Goal: Task Accomplishment & Management: Manage account settings

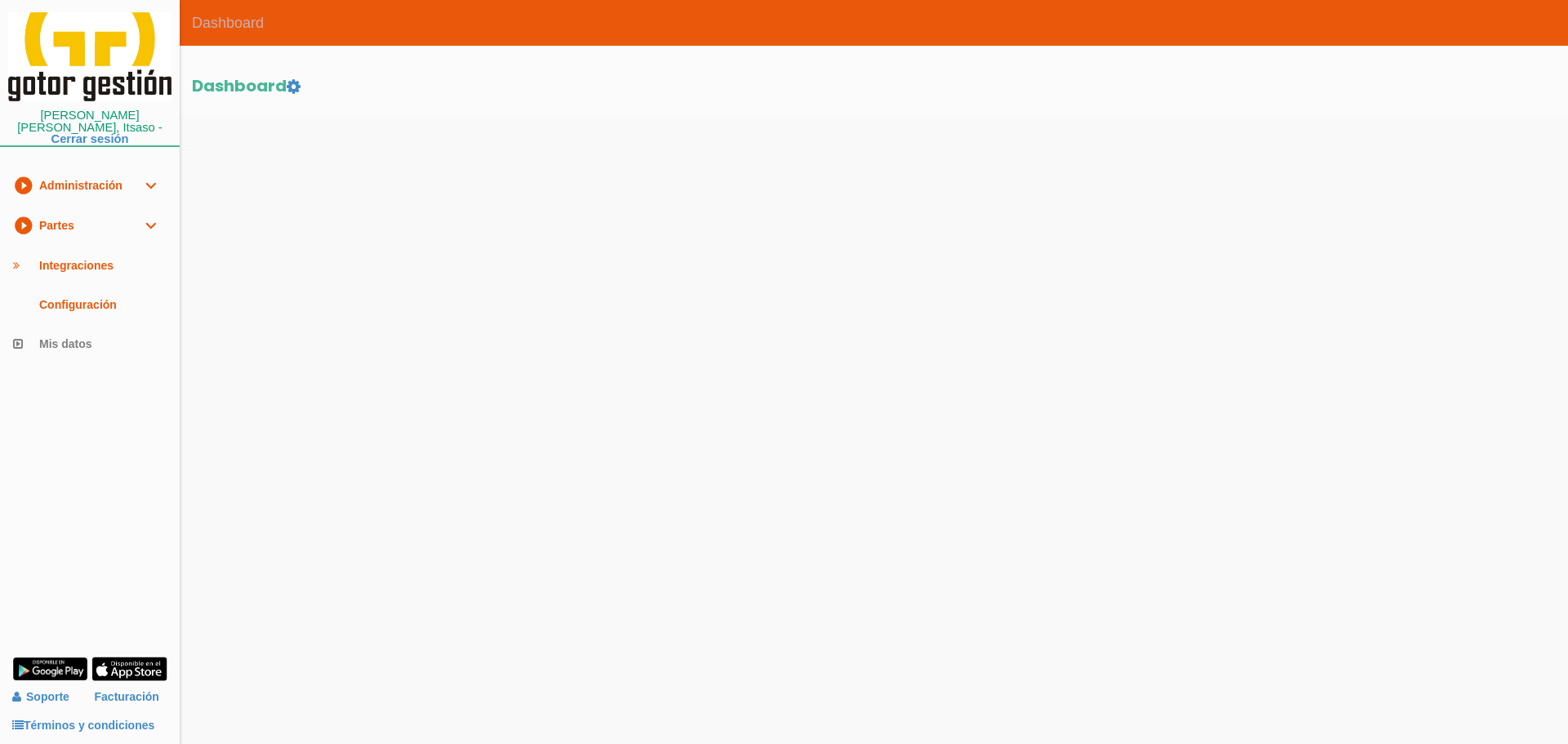
click at [58, 225] on link "play_circle_filled Partes expand_more" at bounding box center [90, 226] width 180 height 40
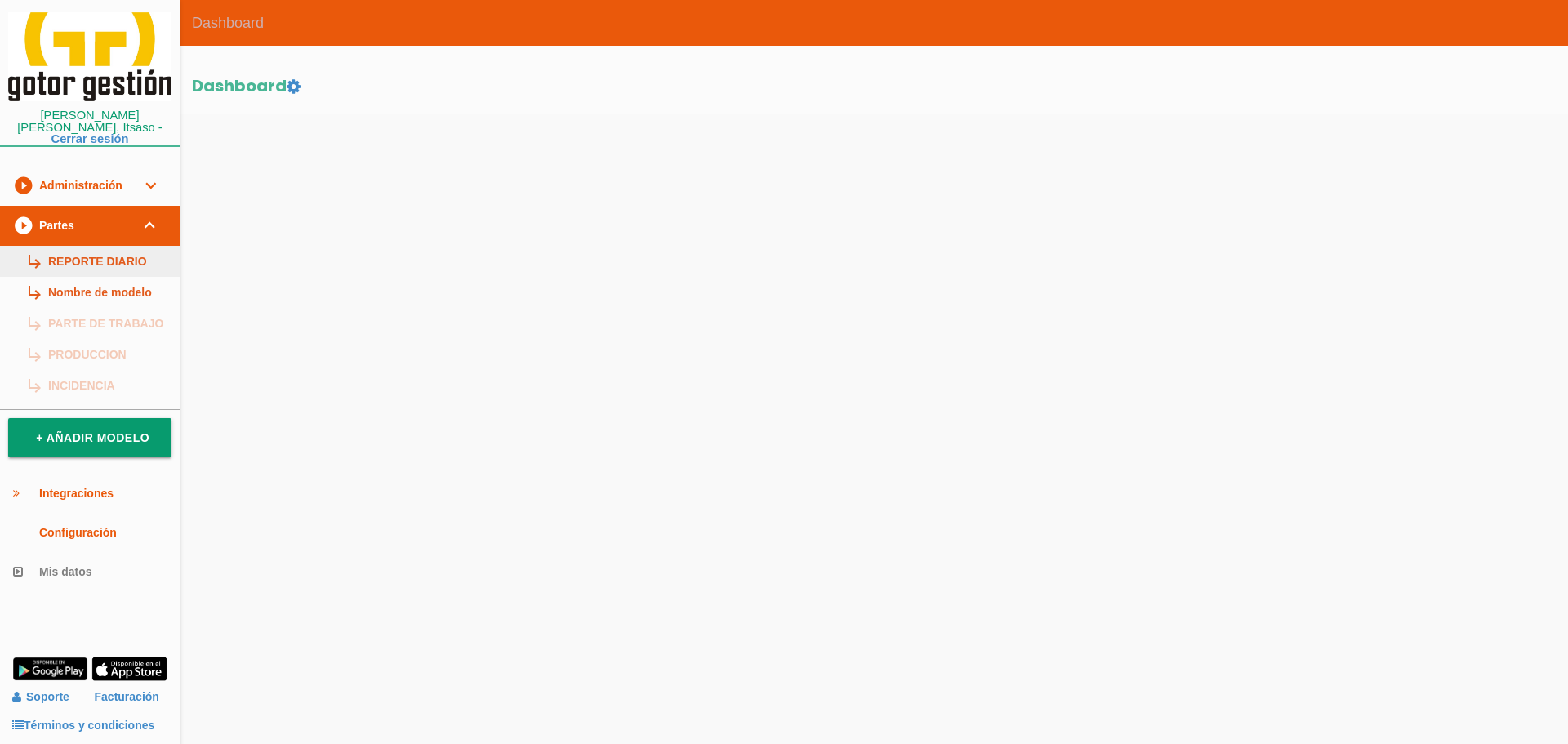
click at [75, 253] on link "subdirectory_arrow_right REPORTE DIARIO" at bounding box center [90, 261] width 180 height 31
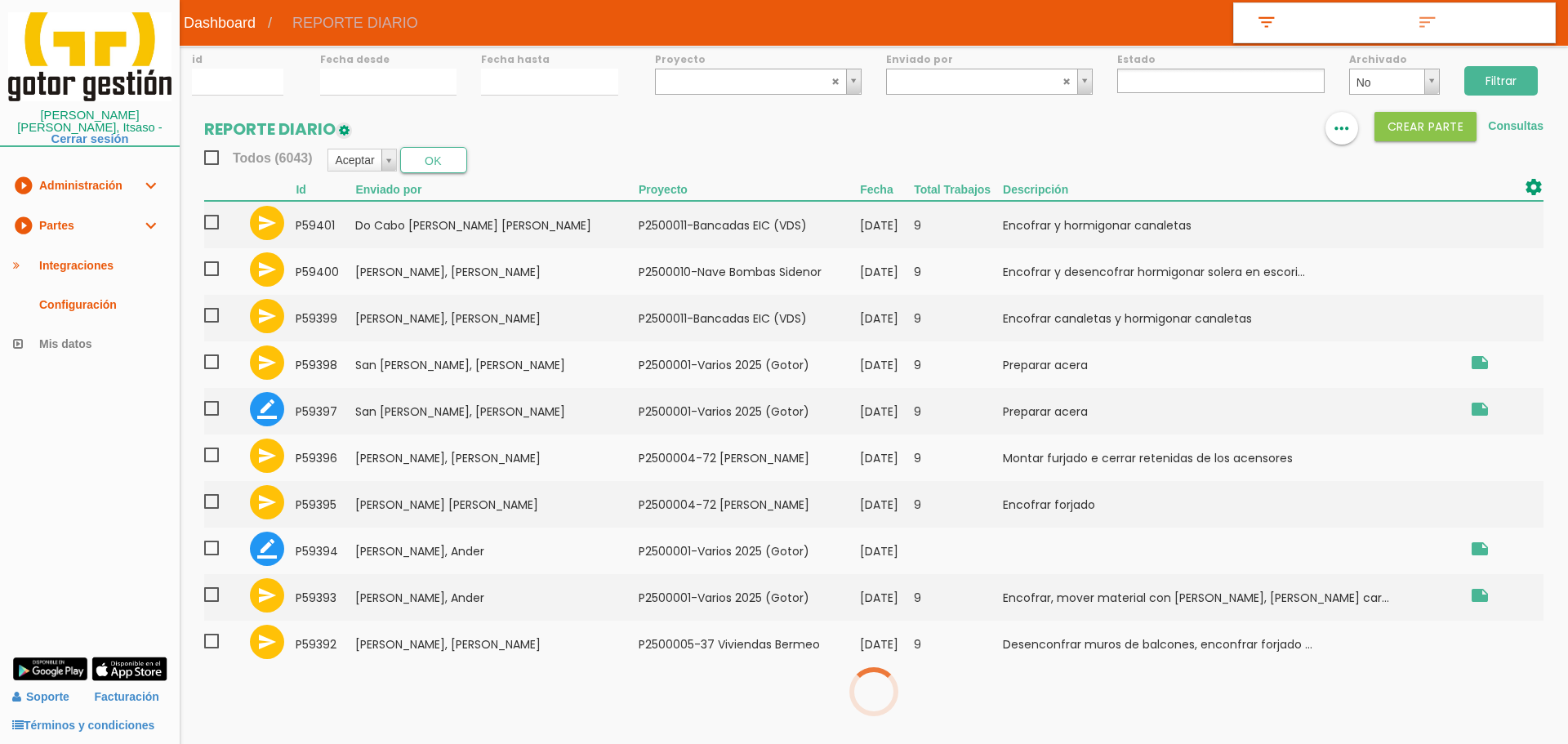
select select
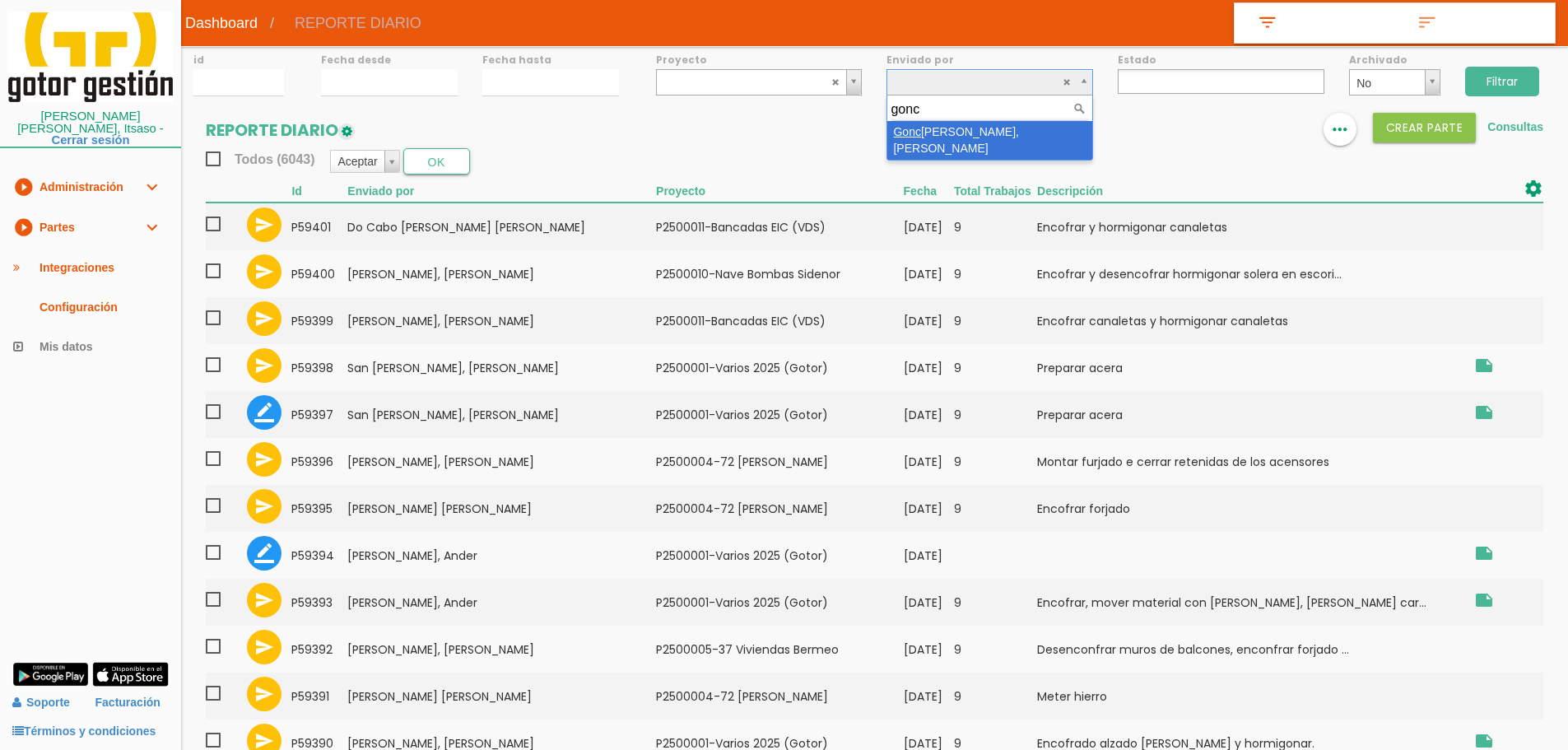
type input "gonc"
select select "118"
click at [1512, 77] on input "Filtrar" at bounding box center [1502, 82] width 74 height 30
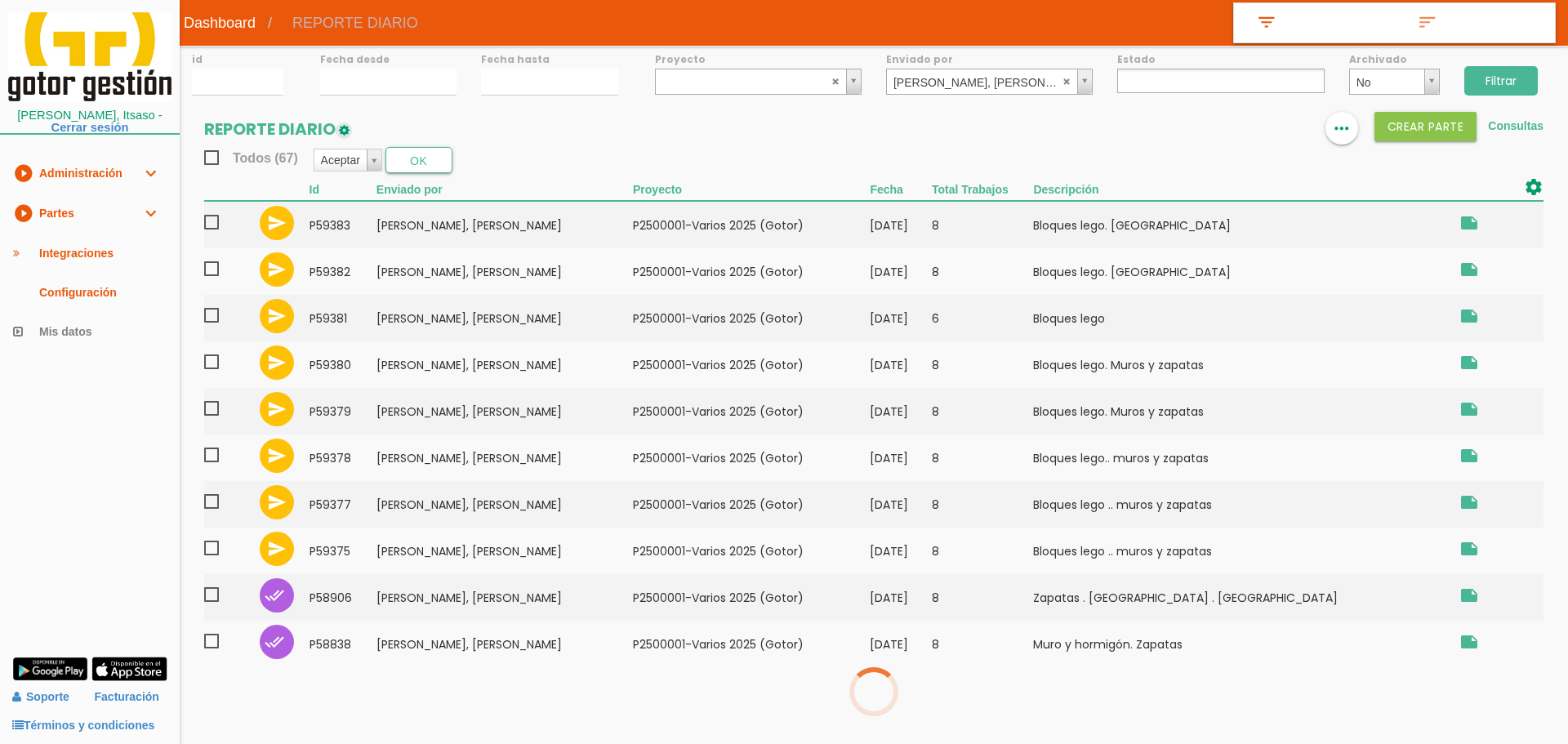
select select
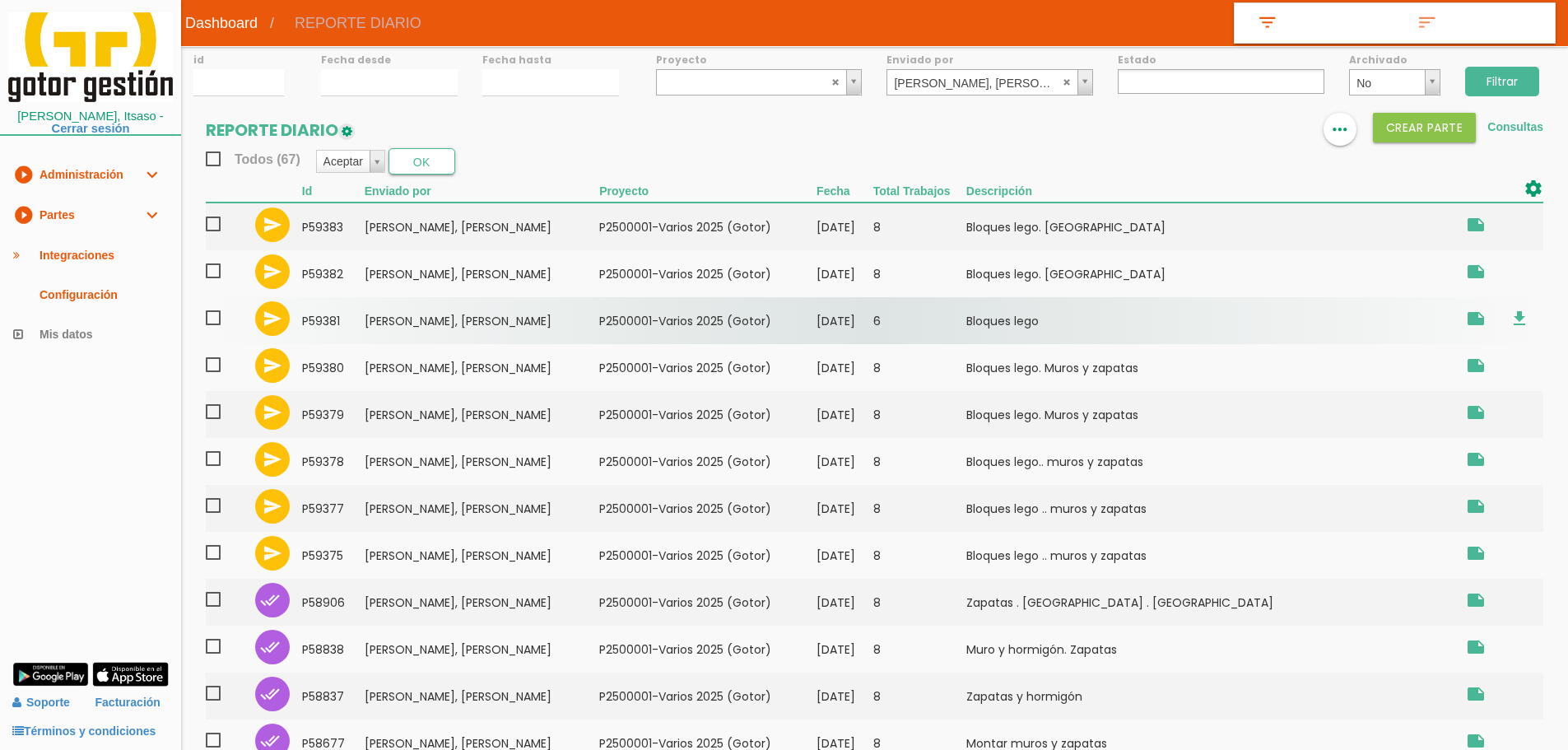
click at [219, 315] on span at bounding box center [220, 318] width 29 height 21
click at [0, 0] on input "checkbox" at bounding box center [0, 0] width 0 height 0
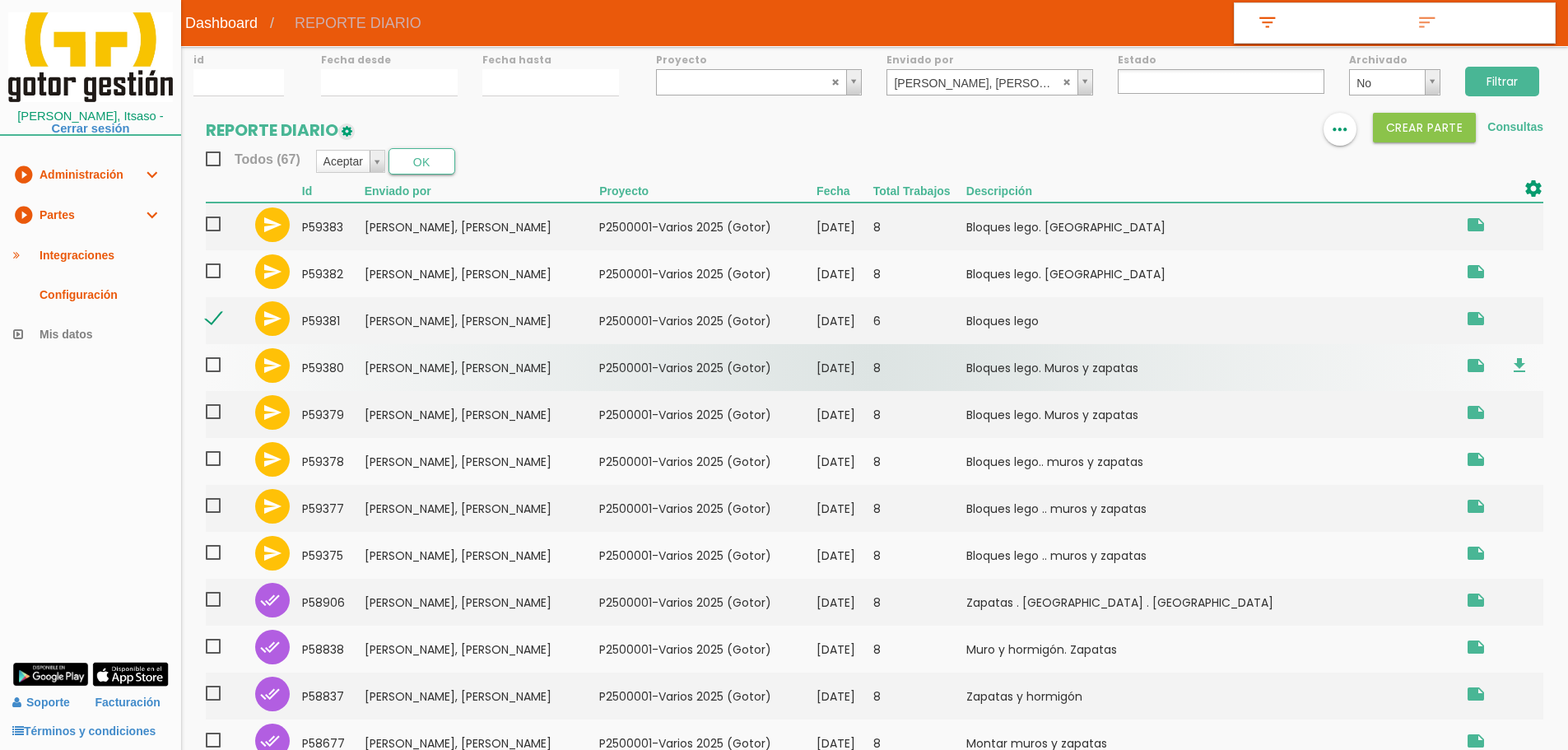
click at [216, 362] on span at bounding box center [220, 365] width 29 height 21
click at [0, 0] on input "checkbox" at bounding box center [0, 0] width 0 height 0
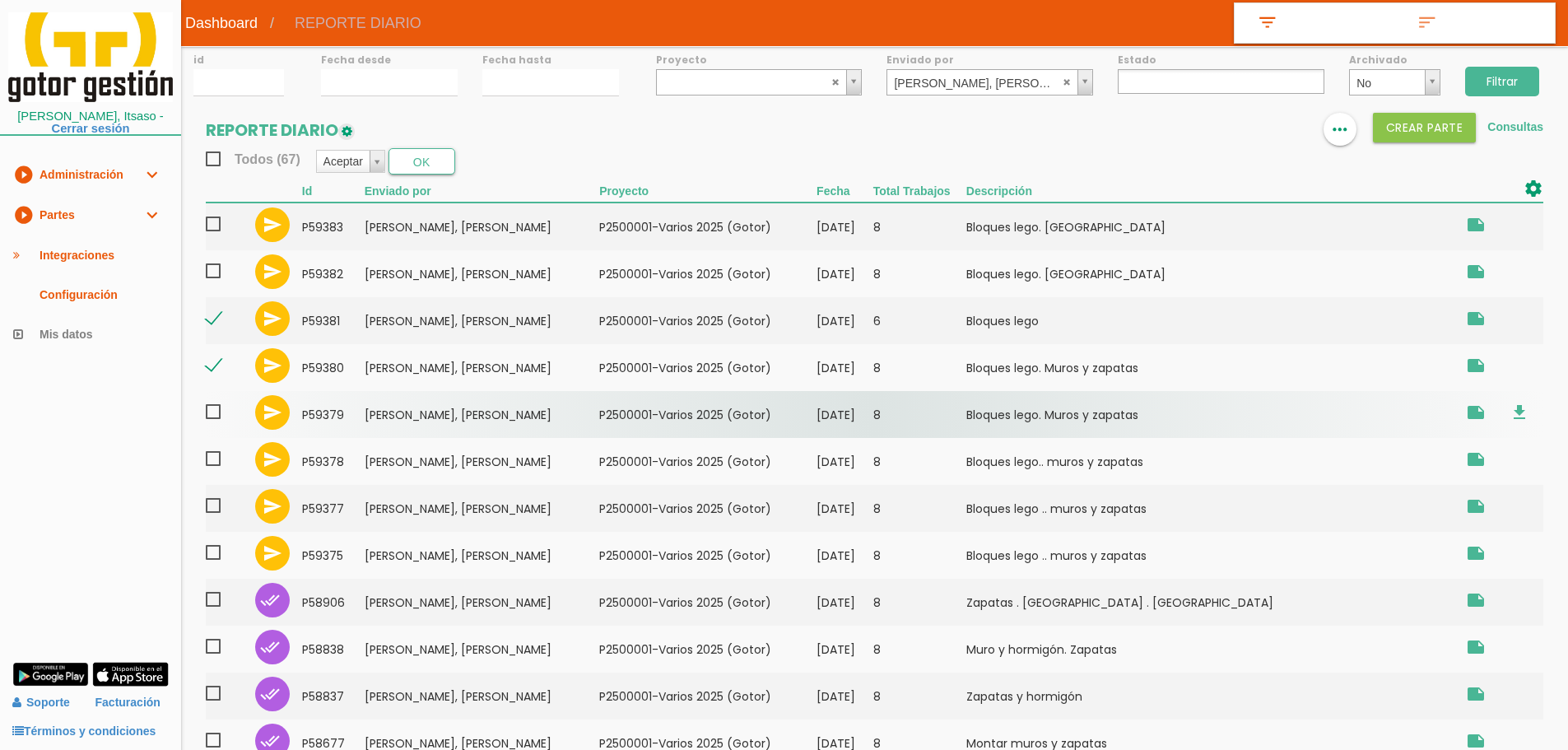
click at [218, 412] on span at bounding box center [220, 411] width 29 height 21
click at [0, 0] on input "checkbox" at bounding box center [0, 0] width 0 height 0
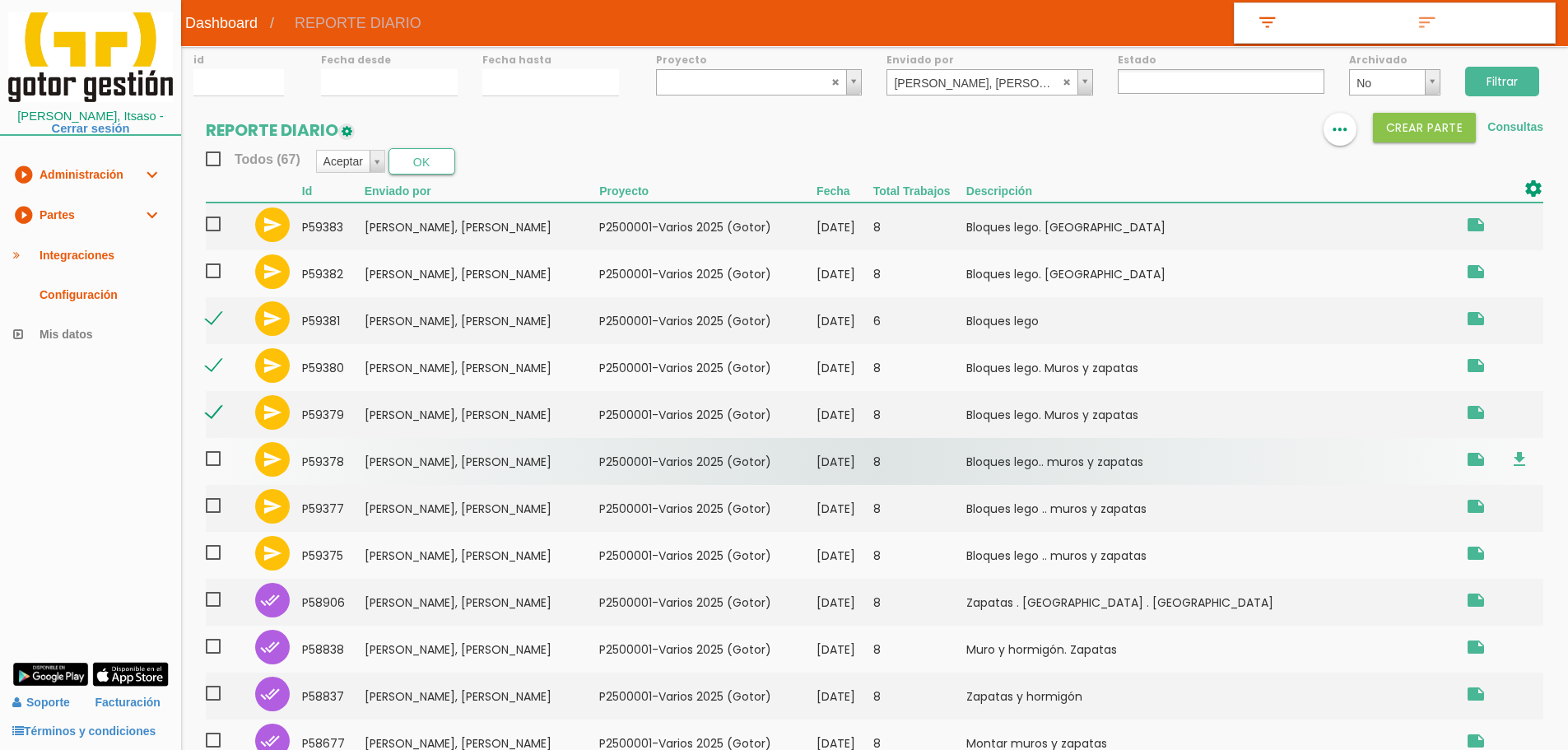
click at [218, 465] on span at bounding box center [220, 458] width 29 height 21
click at [0, 0] on input "checkbox" at bounding box center [0, 0] width 0 height 0
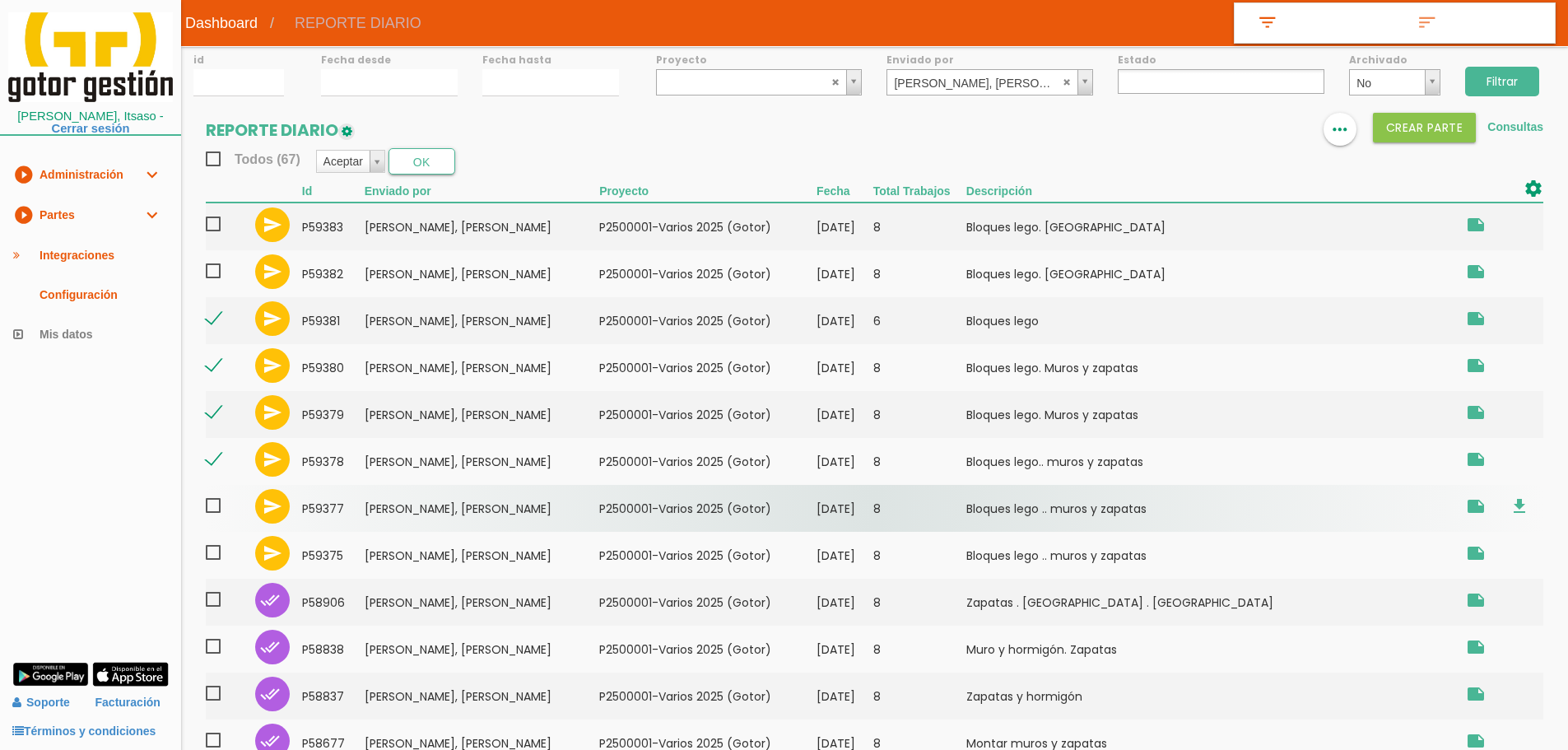
click at [218, 511] on span at bounding box center [220, 505] width 29 height 21
click at [0, 0] on input "checkbox" at bounding box center [0, 0] width 0 height 0
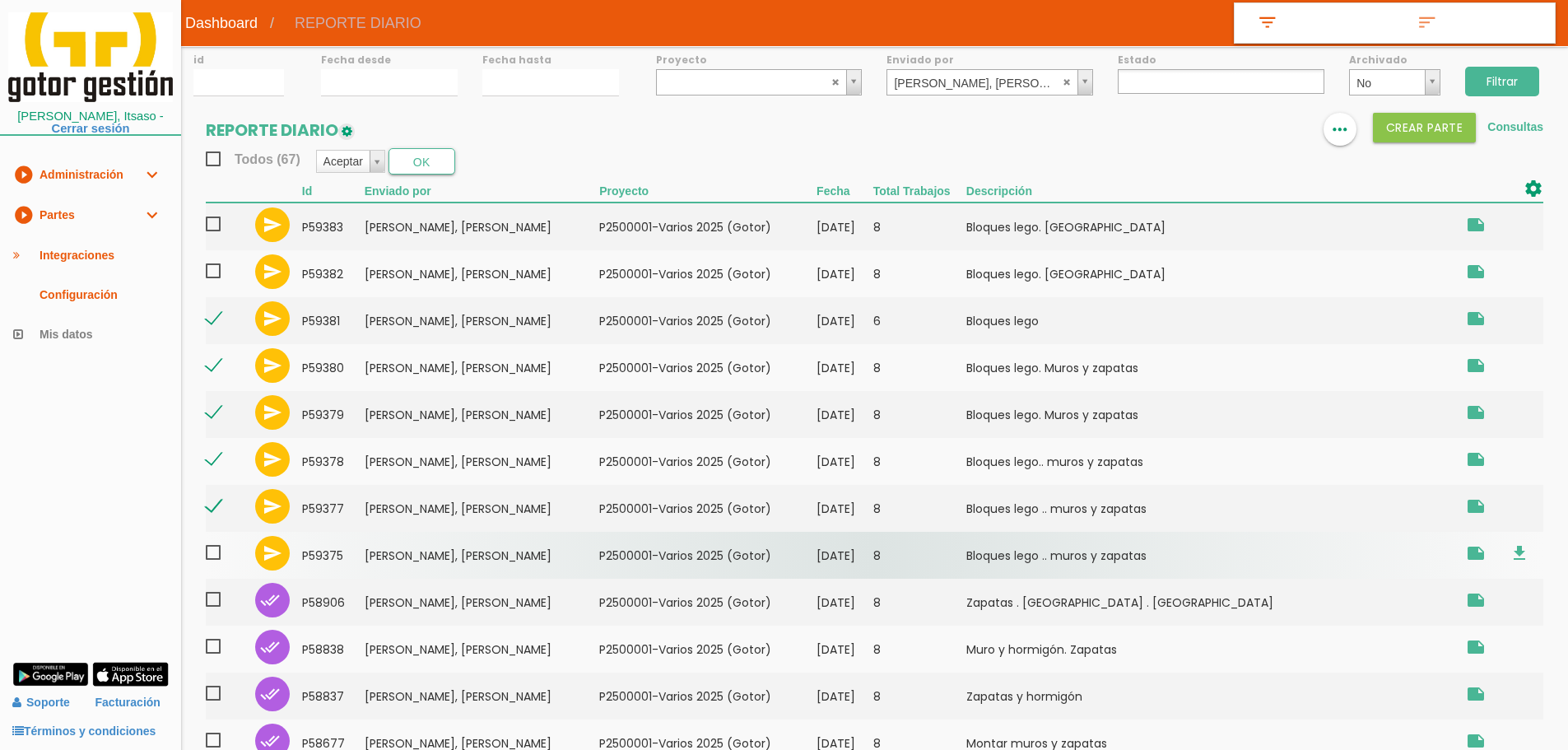
click at [218, 547] on span at bounding box center [220, 553] width 29 height 21
click at [0, 0] on input "checkbox" at bounding box center [0, 0] width 0 height 0
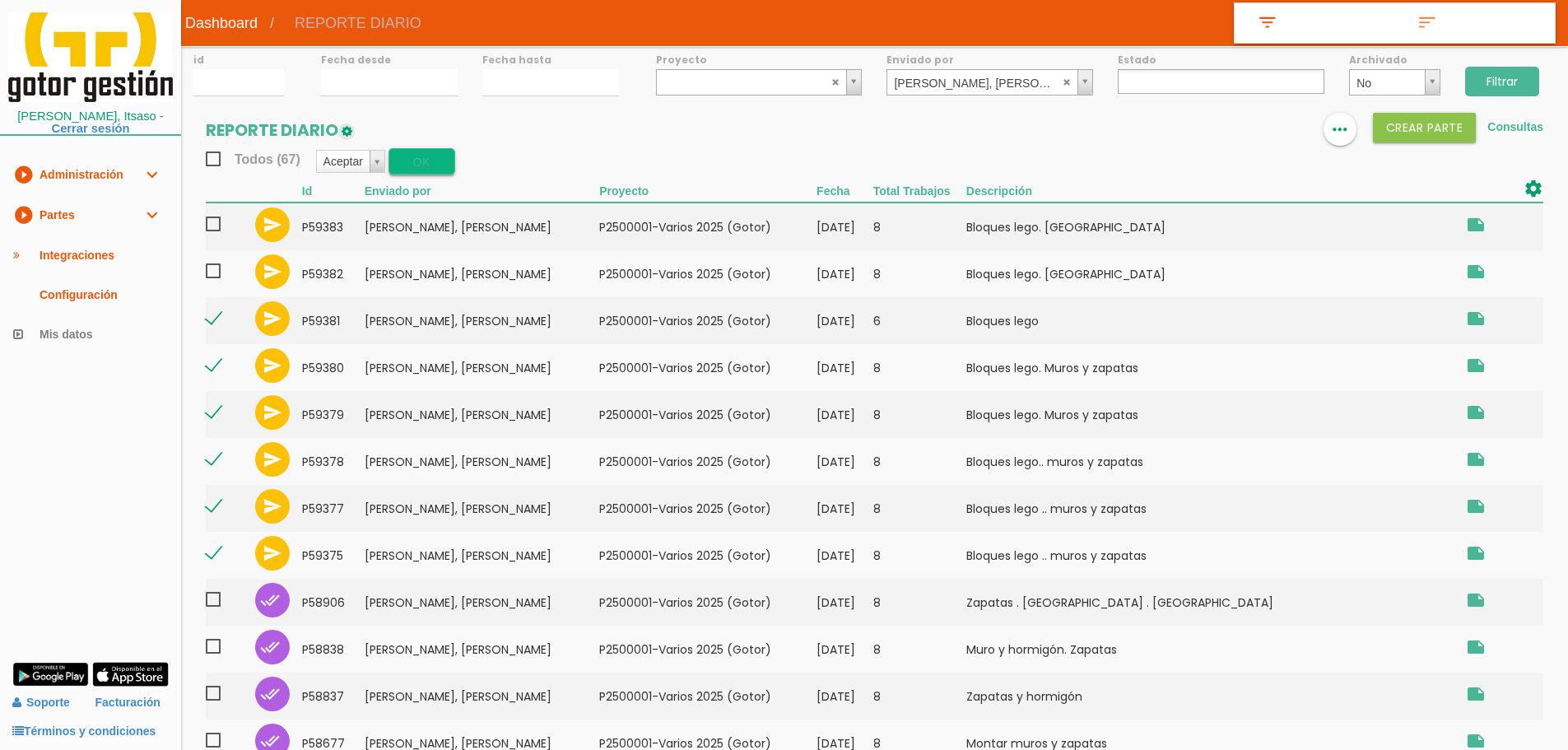
click at [435, 154] on button "OK" at bounding box center [422, 161] width 67 height 26
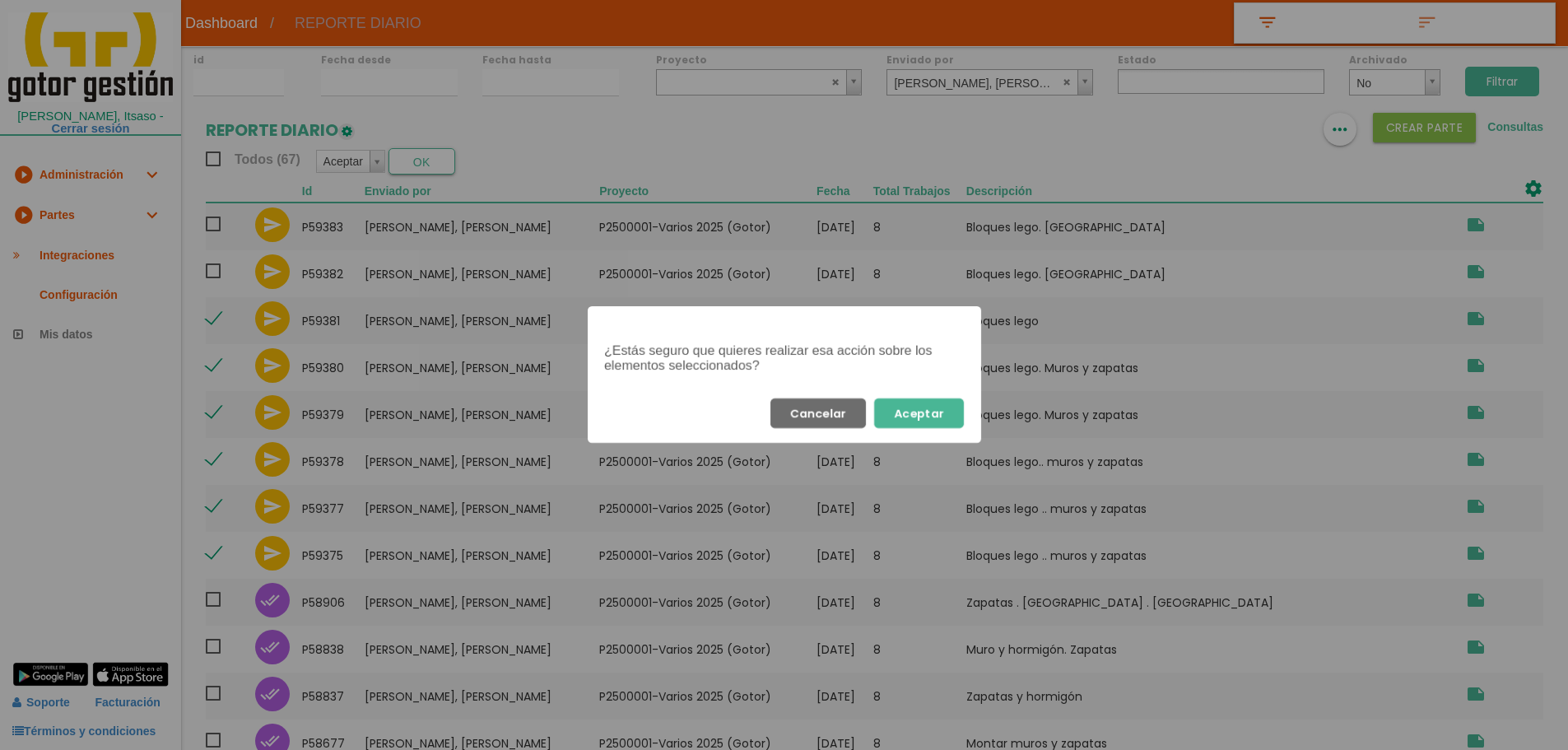
click at [919, 411] on button "Aceptar" at bounding box center [919, 413] width 90 height 30
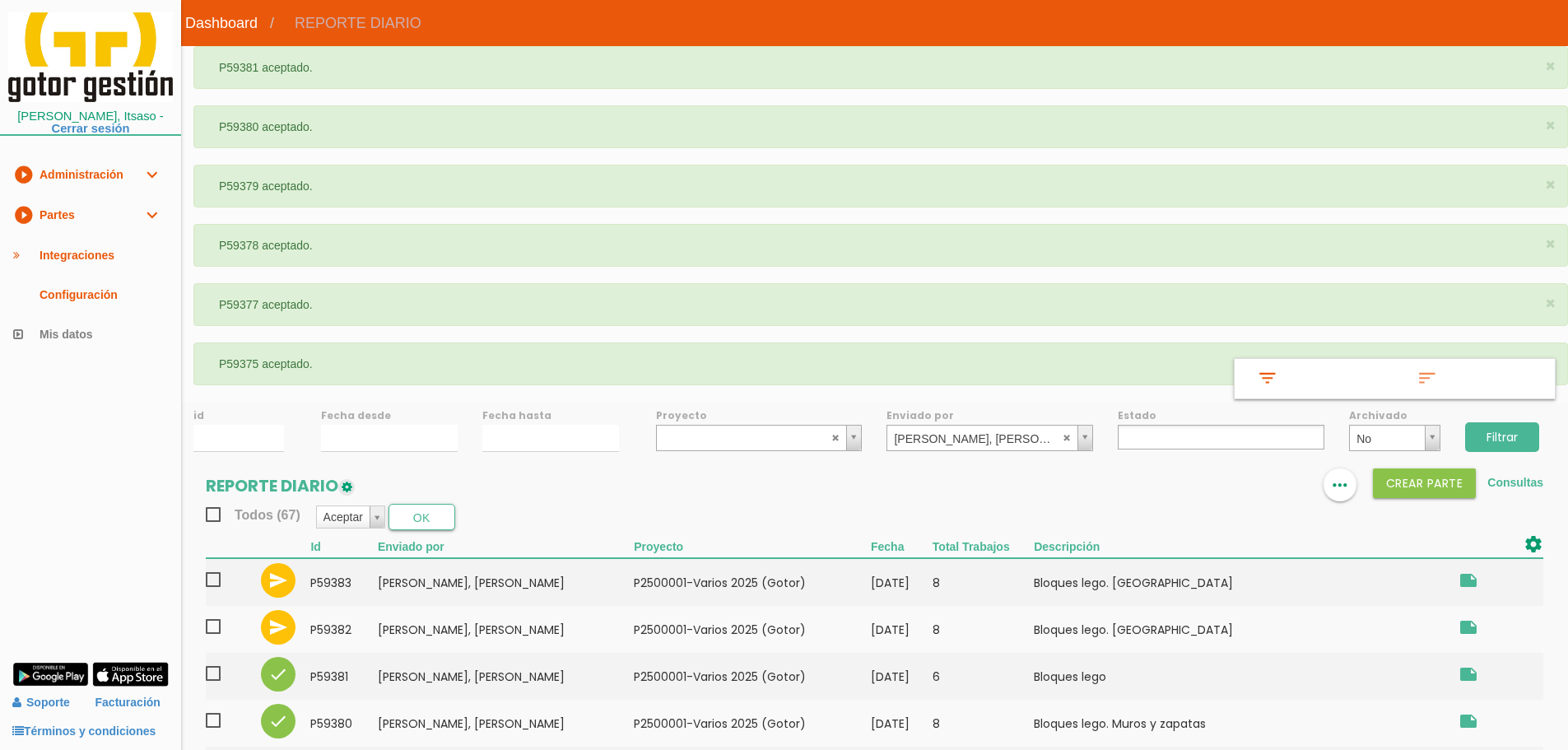
select select
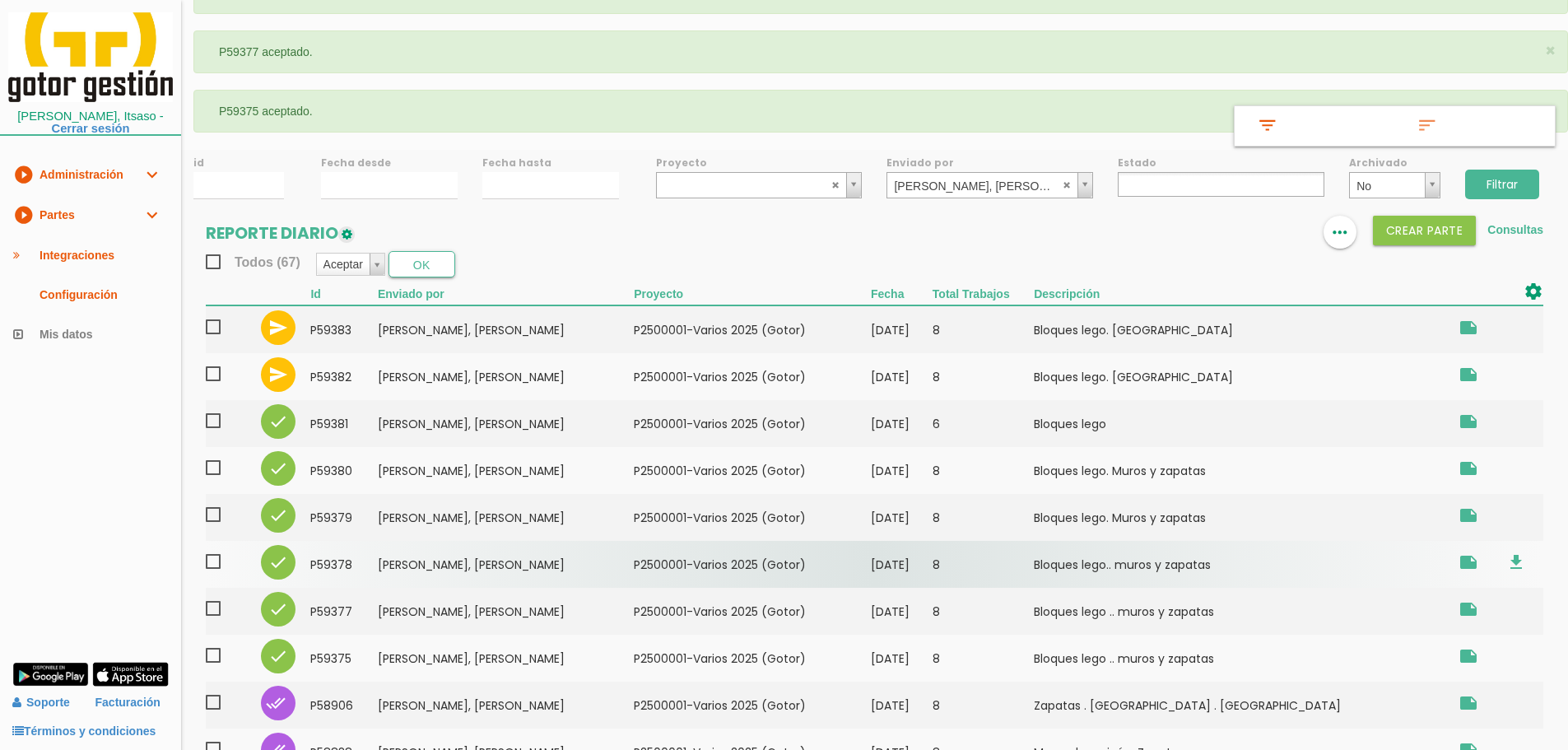
scroll to position [294, 0]
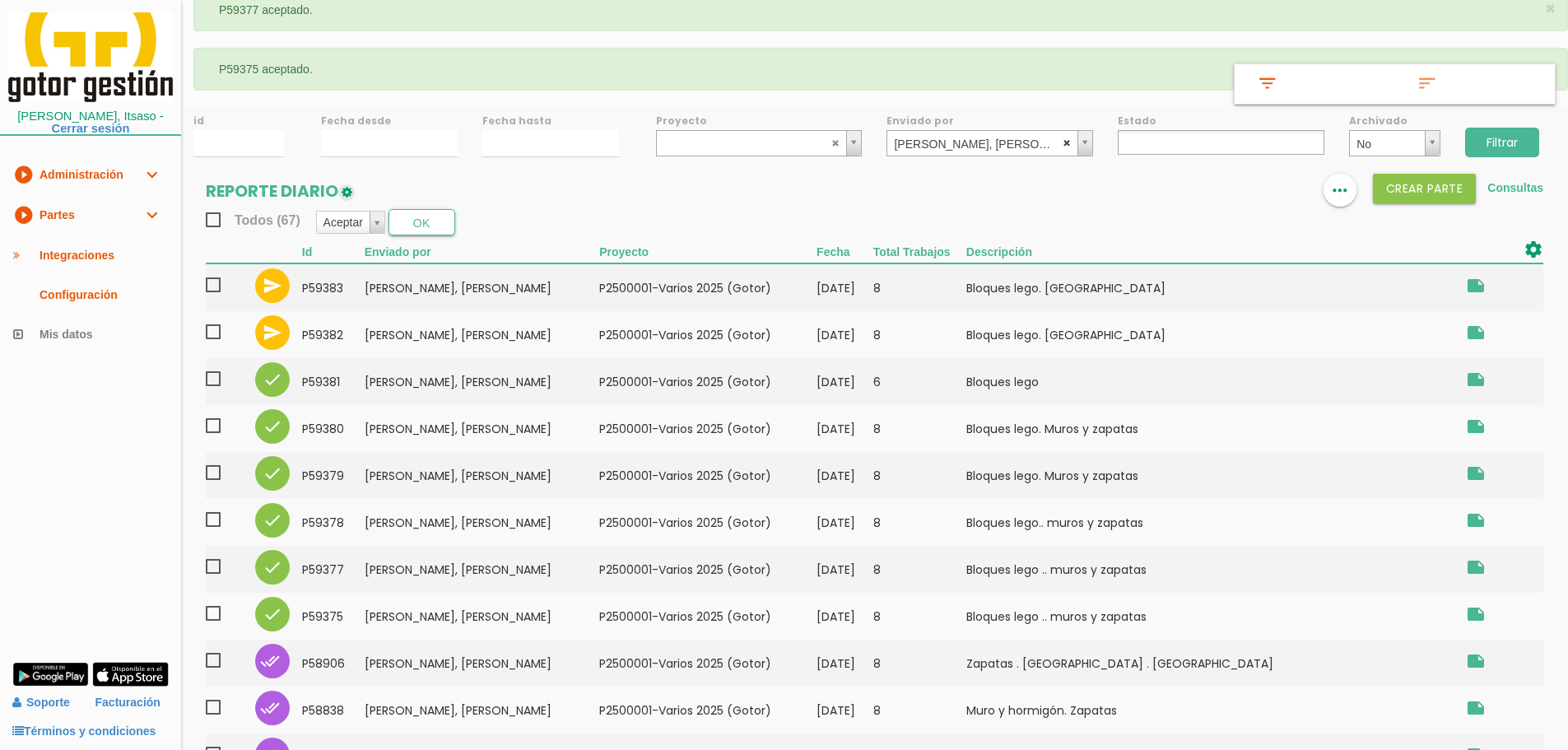
select select
click at [1063, 140] on abbr at bounding box center [1067, 142] width 10 height 10
click at [356, 145] on input "11/09/2025" at bounding box center [389, 144] width 137 height 27
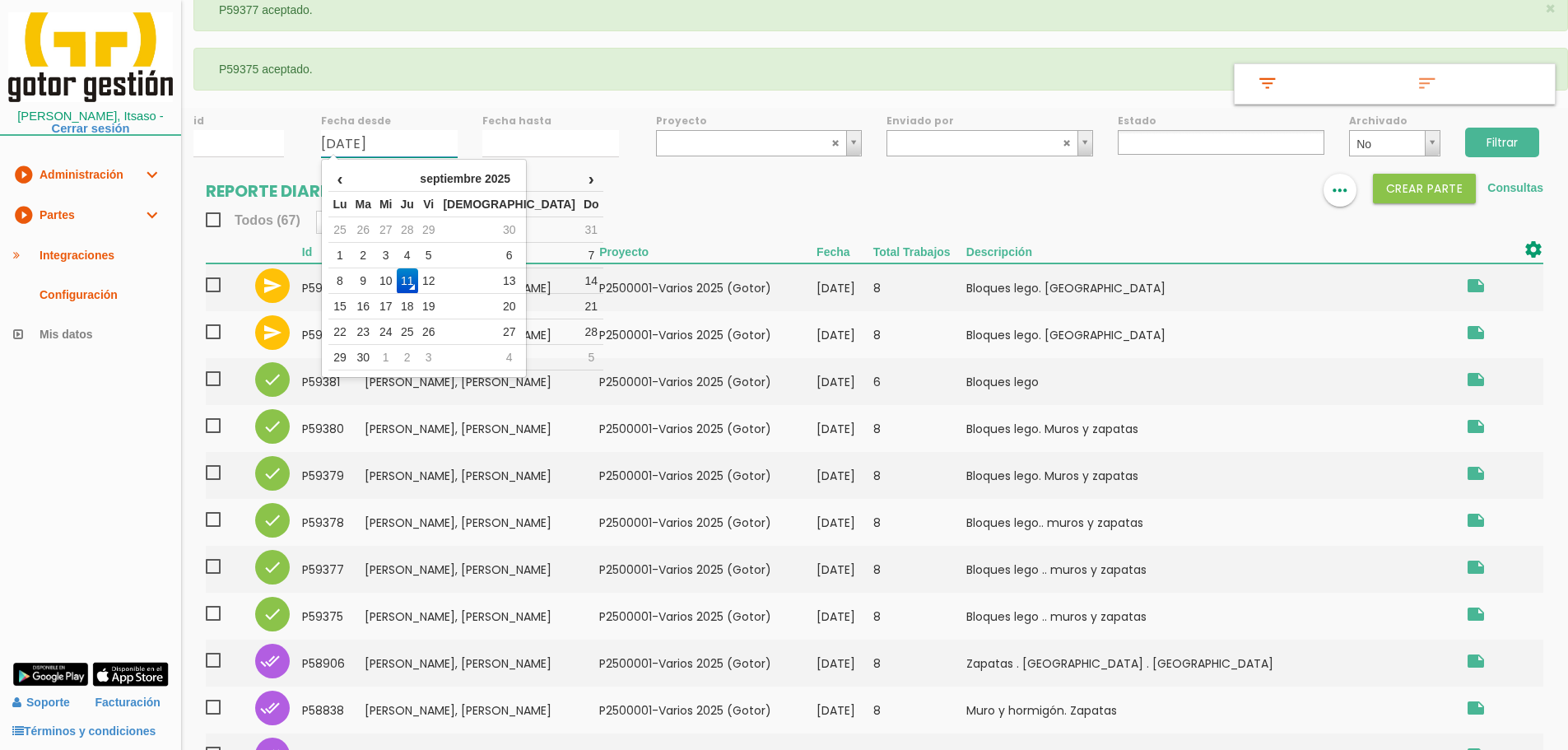
drag, startPoint x: 345, startPoint y: 258, endPoint x: 352, endPoint y: 244, distance: 15.7
click at [345, 255] on td "1" at bounding box center [340, 255] width 23 height 25
type input "[DATE]"
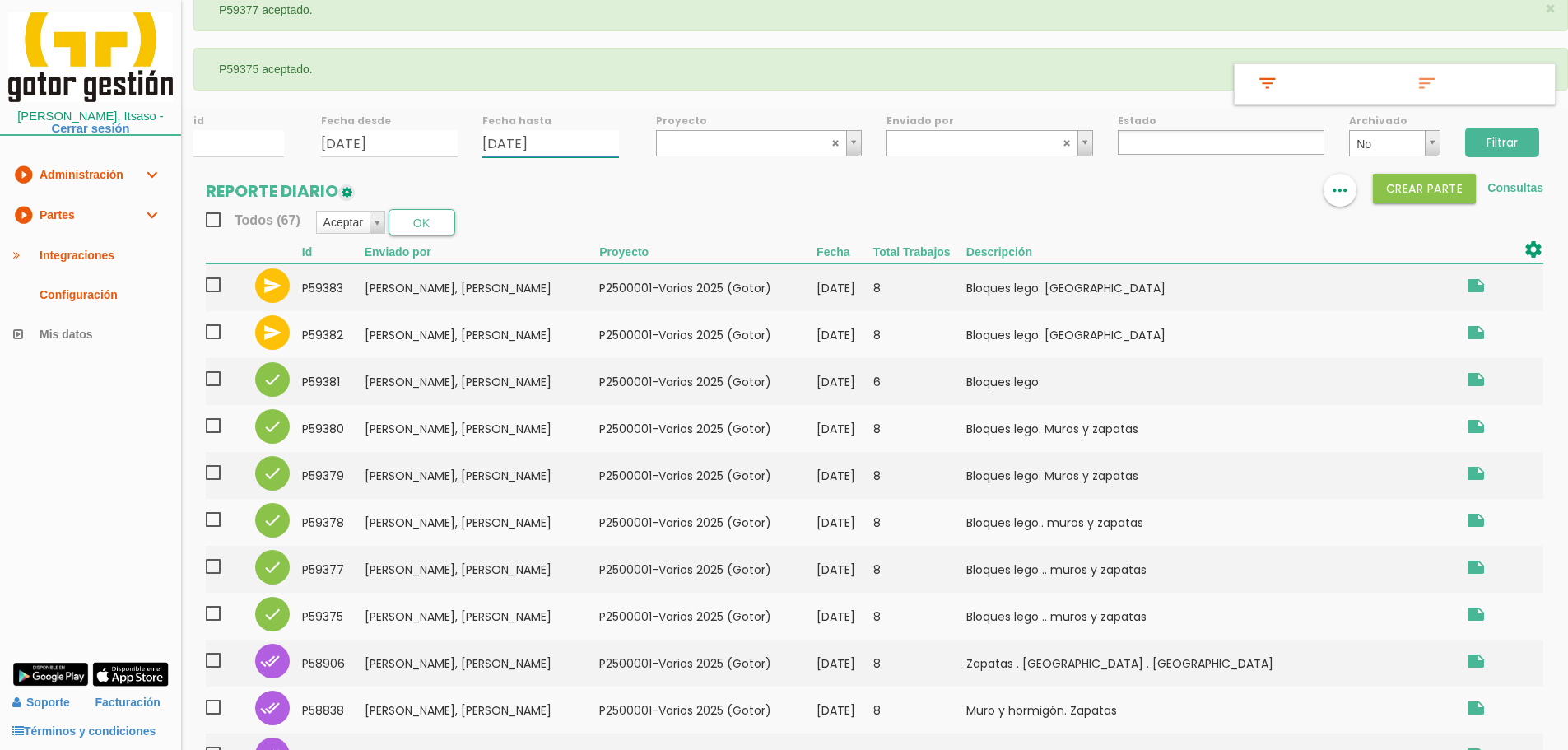
click at [553, 141] on input "11/09/2025" at bounding box center [550, 144] width 137 height 27
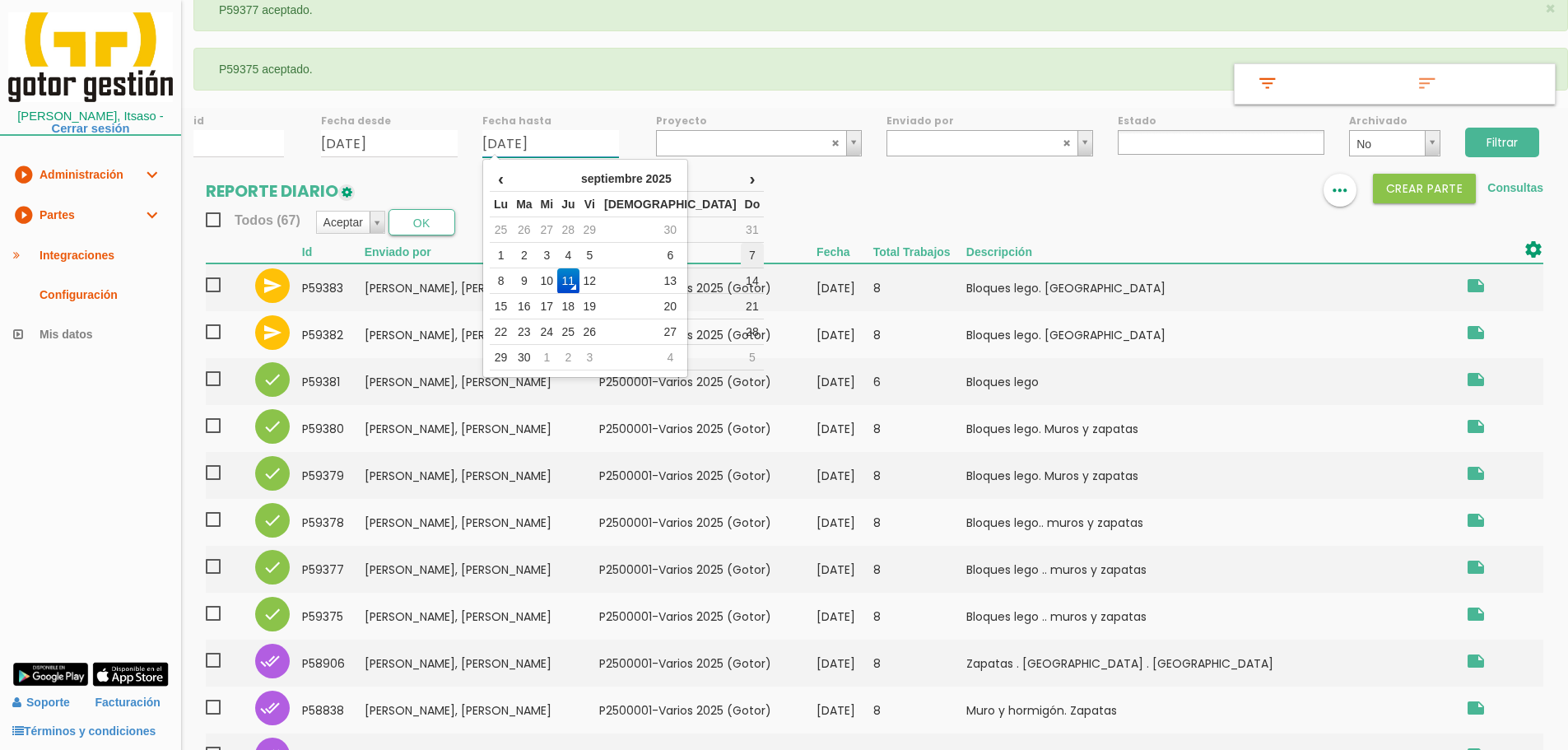
drag, startPoint x: 669, startPoint y: 253, endPoint x: 725, endPoint y: 220, distance: 65.0
click at [741, 251] on td "7" at bounding box center [753, 255] width 24 height 25
type input "[DATE]"
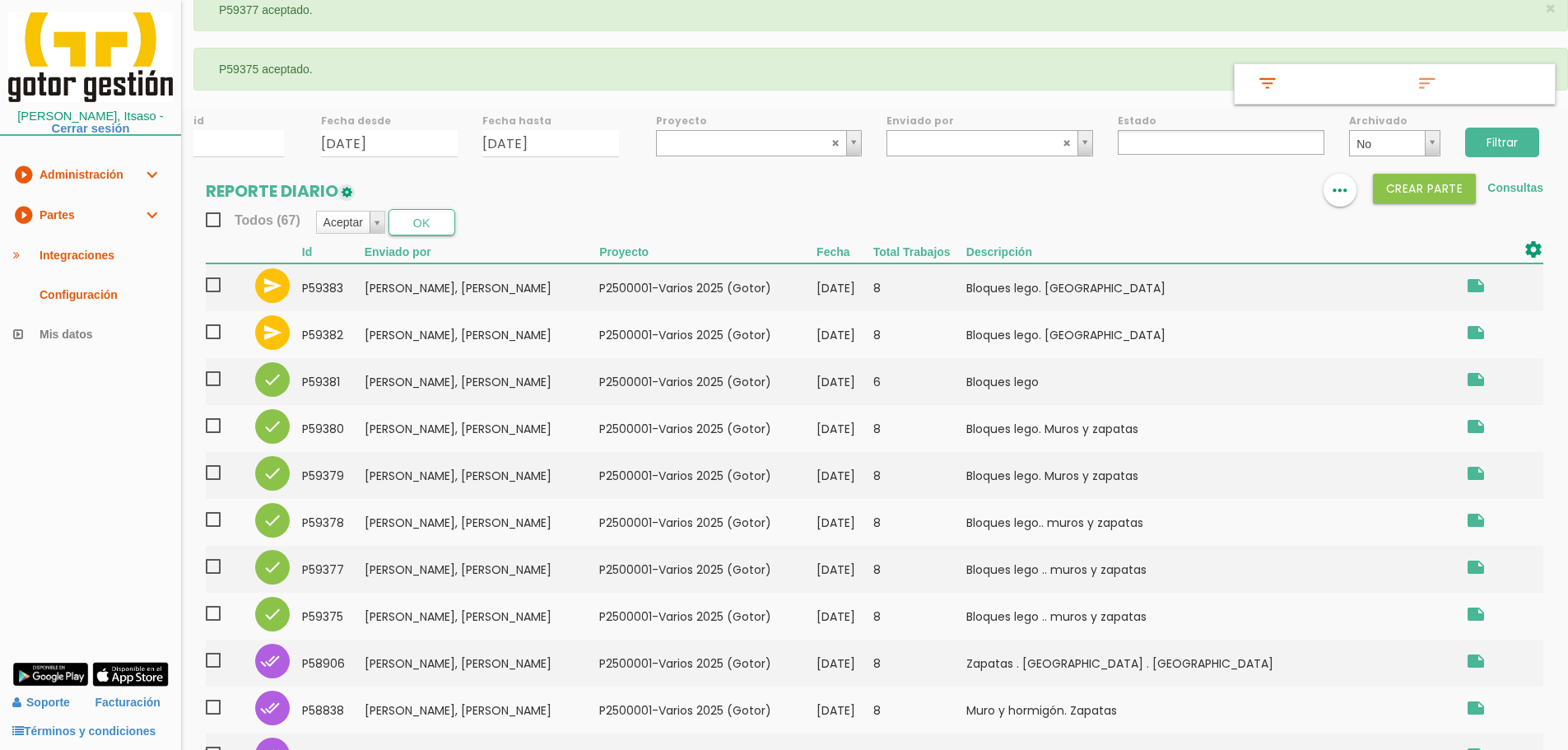
click at [1512, 139] on input "Filtrar" at bounding box center [1502, 142] width 74 height 30
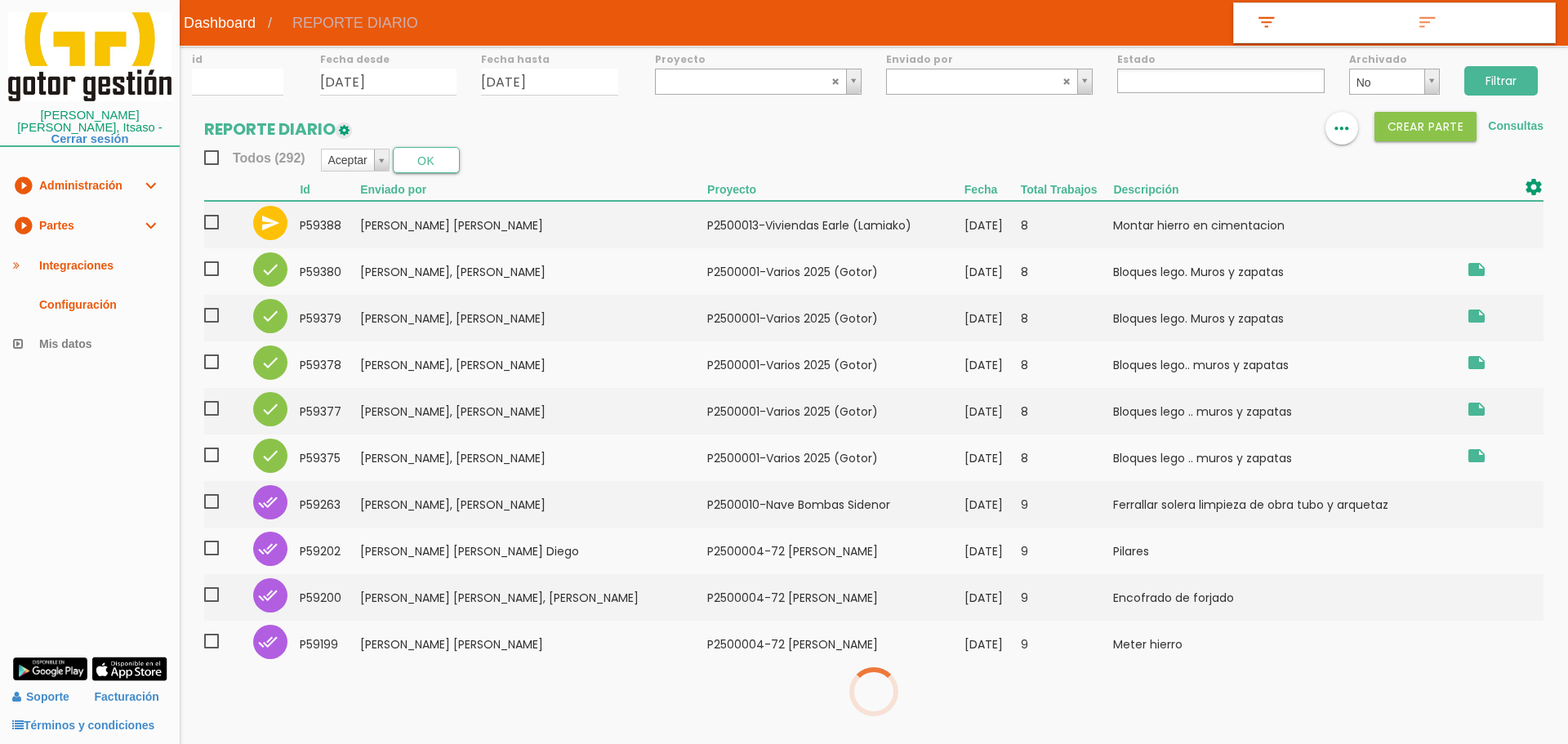
select select
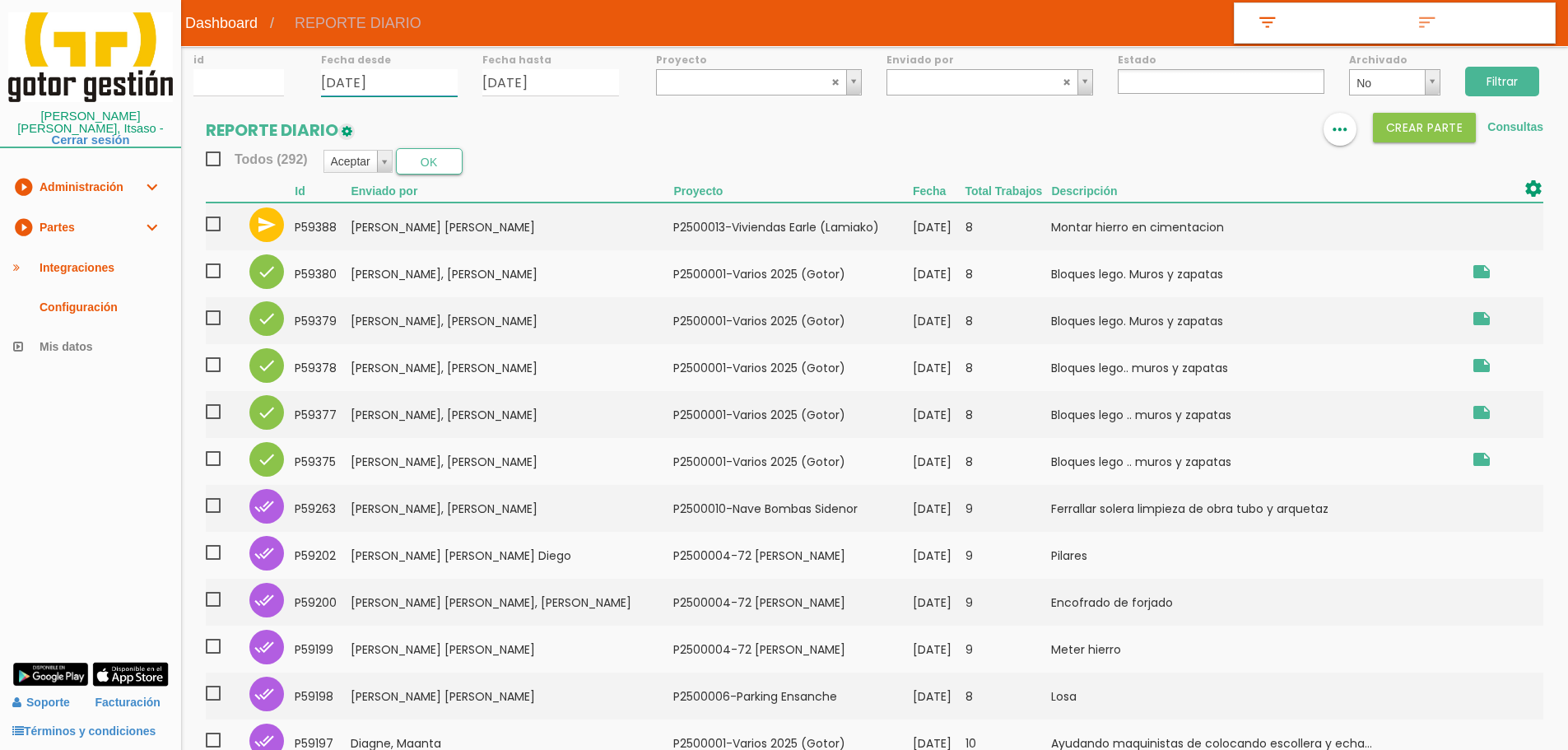
click at [433, 77] on input "[DATE]" at bounding box center [389, 82] width 137 height 27
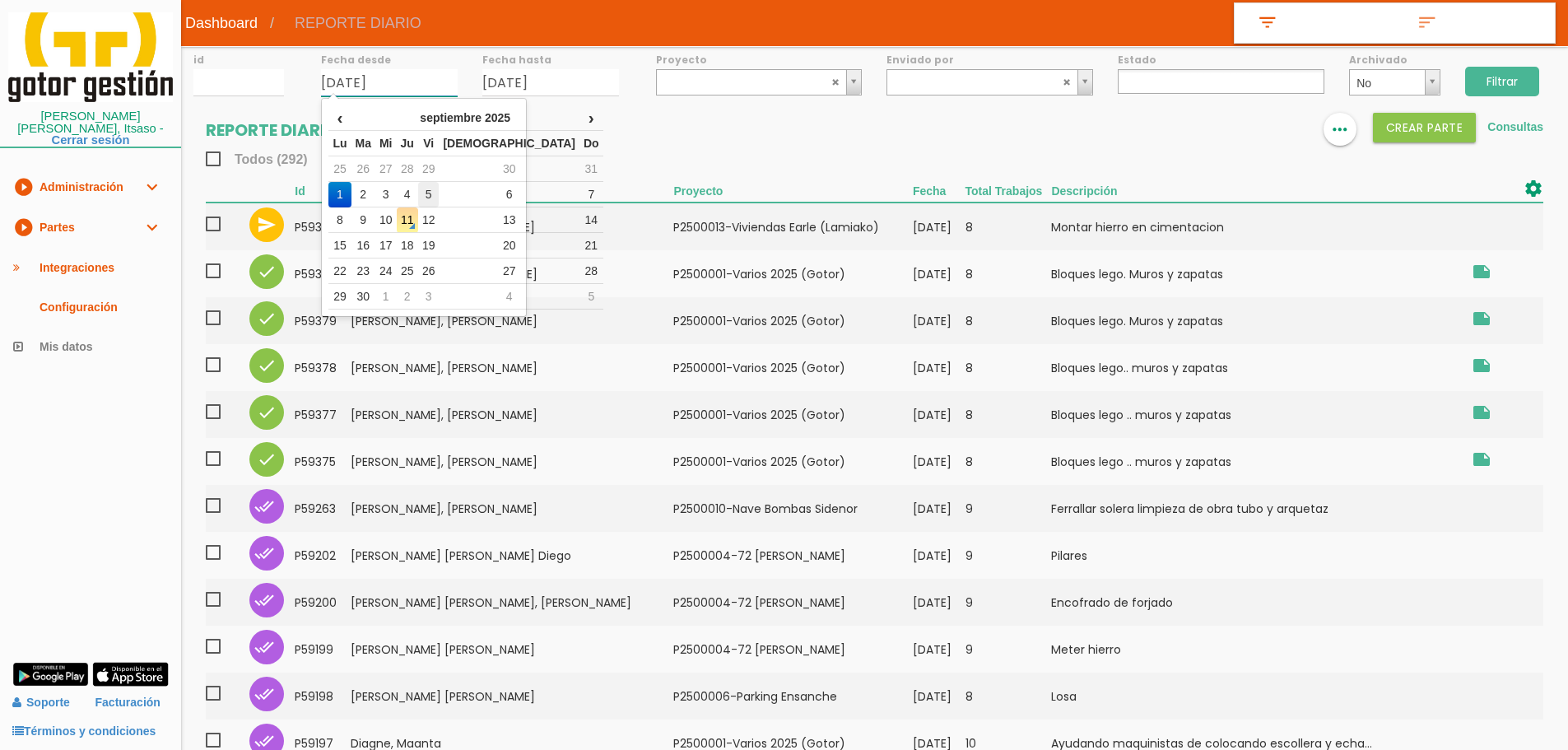
click at [439, 194] on td "5" at bounding box center [429, 195] width 22 height 25
type input "[DATE]"
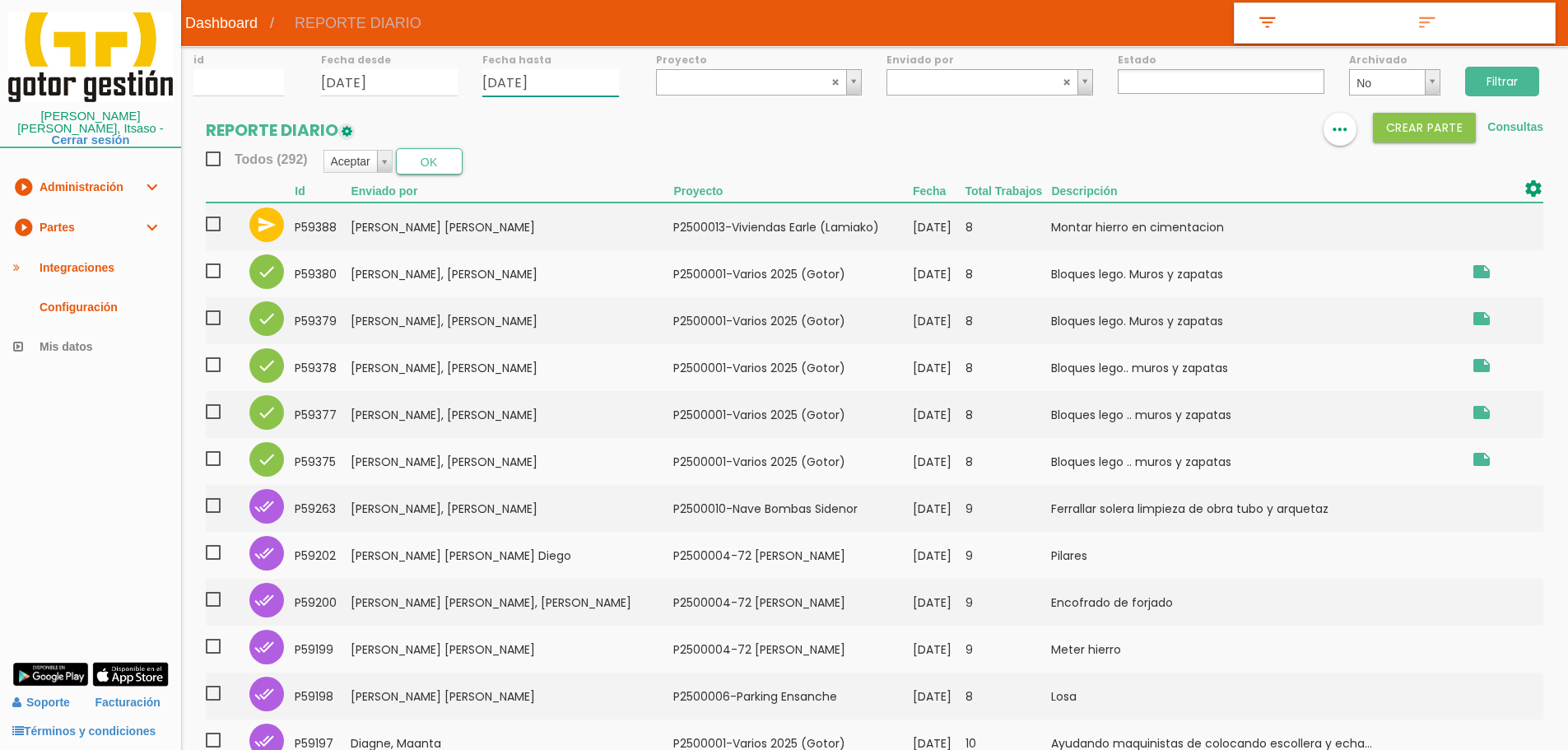
click at [582, 75] on input "[DATE]" at bounding box center [550, 82] width 137 height 27
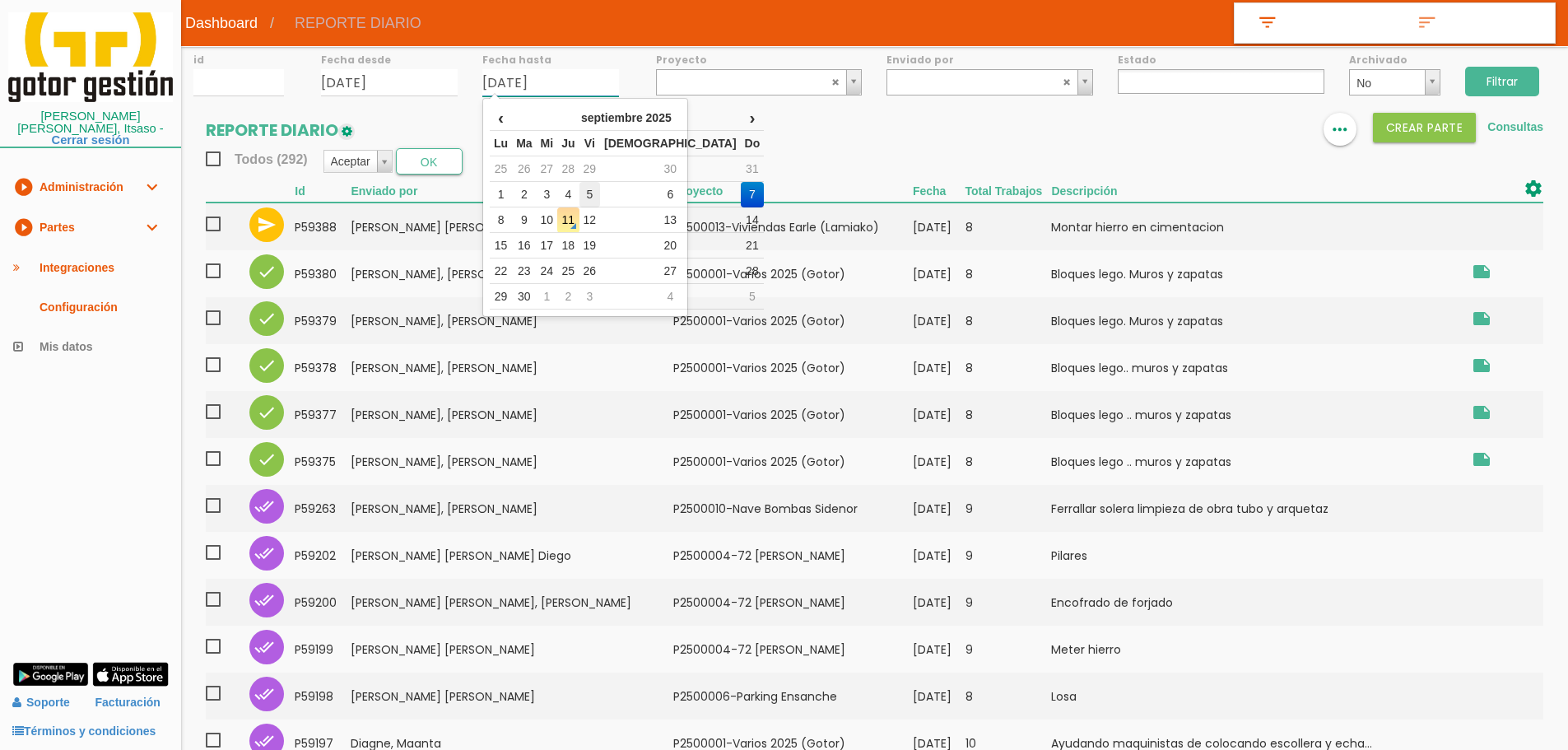
drag, startPoint x: 612, startPoint y: 196, endPoint x: 615, endPoint y: 183, distance: 13.3
click at [601, 192] on td "5" at bounding box center [591, 195] width 22 height 25
type input "[DATE]"
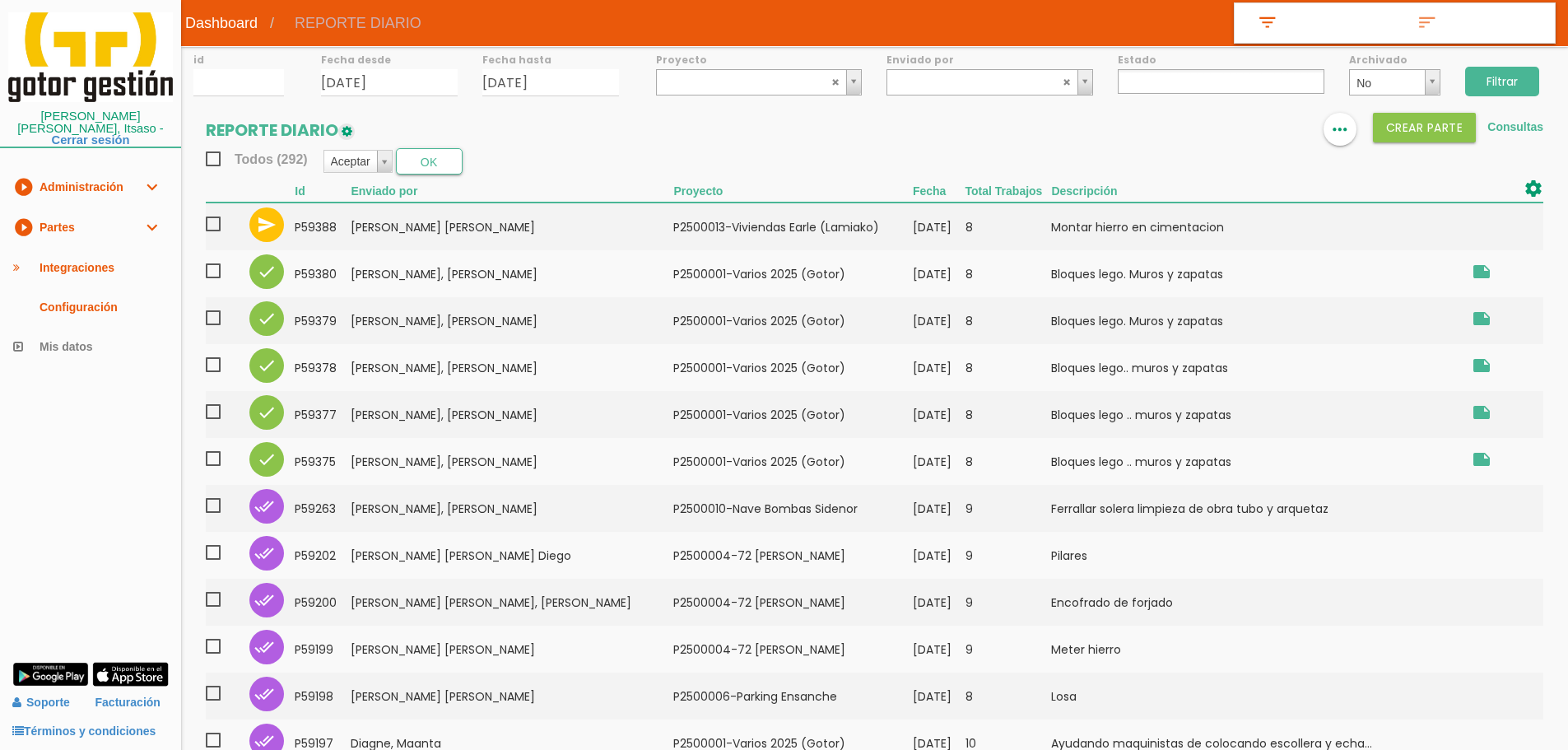
click at [1517, 81] on input "Filtrar" at bounding box center [1502, 82] width 74 height 30
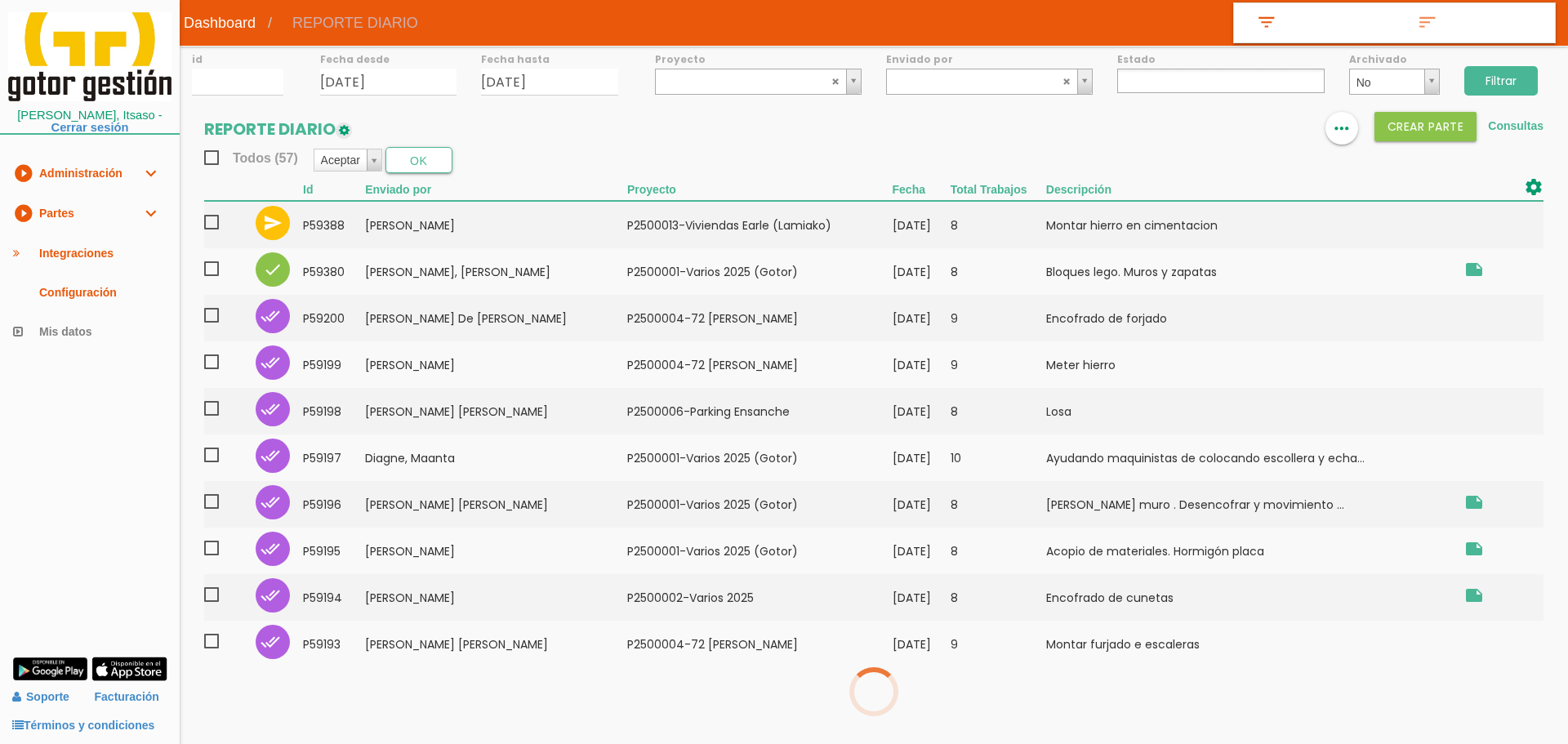
select select
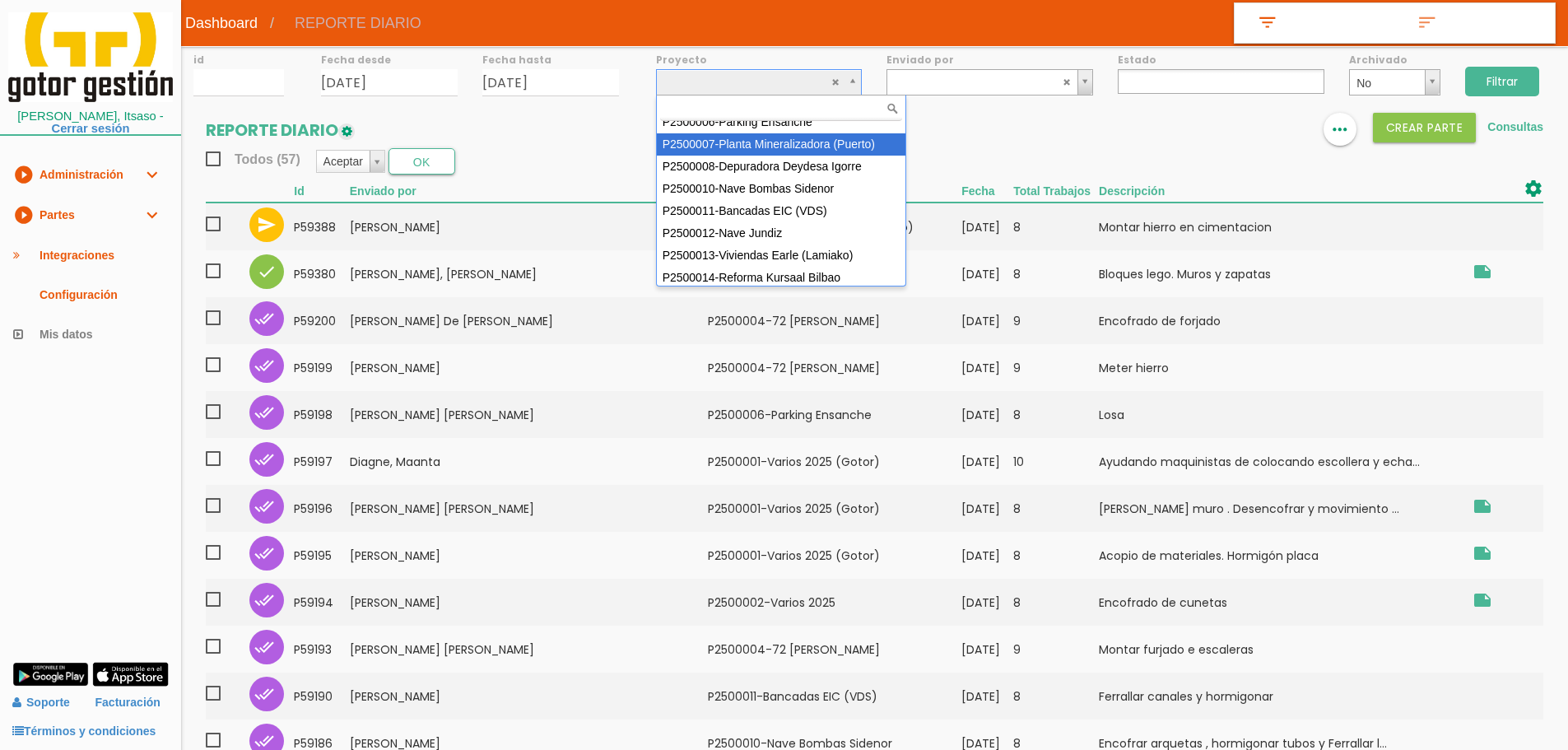
scroll to position [124, 0]
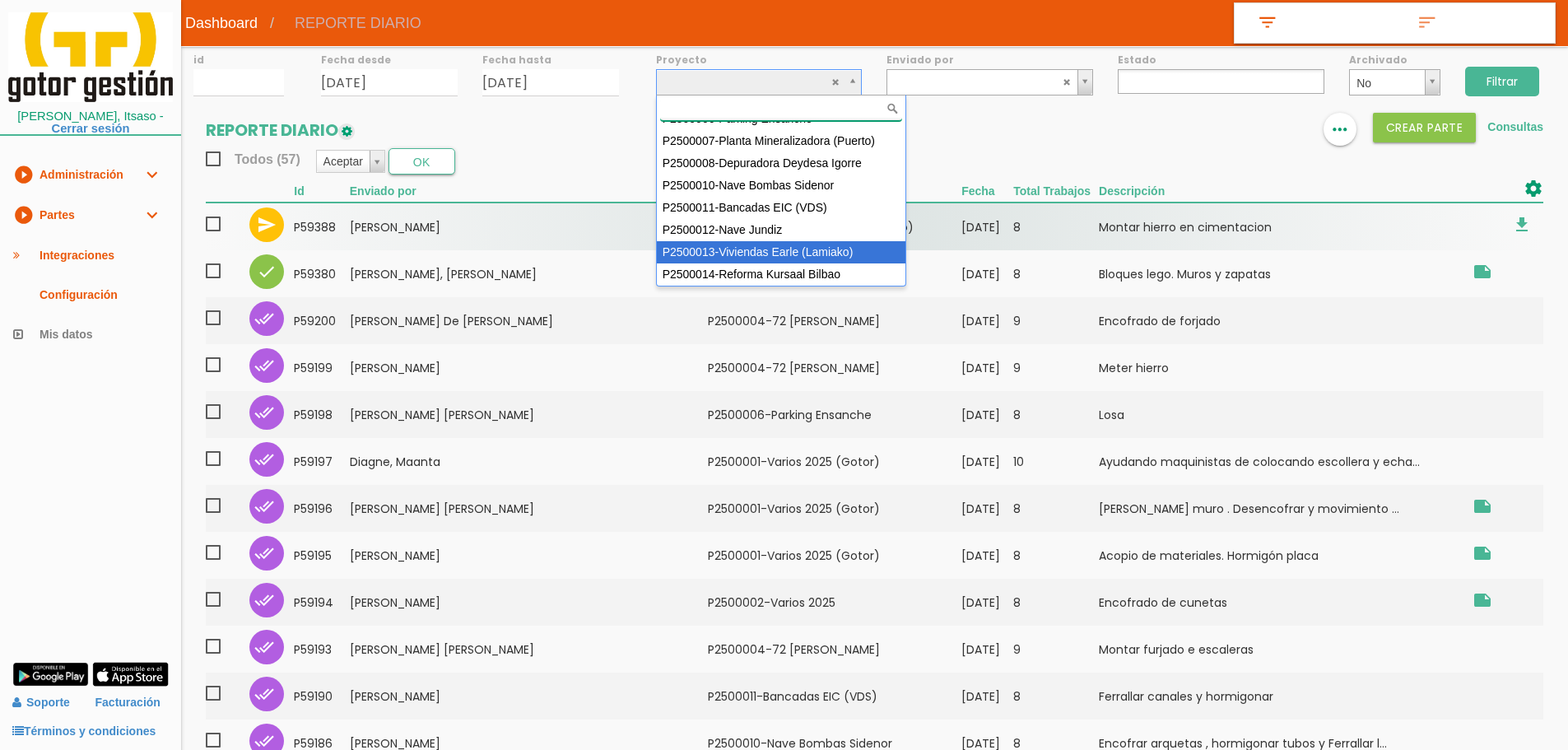
drag, startPoint x: 772, startPoint y: 246, endPoint x: 883, endPoint y: 215, distance: 115.2
select select "96"
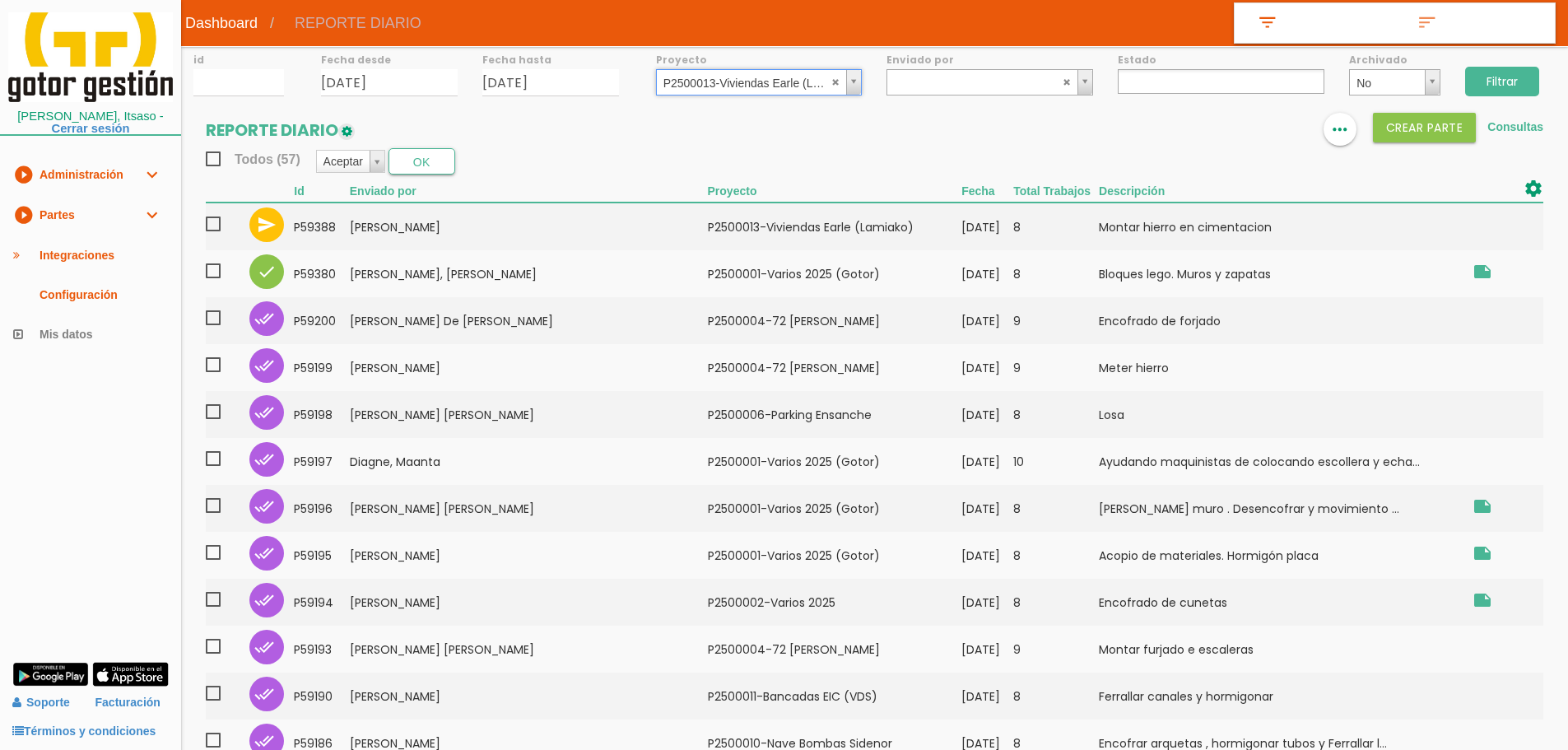
click at [1525, 80] on input "Filtrar" at bounding box center [1502, 82] width 74 height 30
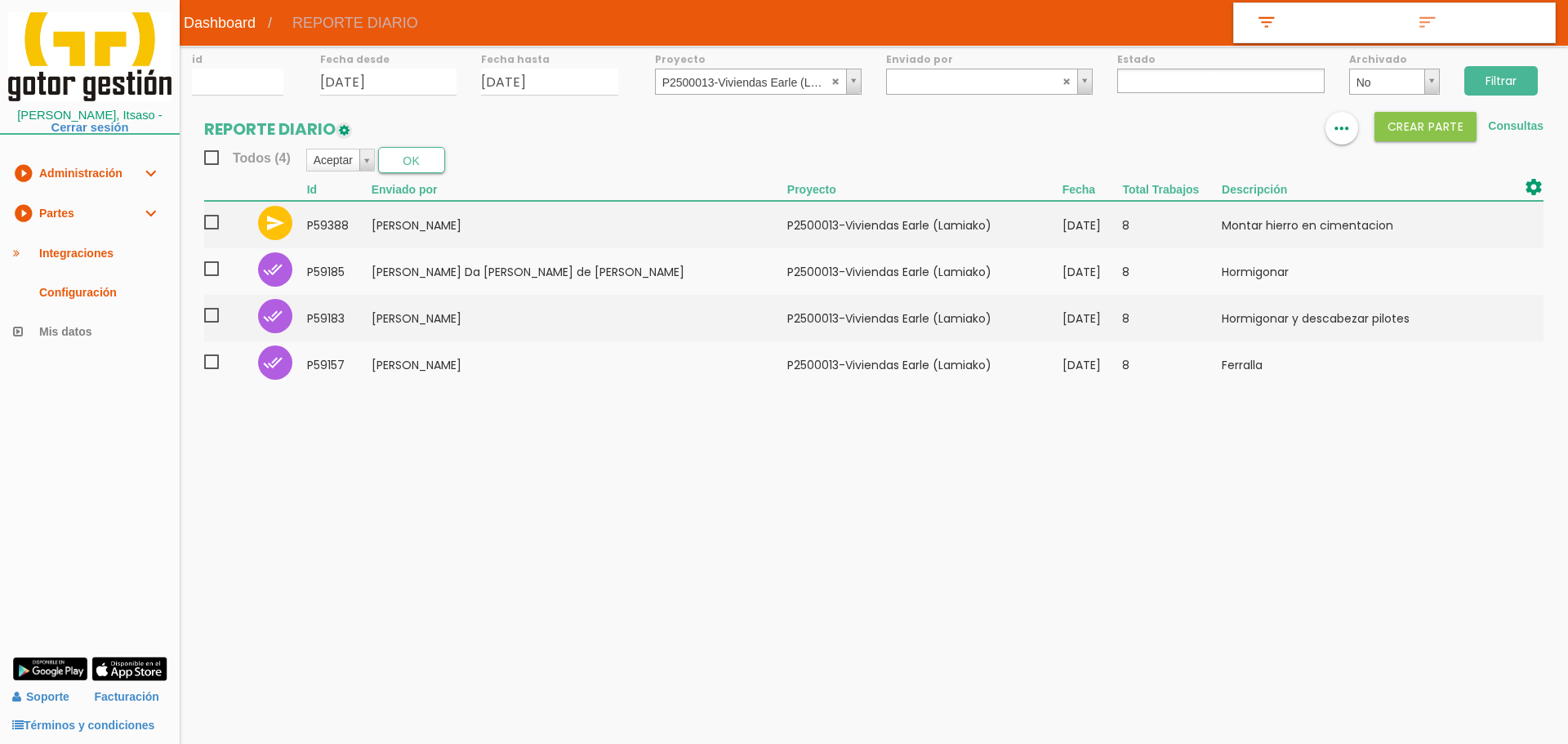
select select
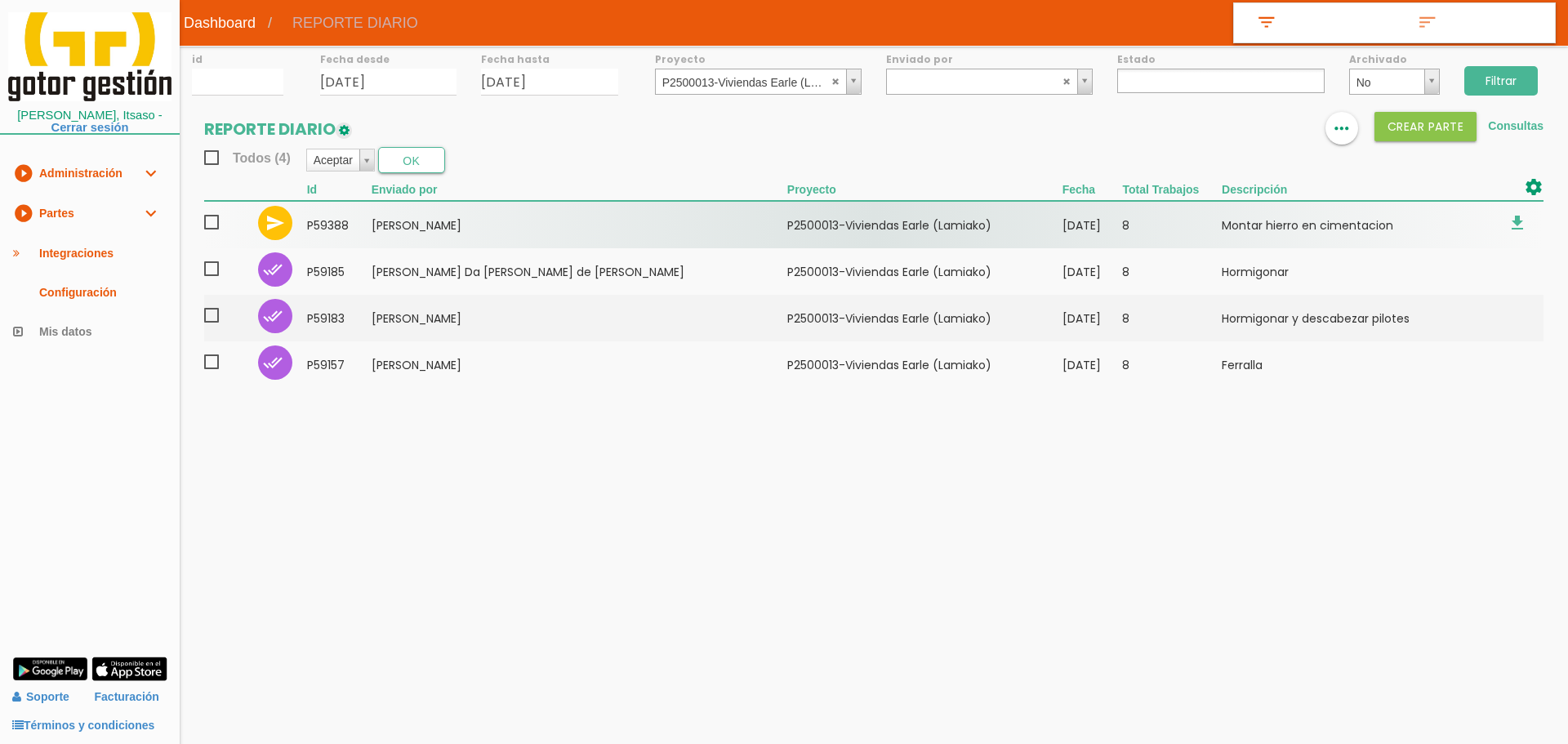
click at [209, 224] on span at bounding box center [218, 222] width 29 height 21
click at [0, 0] on input "checkbox" at bounding box center [0, 0] width 0 height 0
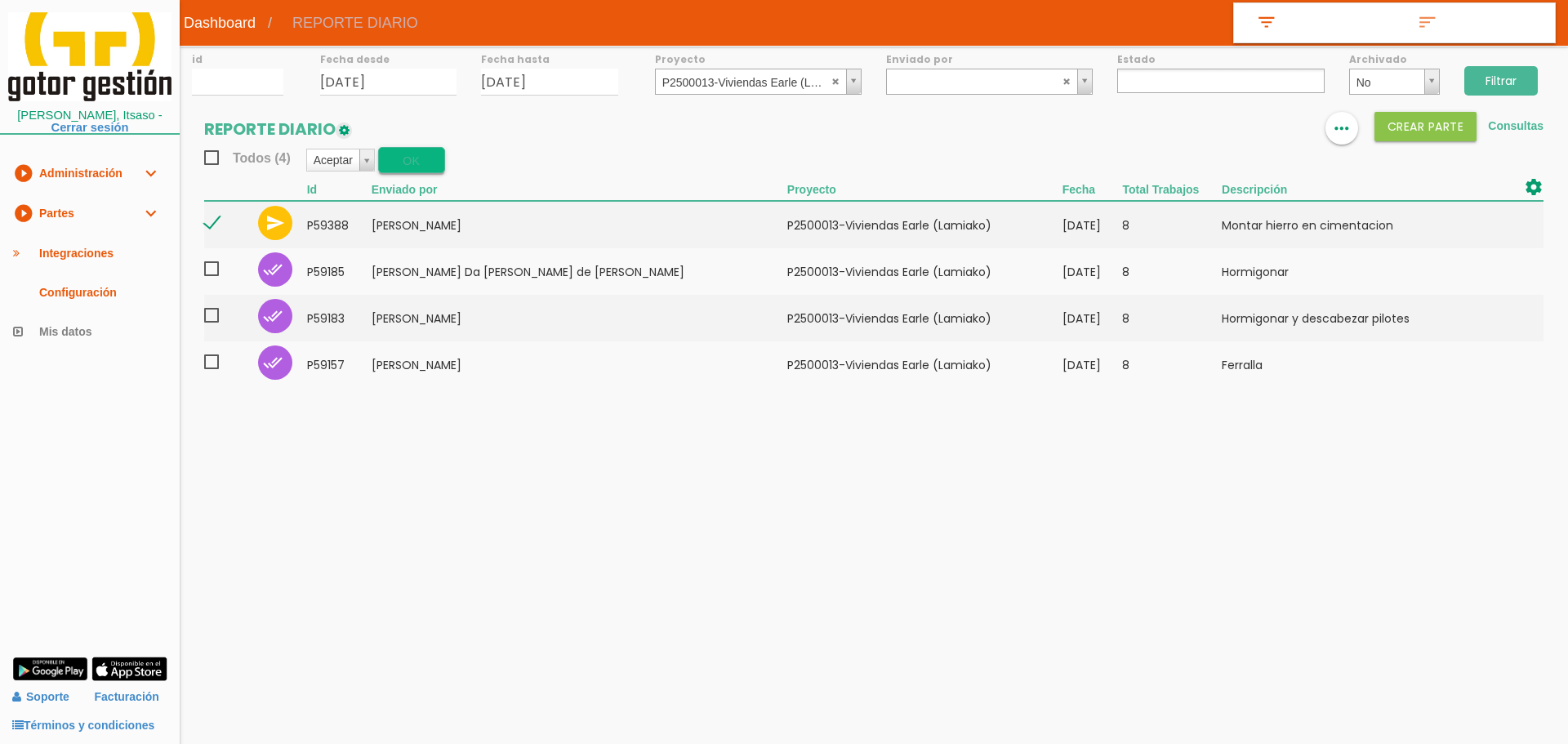
click at [406, 154] on button "OK" at bounding box center [412, 160] width 67 height 26
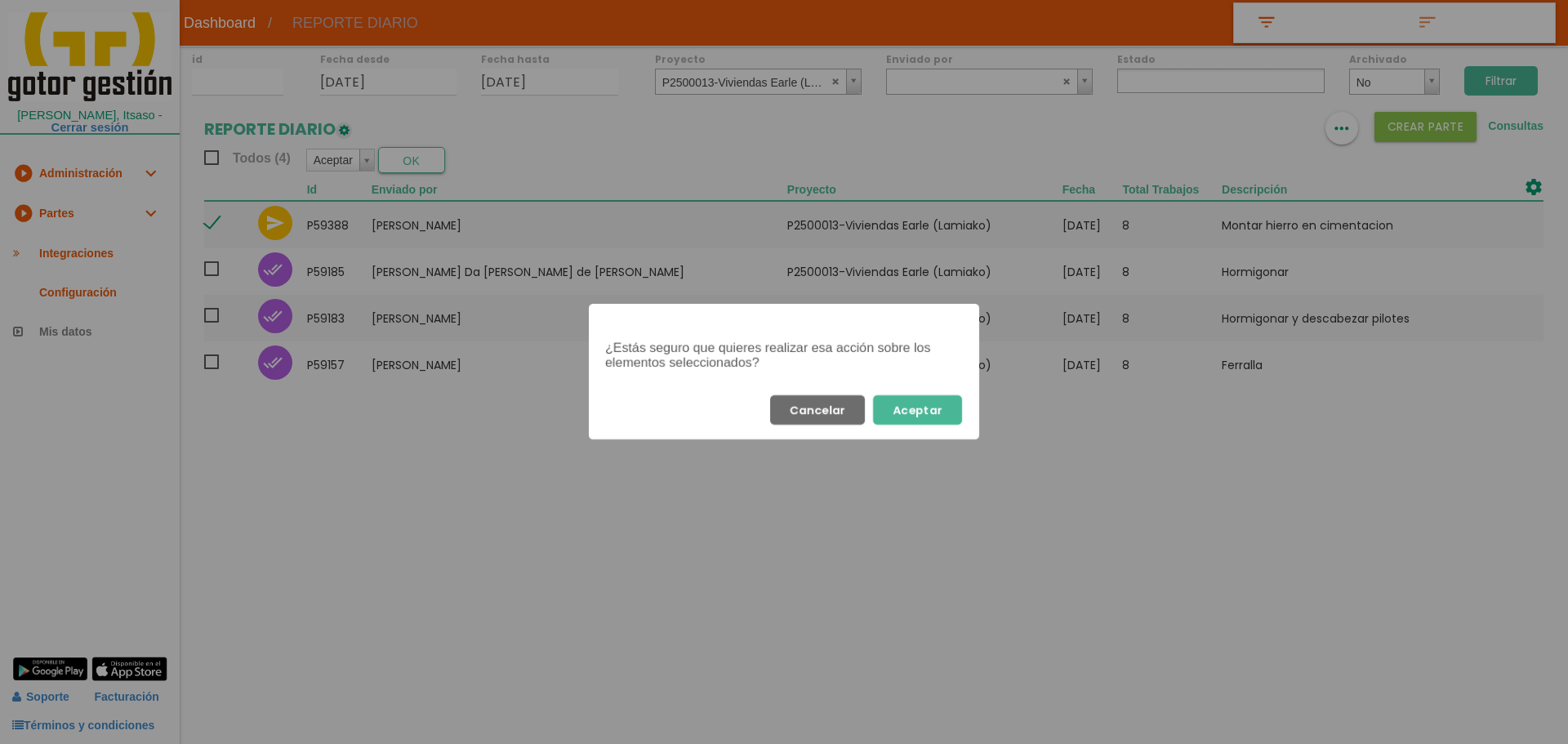
click at [902, 406] on button "Aceptar" at bounding box center [917, 410] width 89 height 30
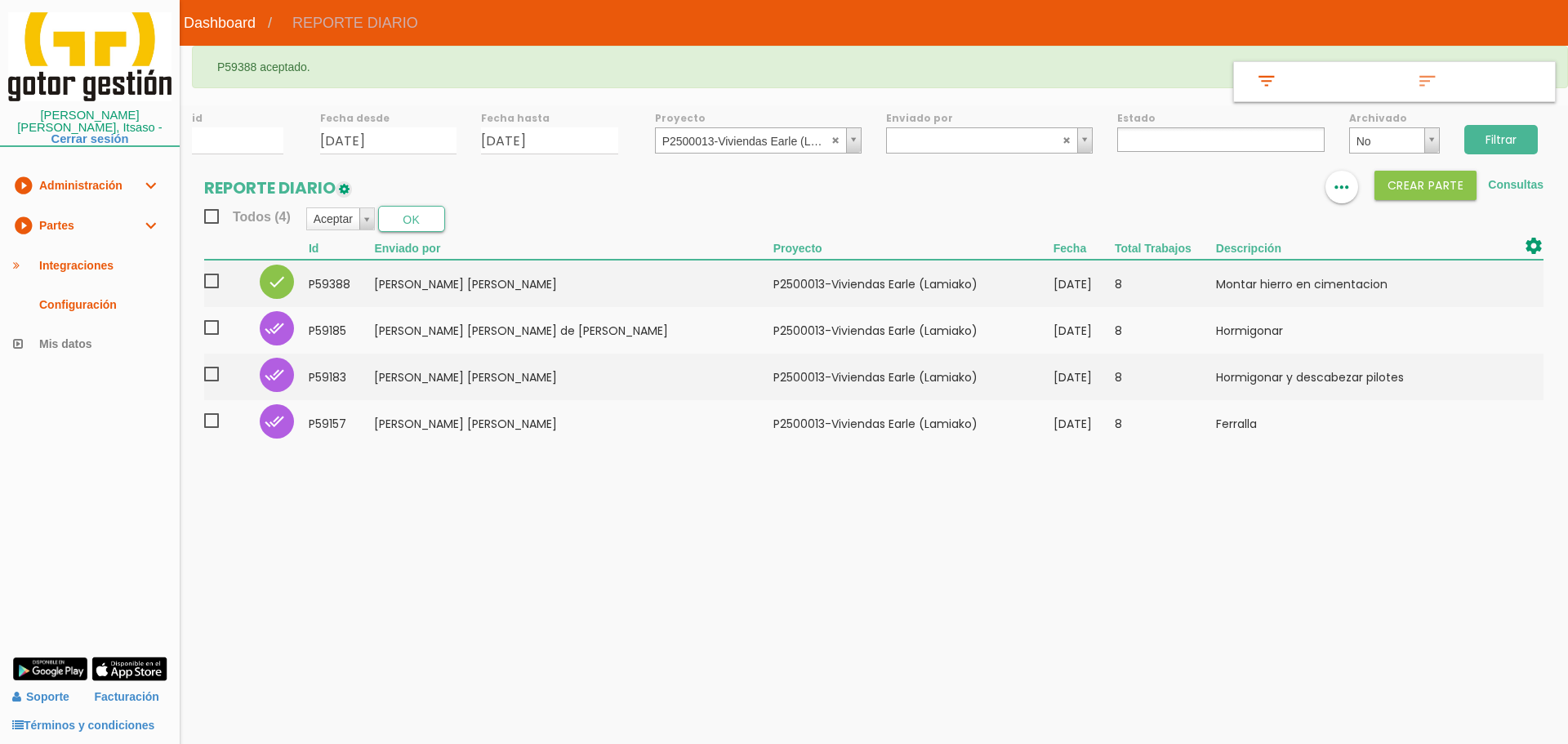
select select
click at [832, 138] on abbr at bounding box center [836, 139] width 10 height 10
click at [433, 138] on input "[DATE]" at bounding box center [388, 141] width 137 height 27
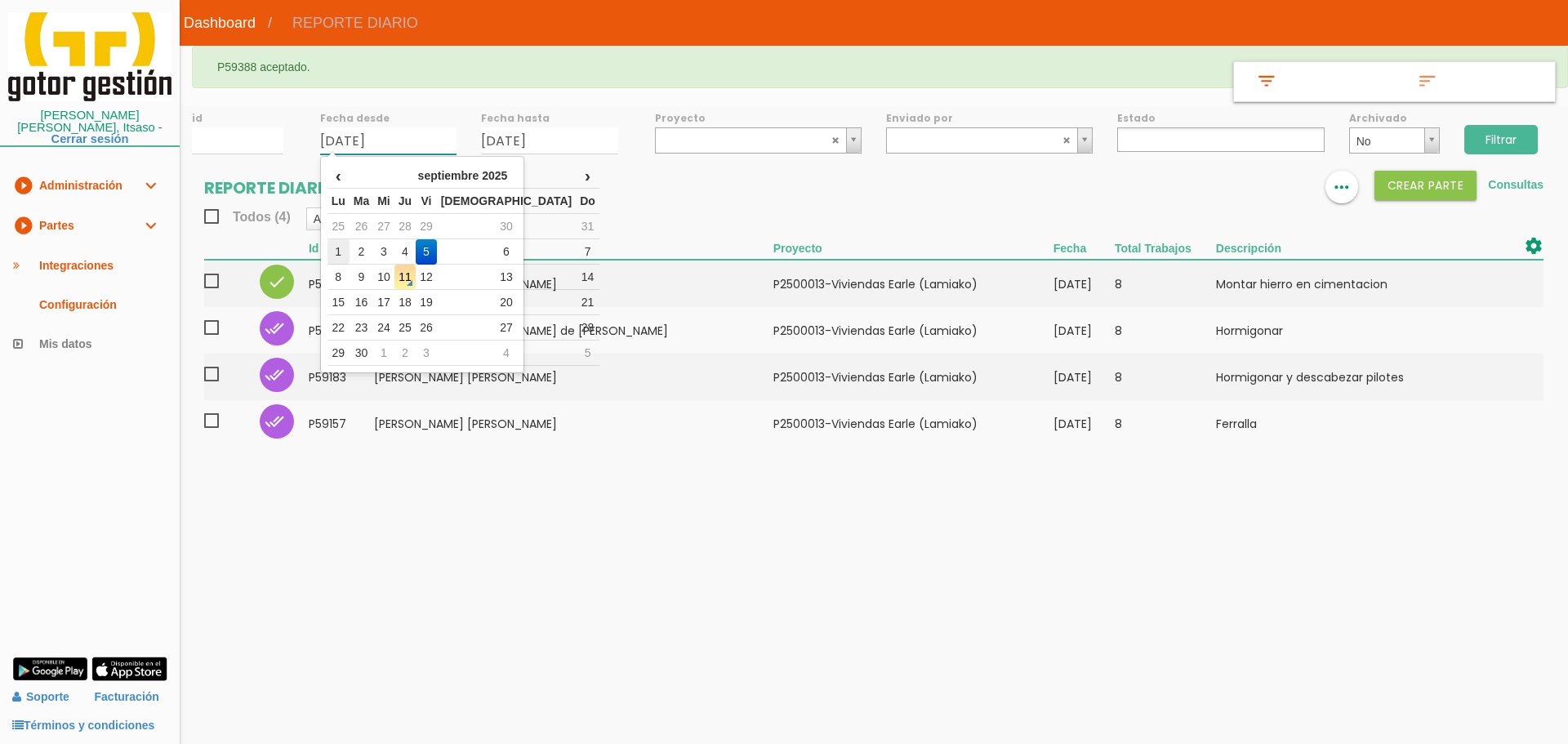
click at [335, 243] on td "1" at bounding box center [338, 252] width 22 height 25
type input "[DATE]"
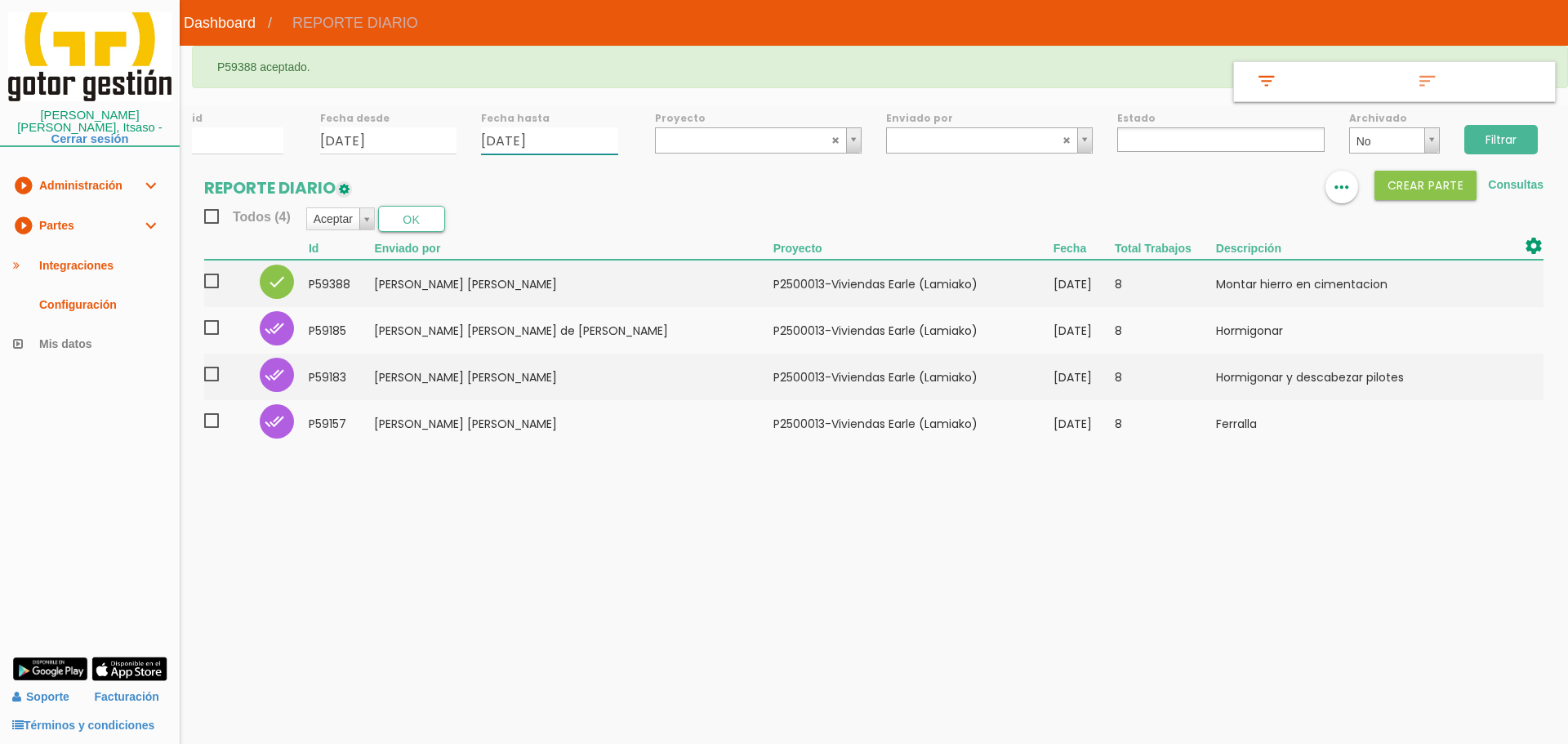
click at [545, 134] on input "[DATE]" at bounding box center [549, 141] width 137 height 27
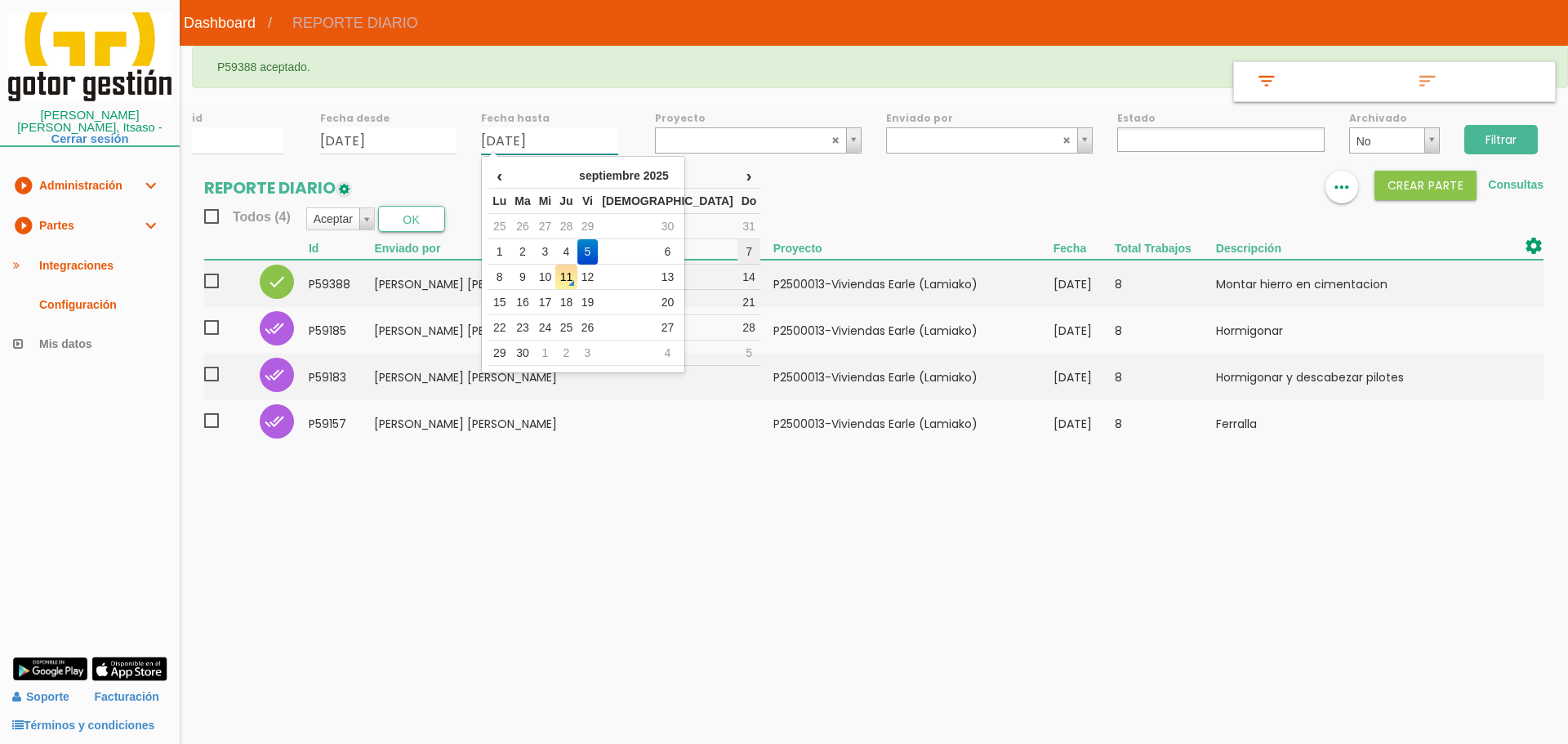
click at [737, 249] on td "7" at bounding box center [749, 252] width 23 height 25
type input "[DATE]"
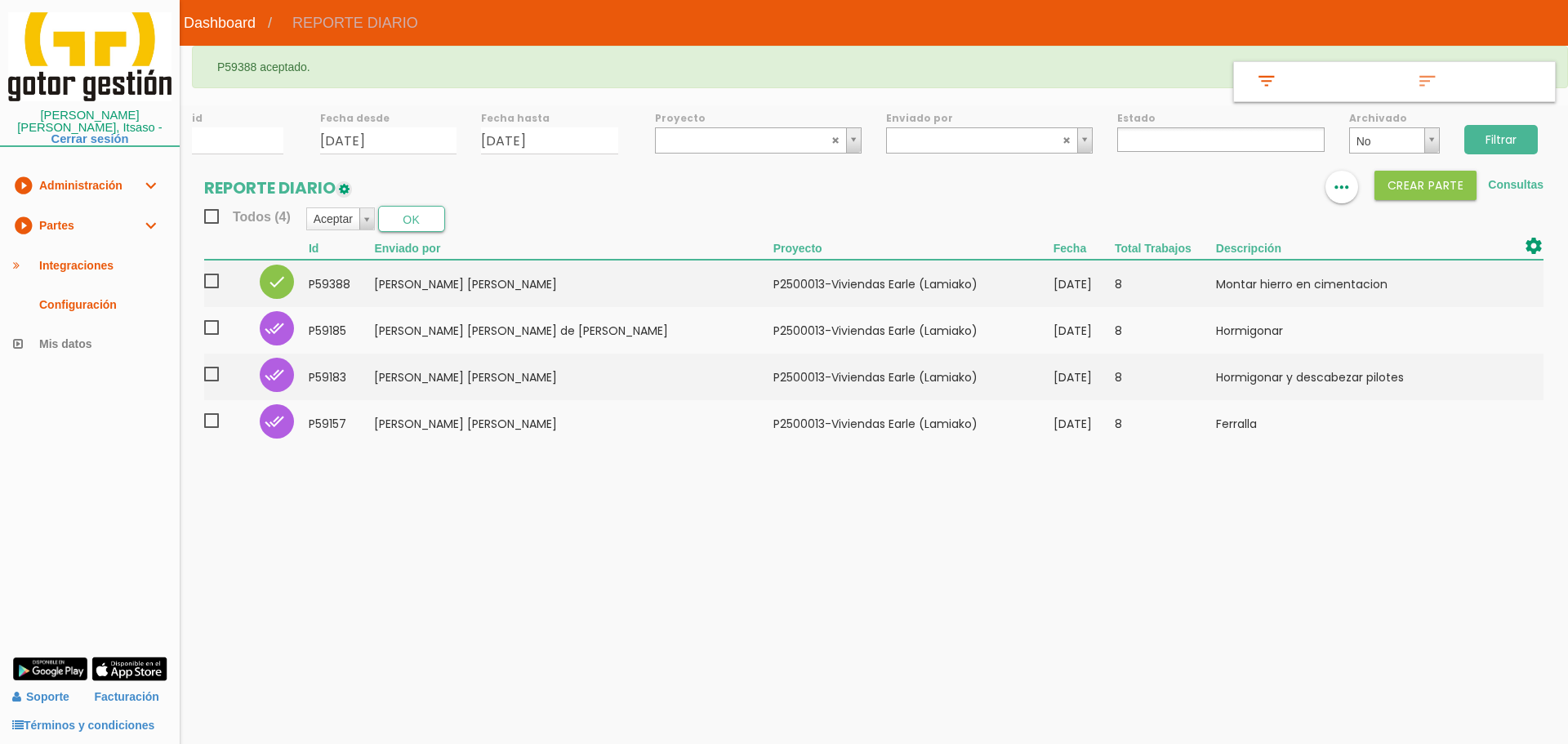
click at [1496, 146] on input "Filtrar" at bounding box center [1501, 139] width 74 height 30
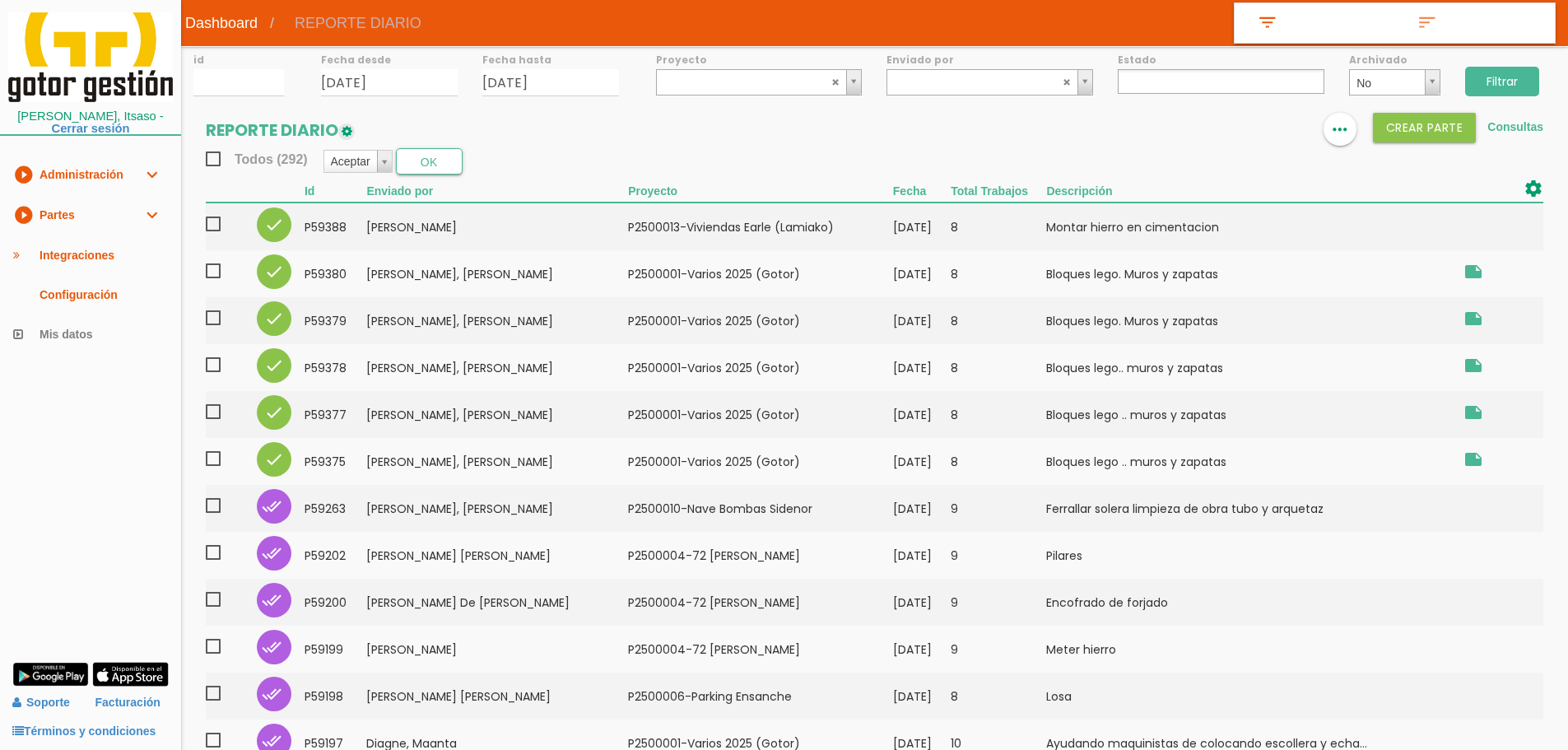
click at [1207, 141] on section "REPORTE DIARIO format_list_bulleted view_column more_horiz Crear PARTE Consulta…" at bounding box center [874, 635] width 1387 height 1045
click at [1188, 78] on ul at bounding box center [1221, 81] width 207 height 24
select select "2"
click at [1508, 90] on input "Filtrar" at bounding box center [1502, 82] width 74 height 30
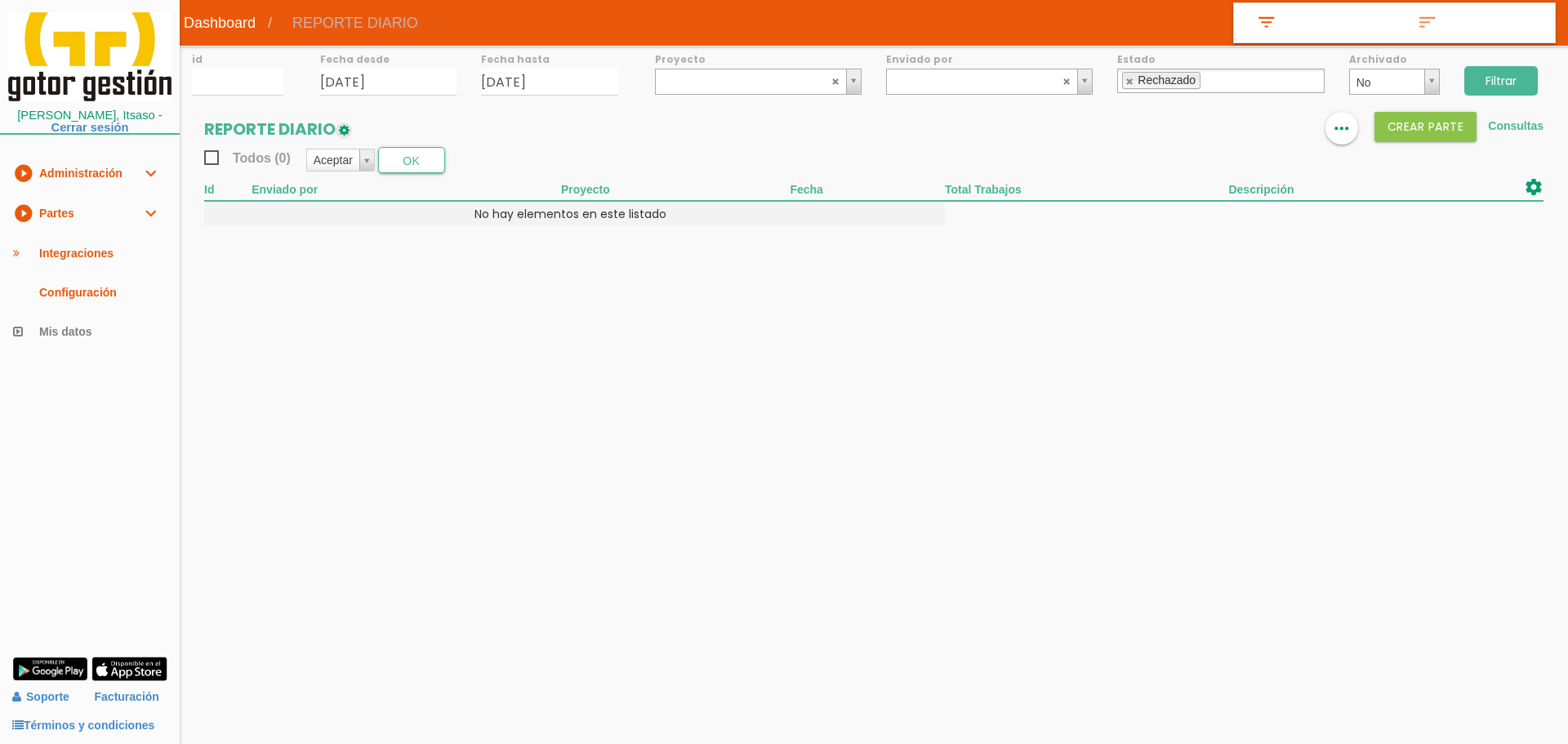
click at [1126, 78] on link at bounding box center [1129, 81] width 10 height 11
click at [1134, 75] on input "text" at bounding box center [1126, 81] width 16 height 22
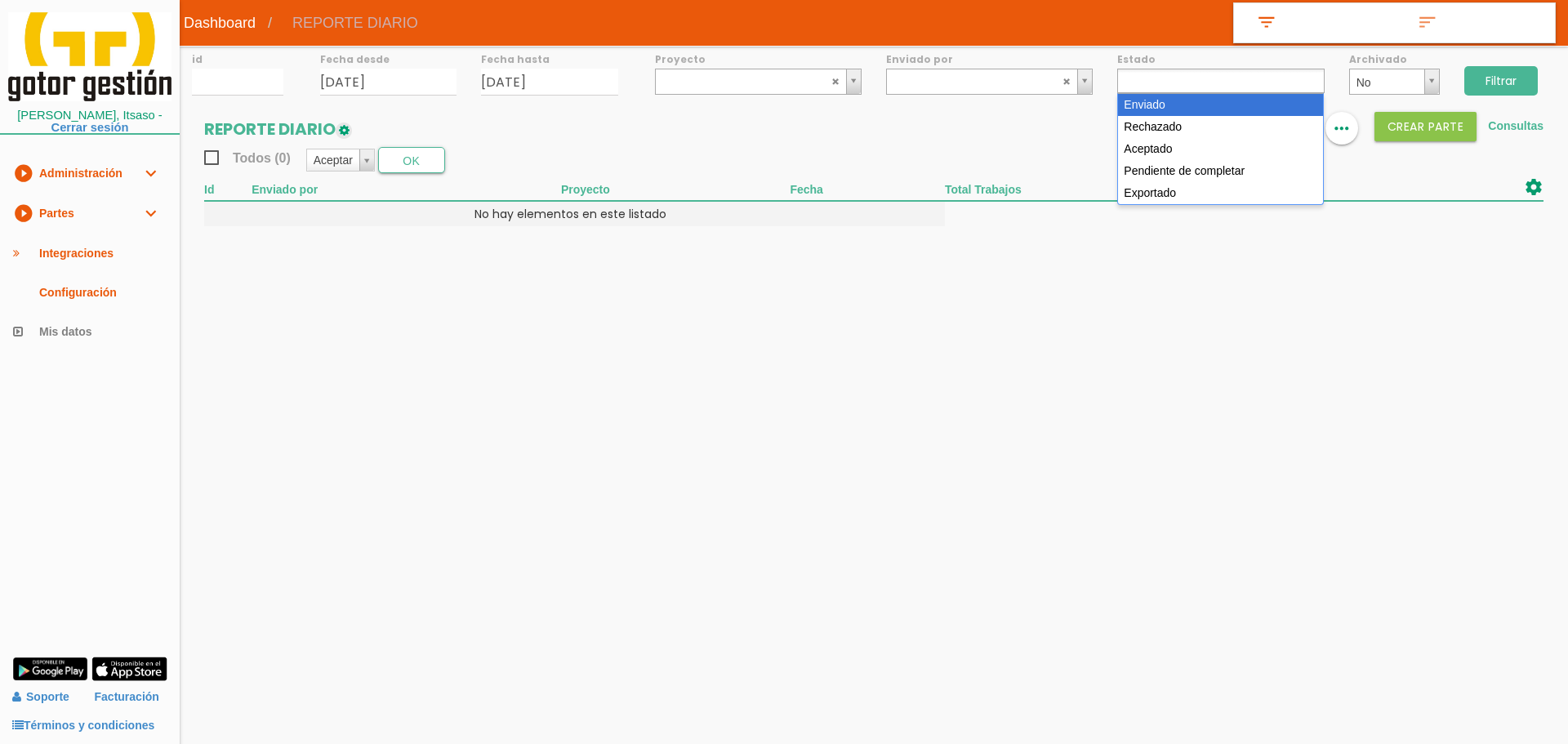
select select "1"
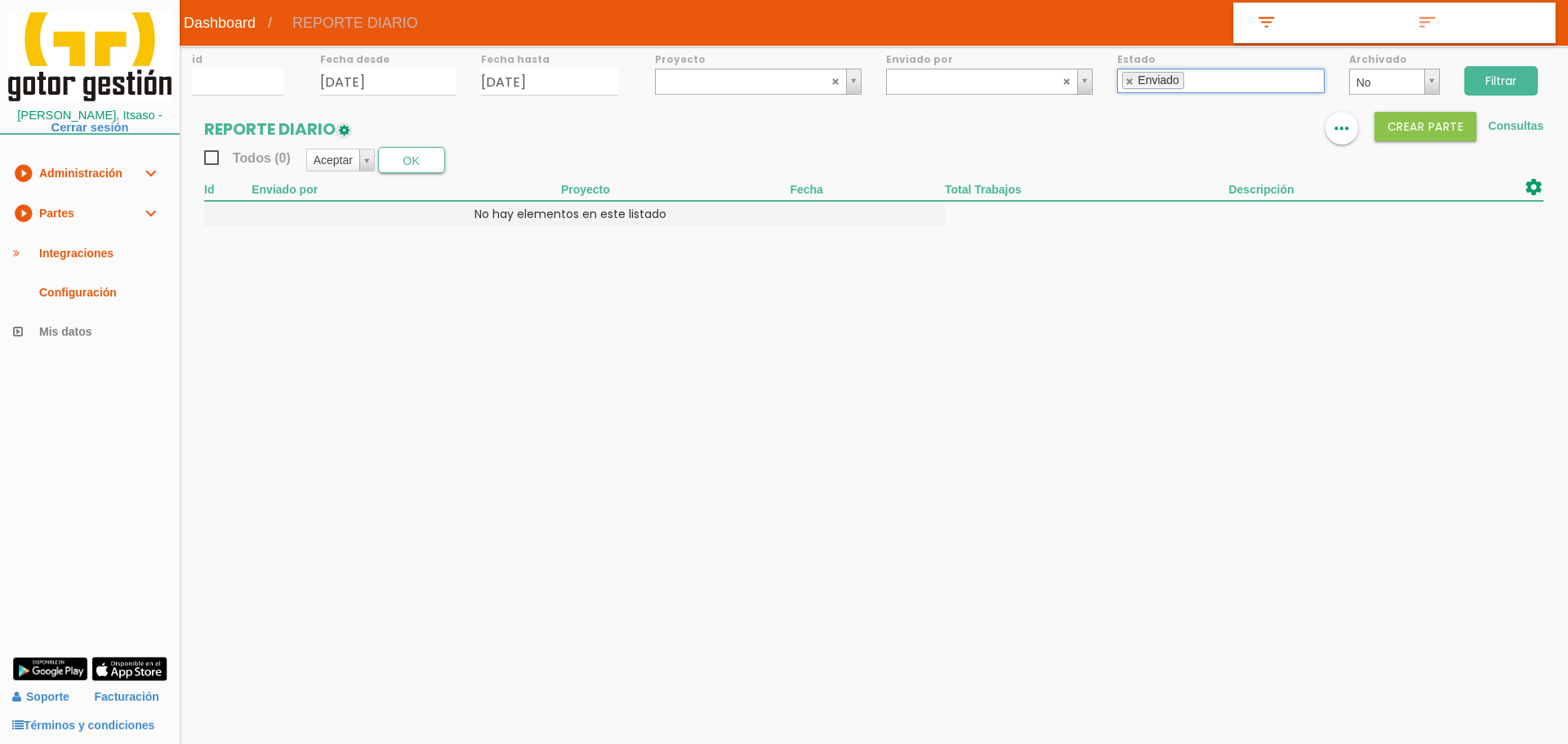
click at [1499, 78] on input "Filtrar" at bounding box center [1501, 81] width 74 height 30
click at [1124, 84] on li "Enviado" at bounding box center [1152, 80] width 62 height 17
click at [1140, 77] on div "Enviado" at bounding box center [1158, 81] width 41 height 11
click at [1129, 81] on link at bounding box center [1129, 81] width 10 height 11
click at [1167, 84] on ul at bounding box center [1220, 80] width 207 height 24
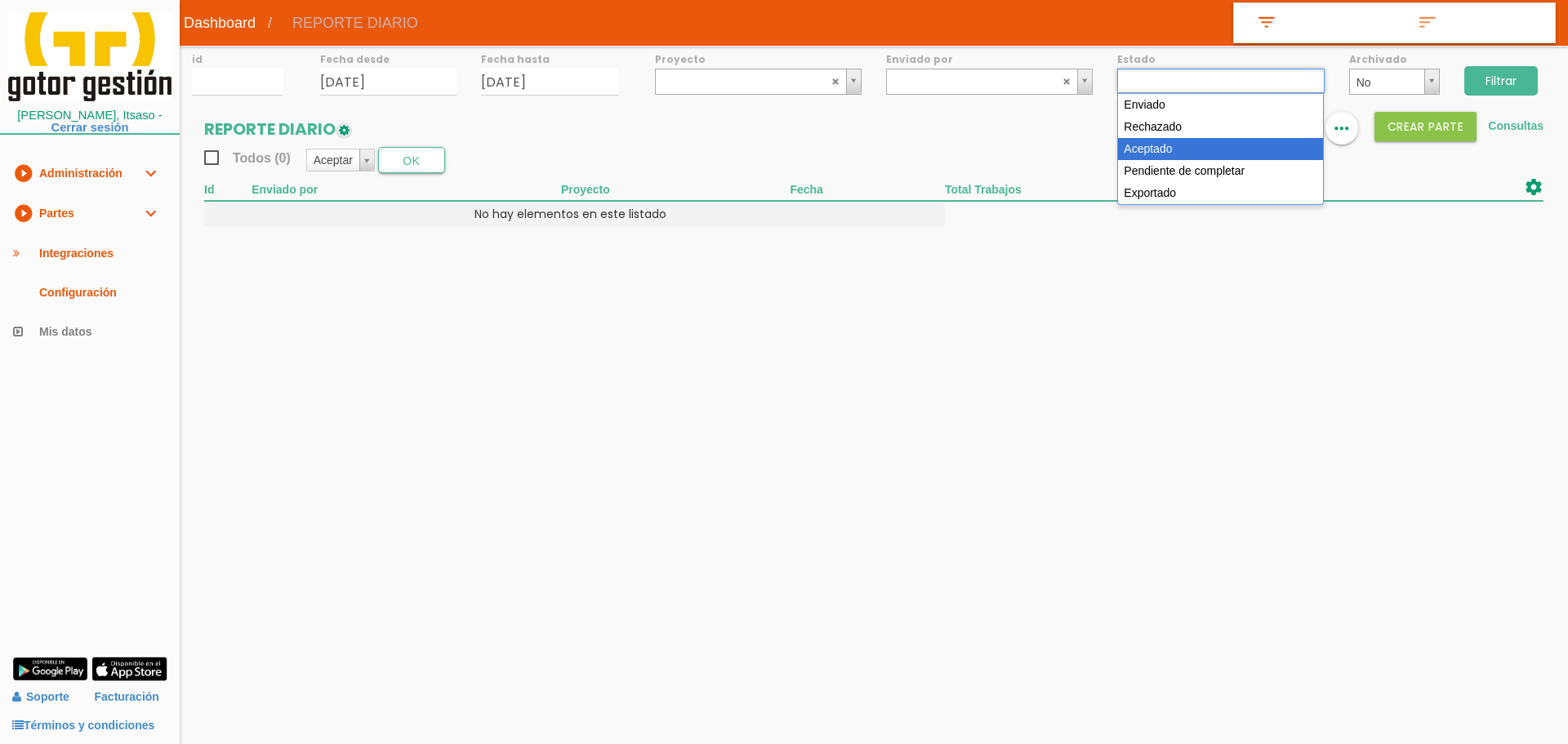
select select "3"
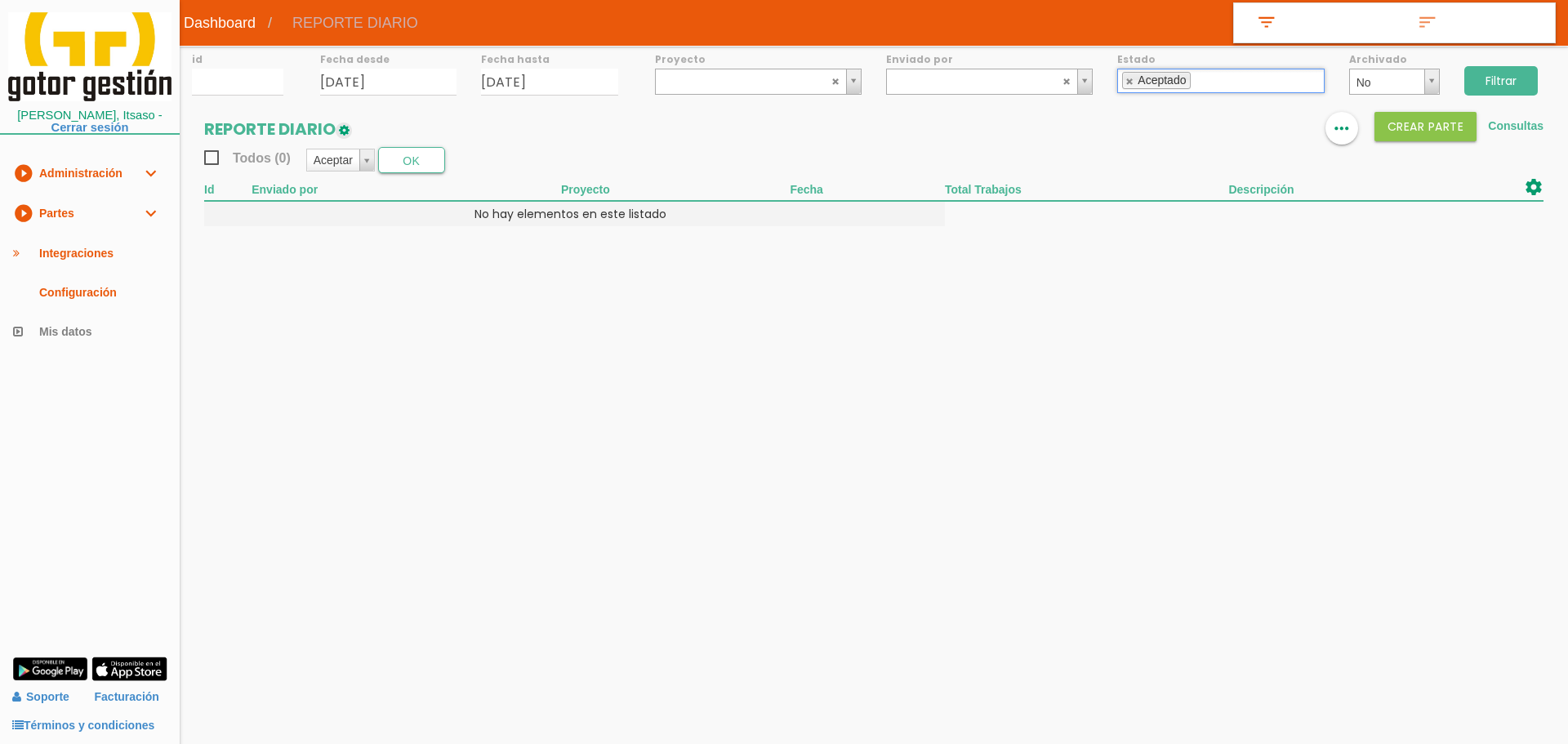
click at [1501, 79] on input "Filtrar" at bounding box center [1501, 81] width 74 height 30
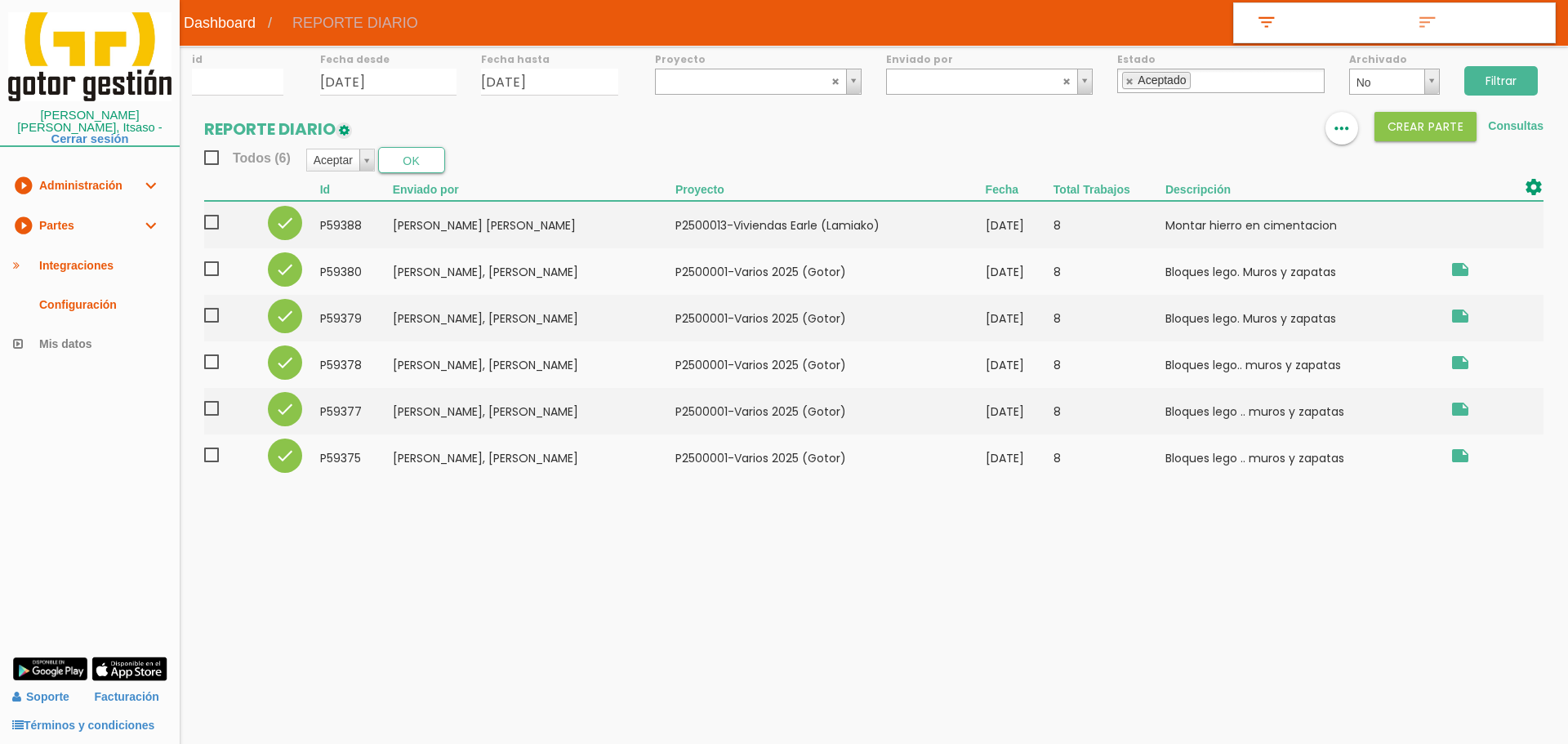
click at [212, 155] on span "Todos (6)" at bounding box center [247, 157] width 86 height 21
click at [0, 0] on input "Todos (6)" at bounding box center [0, 0] width 0 height 0
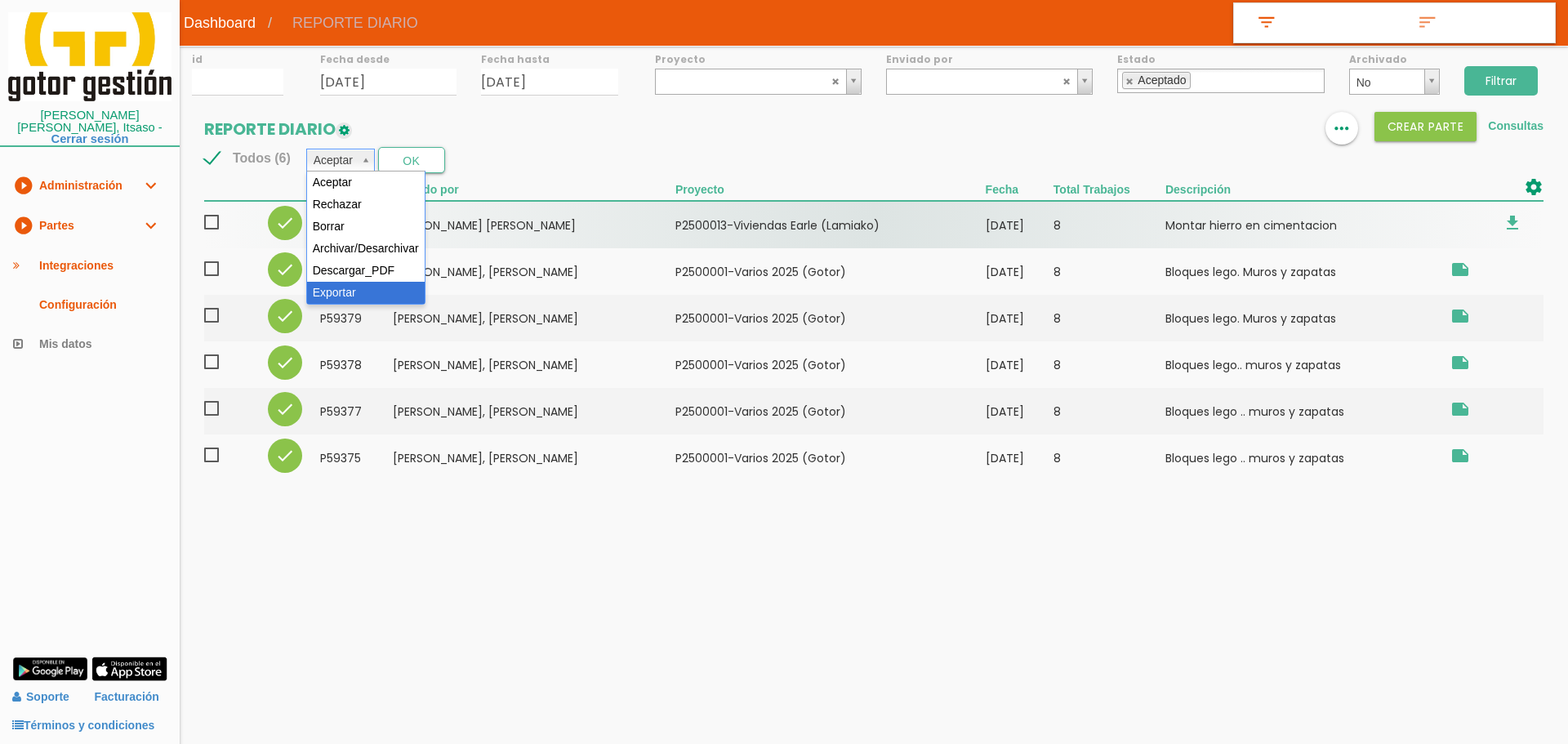
drag, startPoint x: 375, startPoint y: 286, endPoint x: 394, endPoint y: 226, distance: 62.9
select select "6"
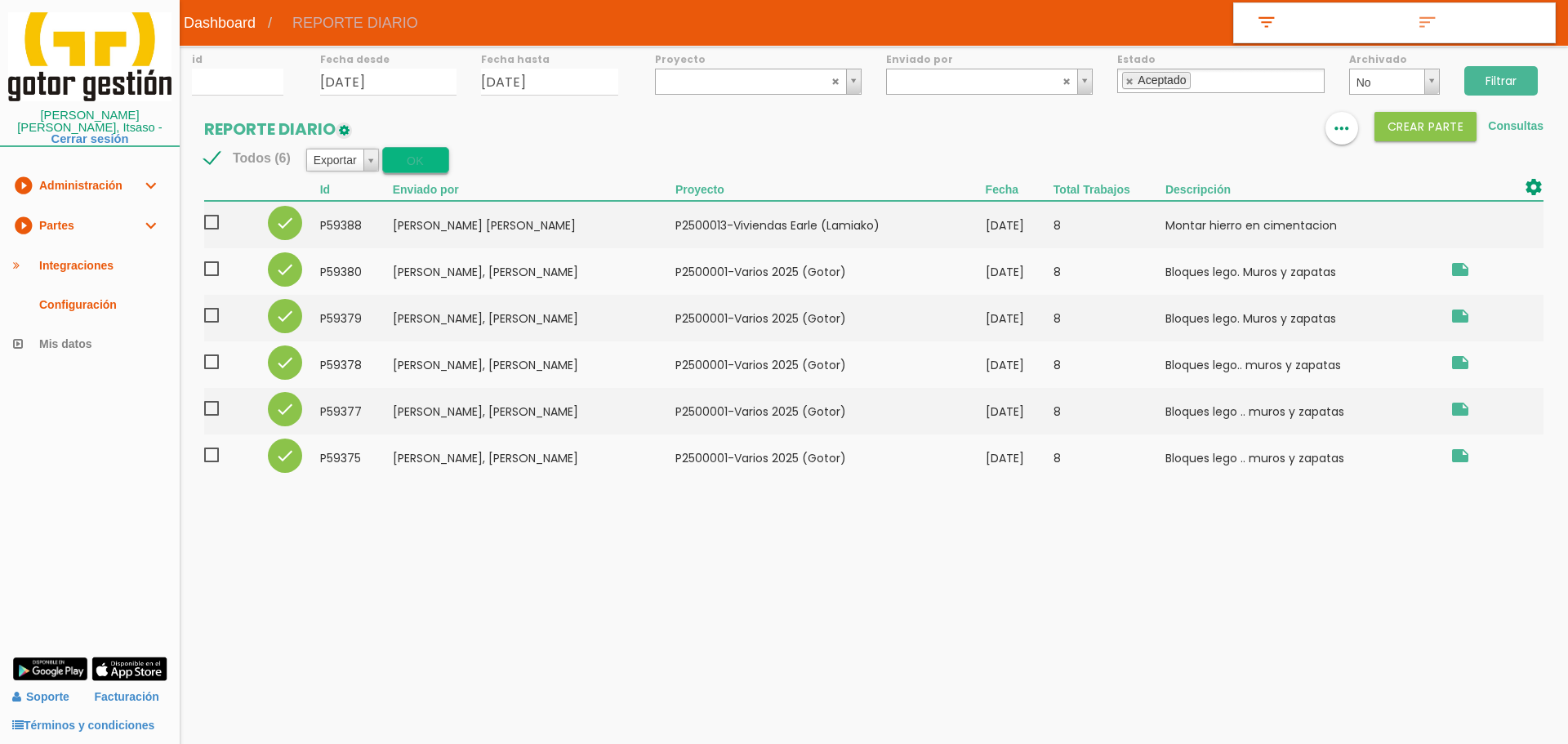
click at [426, 162] on button "OK" at bounding box center [415, 160] width 67 height 26
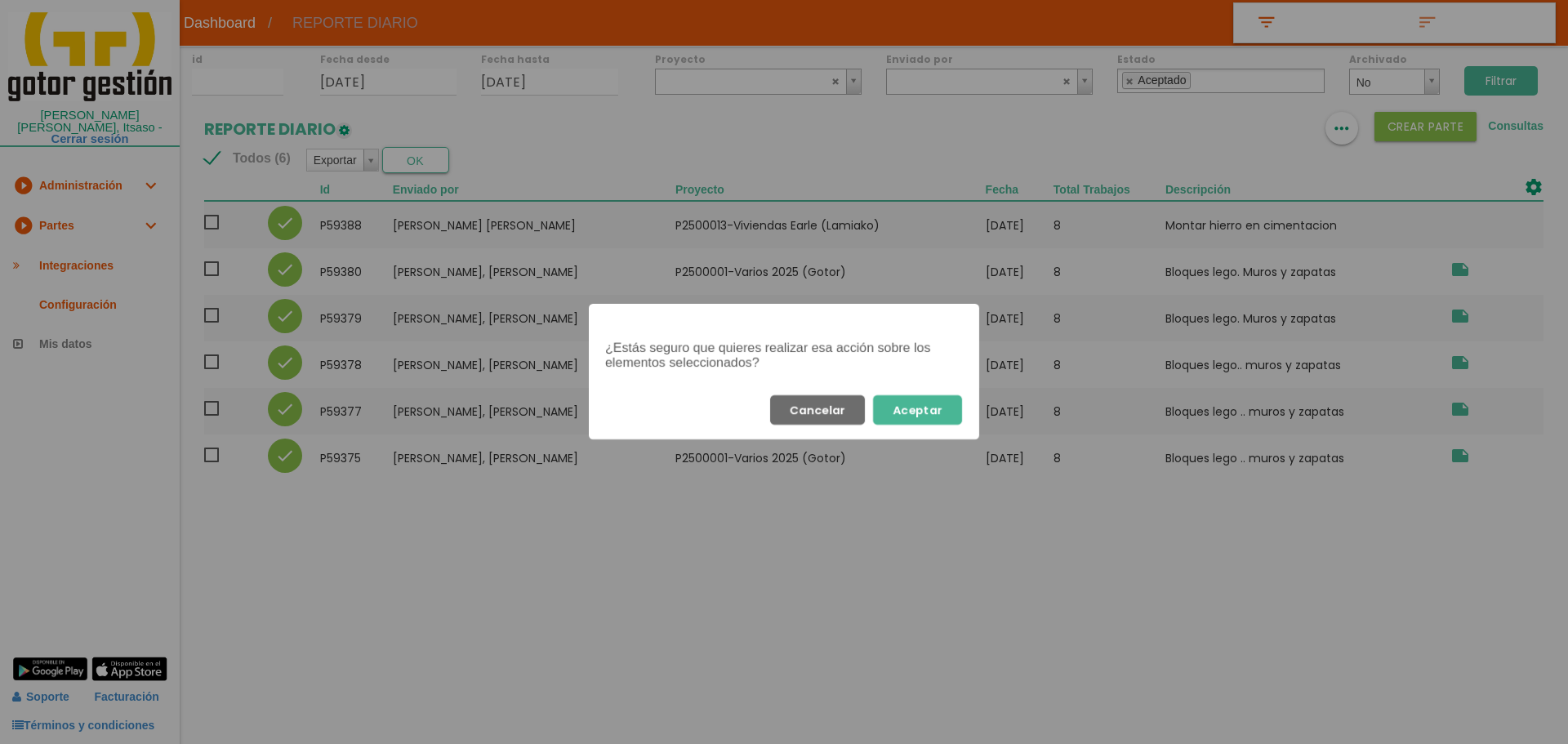
click at [923, 397] on button "Aceptar" at bounding box center [917, 410] width 89 height 30
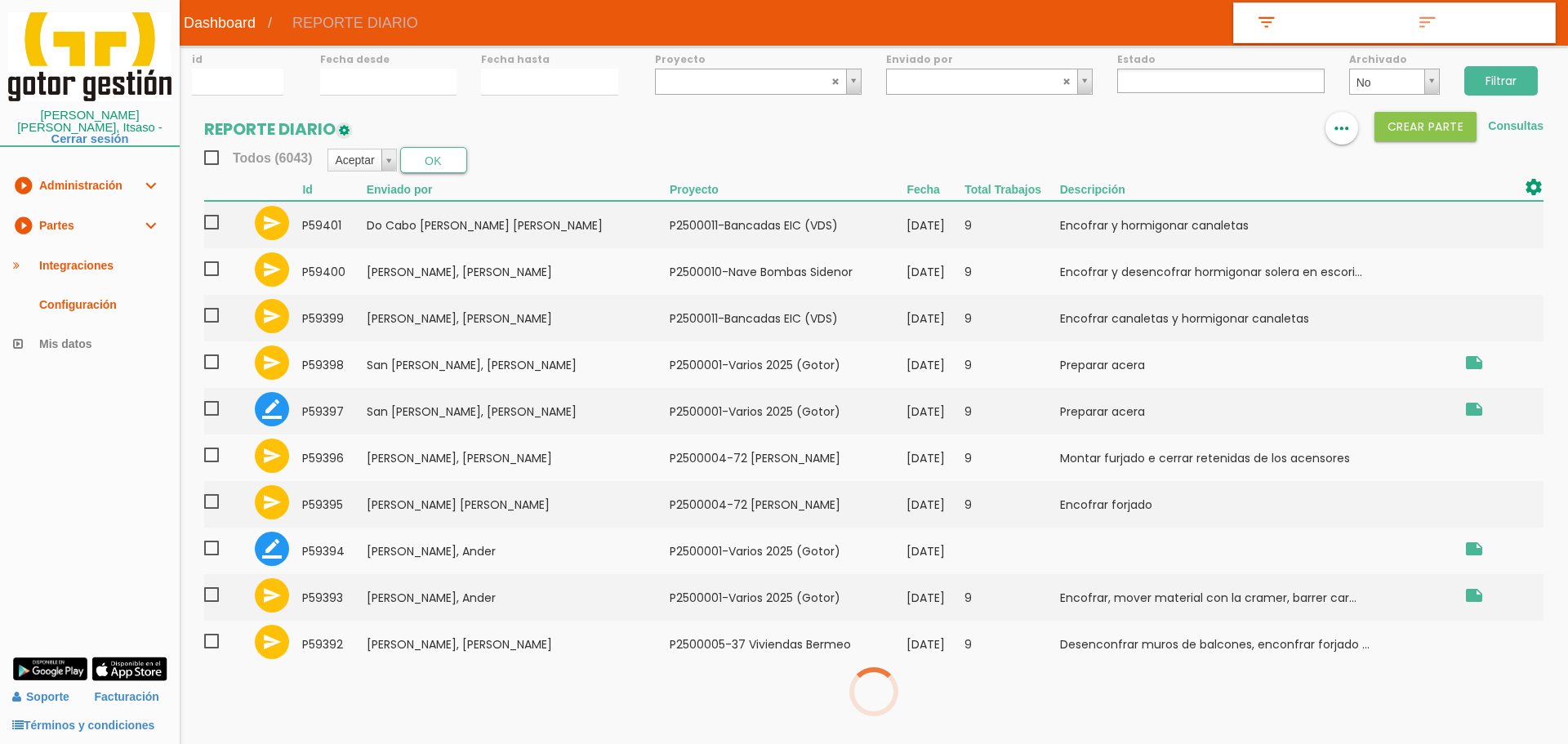
select select
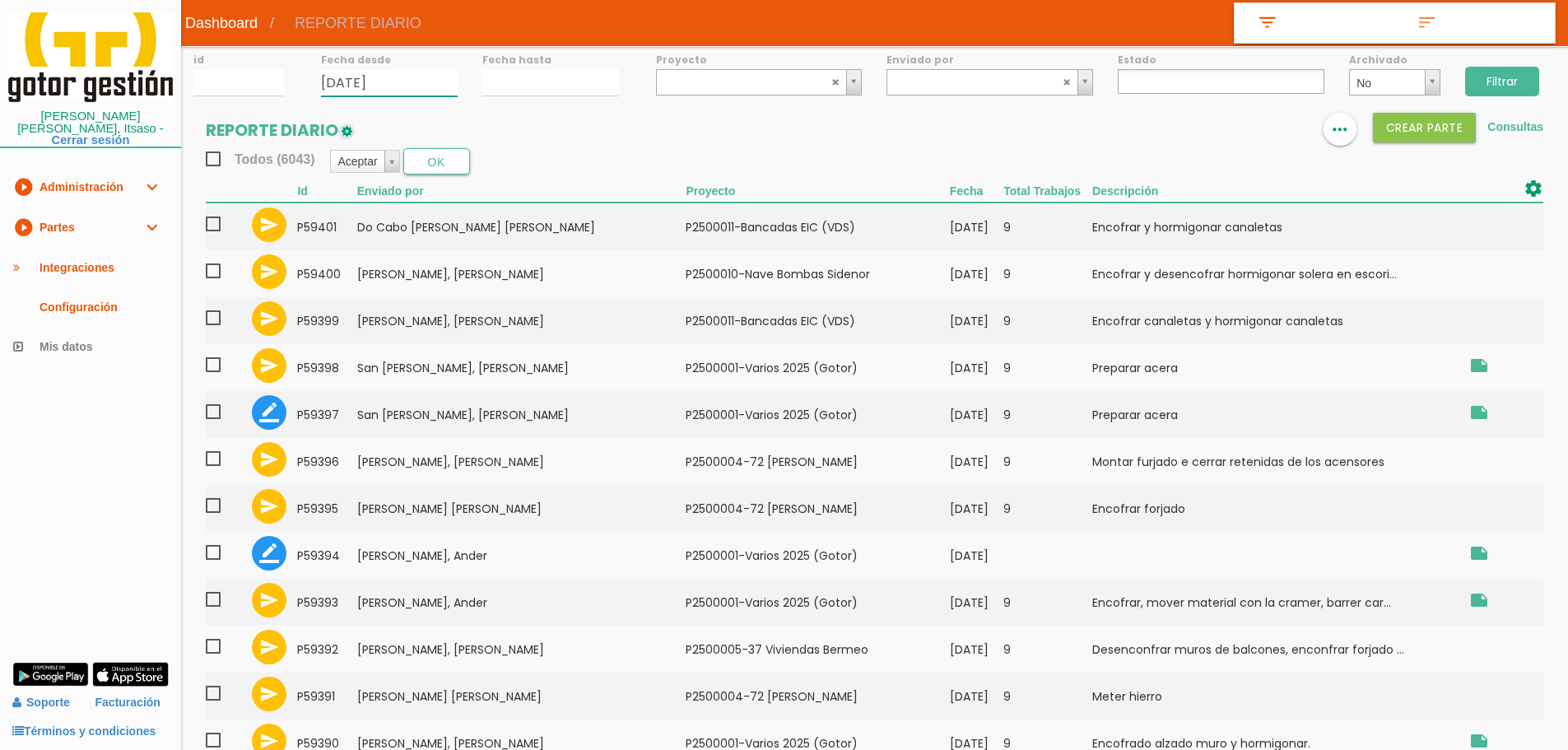
click at [386, 80] on input "11/09/2025" at bounding box center [389, 82] width 137 height 27
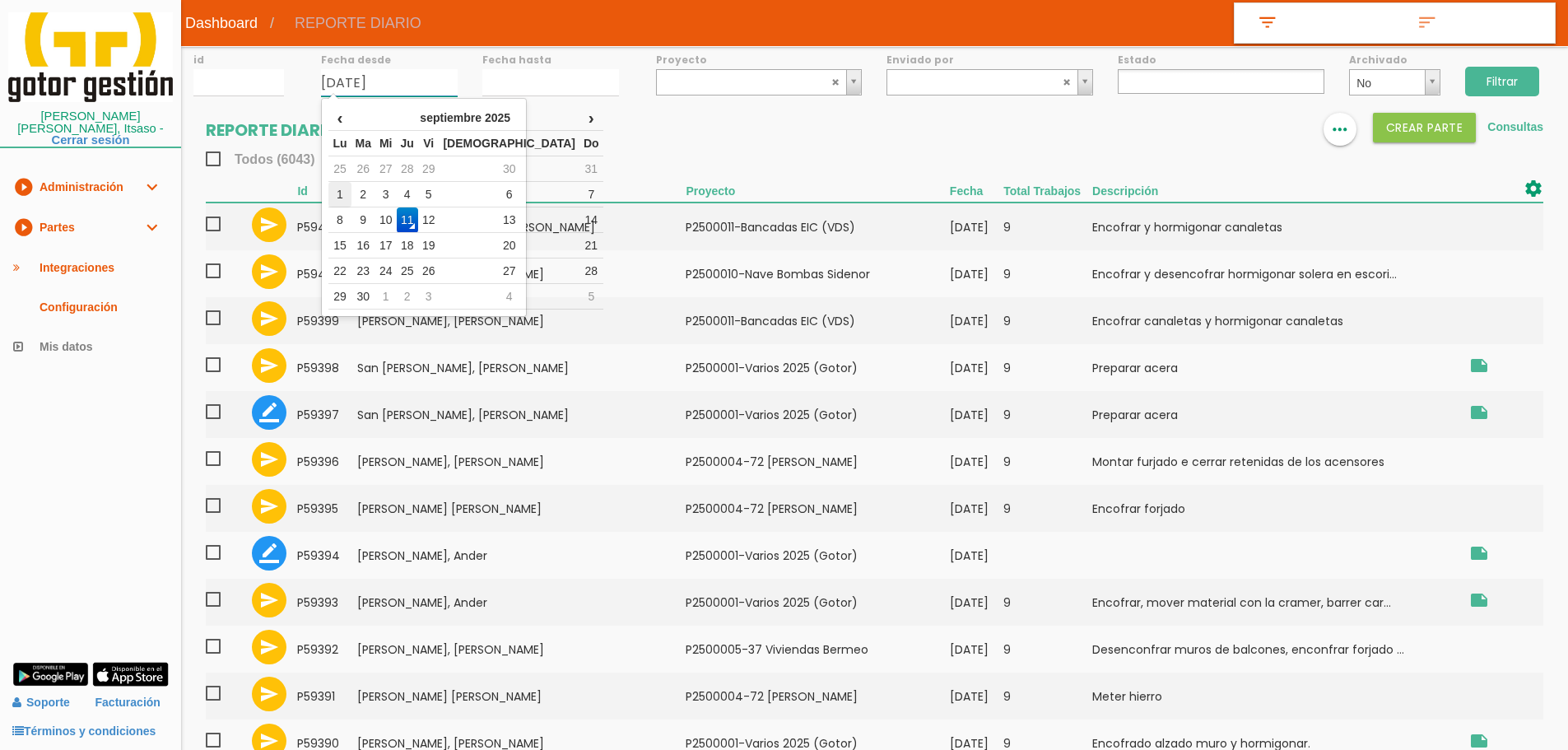
click at [341, 194] on td "1" at bounding box center [340, 195] width 23 height 25
type input "01/09/2025"
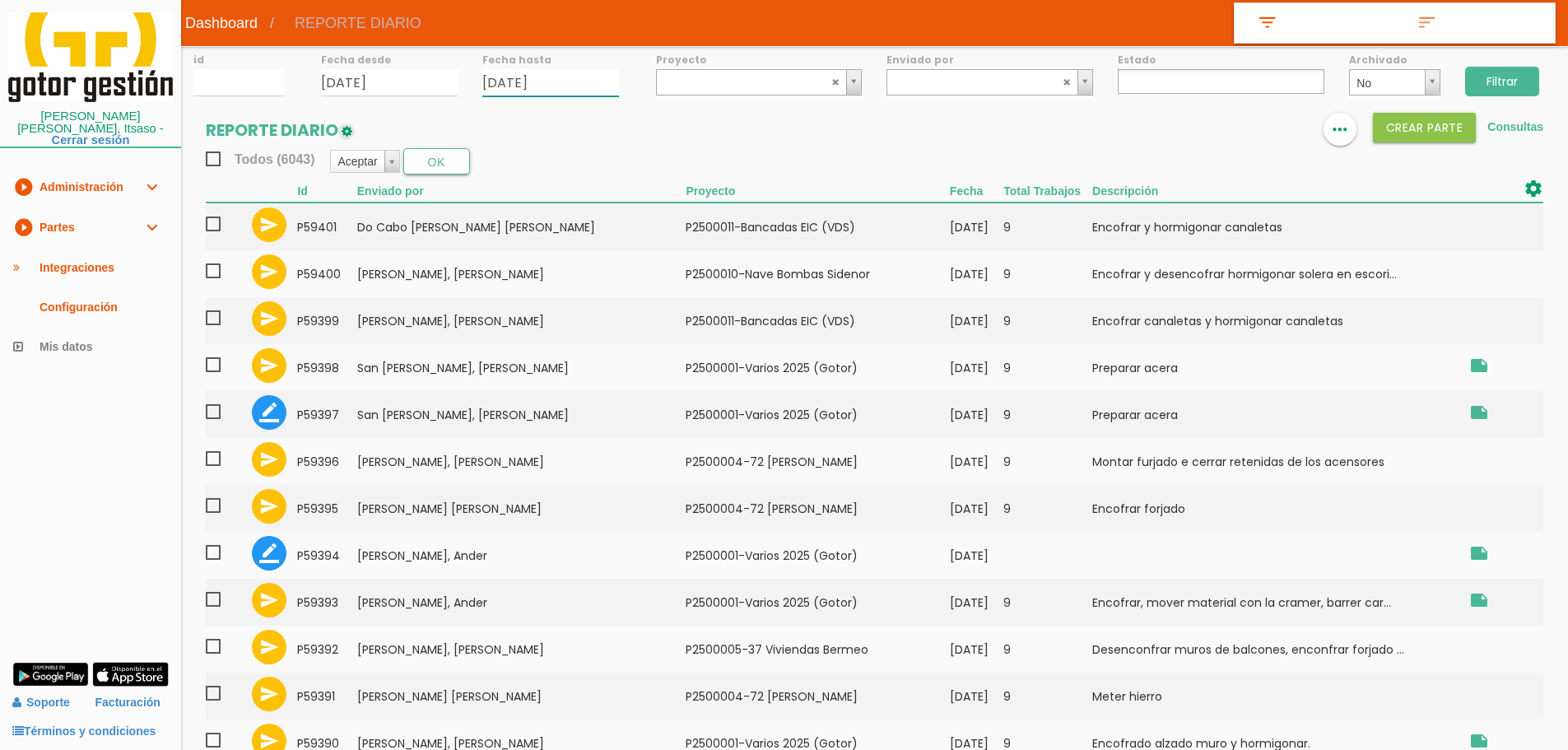
click at [511, 84] on input "11/09/2025" at bounding box center [550, 82] width 137 height 27
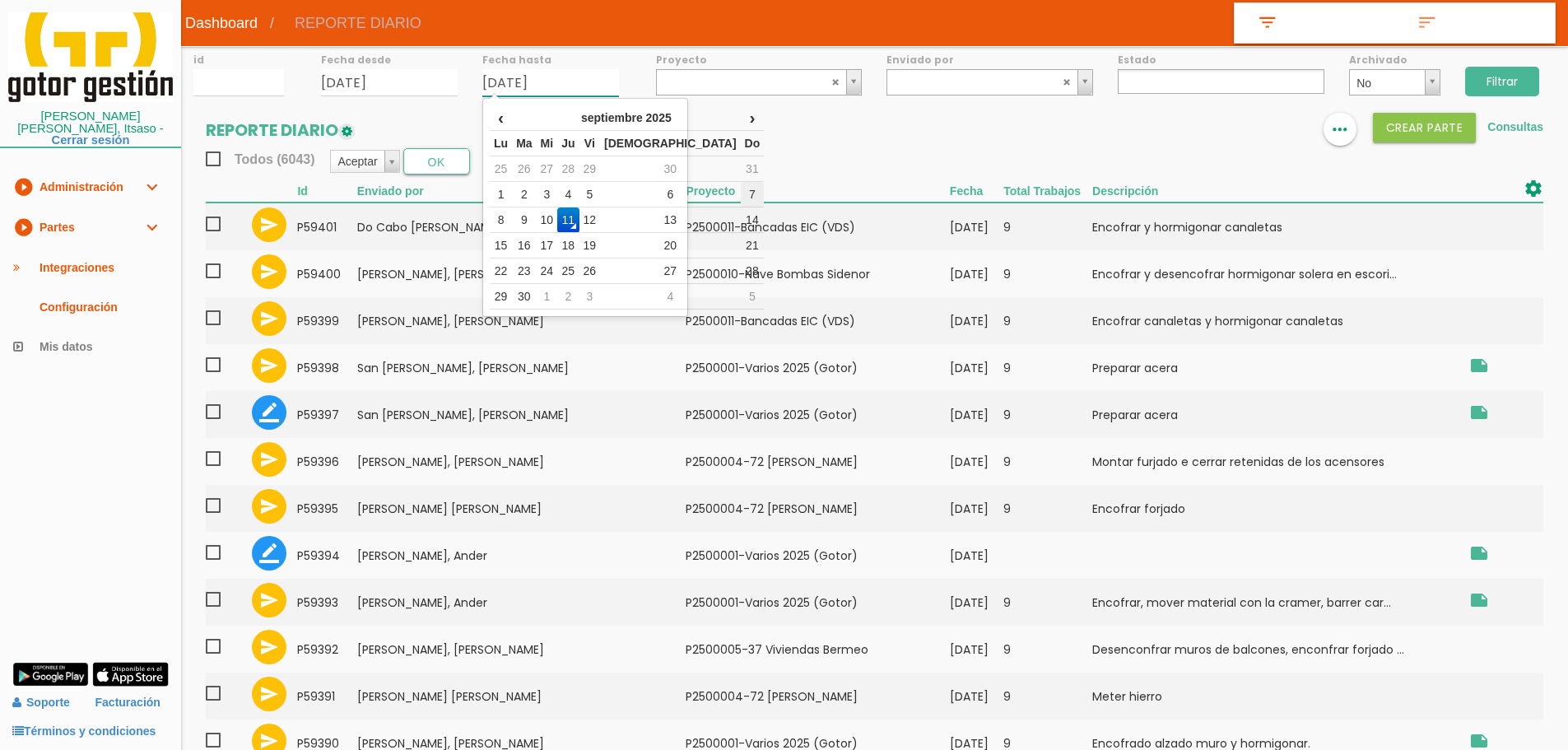
click at [741, 191] on td "7" at bounding box center [753, 195] width 24 height 25
type input "07/09/2025"
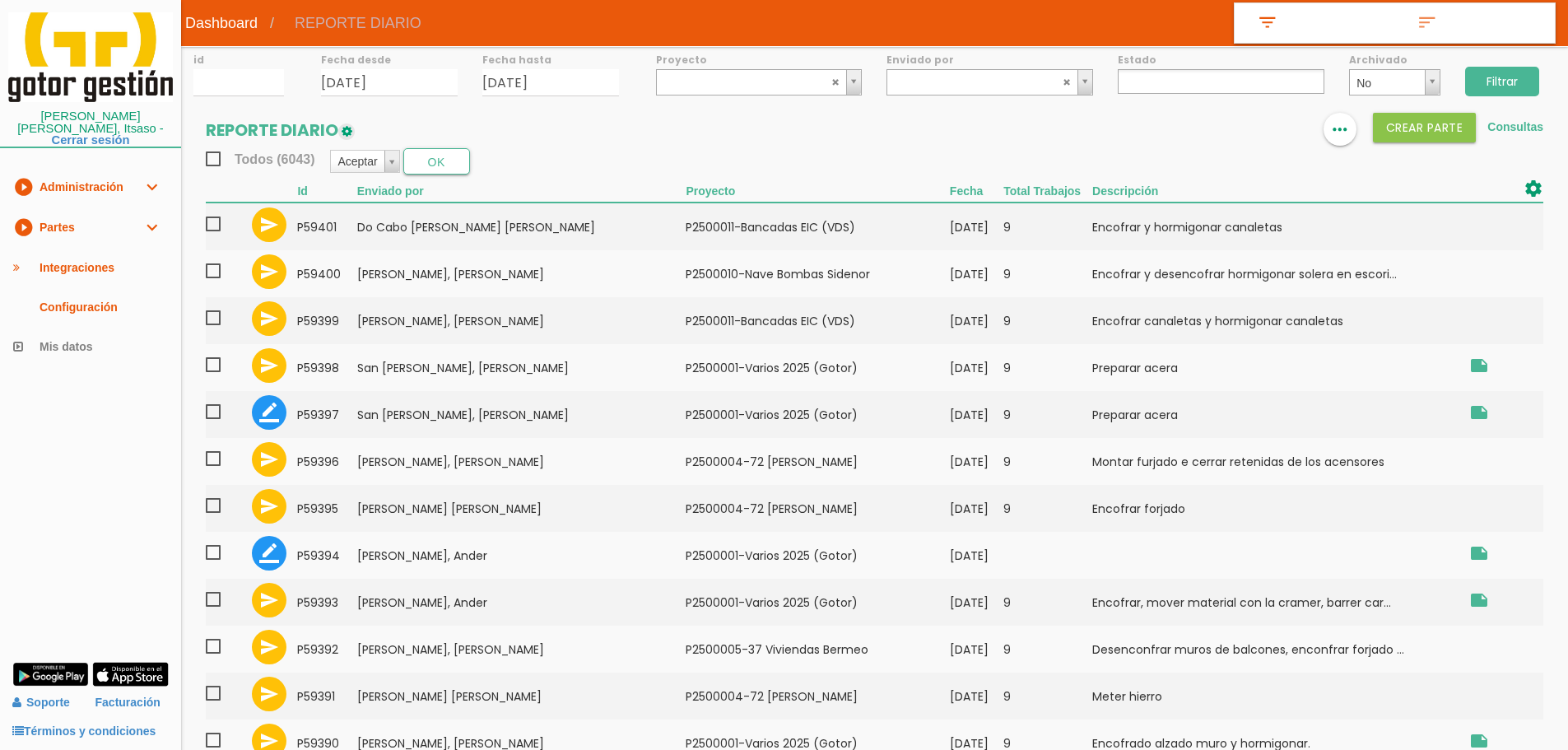
click at [1158, 81] on ul at bounding box center [1221, 81] width 207 height 24
select select "8"
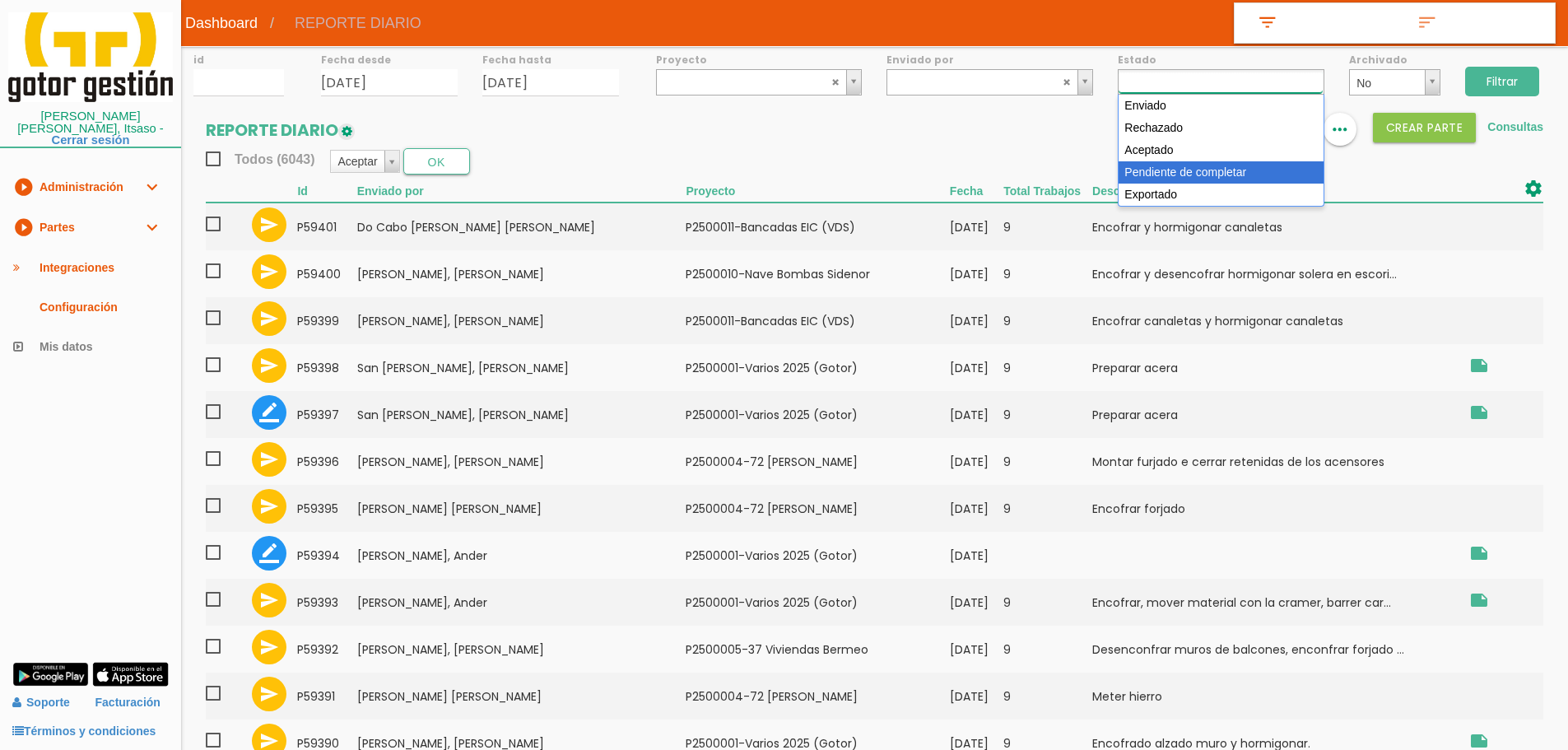
scroll to position [43, 0]
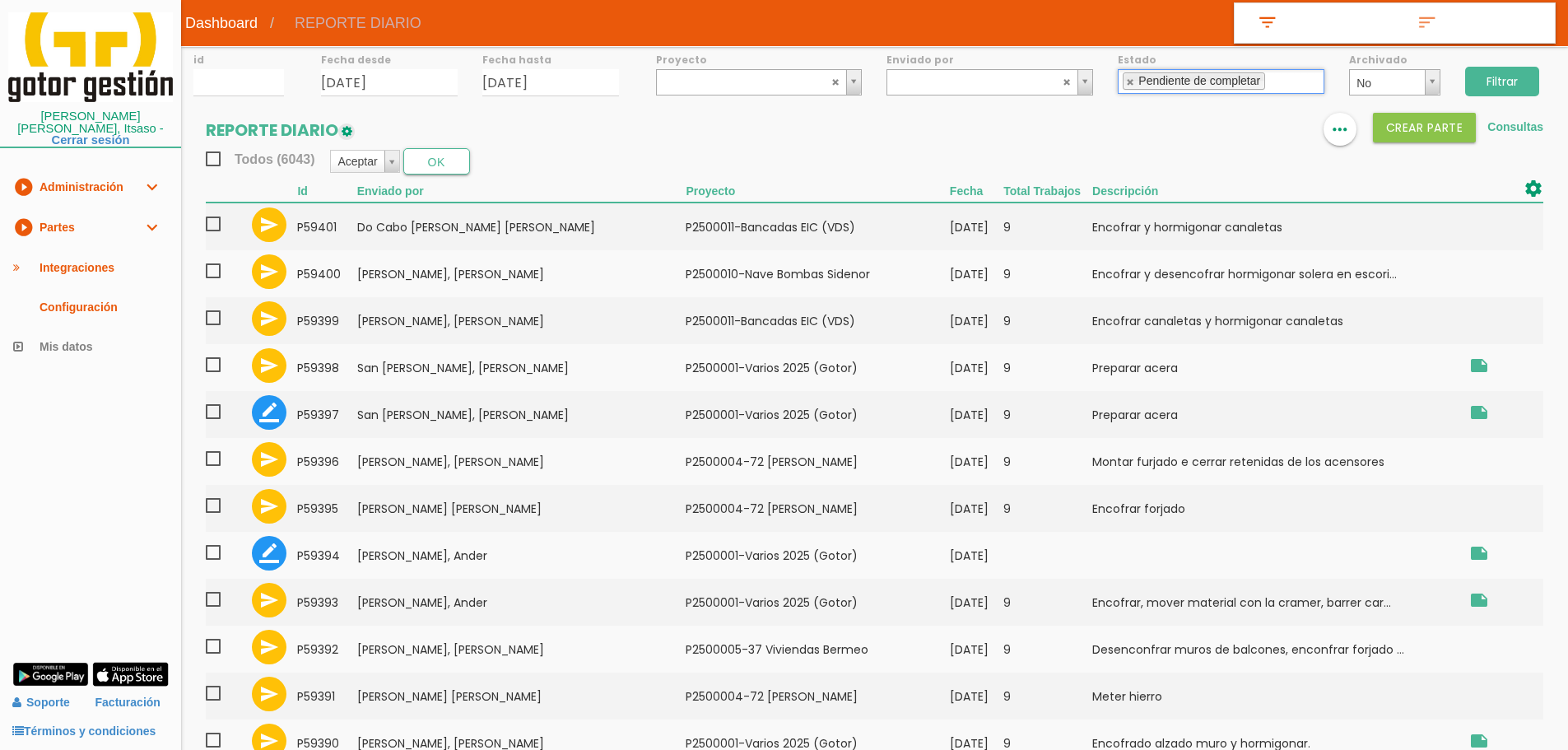
click at [1492, 74] on input "Filtrar" at bounding box center [1502, 82] width 74 height 30
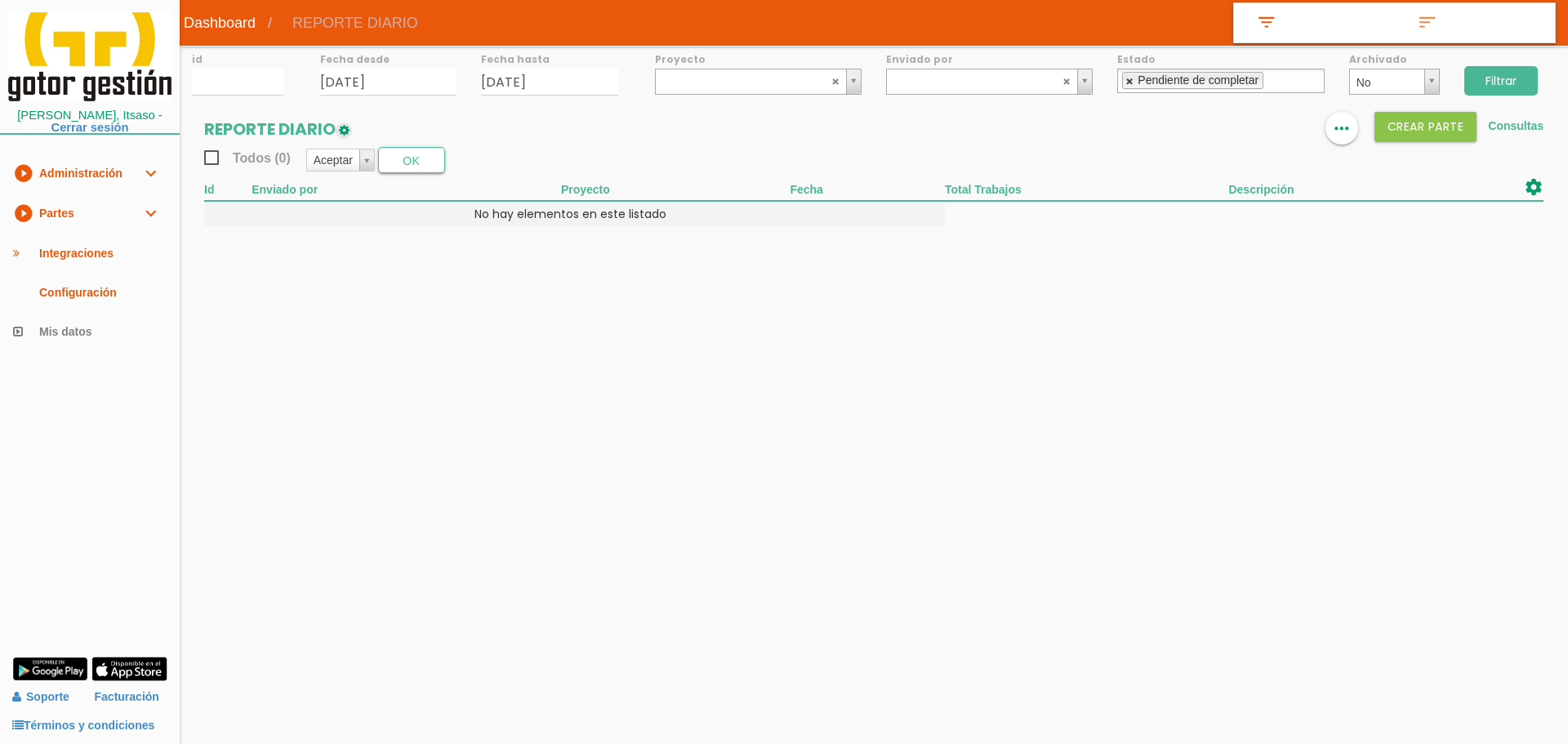
click at [1126, 82] on link at bounding box center [1129, 81] width 10 height 11
select select
click at [1010, 174] on section "REPORTE DIARIO format_list_bulleted view_column more_horiz Crear PARTE Consulta…" at bounding box center [873, 176] width 1388 height 130
click at [1239, 129] on img at bounding box center [1244, 129] width 20 height 20
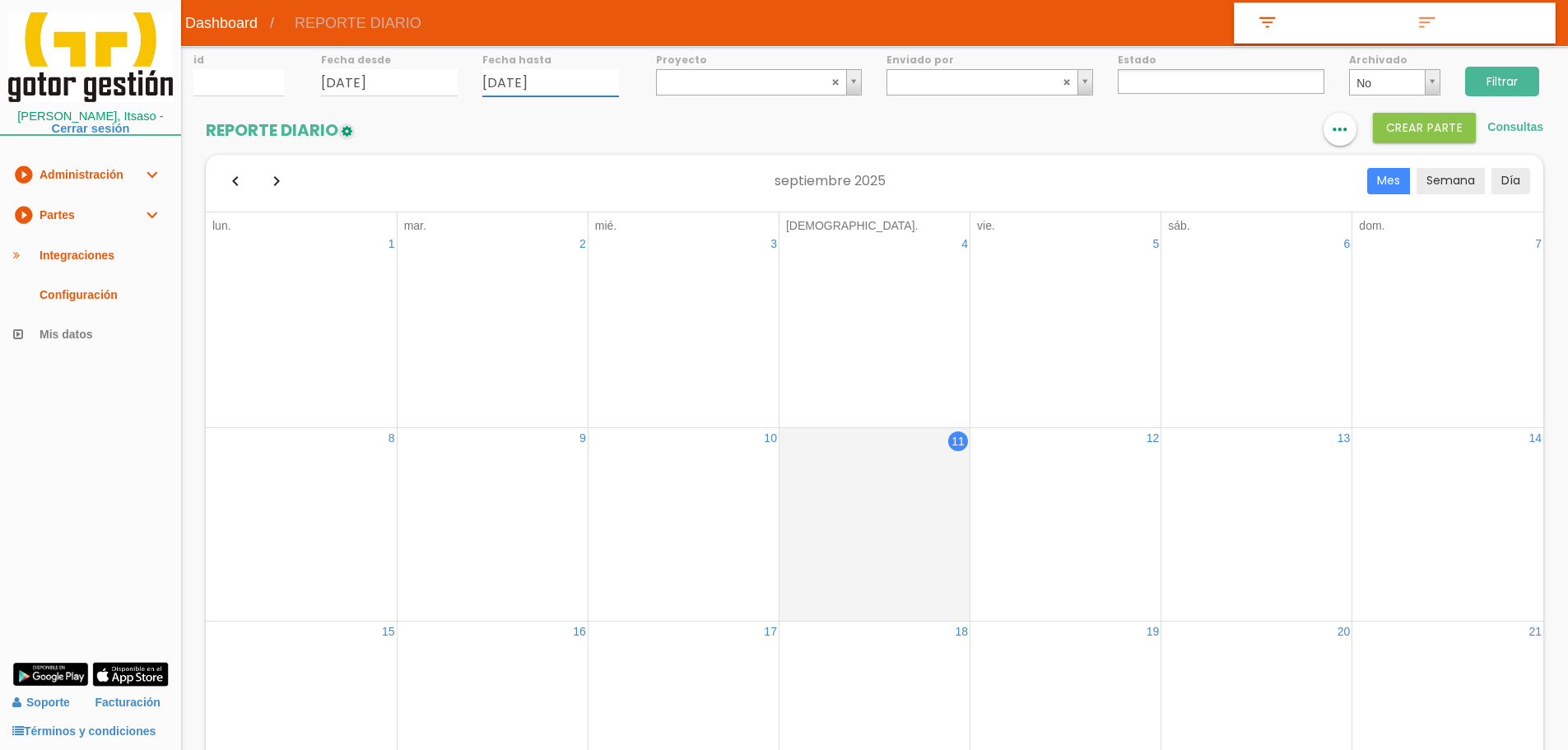
click at [587, 73] on input "[DATE]" at bounding box center [550, 82] width 137 height 27
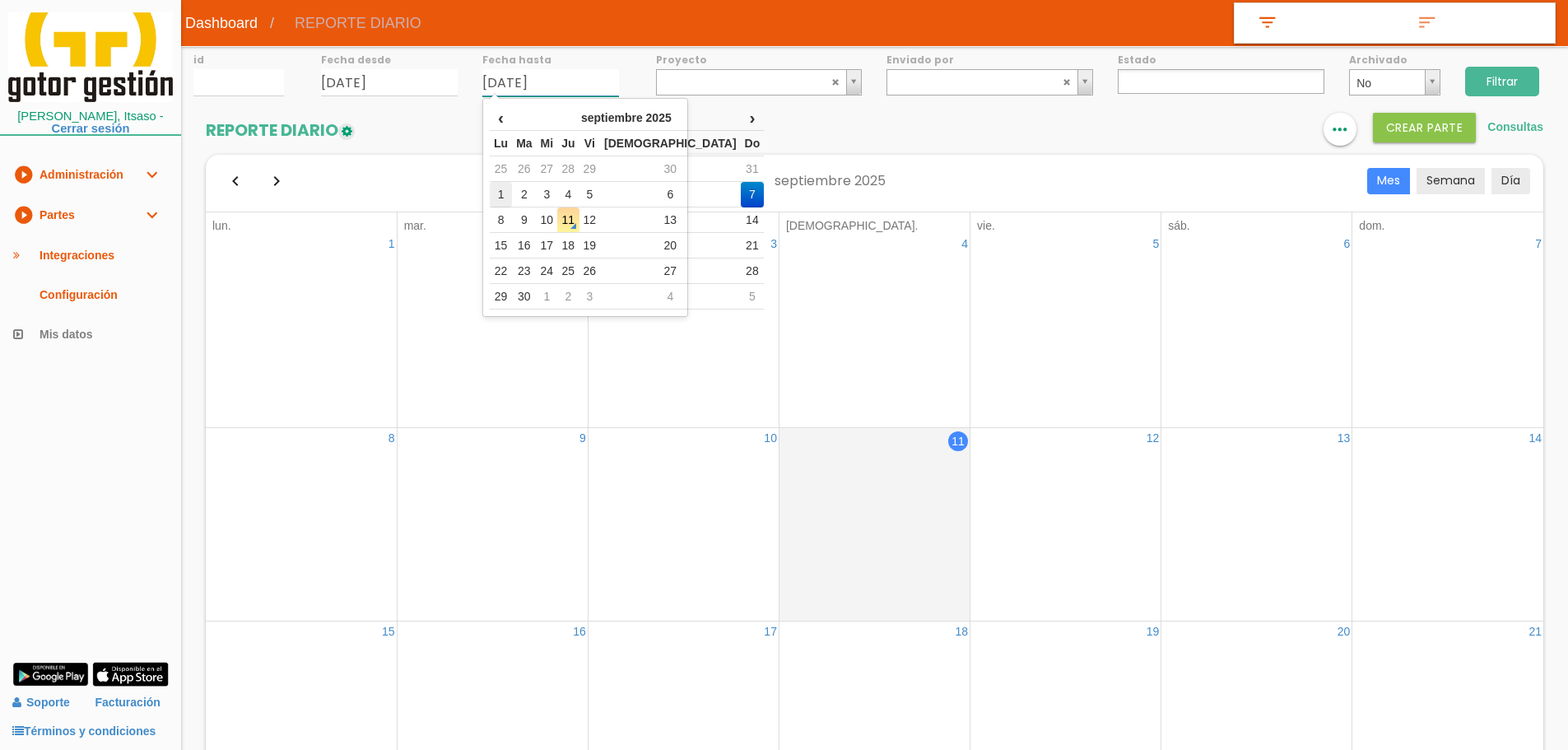
click at [512, 188] on td "1" at bounding box center [501, 195] width 23 height 25
type input "[DATE]"
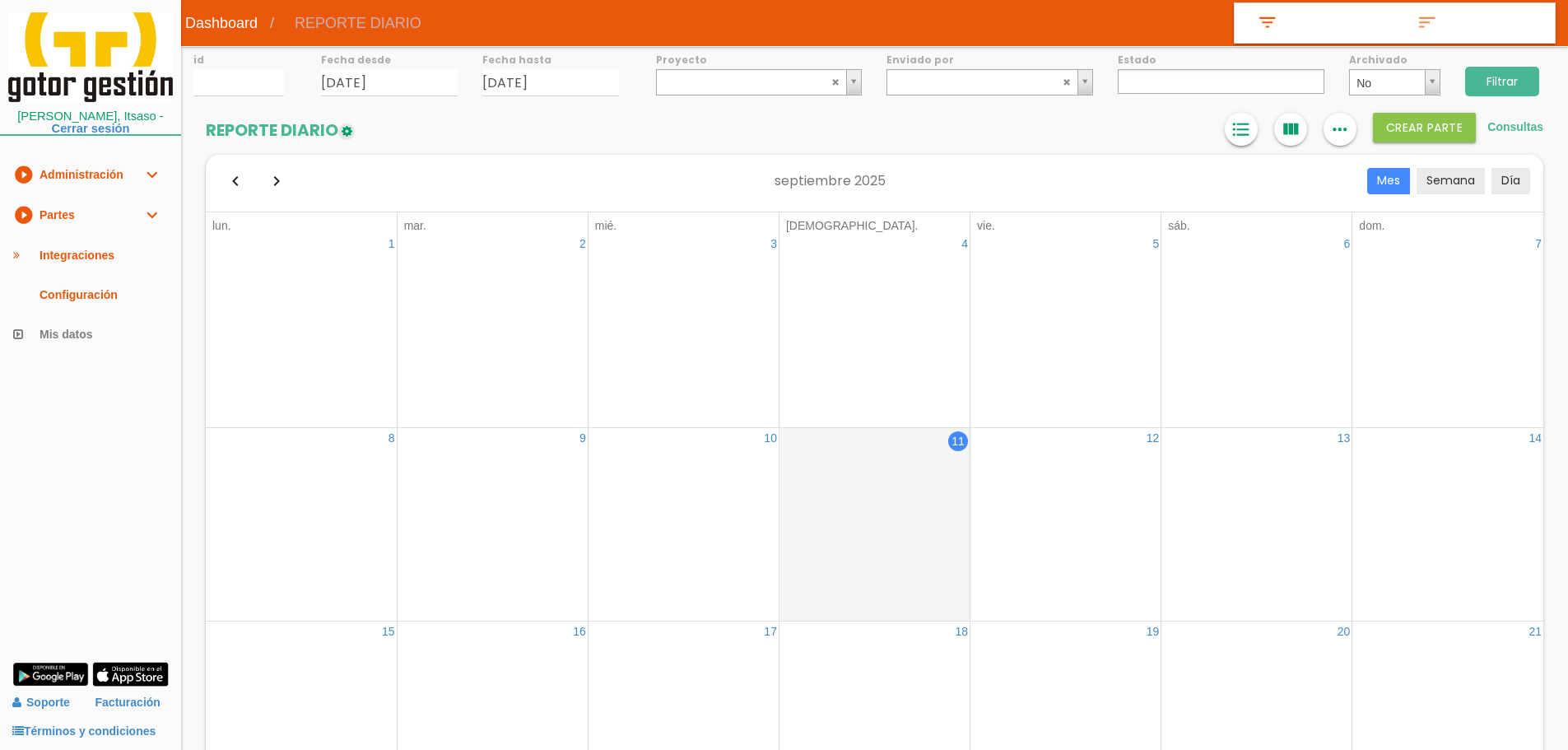
click at [1250, 131] on icon "format_list_bulleted" at bounding box center [1241, 129] width 22 height 33
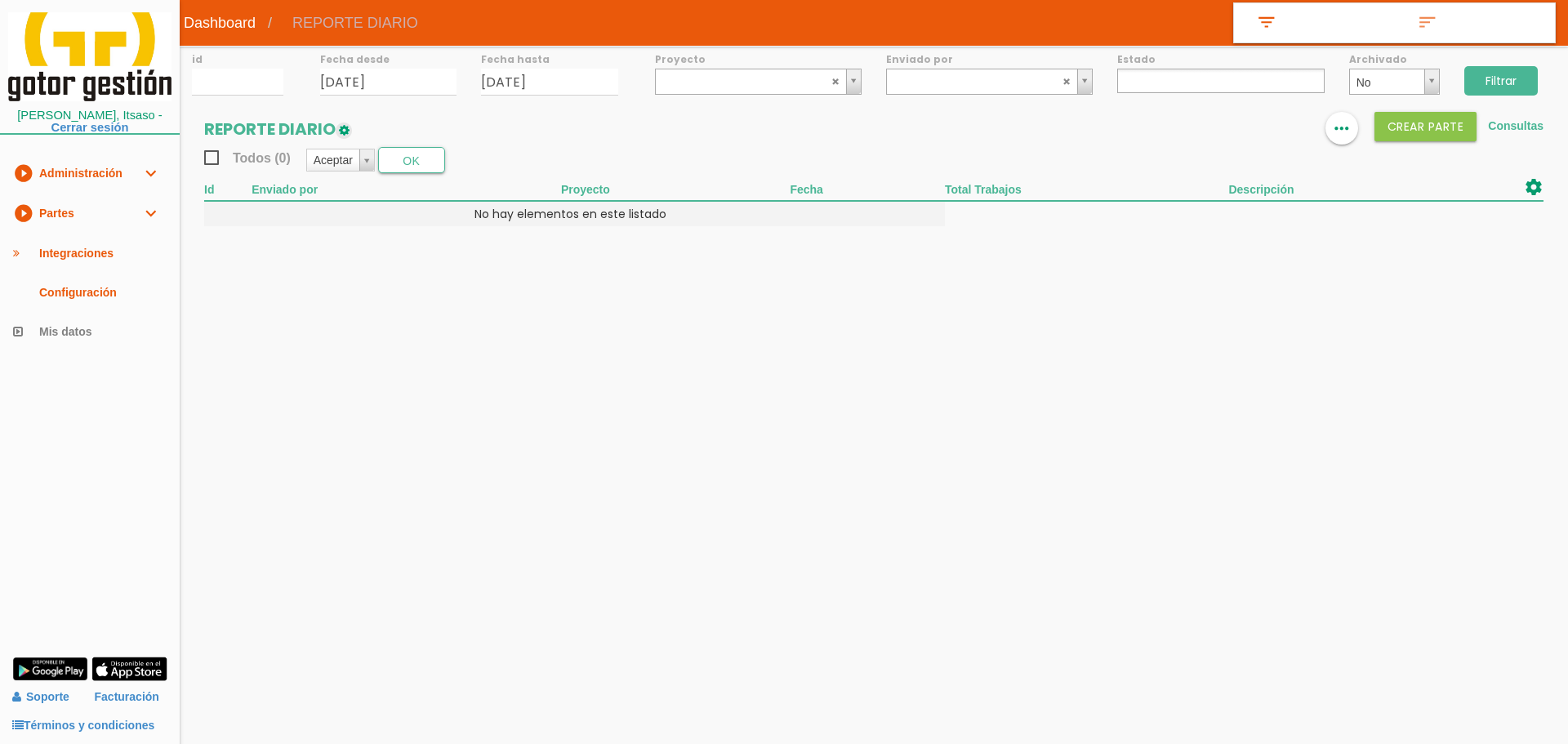
click at [1531, 79] on input "Filtrar" at bounding box center [1501, 81] width 74 height 30
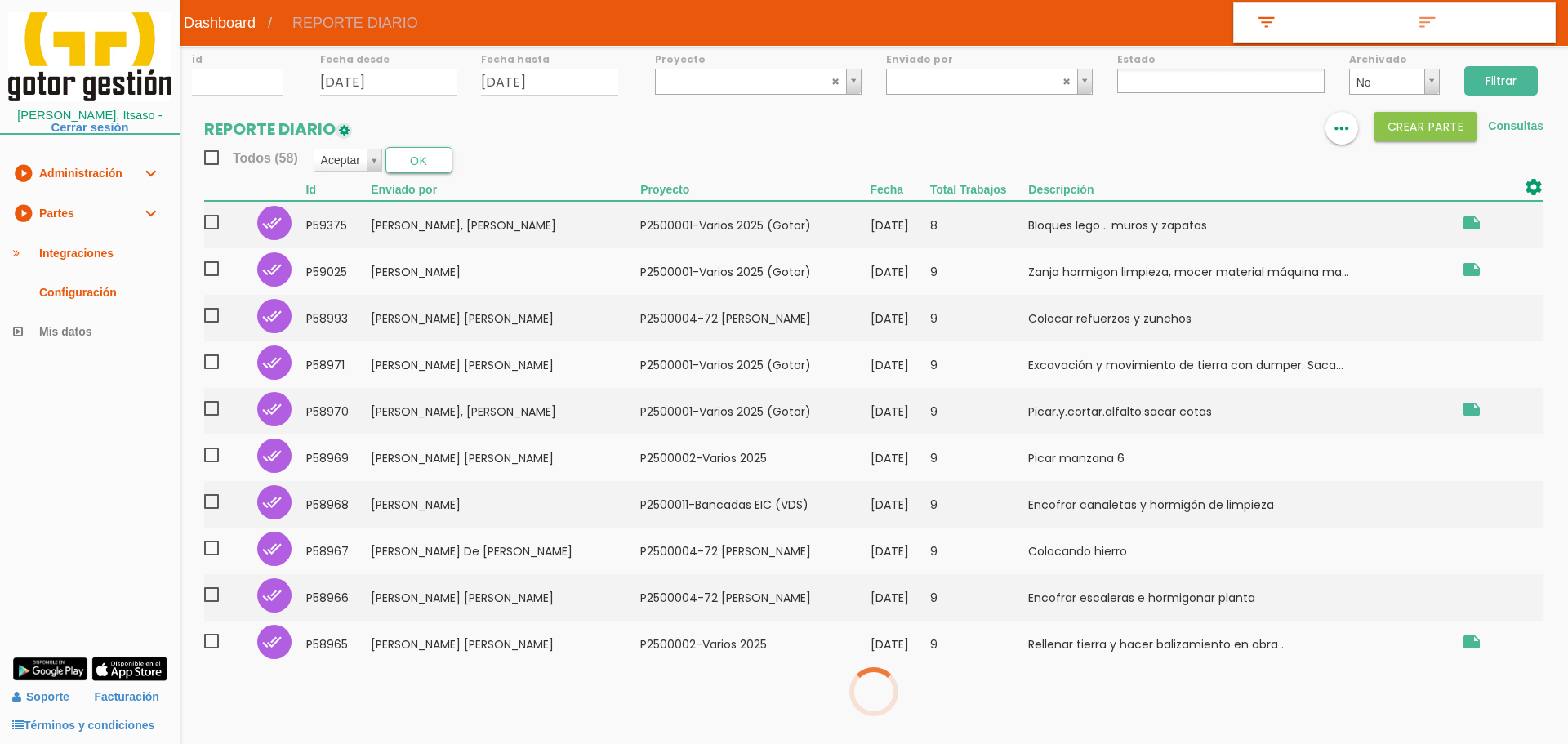
select select
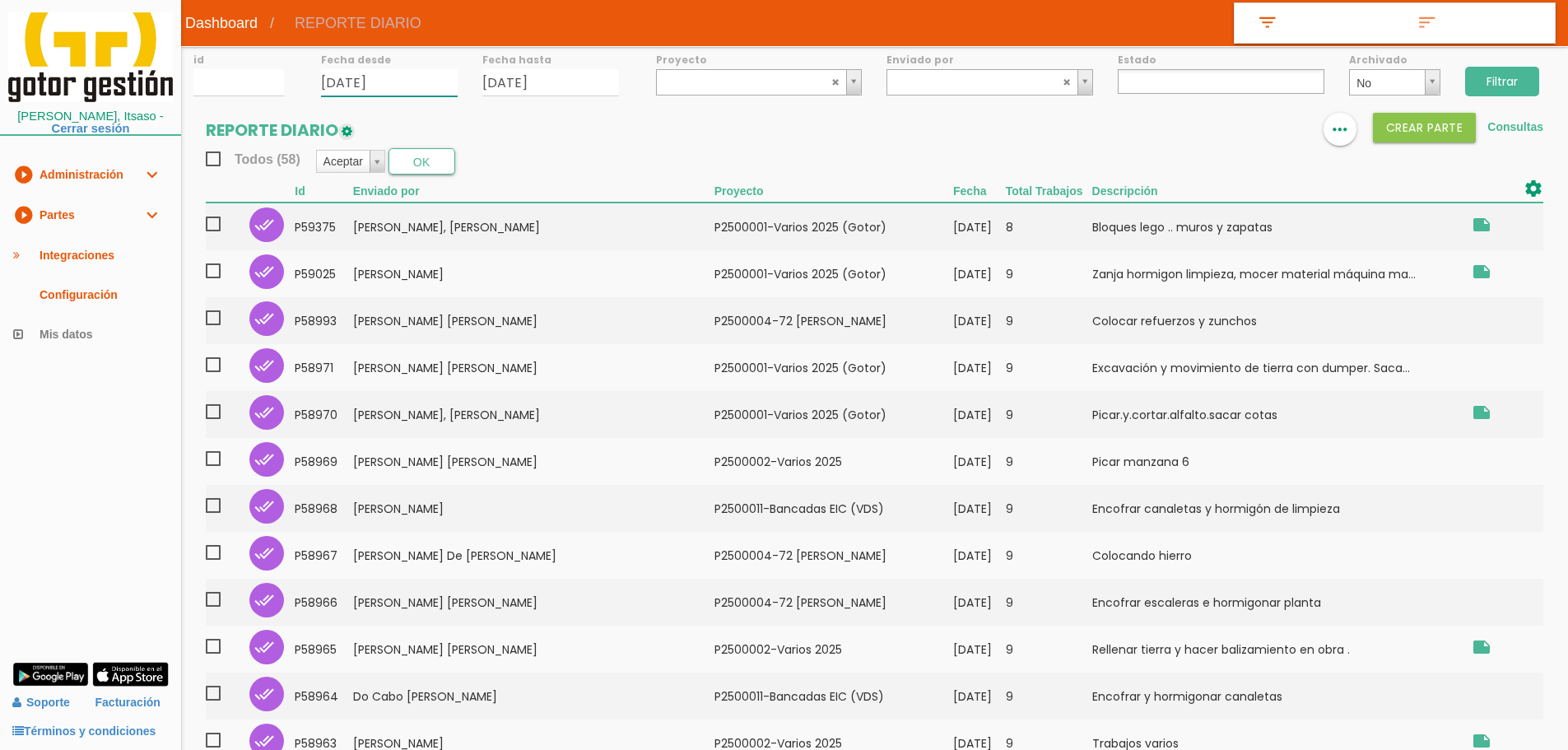
click at [409, 85] on input "[DATE]" at bounding box center [389, 82] width 137 height 27
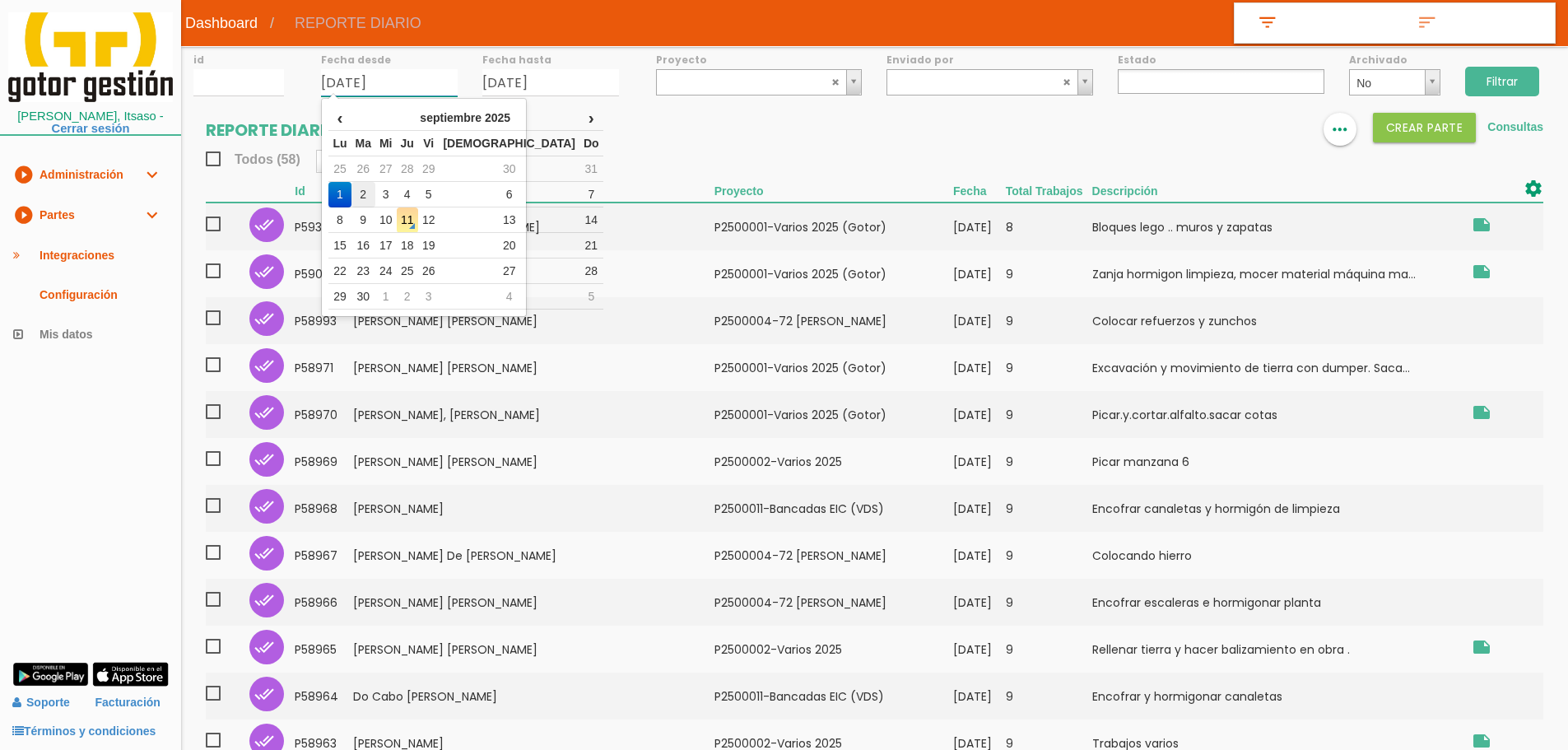
click at [375, 191] on td "2" at bounding box center [363, 195] width 24 height 25
type input "[DATE]"
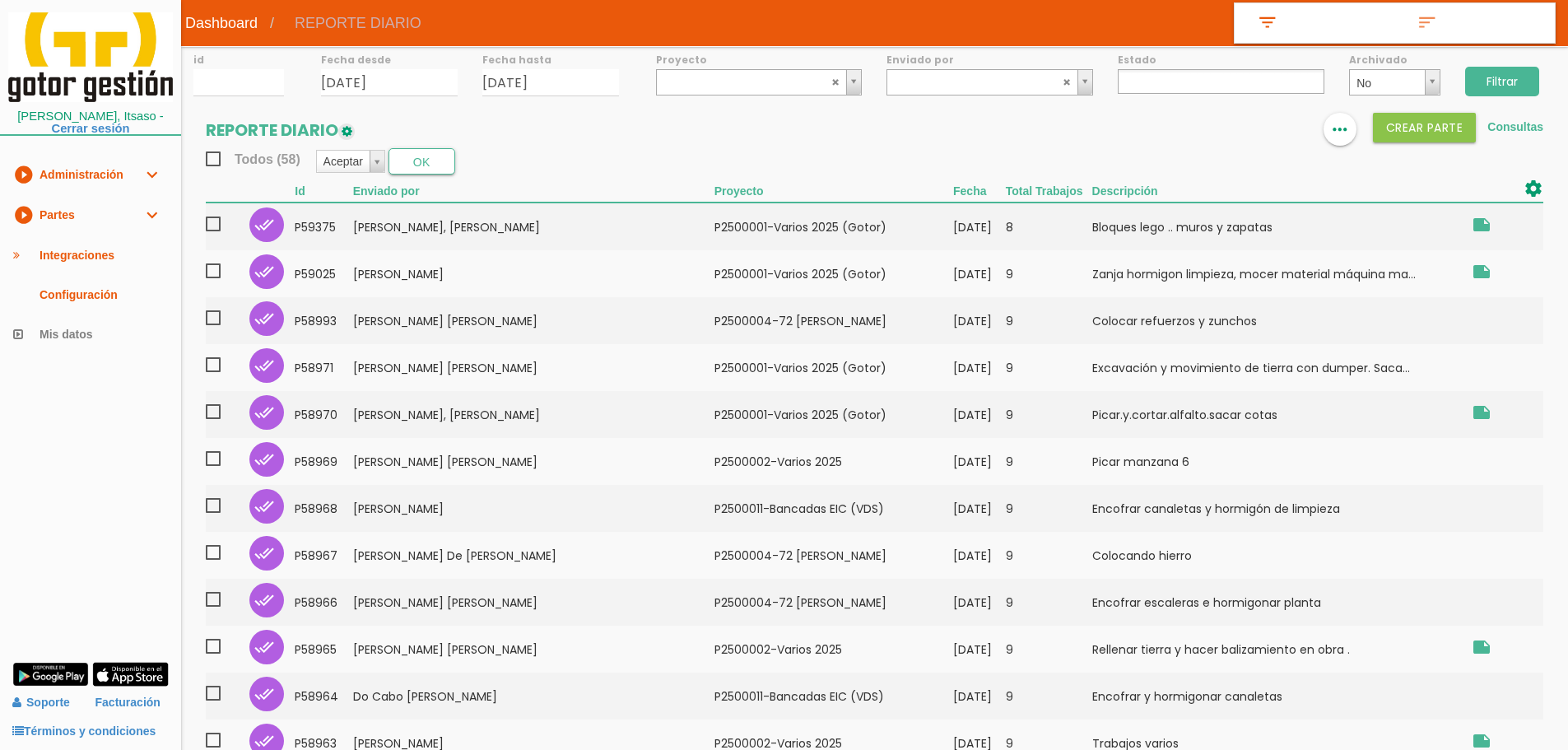
drag, startPoint x: 618, startPoint y: 62, endPoint x: 597, endPoint y: 70, distance: 22.5
click at [617, 62] on label "Fecha hasta" at bounding box center [550, 59] width 137 height 14
click at [584, 78] on input "[DATE]" at bounding box center [550, 82] width 137 height 27
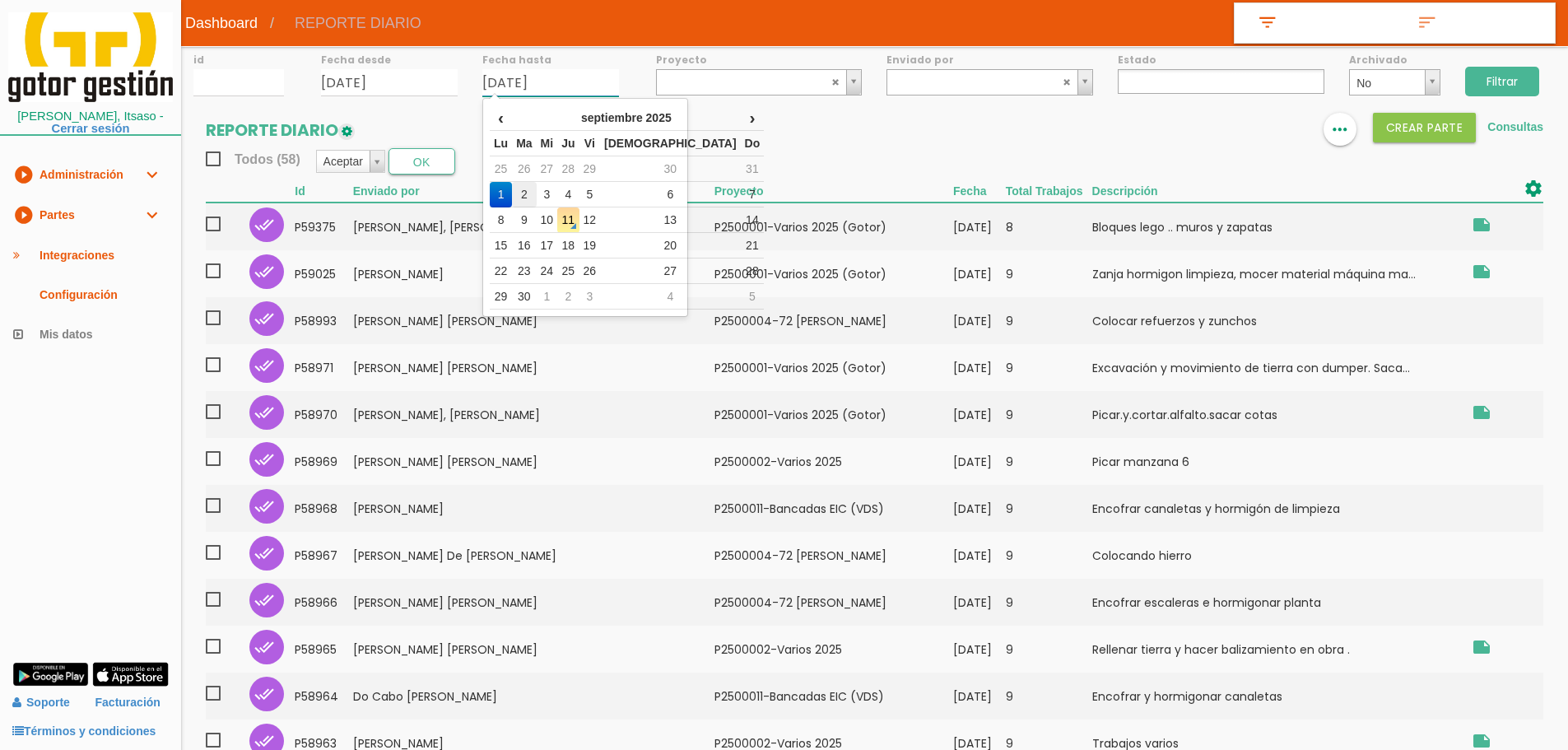
click at [528, 194] on td "2" at bounding box center [524, 195] width 24 height 25
type input "[DATE]"
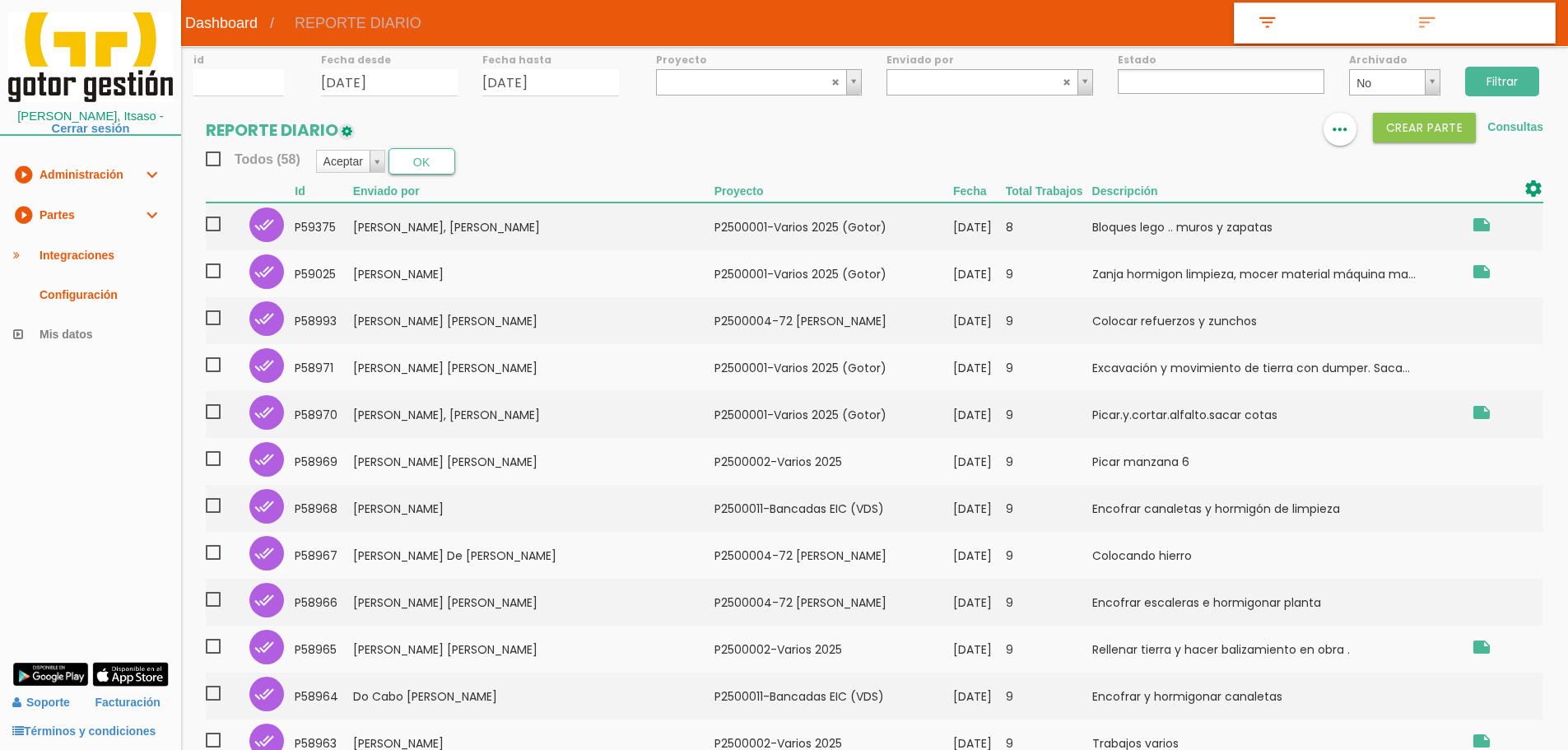
click at [1511, 82] on input "Filtrar" at bounding box center [1502, 82] width 74 height 30
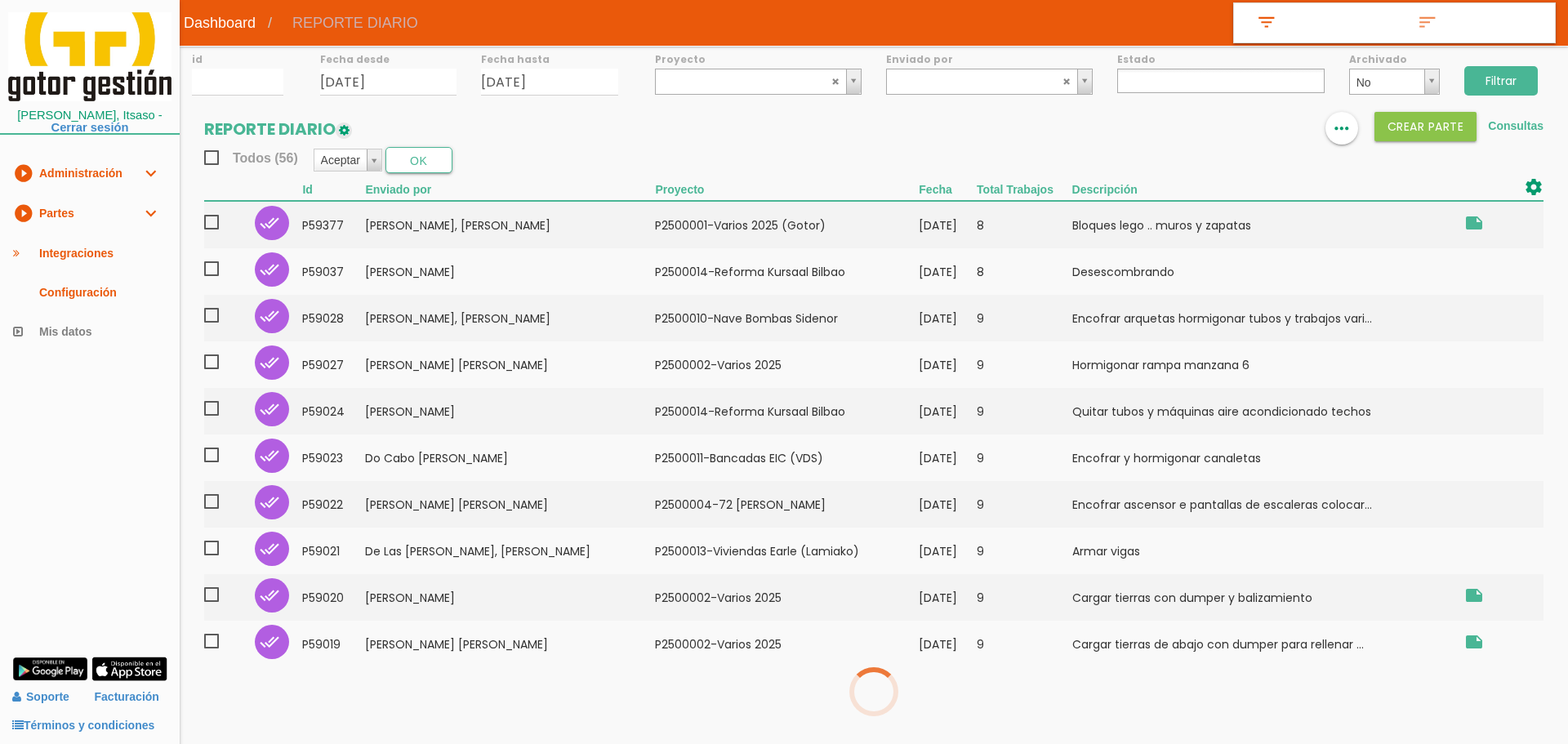
select select
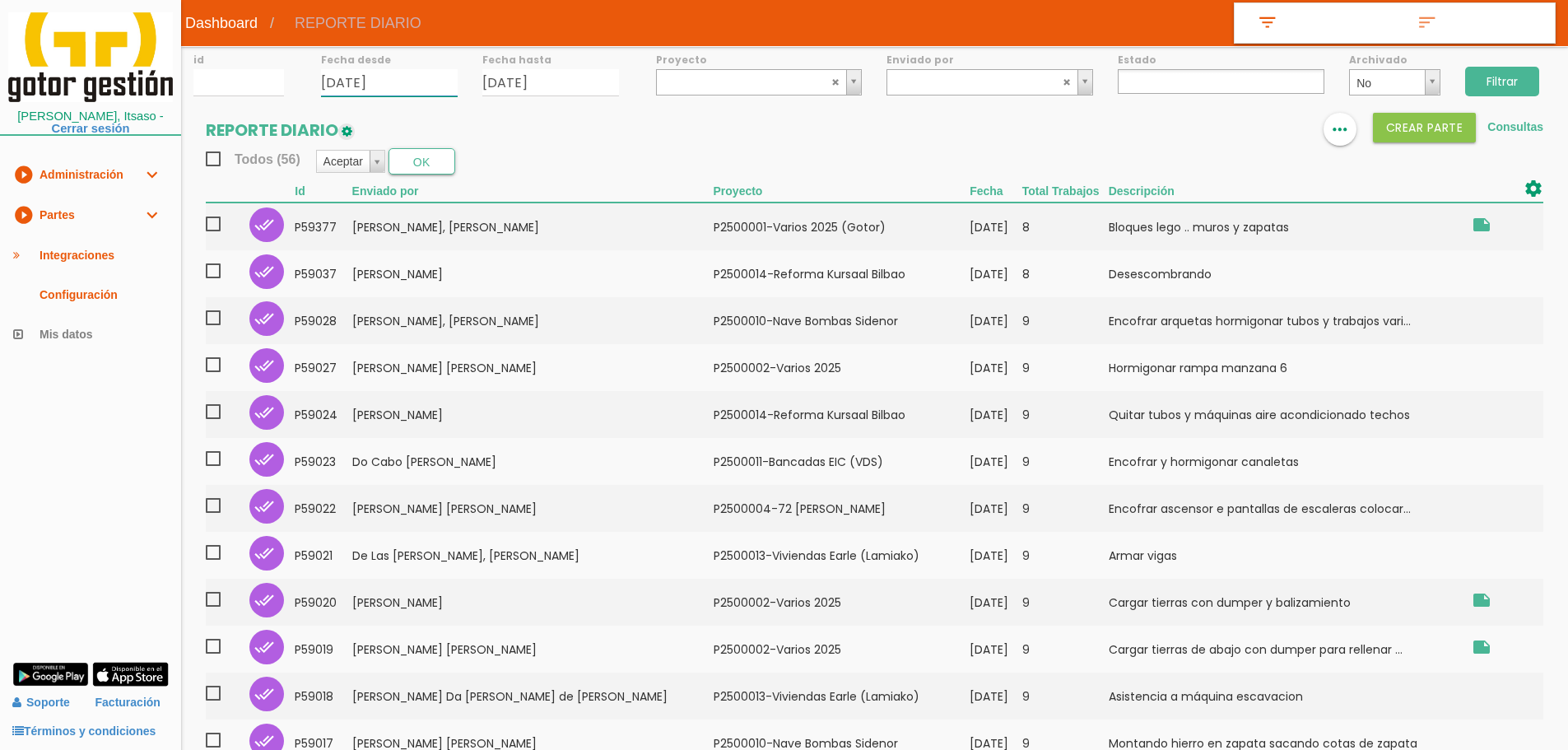
click at [432, 79] on input "[DATE]" at bounding box center [389, 82] width 137 height 27
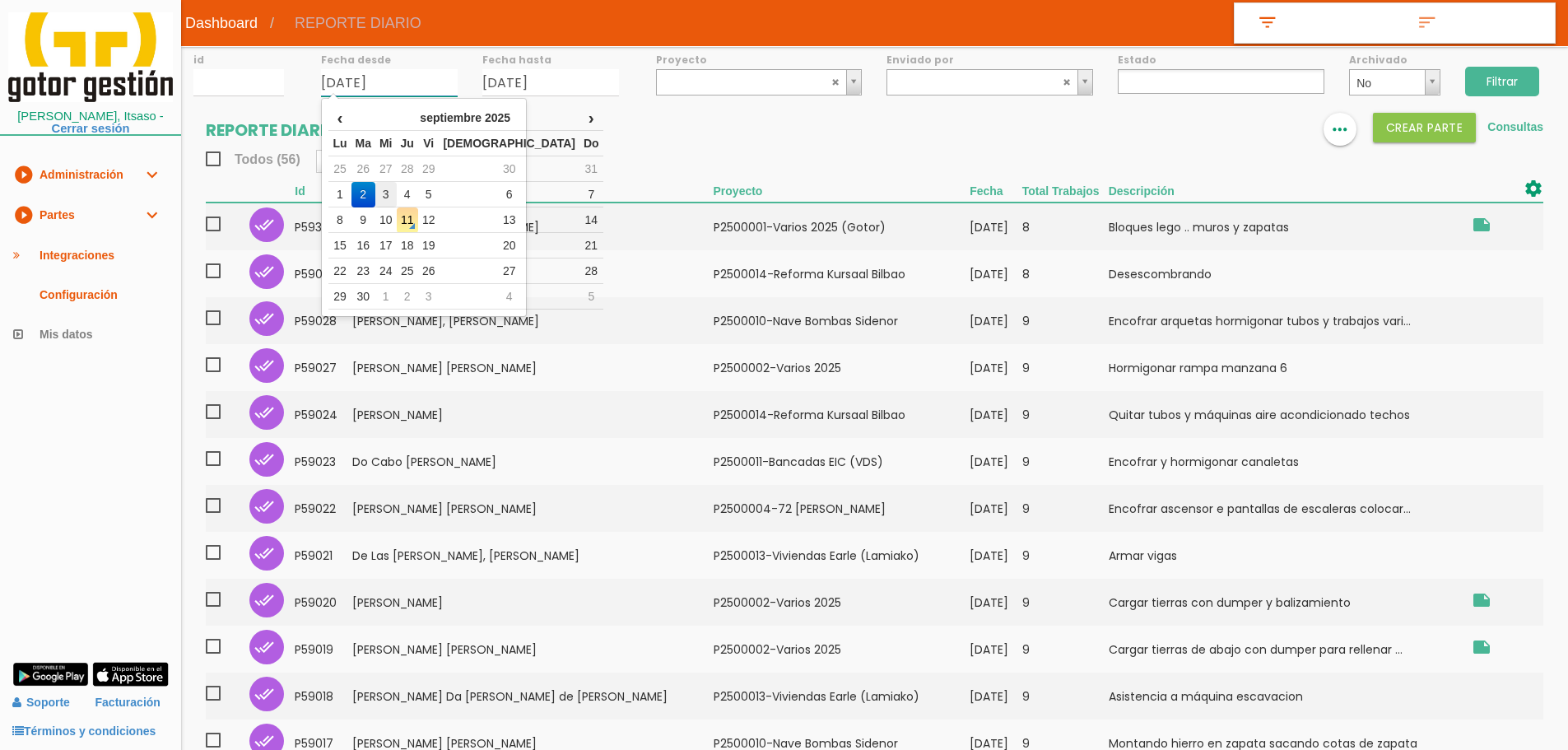
click at [394, 193] on td "3" at bounding box center [386, 195] width 22 height 25
type input "[DATE]"
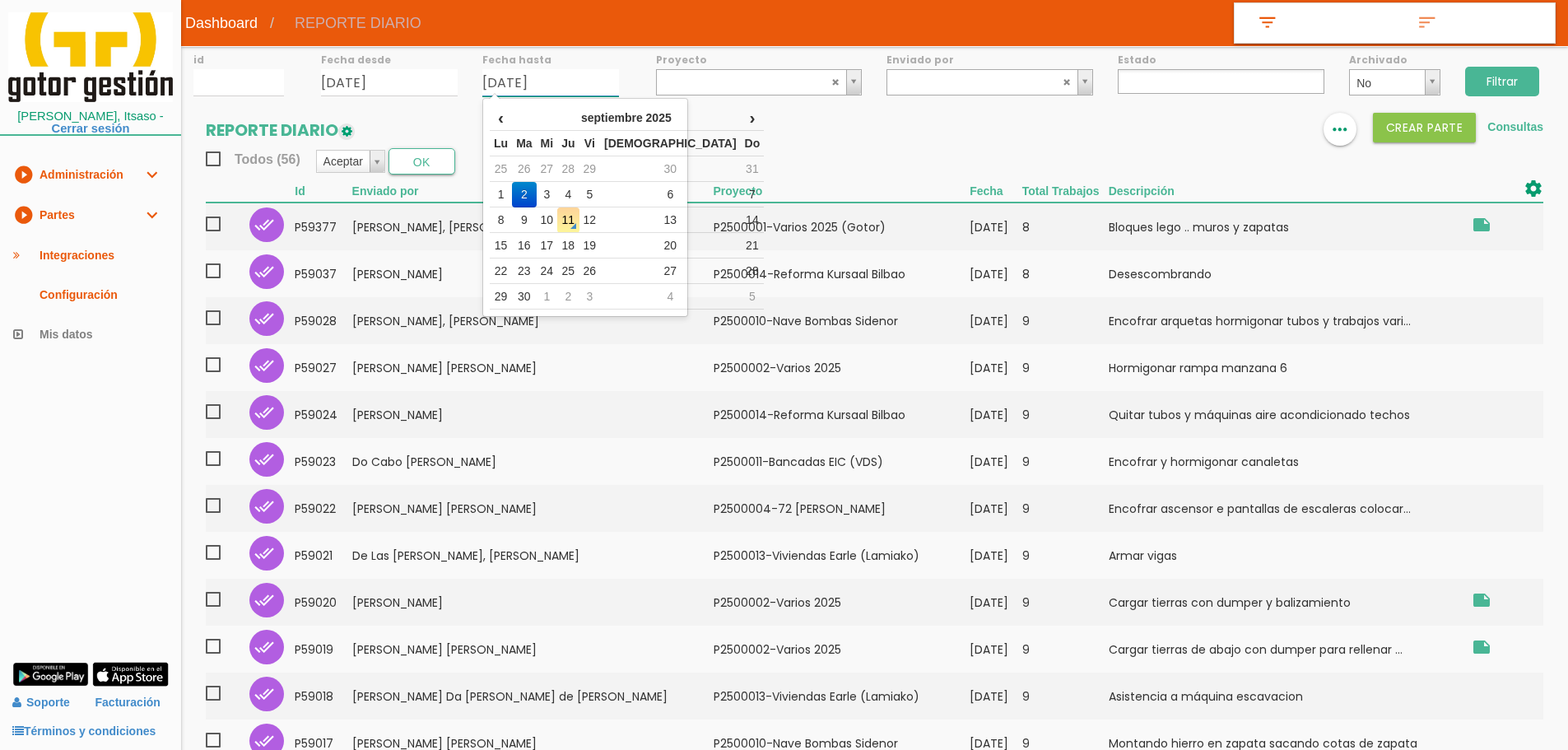
click at [567, 85] on input "[DATE]" at bounding box center [550, 82] width 137 height 27
click at [553, 193] on td "3" at bounding box center [547, 195] width 22 height 25
type input "[DATE]"
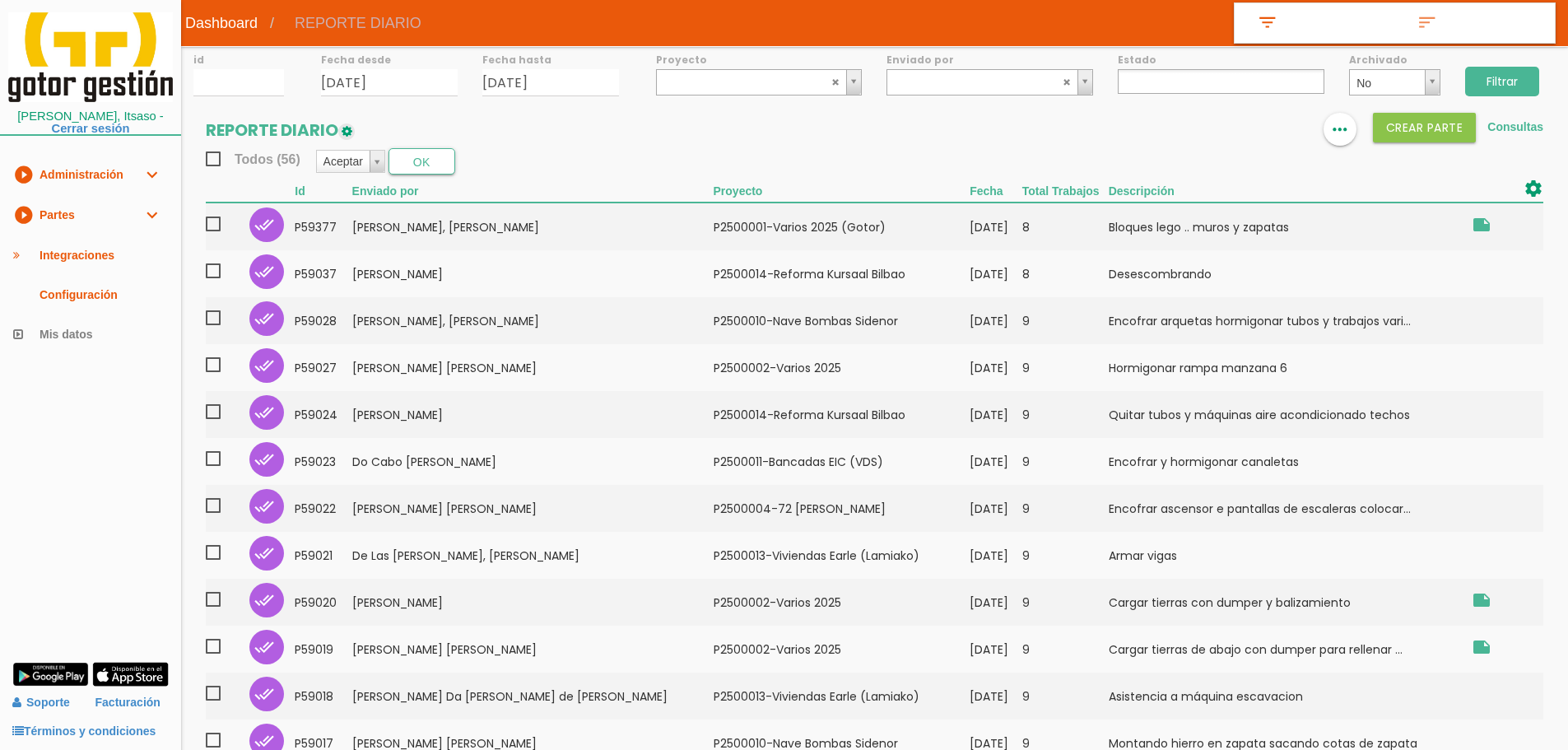
click at [1515, 76] on input "Filtrar" at bounding box center [1502, 82] width 74 height 30
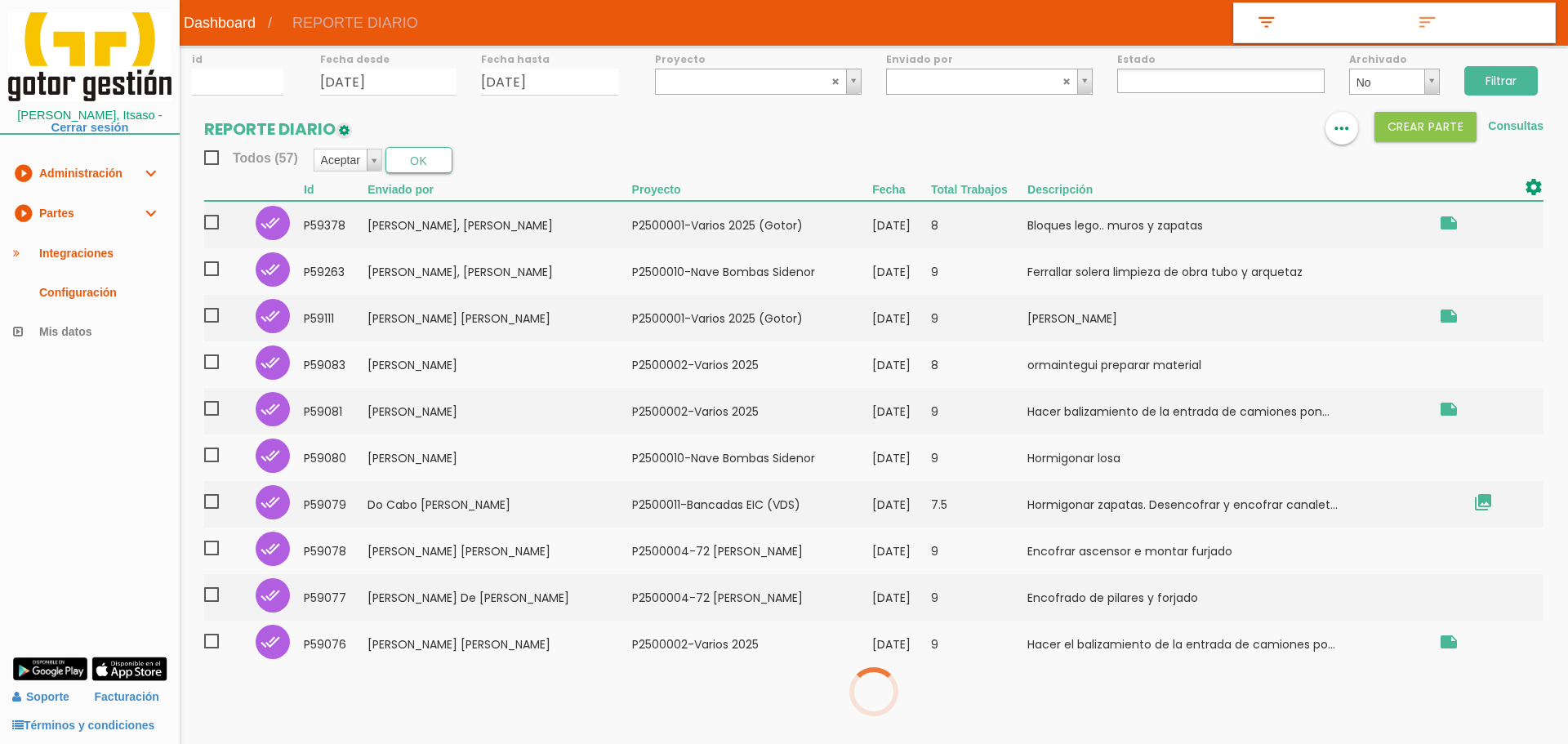
select select
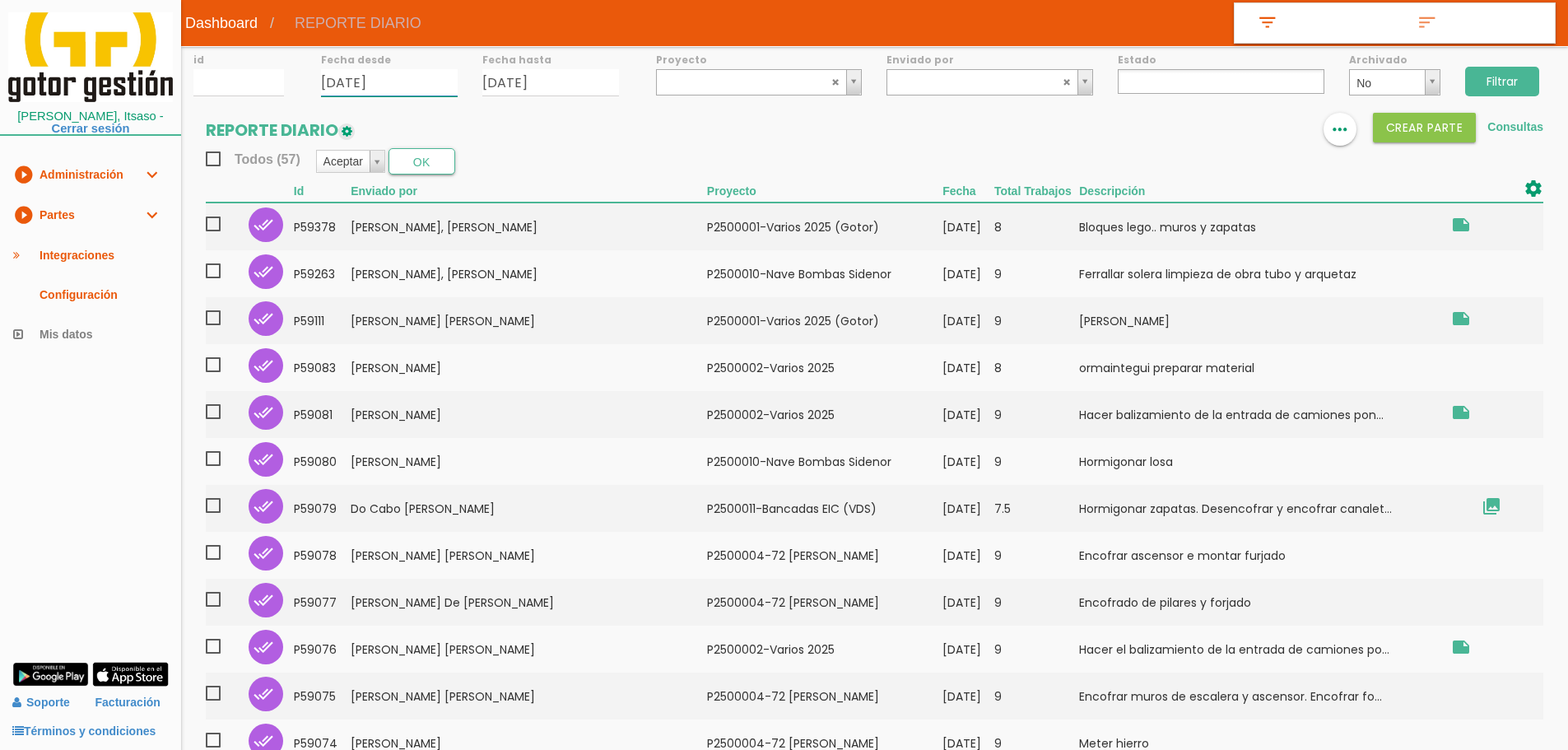
click at [428, 82] on input "[DATE]" at bounding box center [389, 82] width 137 height 27
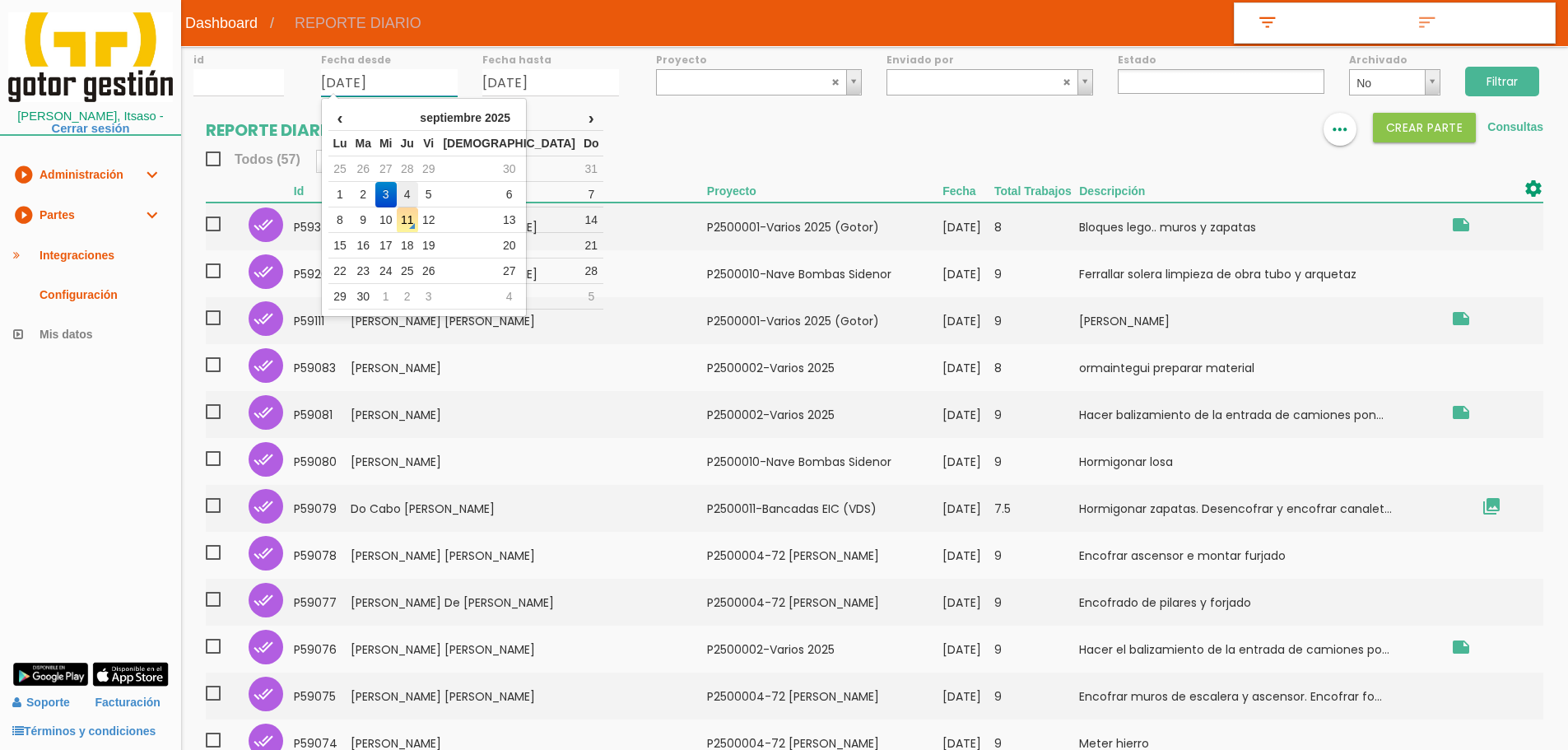
click at [418, 194] on td "4" at bounding box center [408, 195] width 22 height 25
type input "[DATE]"
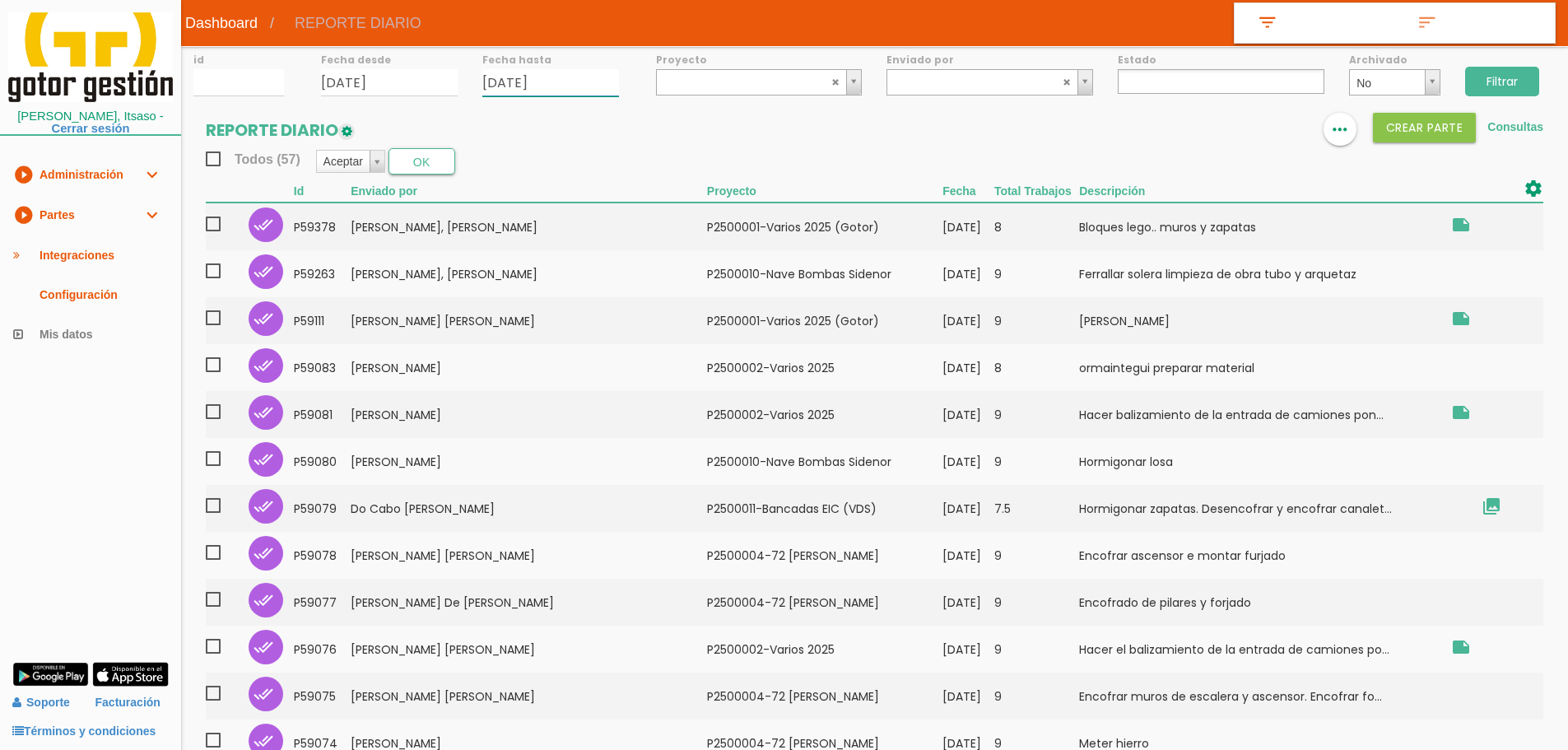
click at [569, 94] on input "[DATE]" at bounding box center [550, 82] width 137 height 27
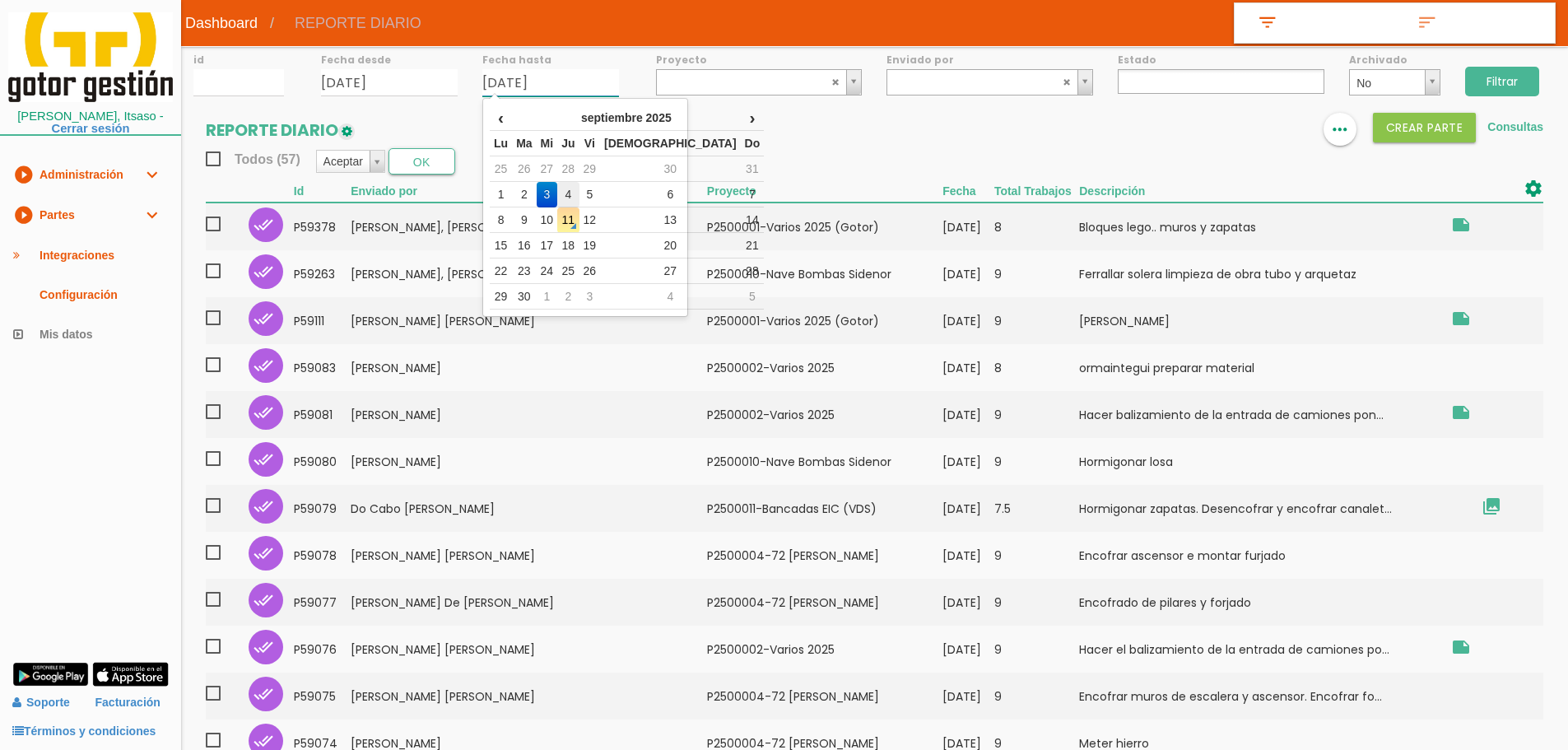
click at [579, 192] on td "4" at bounding box center [568, 195] width 22 height 25
type input "[DATE]"
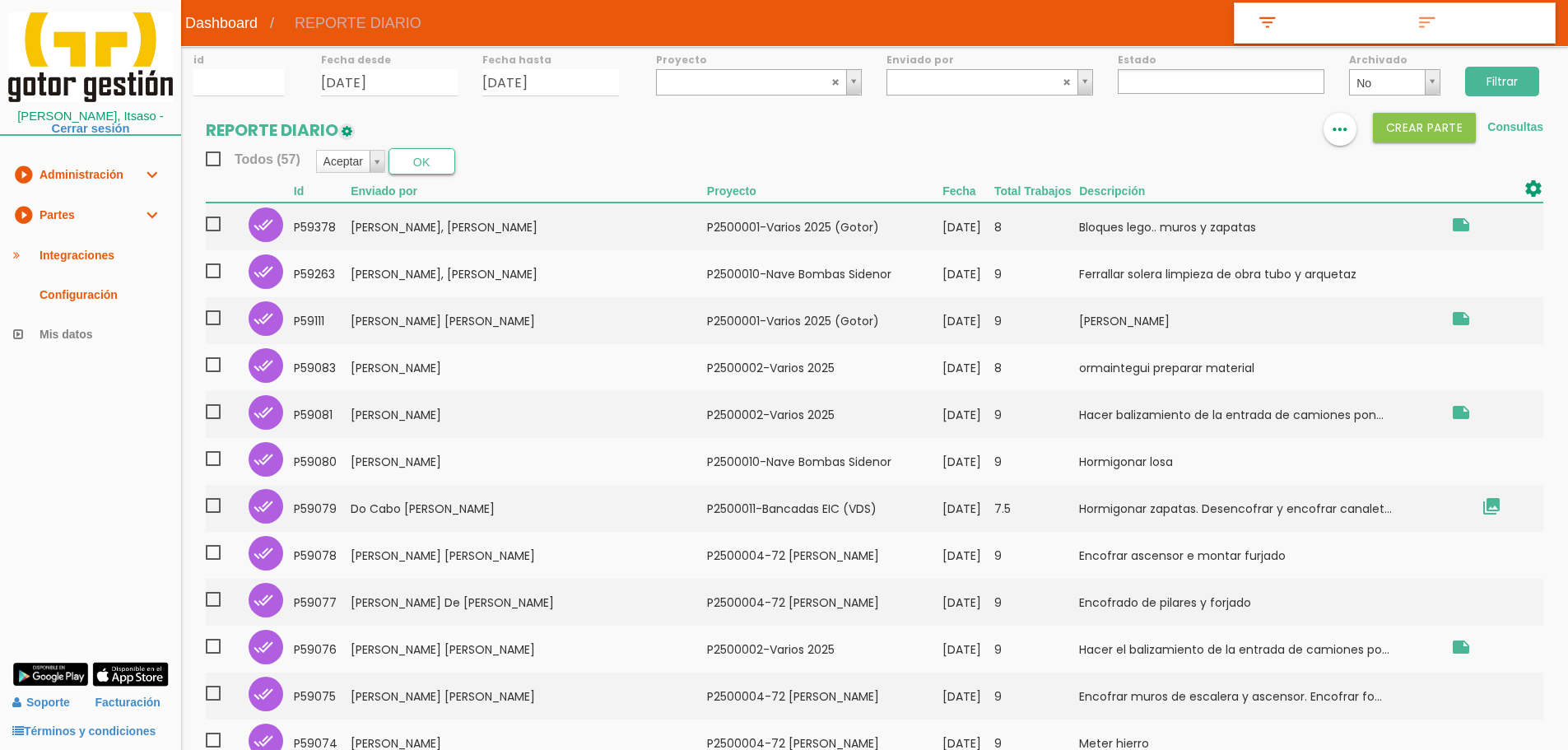
click at [1509, 94] on input "Filtrar" at bounding box center [1502, 82] width 74 height 30
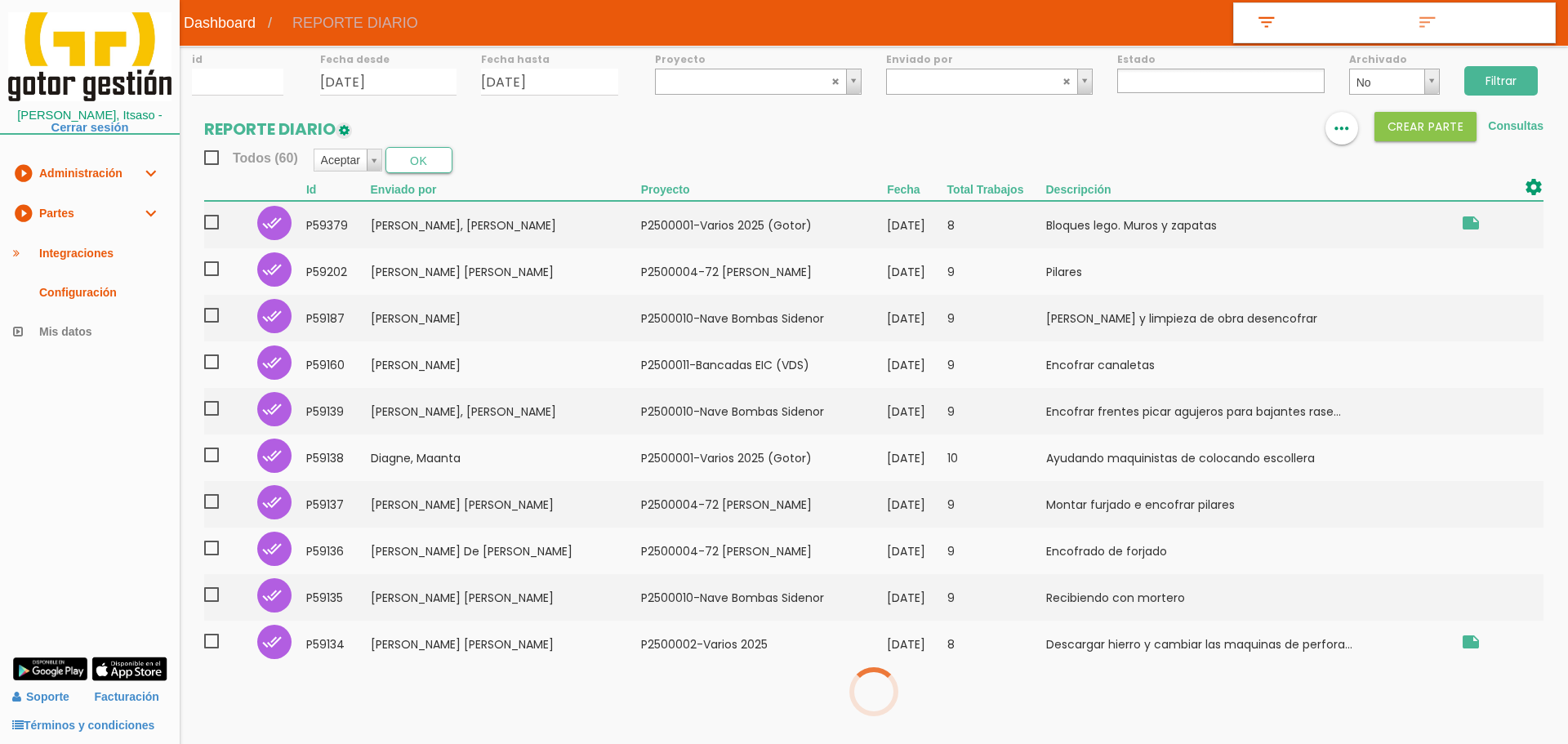
select select
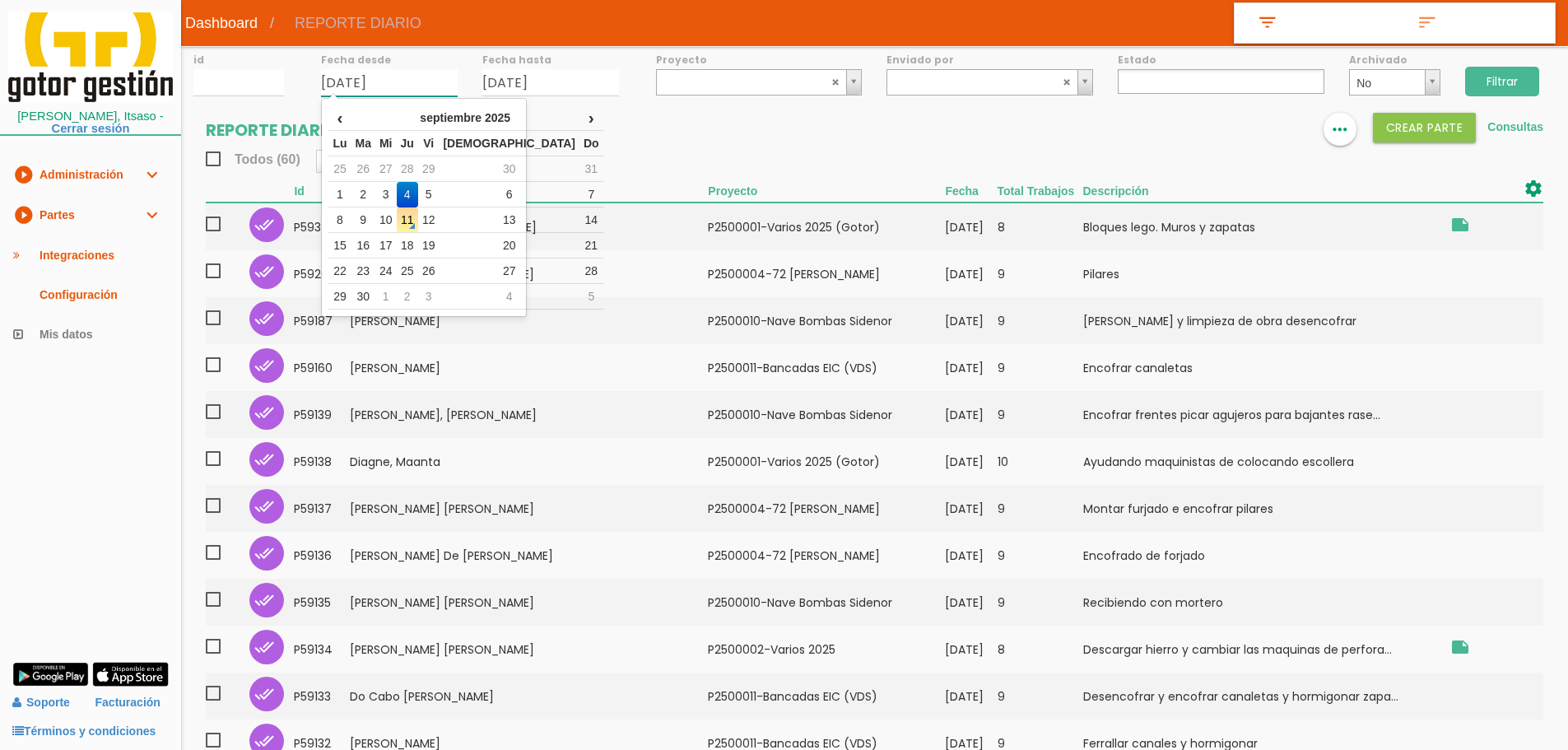
click at [426, 74] on input "04/09/2025" at bounding box center [389, 82] width 137 height 27
drag, startPoint x: 448, startPoint y: 194, endPoint x: 537, endPoint y: 119, distance: 116.4
click at [439, 194] on td "5" at bounding box center [429, 195] width 22 height 25
type input "05/09/2025"
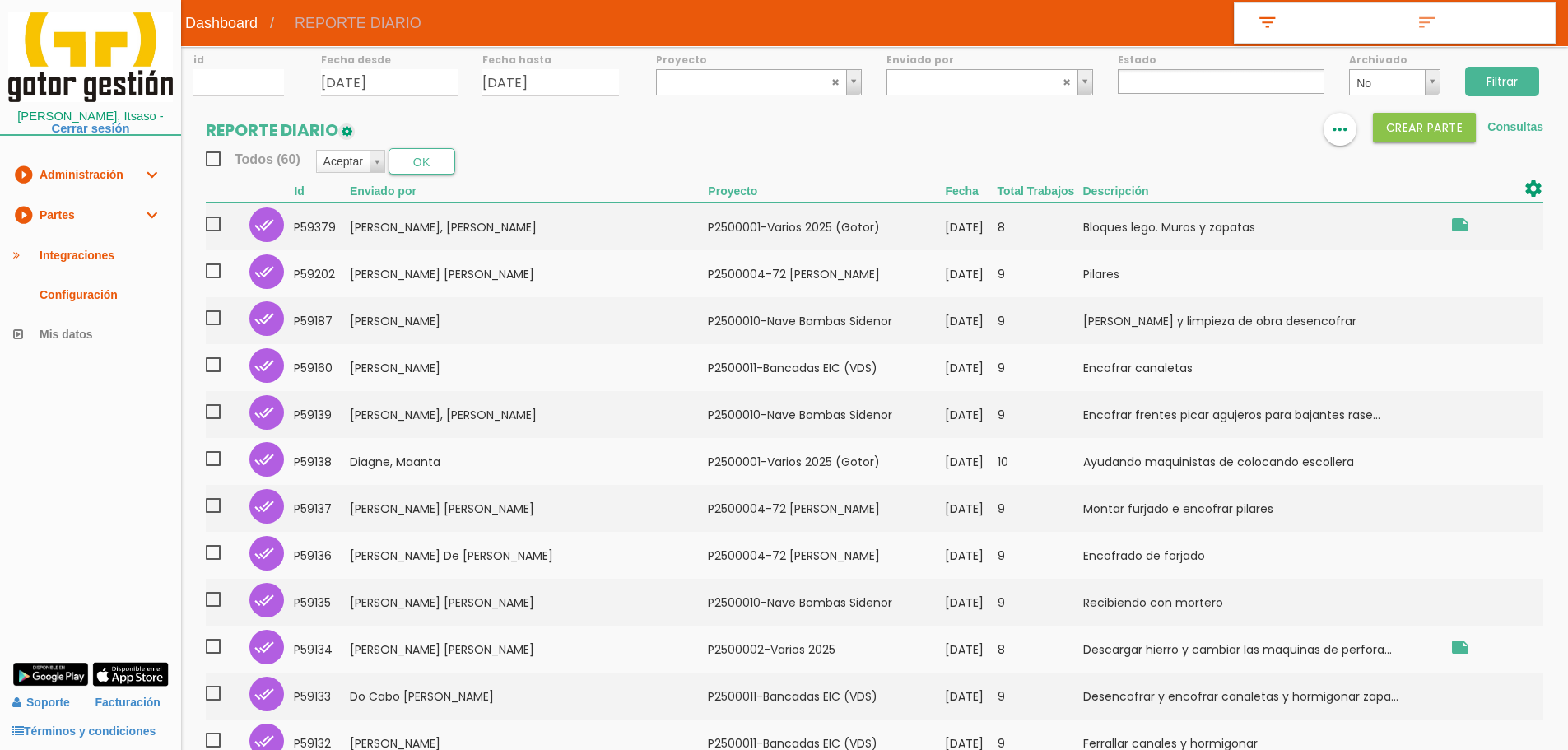
click at [590, 62] on label "Fecha hasta" at bounding box center [550, 59] width 137 height 14
click at [575, 85] on input "04/09/2025" at bounding box center [550, 82] width 137 height 27
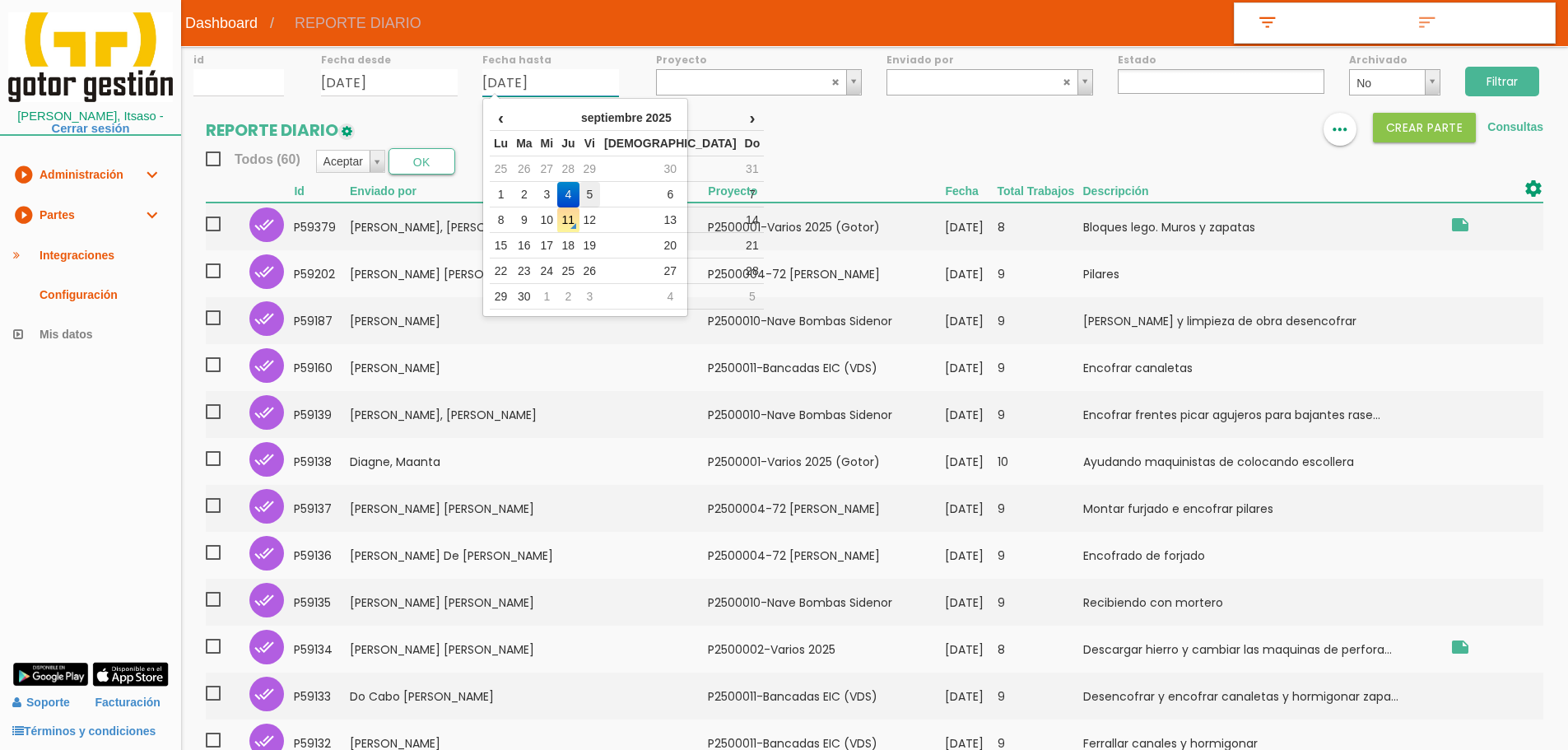
click at [601, 194] on td "5" at bounding box center [591, 195] width 22 height 25
type input "05/09/2025"
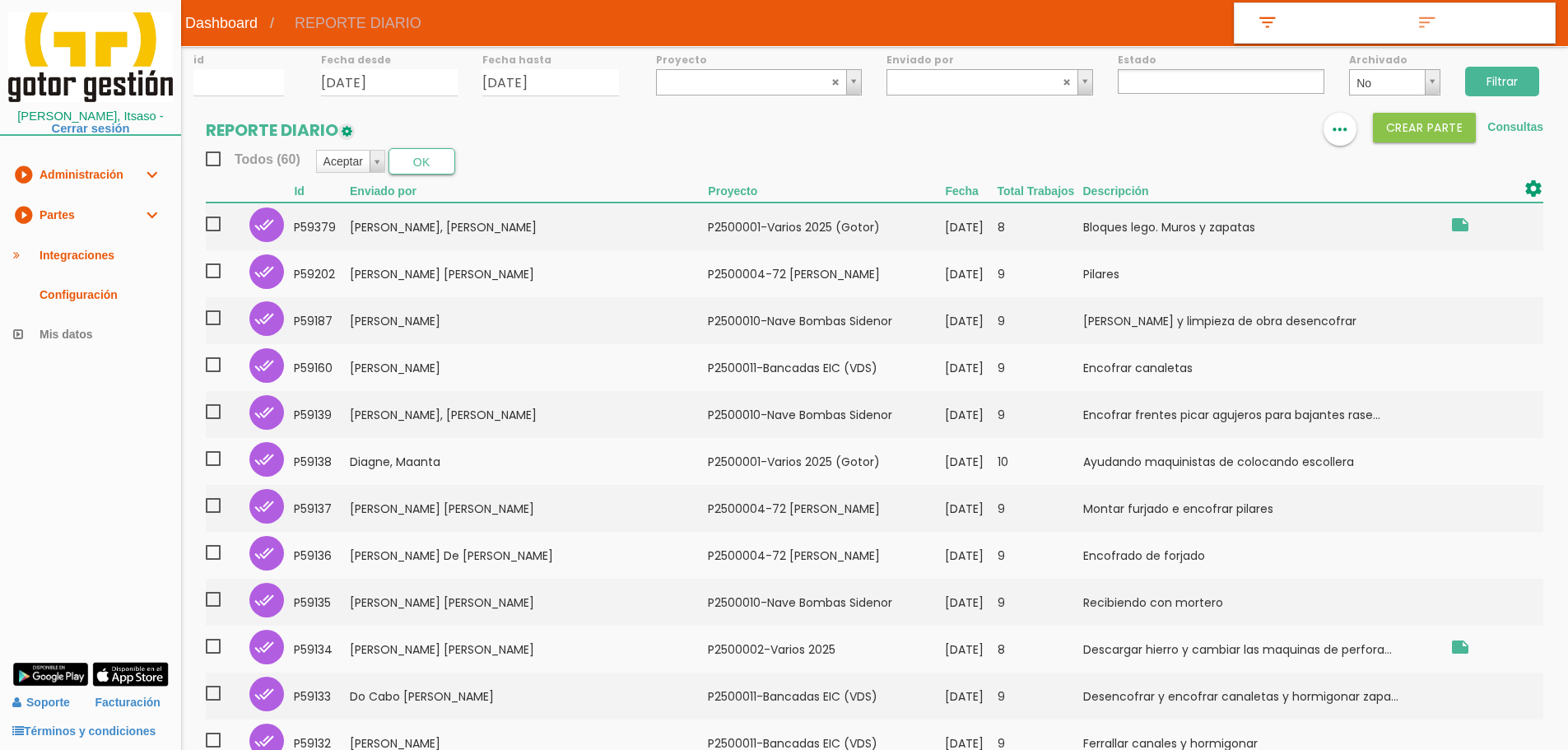
click at [1500, 82] on input "Filtrar" at bounding box center [1502, 82] width 74 height 30
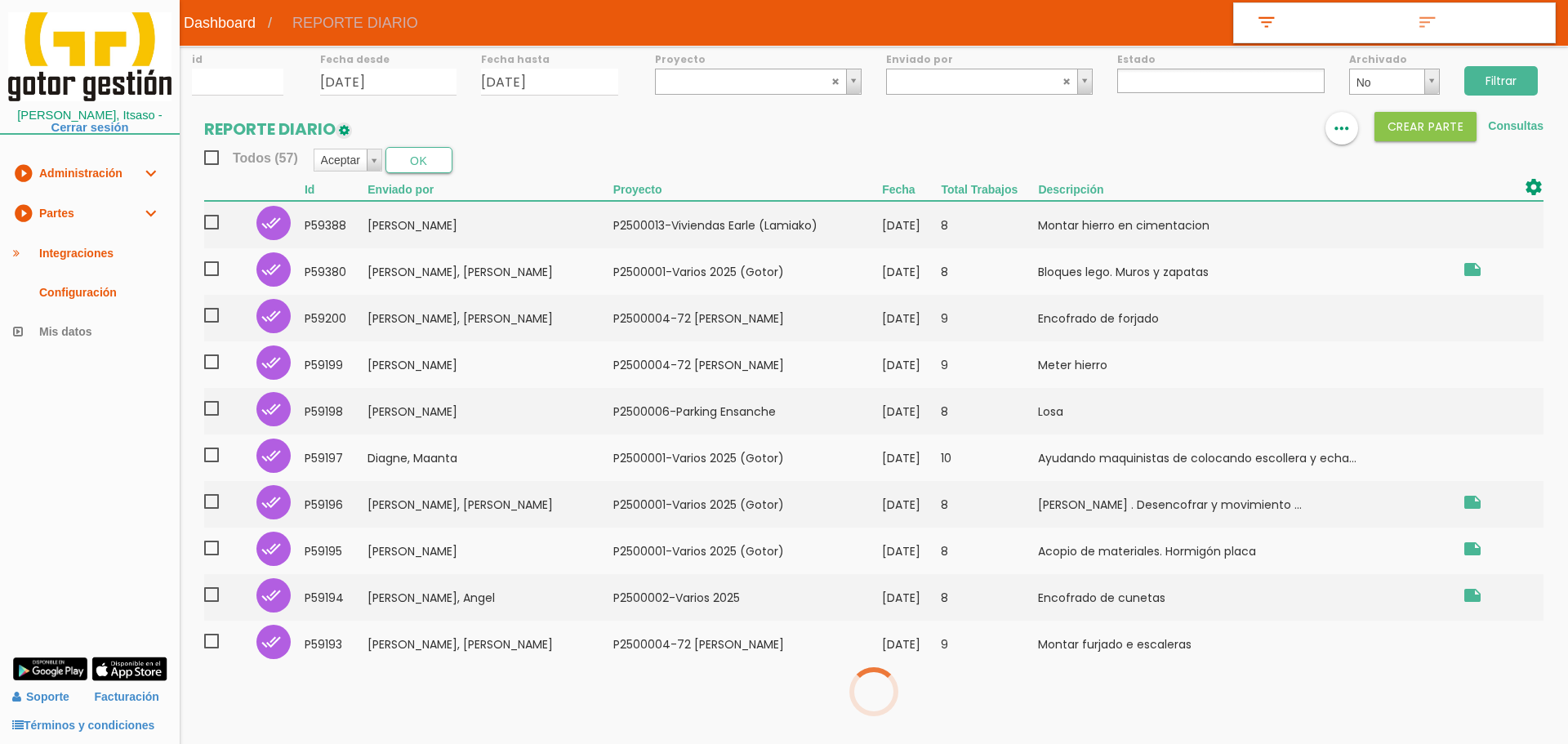
select select
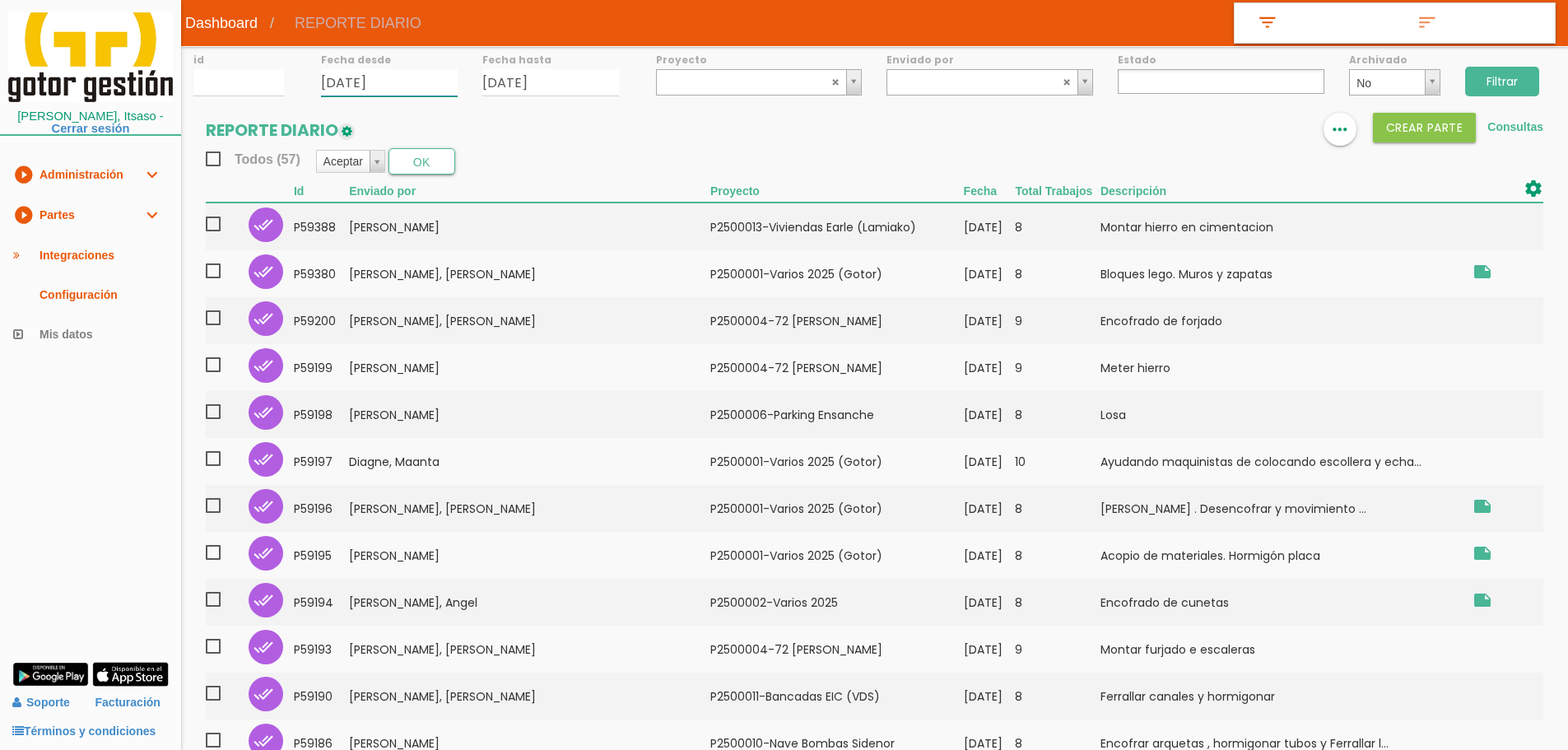
click at [443, 83] on input "[DATE]" at bounding box center [389, 82] width 137 height 27
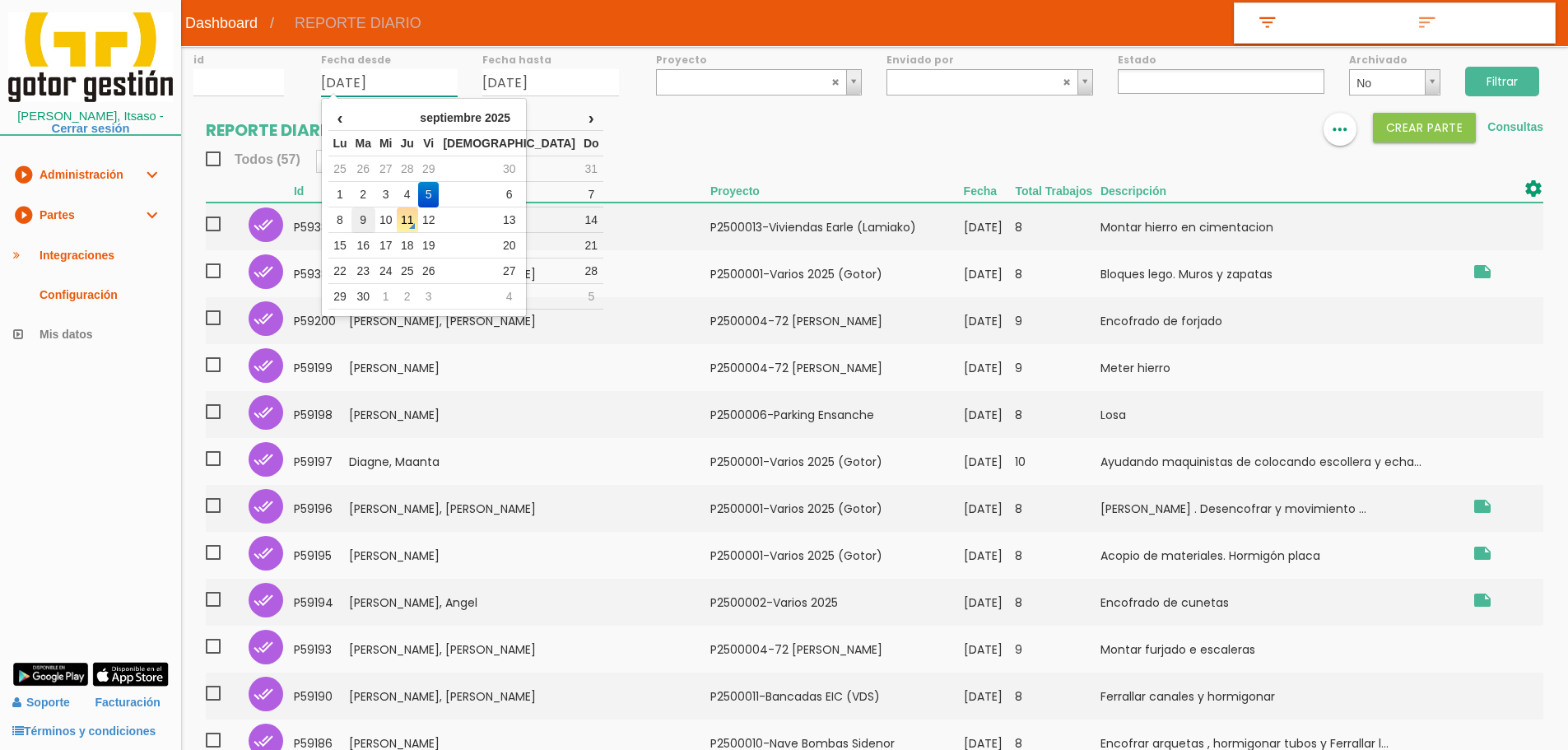
click at [356, 218] on td "9" at bounding box center [363, 220] width 24 height 25
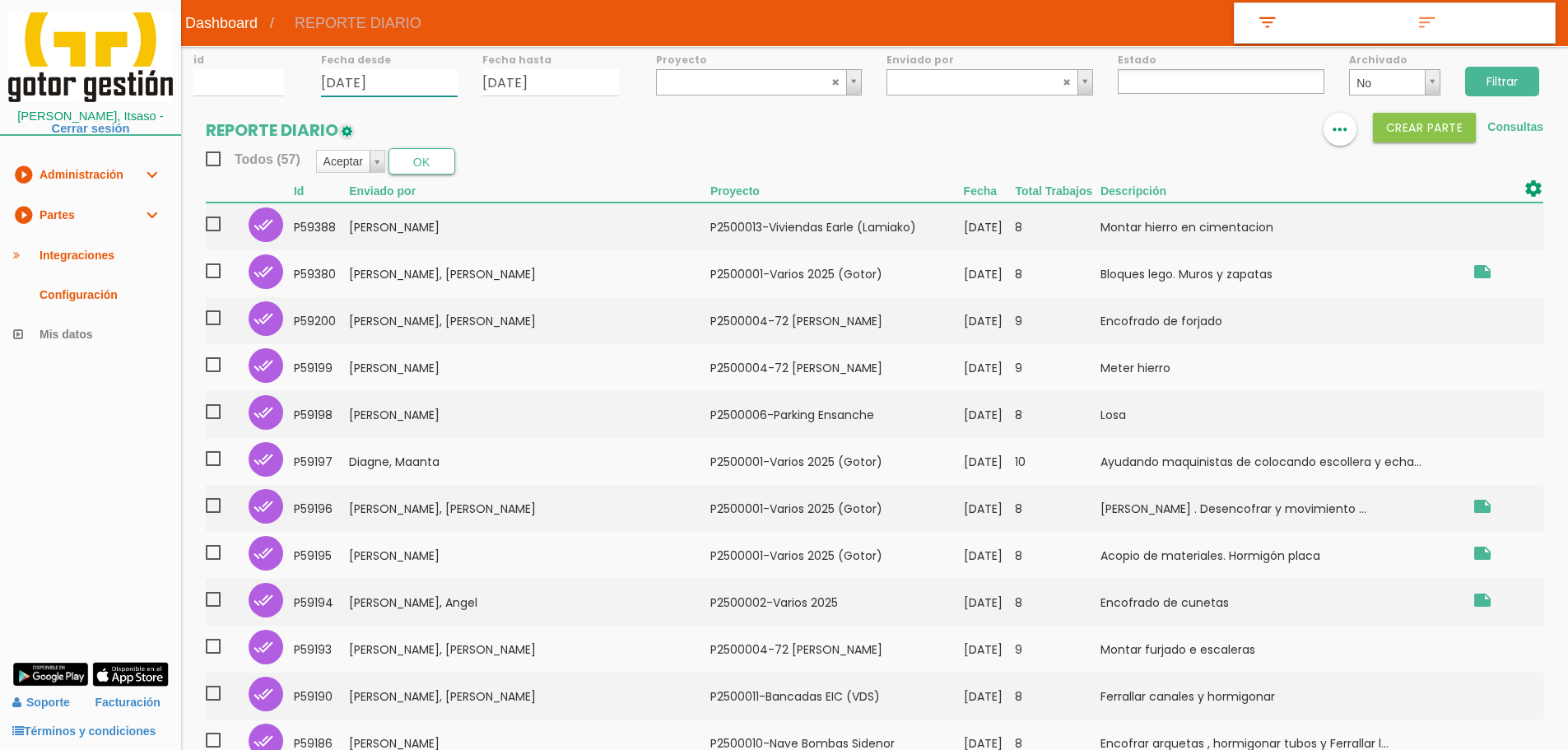
click at [437, 79] on input "[DATE]" at bounding box center [389, 82] width 137 height 27
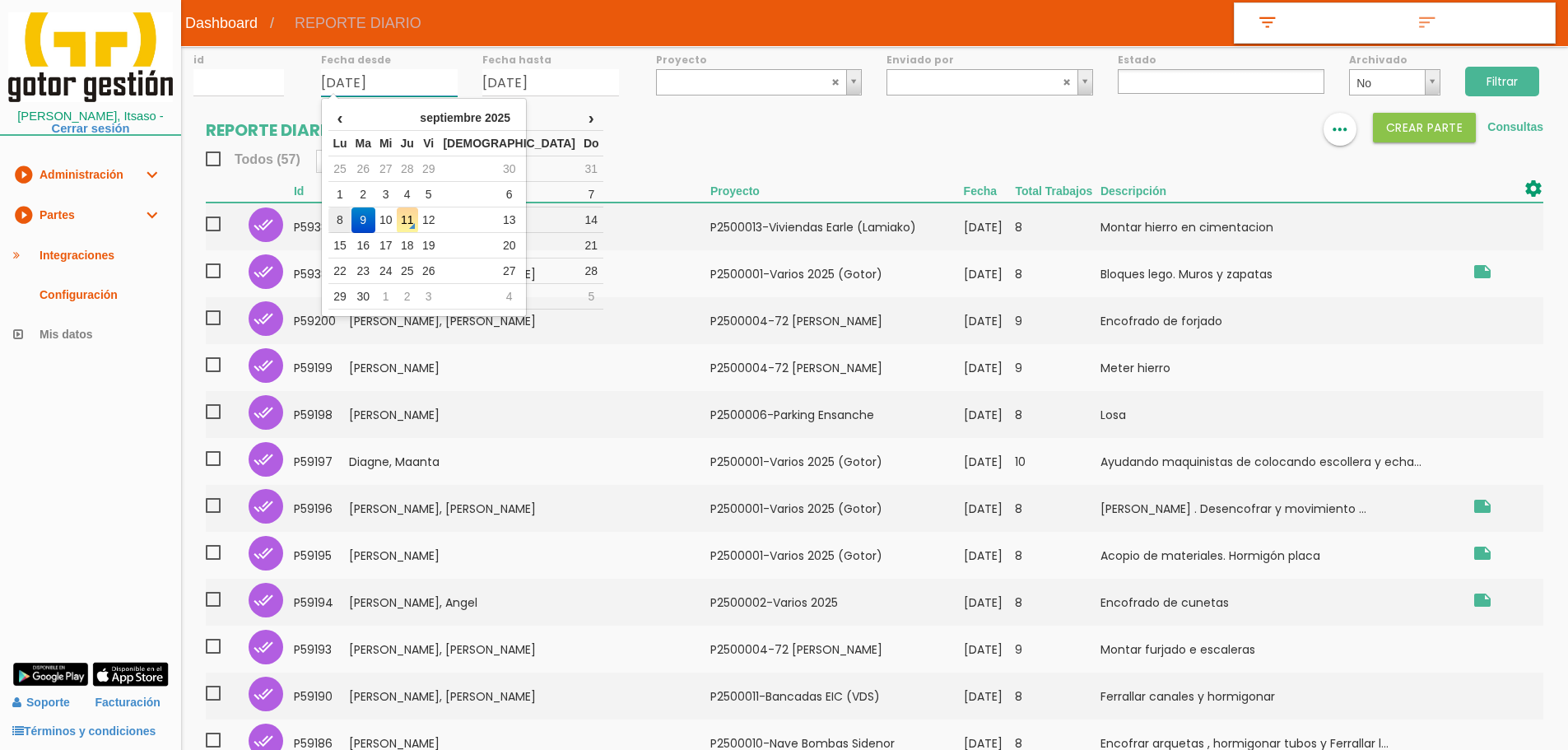
click at [341, 216] on td "8" at bounding box center [340, 220] width 23 height 25
type input "[DATE]"
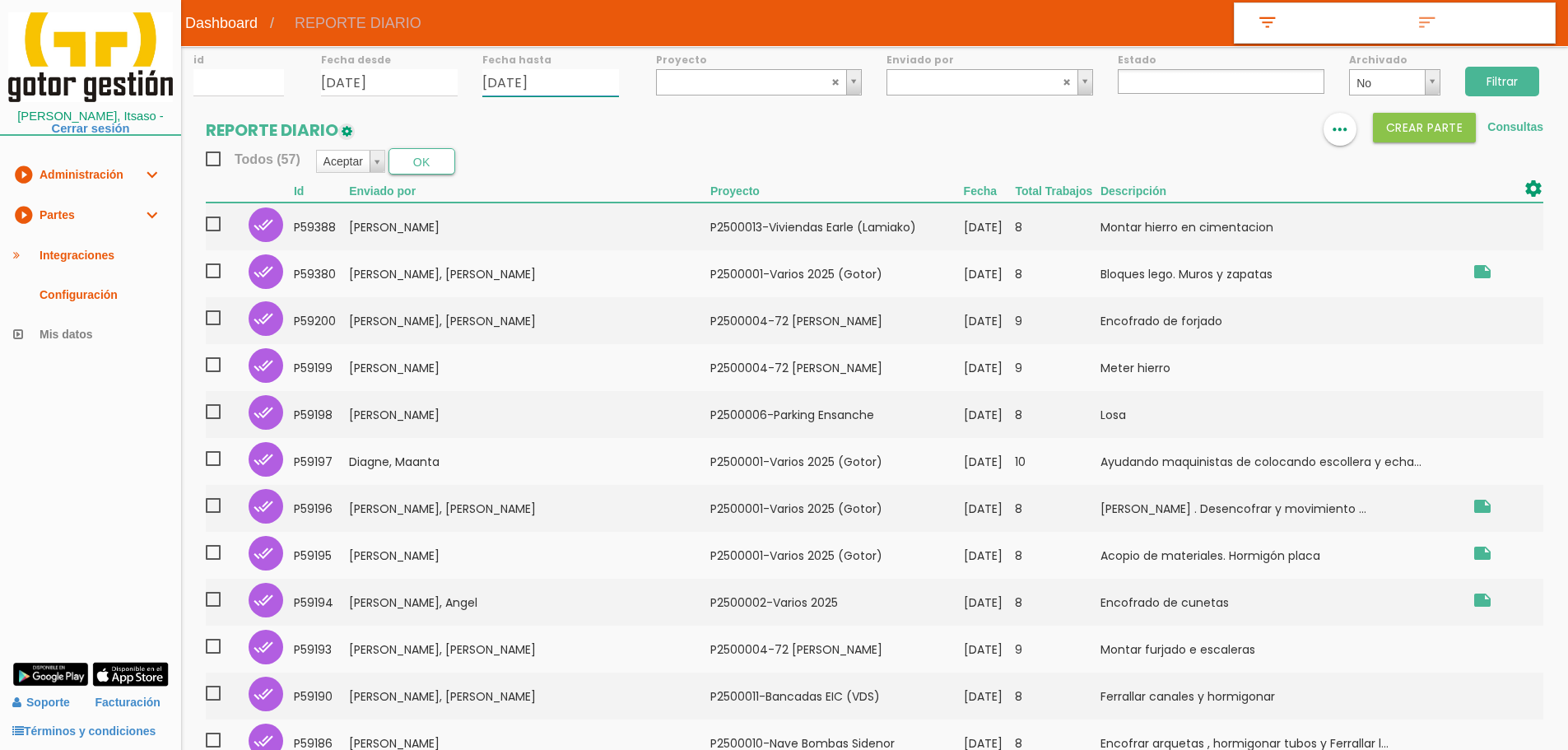
click at [602, 84] on input "[DATE]" at bounding box center [550, 82] width 137 height 27
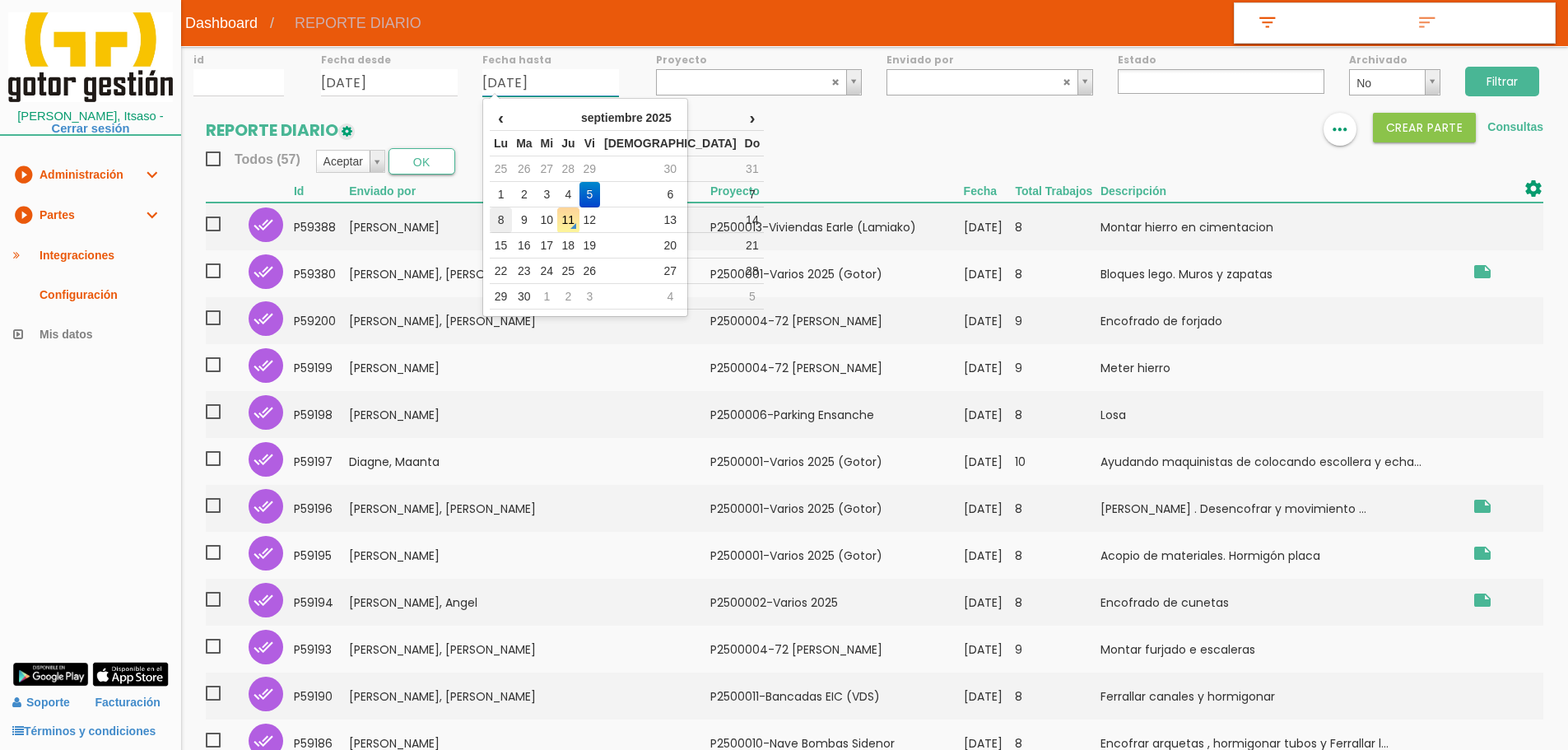
click at [490, 217] on td "8" at bounding box center [501, 220] width 23 height 25
type input "[DATE]"
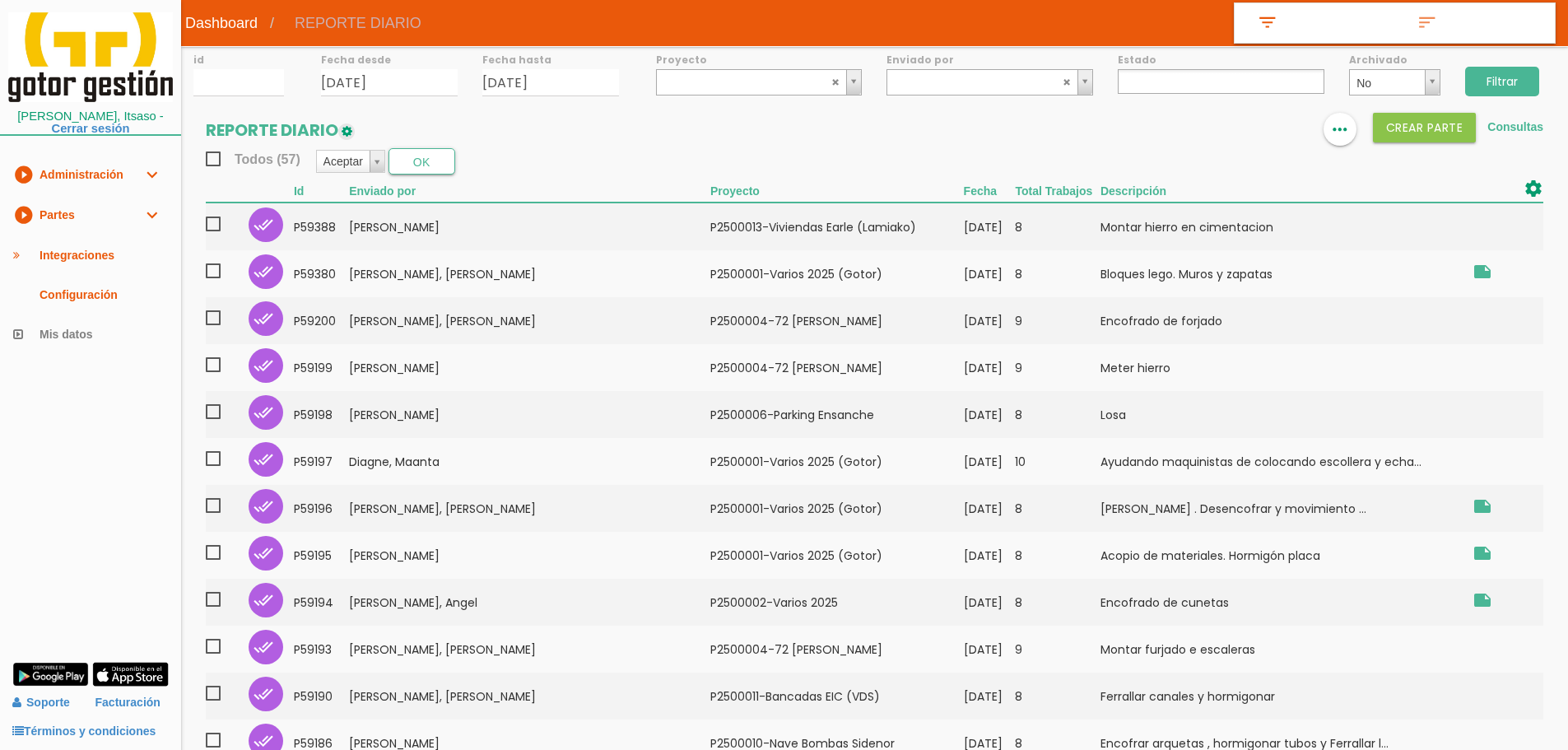
click at [1506, 76] on input "Filtrar" at bounding box center [1502, 82] width 74 height 30
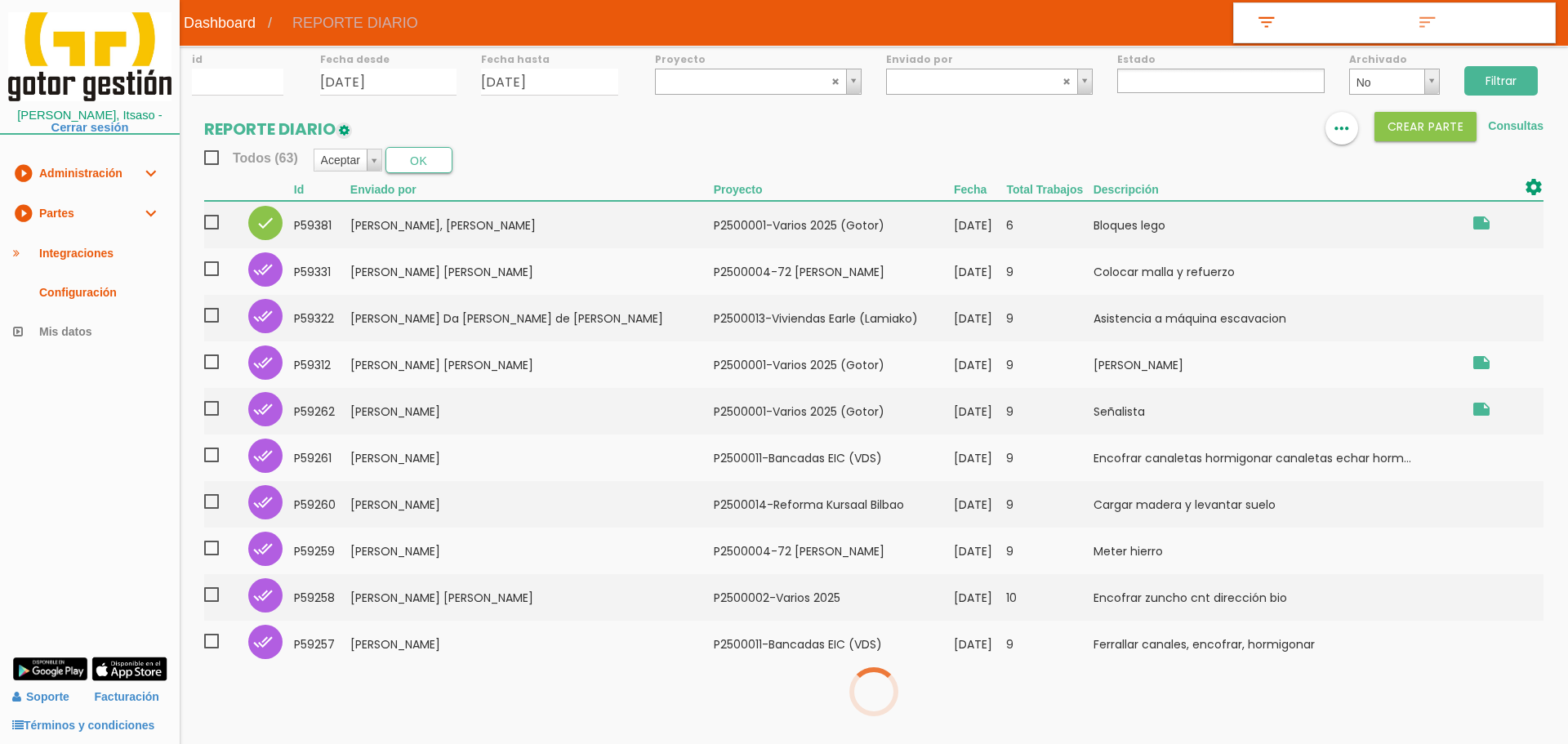
select select
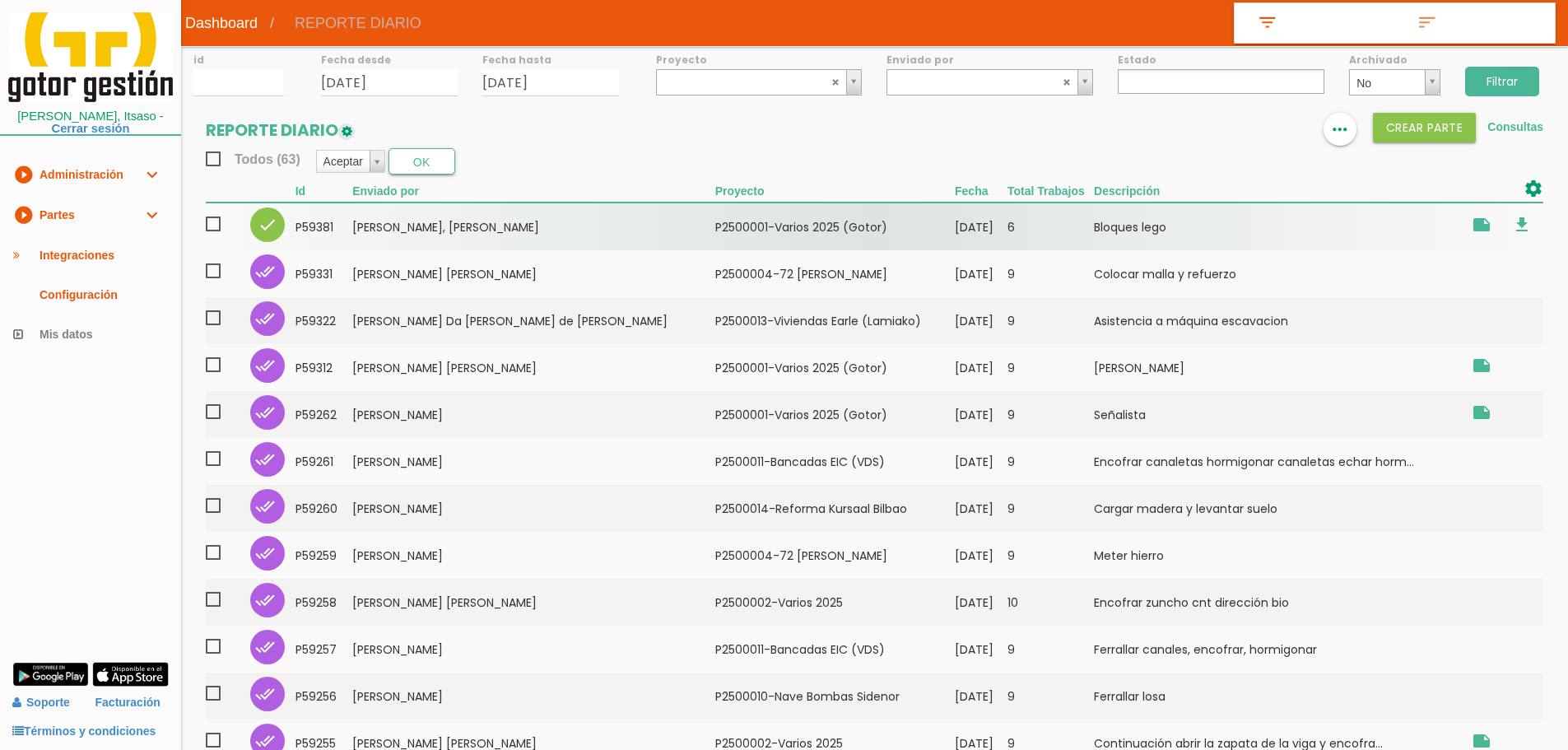
click at [211, 227] on span at bounding box center [220, 224] width 29 height 21
click at [0, 0] on input "checkbox" at bounding box center [0, 0] width 0 height 0
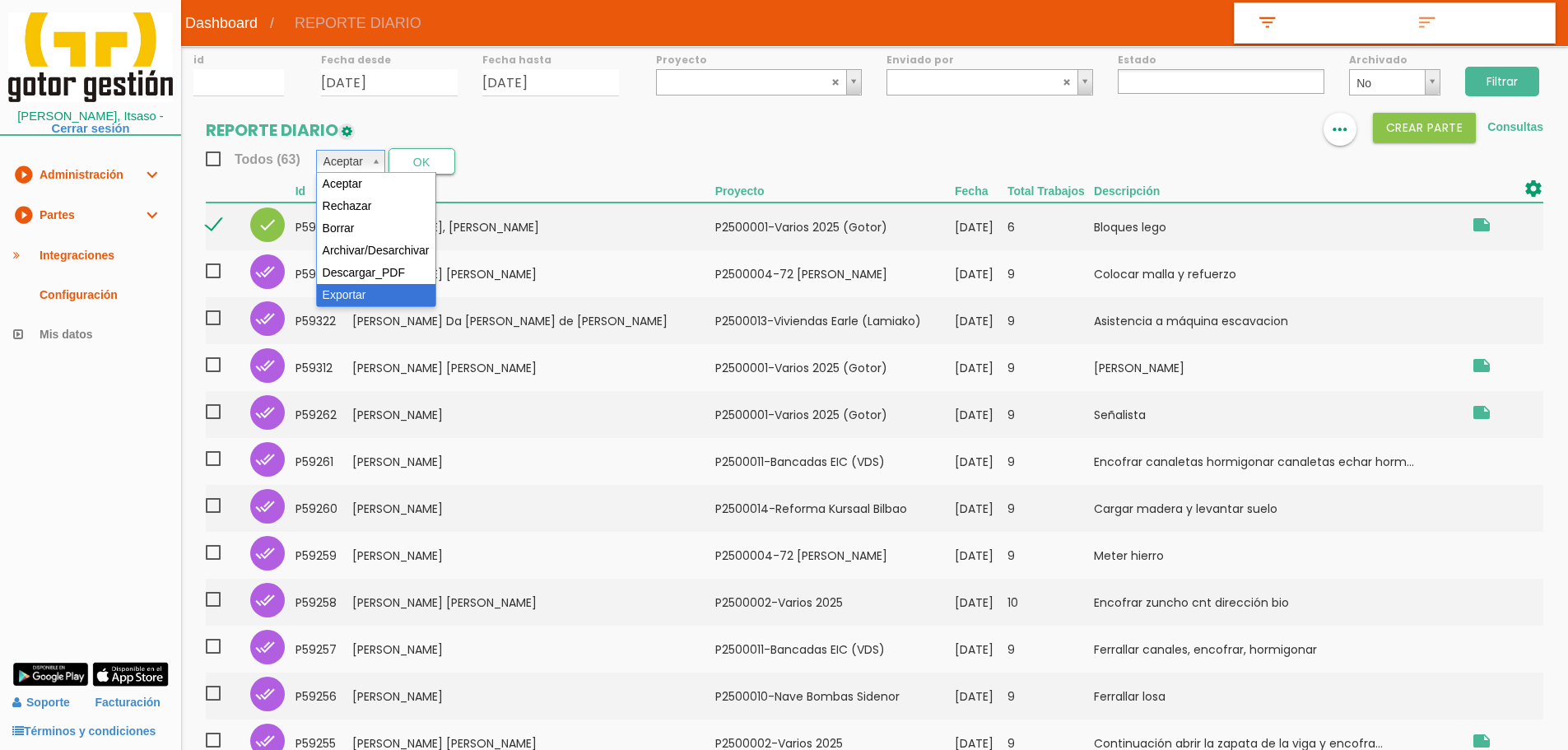
select select "6"
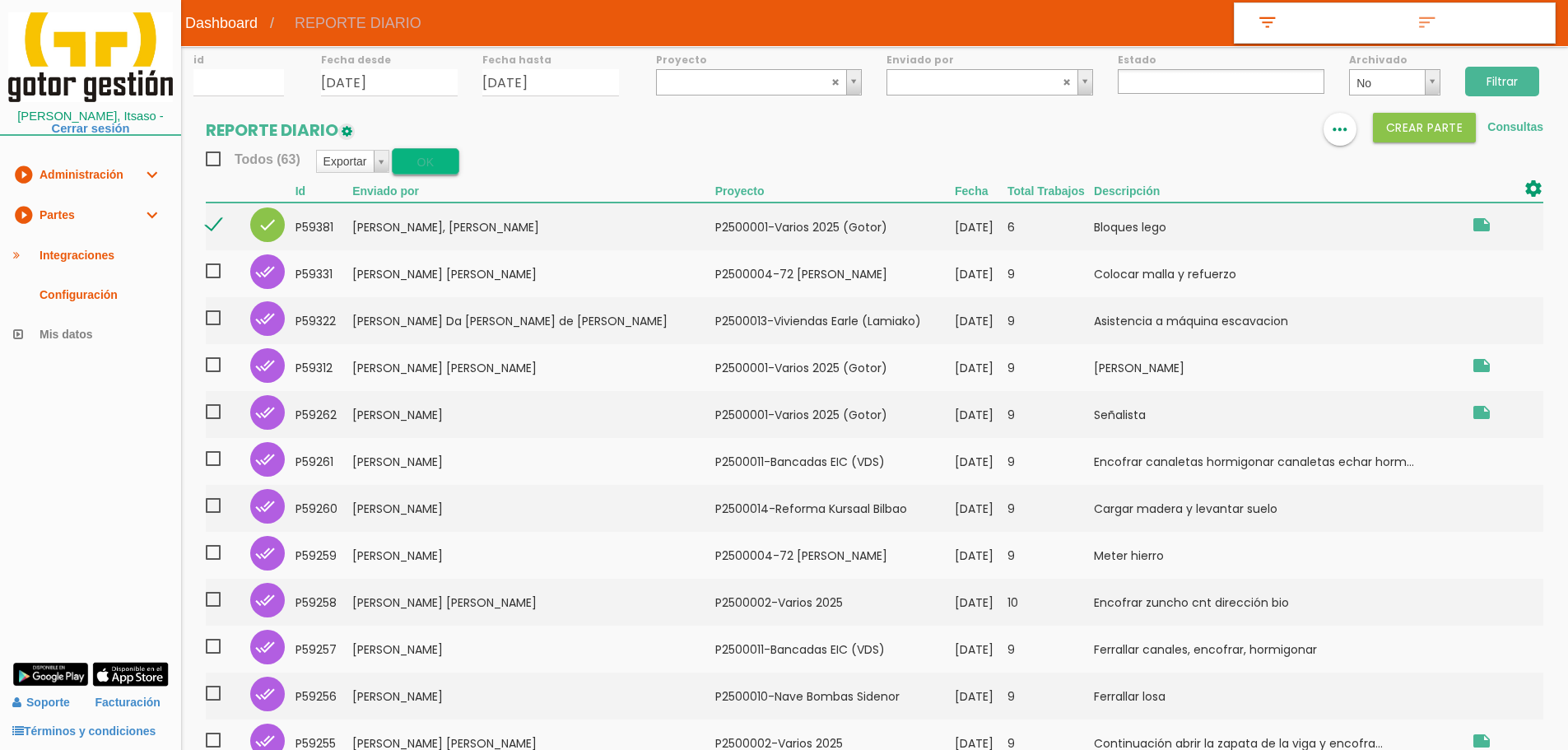
click at [417, 162] on button "OK" at bounding box center [425, 161] width 67 height 26
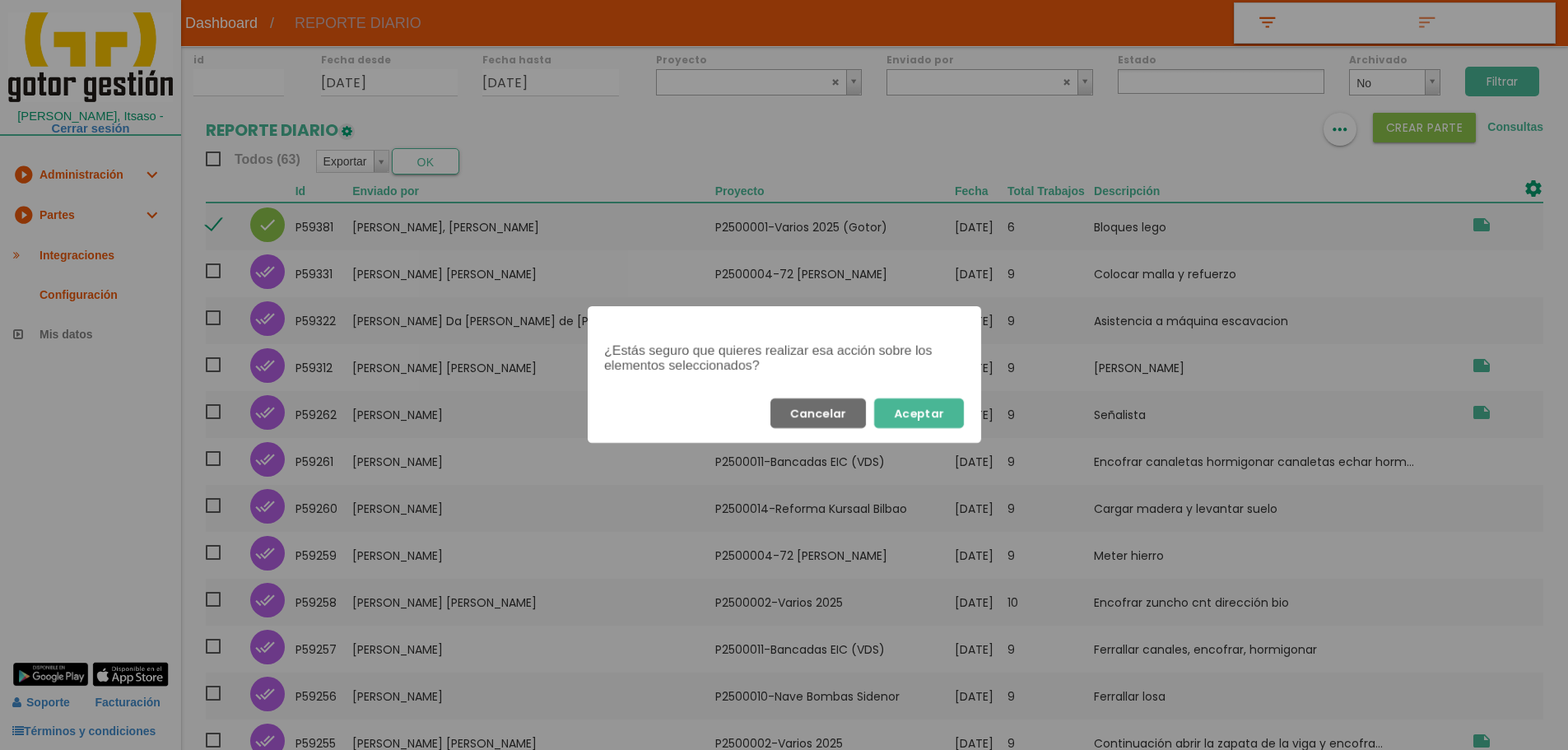
click at [932, 406] on button "Aceptar" at bounding box center [919, 413] width 90 height 30
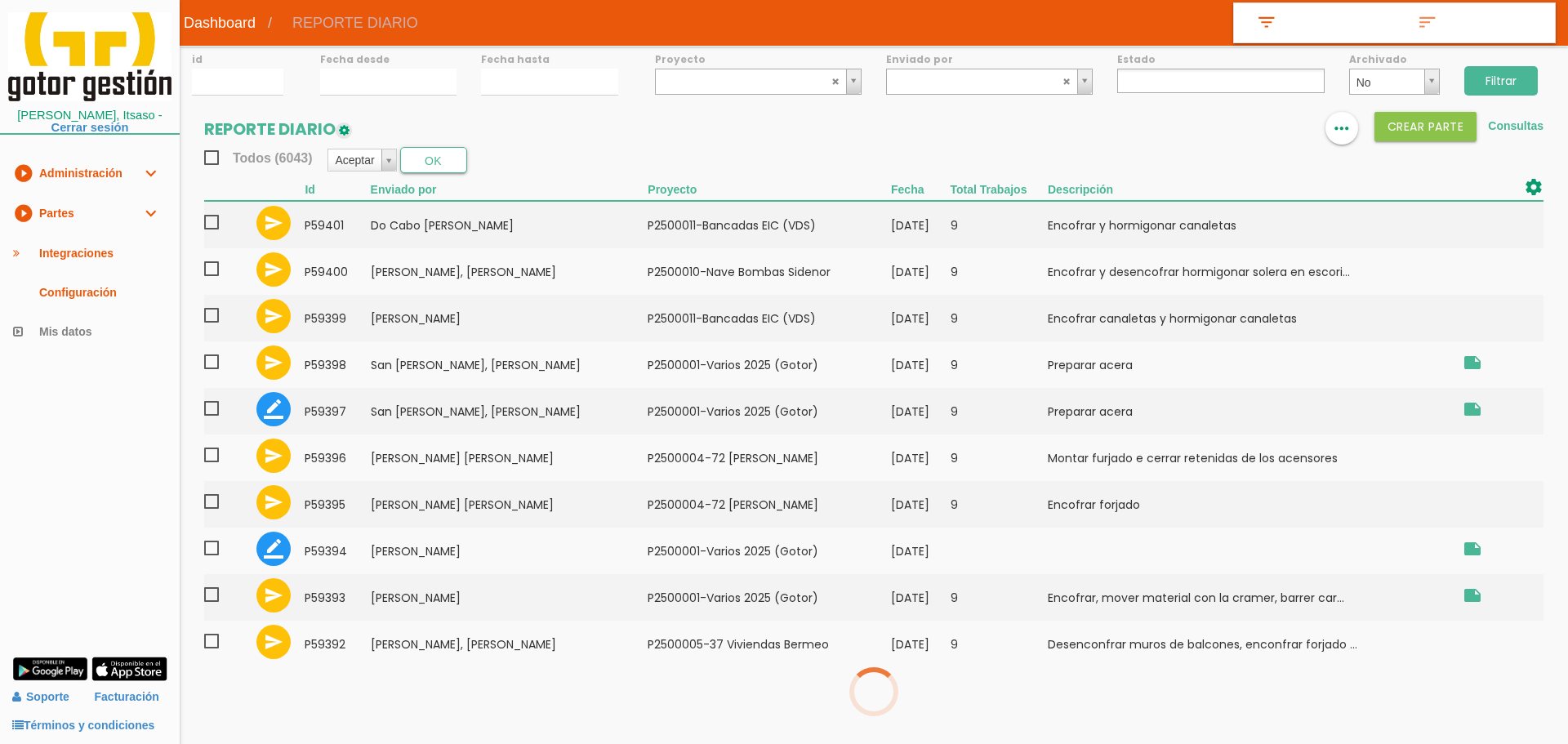
select select
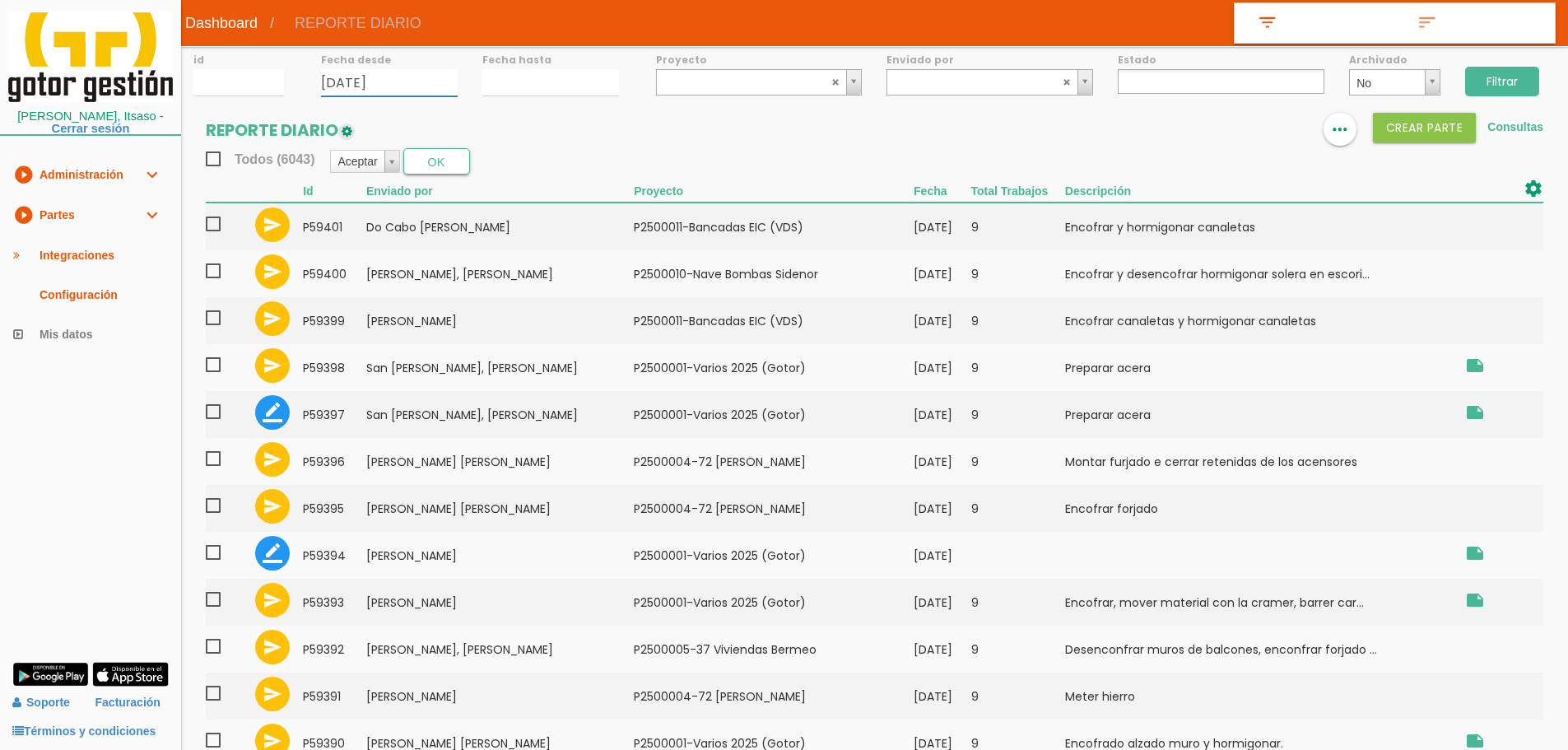
click at [393, 82] on input "[DATE]" at bounding box center [389, 82] width 137 height 27
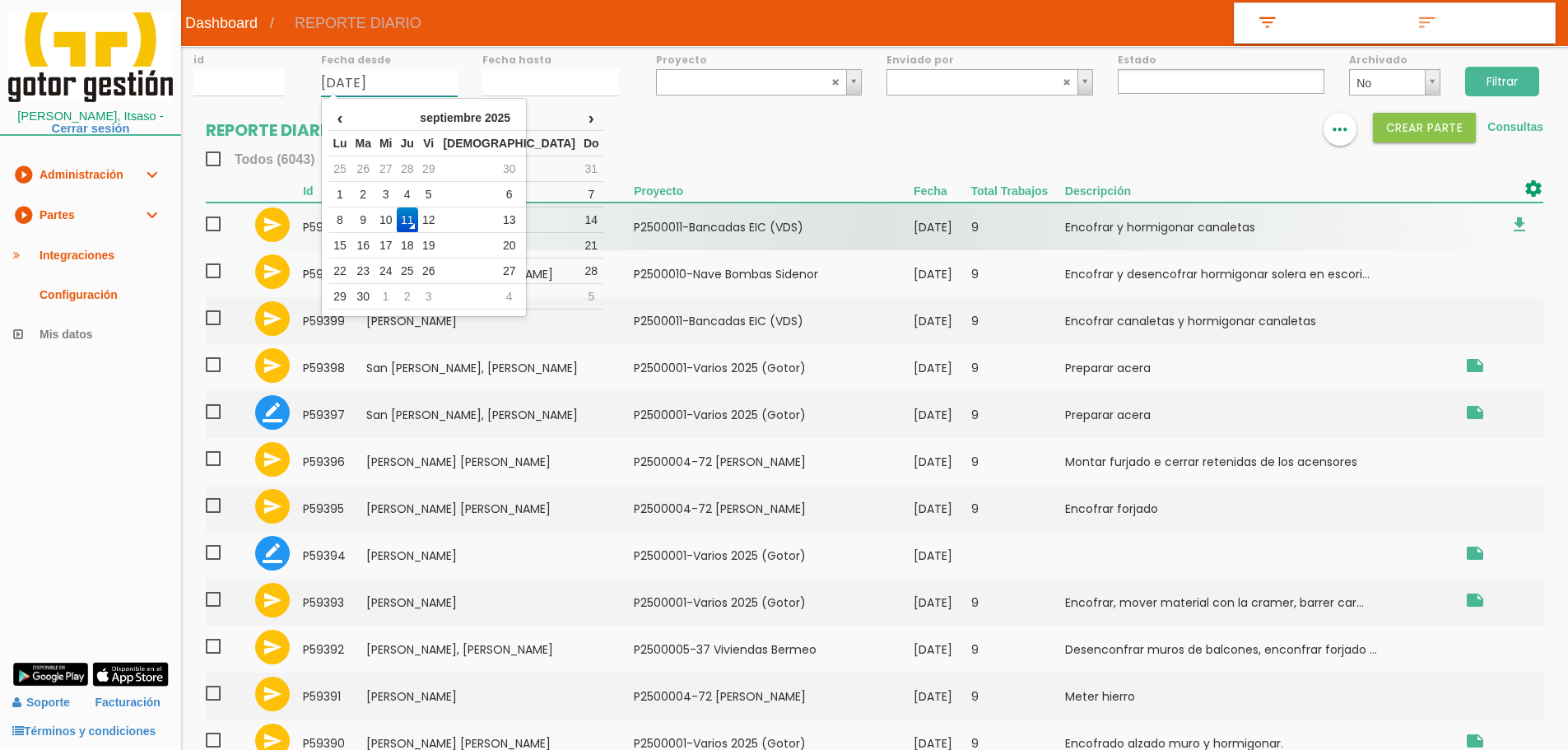
click at [345, 220] on td "8" at bounding box center [340, 220] width 23 height 25
type input "[DATE]"
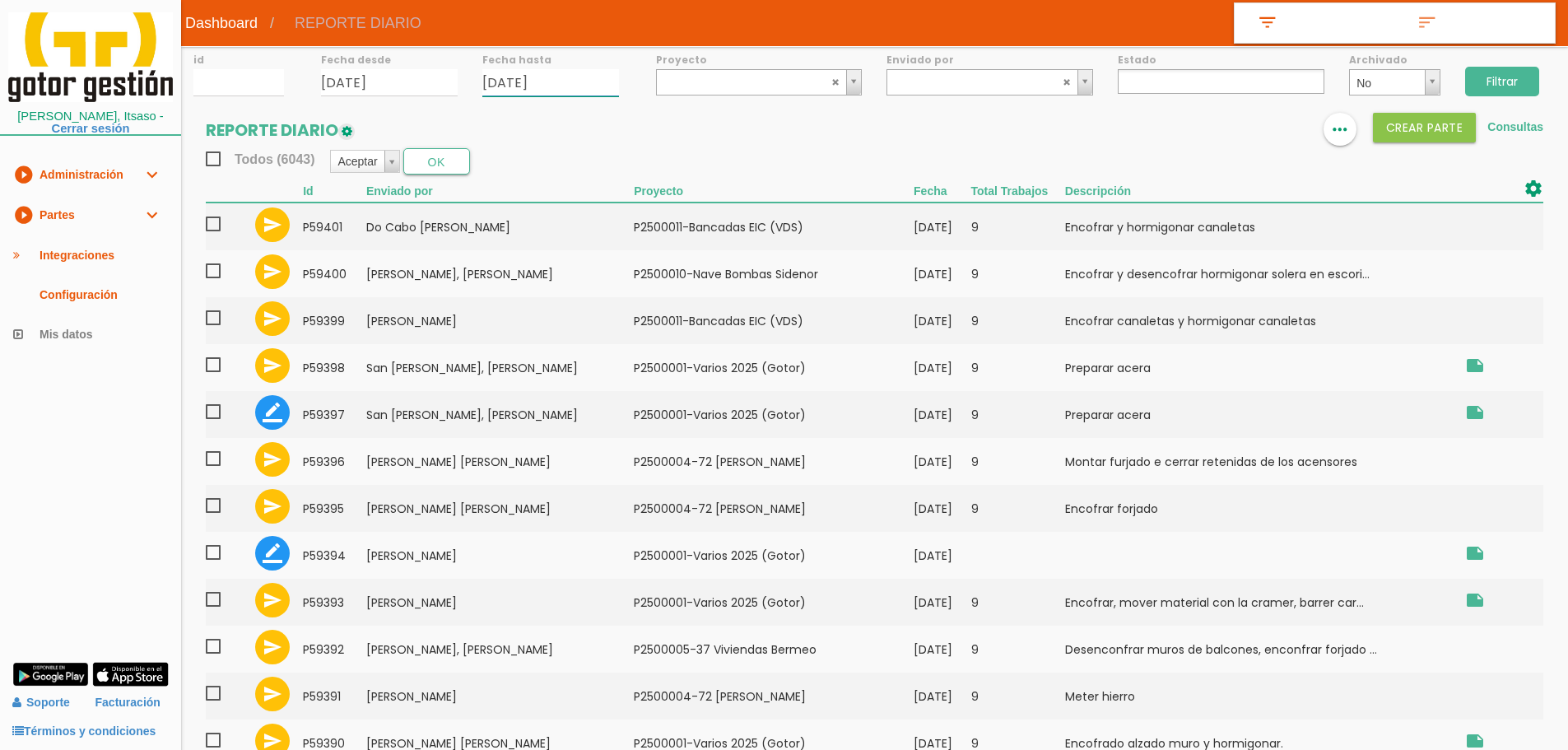
click at [505, 81] on input "[DATE]" at bounding box center [550, 82] width 137 height 27
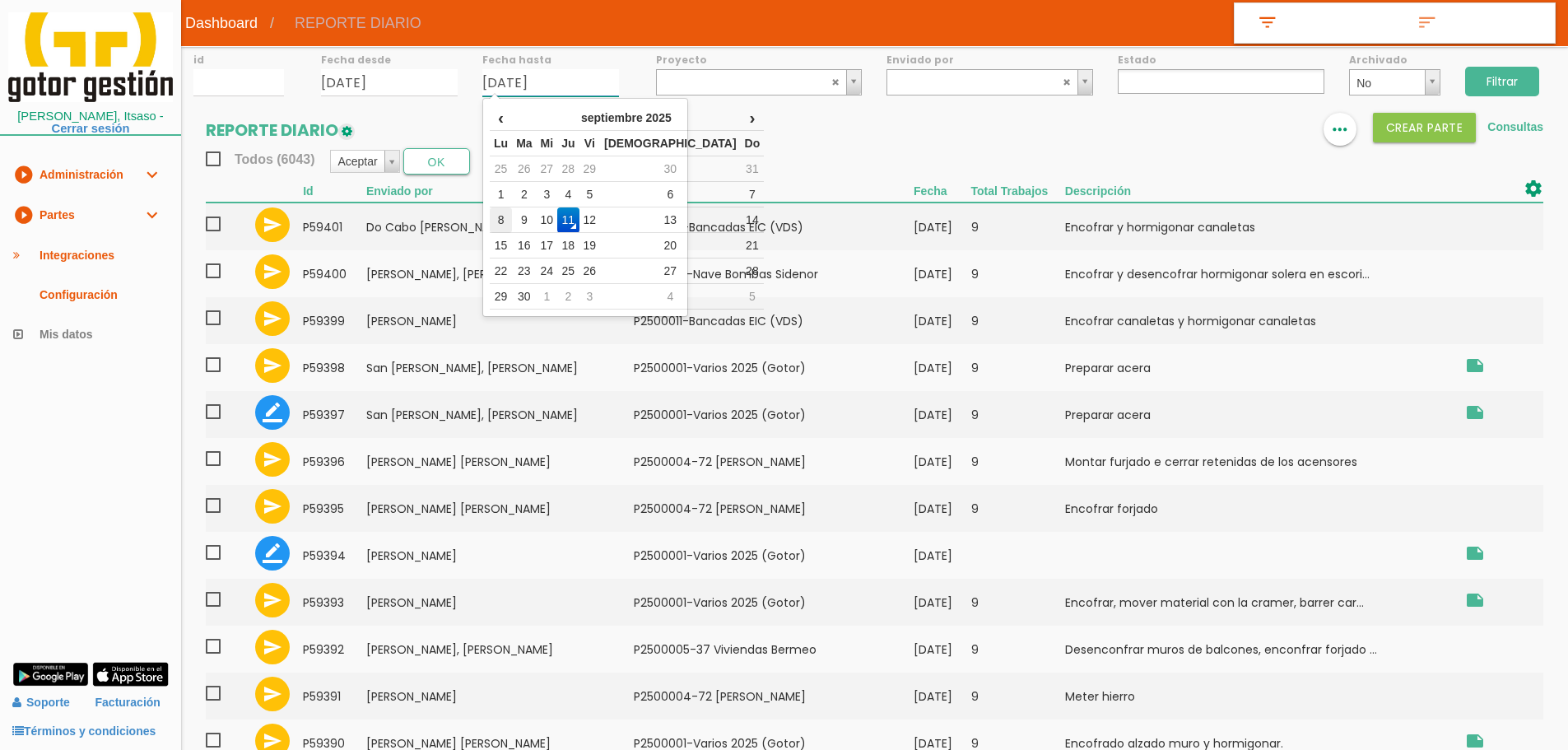
click at [505, 221] on td "8" at bounding box center [501, 220] width 23 height 25
type input "[DATE]"
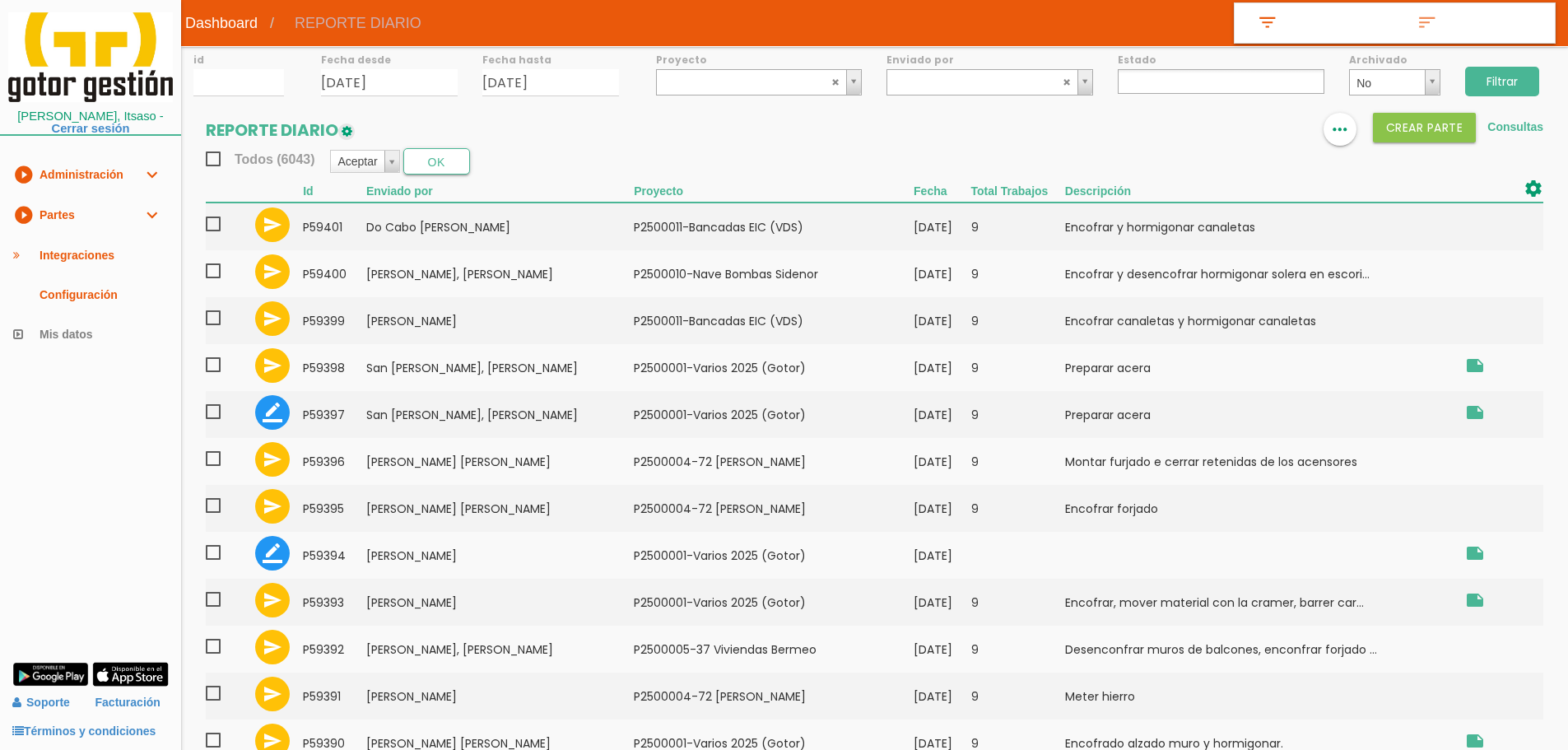
click at [1520, 80] on input "Filtrar" at bounding box center [1502, 82] width 74 height 30
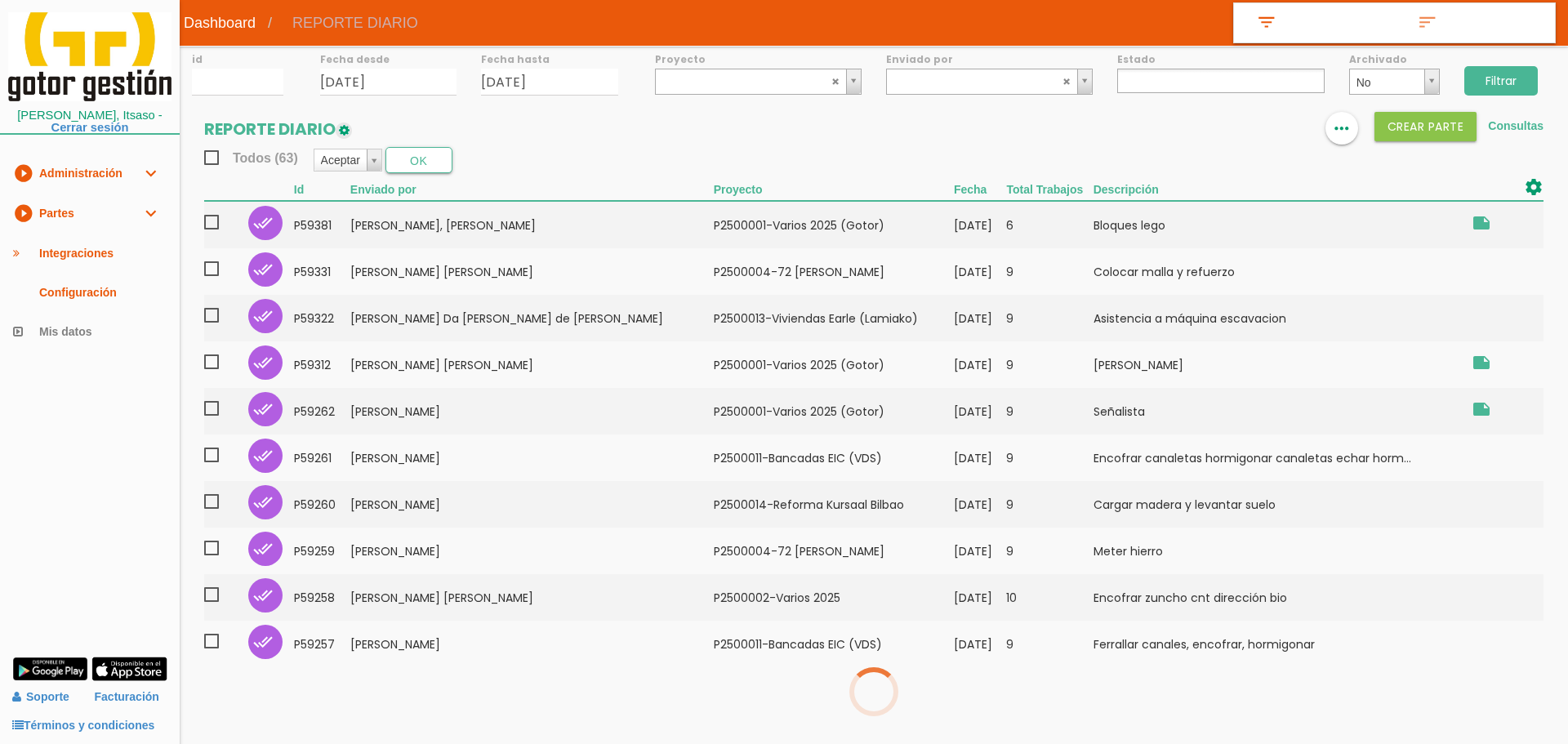
select select
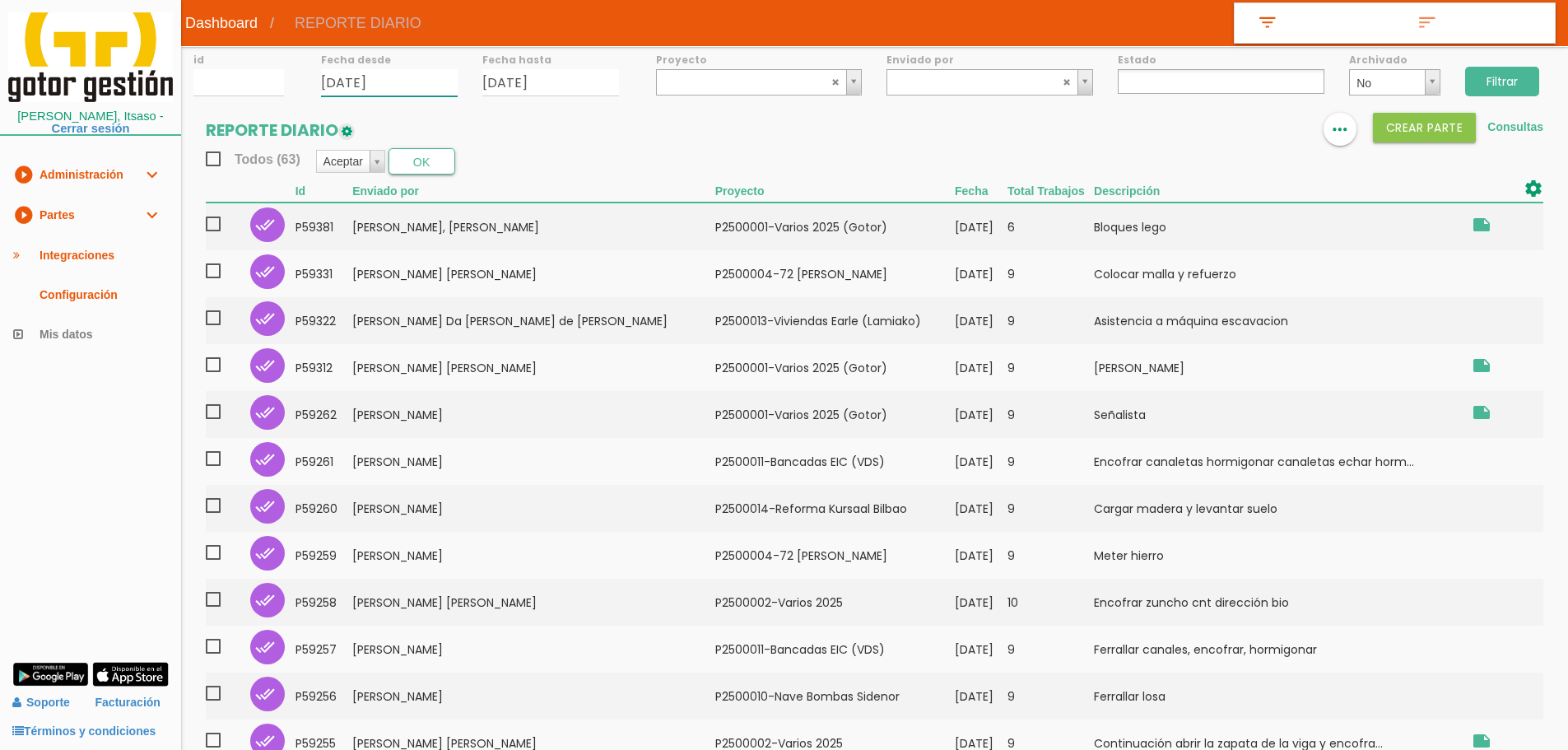
click at [418, 75] on input "[DATE]" at bounding box center [389, 82] width 137 height 27
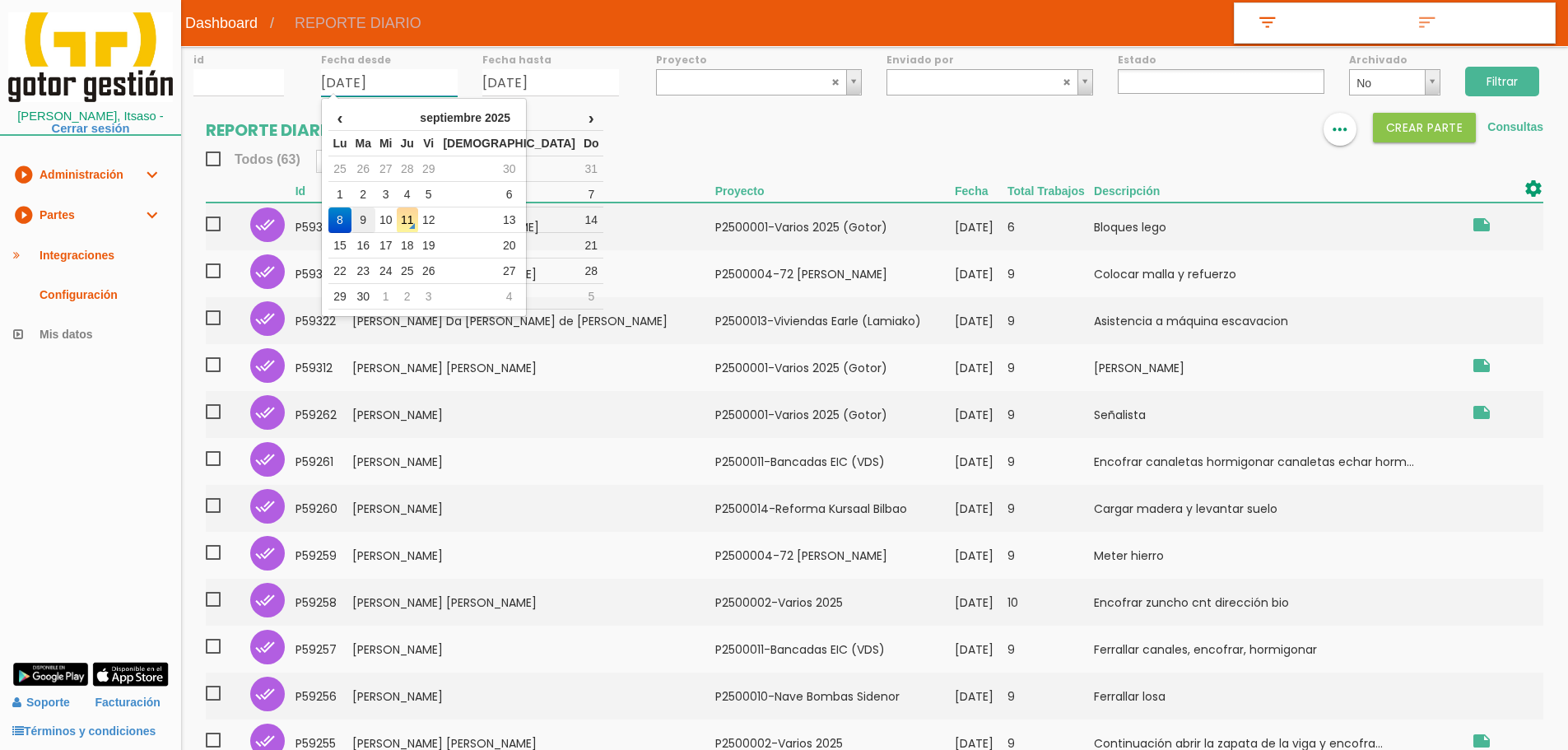
click at [370, 216] on td "9" at bounding box center [363, 220] width 24 height 25
type input "[DATE]"
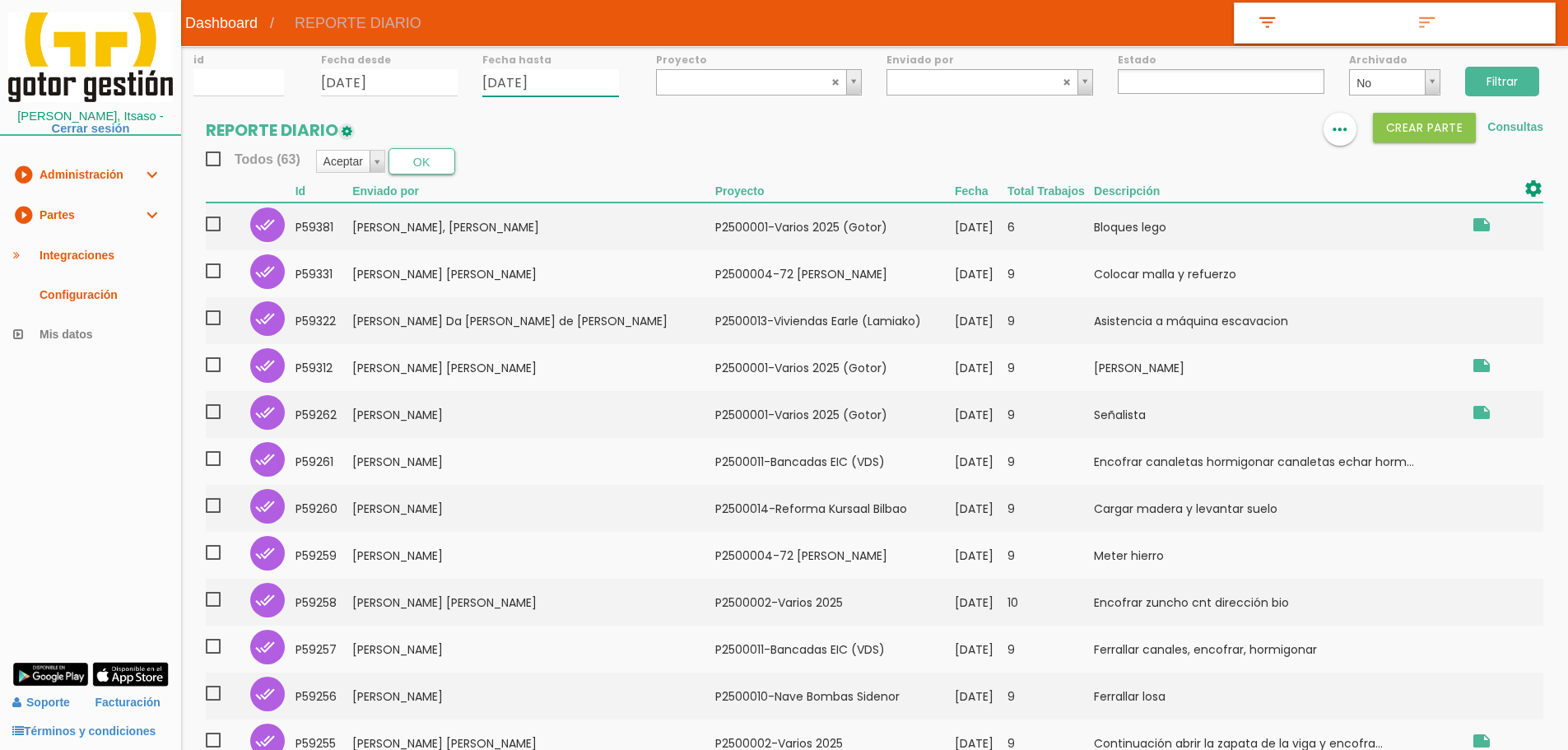
click at [578, 76] on input "[DATE]" at bounding box center [550, 82] width 137 height 27
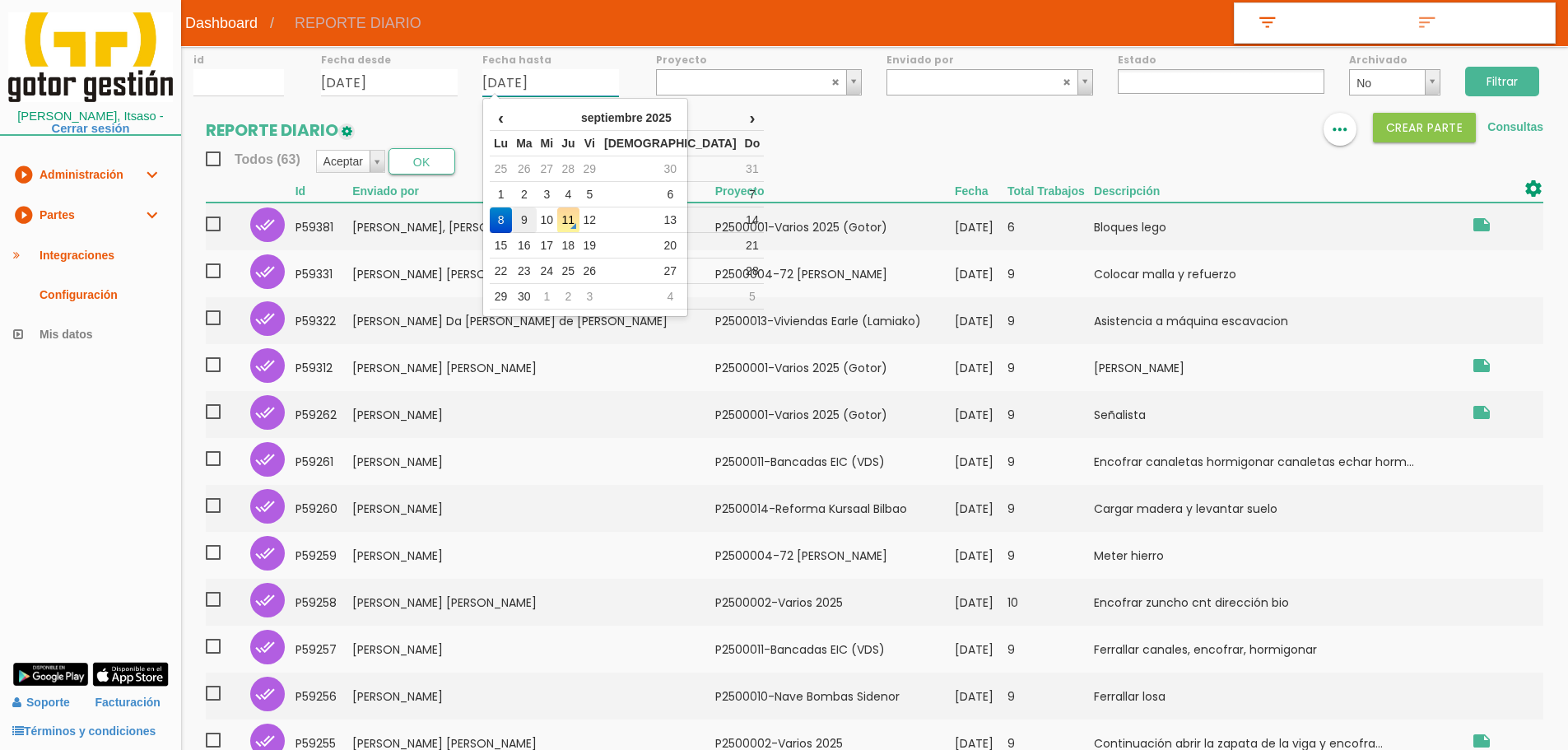
click at [525, 220] on td "9" at bounding box center [524, 220] width 24 height 25
type input "[DATE]"
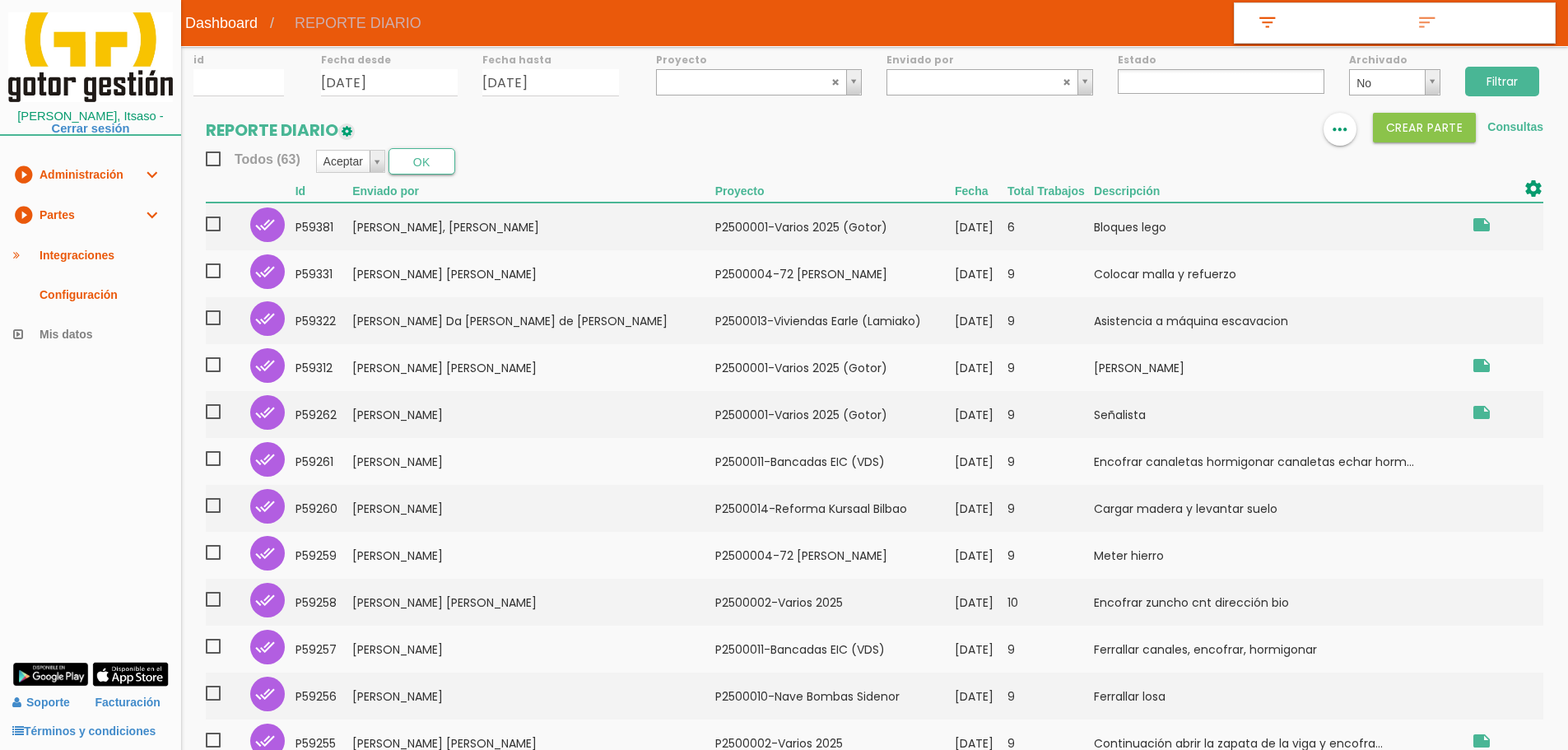
click at [1499, 72] on input "Filtrar" at bounding box center [1502, 82] width 74 height 30
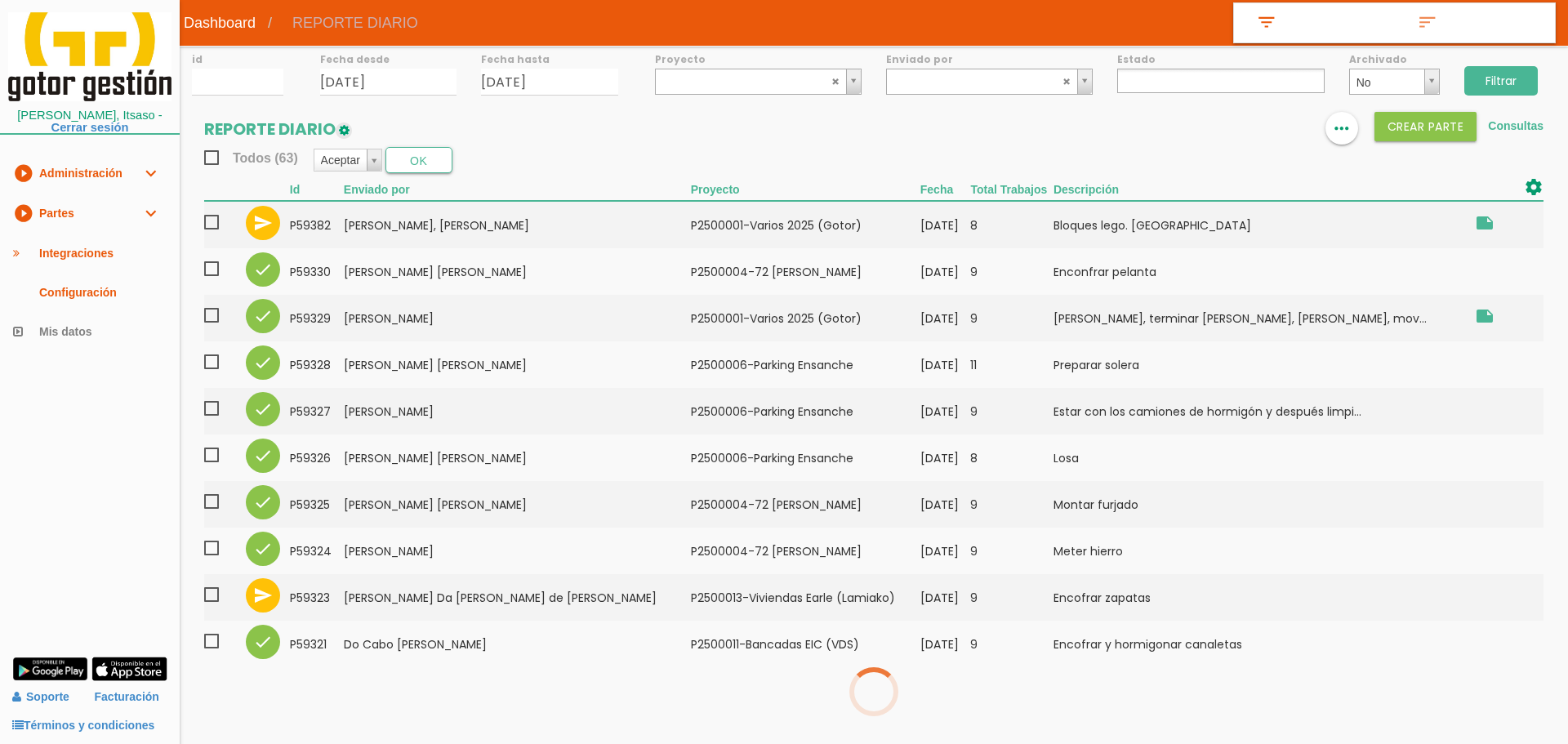
select select
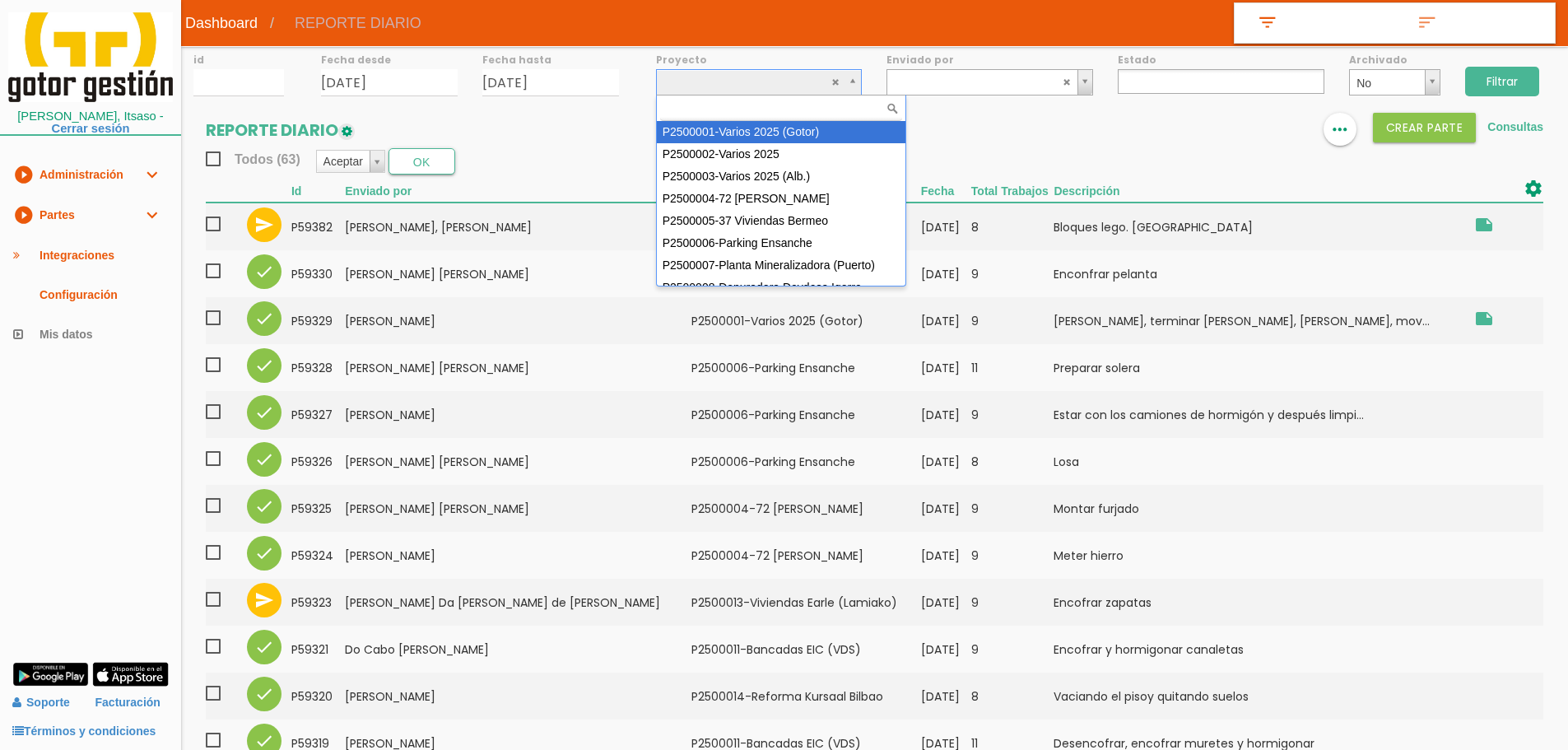
select select "83"
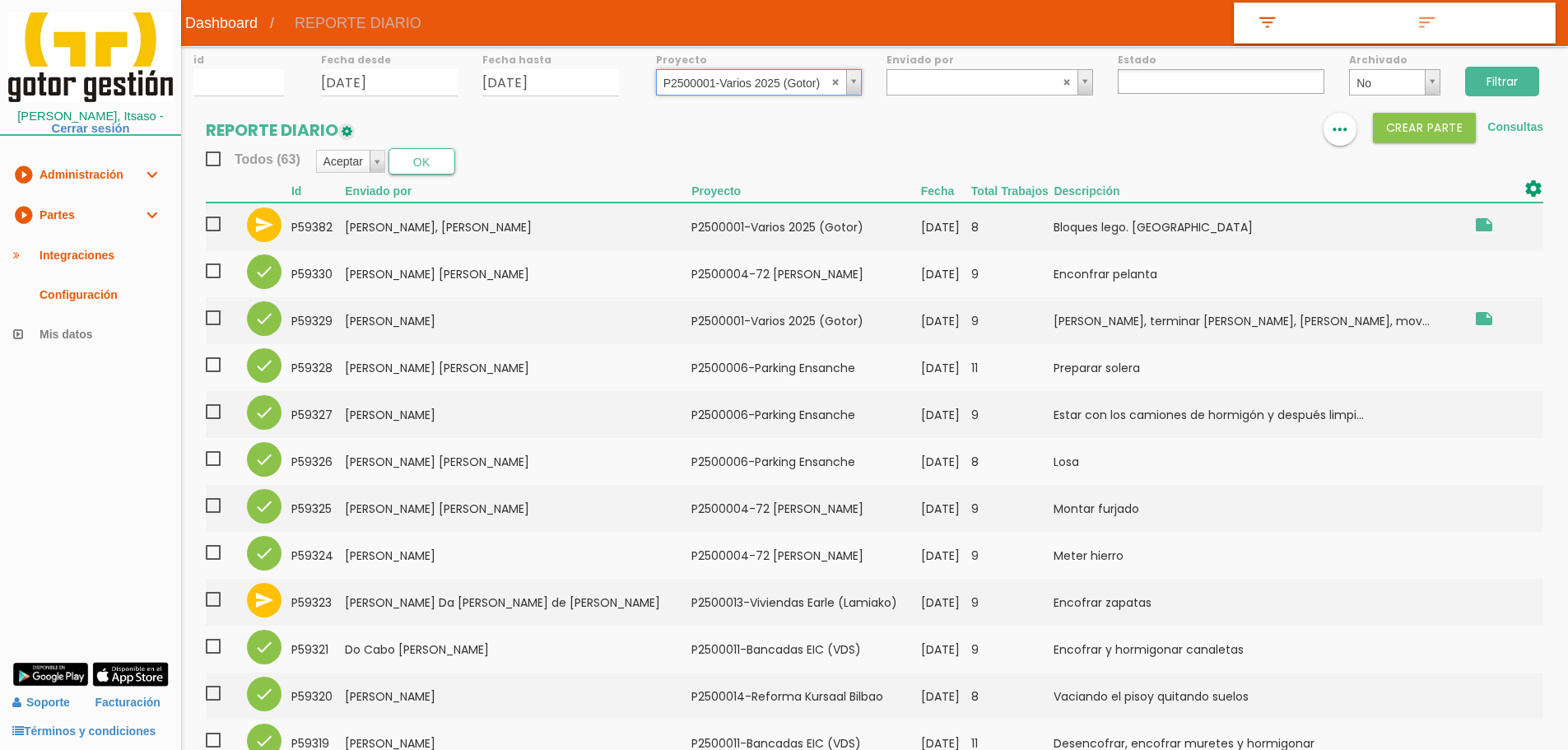
click at [1517, 81] on input "Filtrar" at bounding box center [1502, 82] width 74 height 30
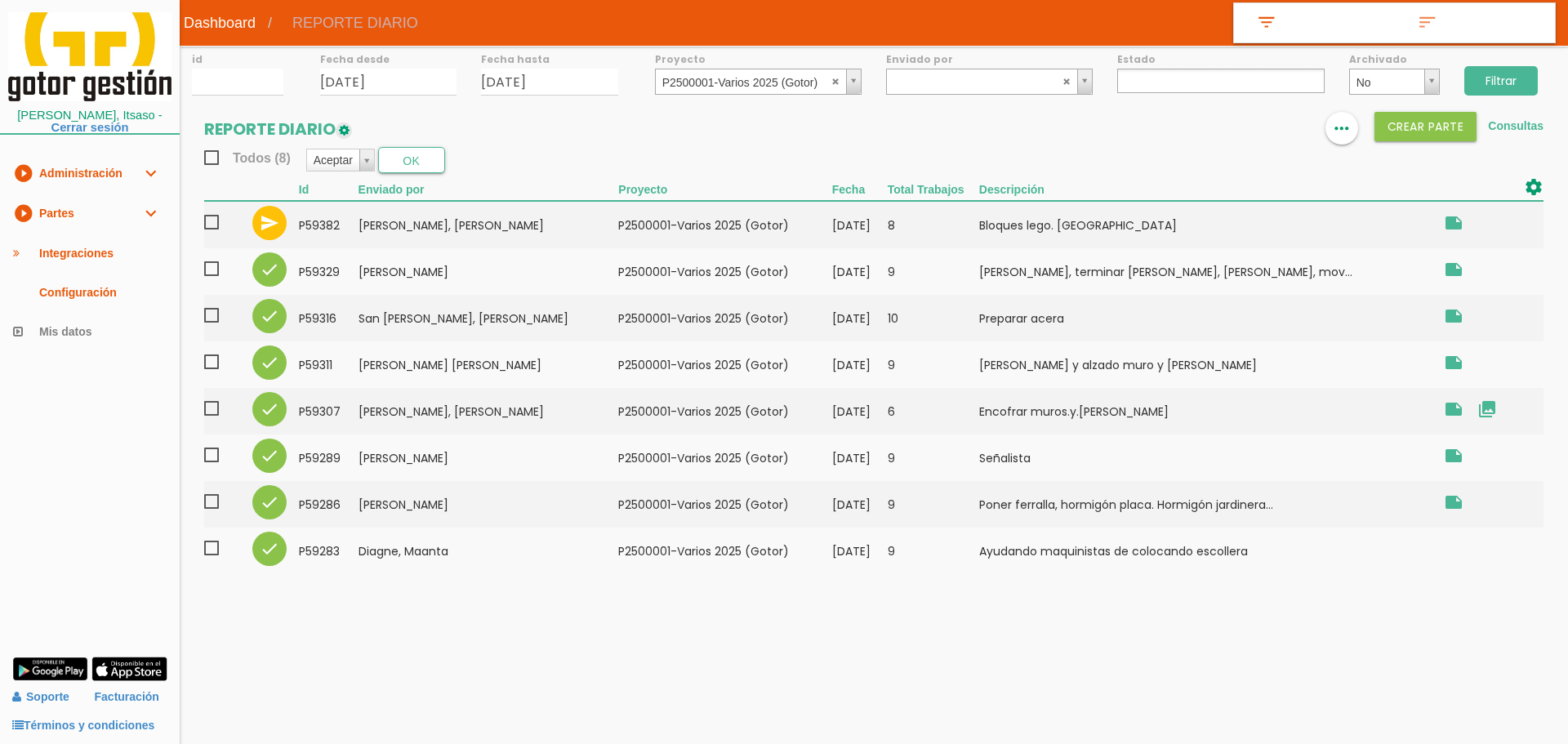
select select
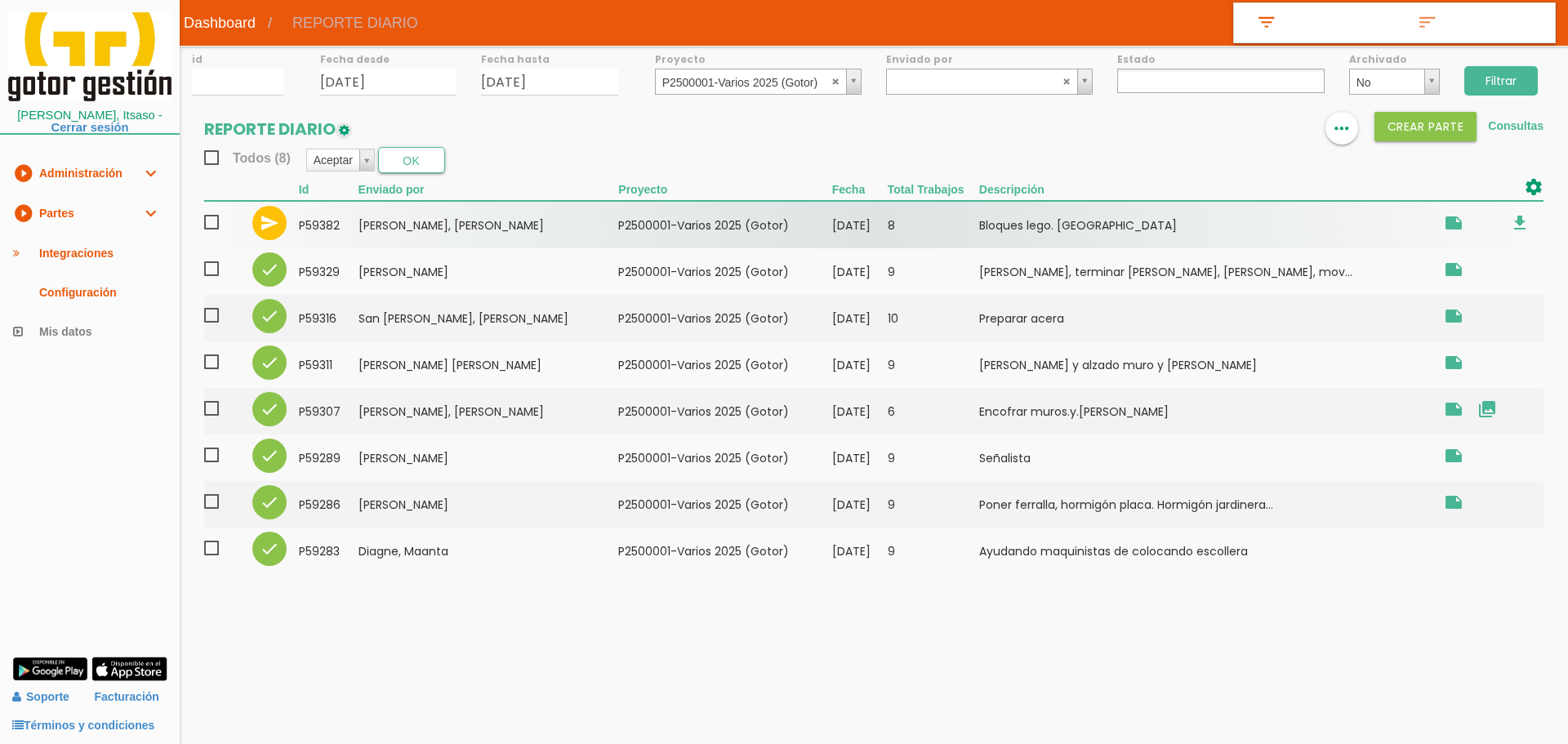
click at [217, 224] on span at bounding box center [218, 222] width 29 height 21
click at [0, 0] on input "checkbox" at bounding box center [0, 0] width 0 height 0
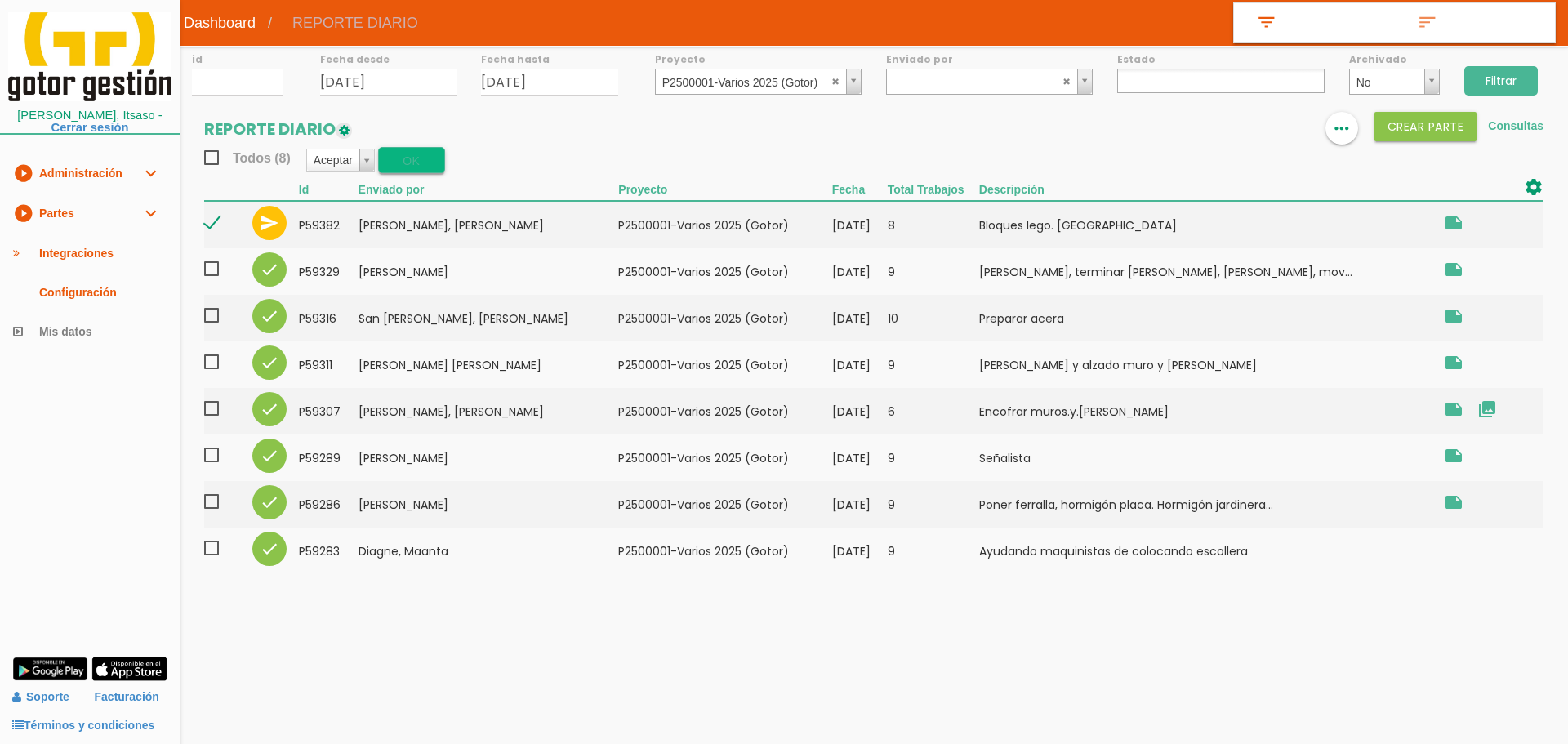
click at [416, 155] on button "OK" at bounding box center [412, 160] width 67 height 26
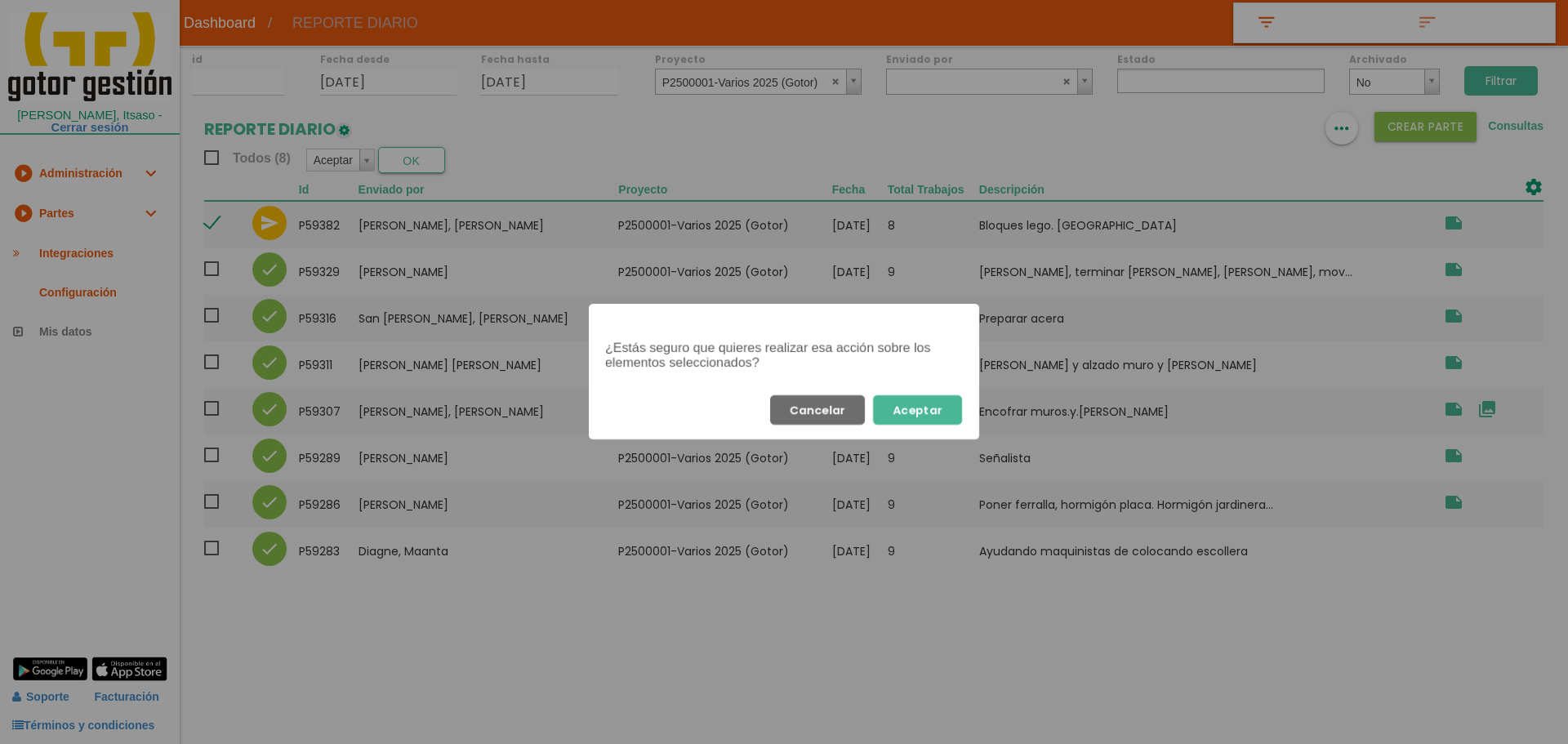
click at [914, 411] on button "Aceptar" at bounding box center [917, 410] width 89 height 30
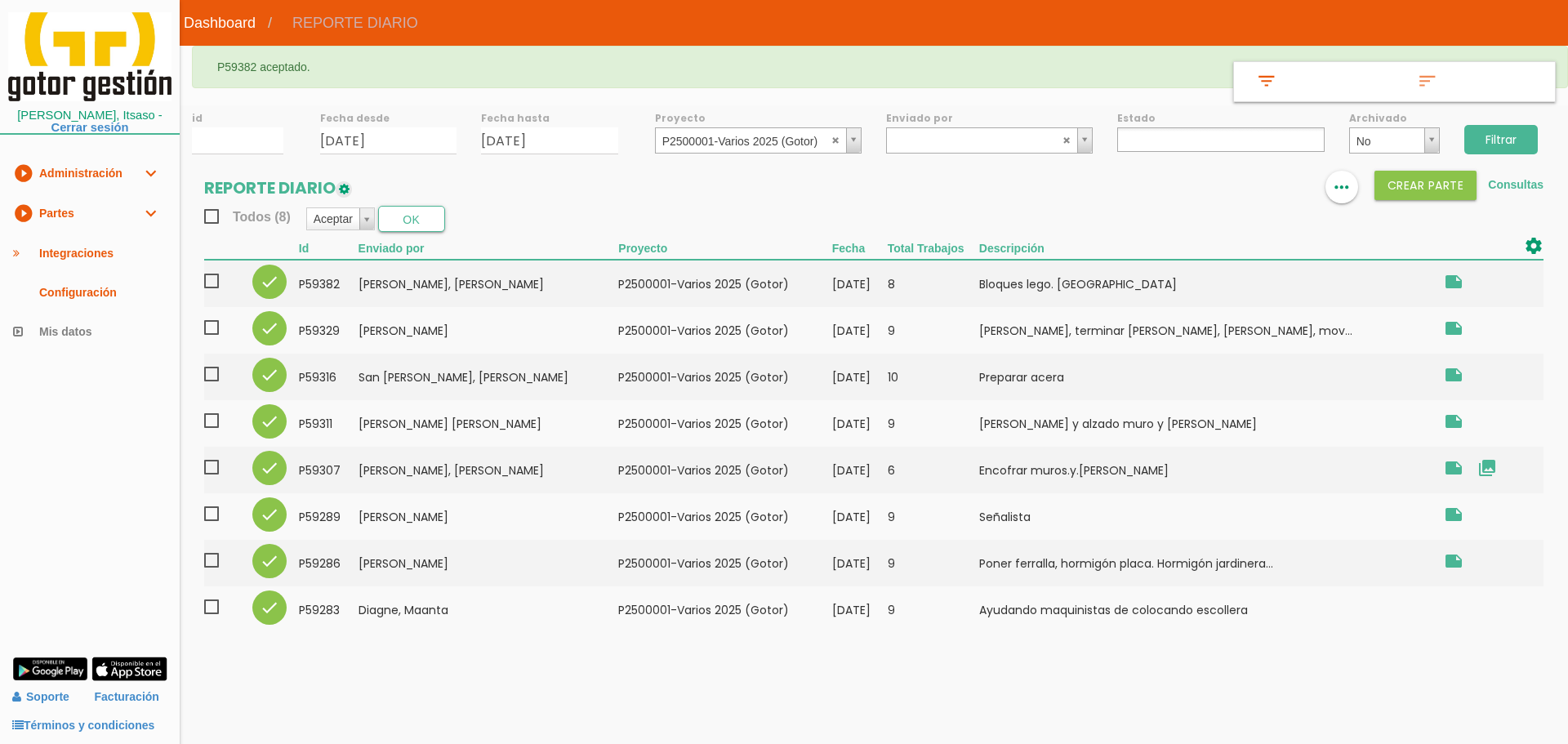
select select
click at [834, 140] on abbr at bounding box center [836, 139] width 10 height 10
click at [1212, 132] on ul at bounding box center [1220, 139] width 207 height 24
select select "1"
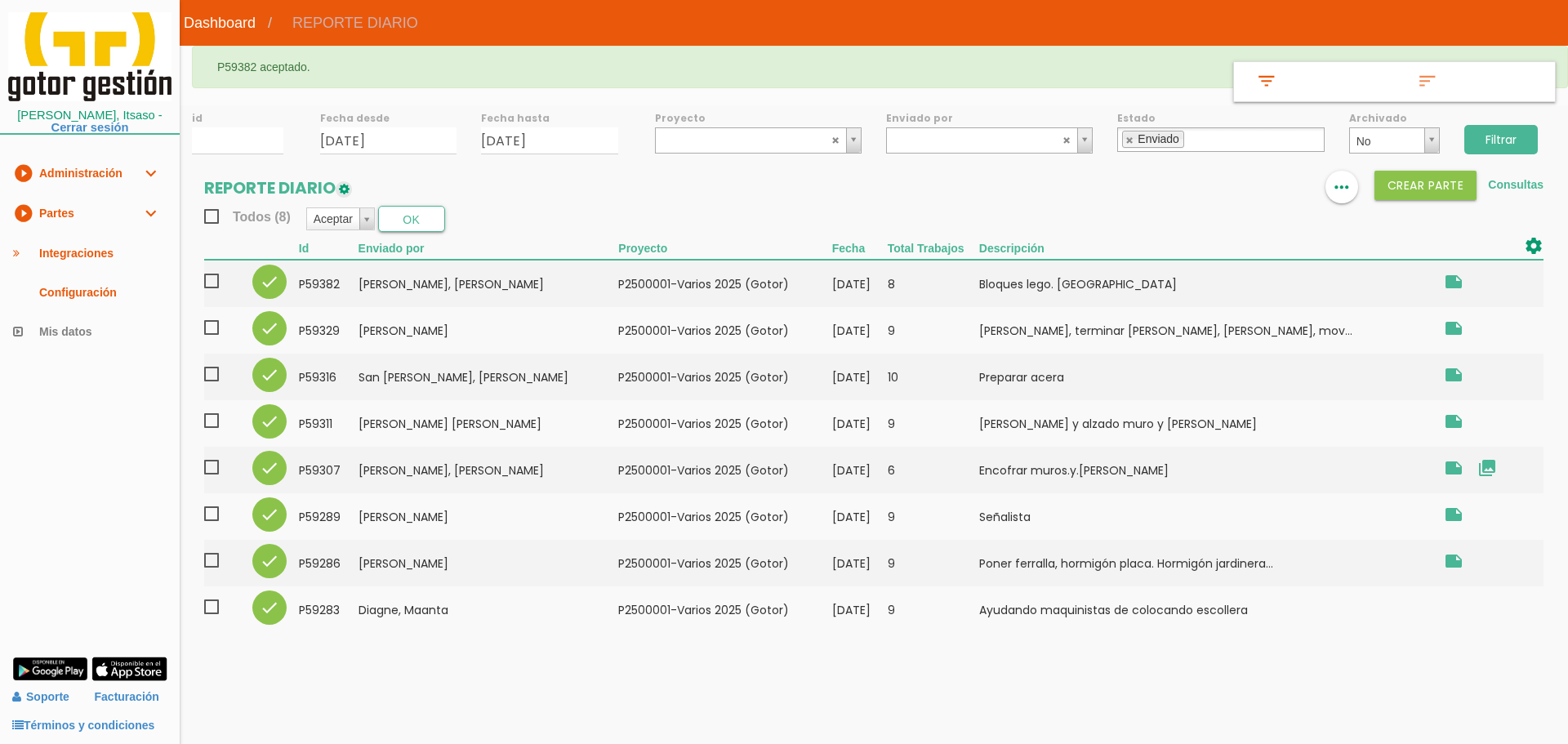
click at [1501, 132] on input "Filtrar" at bounding box center [1501, 139] width 74 height 30
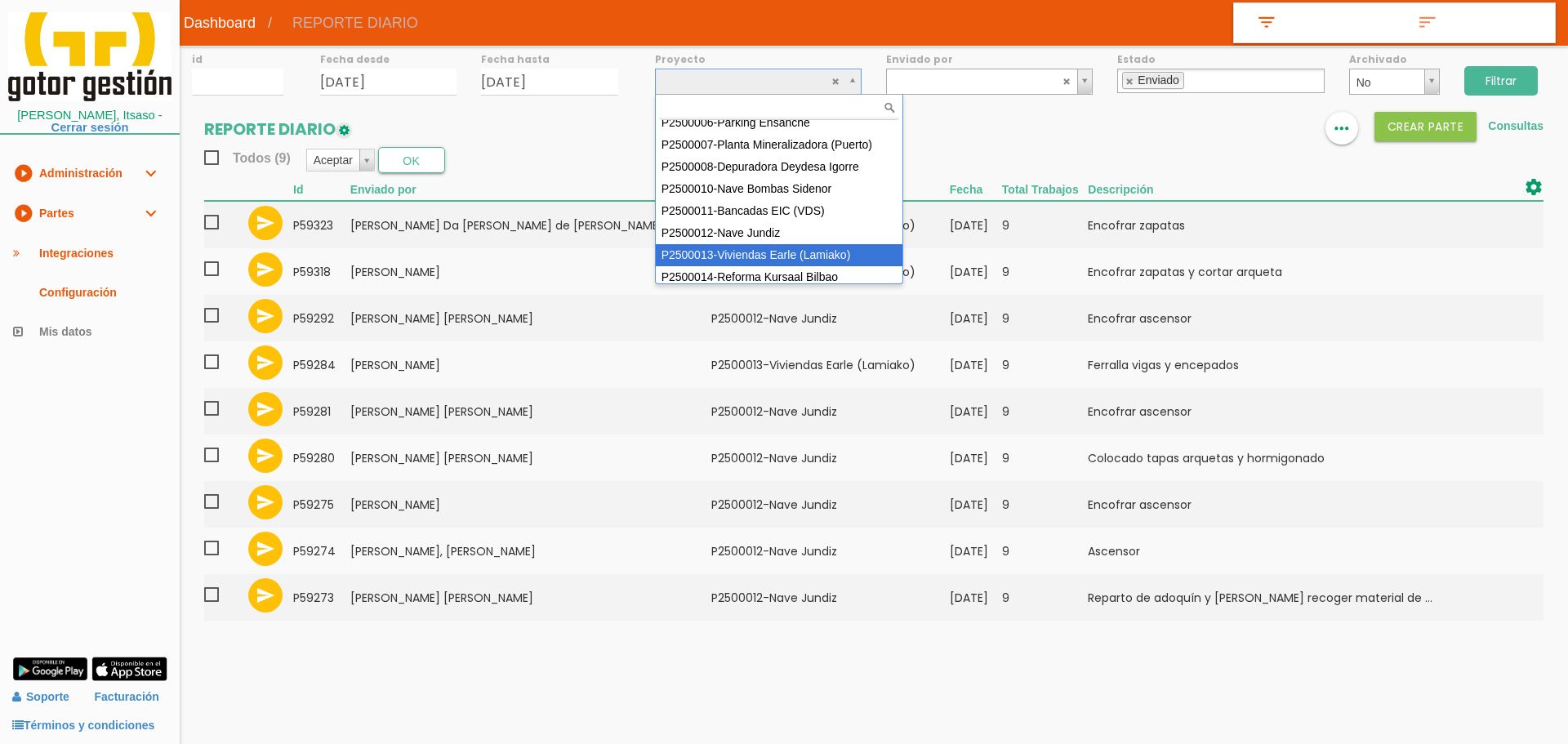
scroll to position [123, 0]
select select "96"
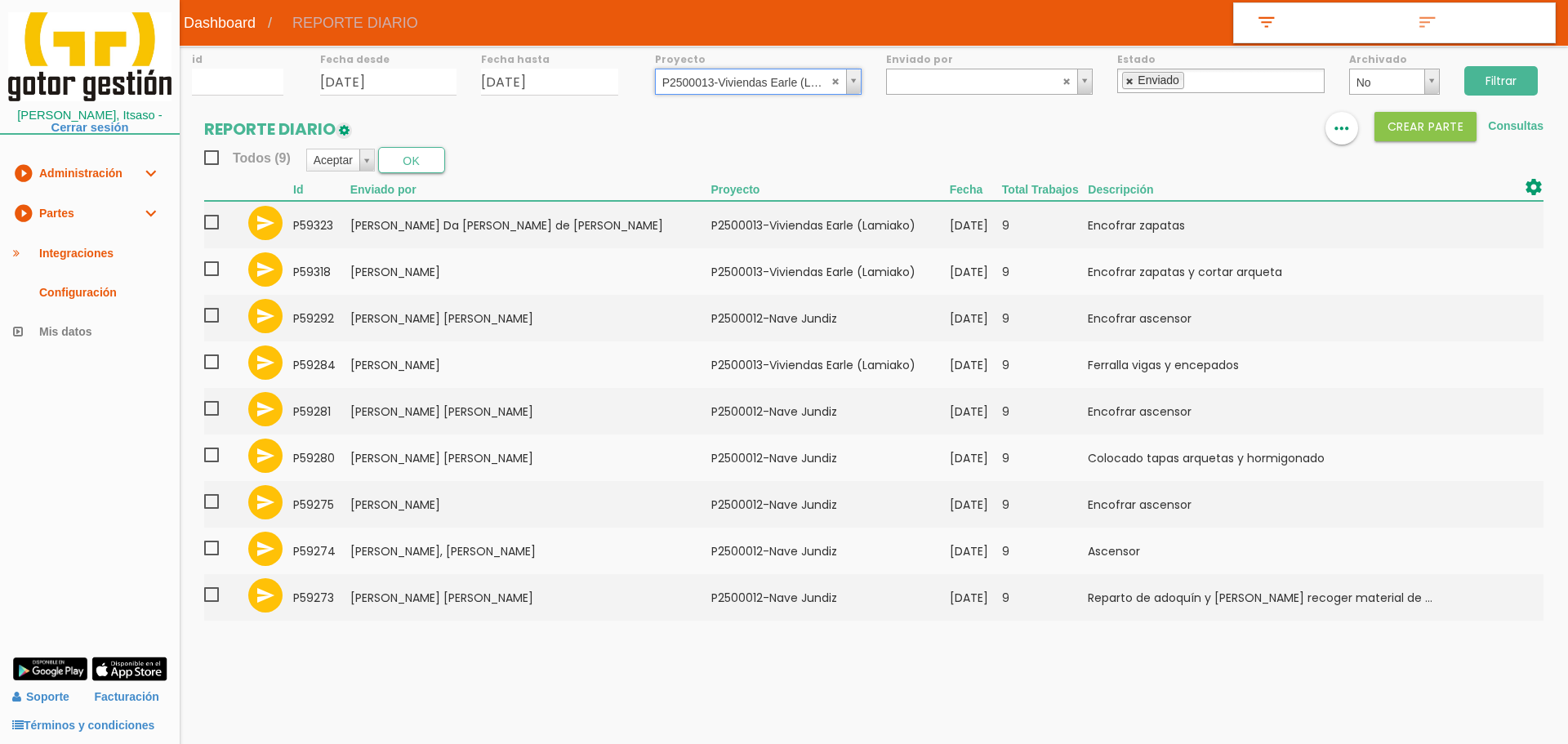
click at [1129, 83] on link at bounding box center [1129, 81] width 10 height 11
select select
click at [1511, 75] on input "Filtrar" at bounding box center [1501, 81] width 74 height 30
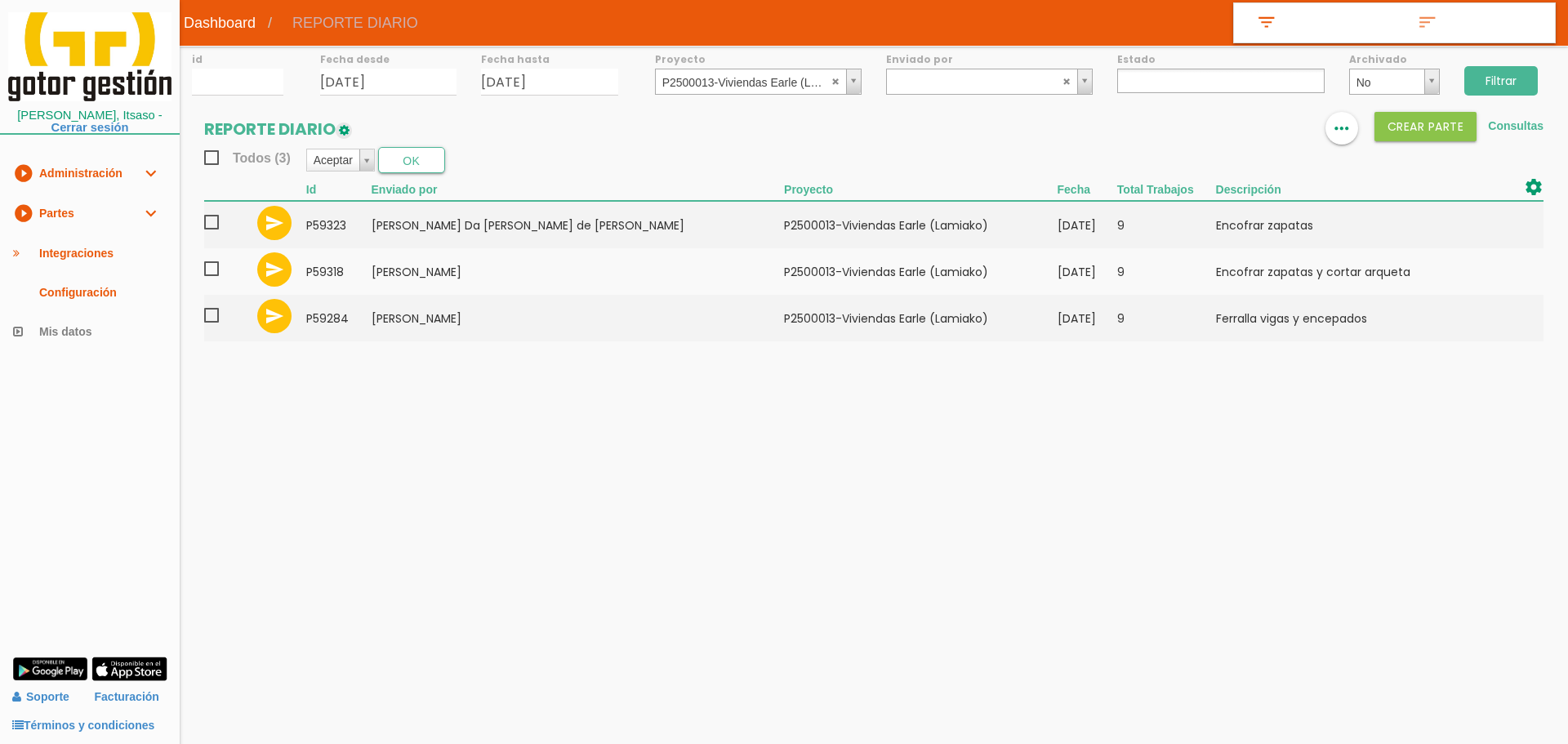
select select
click at [832, 82] on abbr at bounding box center [836, 80] width 10 height 10
click at [1501, 77] on input "Filtrar" at bounding box center [1501, 81] width 74 height 30
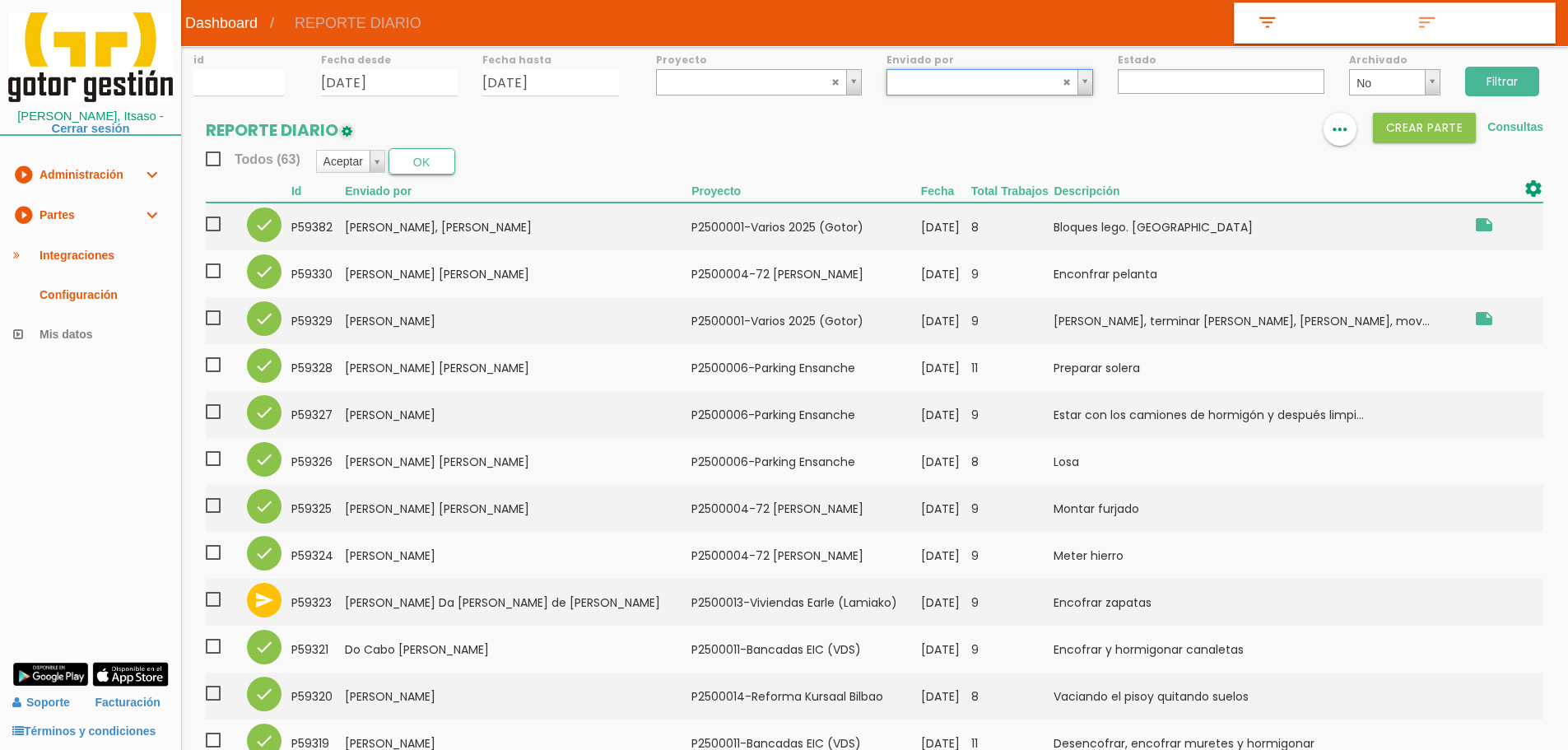
click at [1140, 81] on ul at bounding box center [1221, 81] width 207 height 24
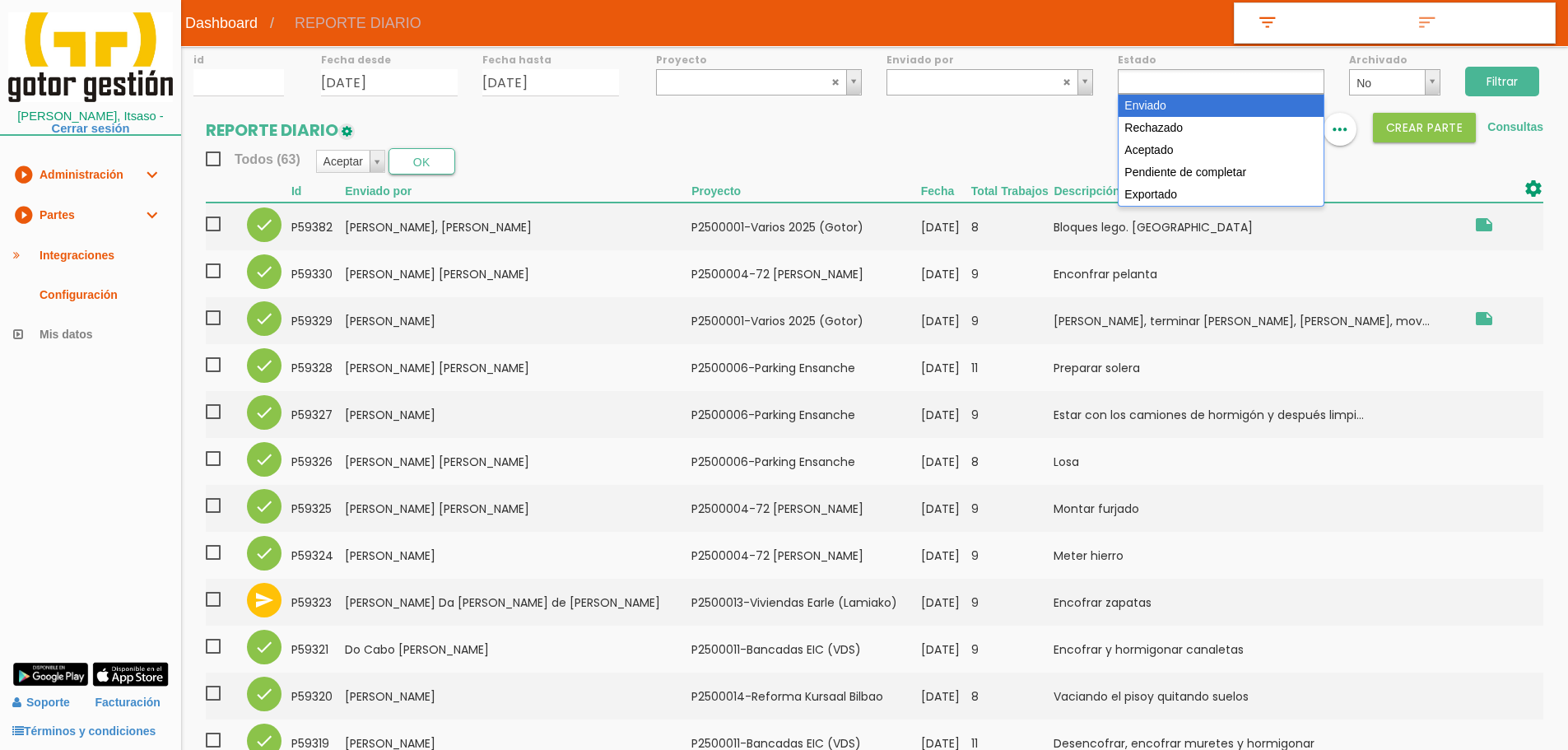
select select "1"
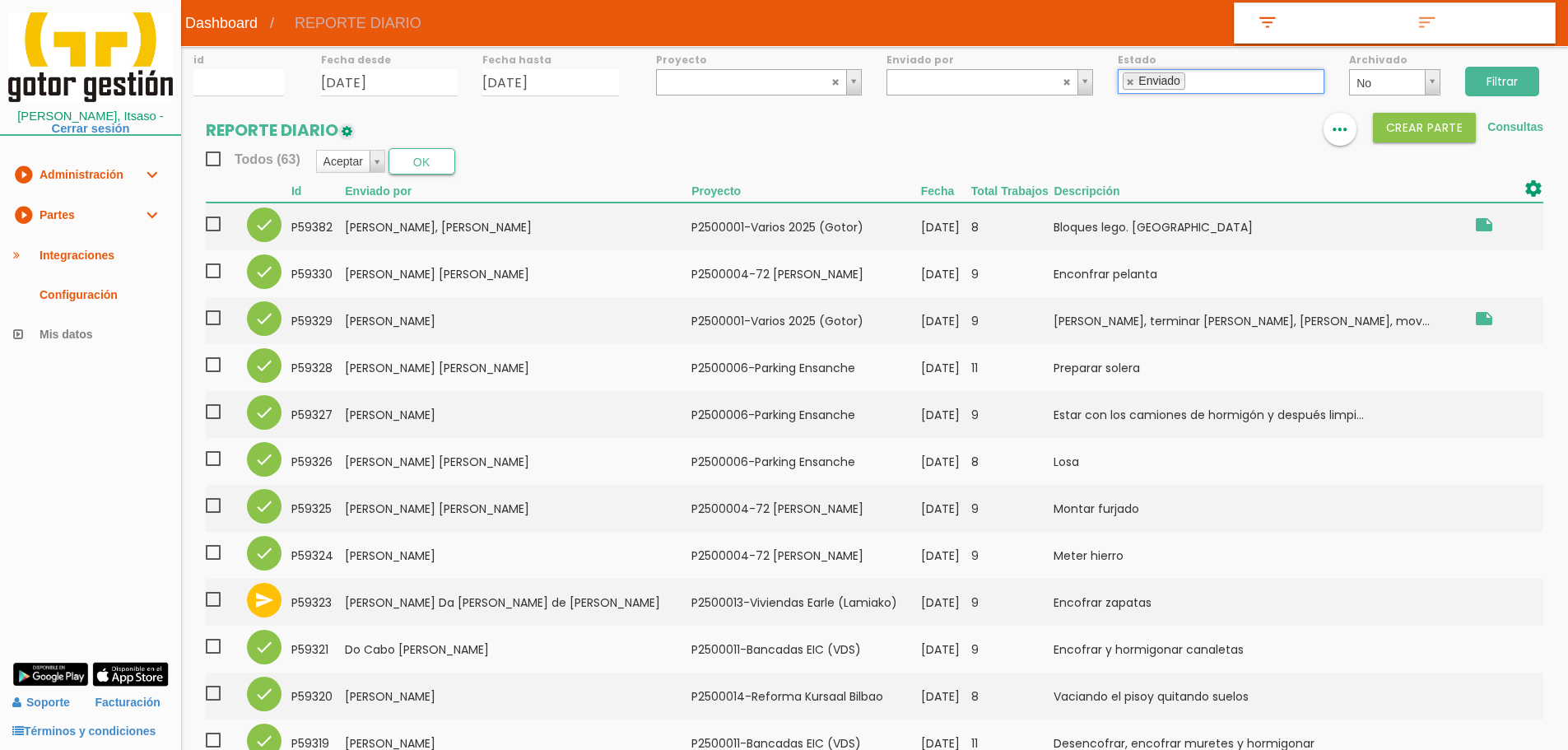
click at [1507, 75] on input "Filtrar" at bounding box center [1502, 82] width 74 height 30
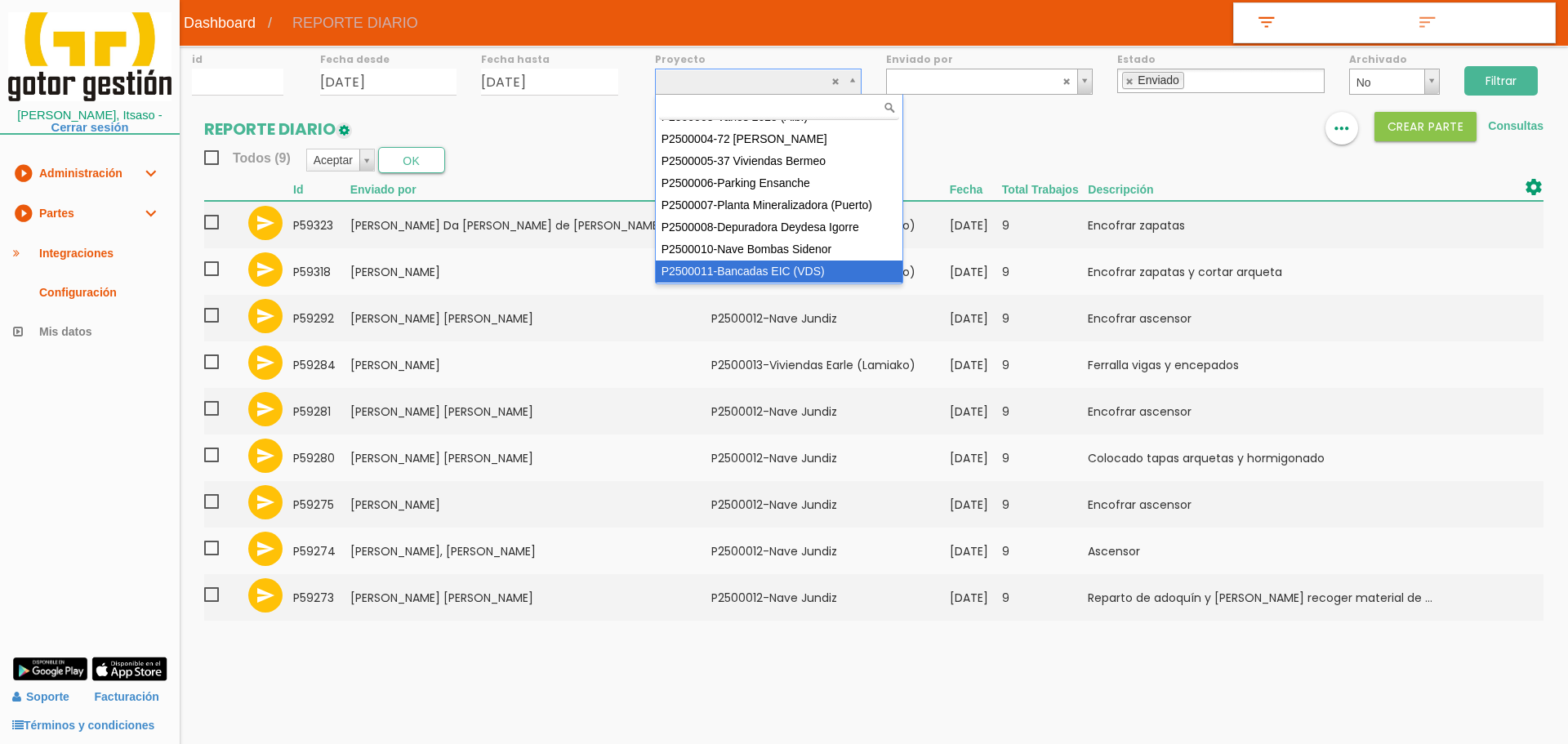
scroll to position [123, 0]
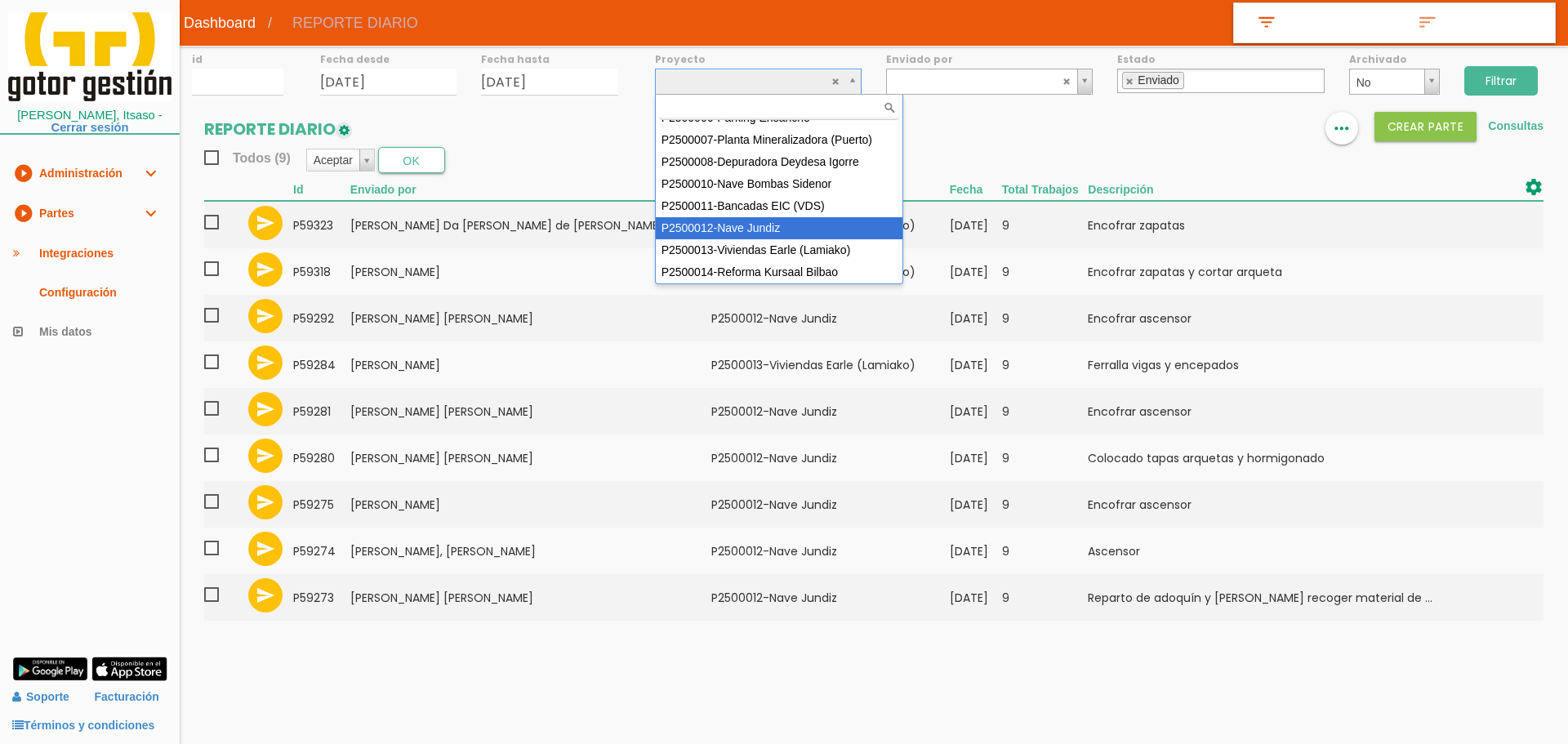
select select "95"
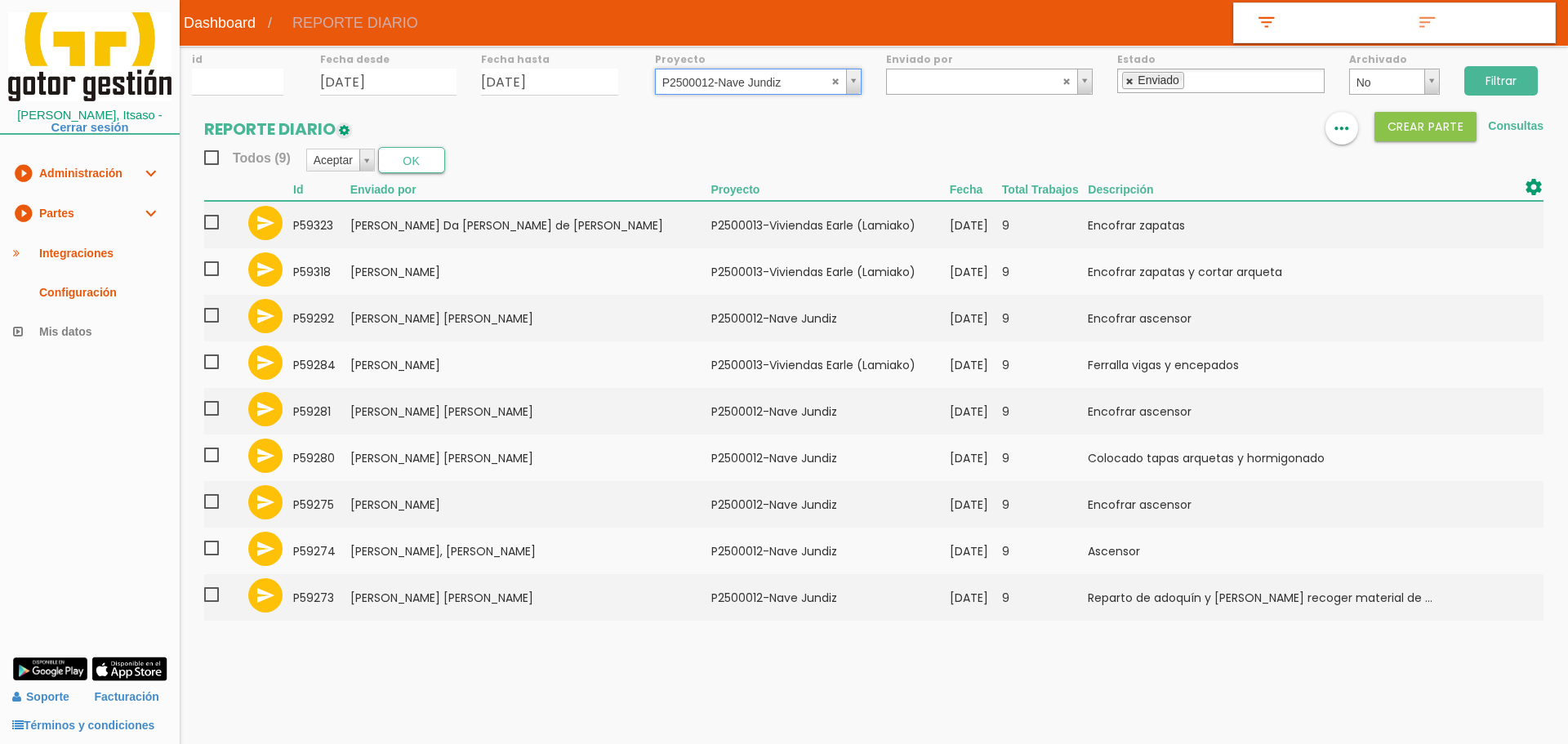
drag, startPoint x: 1129, startPoint y: 80, endPoint x: 1338, endPoint y: 78, distance: 209.0
click at [1131, 80] on link at bounding box center [1129, 81] width 10 height 11
select select
click at [1520, 79] on input "Filtrar" at bounding box center [1501, 81] width 74 height 30
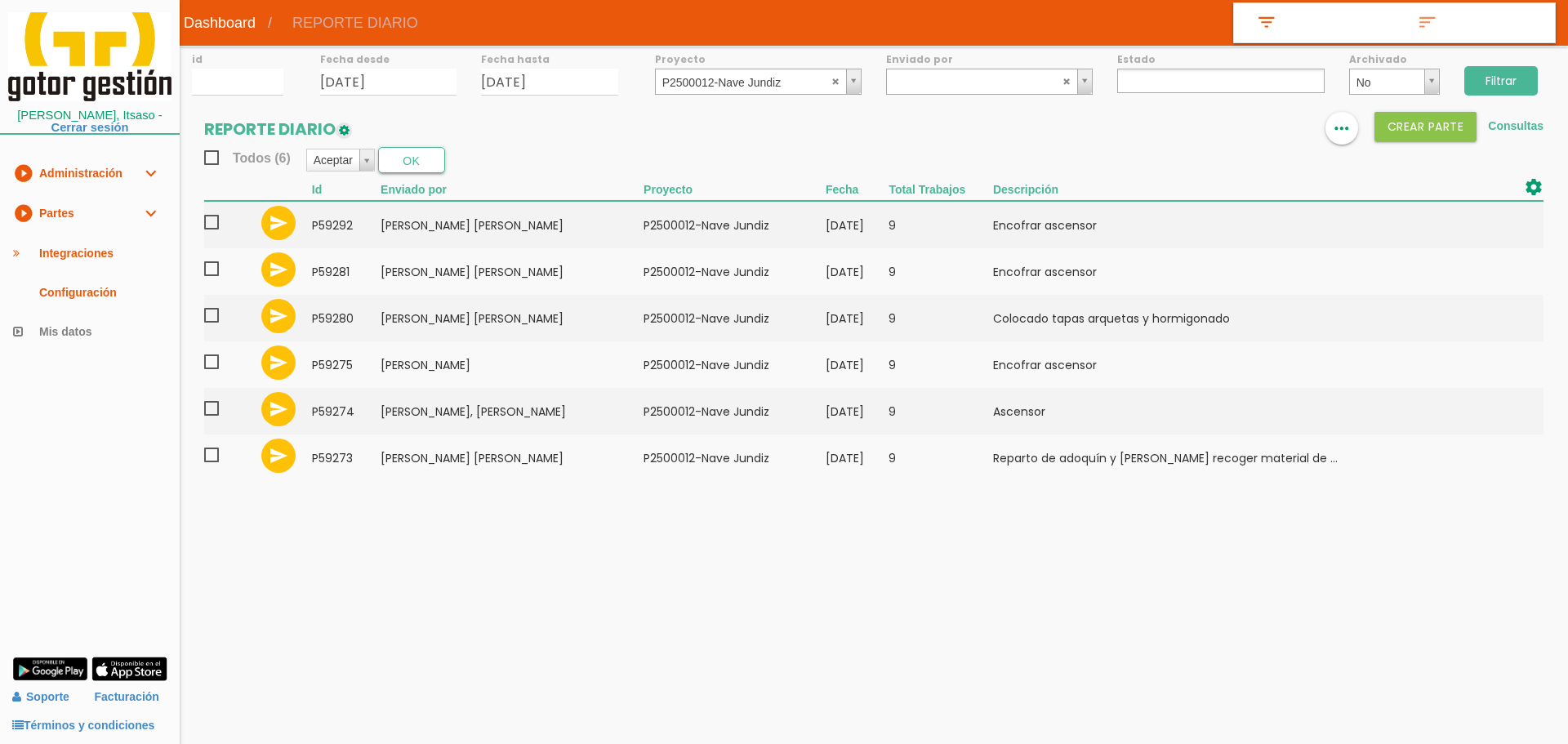
select select
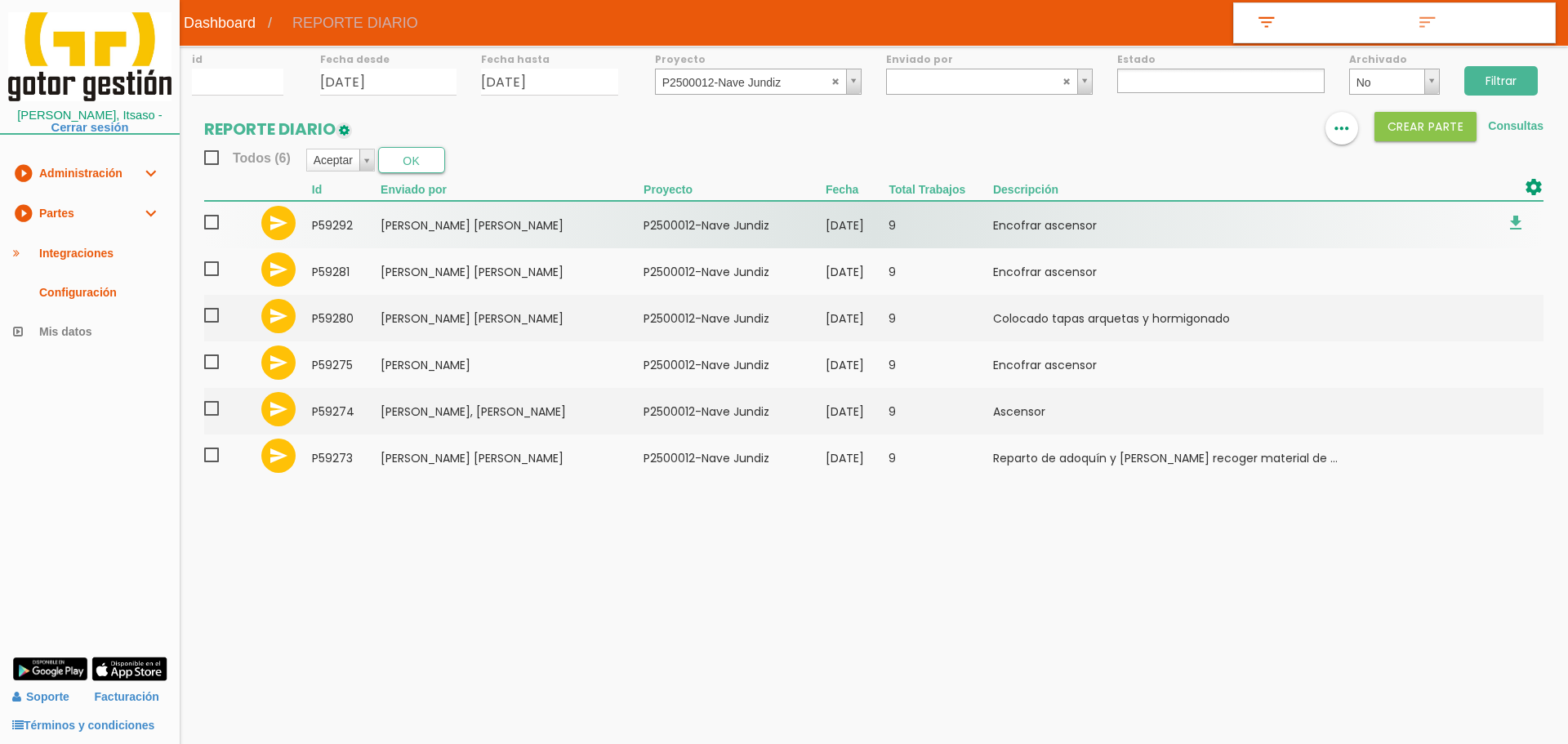
click at [215, 224] on span at bounding box center [218, 222] width 29 height 21
click at [0, 0] on input "checkbox" at bounding box center [0, 0] width 0 height 0
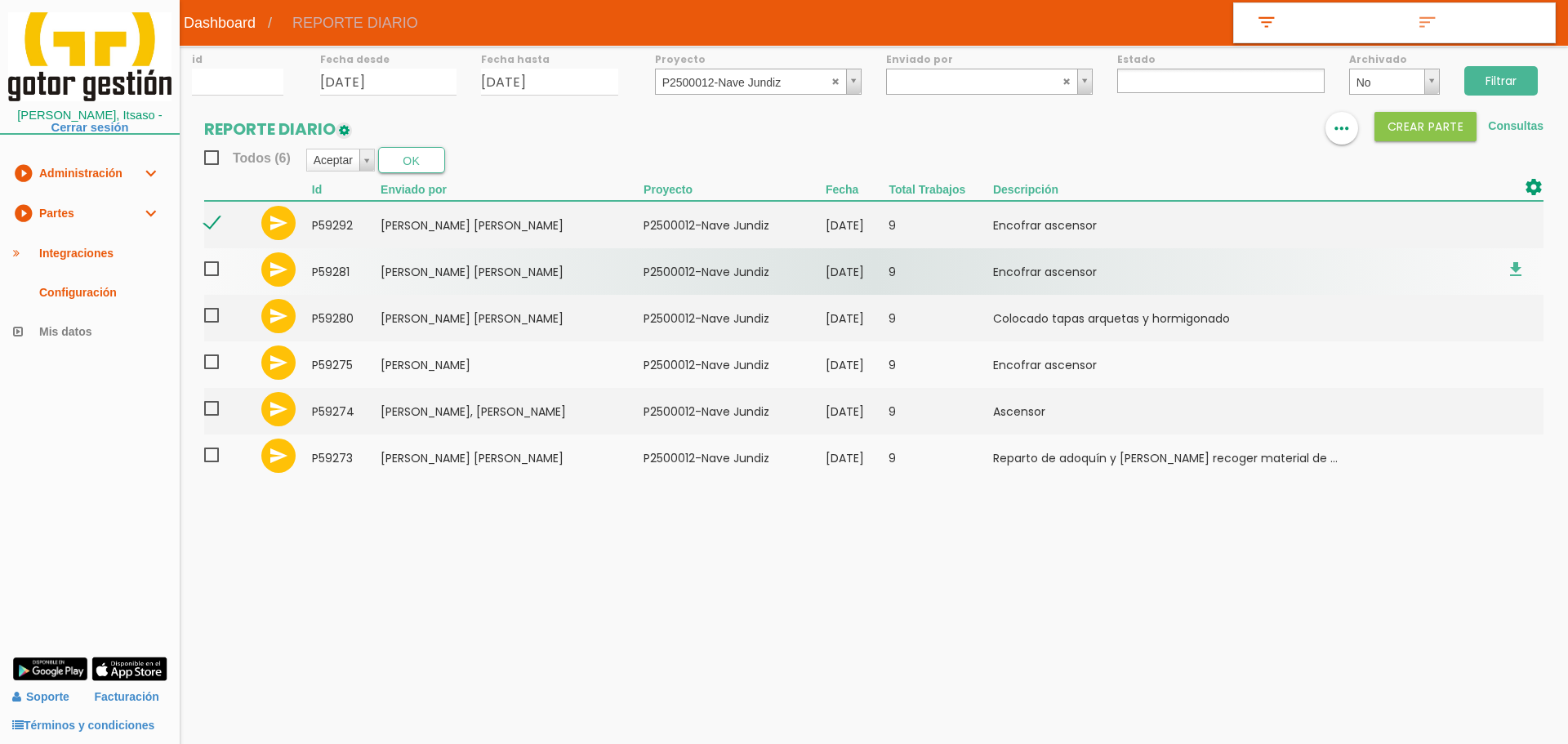
click at [211, 274] on span at bounding box center [218, 269] width 29 height 21
click at [0, 0] on input "checkbox" at bounding box center [0, 0] width 0 height 0
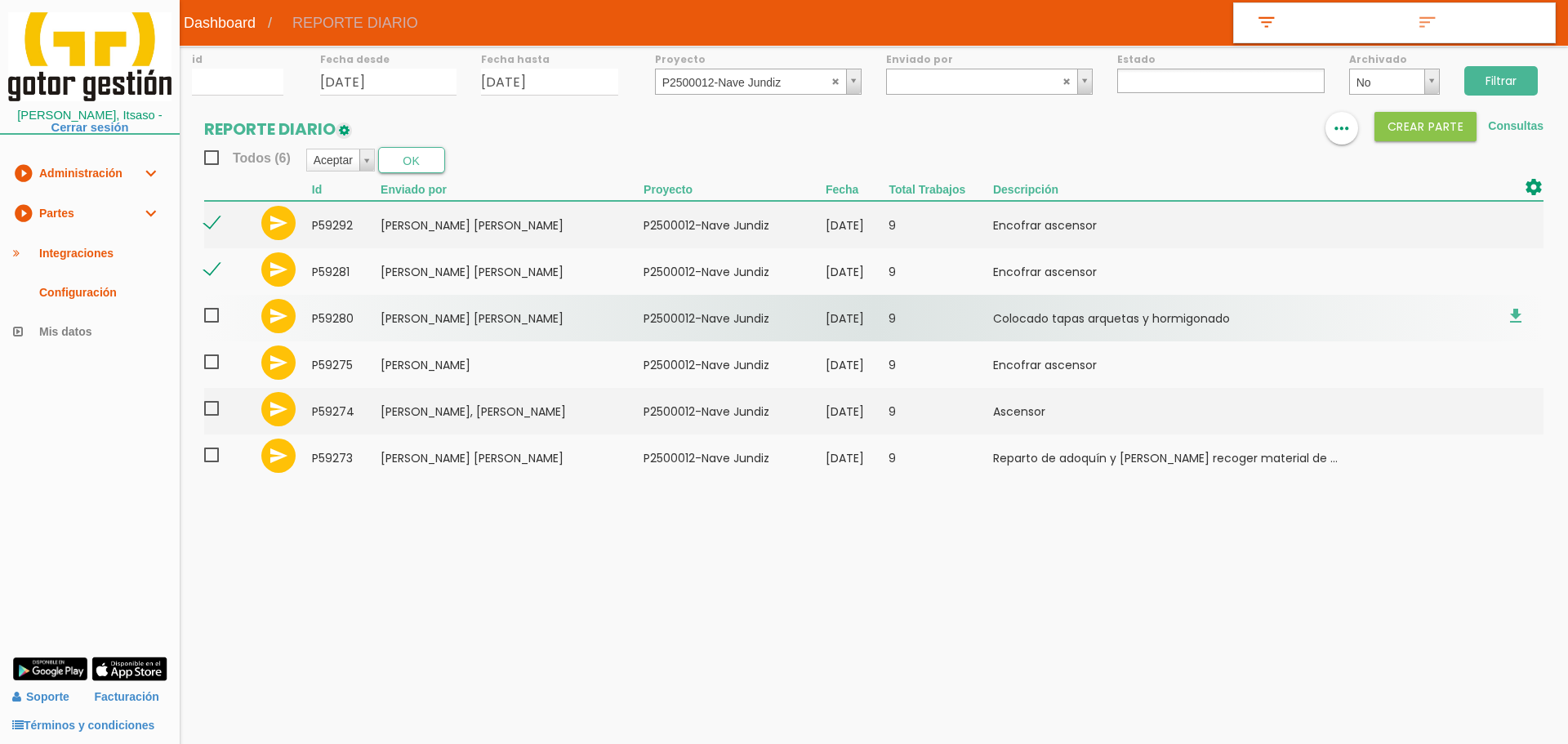
click at [212, 322] on span at bounding box center [218, 315] width 29 height 21
click at [0, 0] on input "checkbox" at bounding box center [0, 0] width 0 height 0
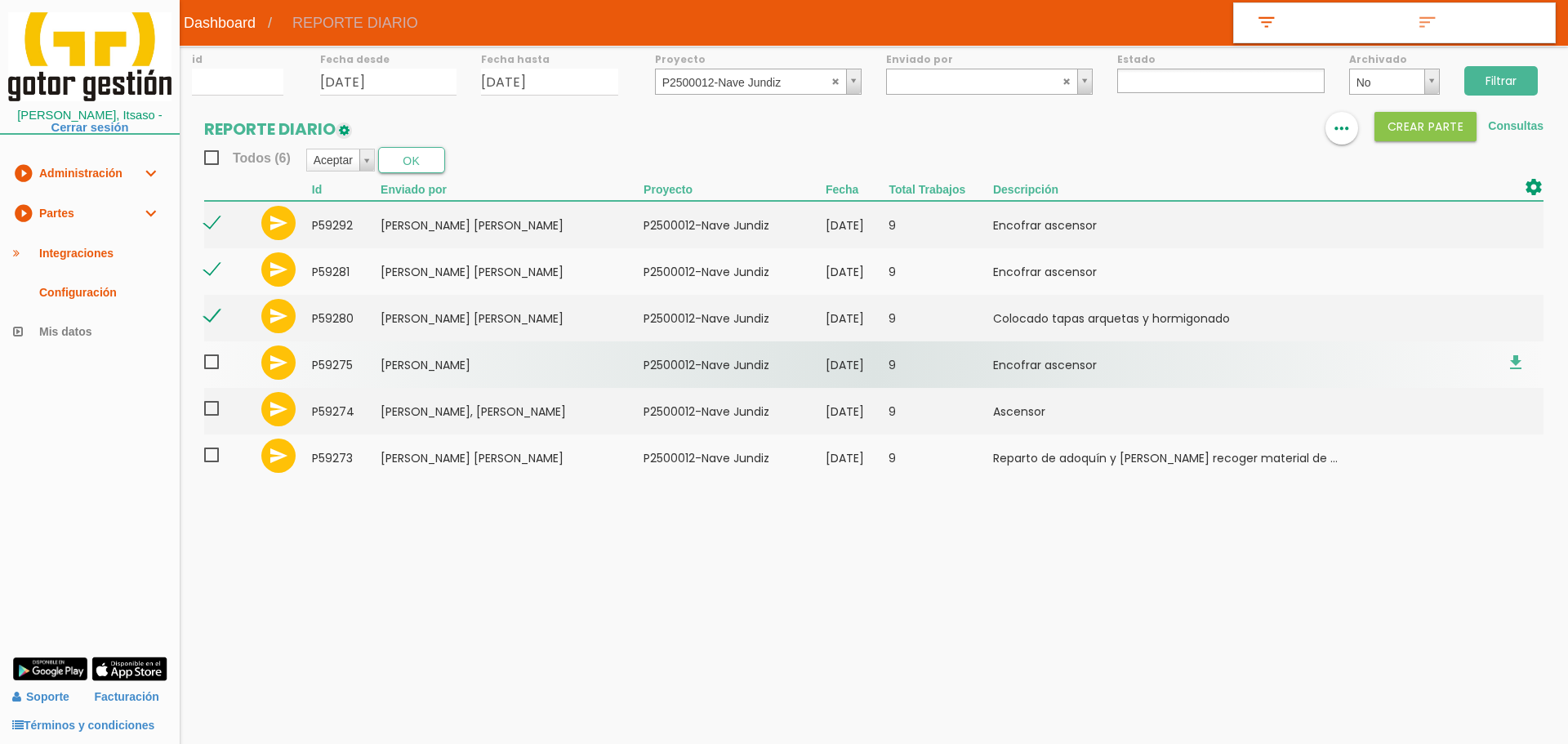
click at [214, 359] on span at bounding box center [218, 362] width 29 height 21
click at [0, 0] on input "checkbox" at bounding box center [0, 0] width 0 height 0
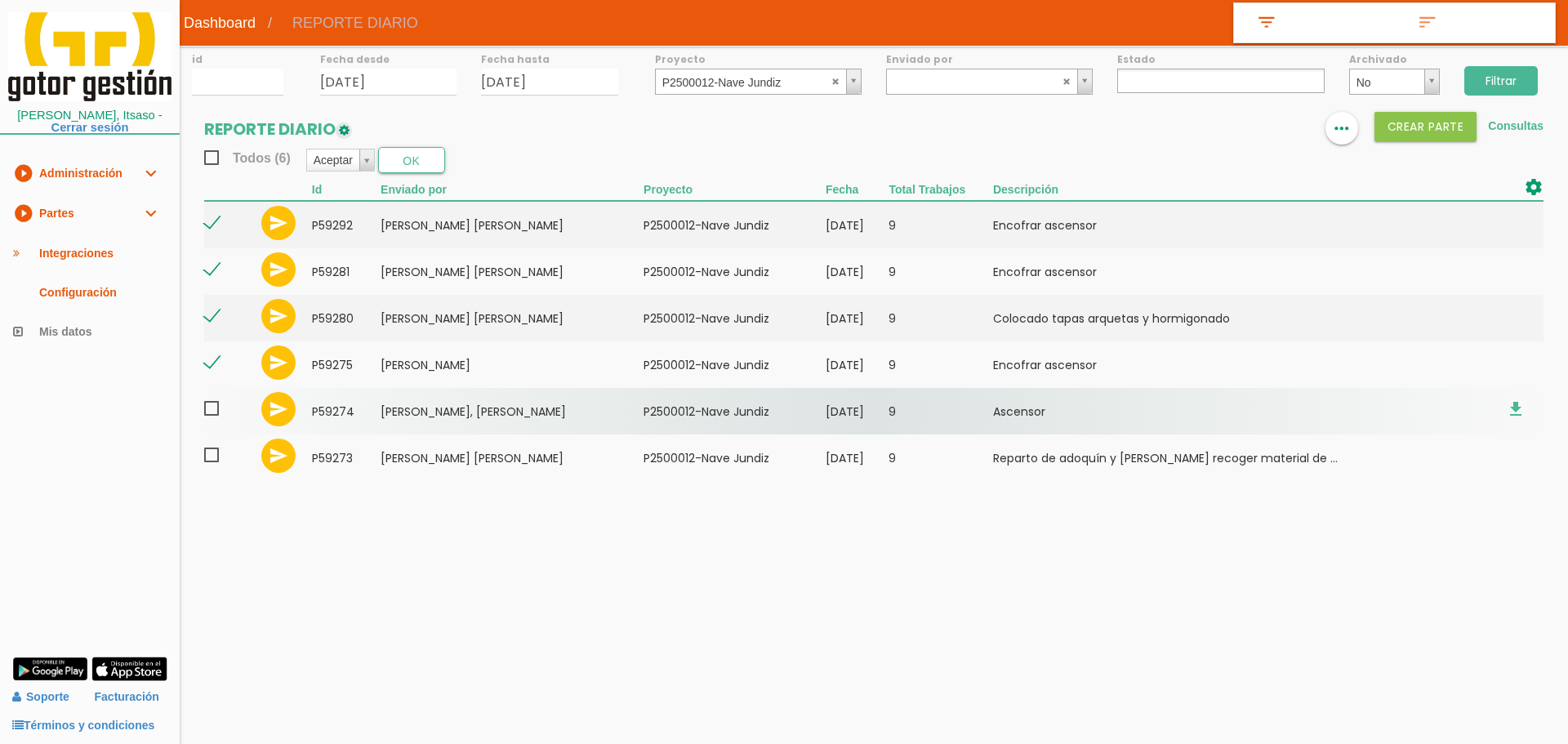
click at [211, 401] on span at bounding box center [218, 408] width 29 height 21
click at [0, 0] on input "checkbox" at bounding box center [0, 0] width 0 height 0
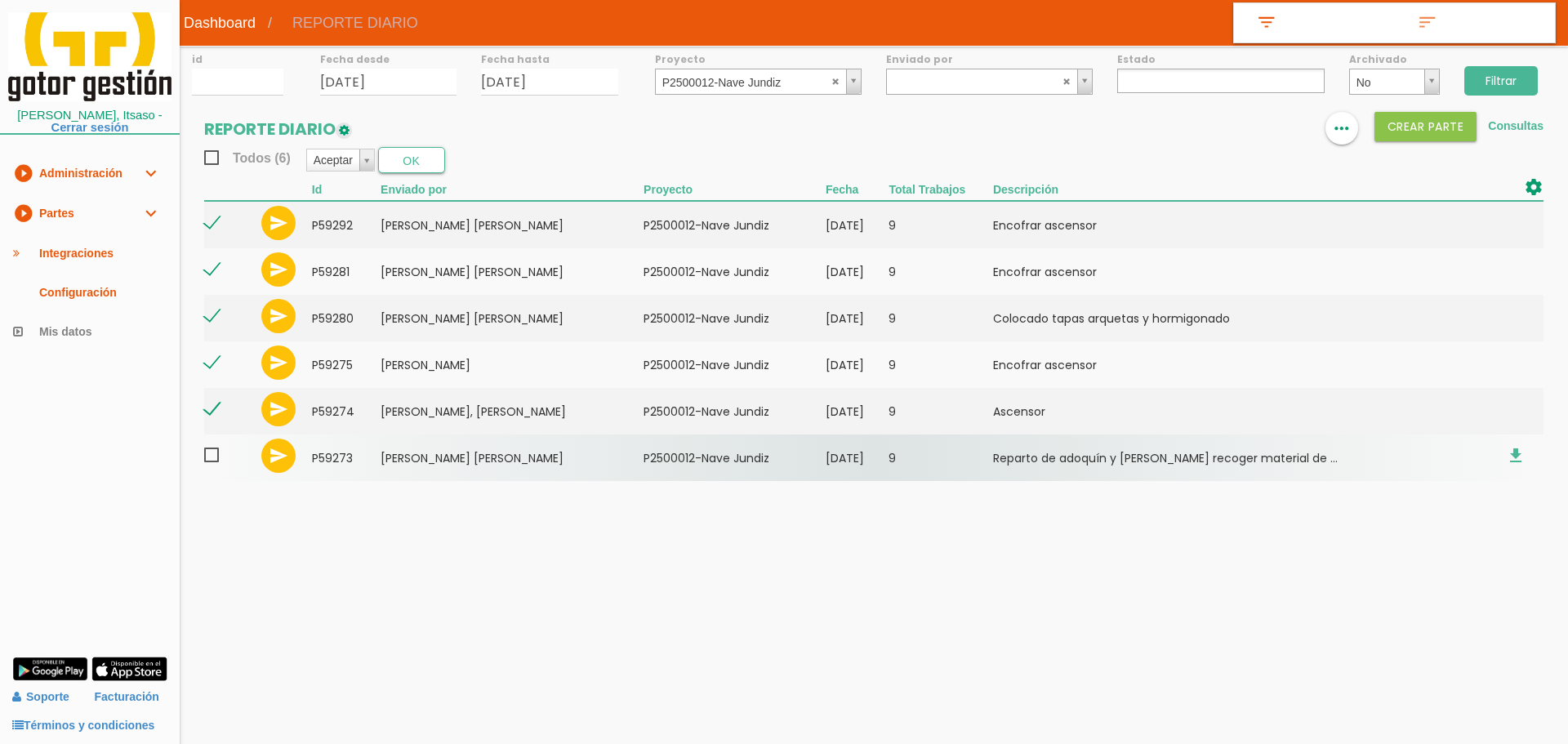
click at [213, 451] on span at bounding box center [218, 455] width 29 height 21
click at [0, 0] on input "checkbox" at bounding box center [0, 0] width 0 height 0
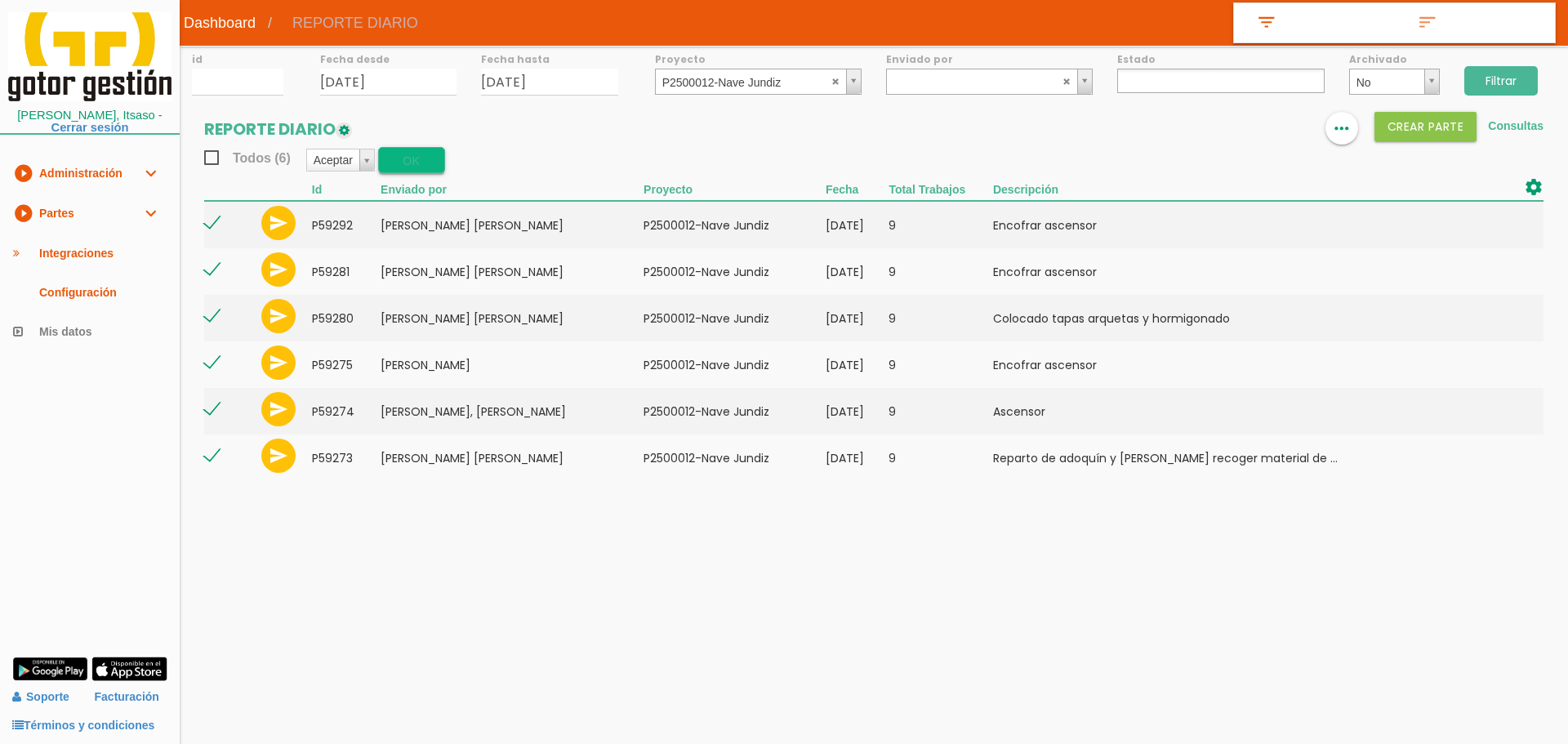
click at [397, 155] on button "OK" at bounding box center [412, 160] width 67 height 26
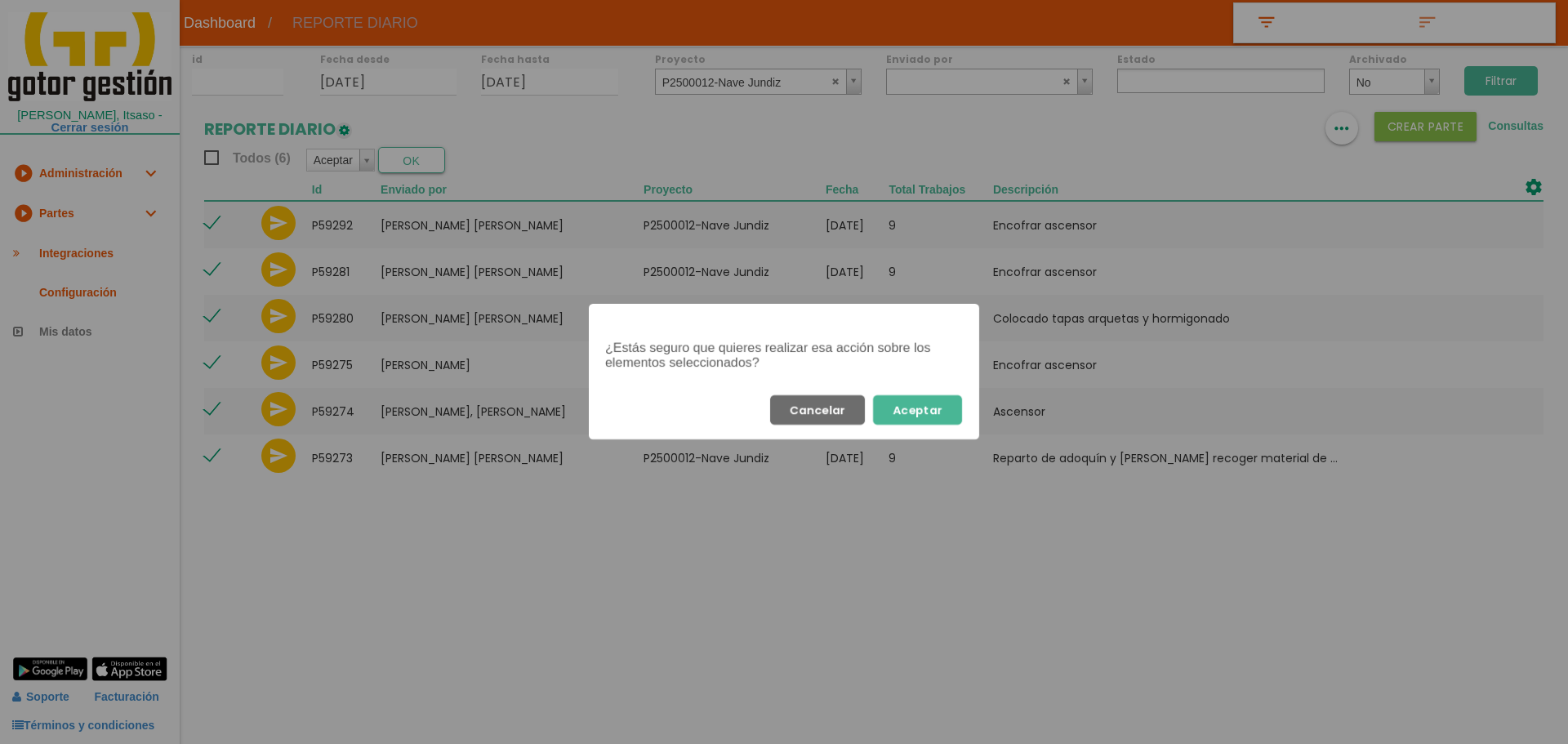
click at [922, 406] on button "Aceptar" at bounding box center [917, 410] width 89 height 30
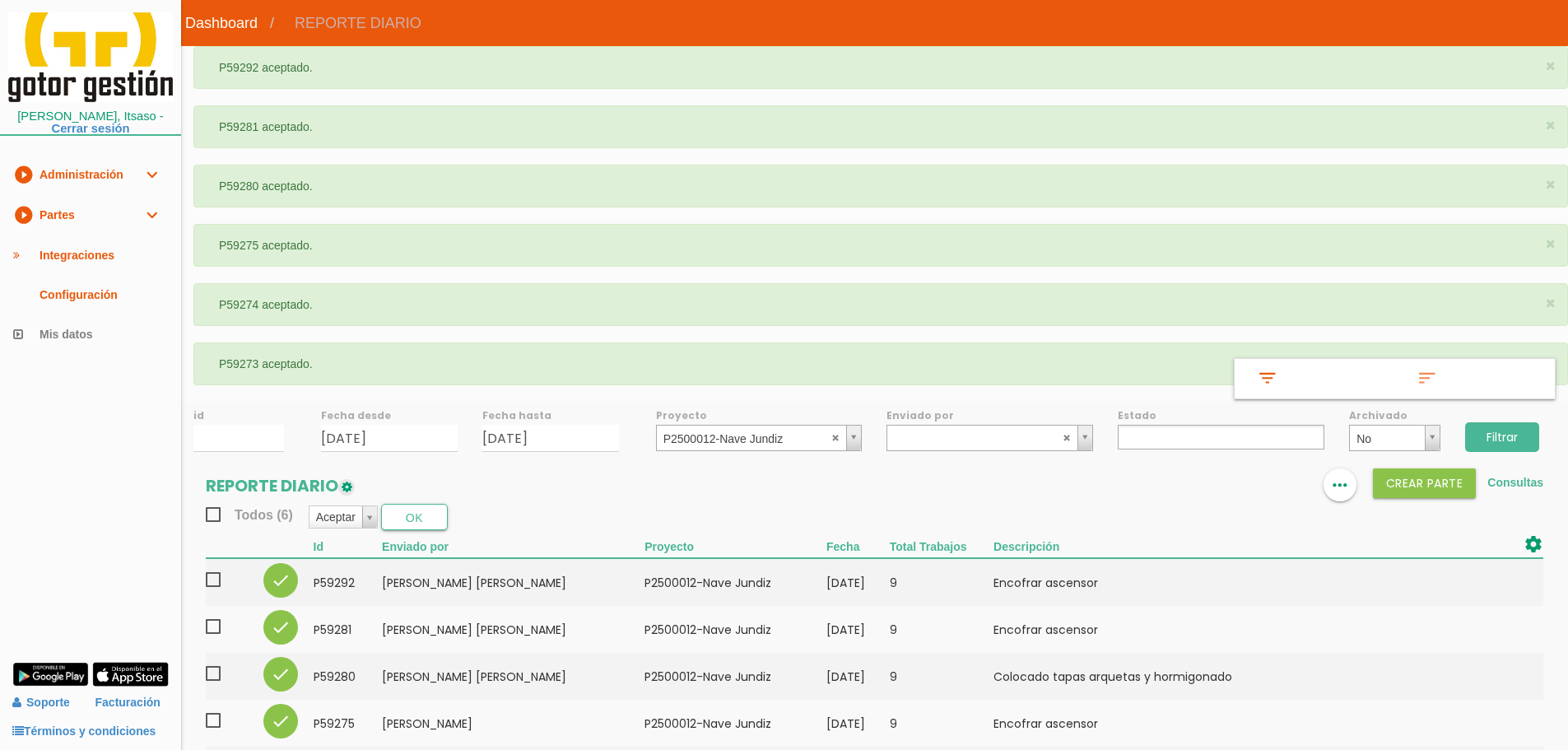
select select
click at [833, 438] on abbr at bounding box center [836, 437] width 10 height 10
click at [1196, 442] on ul at bounding box center [1221, 437] width 207 height 24
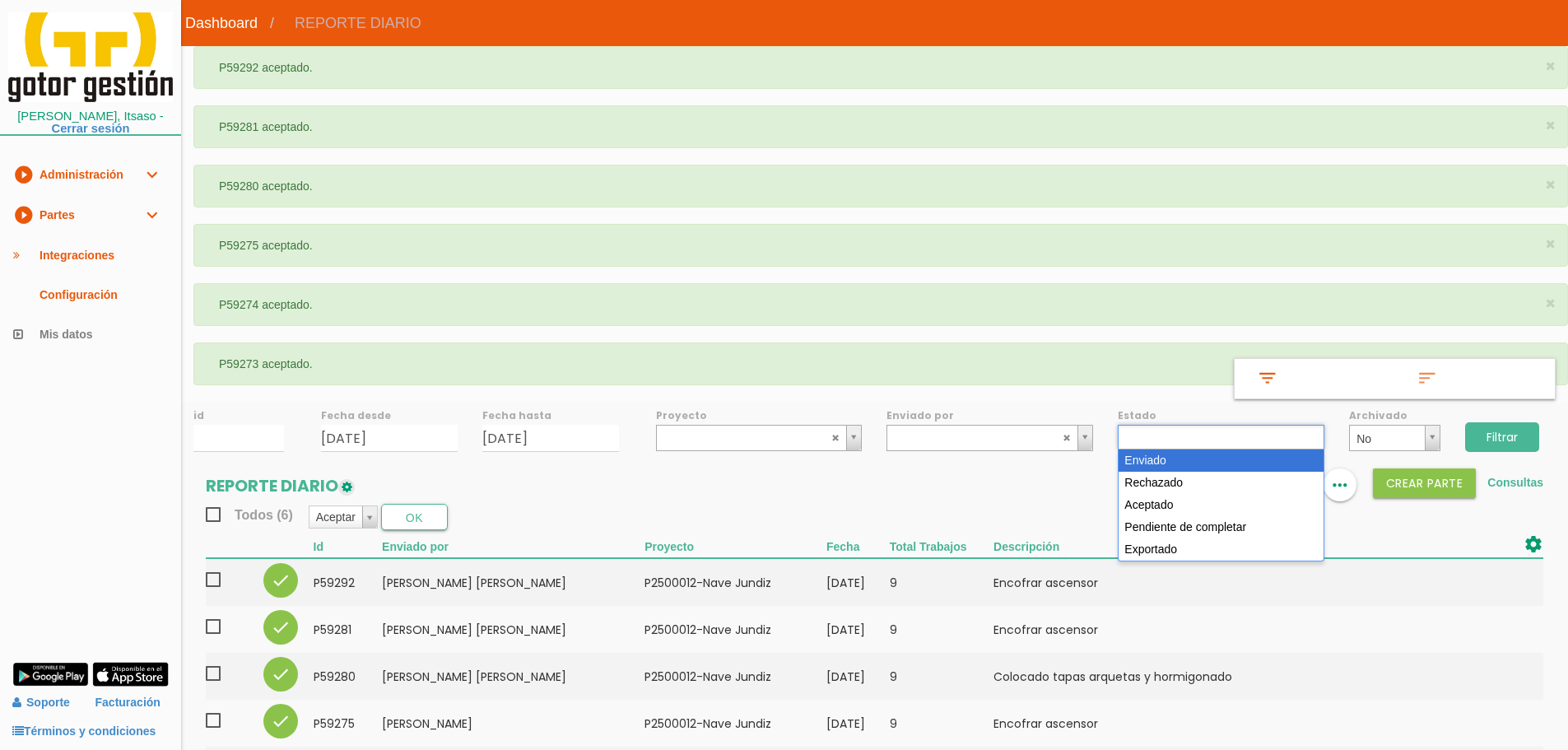
select select "1"
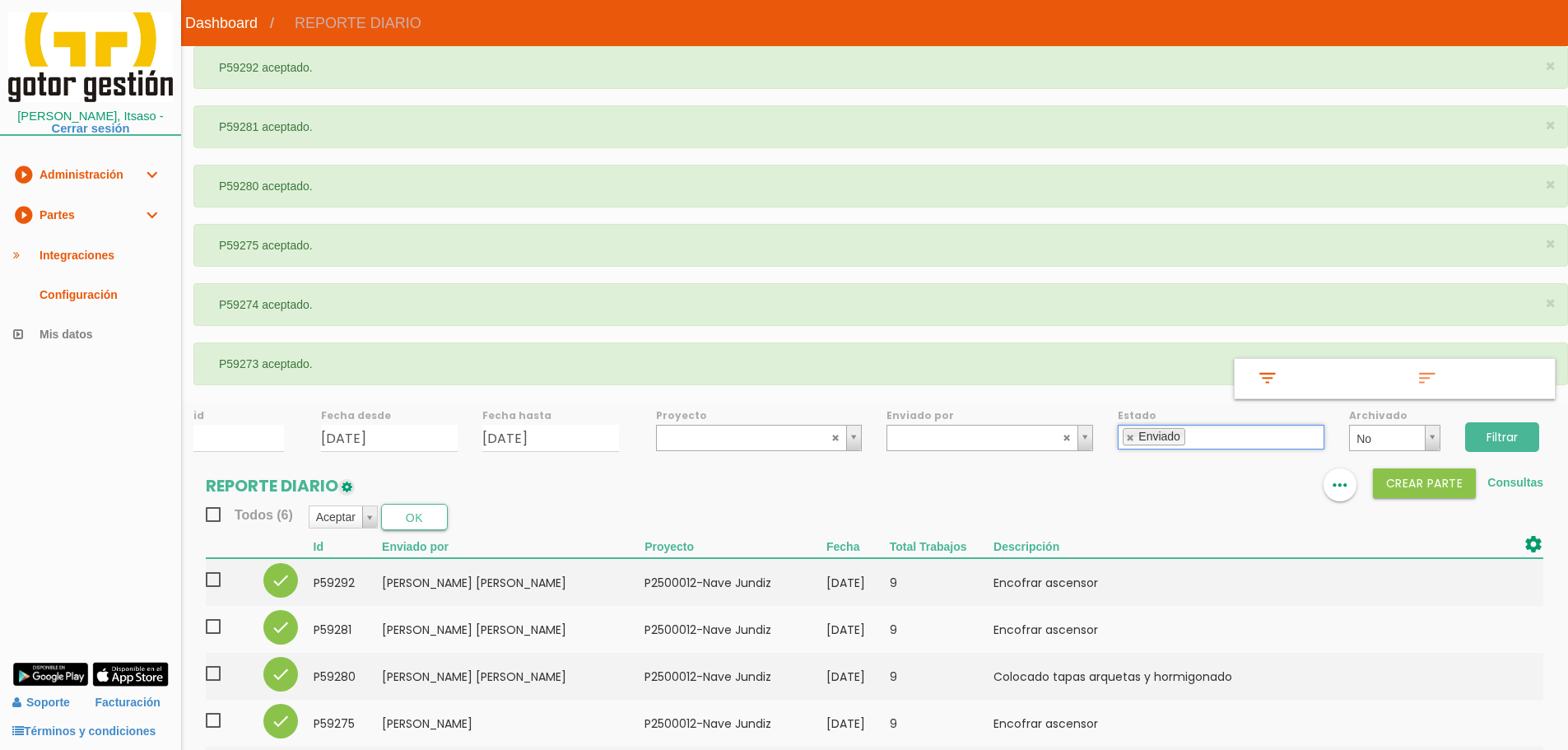
click at [1486, 428] on input "Filtrar" at bounding box center [1502, 437] width 74 height 30
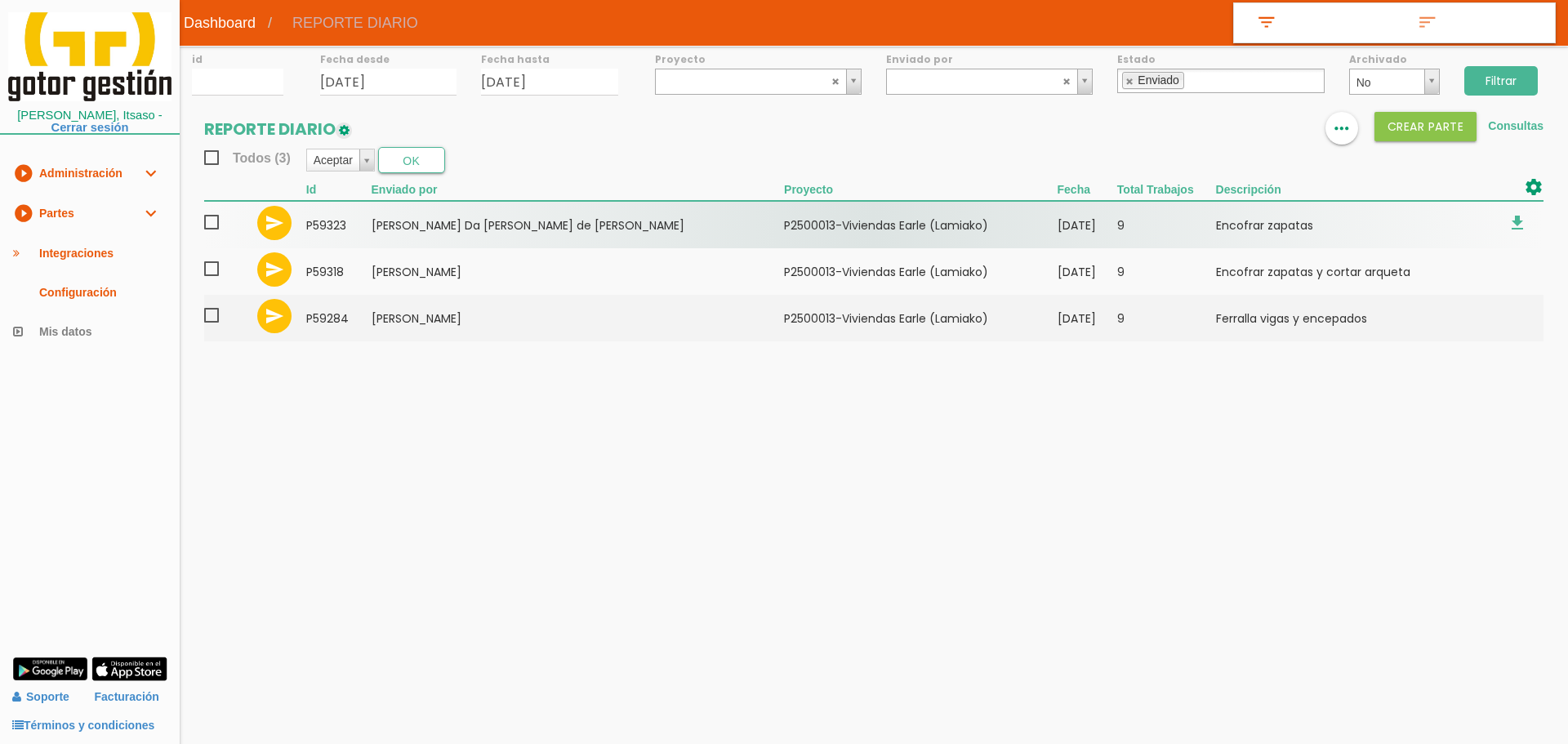
click at [208, 219] on span at bounding box center [218, 222] width 29 height 21
click at [0, 0] on input "checkbox" at bounding box center [0, 0] width 0 height 0
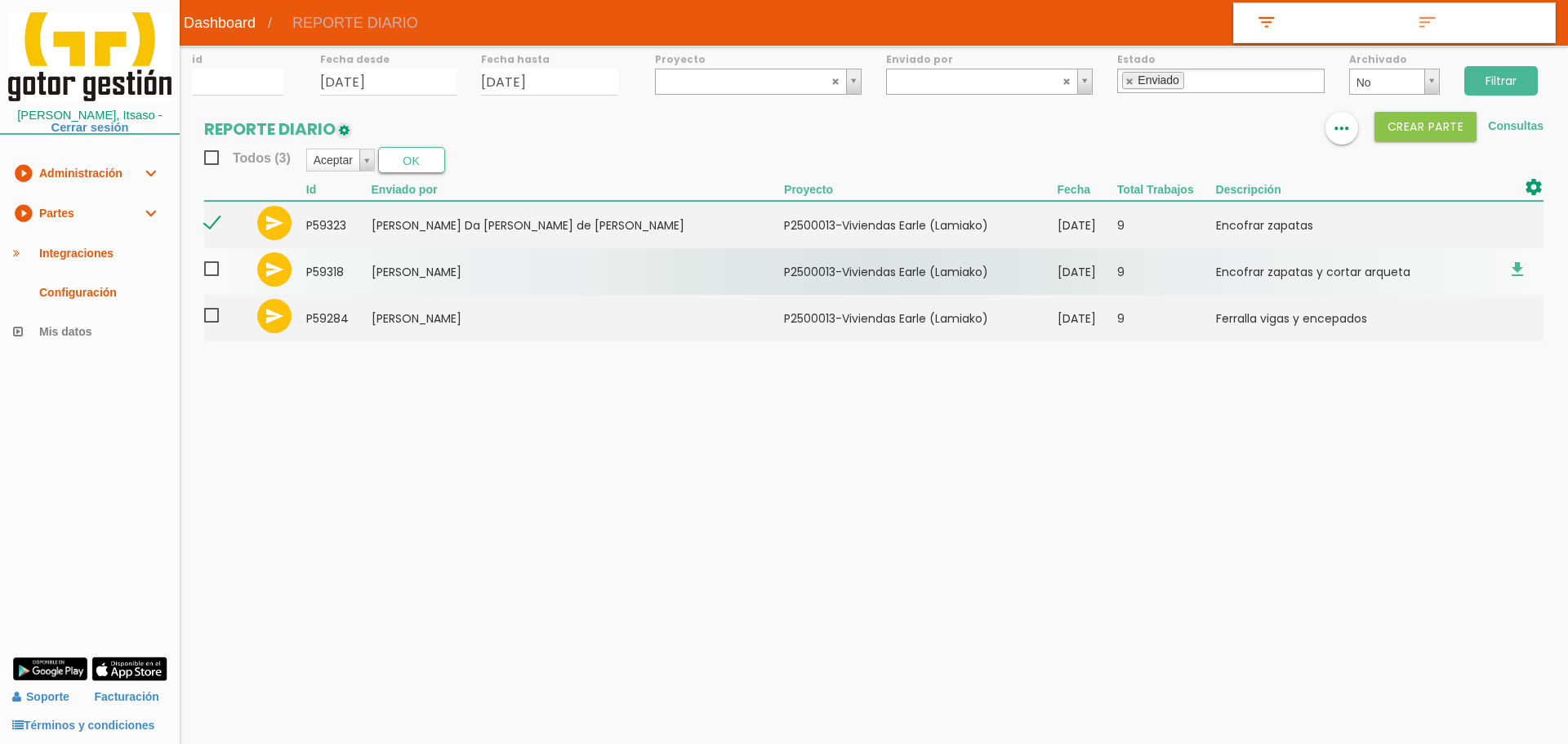
drag, startPoint x: 213, startPoint y: 267, endPoint x: 213, endPoint y: 293, distance: 26.0
click at [213, 270] on span at bounding box center [218, 269] width 29 height 21
click at [0, 0] on input "checkbox" at bounding box center [0, 0] width 0 height 0
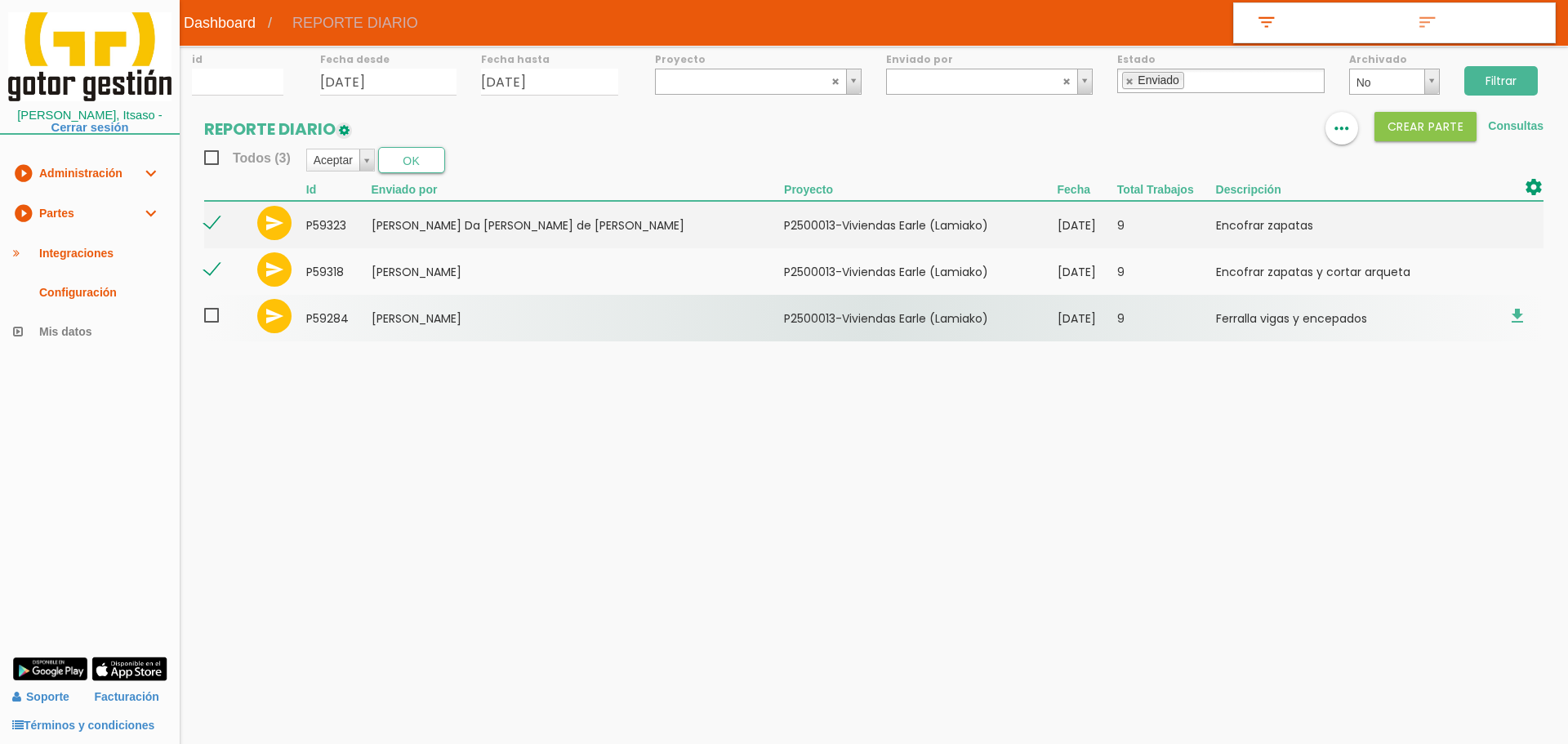
click at [210, 317] on span at bounding box center [218, 315] width 29 height 21
click at [0, 0] on input "checkbox" at bounding box center [0, 0] width 0 height 0
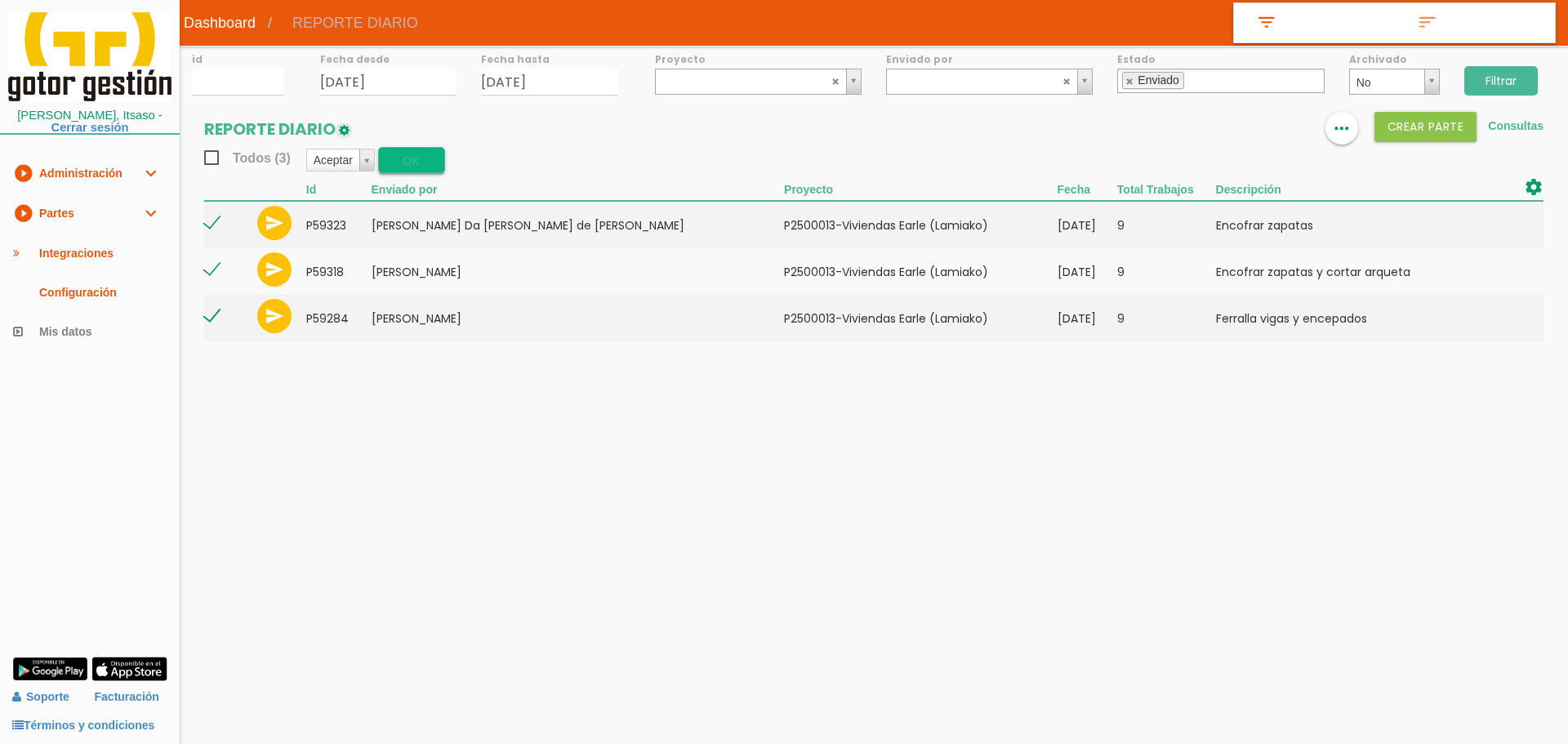
click at [420, 164] on button "OK" at bounding box center [412, 160] width 67 height 26
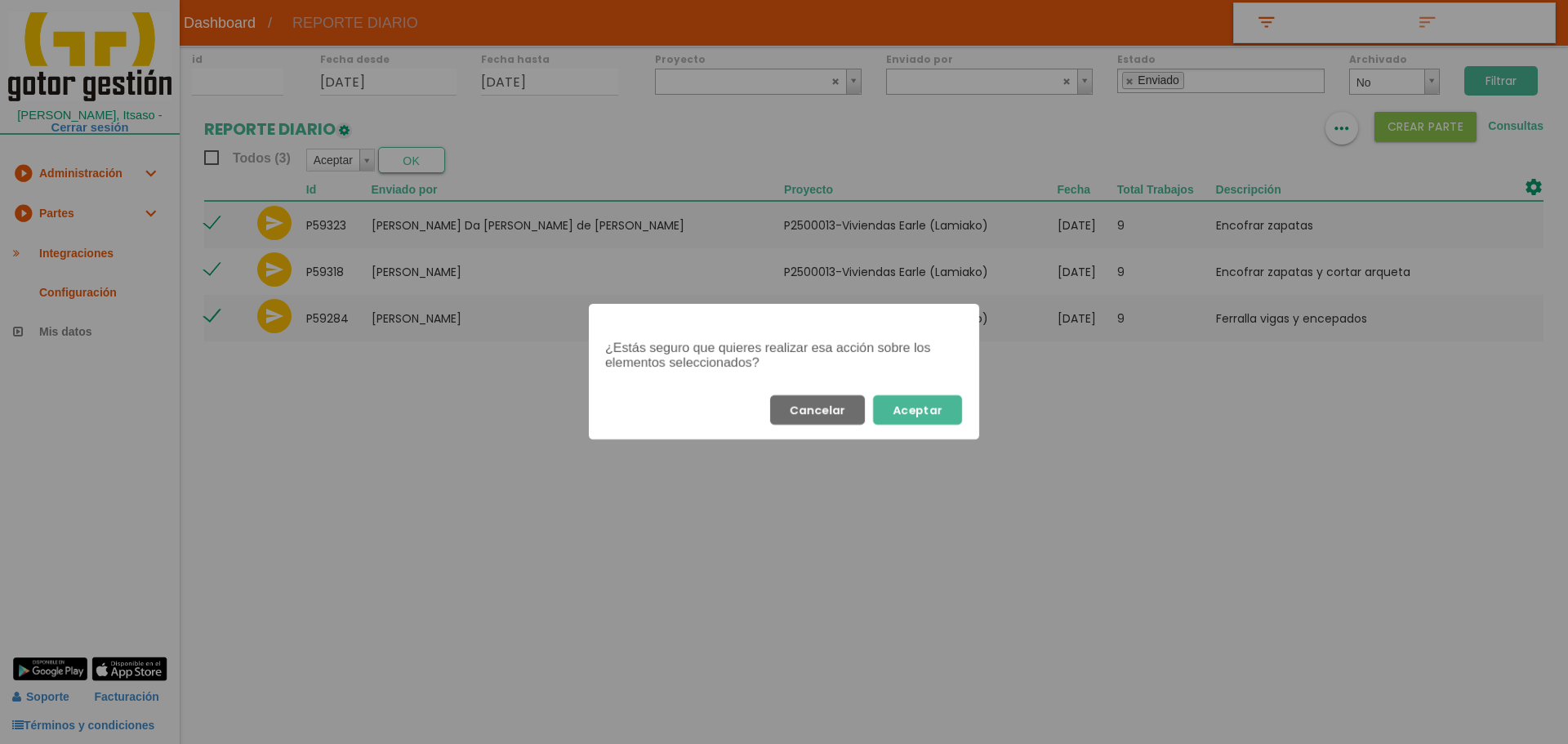
click at [916, 416] on button "Aceptar" at bounding box center [917, 410] width 89 height 30
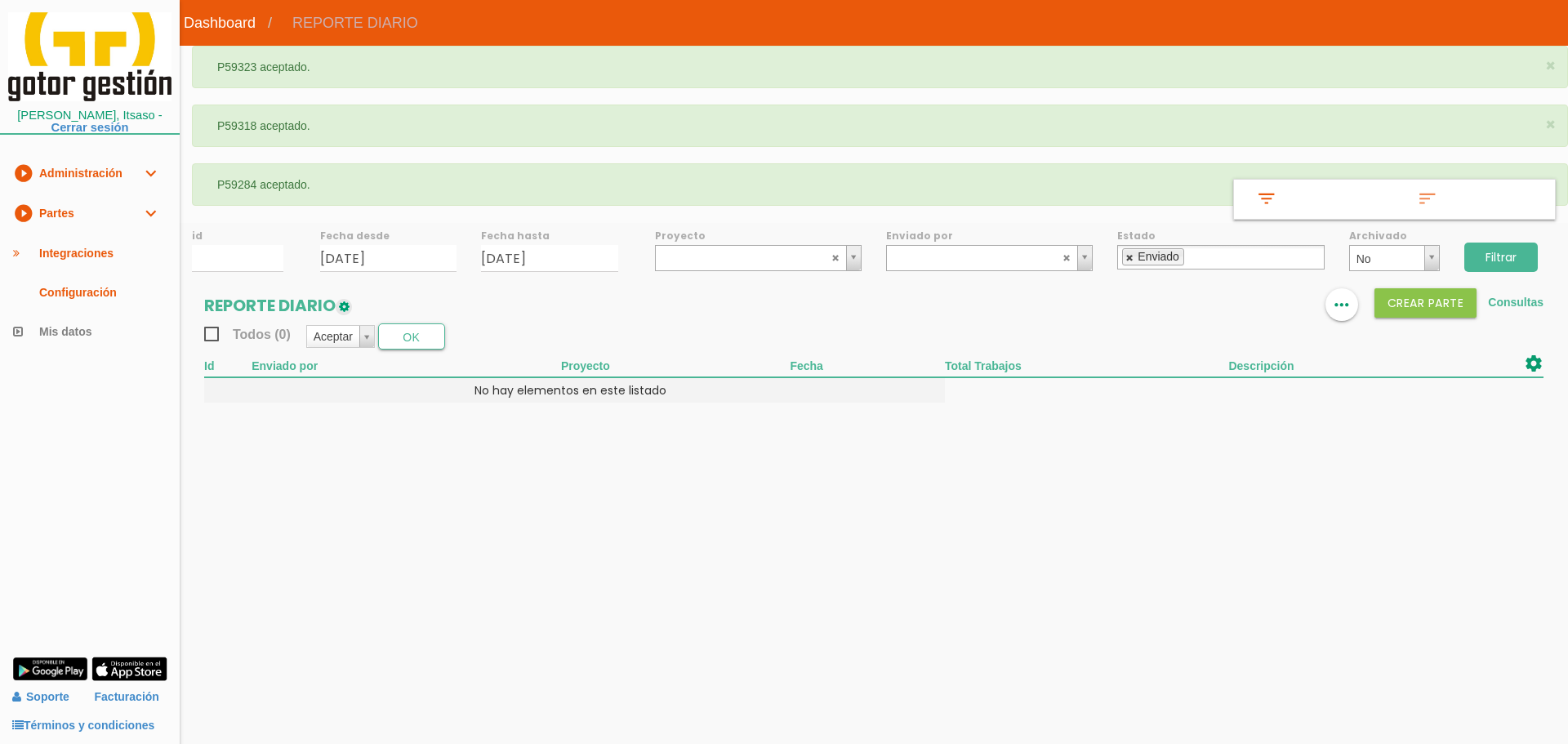
click at [1130, 254] on link at bounding box center [1129, 258] width 10 height 11
click at [1167, 246] on ul at bounding box center [1220, 257] width 207 height 24
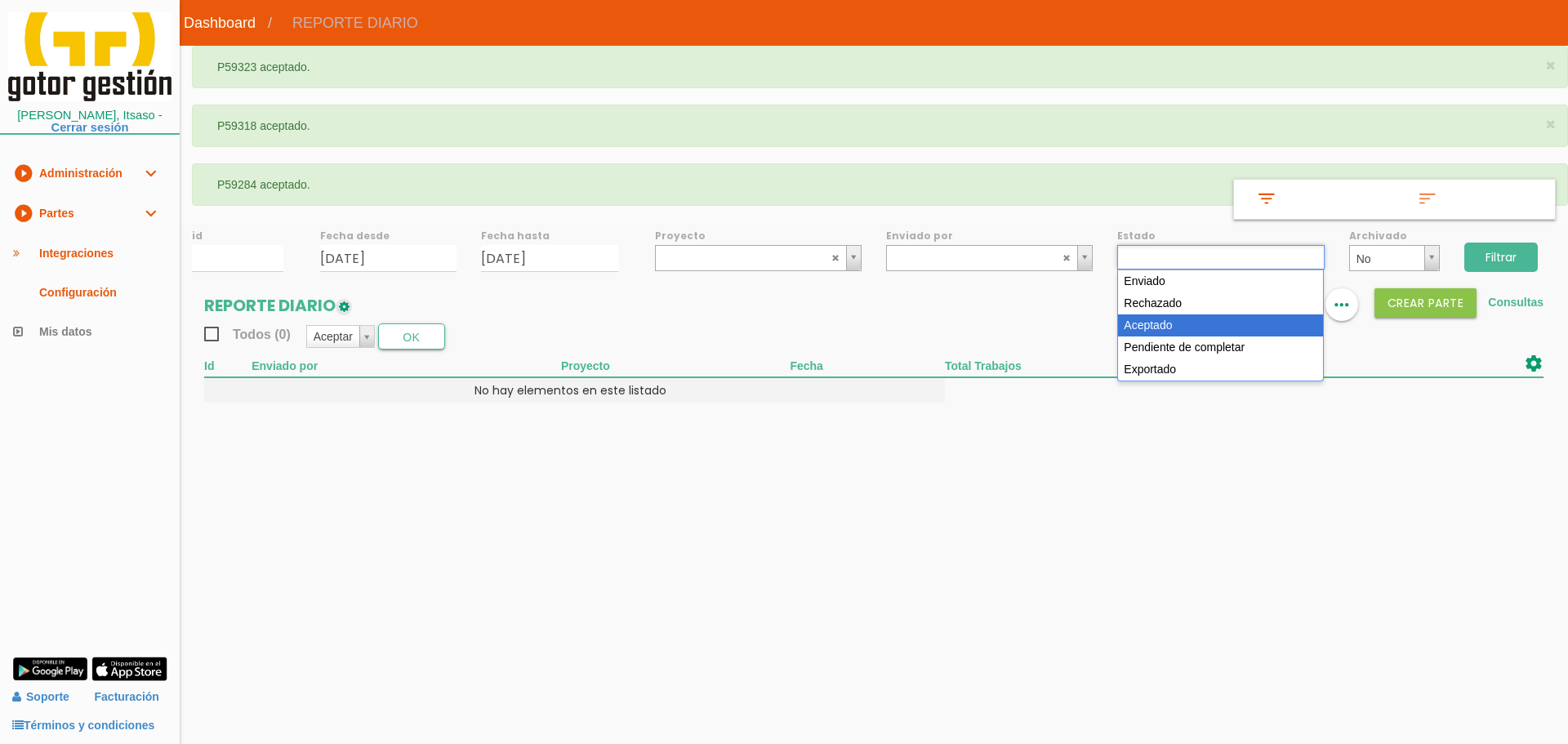
select select "3"
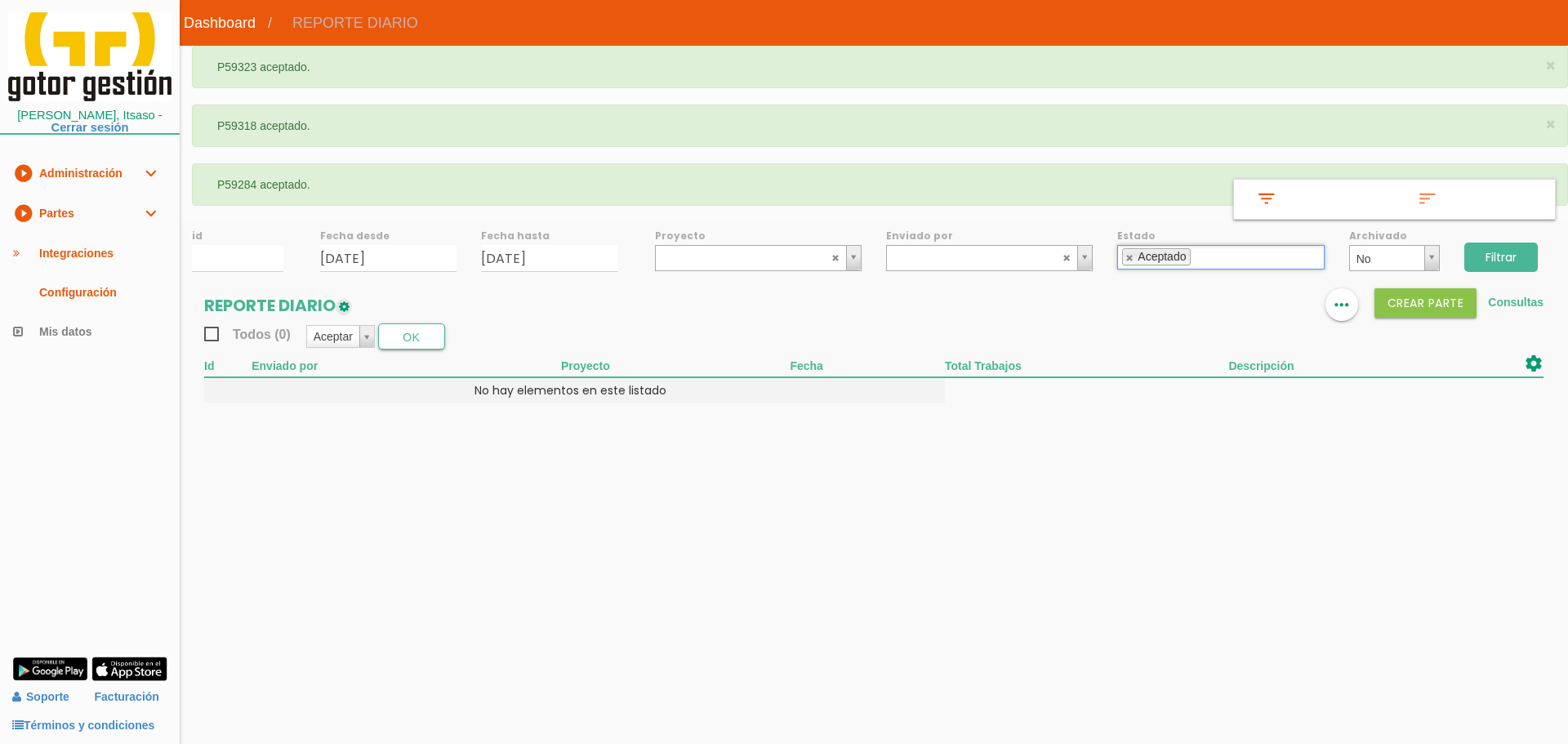
click at [1505, 252] on input "Filtrar" at bounding box center [1501, 257] width 74 height 30
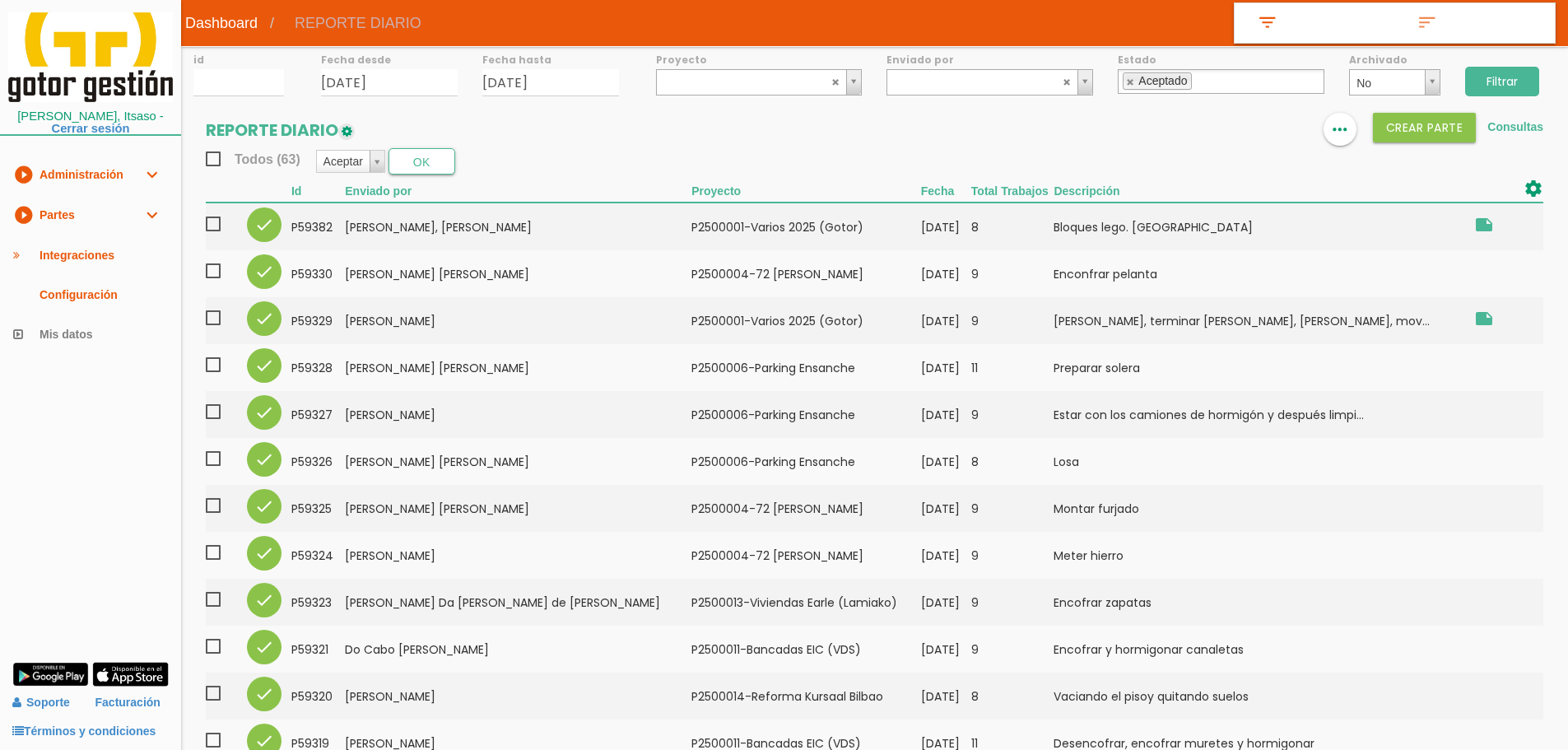
drag, startPoint x: 1127, startPoint y: 84, endPoint x: 1092, endPoint y: 83, distance: 35.0
click at [1127, 84] on link at bounding box center [1130, 82] width 10 height 11
select select
click at [219, 155] on span "Todos (63)" at bounding box center [253, 159] width 94 height 21
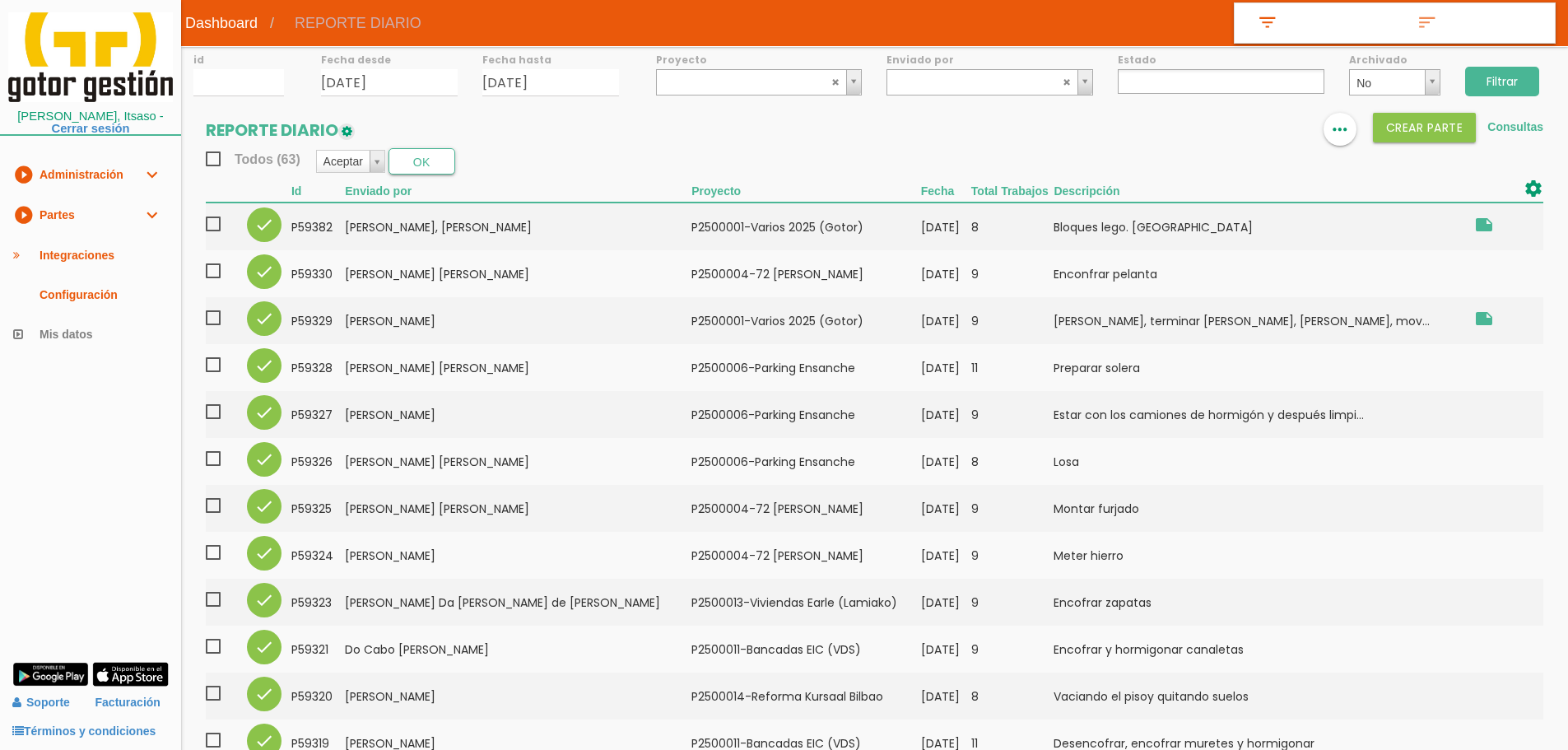
click at [0, 0] on input "Todos (63)" at bounding box center [0, 0] width 0 height 0
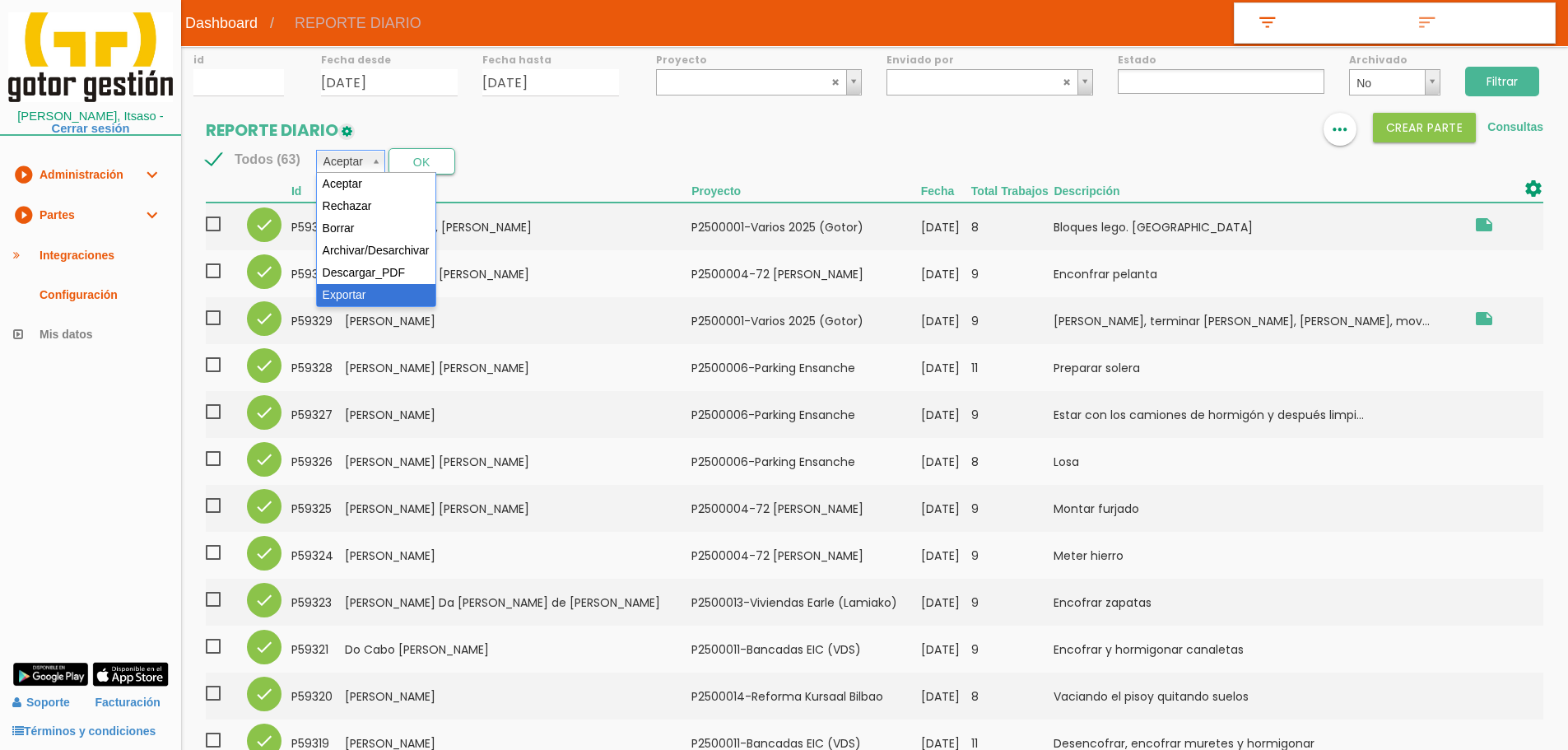
select select "6"
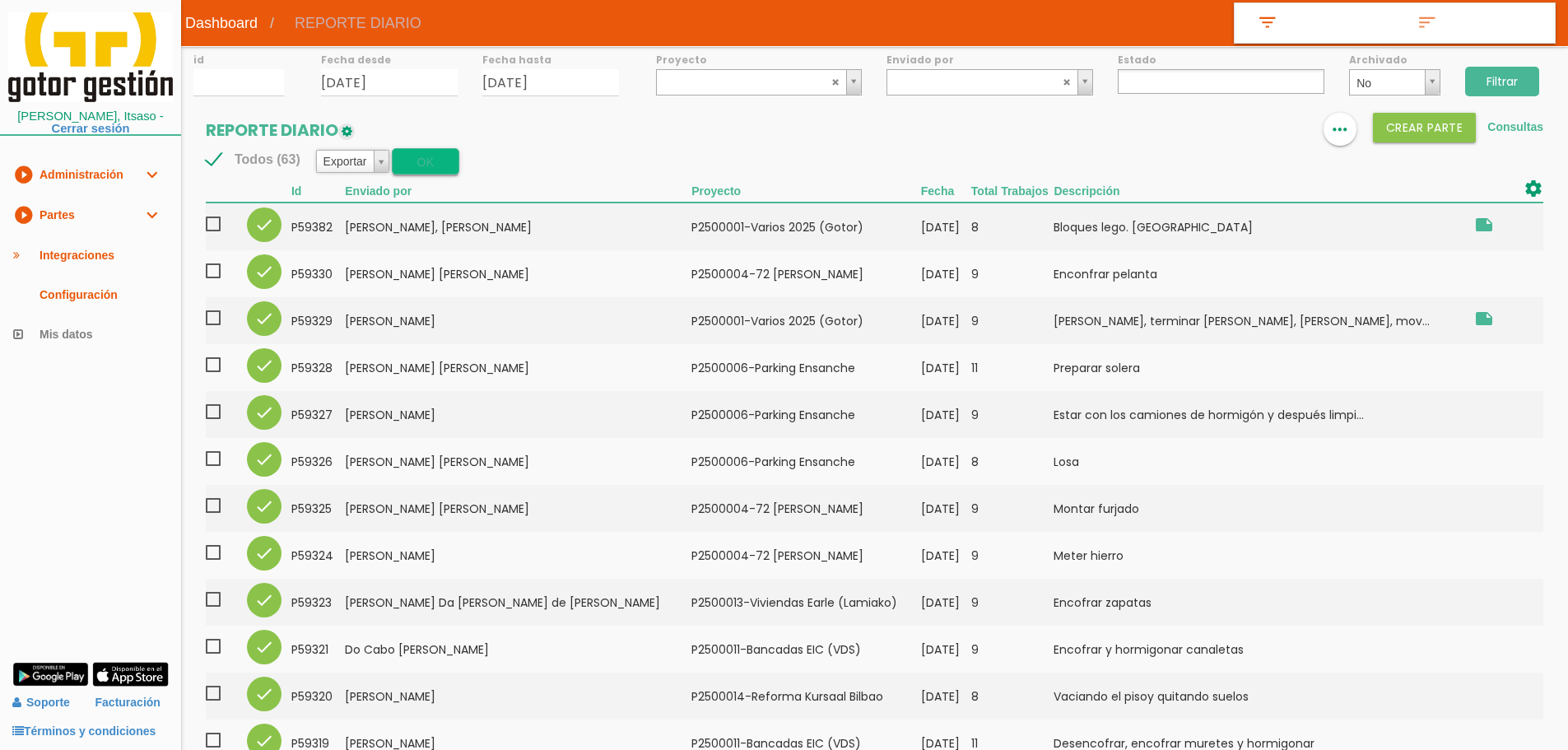
click at [415, 168] on button "OK" at bounding box center [425, 161] width 67 height 26
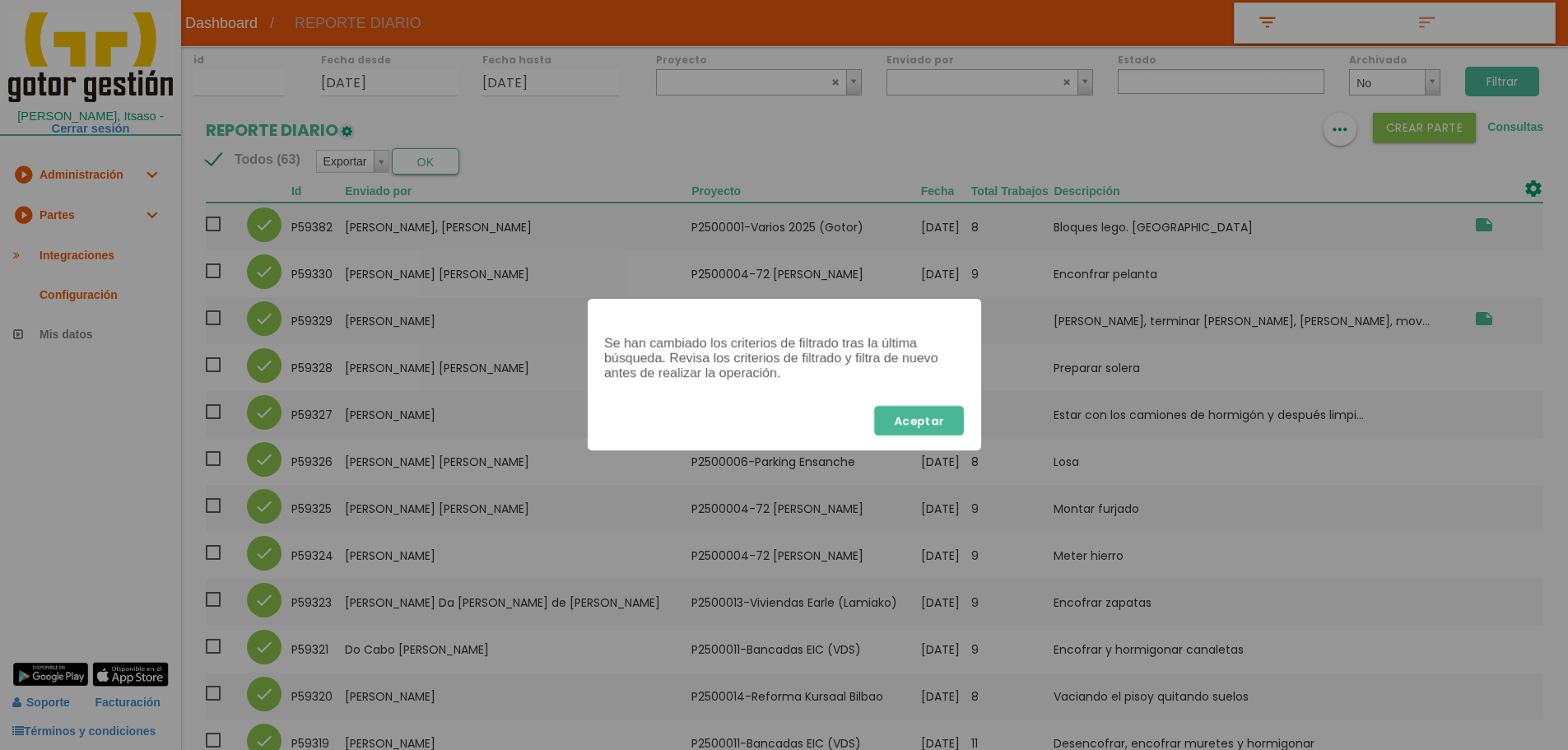
click at [934, 427] on button "Aceptar" at bounding box center [919, 420] width 90 height 30
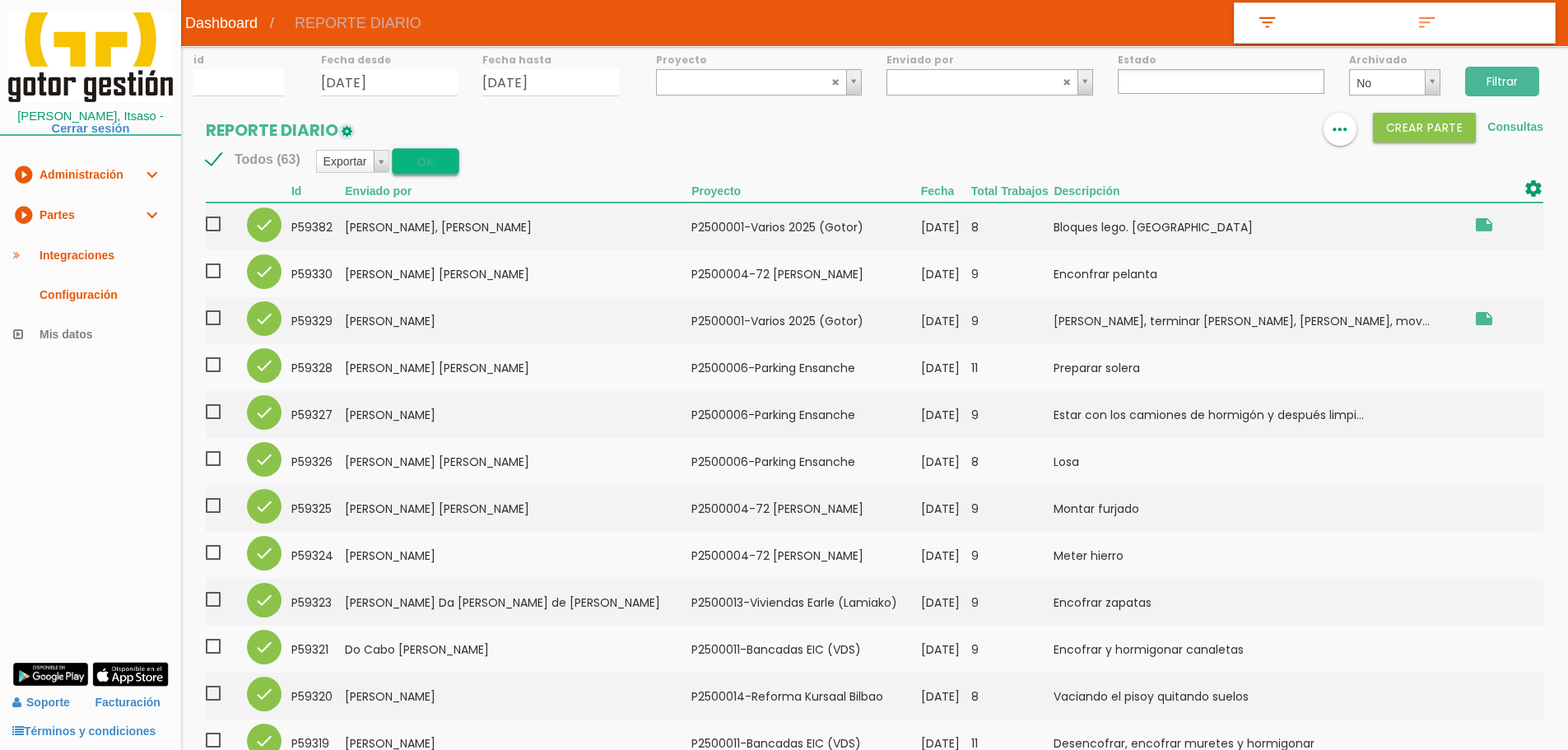
click at [426, 167] on button "OK" at bounding box center [425, 161] width 67 height 26
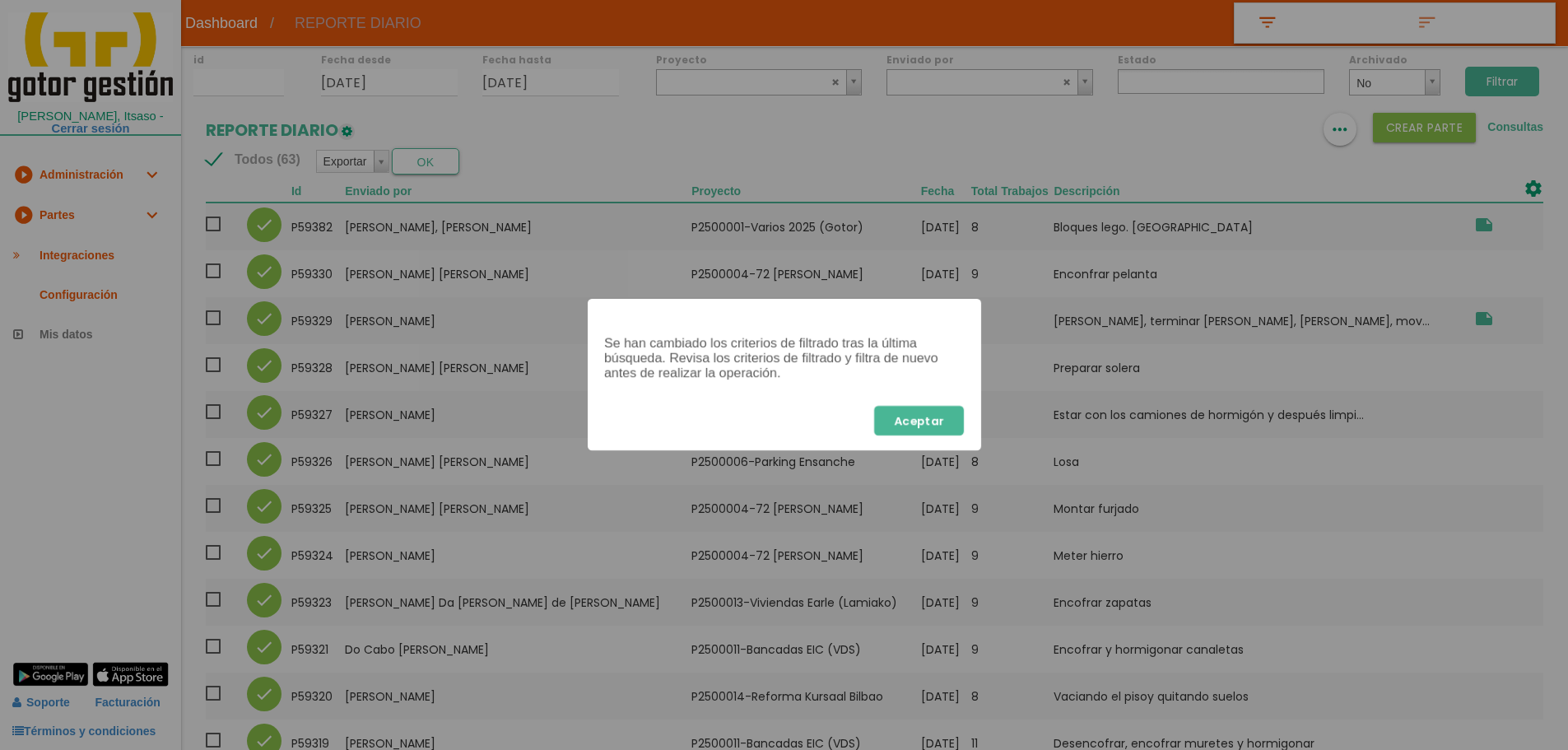
click at [925, 421] on button "Aceptar" at bounding box center [919, 420] width 90 height 30
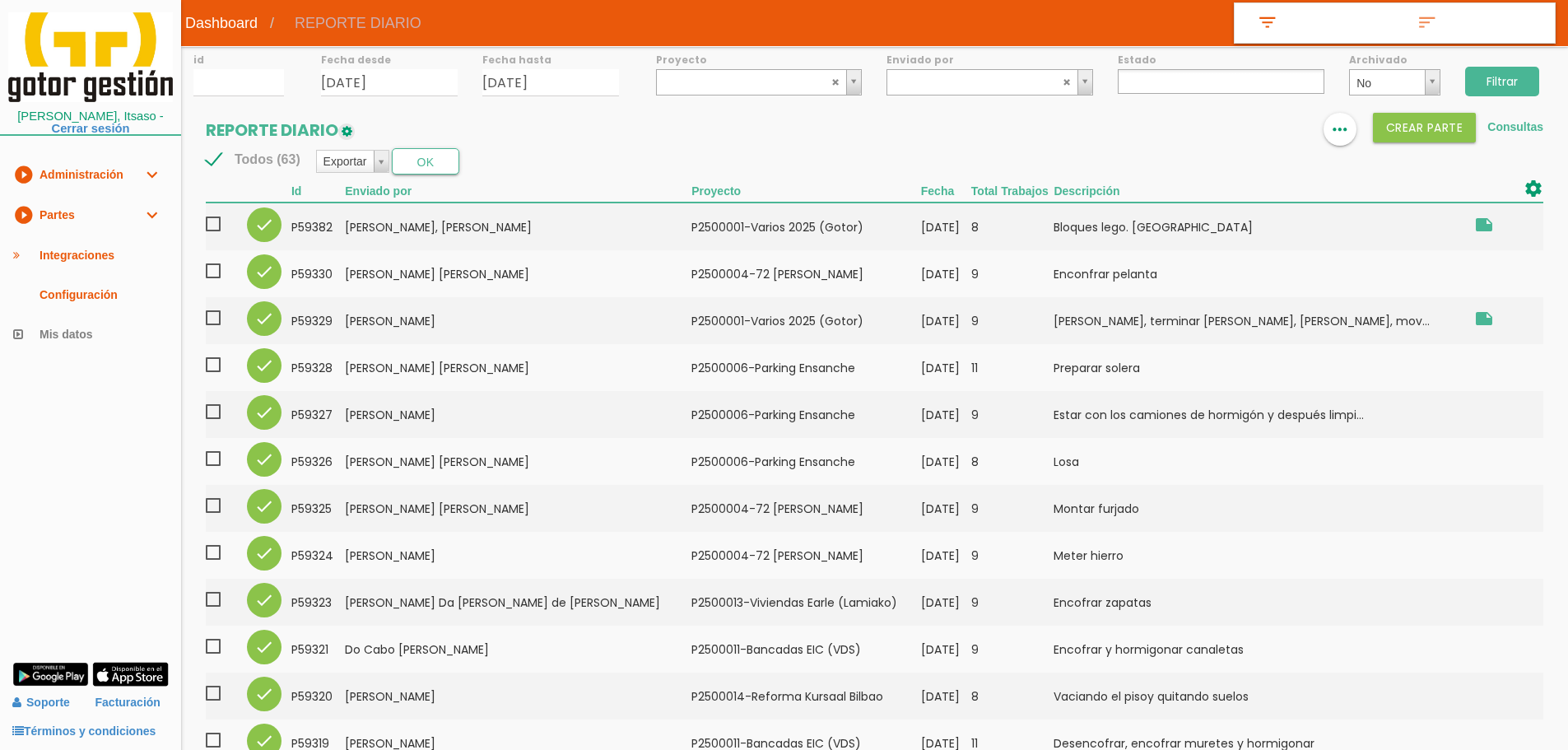
click at [103, 216] on link "play_circle_filled Partes expand_more" at bounding box center [91, 215] width 181 height 41
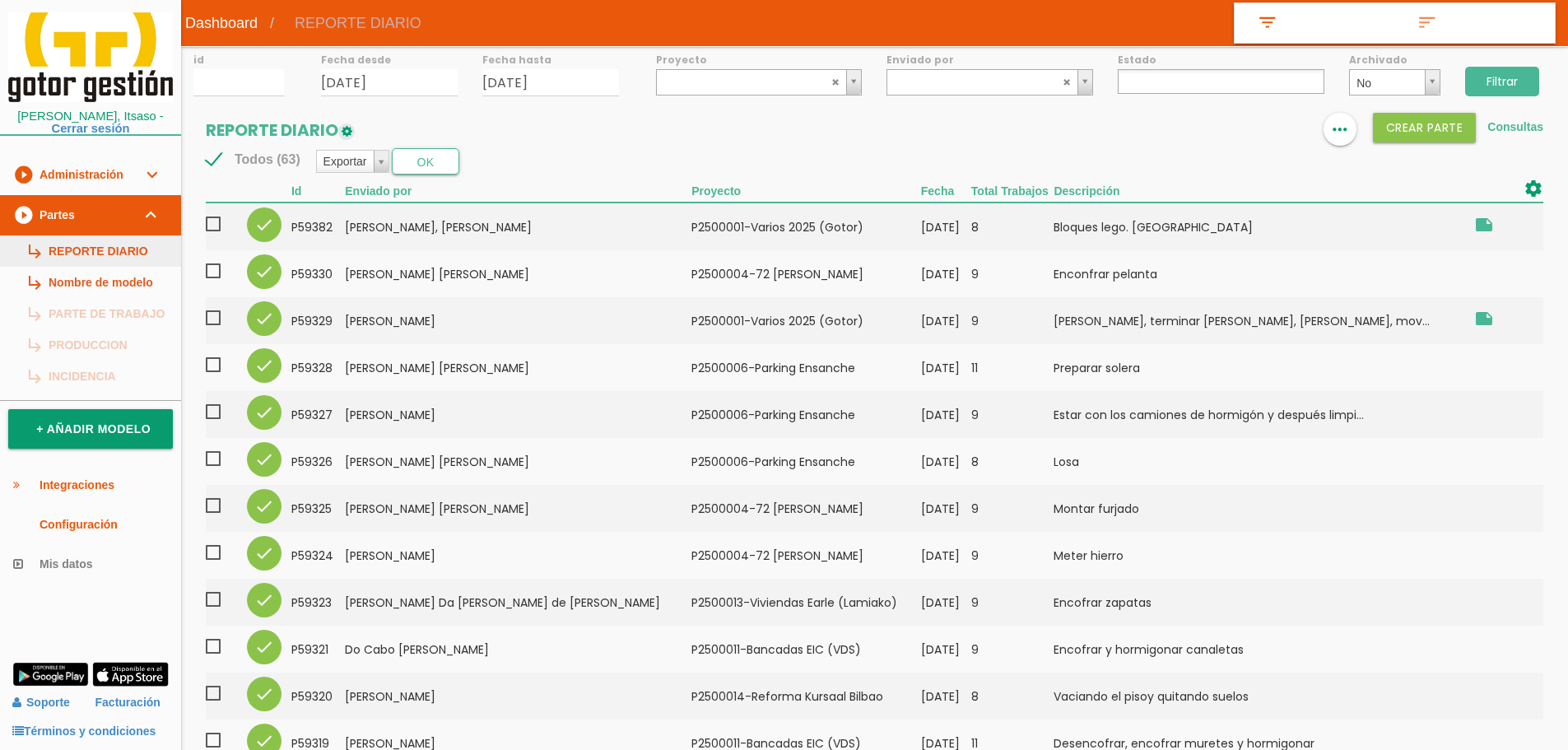
click at [102, 245] on link "subdirectory_arrow_right REPORTE DIARIO" at bounding box center [91, 251] width 181 height 32
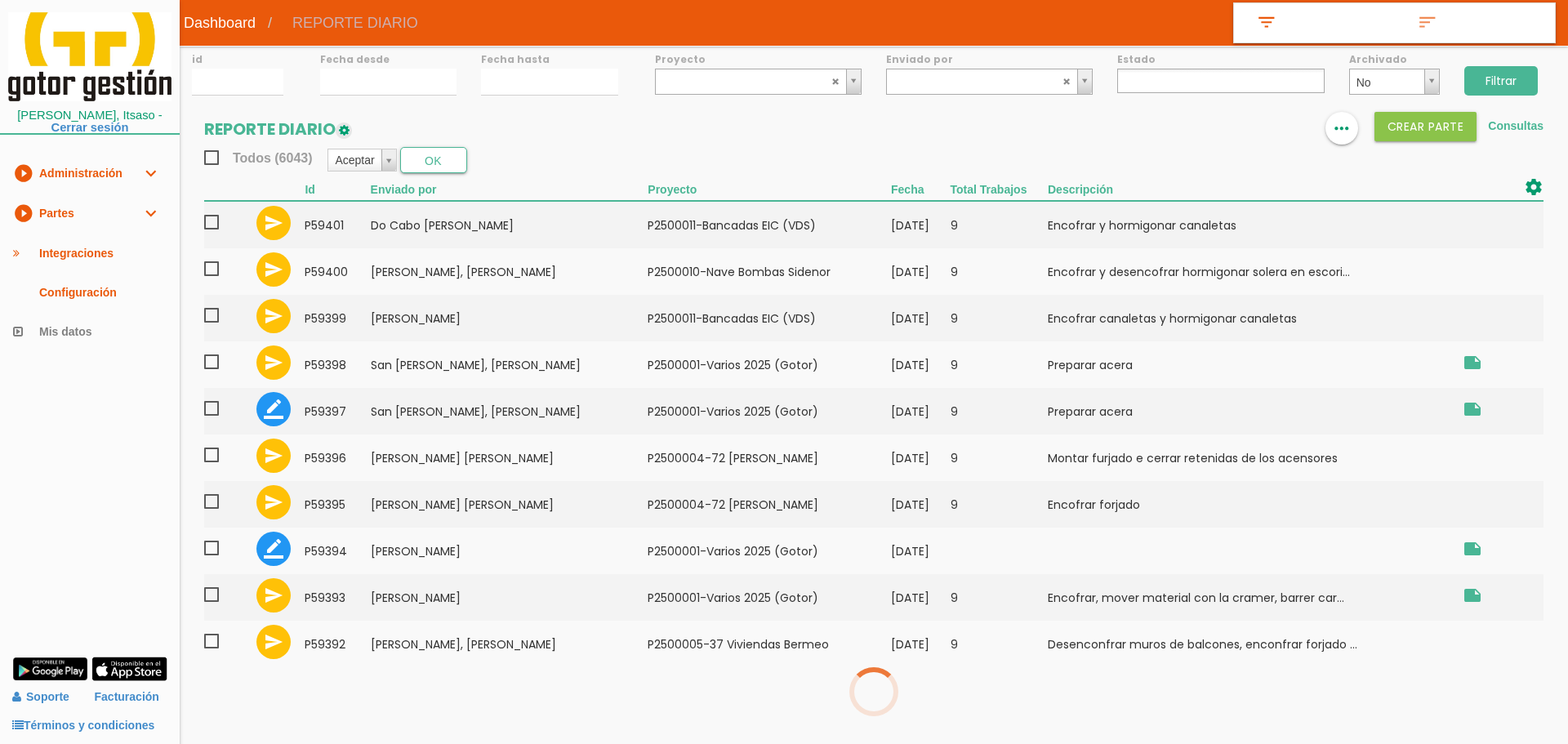
select select
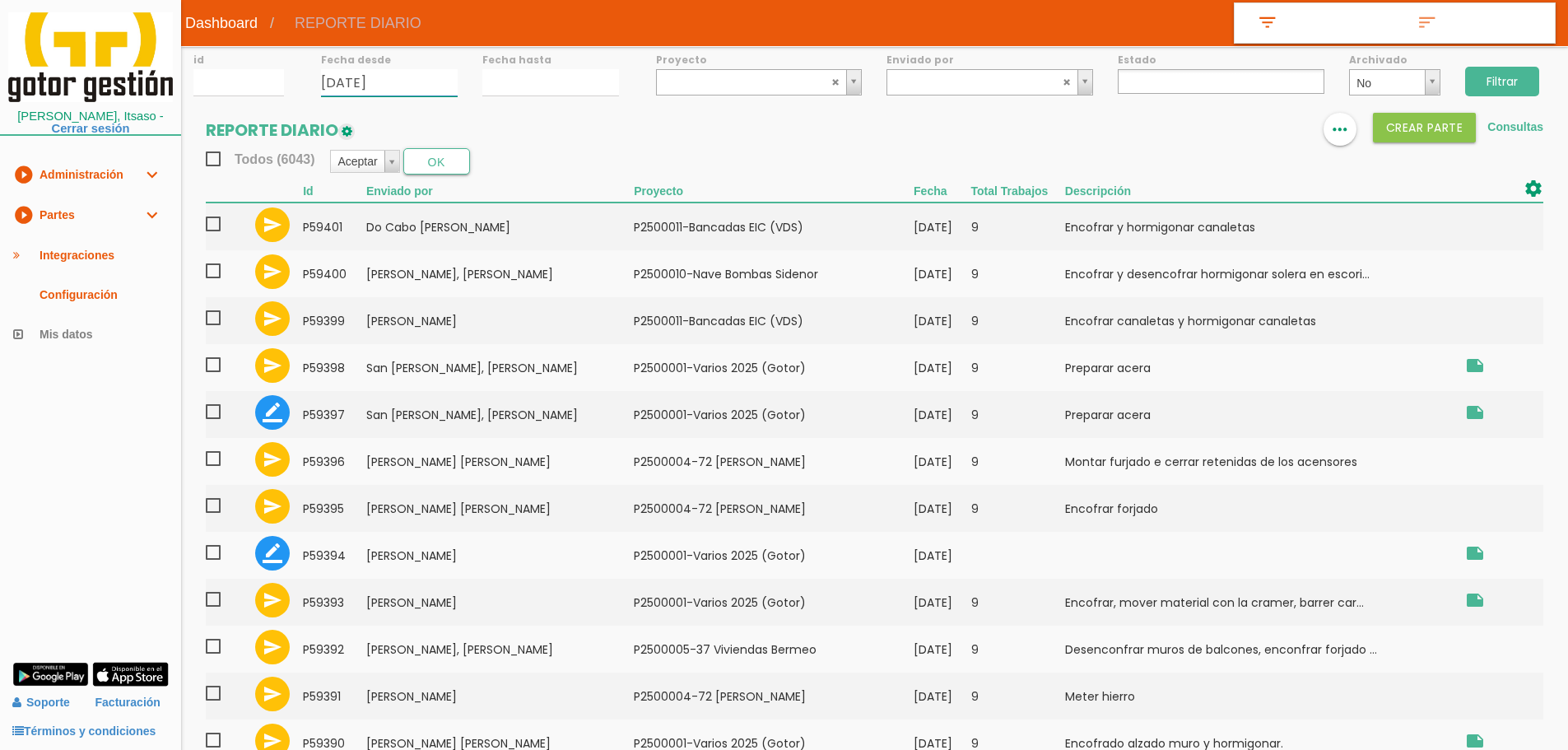
click at [388, 81] on input "[DATE]" at bounding box center [389, 82] width 137 height 27
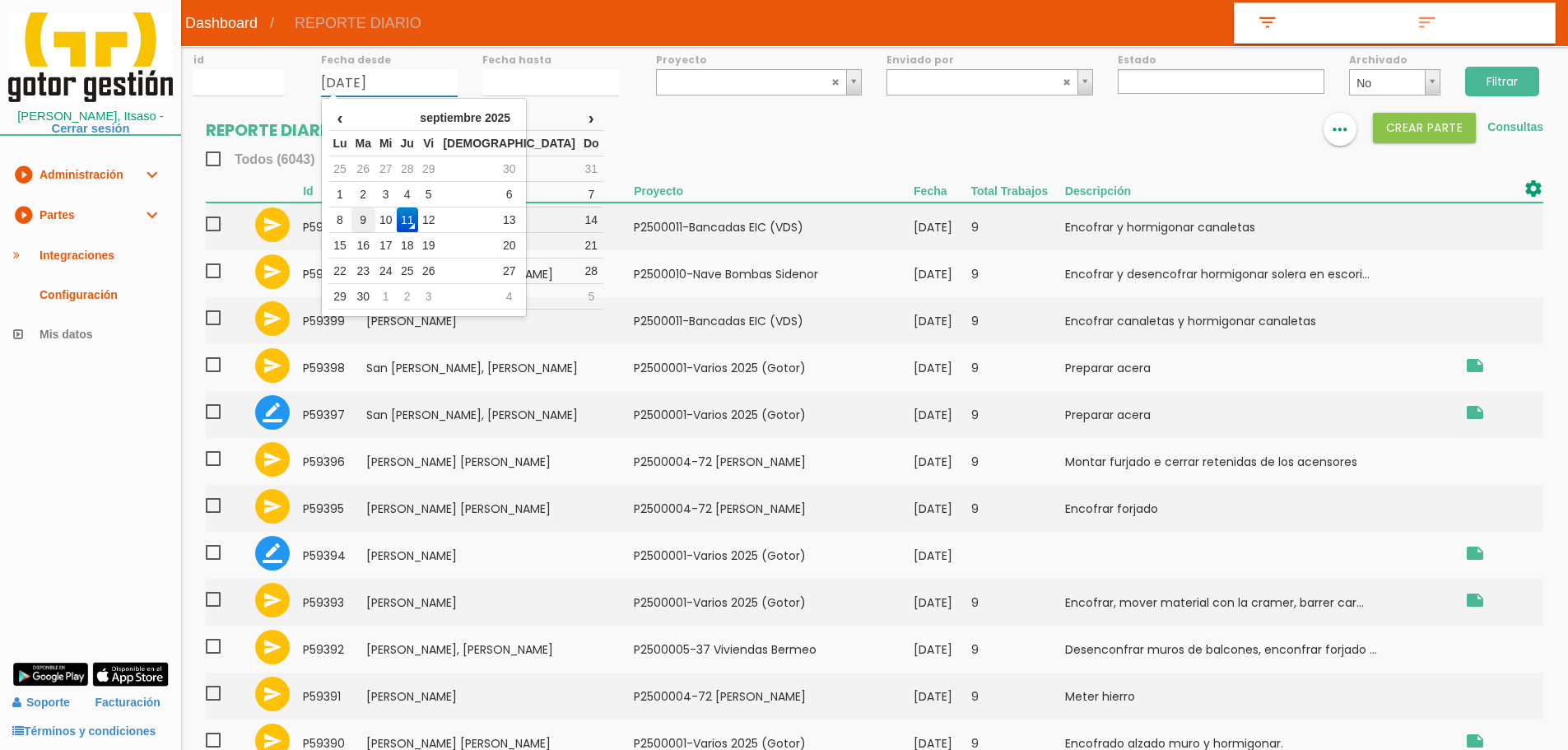
click at [367, 213] on td "9" at bounding box center [363, 220] width 24 height 25
type input "[DATE]"
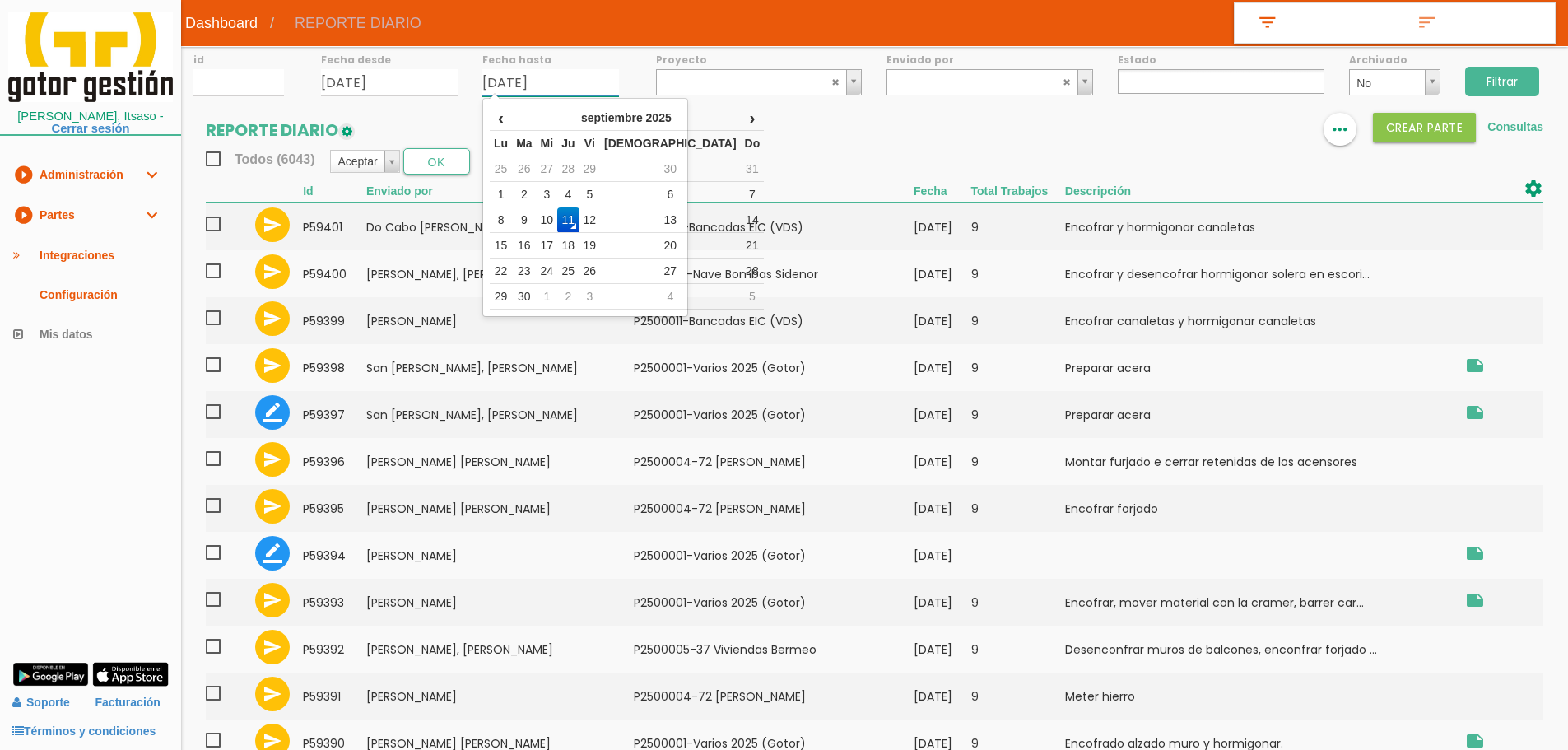
click at [513, 75] on input "[DATE]" at bounding box center [550, 82] width 137 height 27
click at [525, 216] on td "9" at bounding box center [524, 220] width 24 height 25
type input "[DATE]"
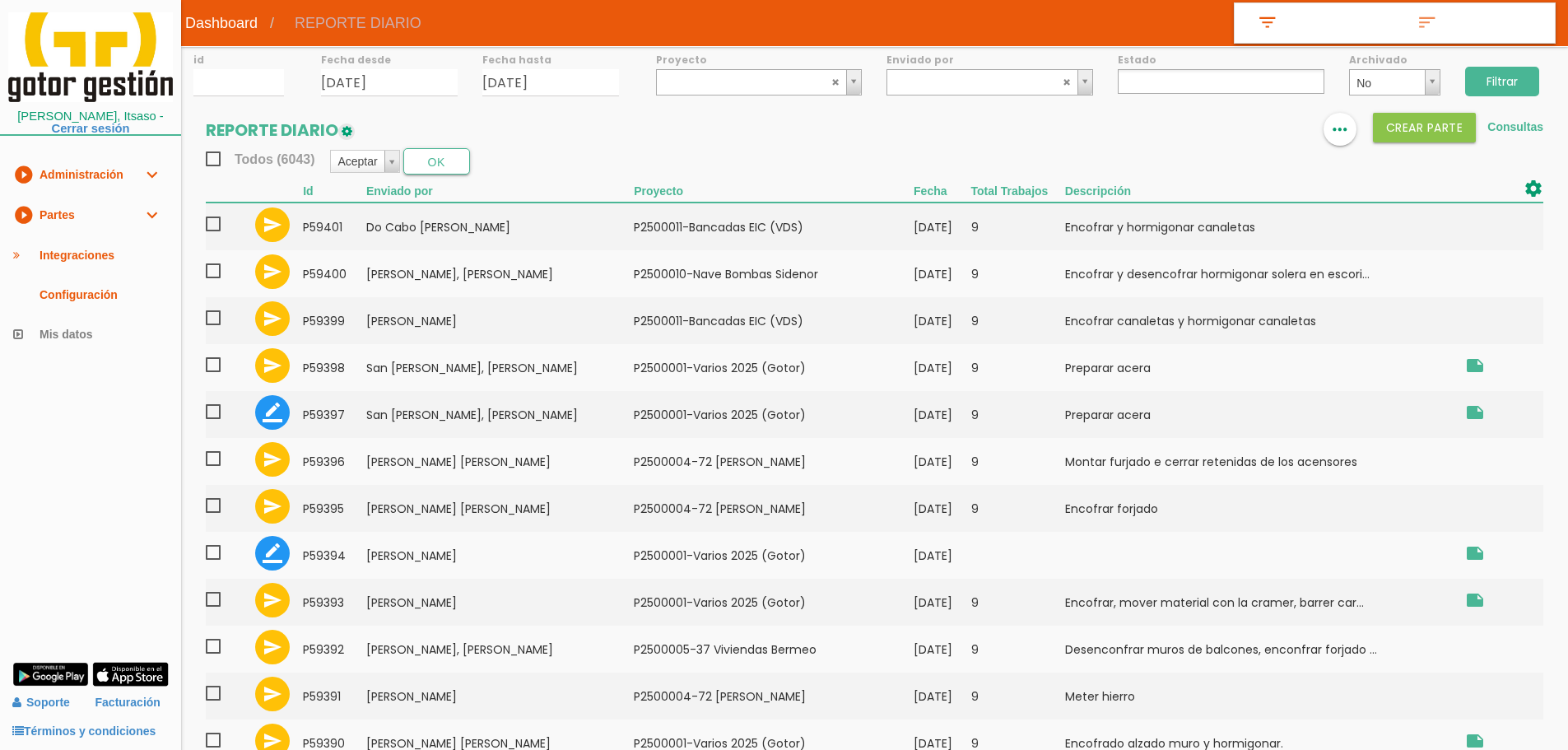
click at [1478, 79] on input "Filtrar" at bounding box center [1502, 82] width 74 height 30
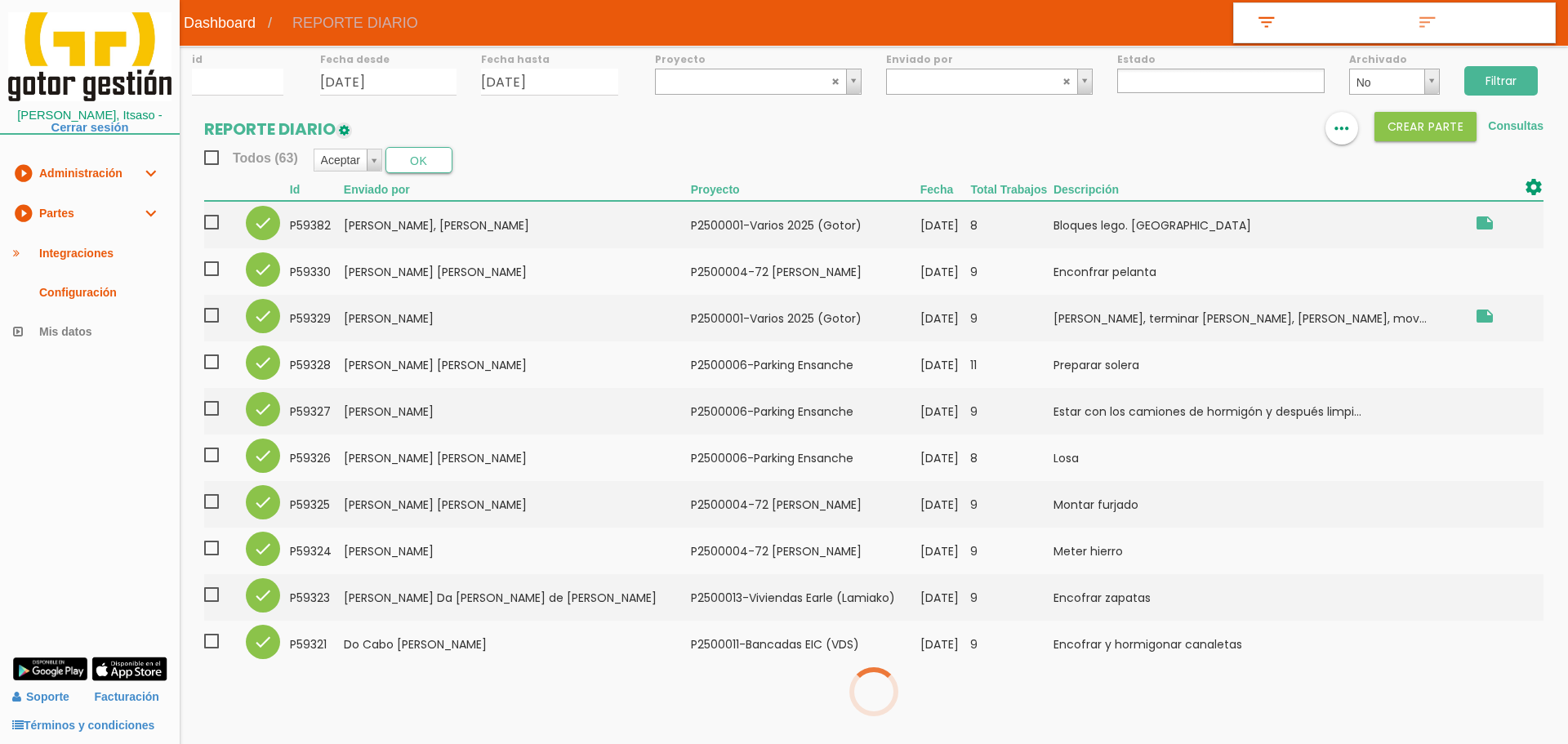
select select
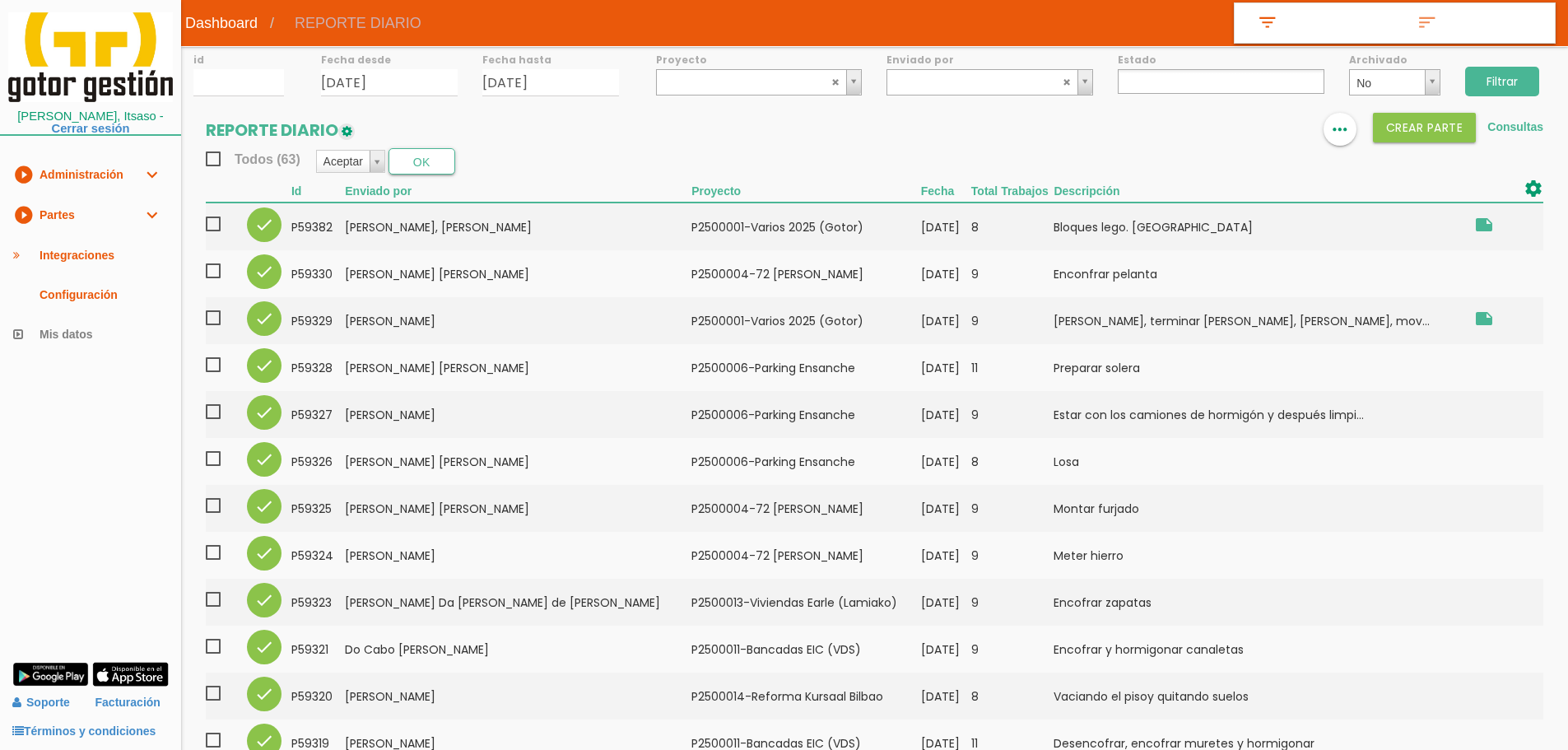
click at [207, 160] on span "Todos (63)" at bounding box center [253, 159] width 94 height 21
click at [0, 0] on input "Todos (63)" at bounding box center [0, 0] width 0 height 0
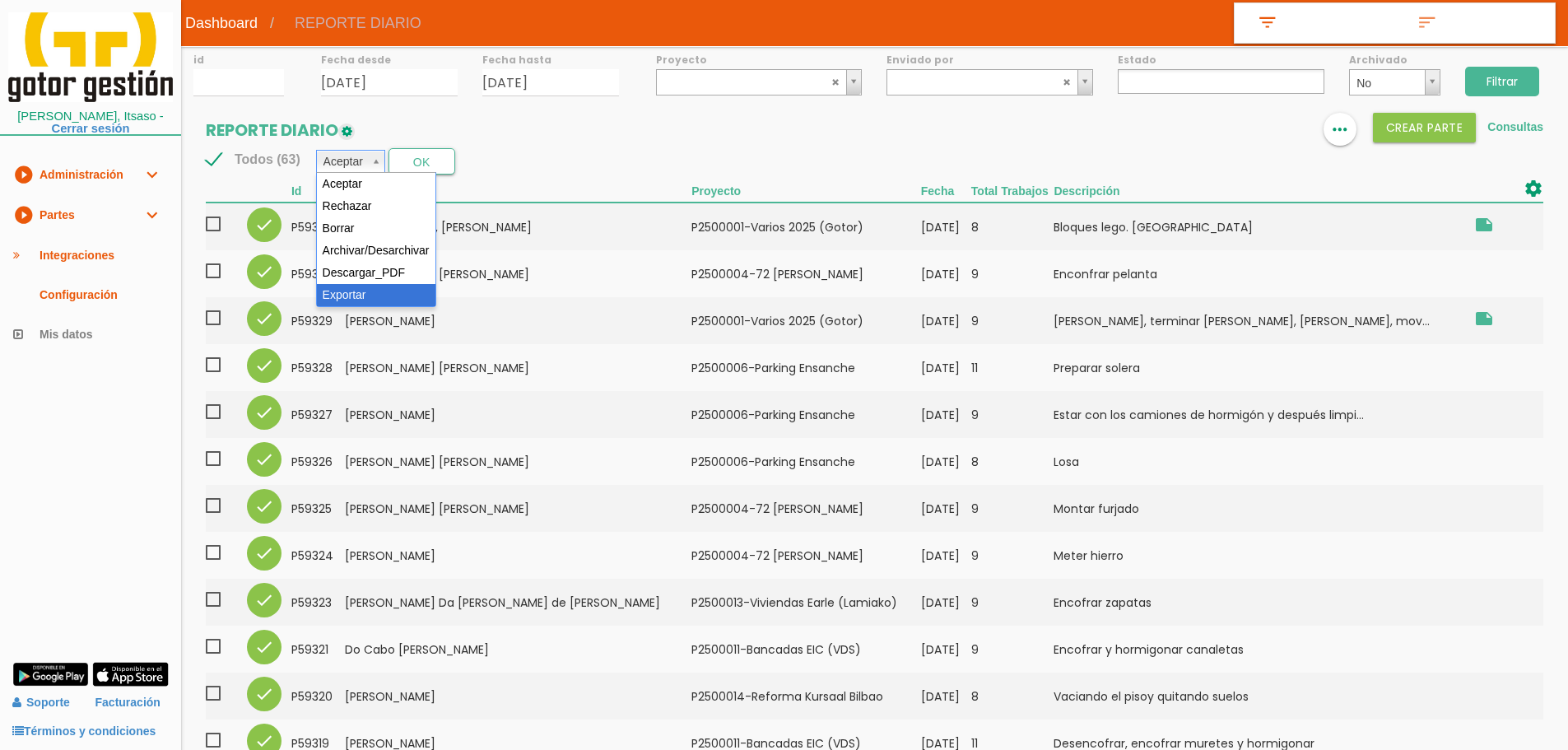
select select "6"
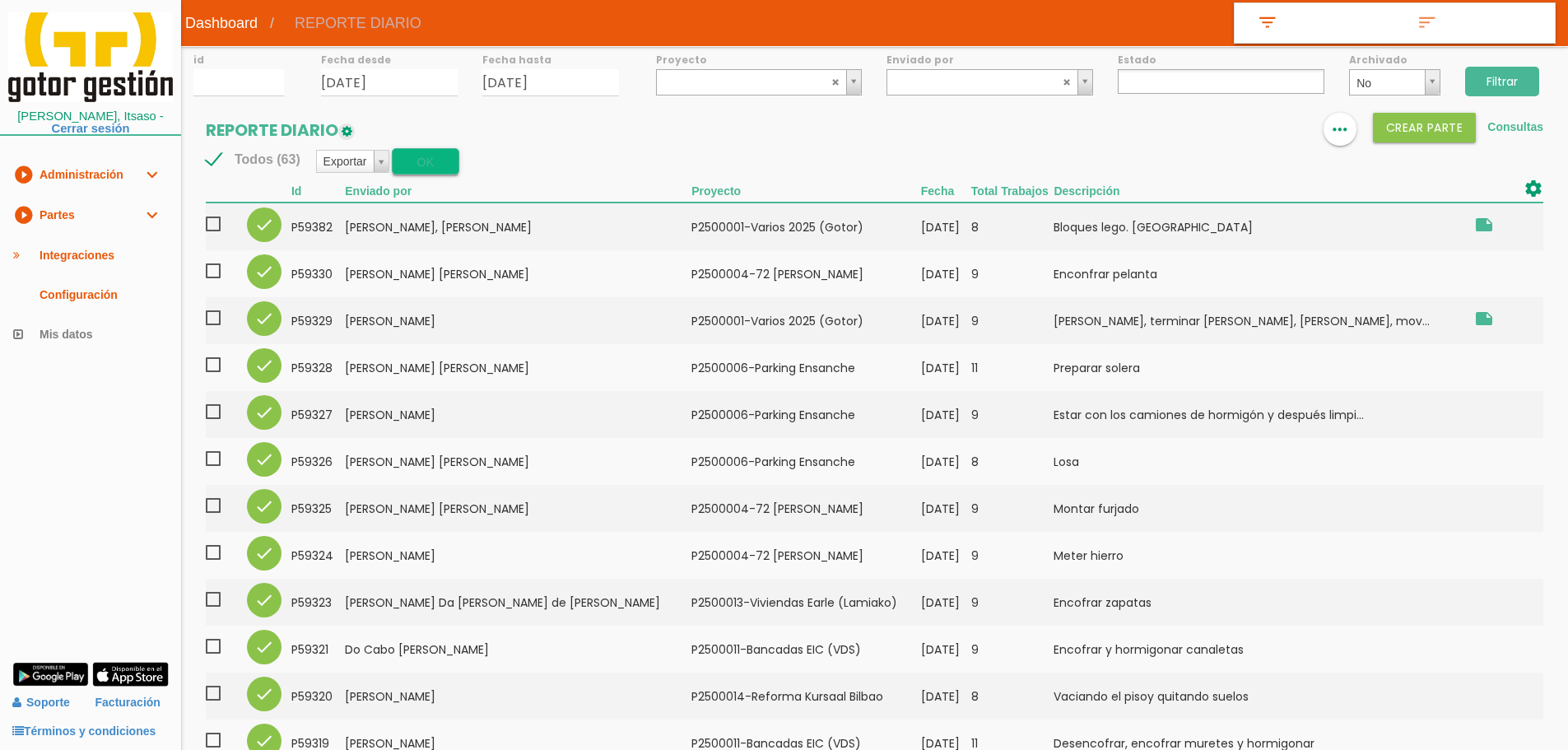
click at [415, 162] on button "OK" at bounding box center [425, 161] width 67 height 26
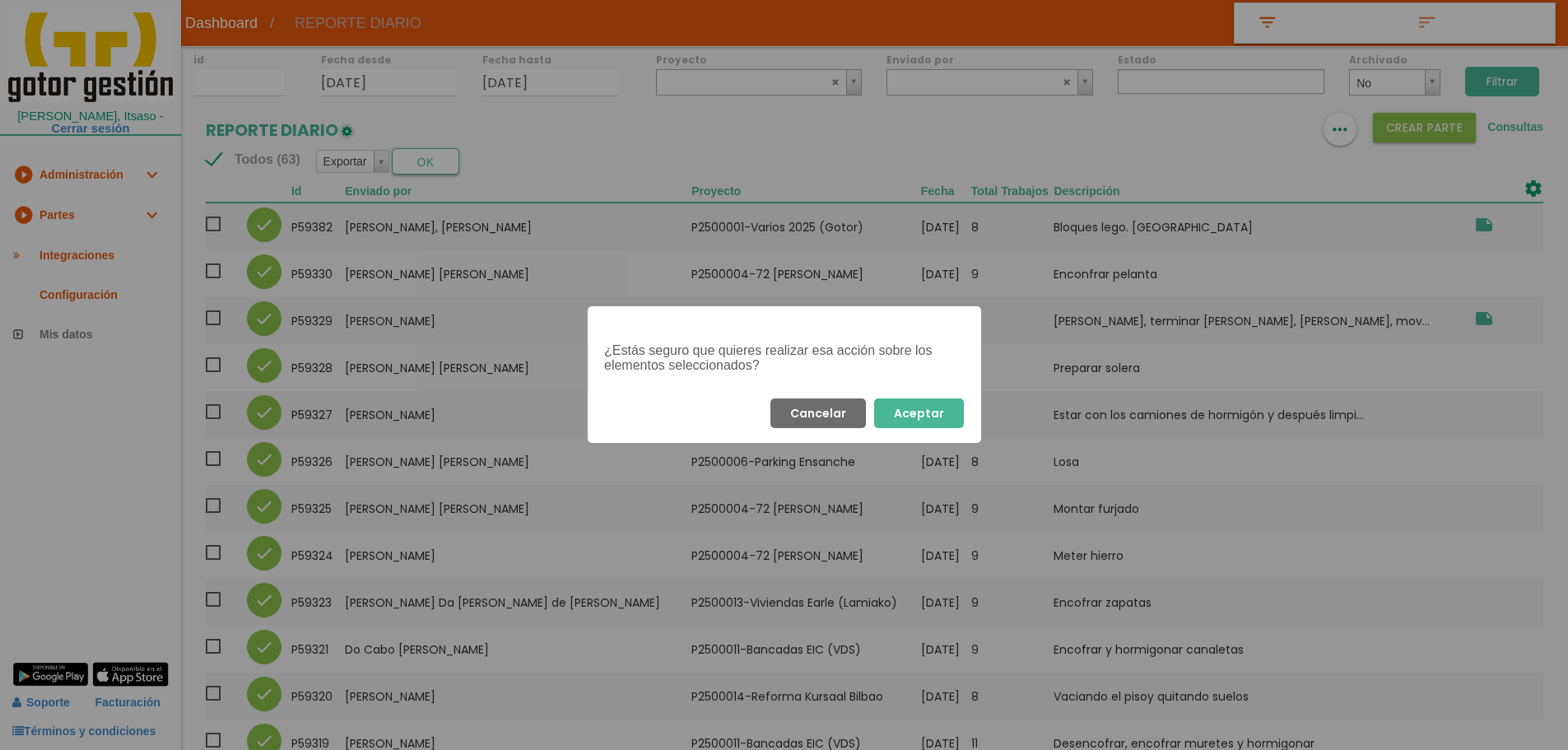
click at [935, 416] on button "Aceptar" at bounding box center [919, 413] width 90 height 30
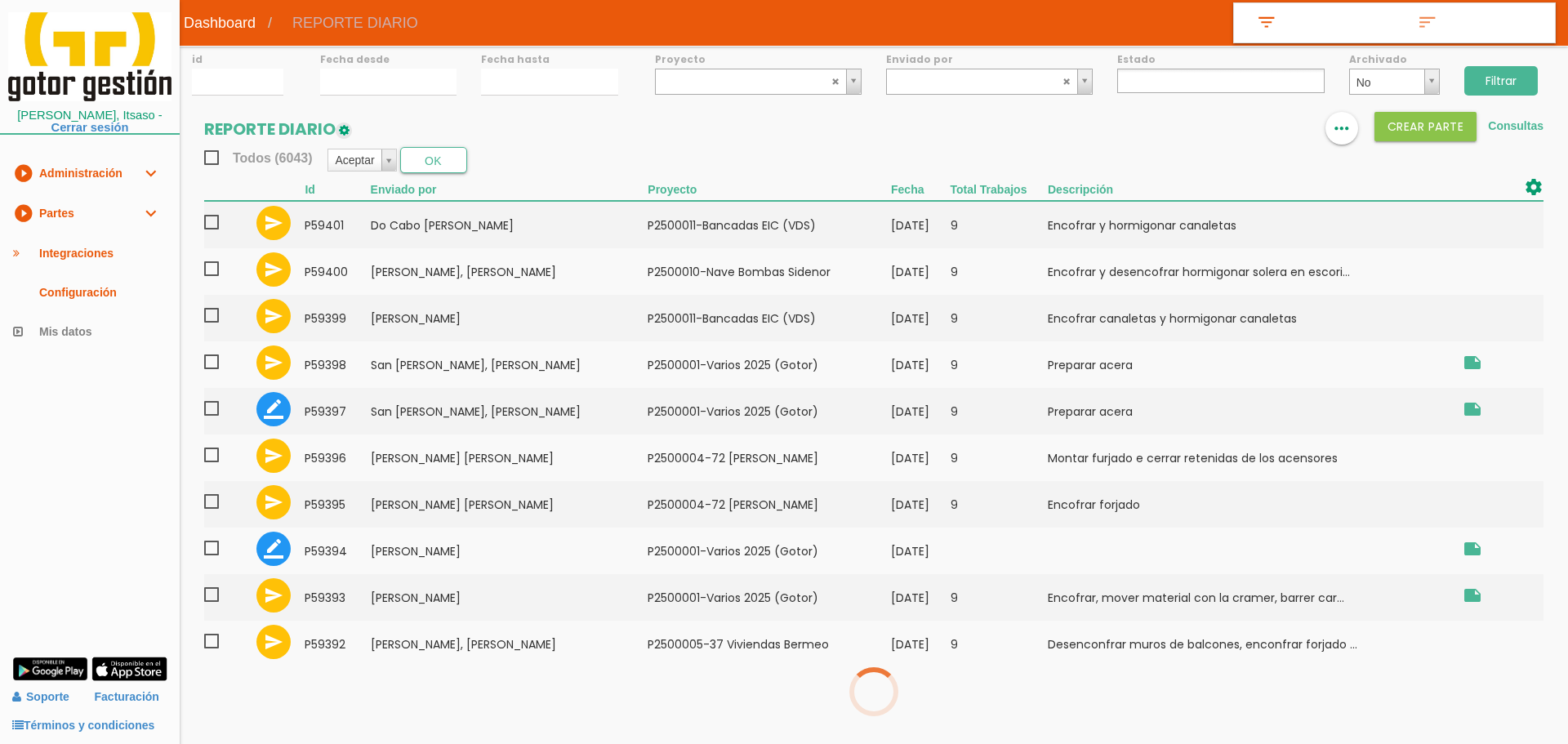
select select
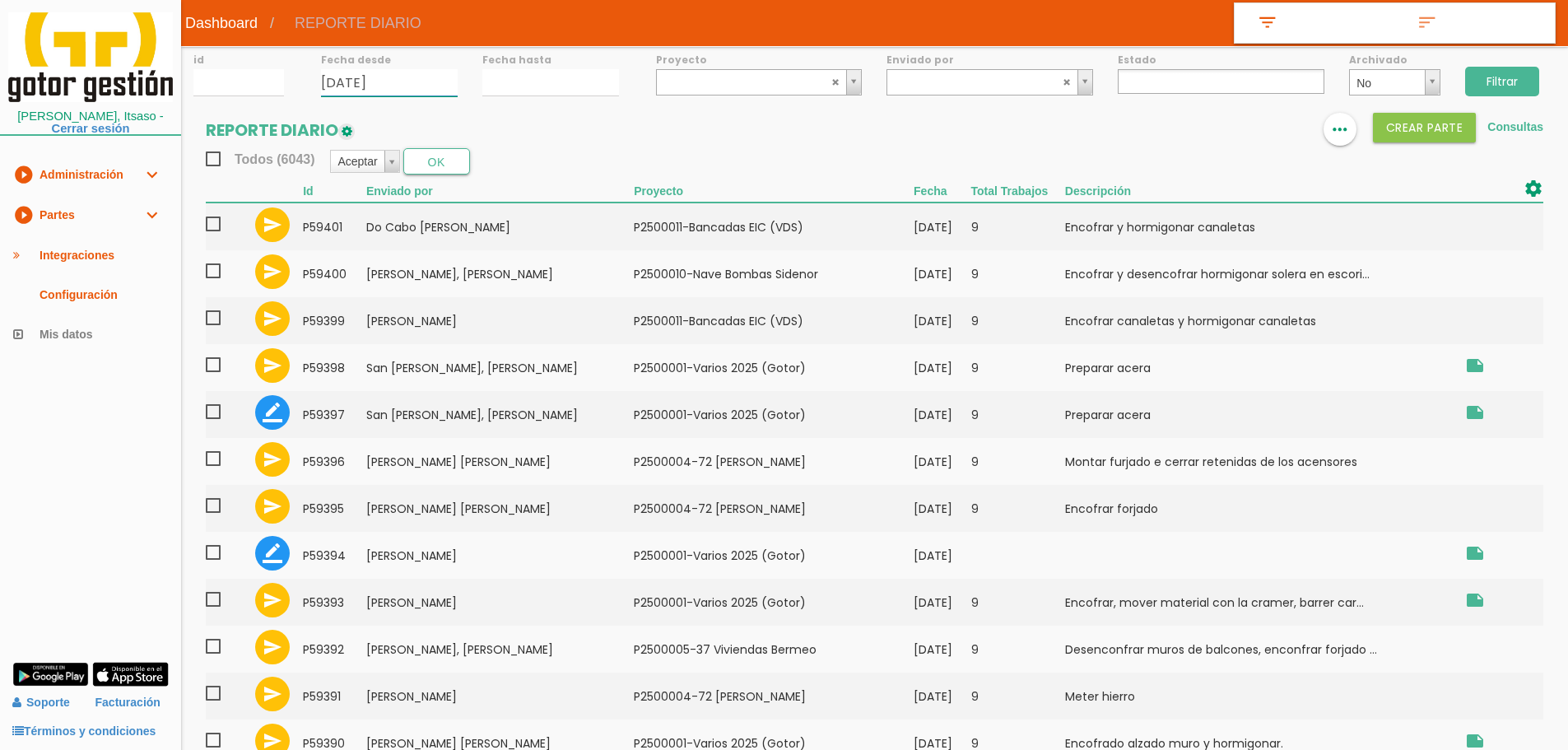
click at [389, 76] on input "[DATE]" at bounding box center [389, 82] width 137 height 27
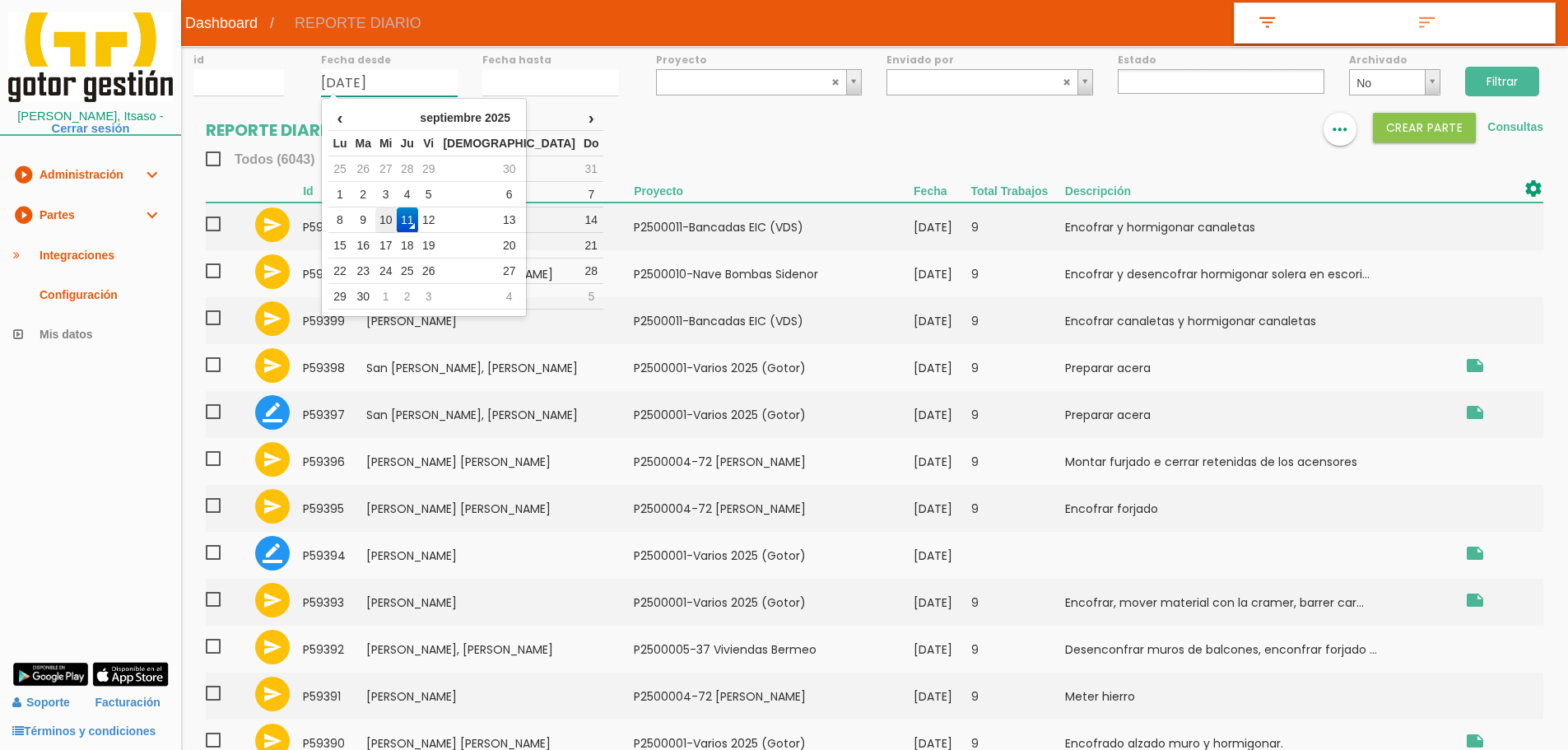
click at [397, 219] on td "10" at bounding box center [386, 220] width 22 height 25
type input "[DATE]"
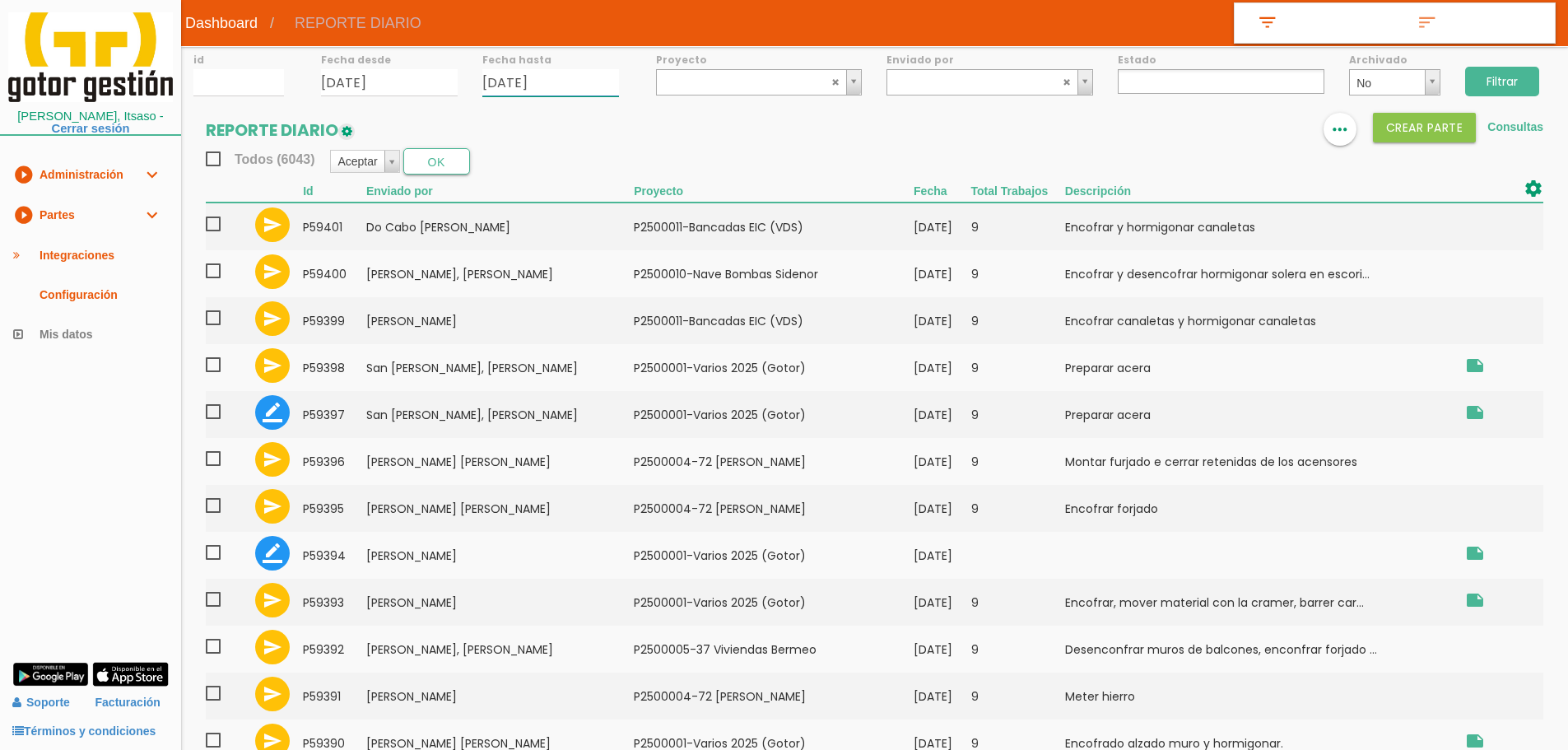
click at [530, 82] on input "11/09/2025" at bounding box center [550, 82] width 137 height 27
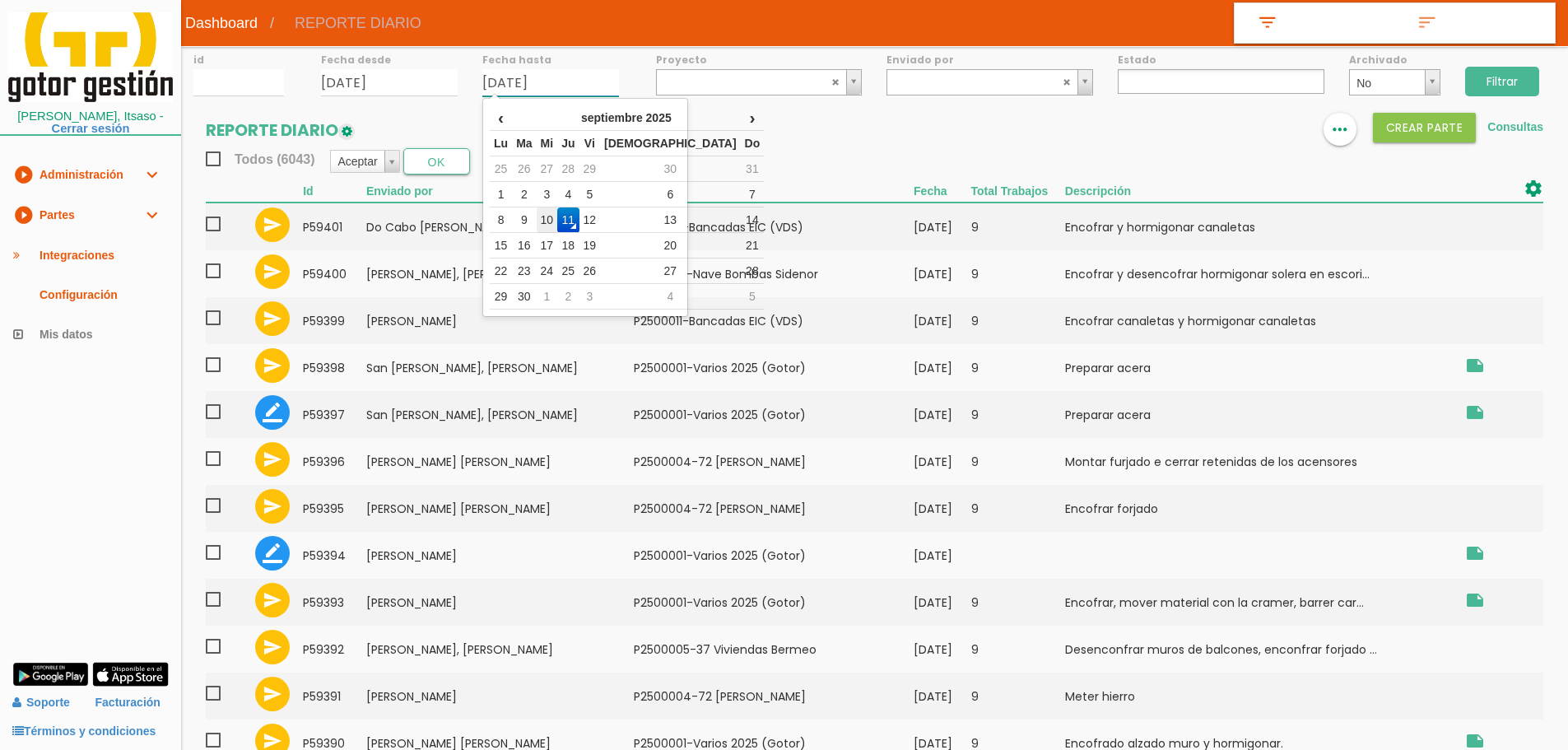
click at [558, 217] on td "10" at bounding box center [547, 220] width 22 height 25
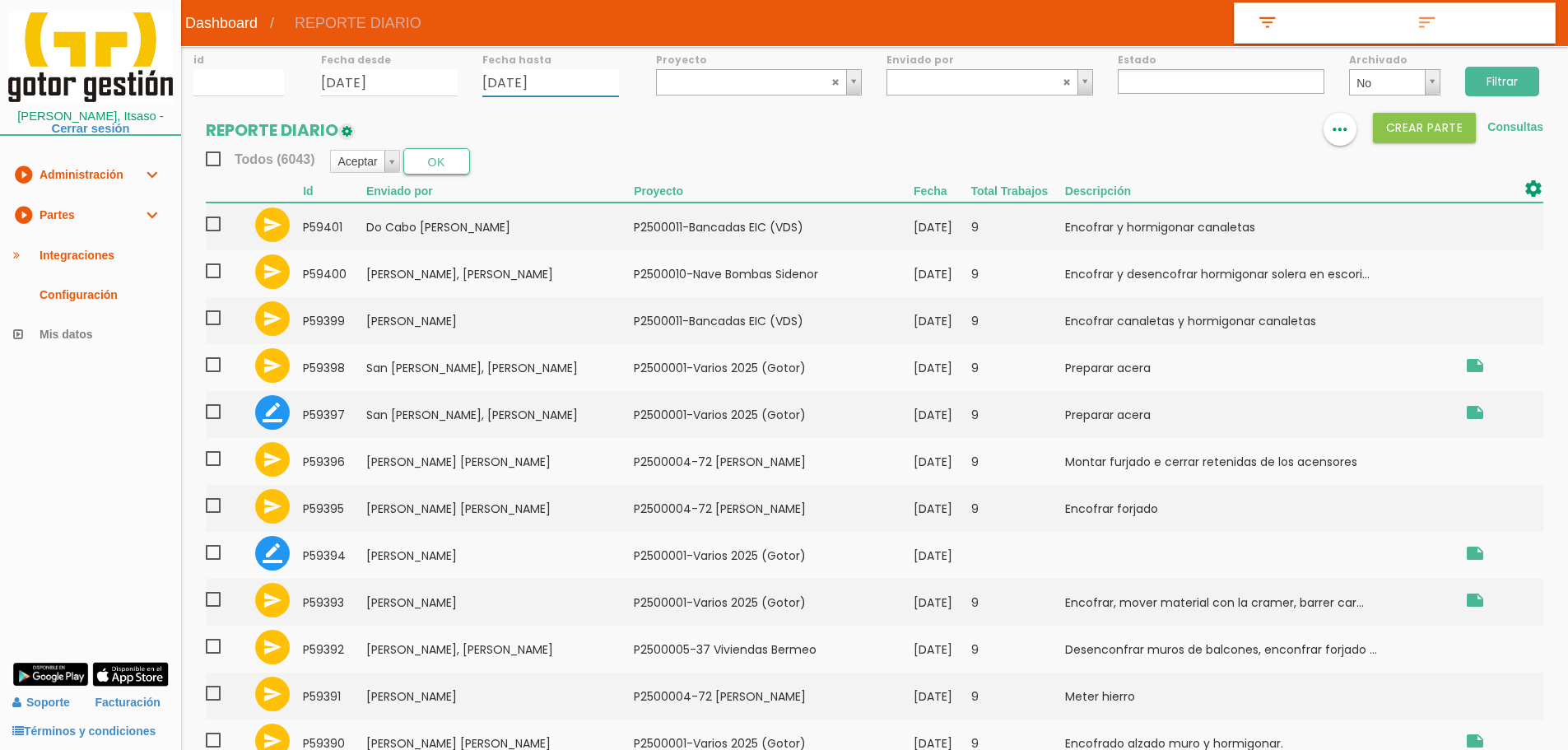
type input "[DATE]"
click at [1495, 84] on input "Filtrar" at bounding box center [1502, 82] width 74 height 30
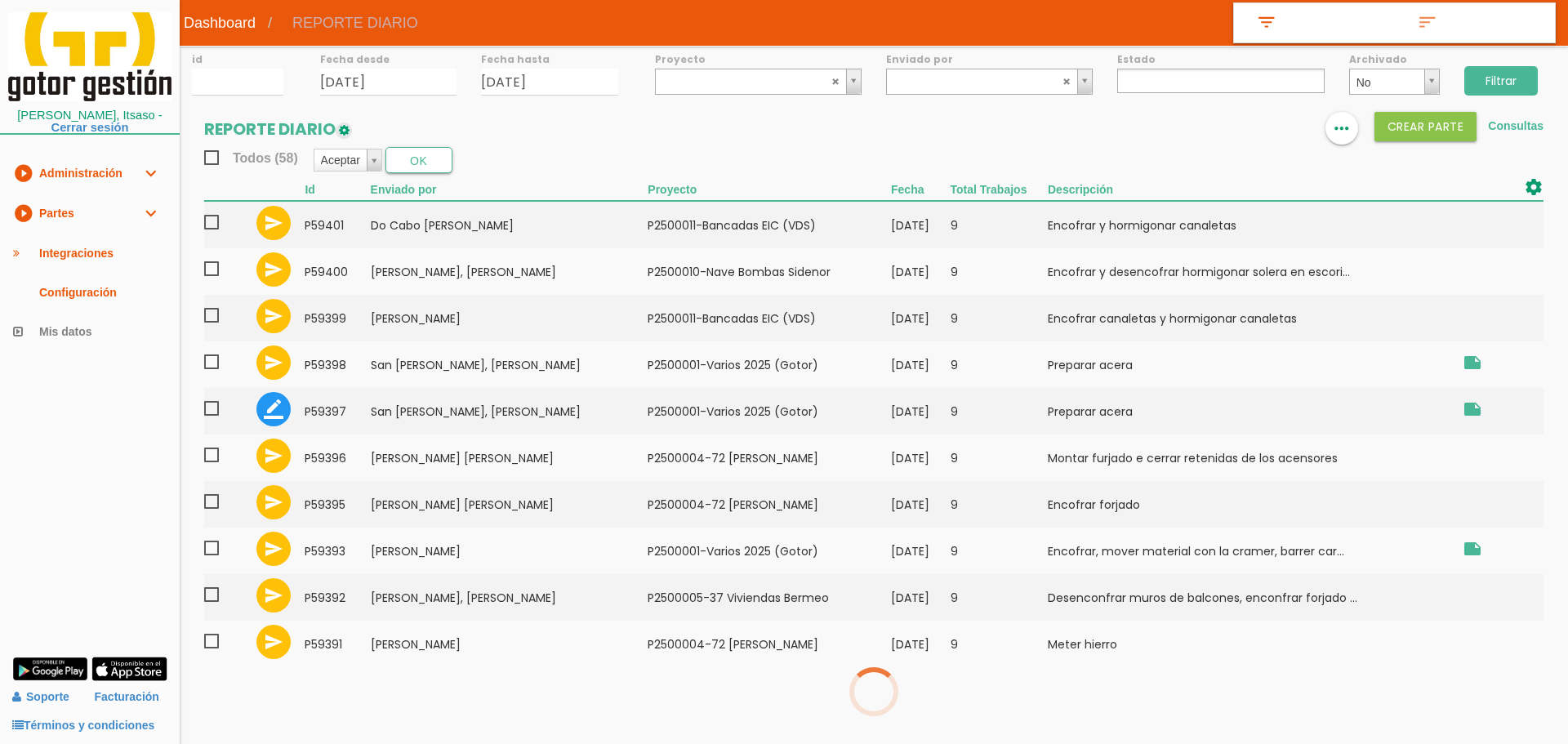
select select
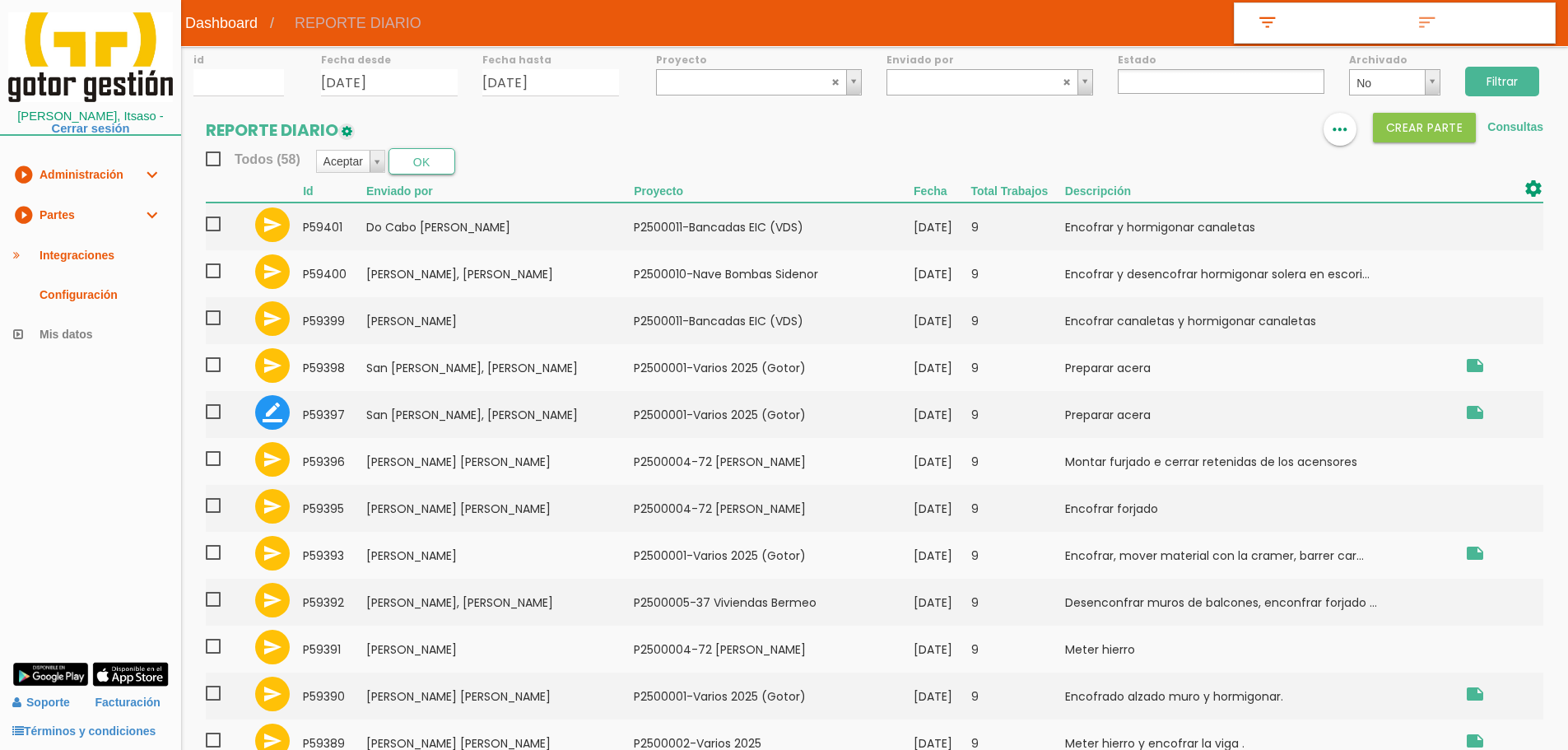
drag, startPoint x: 1535, startPoint y: 77, endPoint x: 1517, endPoint y: 70, distance: 19.3
click at [1536, 76] on input "Filtrar" at bounding box center [1502, 82] width 74 height 30
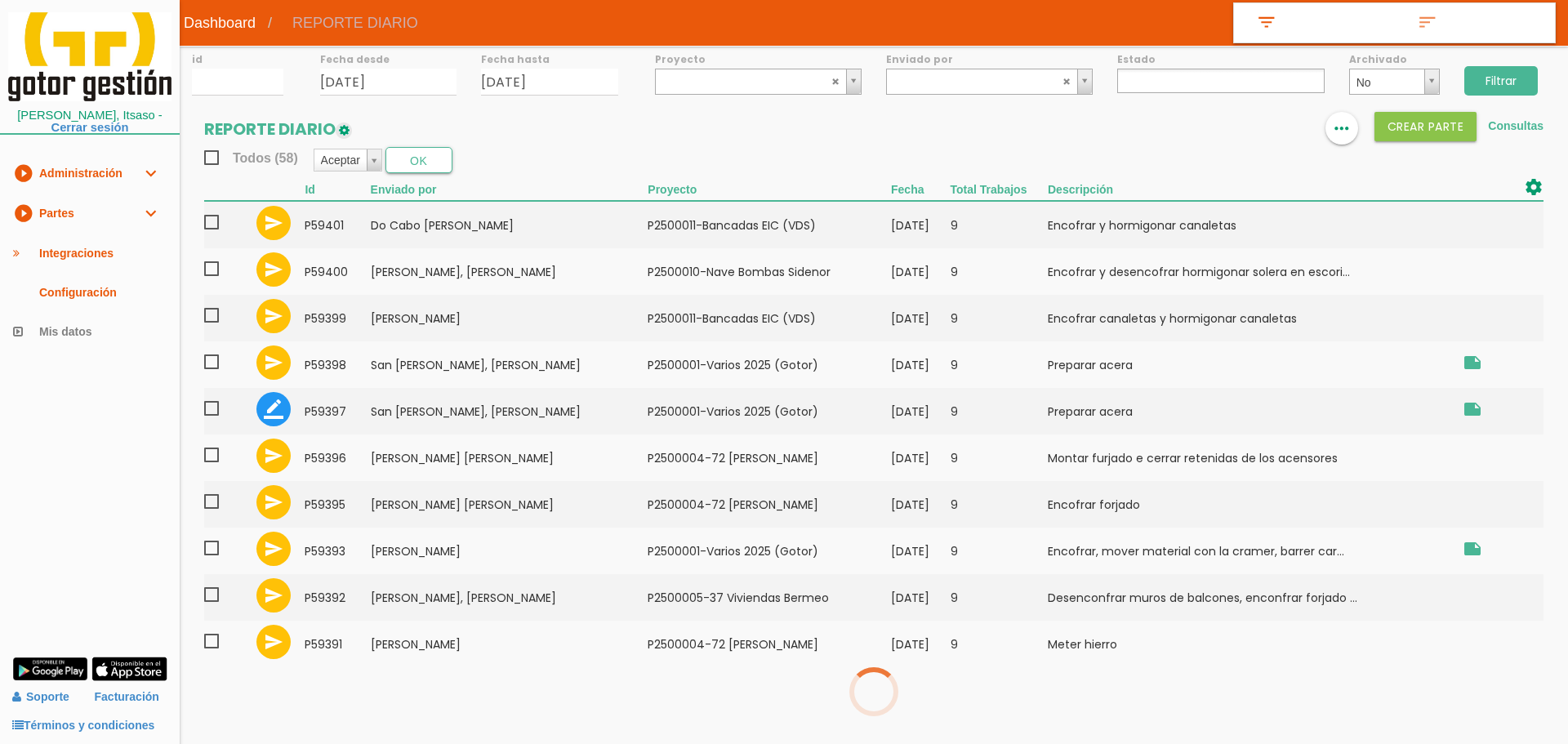
select select
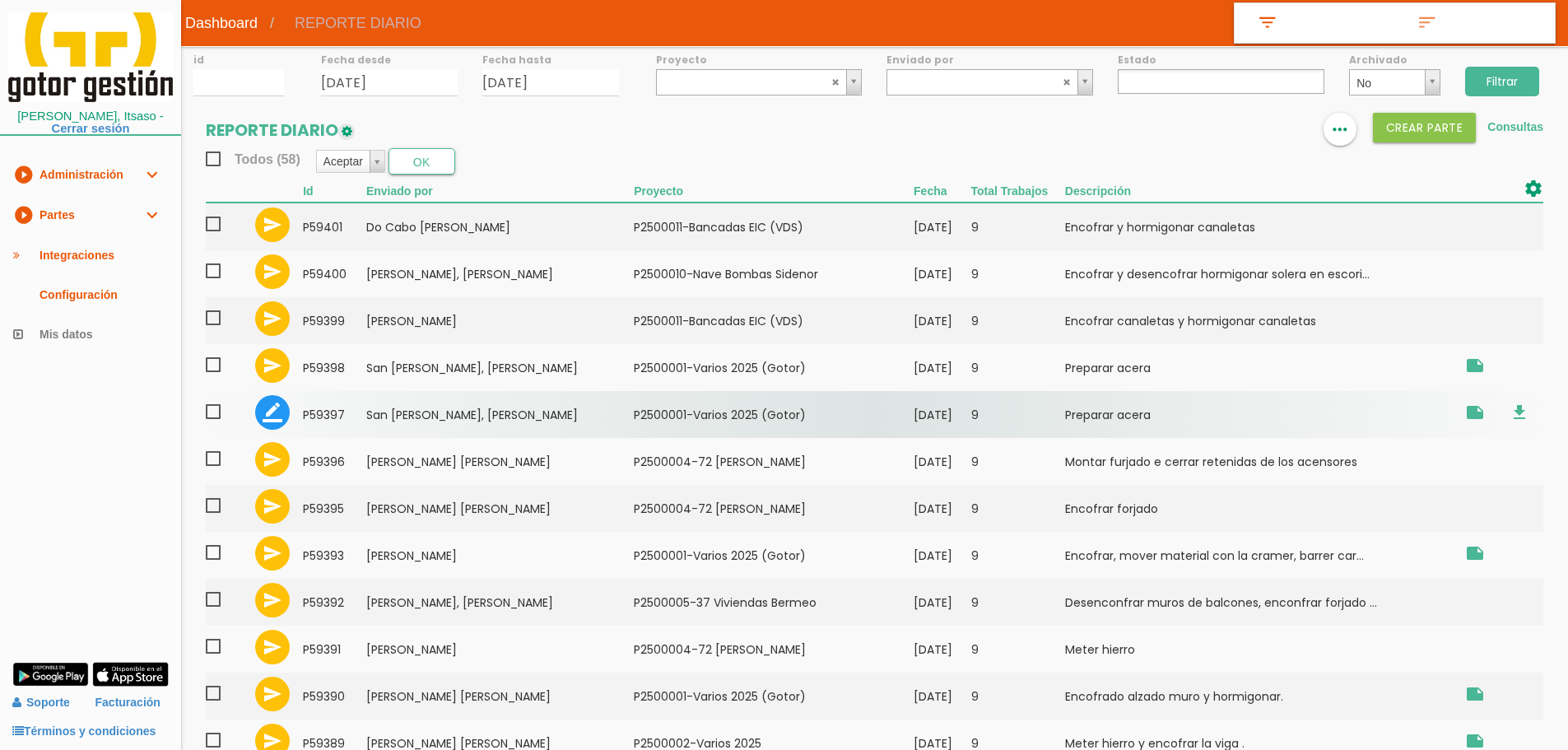
click at [970, 420] on td "[DATE]" at bounding box center [942, 415] width 57 height 47
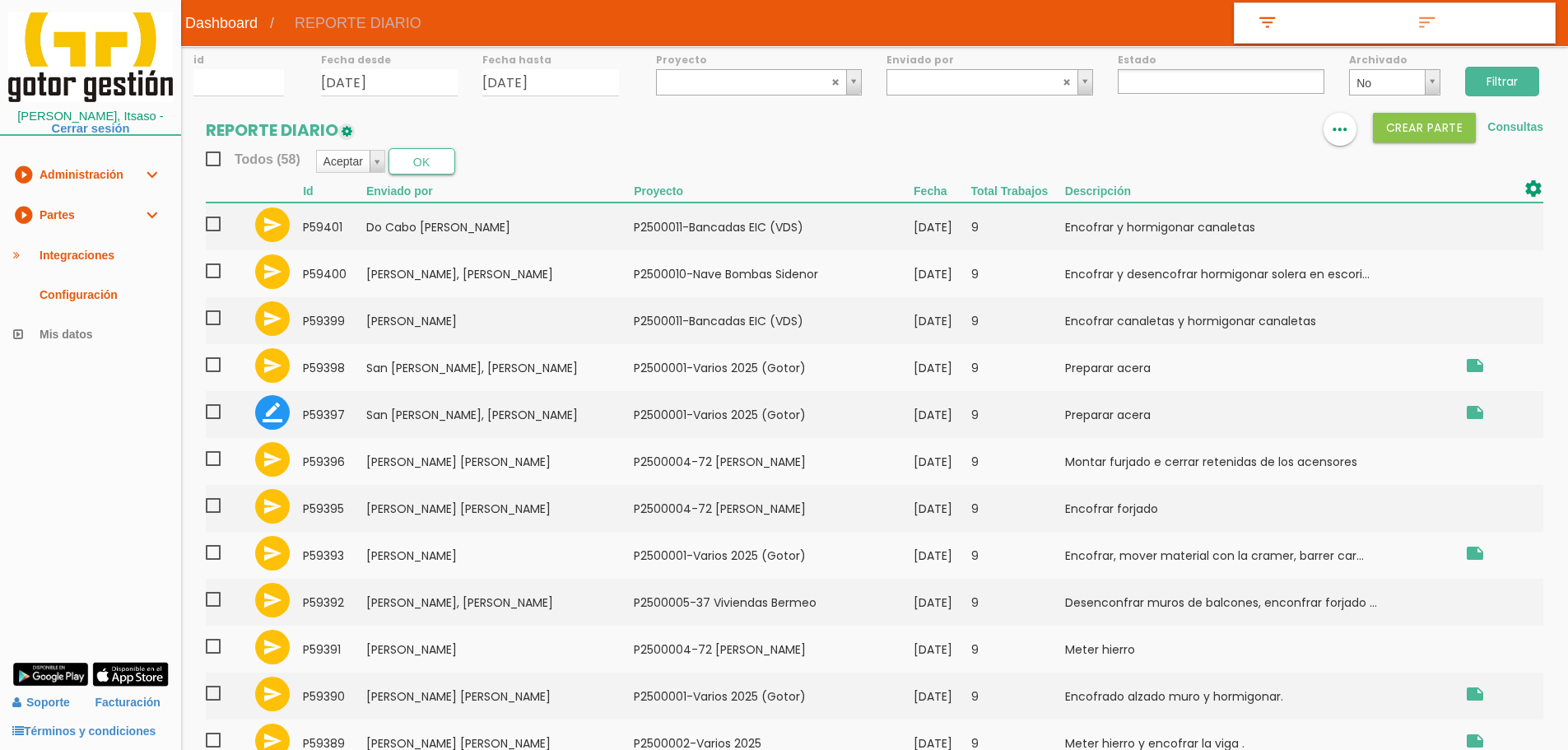
click at [1484, 82] on input "Filtrar" at bounding box center [1502, 82] width 74 height 30
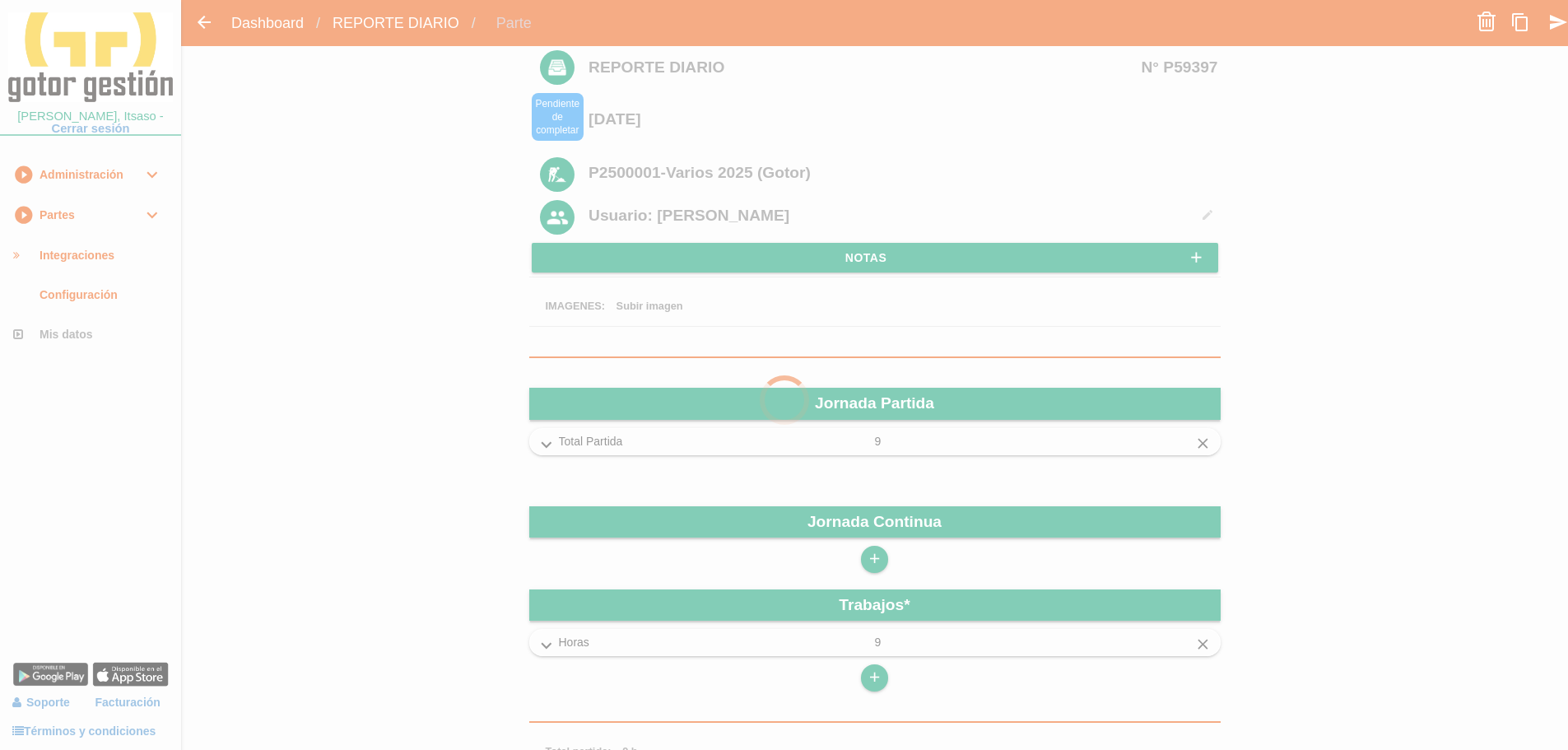
click at [1486, 21] on div at bounding box center [784, 375] width 1568 height 750
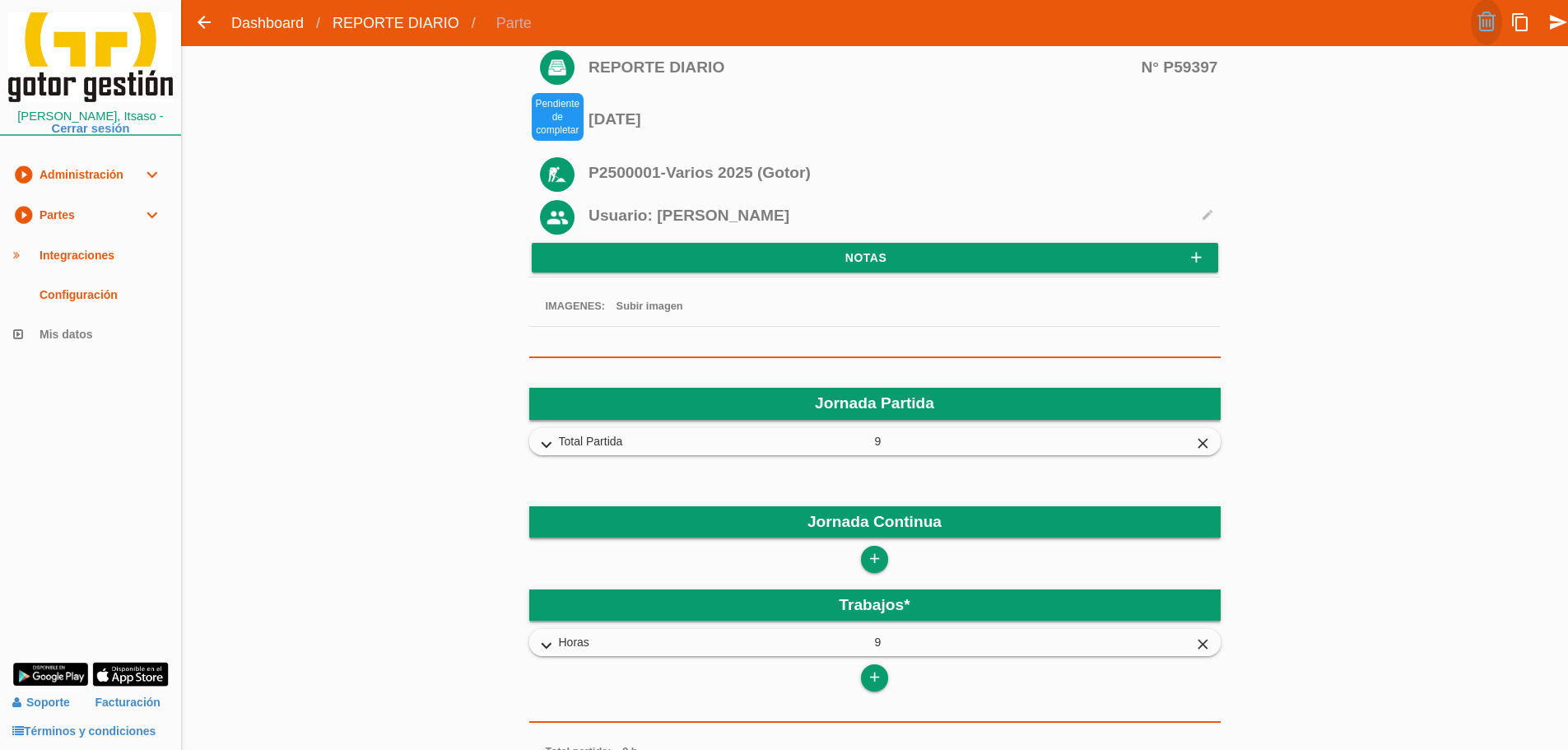
click at [1488, 28] on link at bounding box center [1486, 22] width 32 height 46
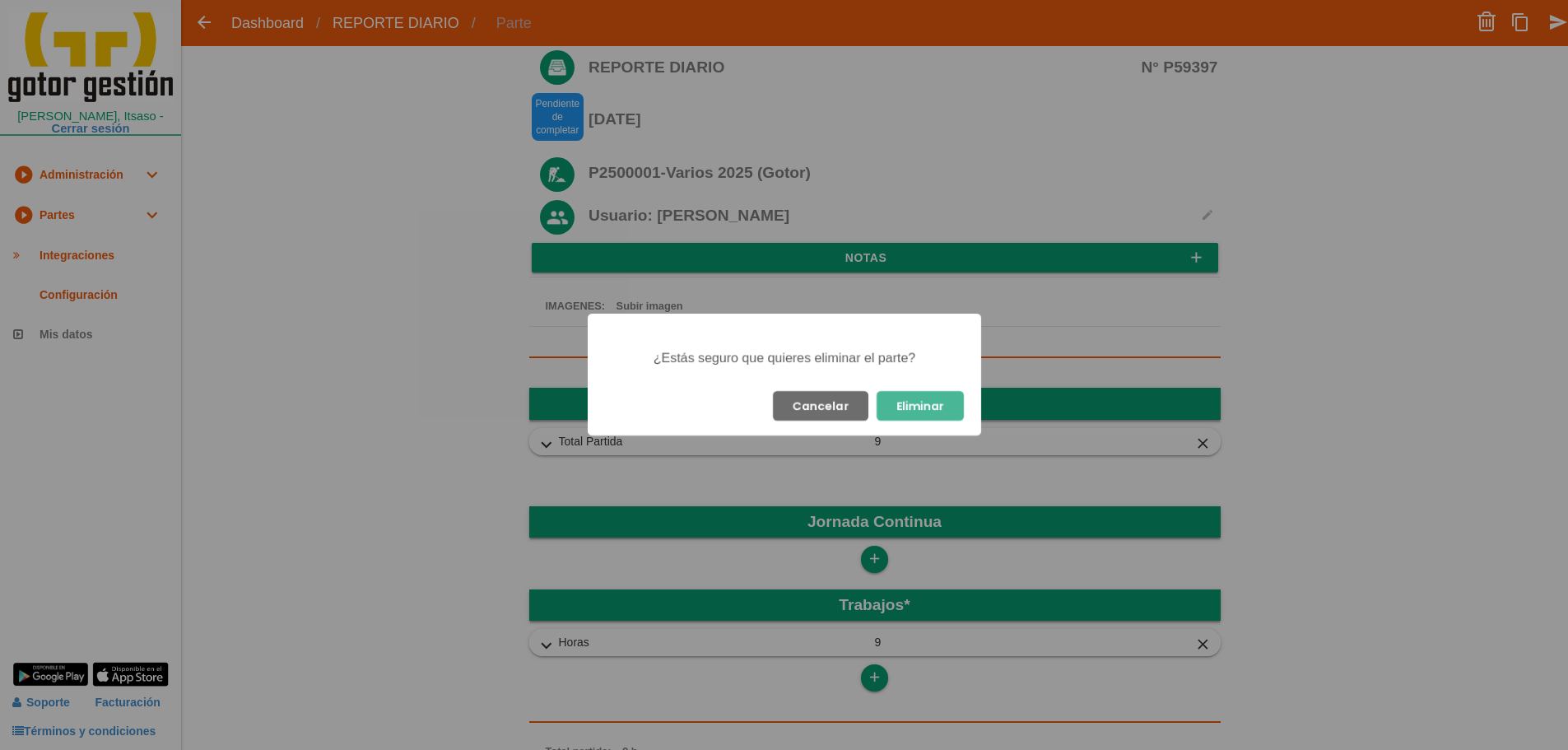
click at [930, 418] on button "Eliminar" at bounding box center [920, 406] width 87 height 30
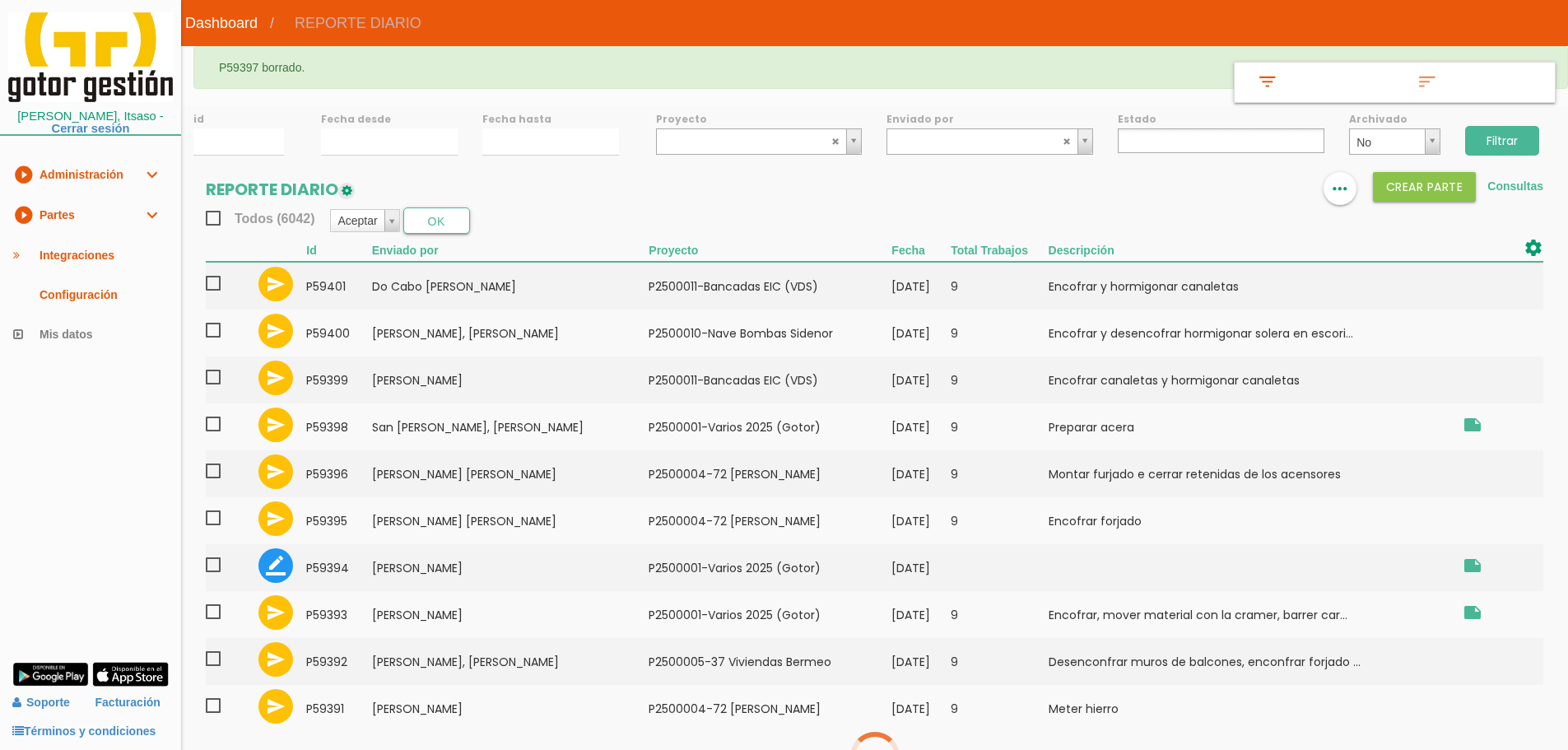
select select
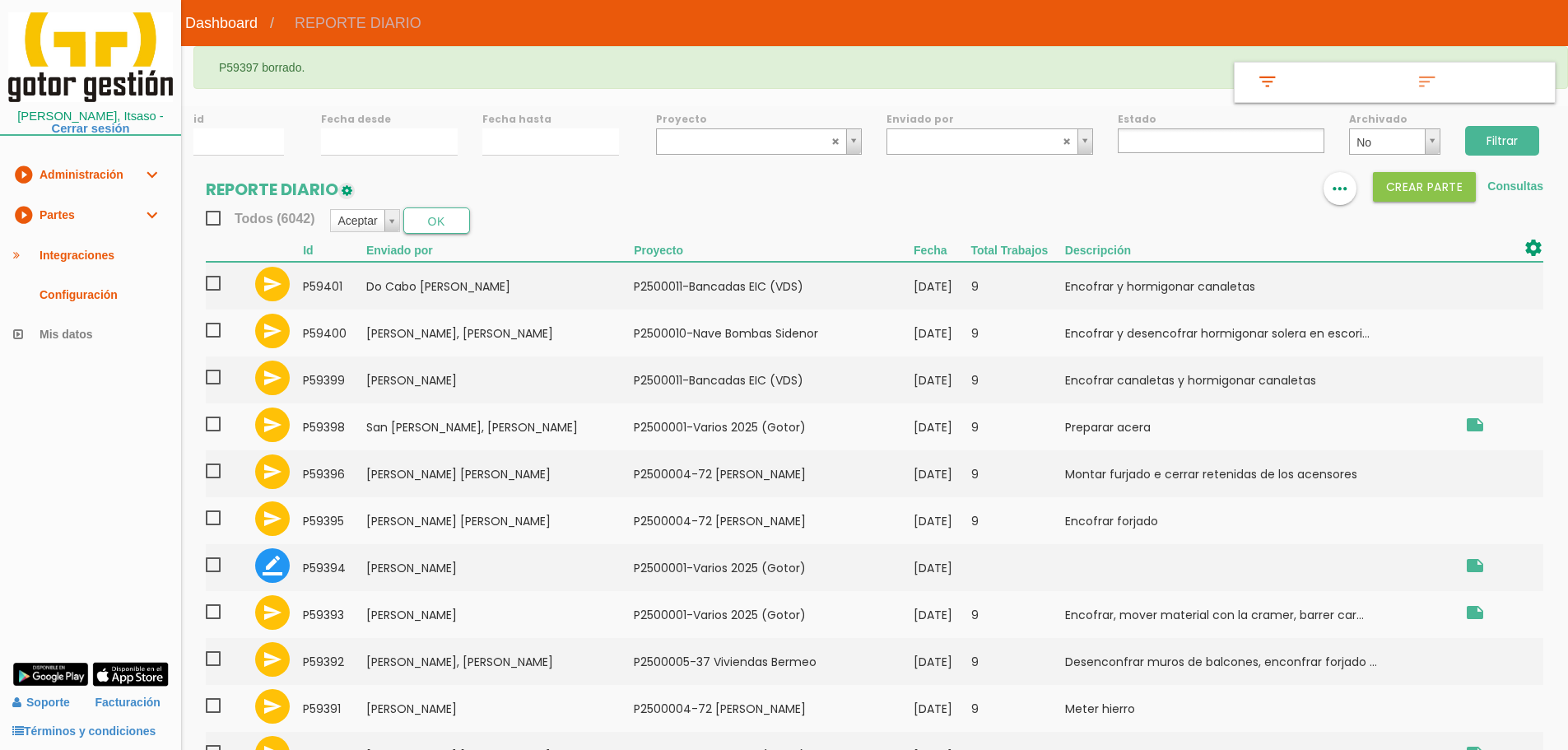
click at [1500, 130] on input "Filtrar" at bounding box center [1502, 140] width 74 height 30
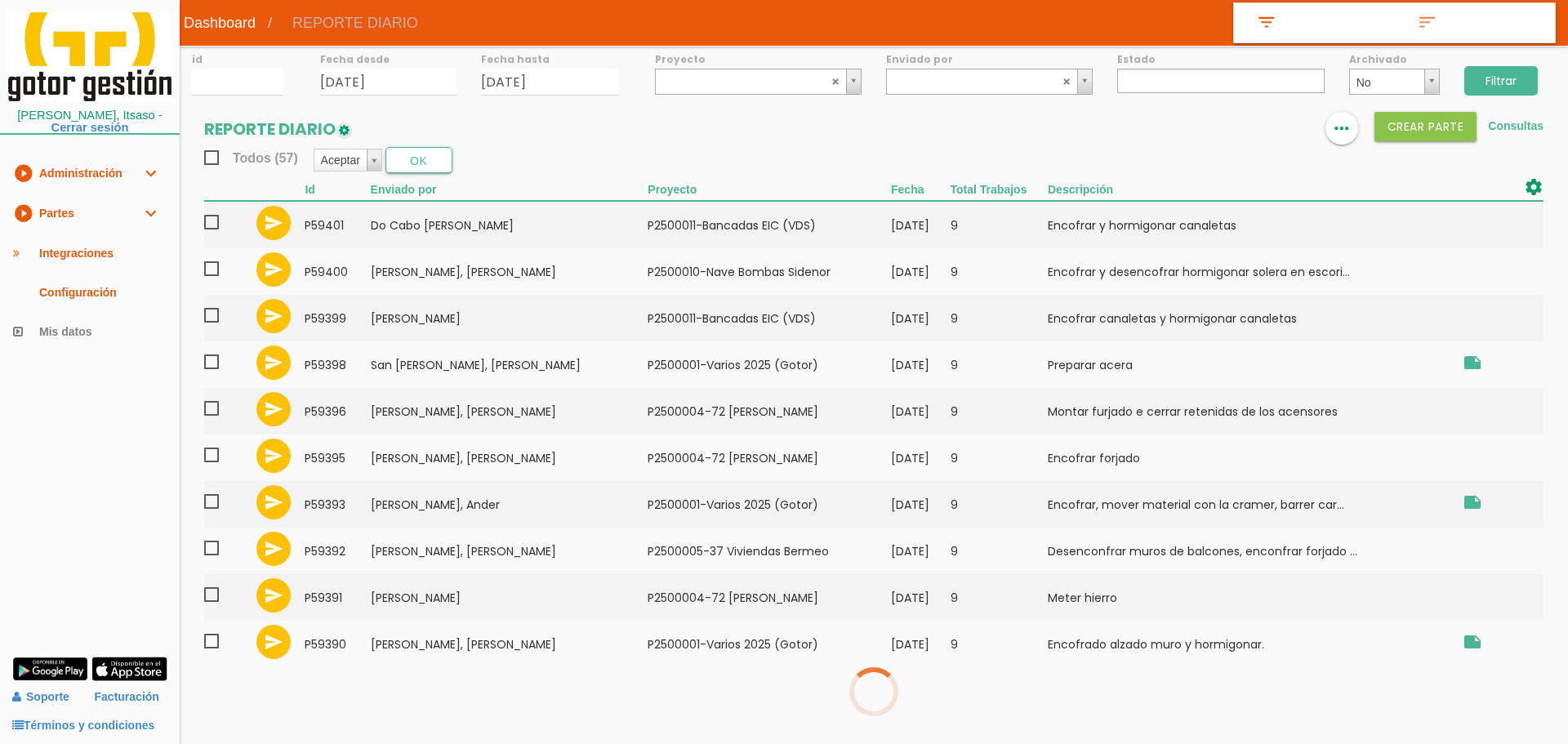
select select
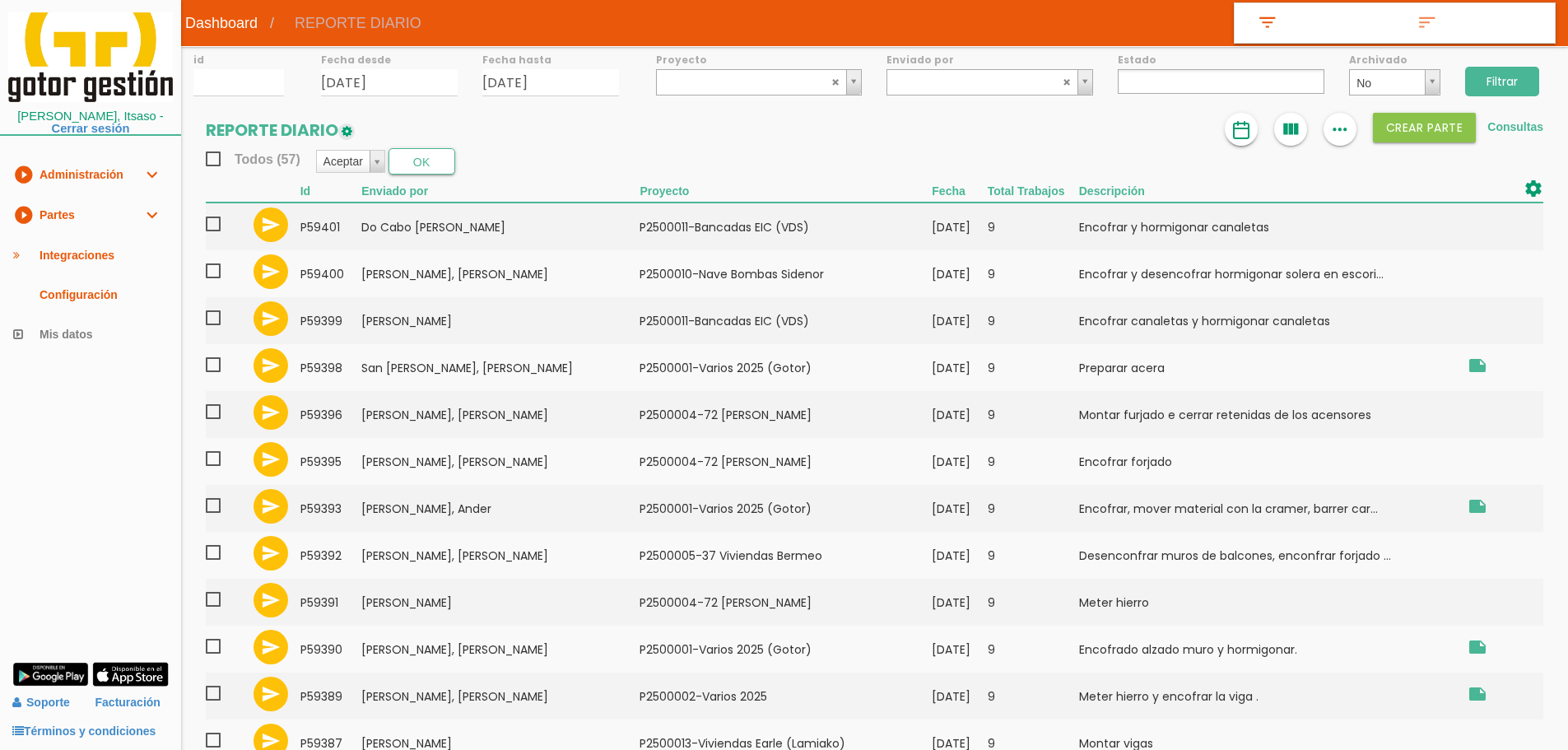
click at [1244, 130] on img at bounding box center [1241, 130] width 20 height 20
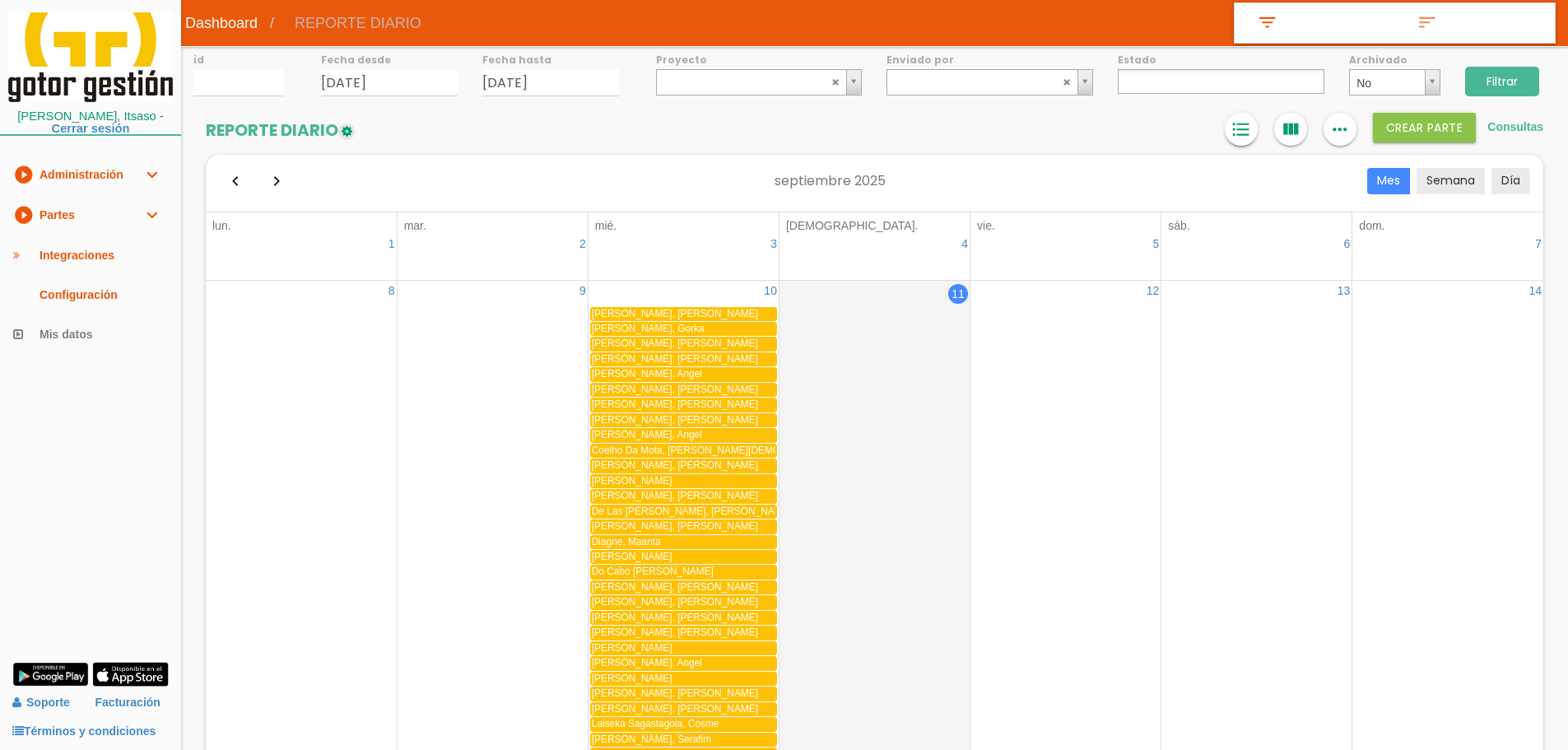
click at [1243, 129] on icon "format_list_bulleted" at bounding box center [1241, 129] width 22 height 33
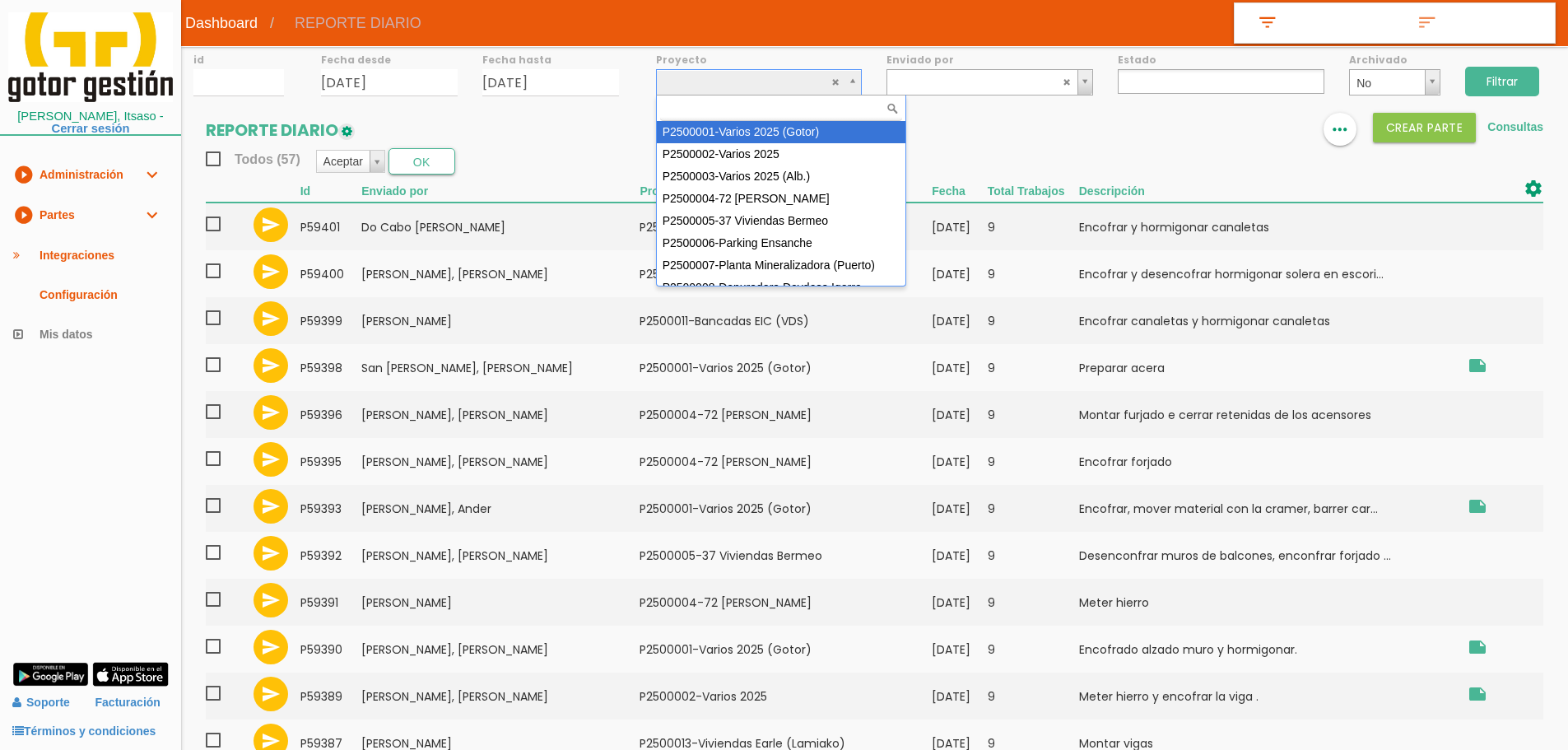
select select "83"
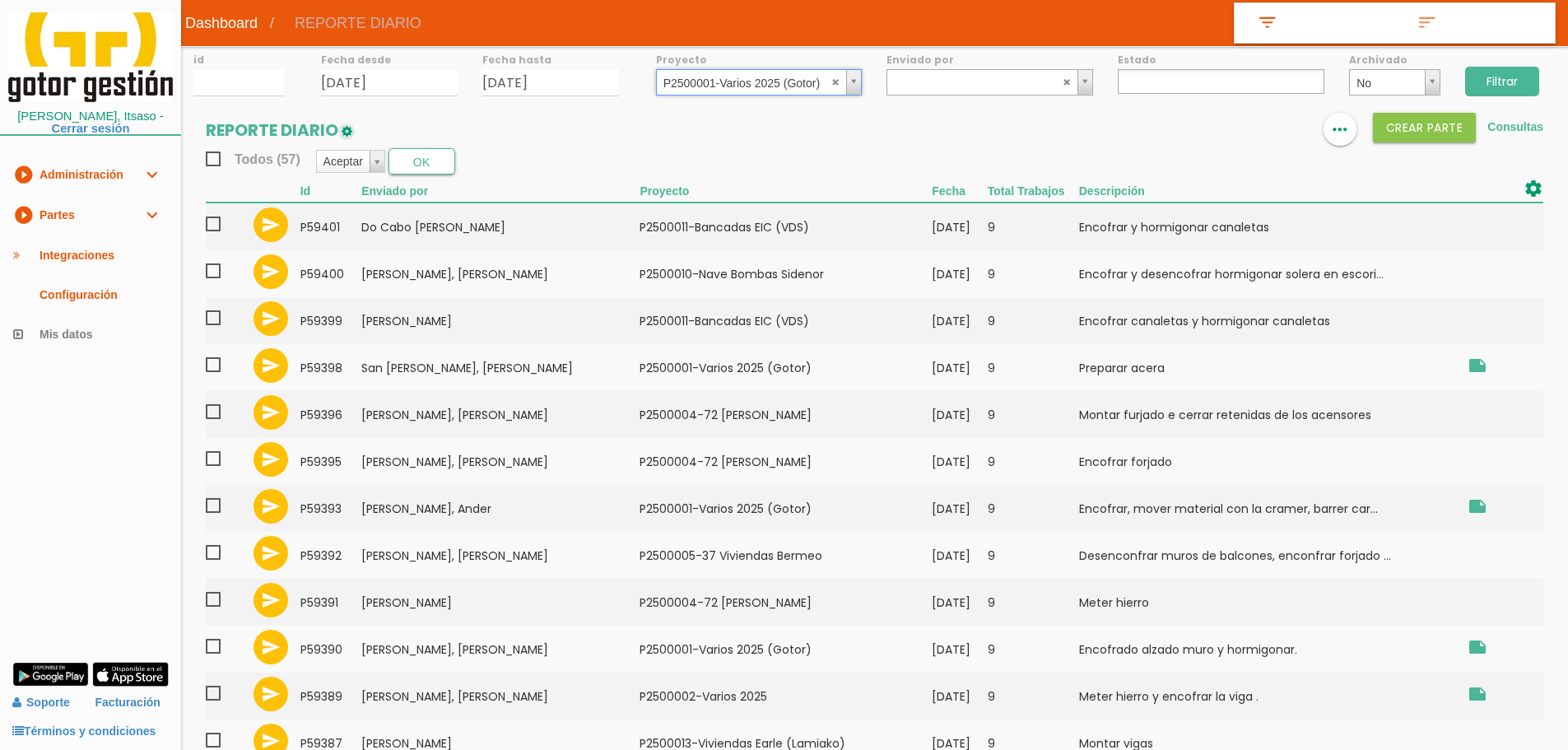
click at [1499, 85] on input "Filtrar" at bounding box center [1502, 82] width 74 height 30
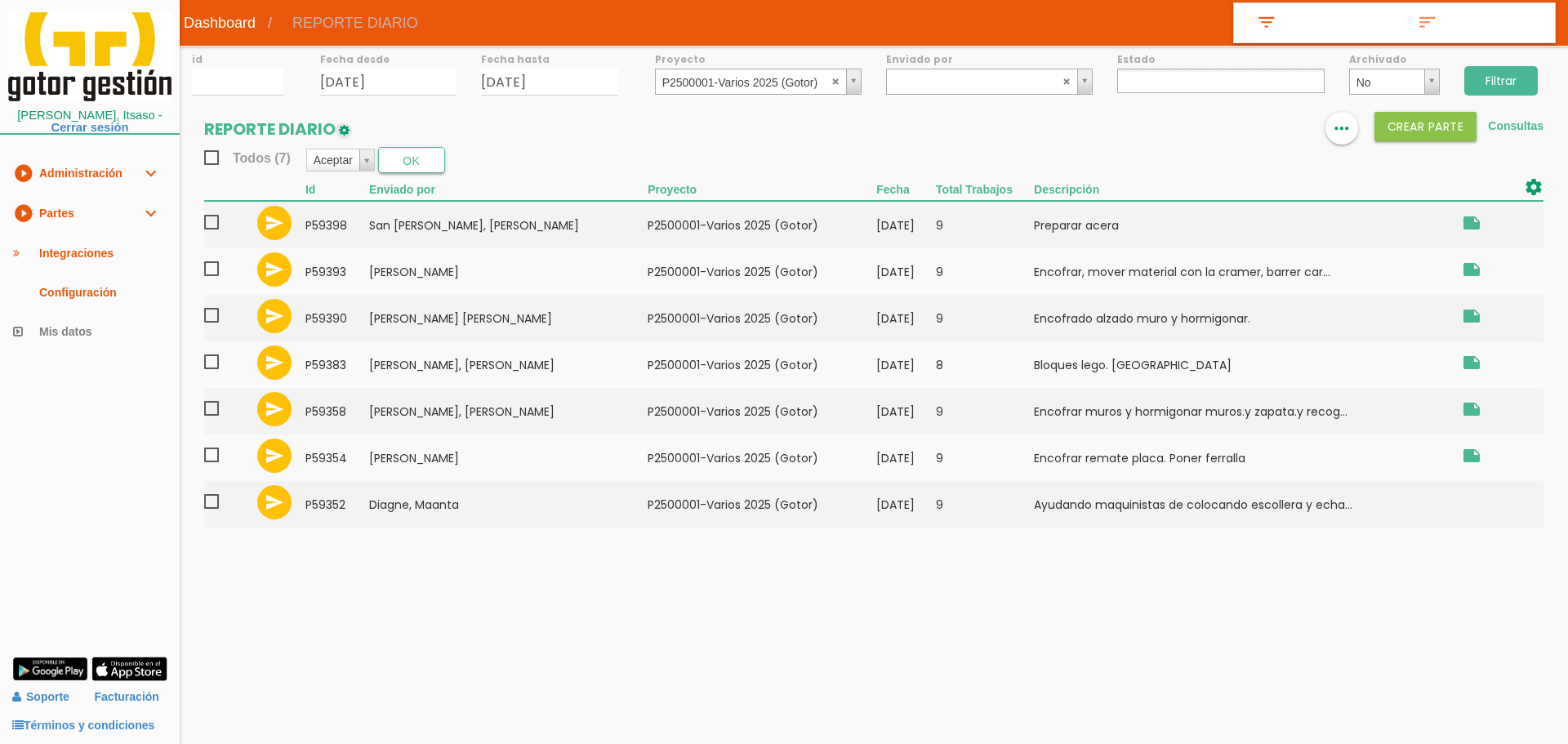
select select
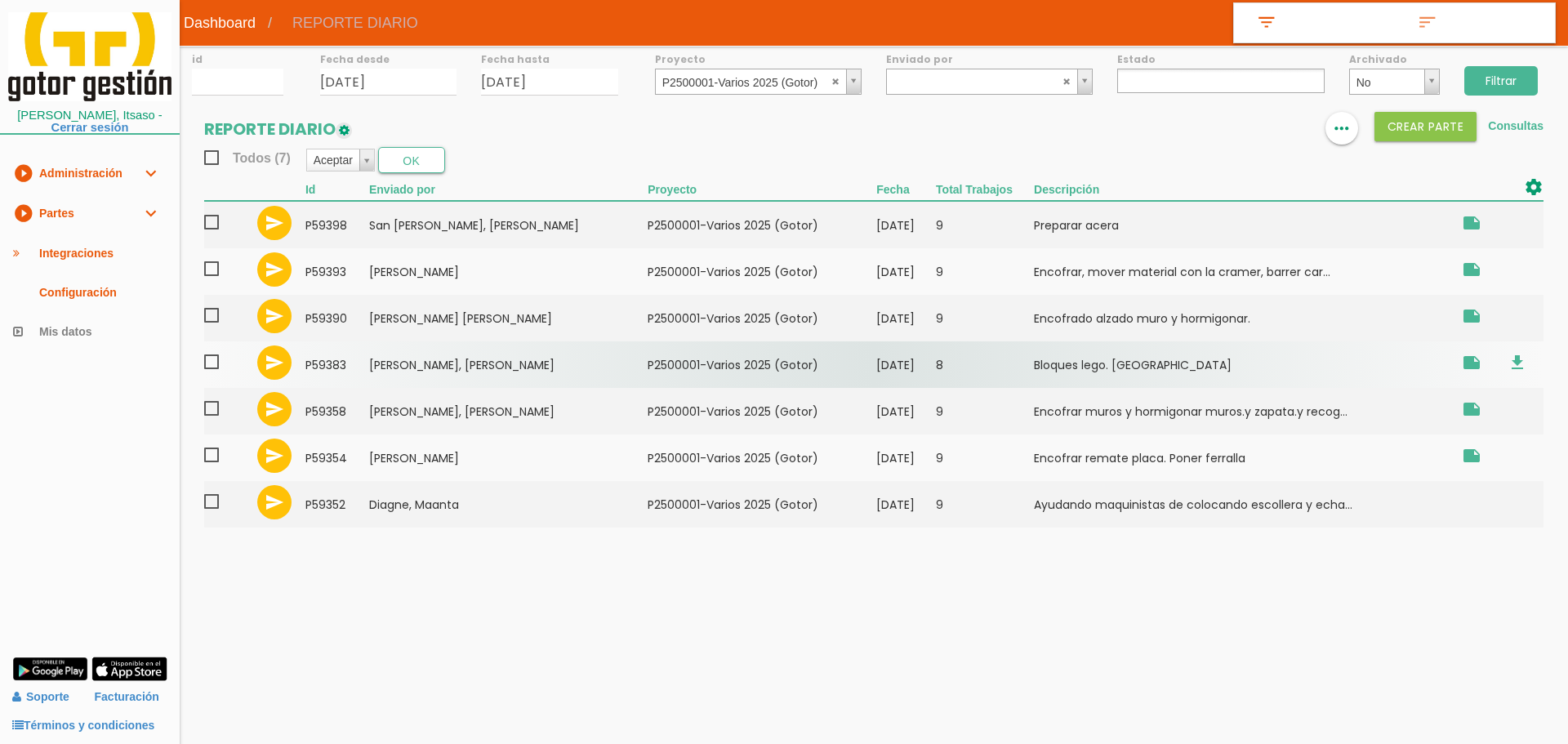
click at [215, 362] on span at bounding box center [218, 362] width 29 height 21
click at [0, 0] on input "checkbox" at bounding box center [0, 0] width 0 height 0
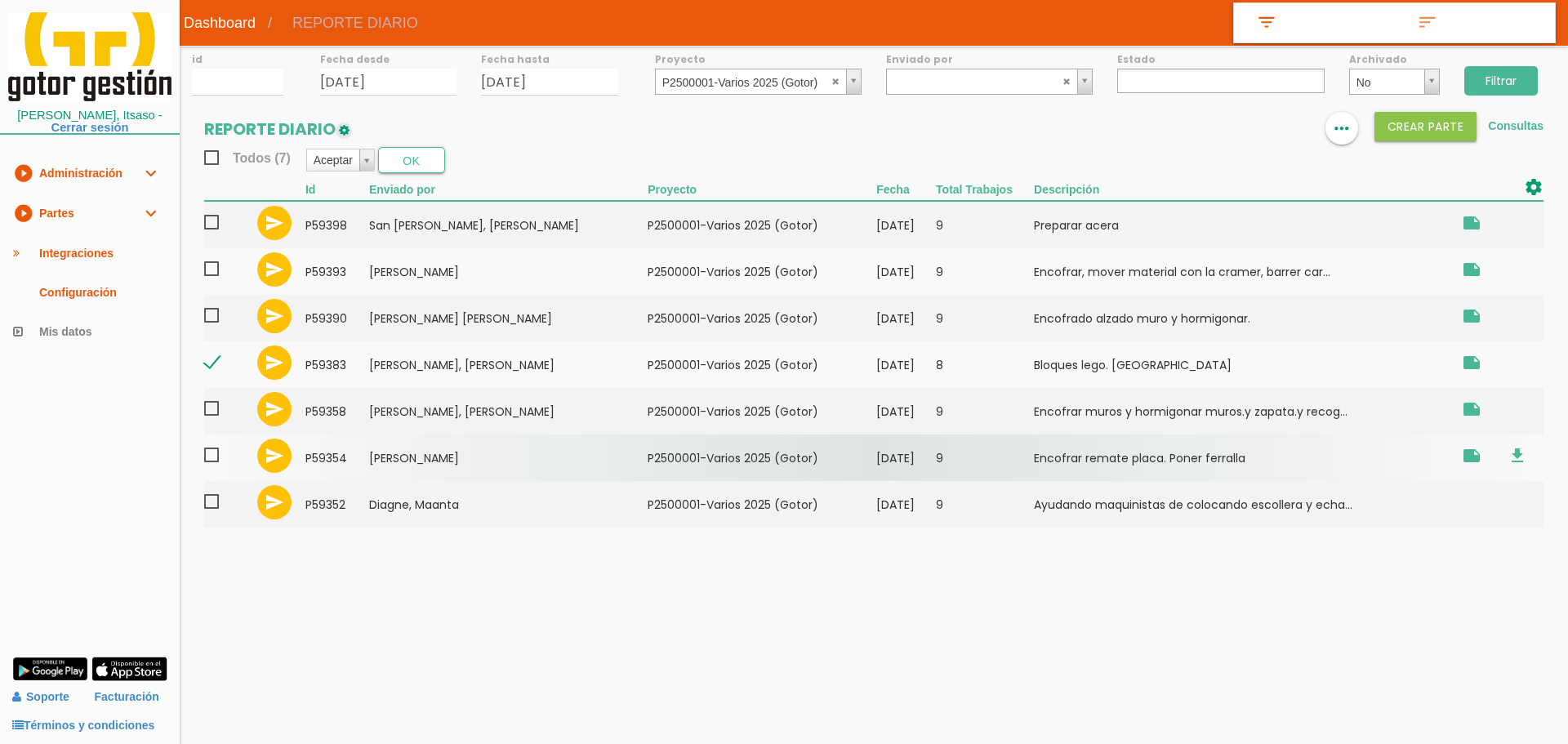
click at [213, 453] on span at bounding box center [218, 455] width 29 height 21
click at [0, 0] on input "checkbox" at bounding box center [0, 0] width 0 height 0
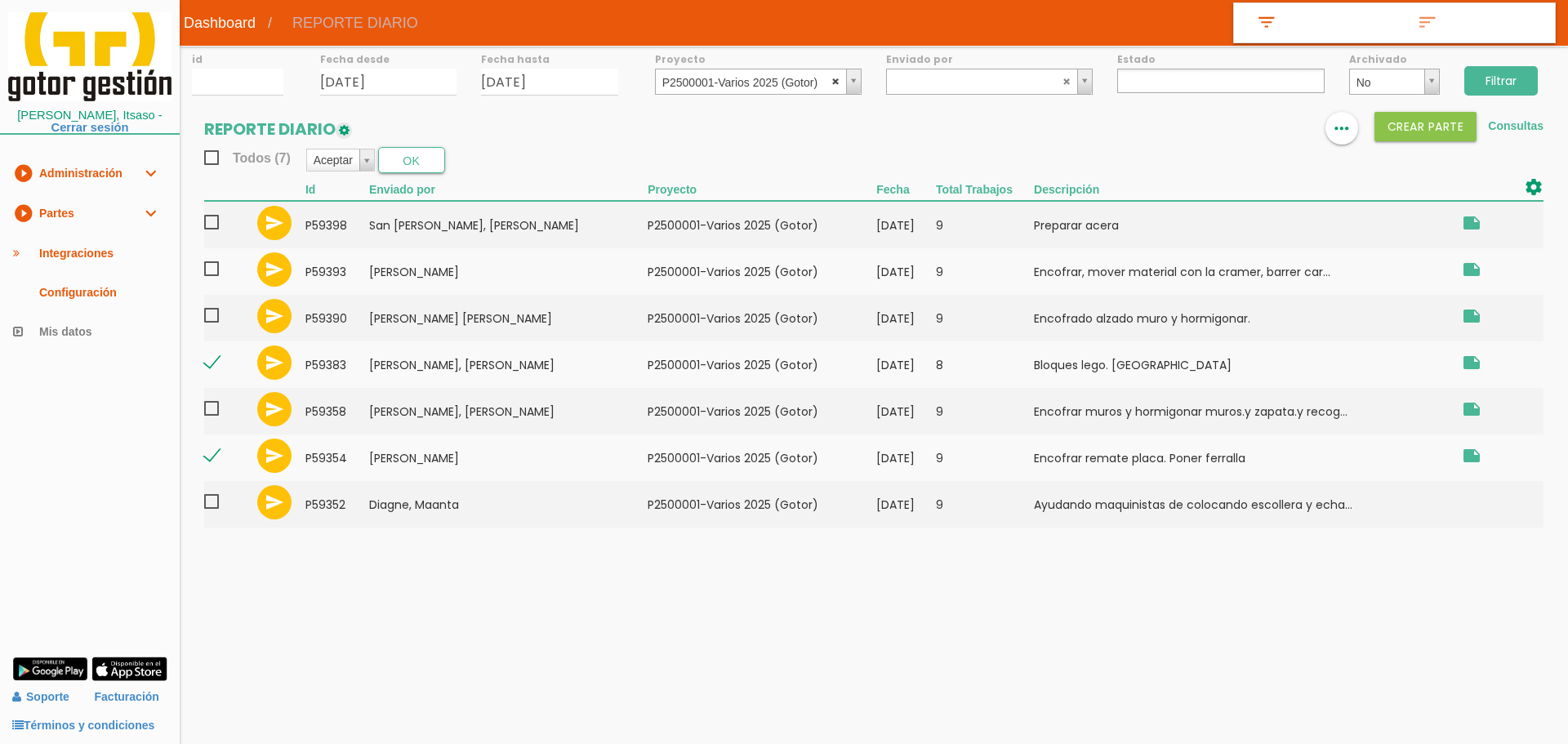
select select
click at [836, 79] on abbr at bounding box center [836, 80] width 10 height 10
click at [1518, 75] on input "Filtrar" at bounding box center [1501, 81] width 74 height 30
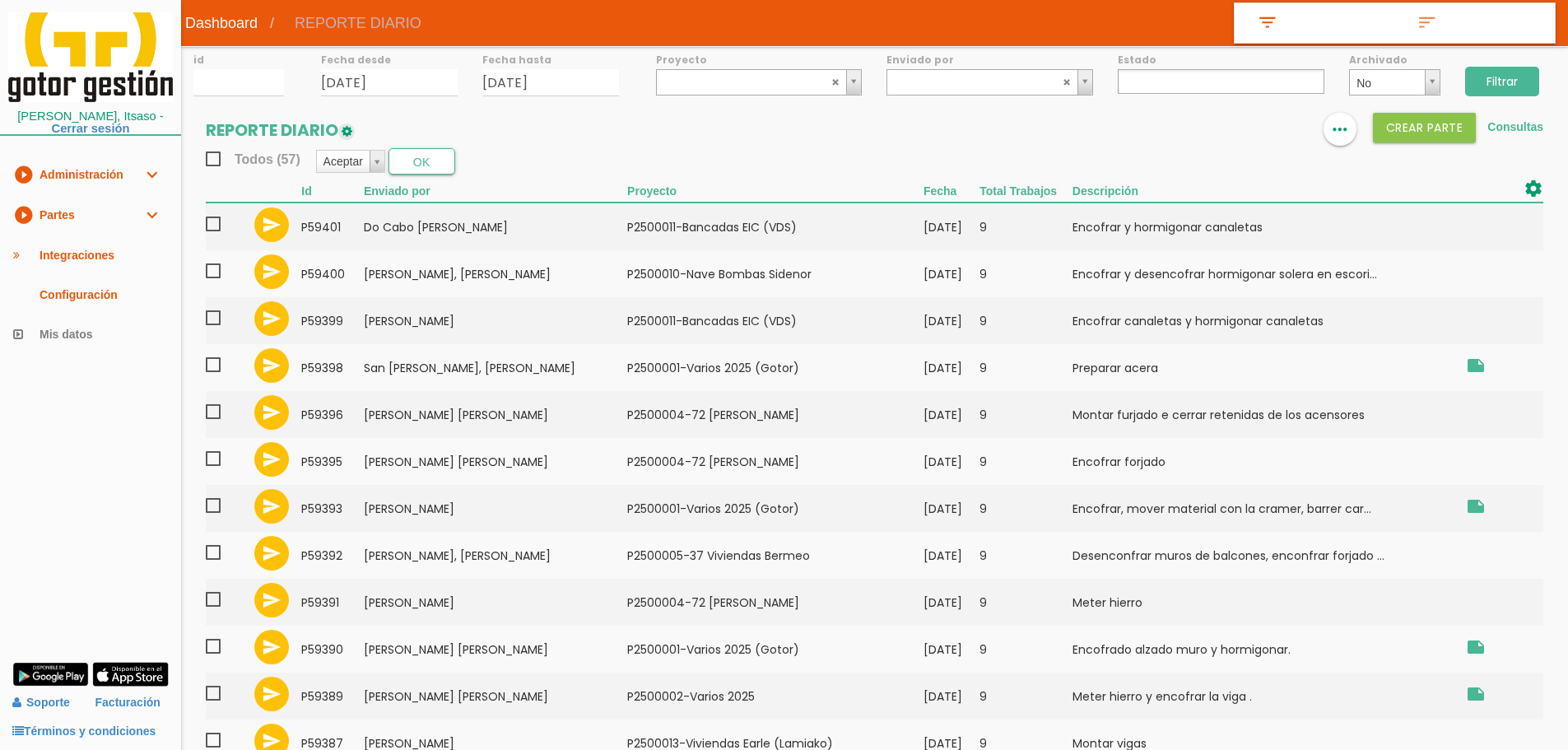
select select
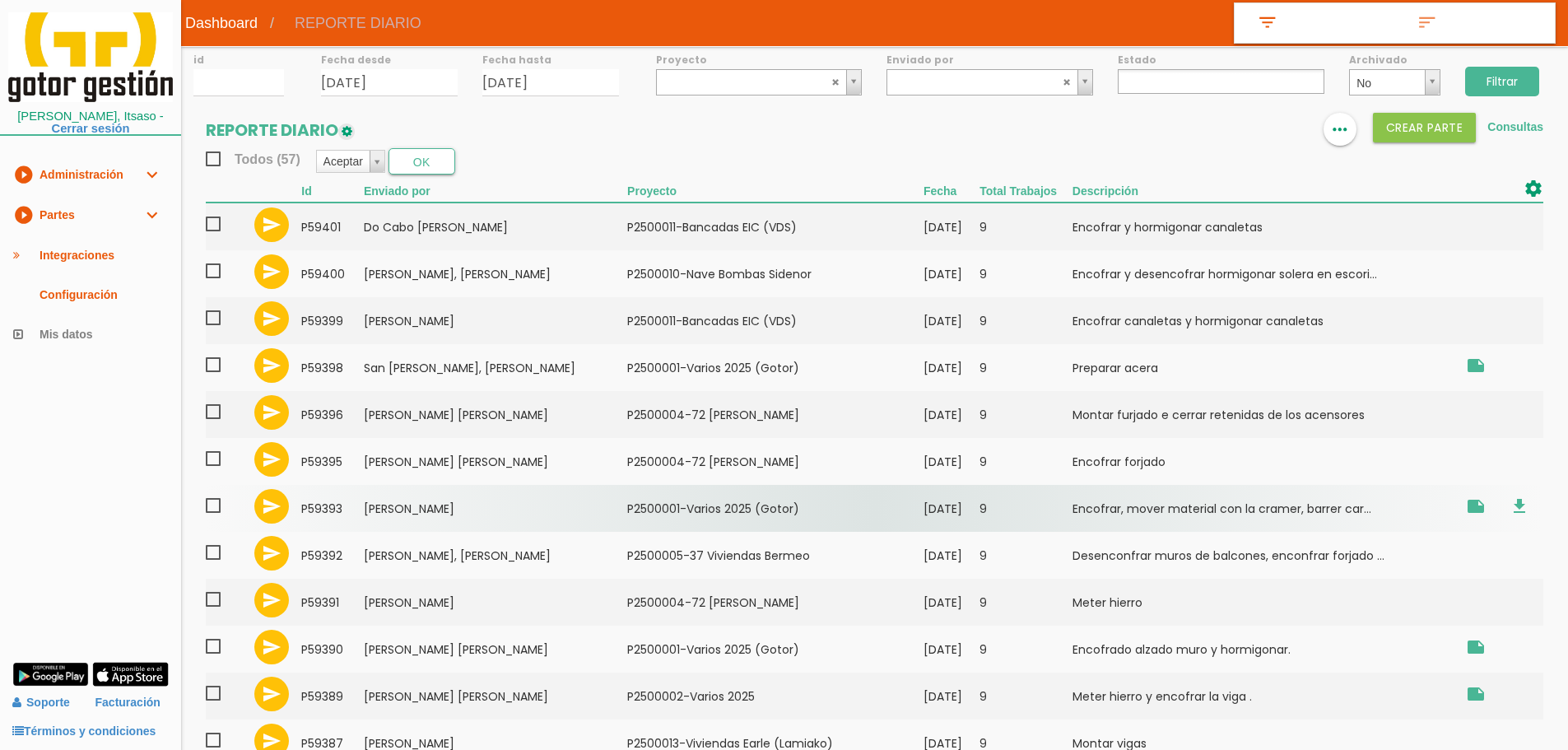
click at [408, 514] on td "Ortega Otaduy, Ander" at bounding box center [495, 508] width 264 height 47
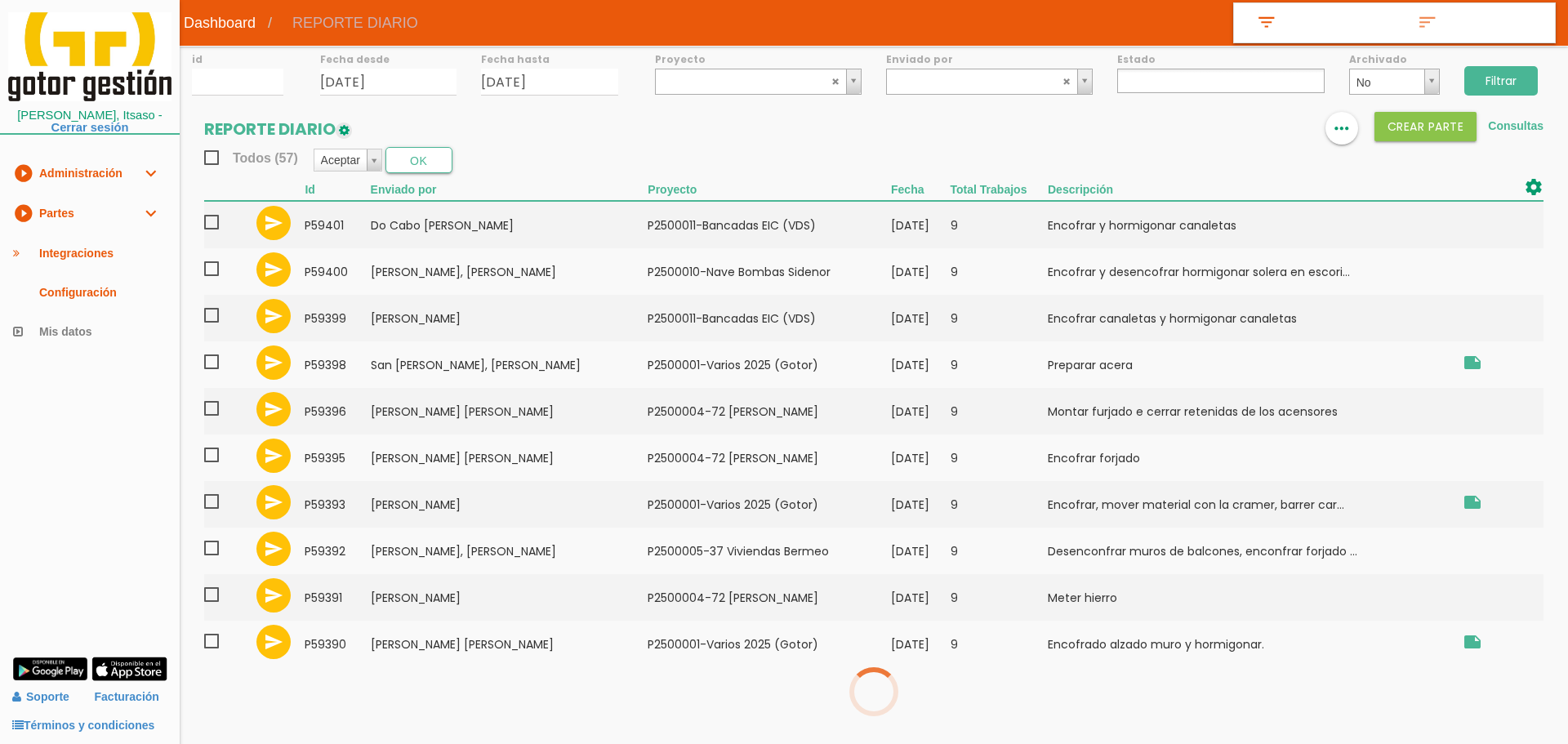
select select
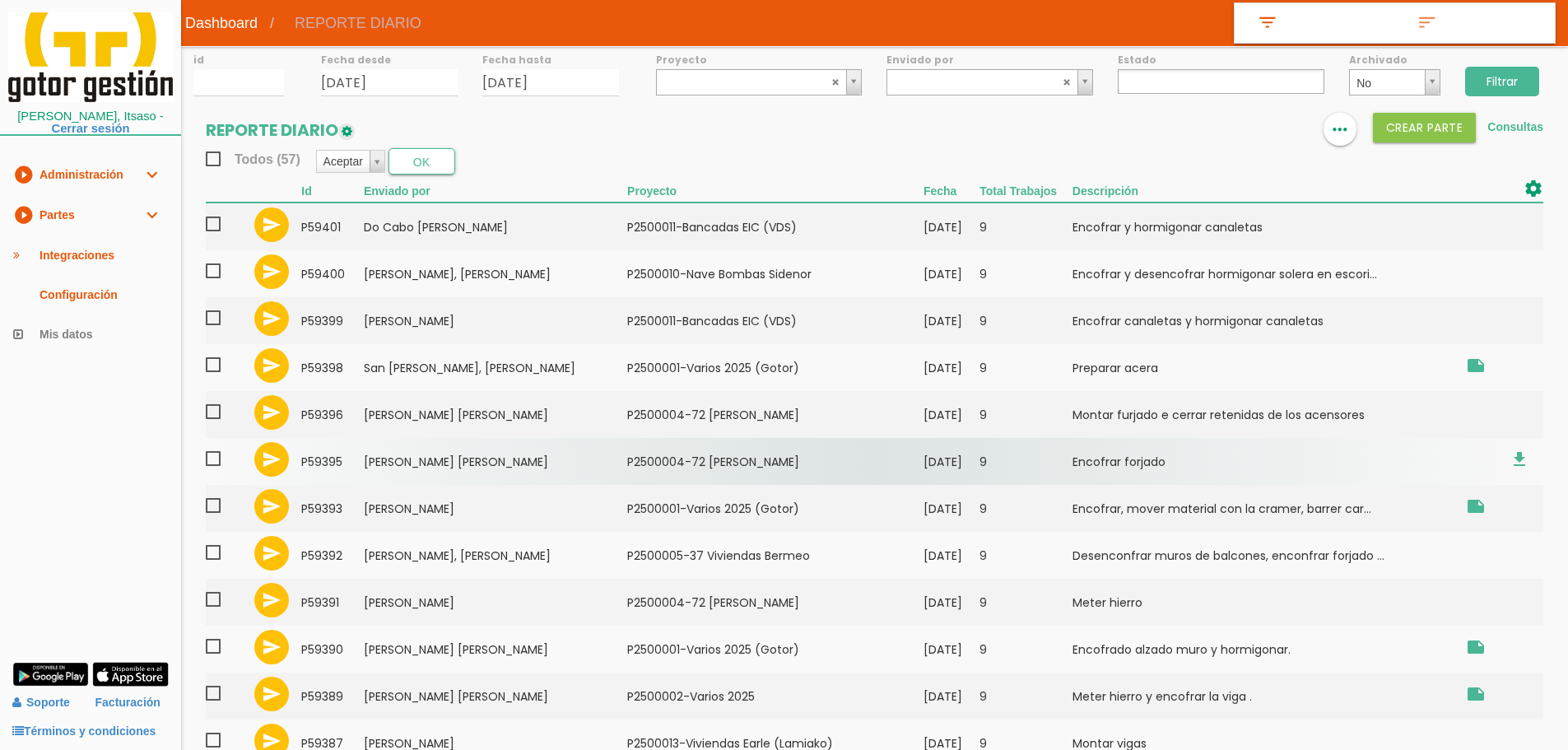
click at [534, 465] on td "Moreira Rodrigues, Helder Adriano" at bounding box center [495, 461] width 264 height 47
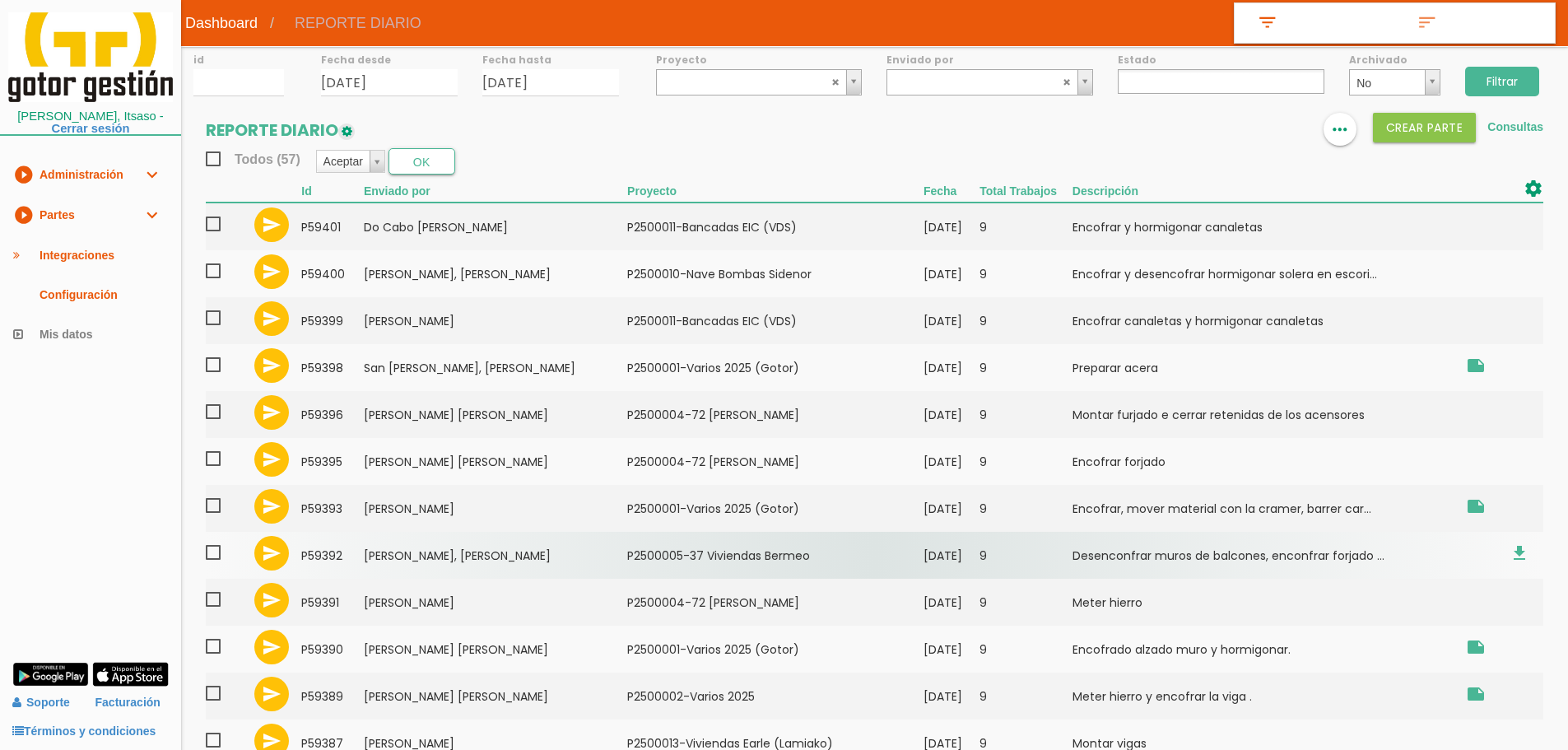
click at [427, 549] on td "Pinto Bernardo, Jose Anibal" at bounding box center [495, 555] width 264 height 47
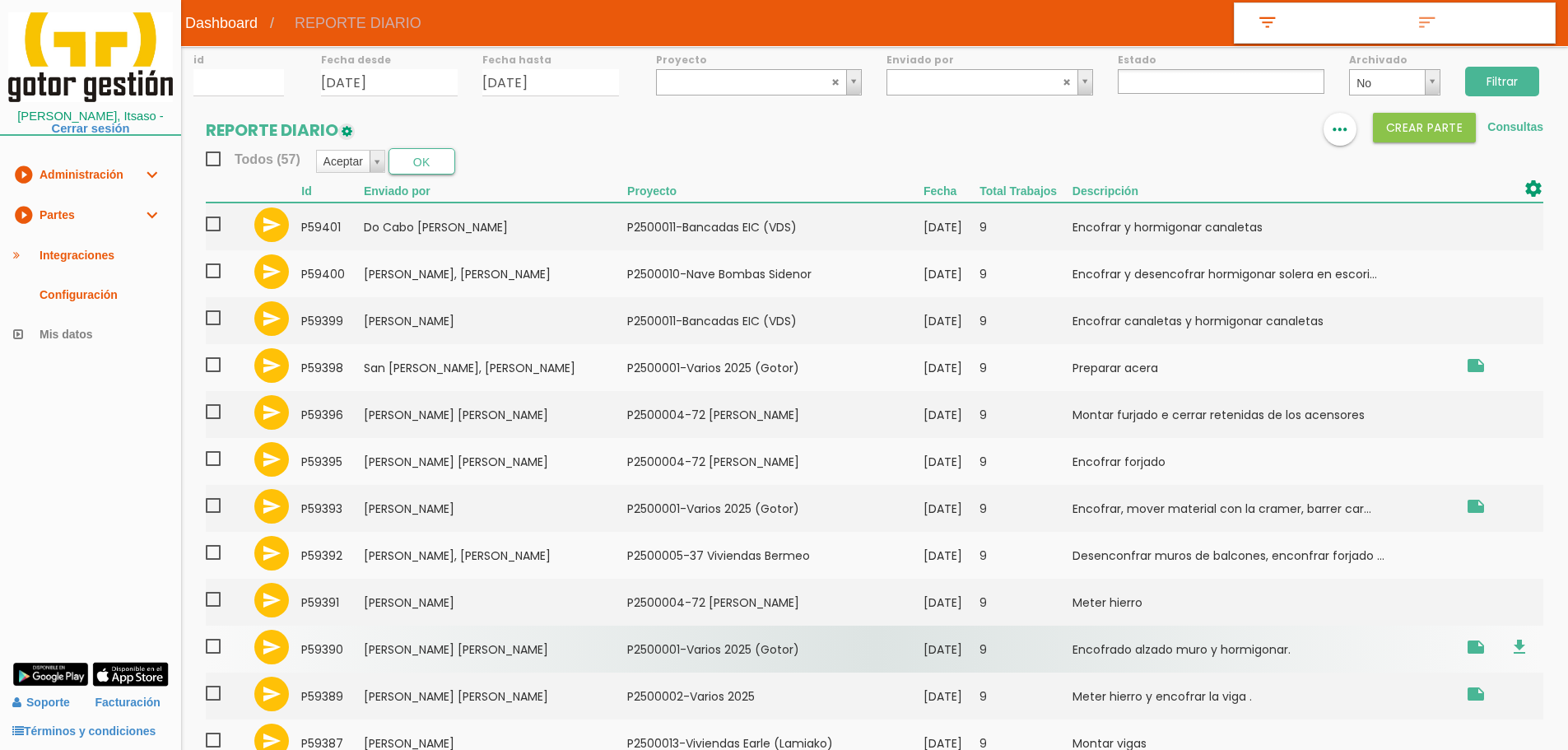
click at [517, 665] on td "Ayuso Muñoz, Angel Emilio" at bounding box center [495, 649] width 264 height 47
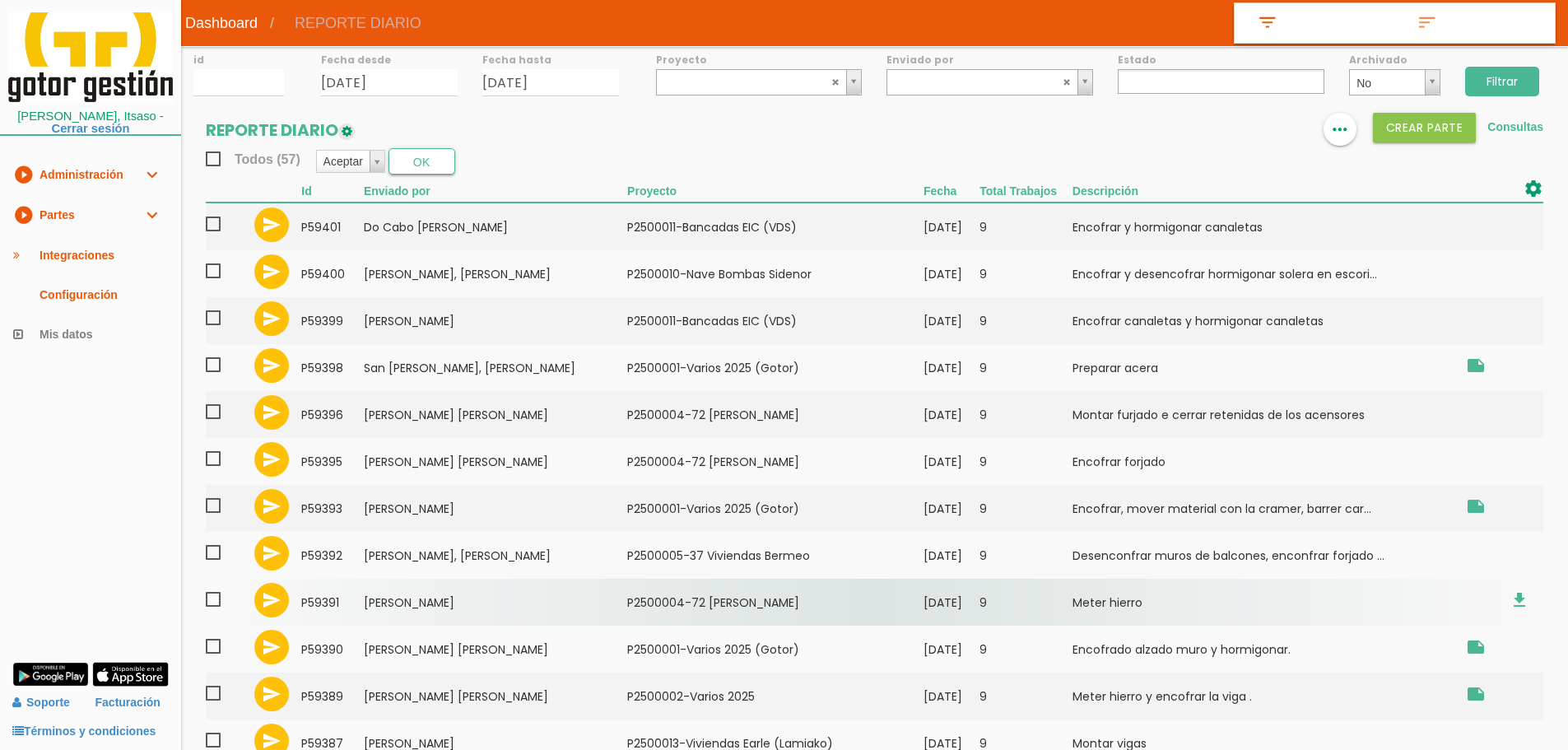
click at [423, 592] on td "[PERSON_NAME]" at bounding box center [495, 602] width 264 height 47
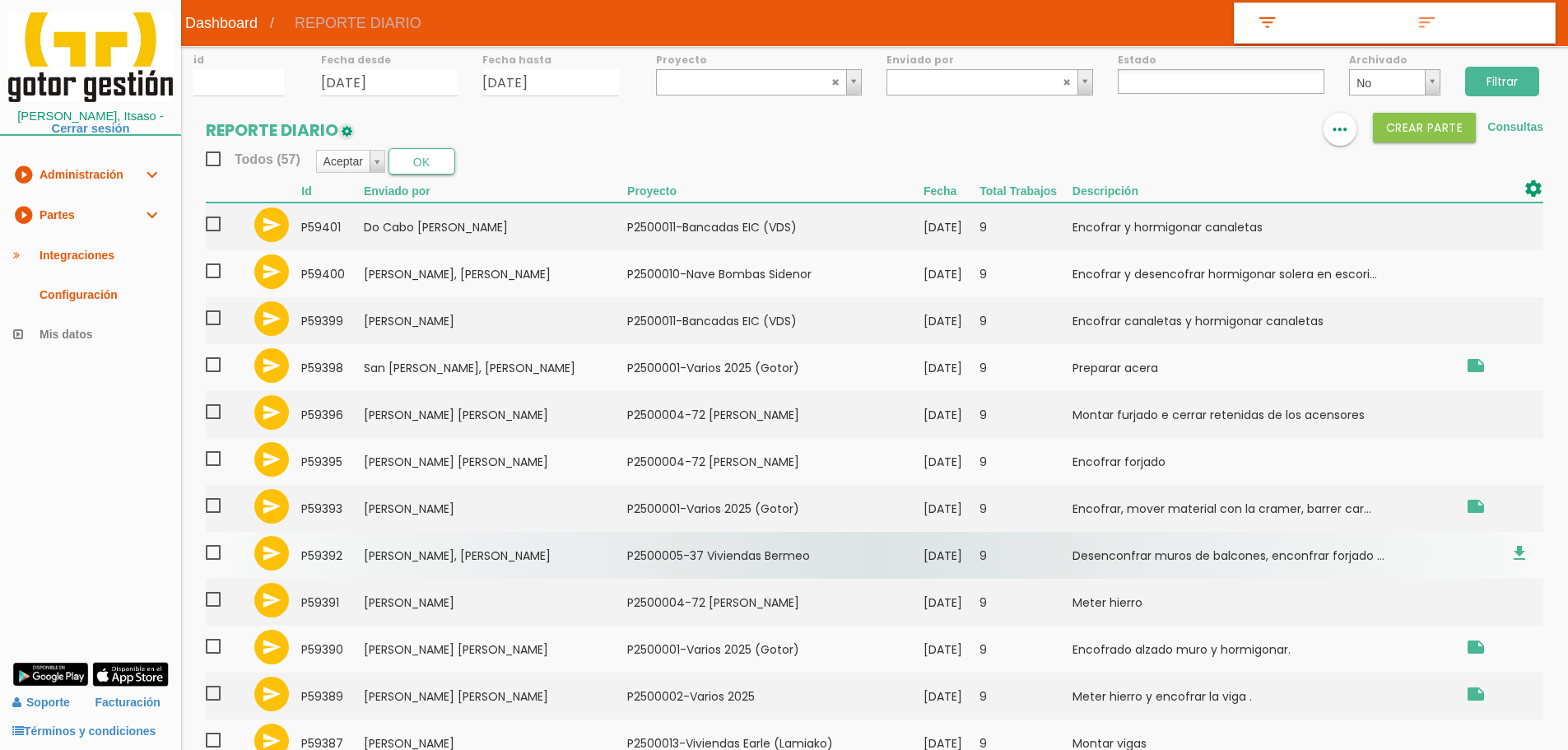
click at [394, 558] on td "[PERSON_NAME], [PERSON_NAME]" at bounding box center [495, 555] width 264 height 47
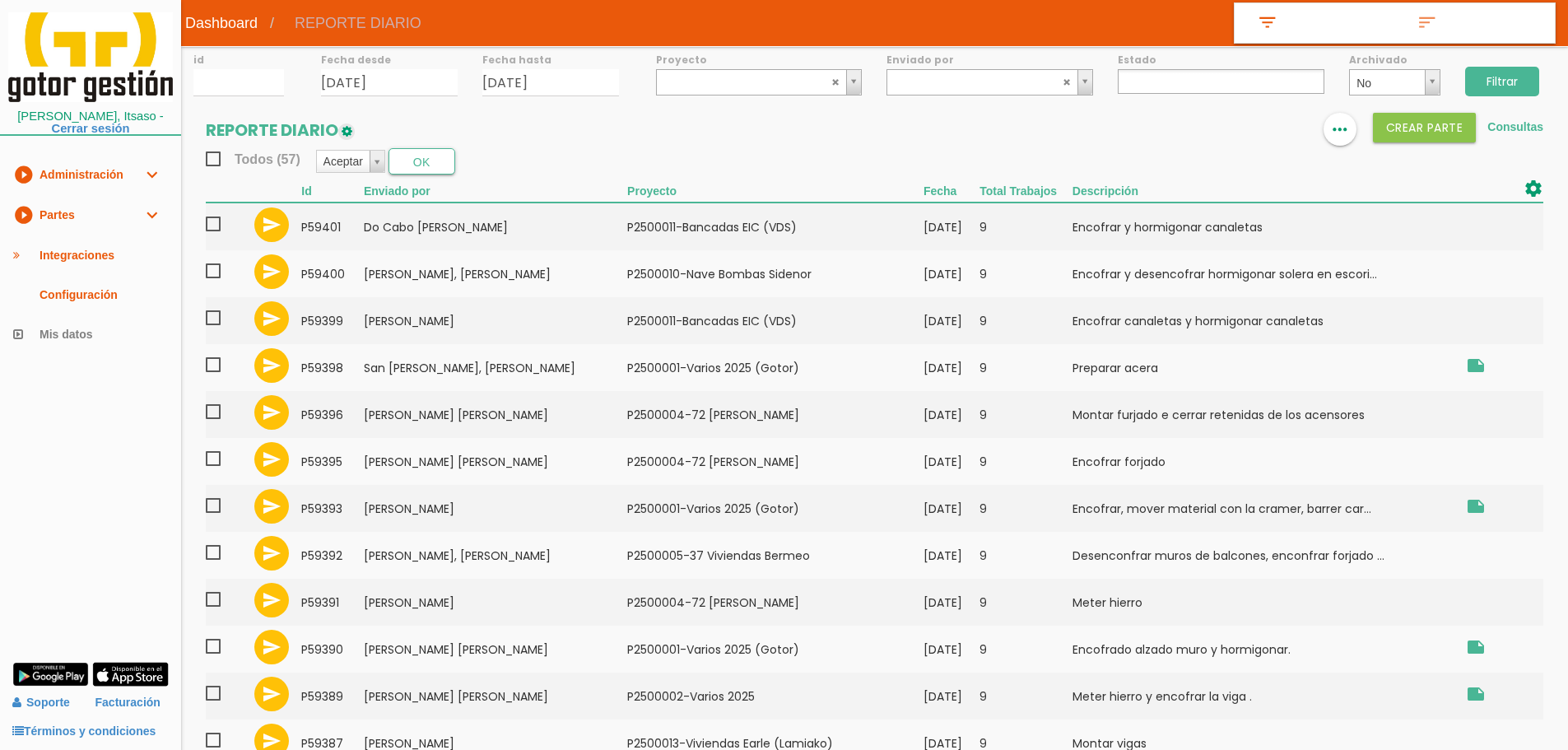
click at [1491, 85] on input "Filtrar" at bounding box center [1502, 82] width 74 height 30
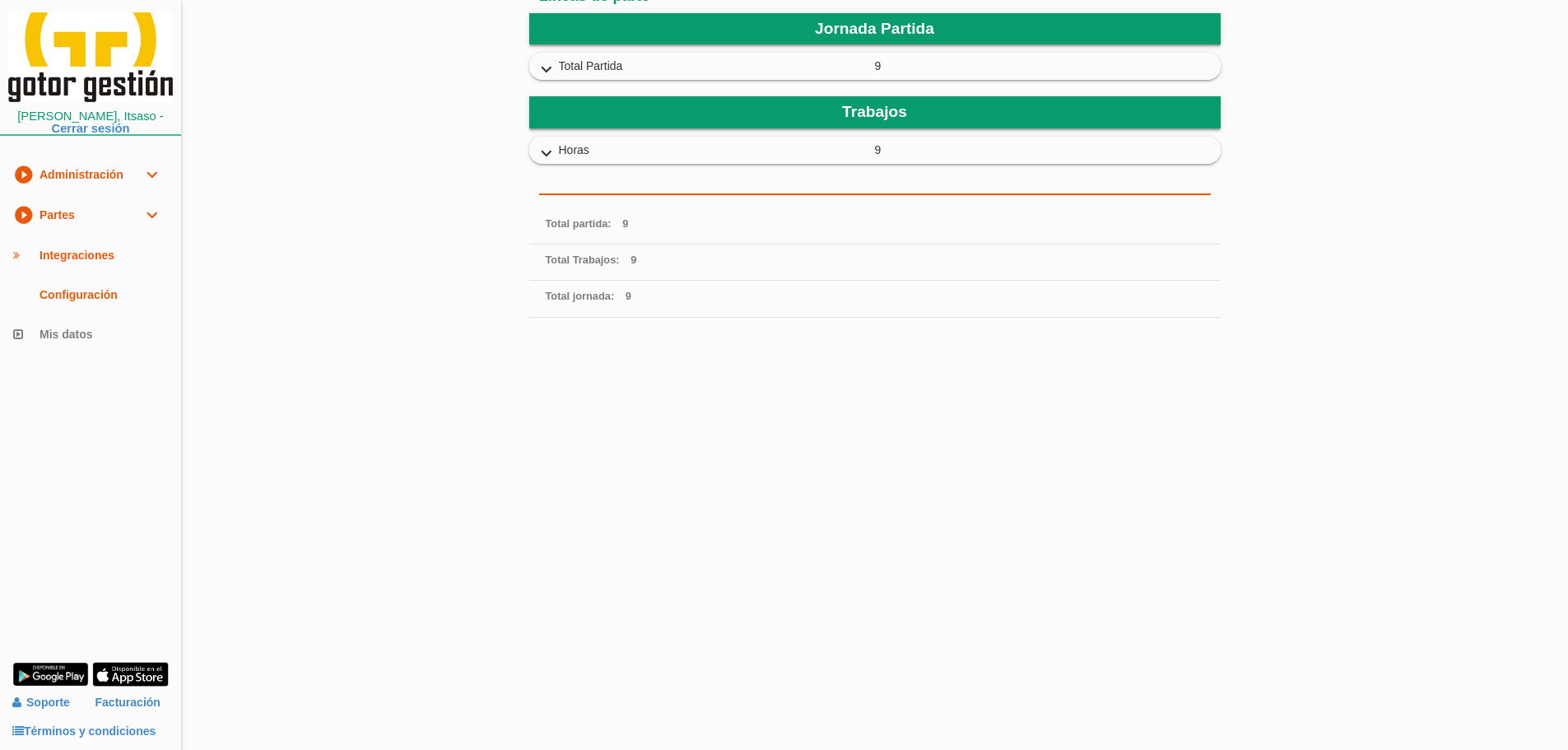
scroll to position [411, 0]
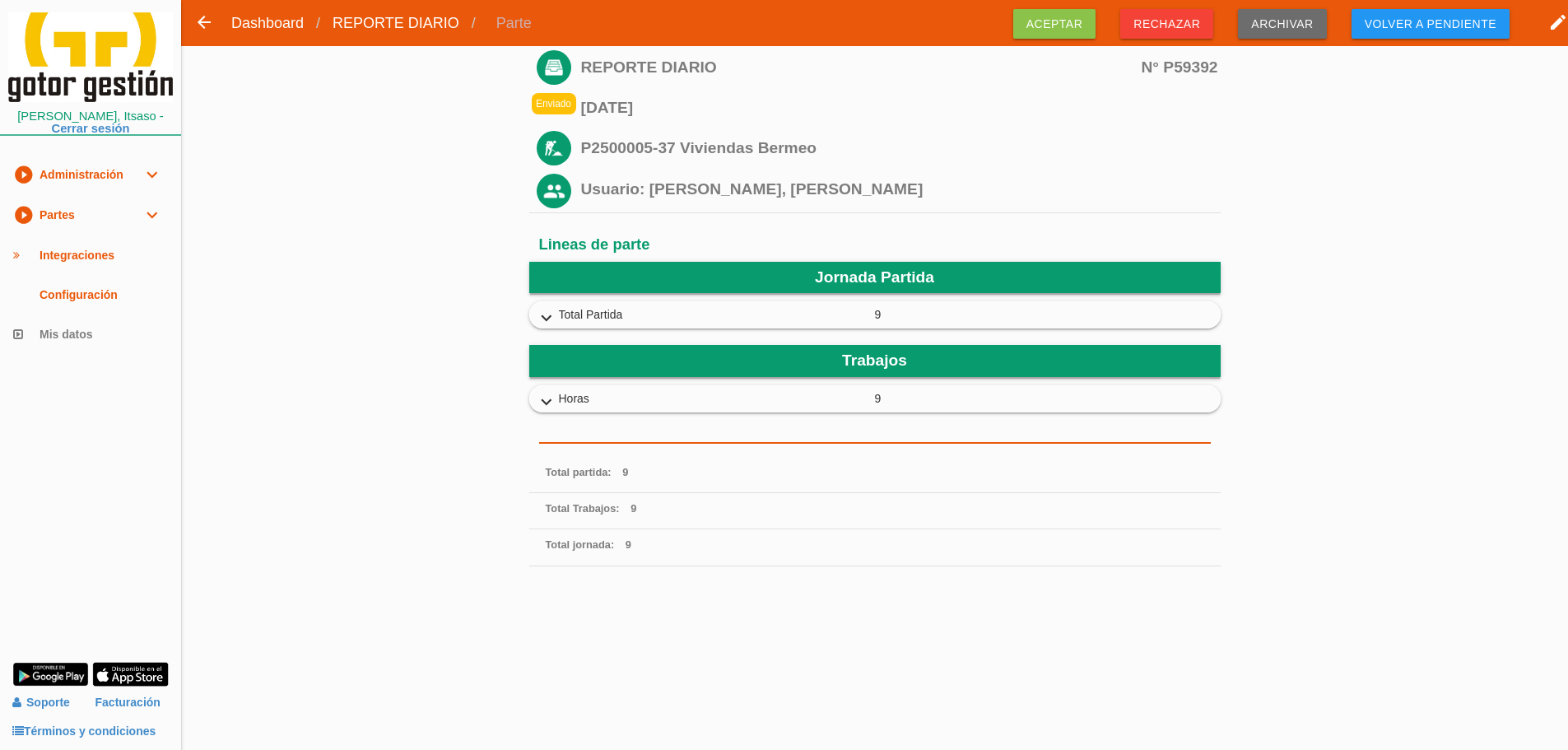
scroll to position [499, 0]
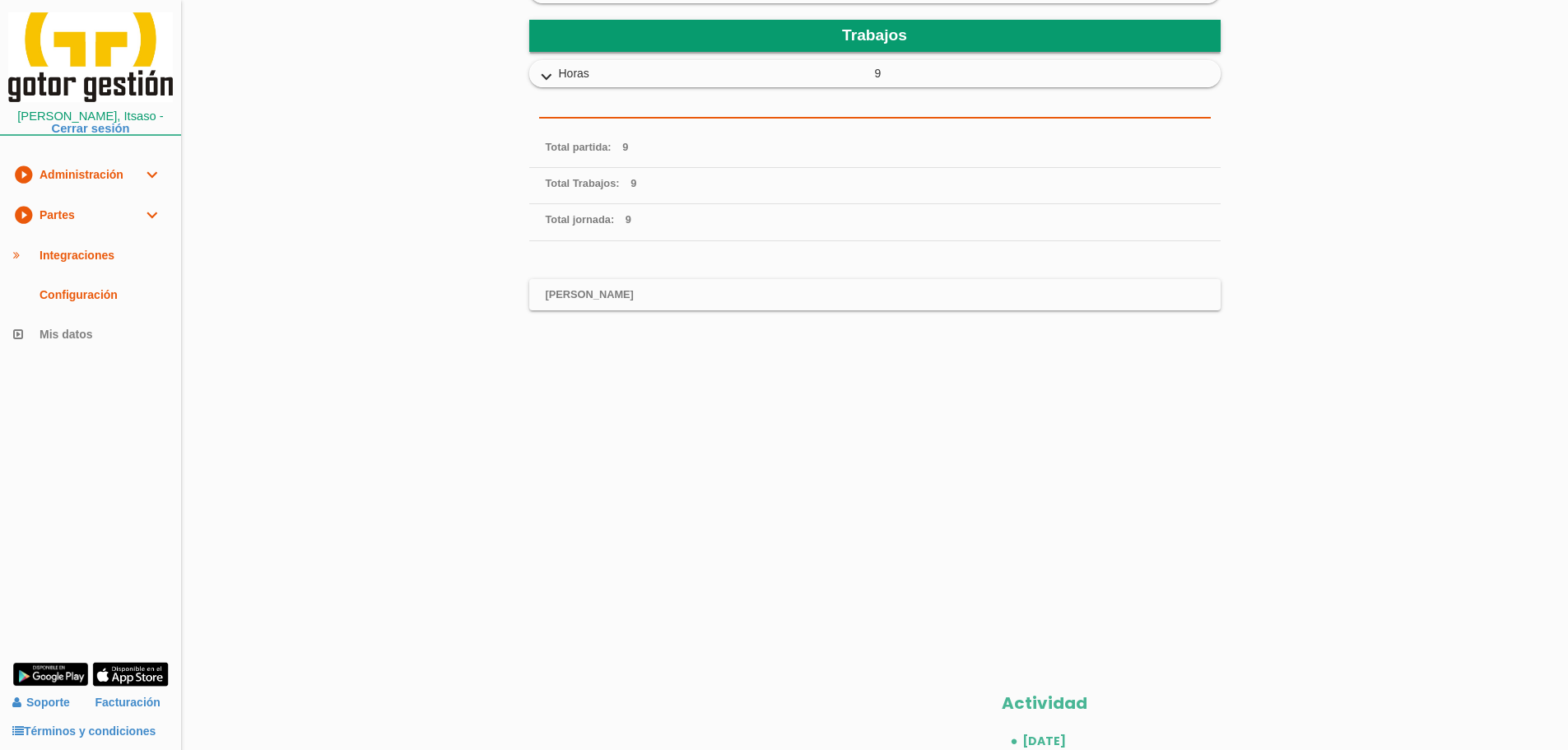
scroll to position [494, 0]
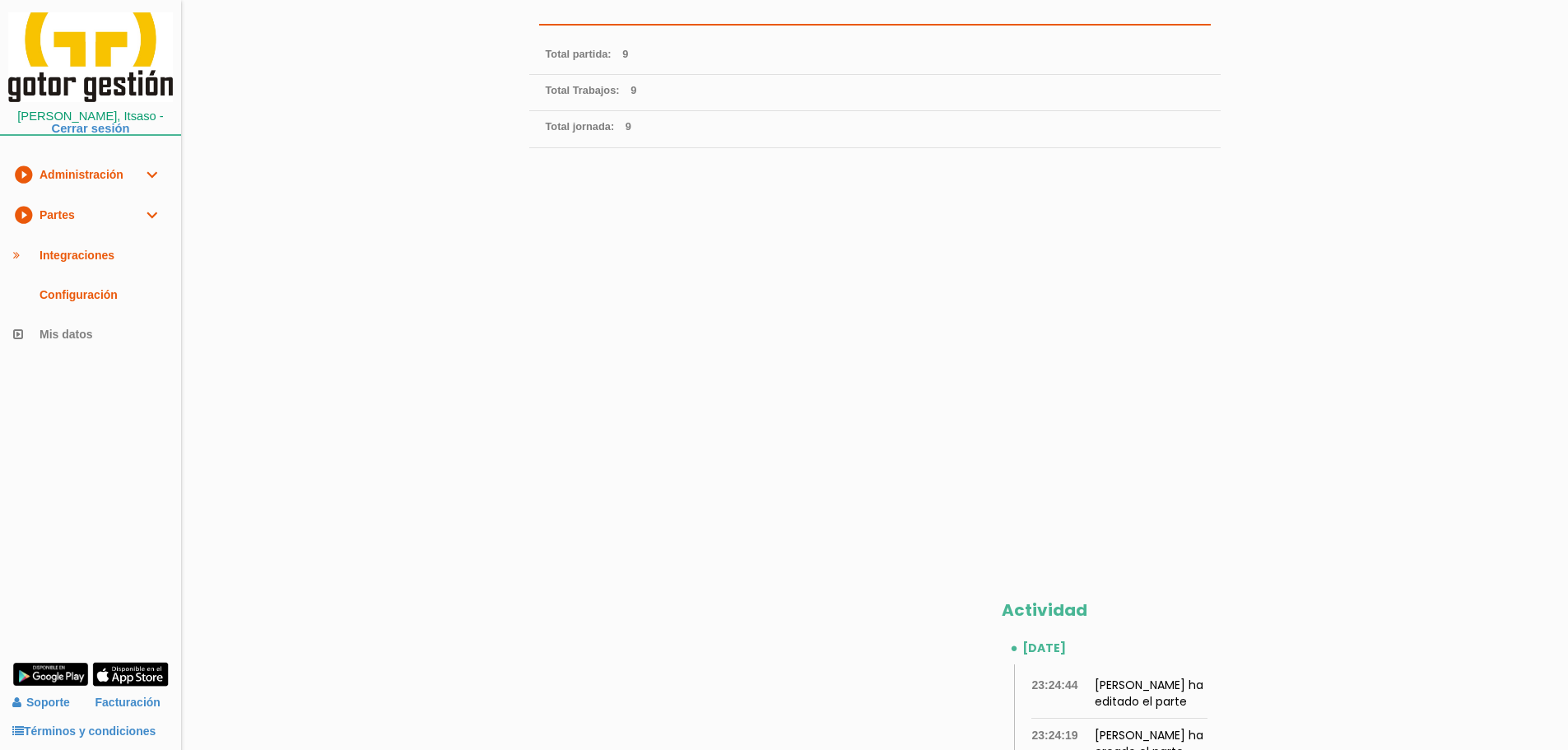
scroll to position [494, 0]
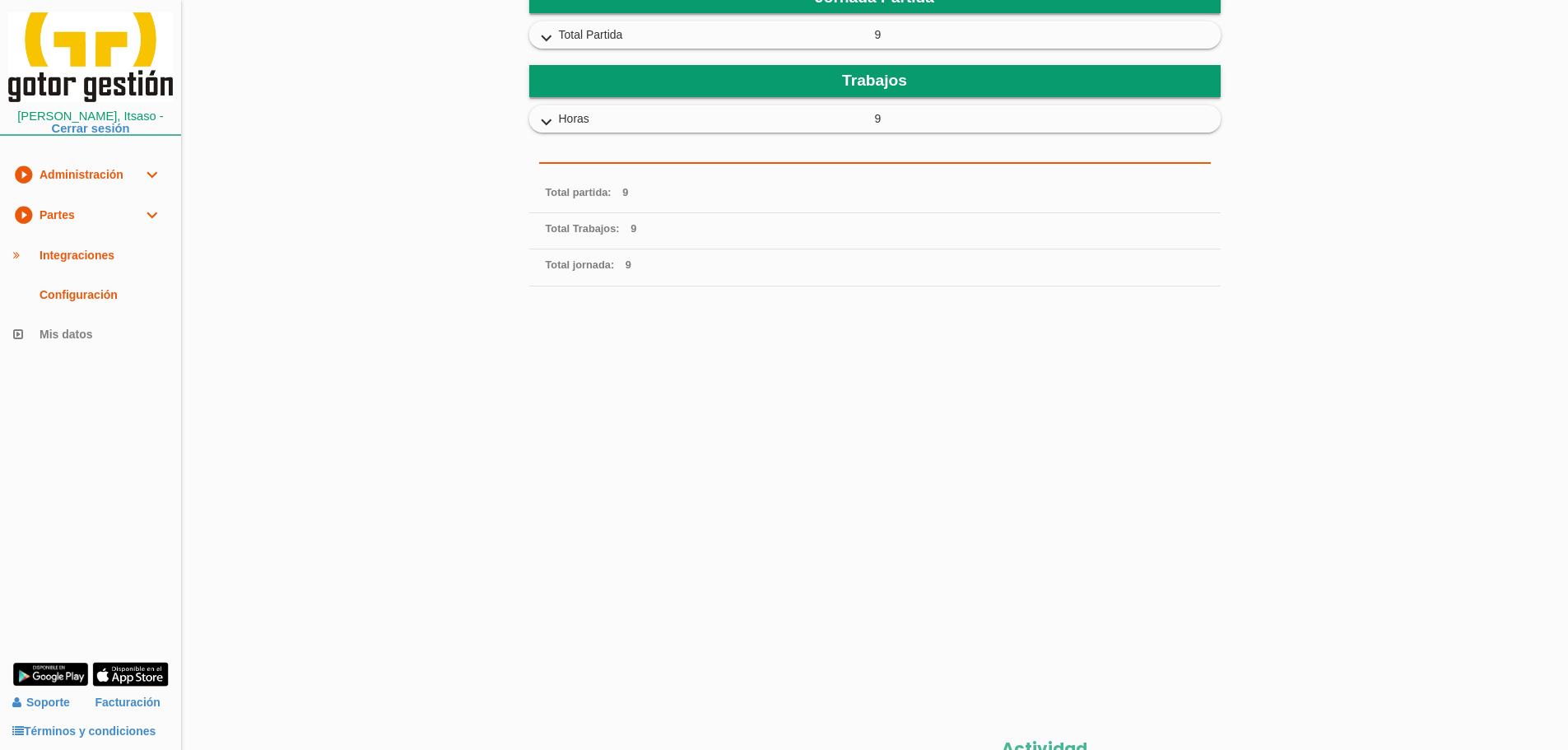
scroll to position [494, 0]
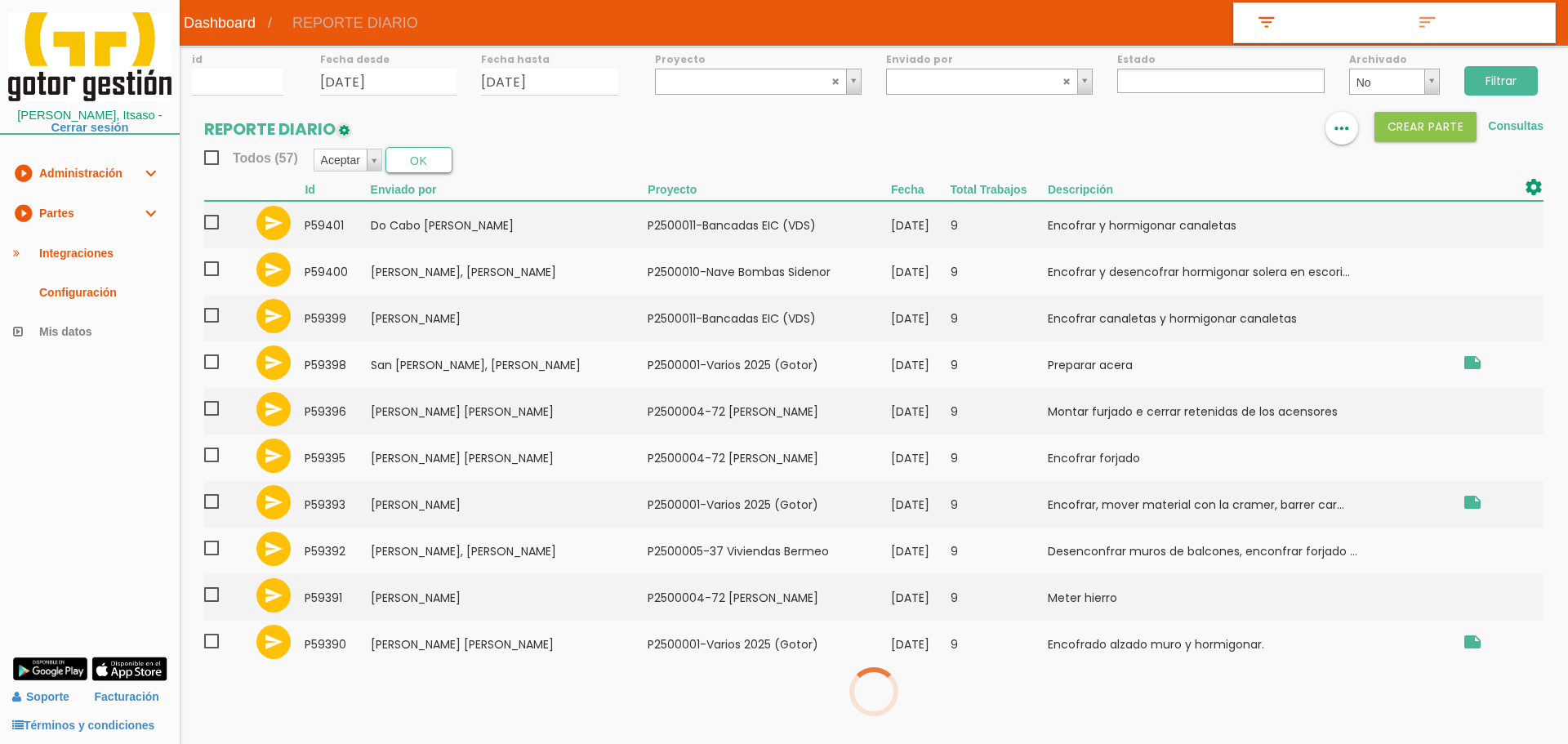
select select
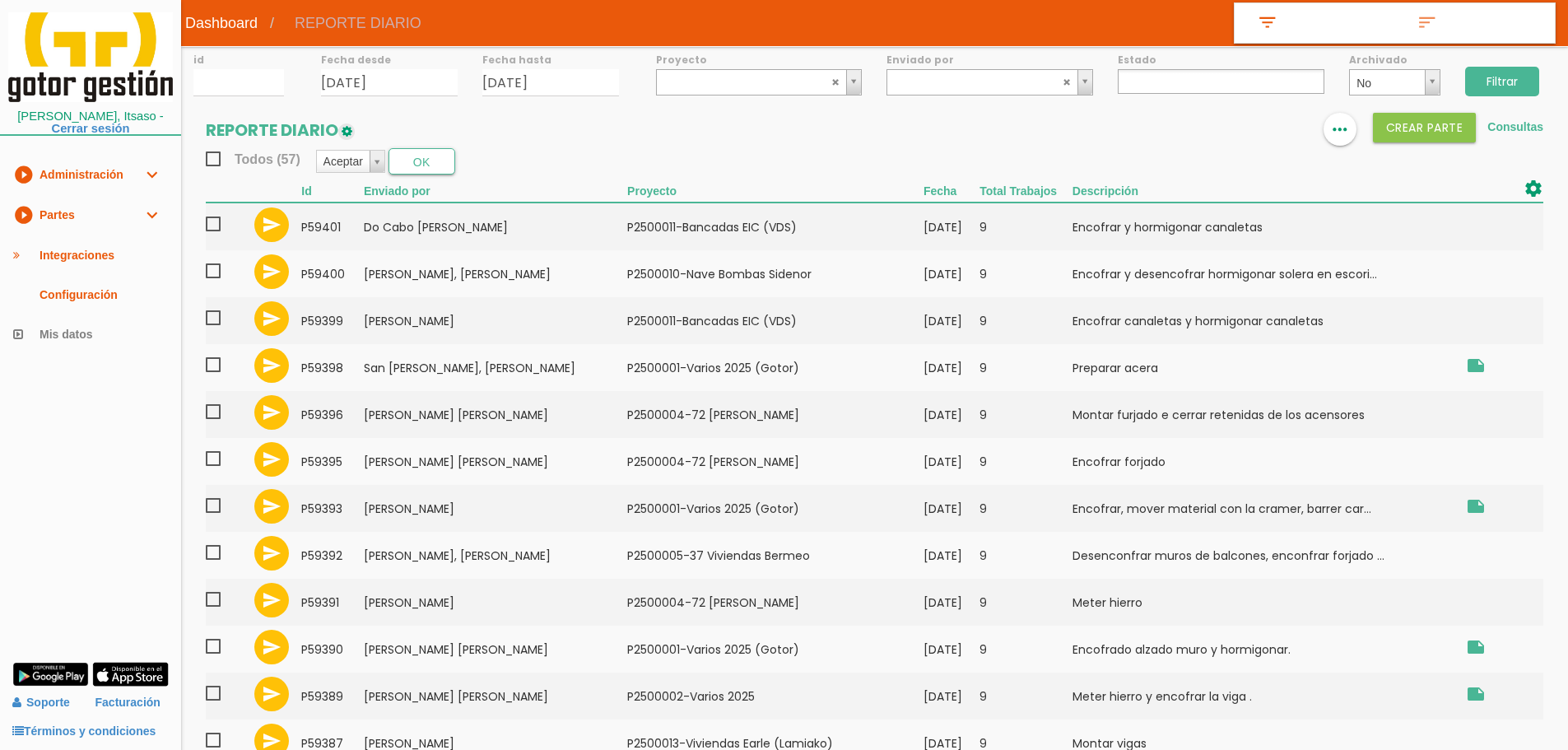
click at [710, 62] on label "Proyecto" at bounding box center [759, 59] width 207 height 14
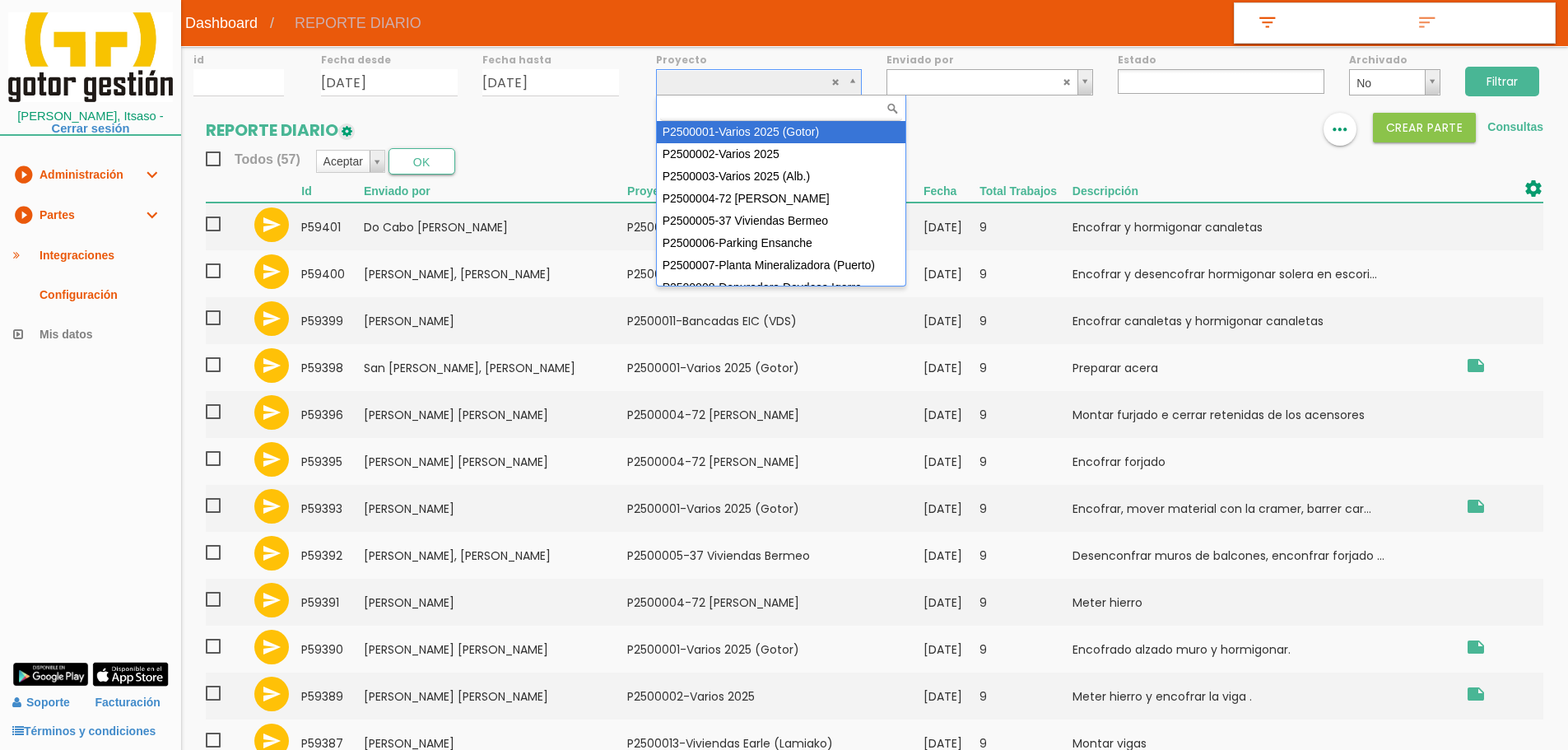
select select "83"
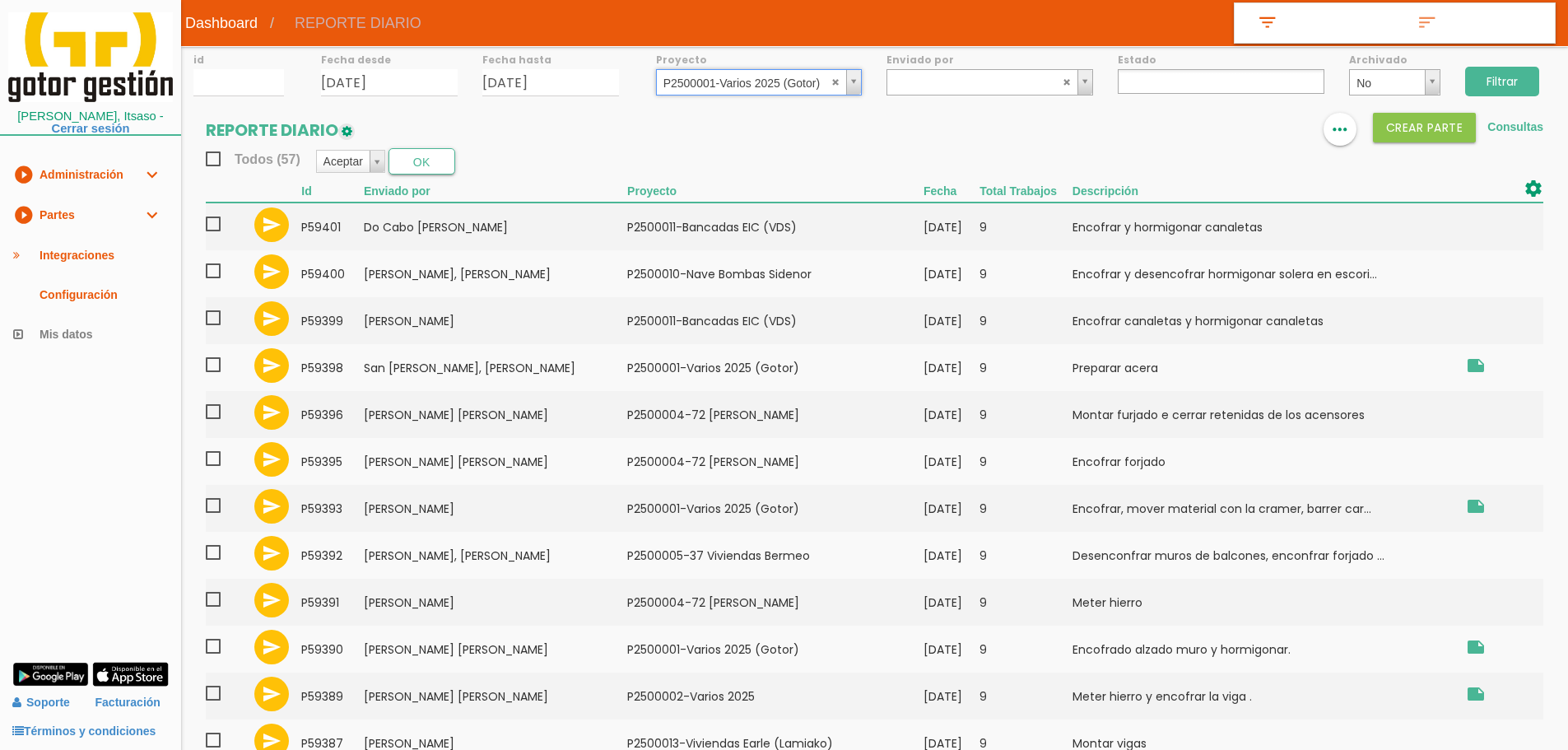
click at [1479, 81] on input "Filtrar" at bounding box center [1502, 82] width 74 height 30
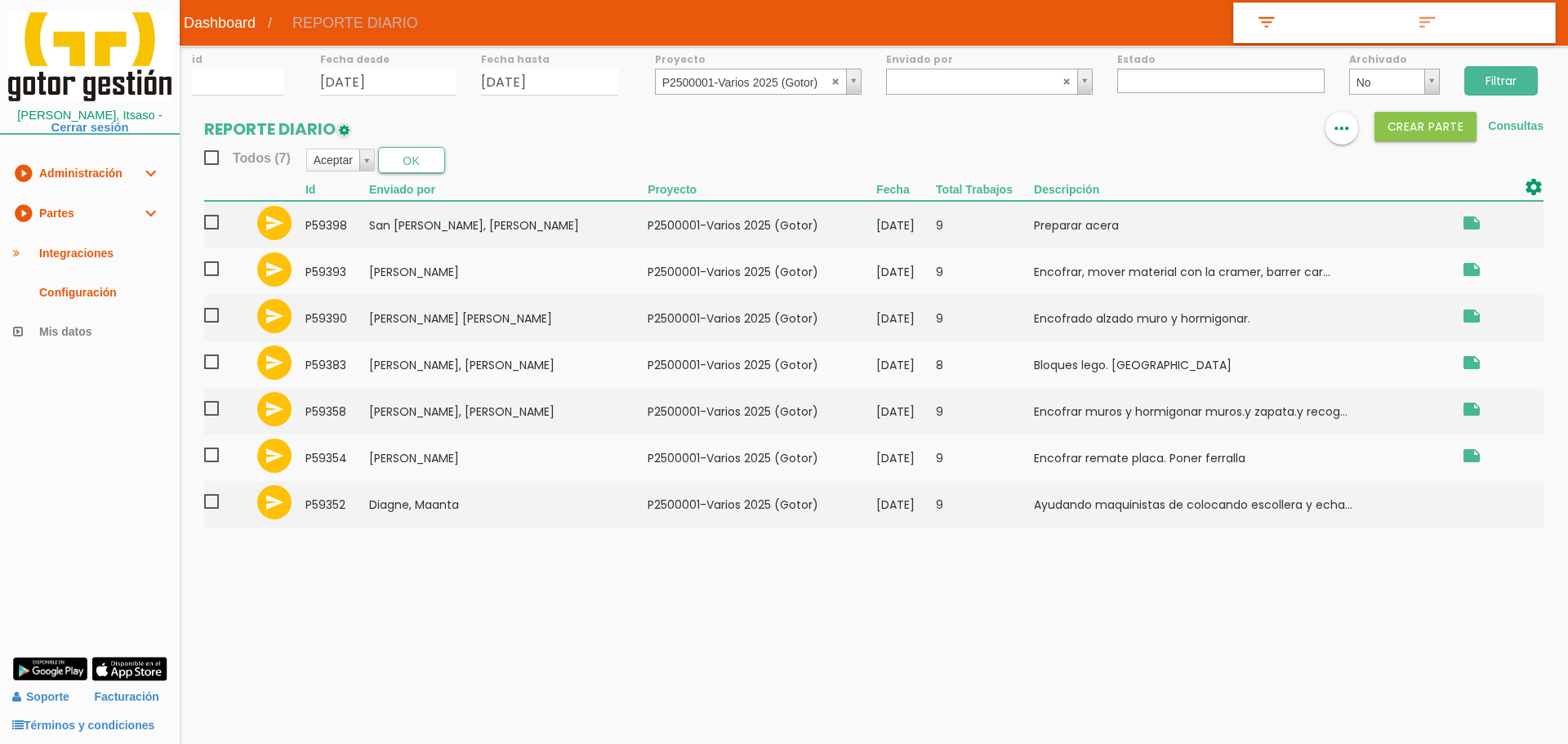
select select
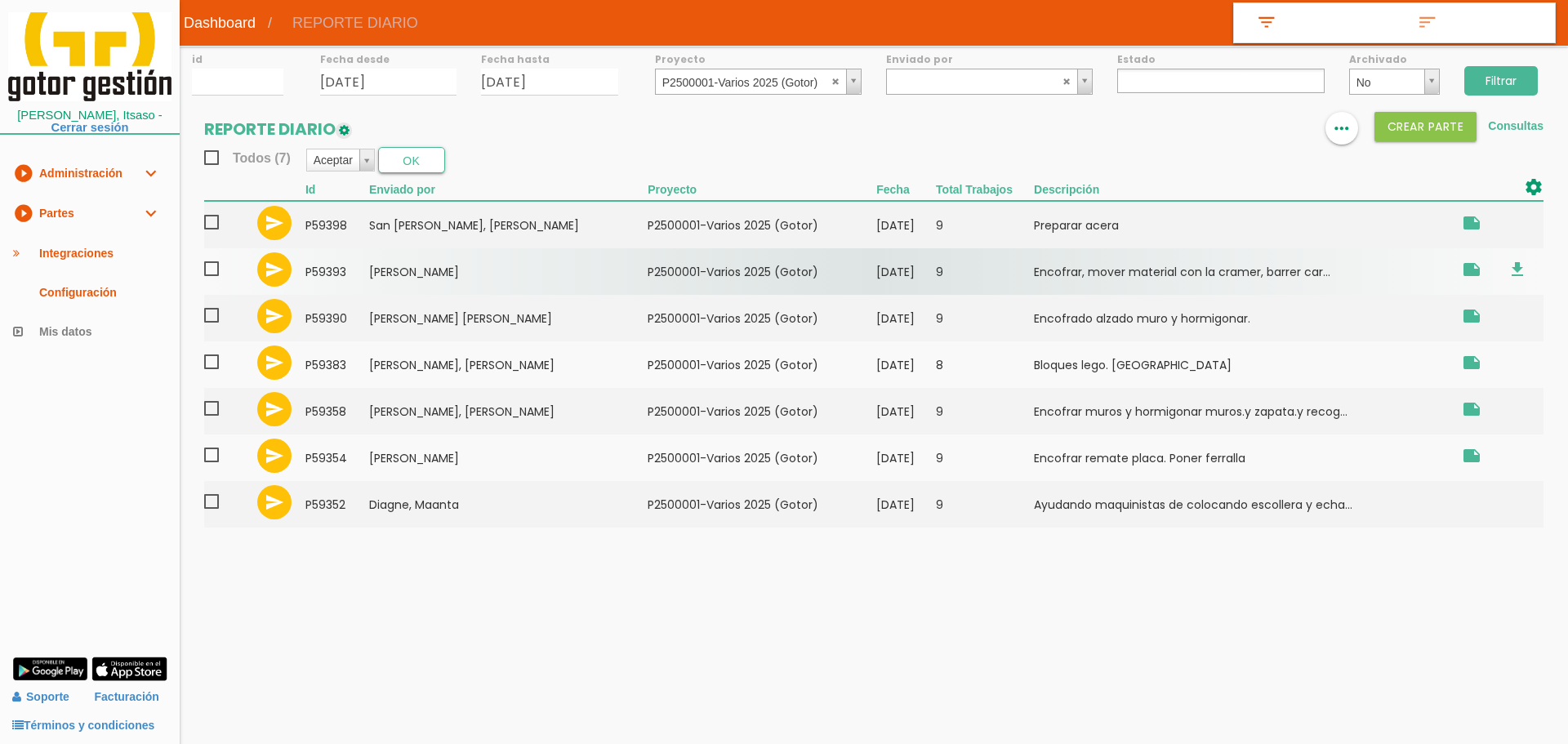
click at [211, 263] on span at bounding box center [218, 269] width 29 height 21
click at [0, 0] on input "checkbox" at bounding box center [0, 0] width 0 height 0
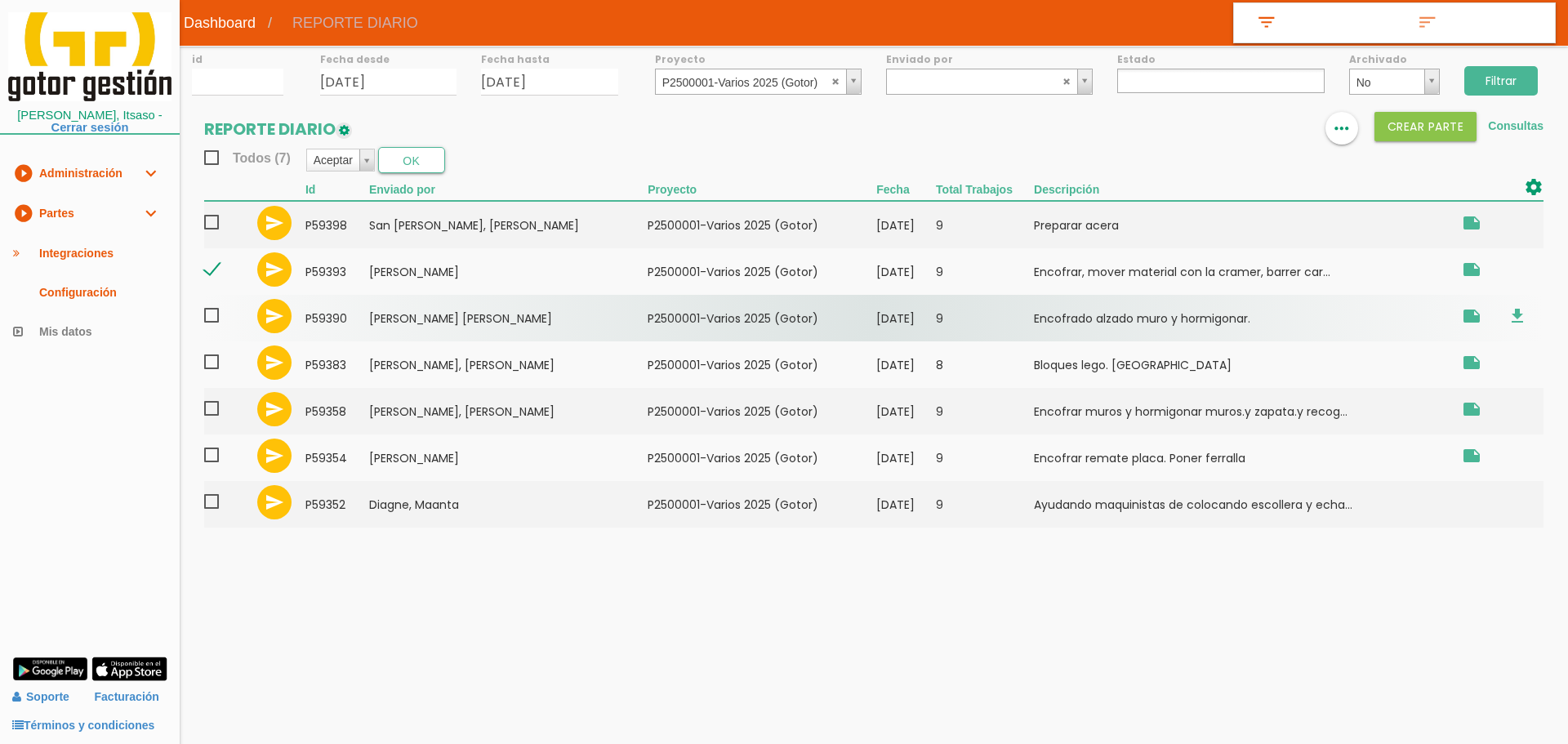
click at [206, 317] on span at bounding box center [218, 315] width 29 height 21
click at [0, 0] on input "checkbox" at bounding box center [0, 0] width 0 height 0
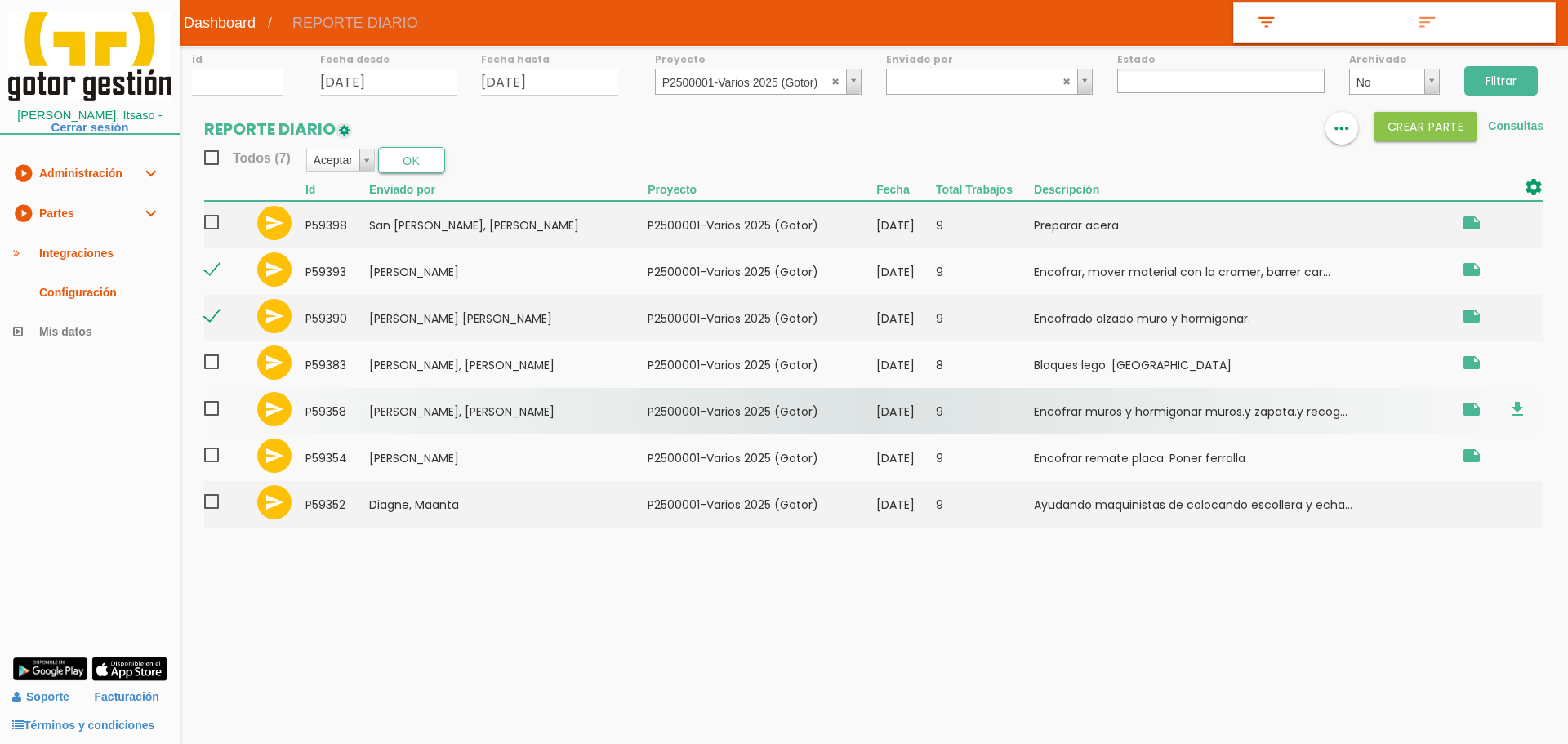
click at [217, 412] on span at bounding box center [218, 408] width 29 height 21
click at [0, 0] on input "checkbox" at bounding box center [0, 0] width 0 height 0
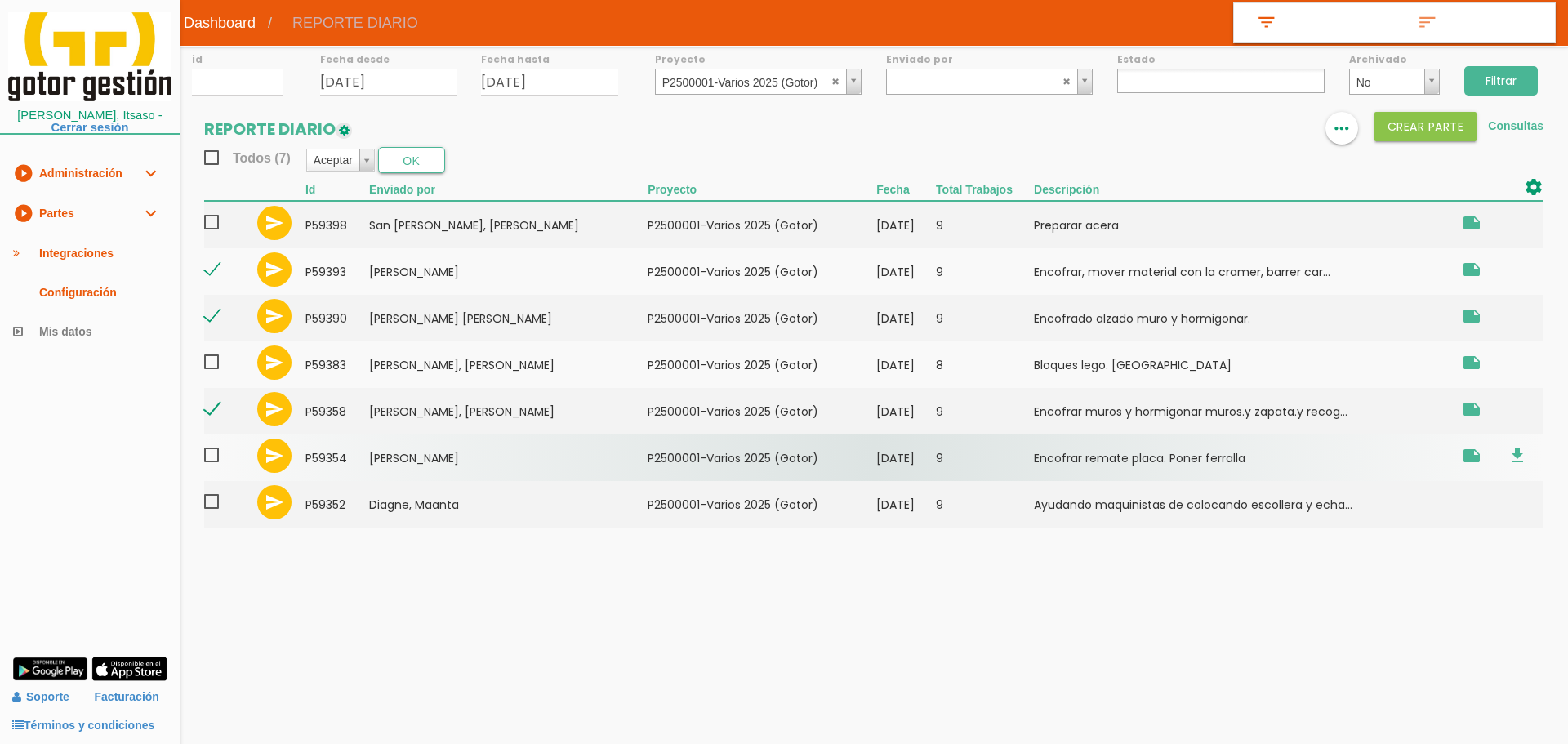
click at [213, 454] on span at bounding box center [218, 455] width 29 height 21
click at [0, 0] on input "checkbox" at bounding box center [0, 0] width 0 height 0
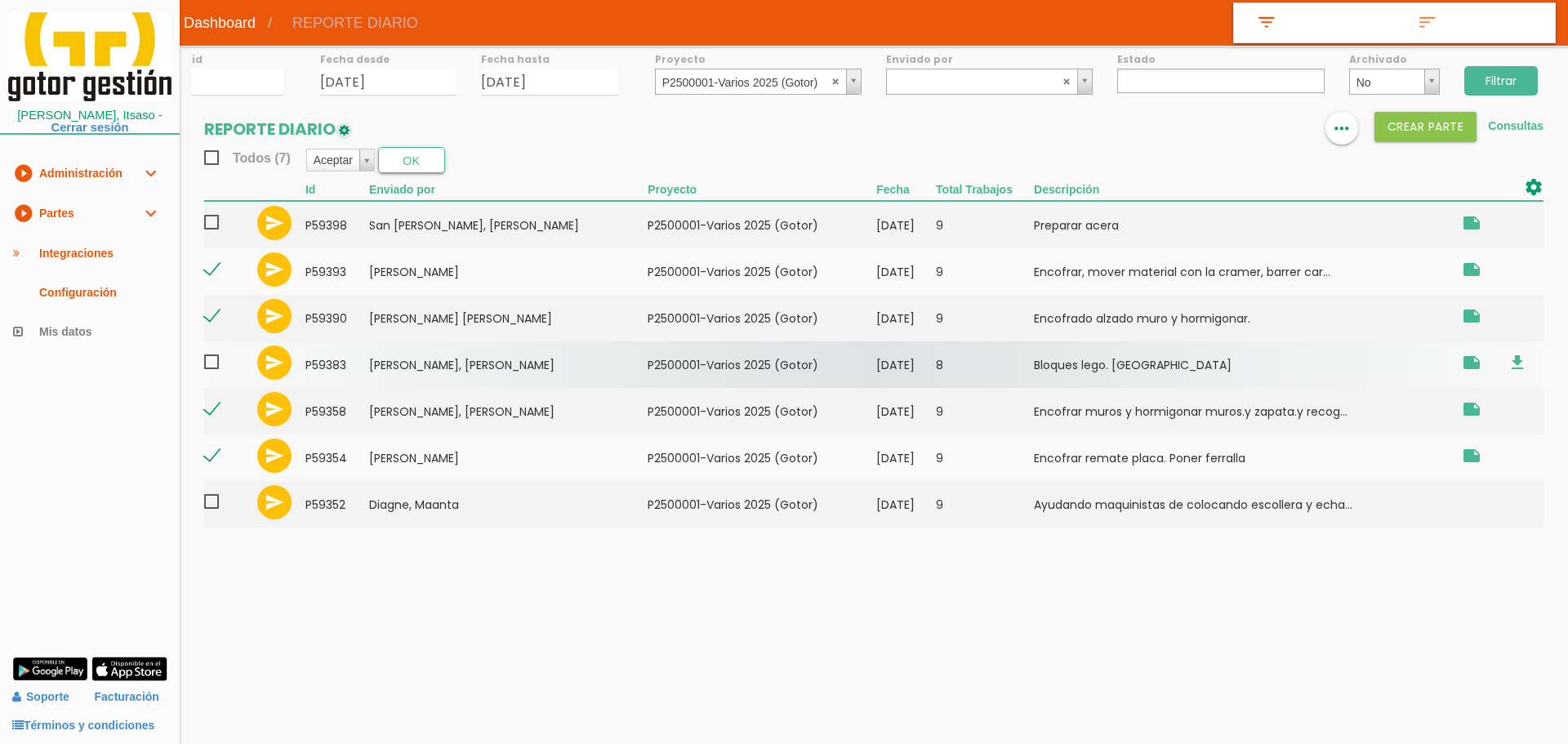
click at [216, 367] on span at bounding box center [218, 362] width 29 height 21
click at [0, 0] on input "checkbox" at bounding box center [0, 0] width 0 height 0
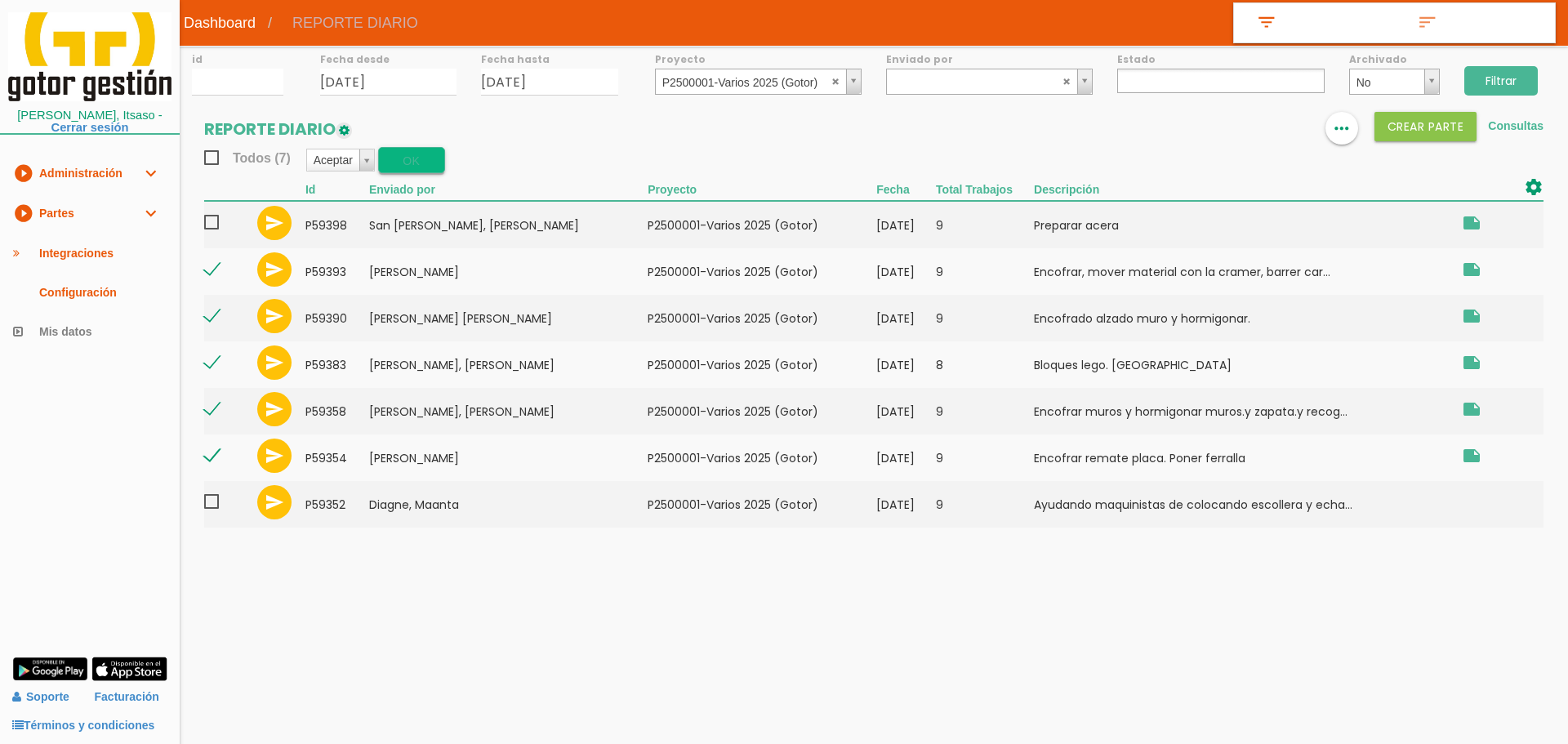
click at [424, 151] on button "OK" at bounding box center [412, 160] width 67 height 26
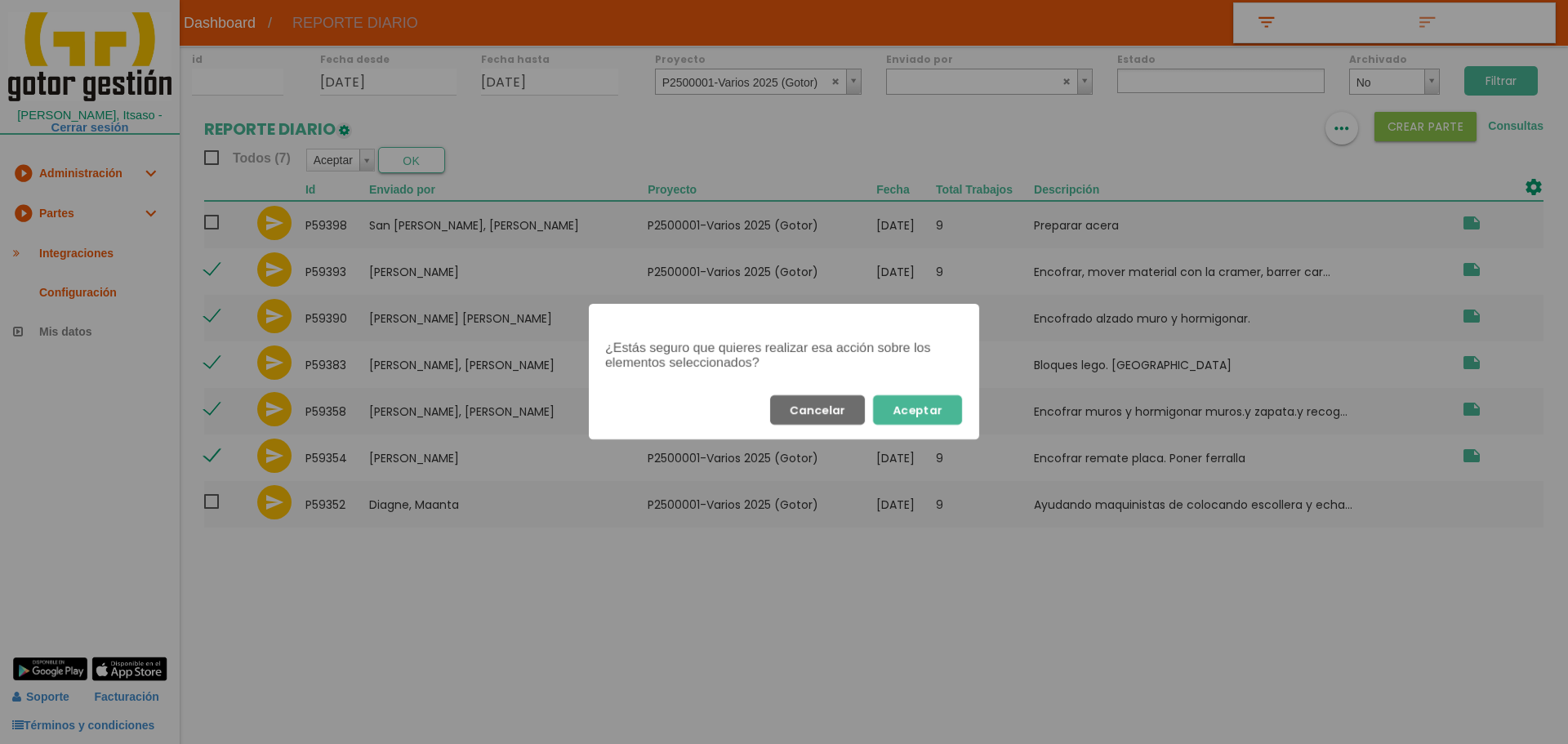
click at [925, 411] on button "Aceptar" at bounding box center [917, 410] width 89 height 30
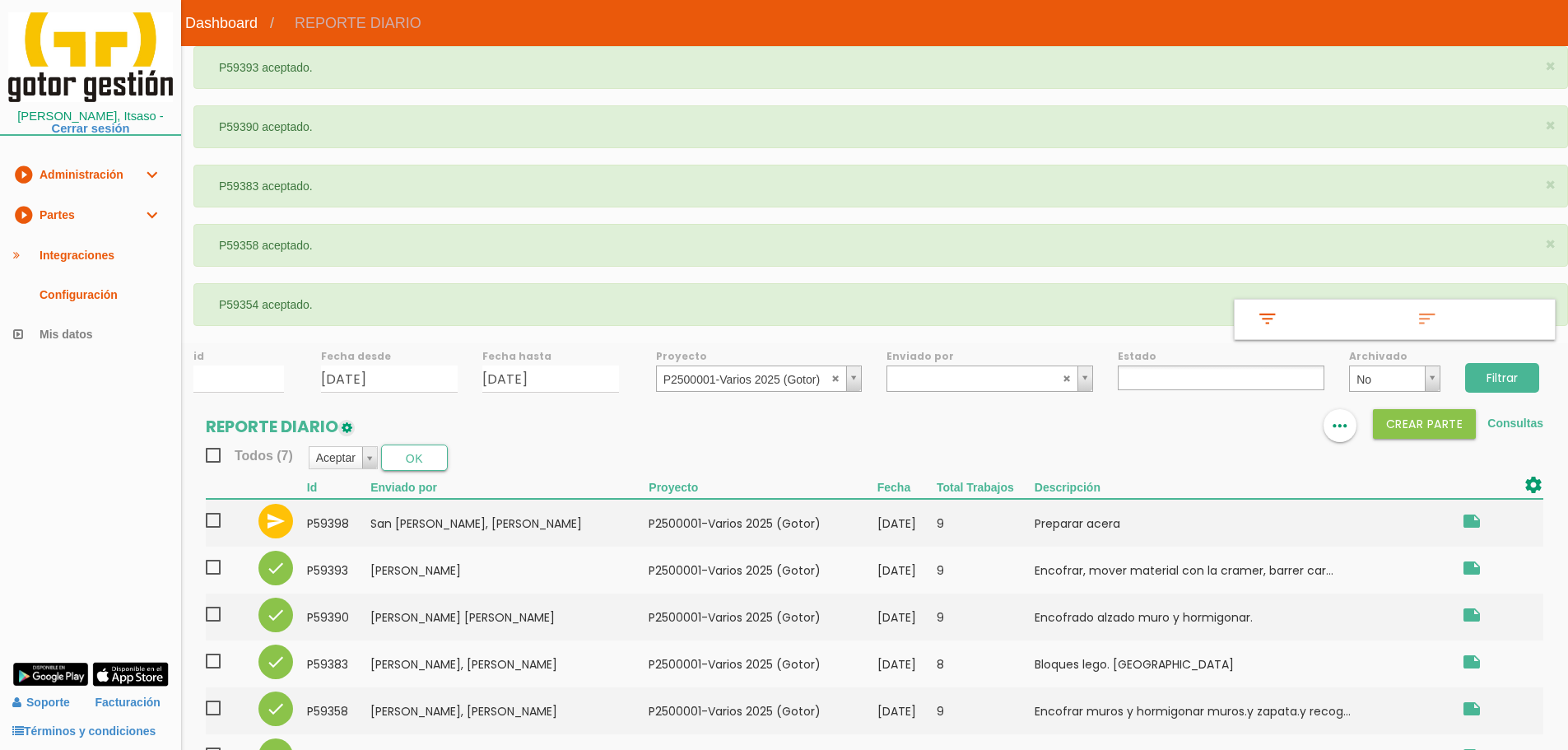
select select
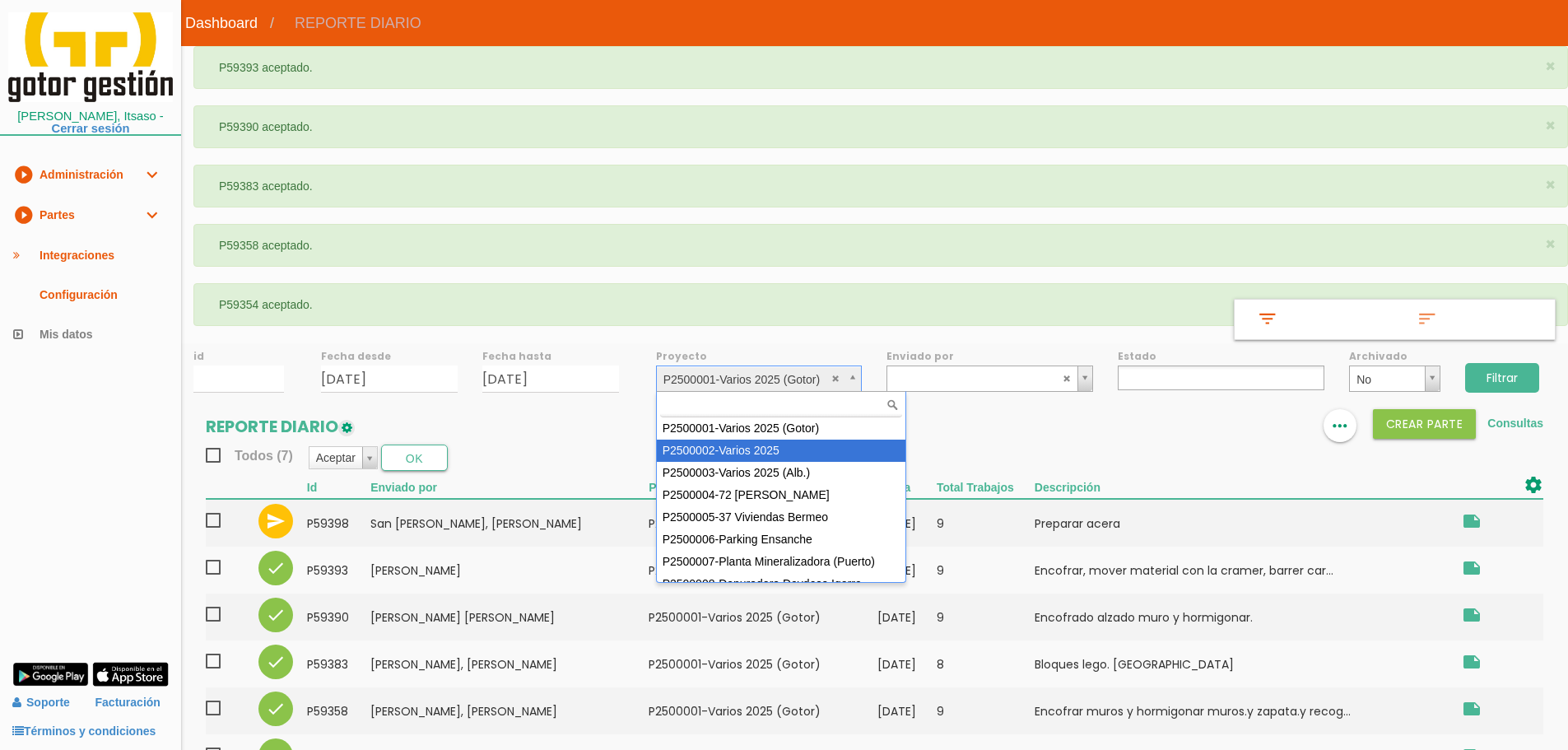
select select "84"
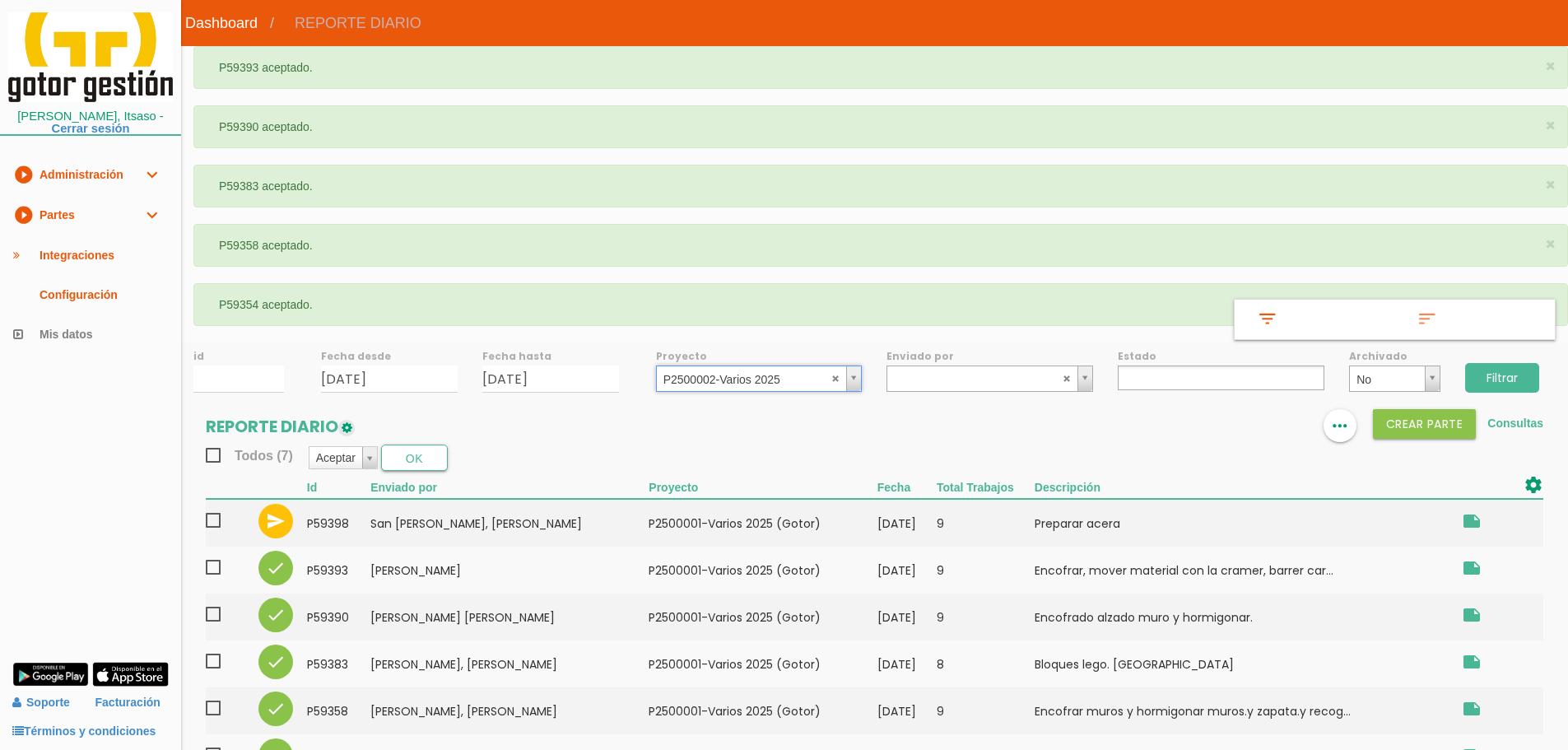
click at [1493, 373] on input "Filtrar" at bounding box center [1502, 378] width 74 height 30
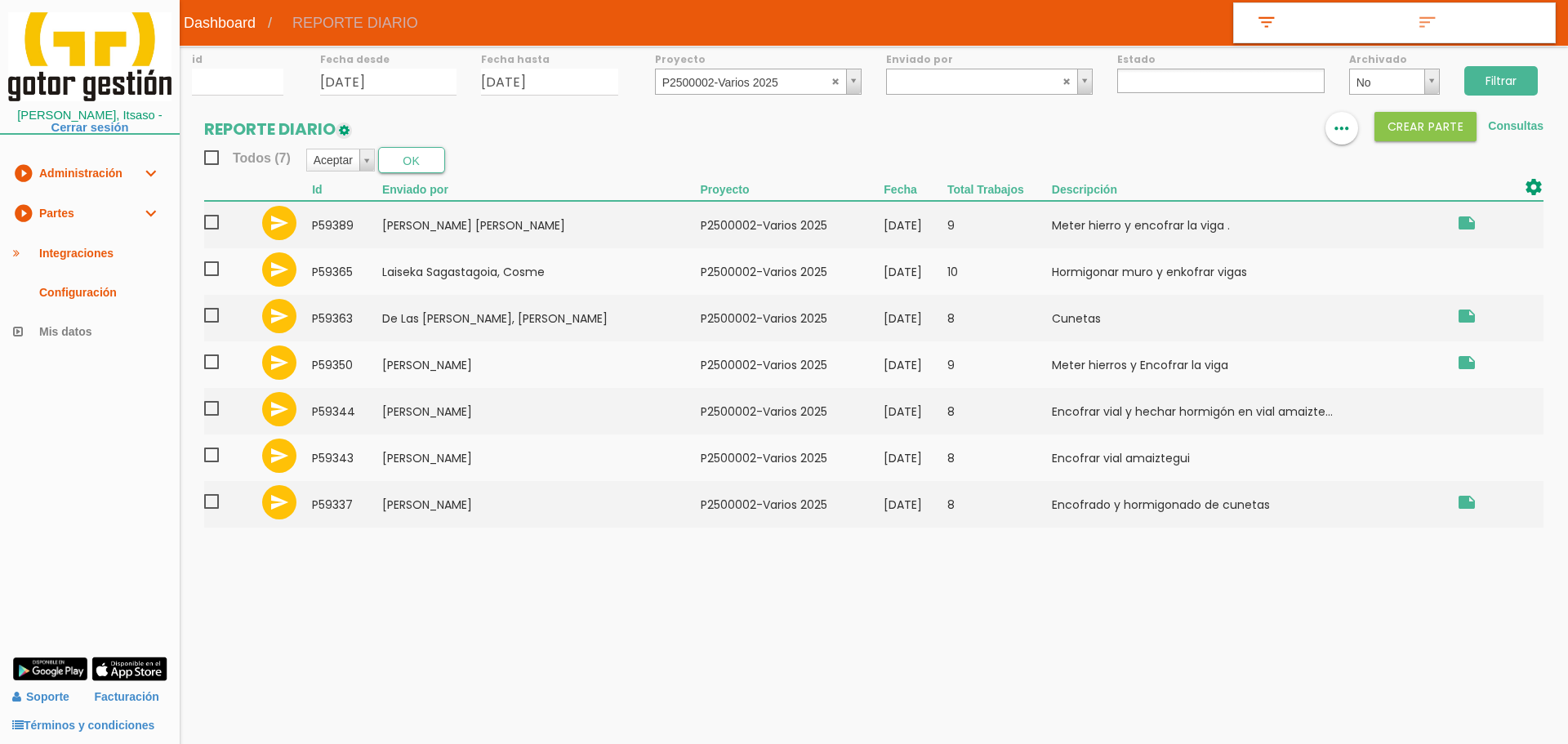
select select
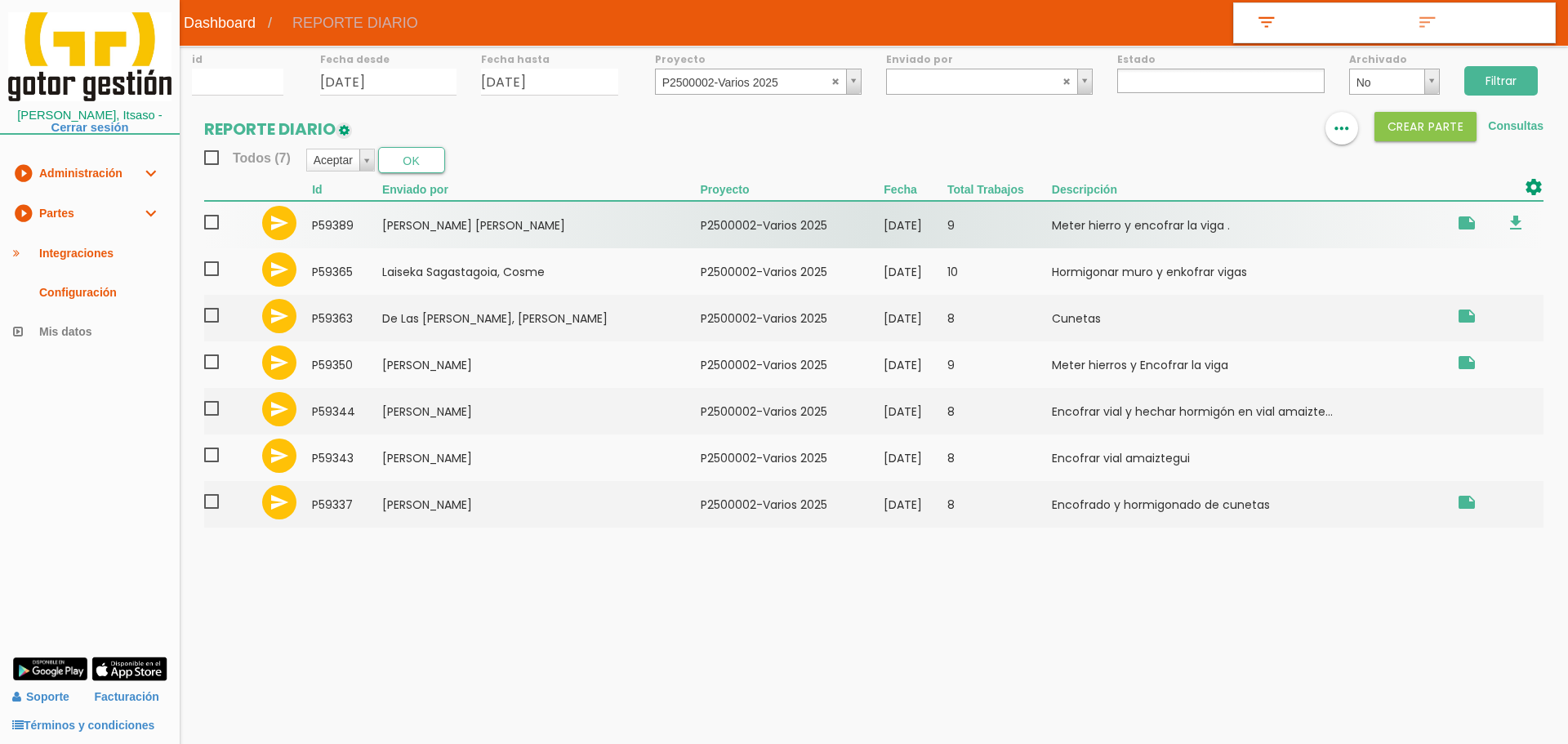
click at [210, 221] on span at bounding box center [218, 222] width 29 height 21
click at [0, 0] on input "checkbox" at bounding box center [0, 0] width 0 height 0
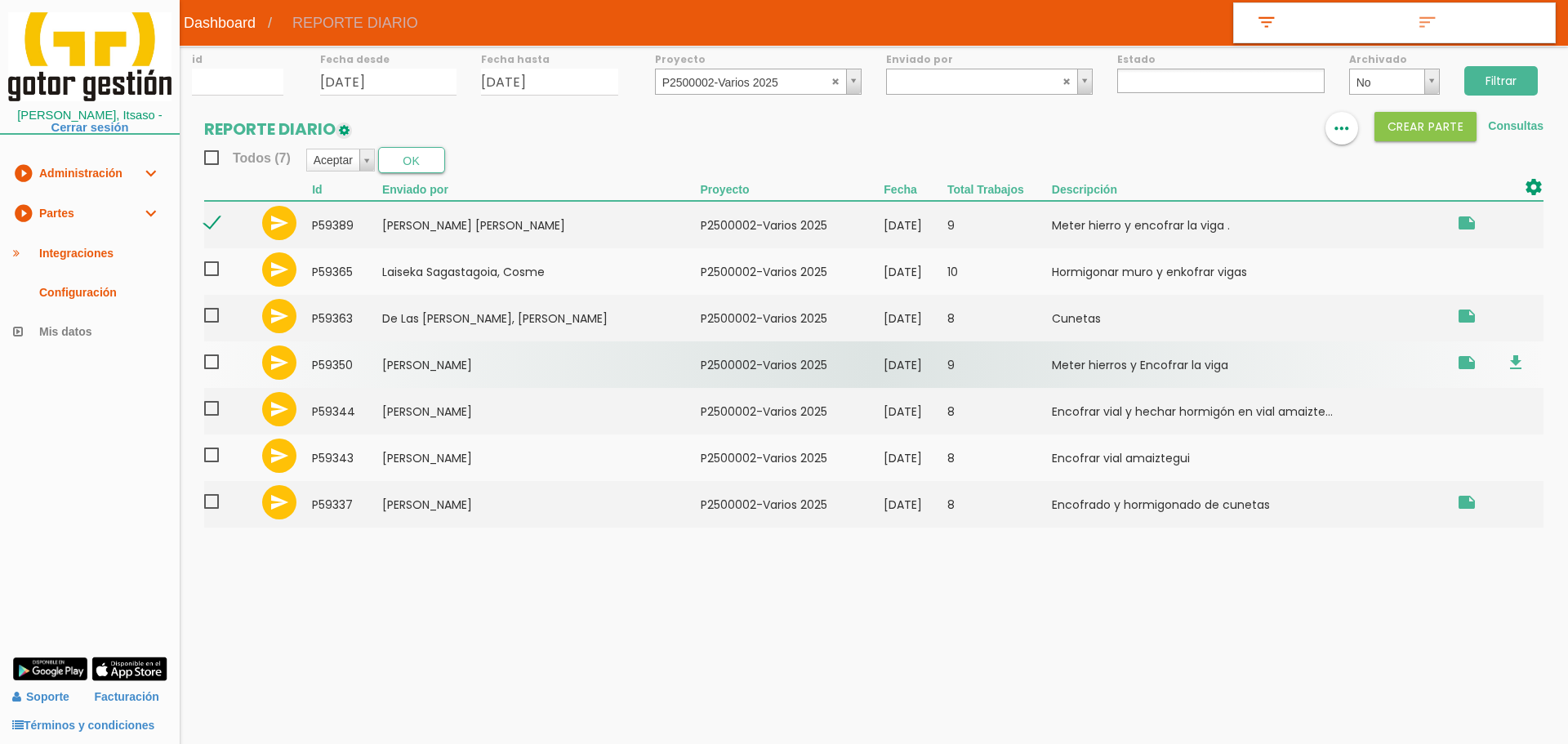
click at [212, 362] on span at bounding box center [218, 362] width 29 height 21
click at [0, 0] on input "checkbox" at bounding box center [0, 0] width 0 height 0
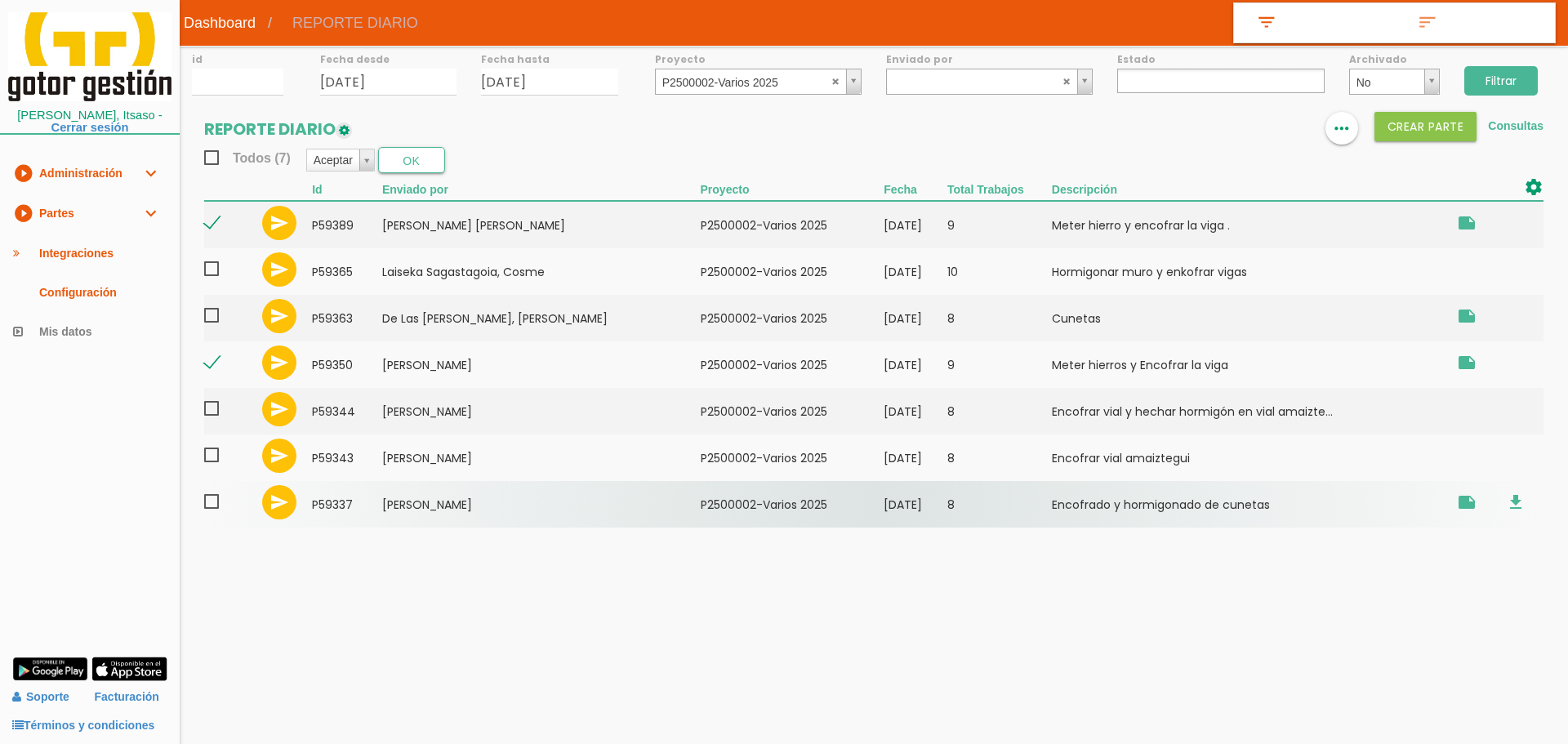
click at [210, 499] on span at bounding box center [218, 501] width 29 height 21
click at [0, 0] on input "checkbox" at bounding box center [0, 0] width 0 height 0
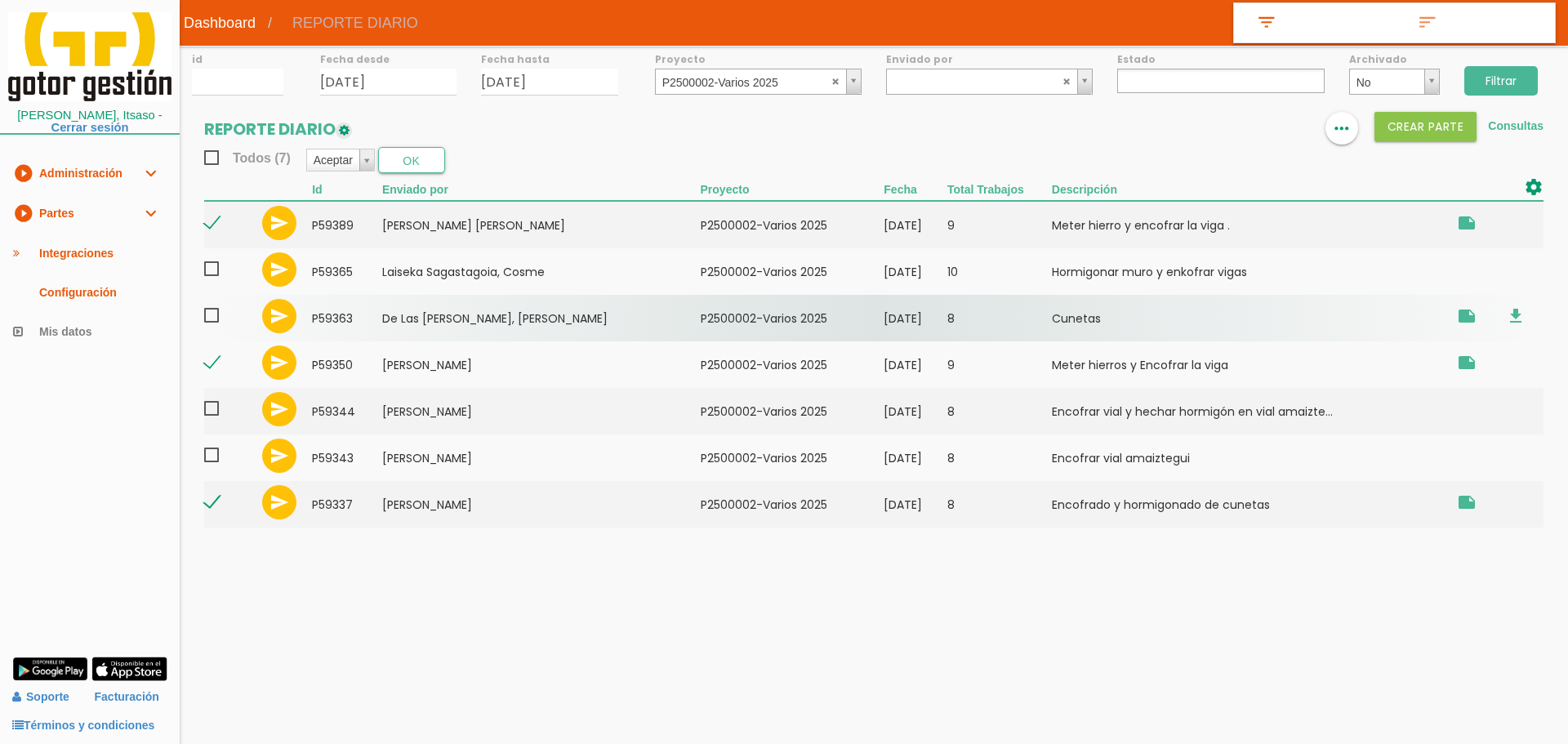
click at [208, 316] on span at bounding box center [218, 315] width 29 height 21
click at [0, 0] on input "checkbox" at bounding box center [0, 0] width 0 height 0
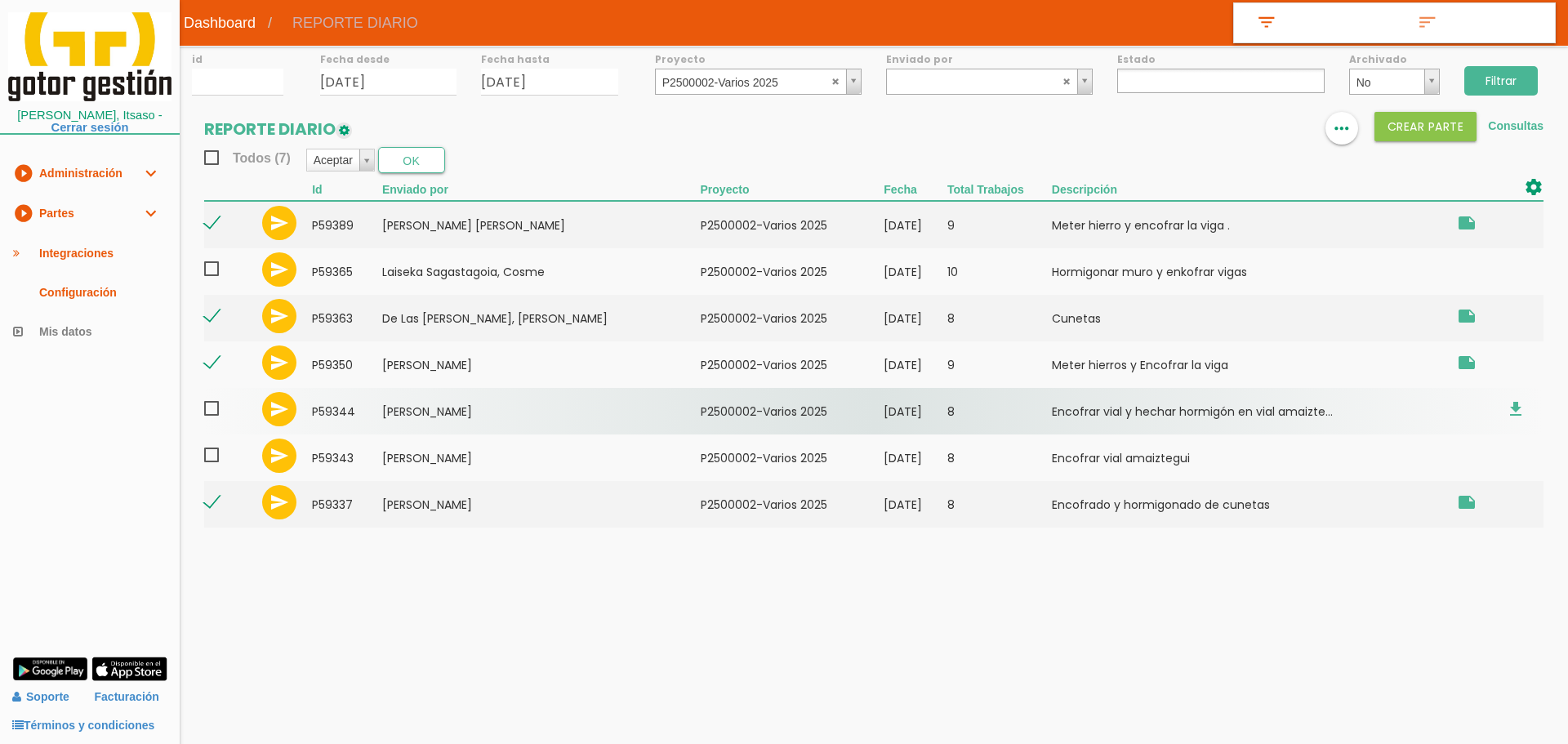
click at [218, 406] on span at bounding box center [218, 408] width 29 height 21
click at [0, 0] on input "checkbox" at bounding box center [0, 0] width 0 height 0
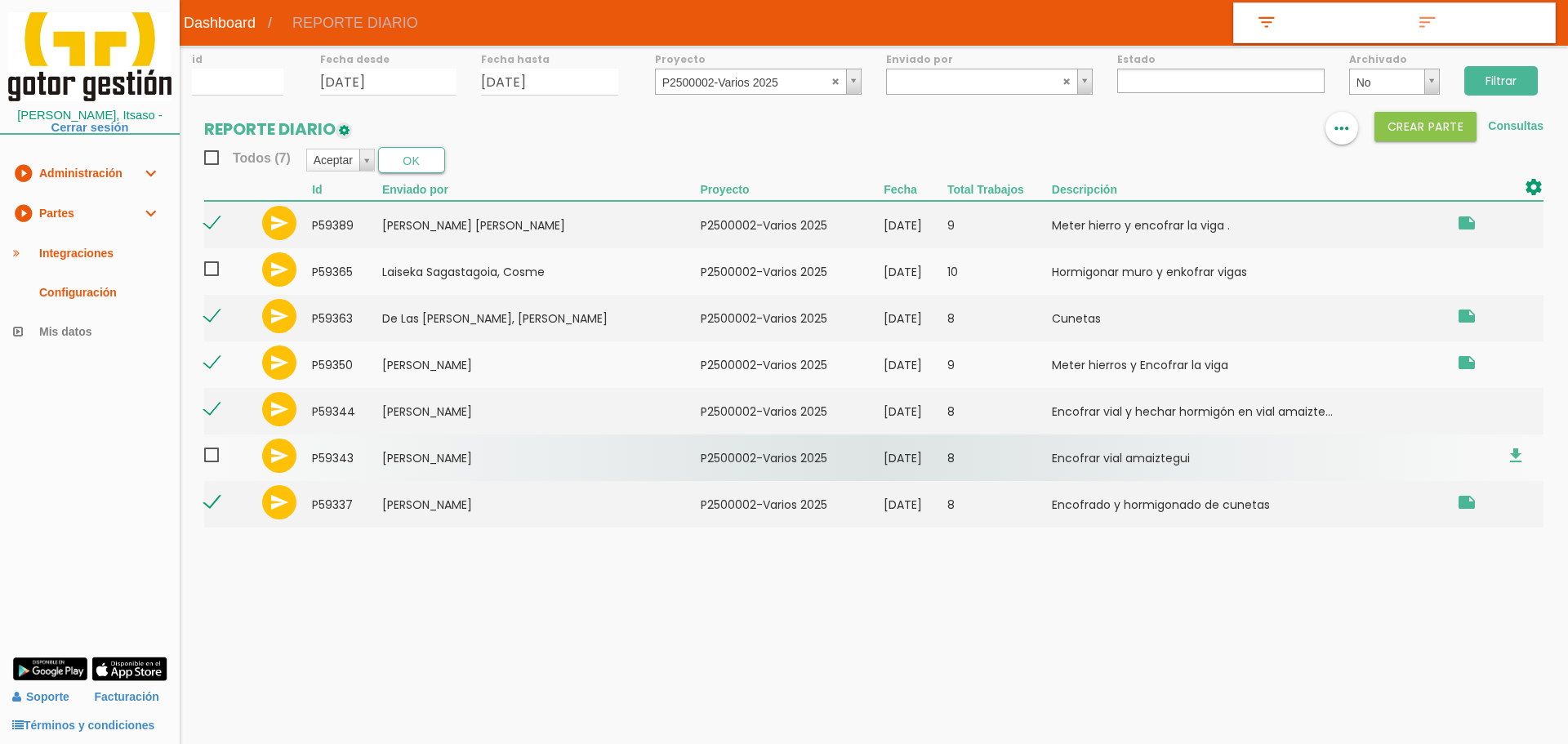
click at [217, 463] on span at bounding box center [218, 455] width 29 height 21
click at [0, 0] on input "checkbox" at bounding box center [0, 0] width 0 height 0
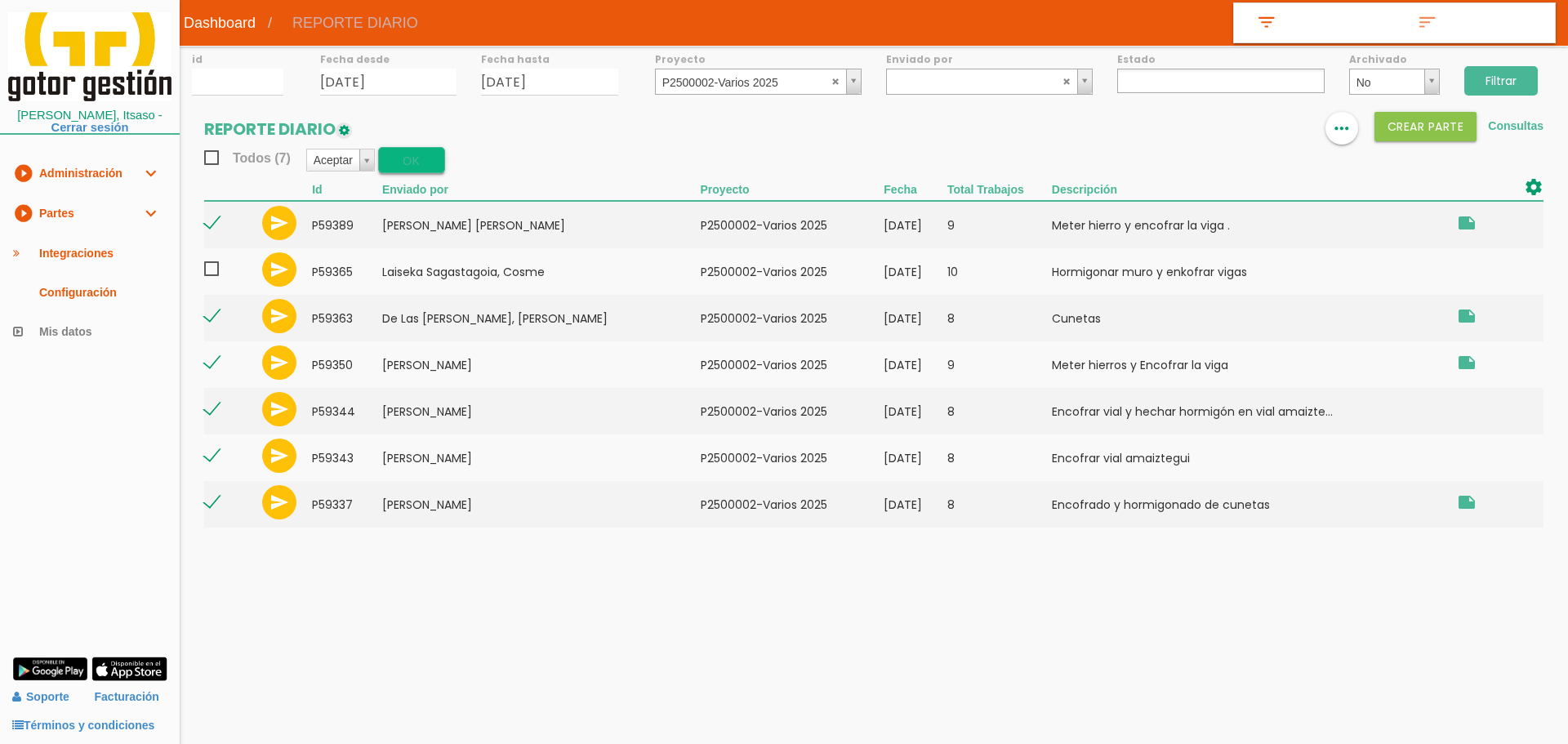
click at [420, 156] on button "OK" at bounding box center [412, 160] width 67 height 26
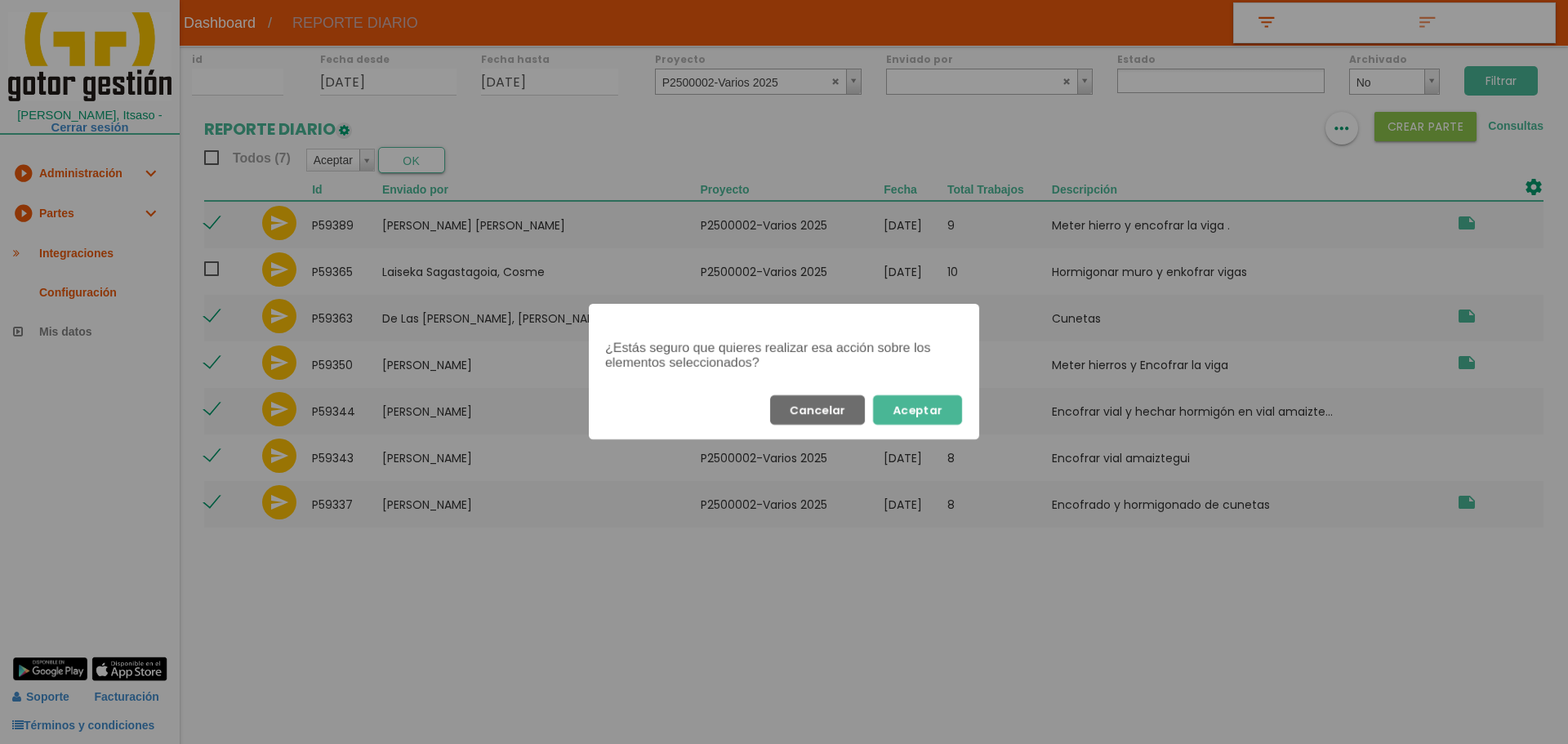
click at [922, 410] on button "Aceptar" at bounding box center [917, 410] width 89 height 30
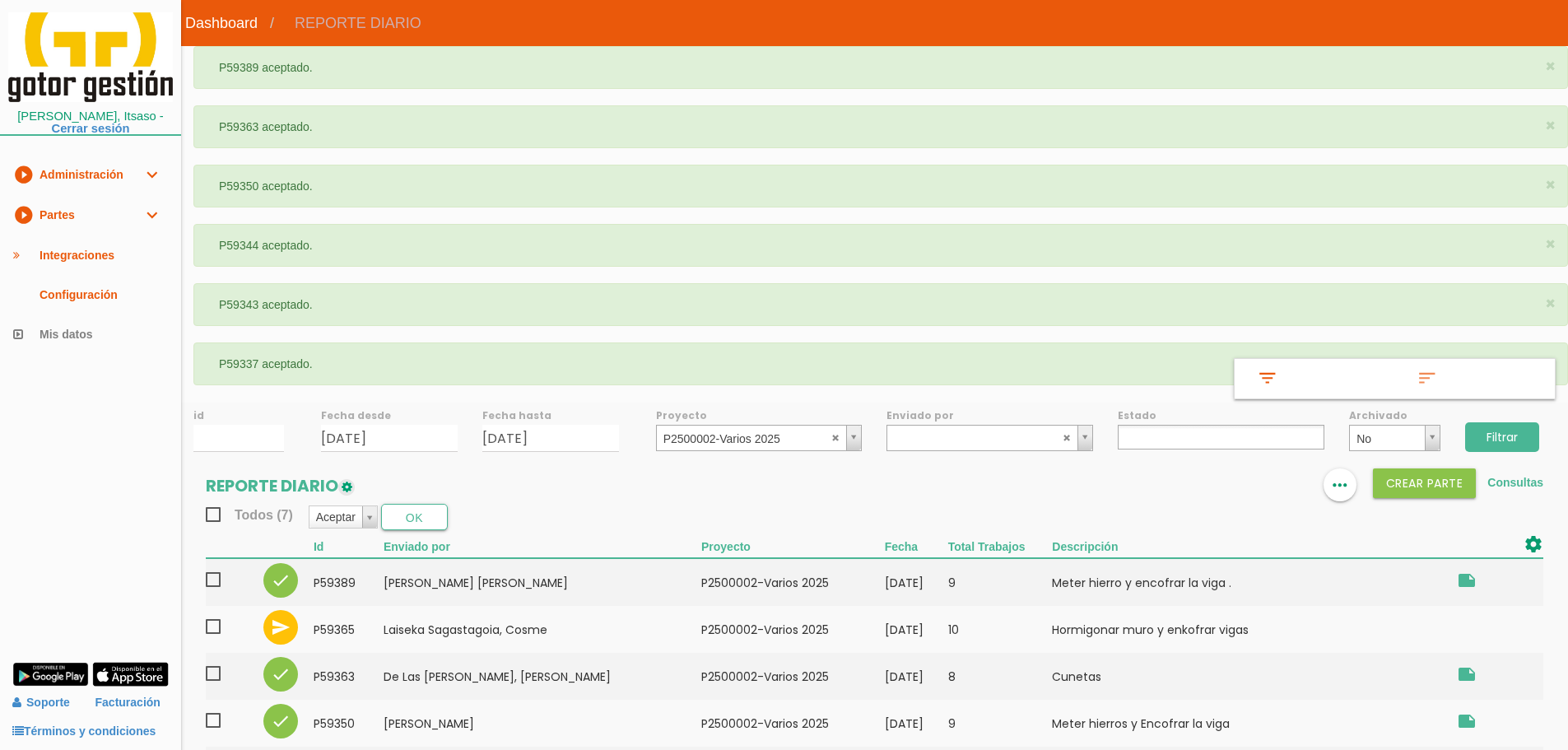
select select
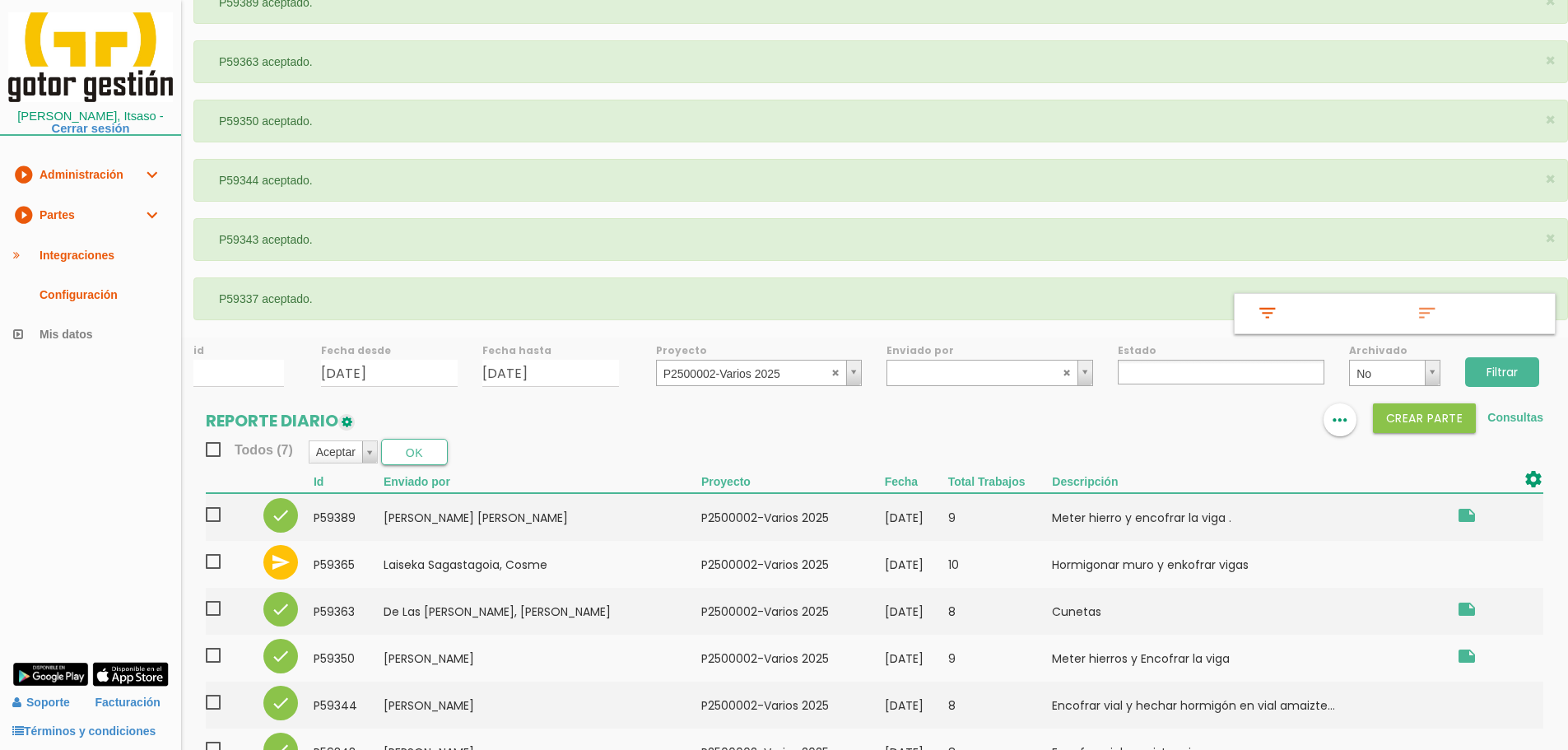
scroll to position [154, 0]
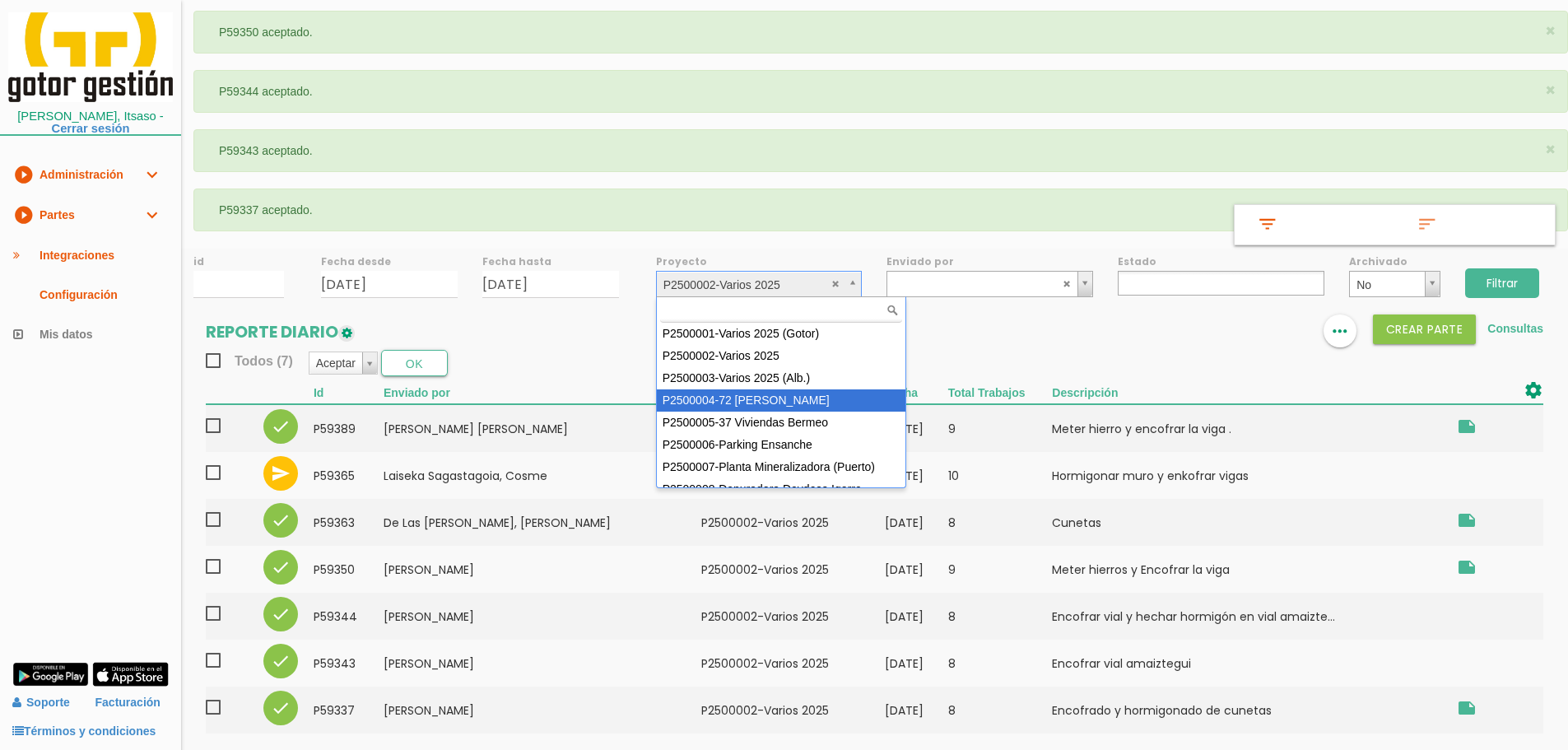
select select "86"
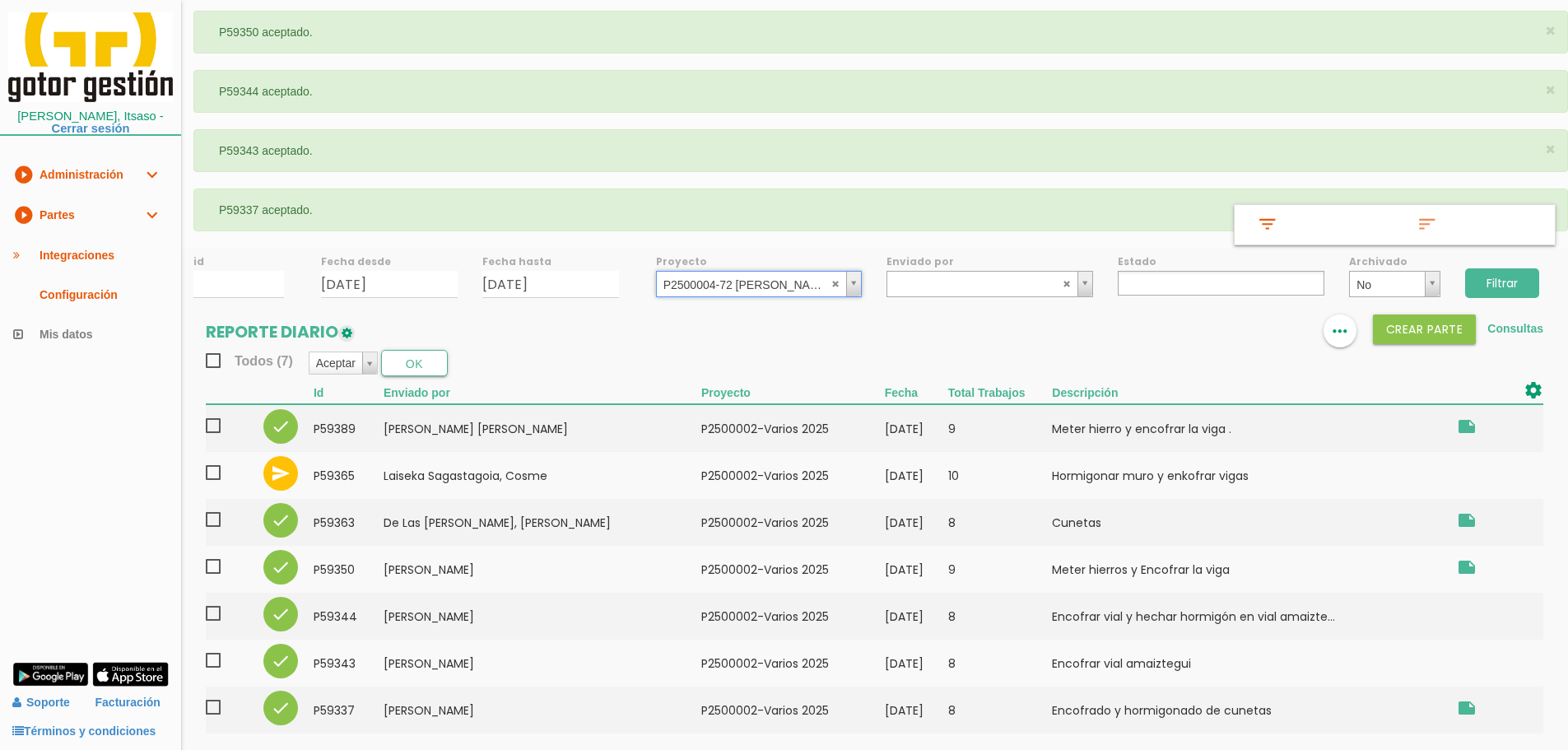
click at [1506, 281] on input "Filtrar" at bounding box center [1502, 283] width 74 height 30
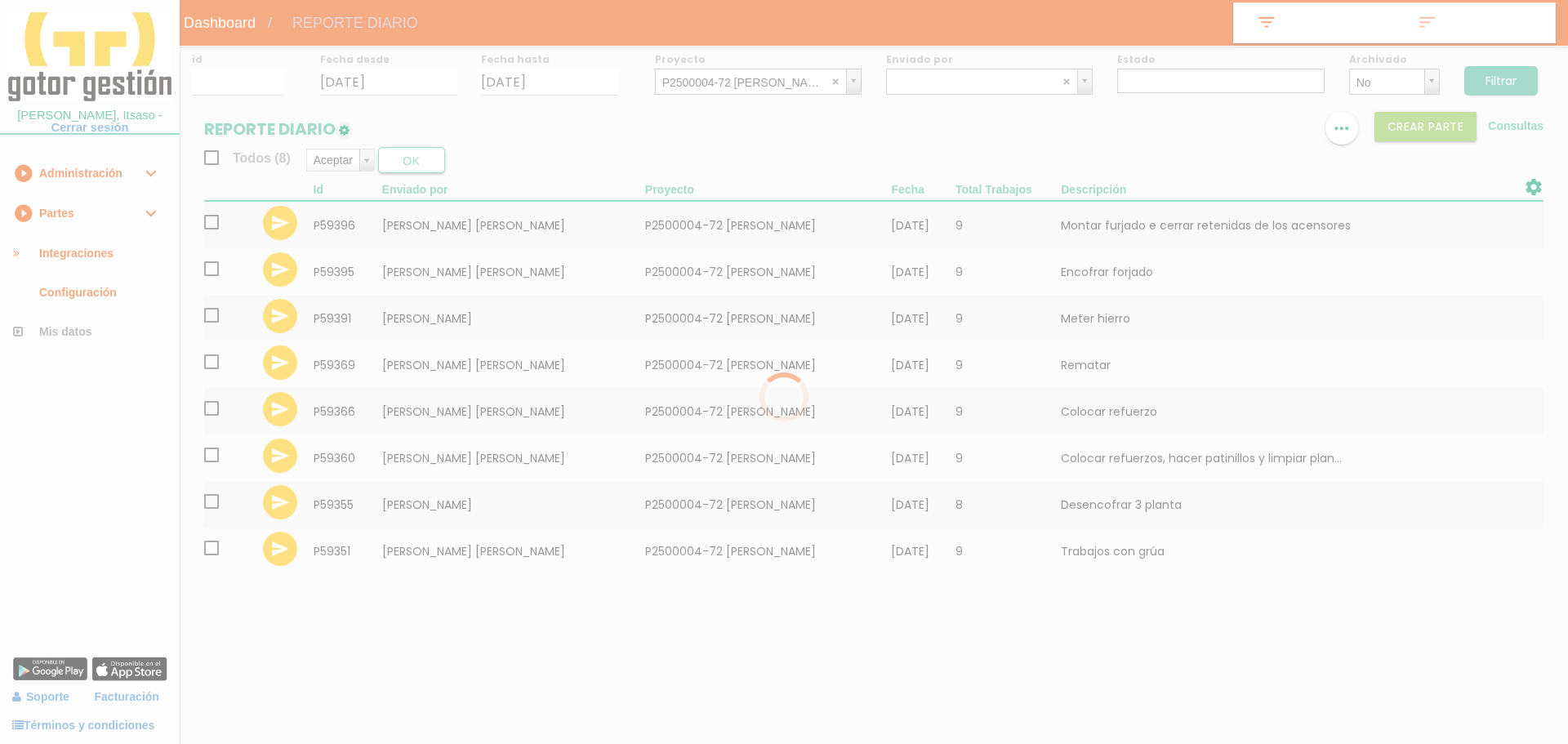
select select
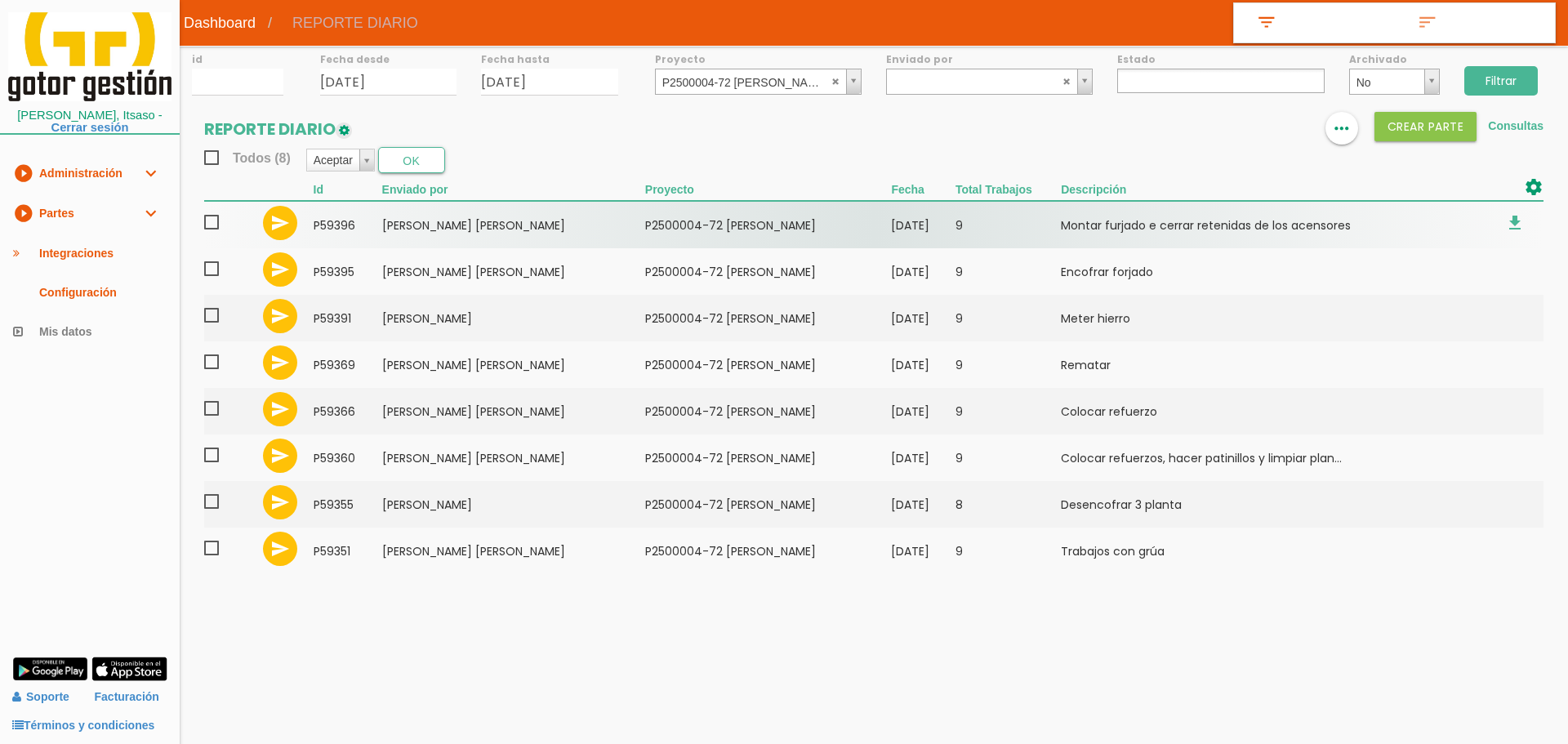
click at [211, 220] on span at bounding box center [218, 222] width 29 height 21
click at [0, 0] on input "checkbox" at bounding box center [0, 0] width 0 height 0
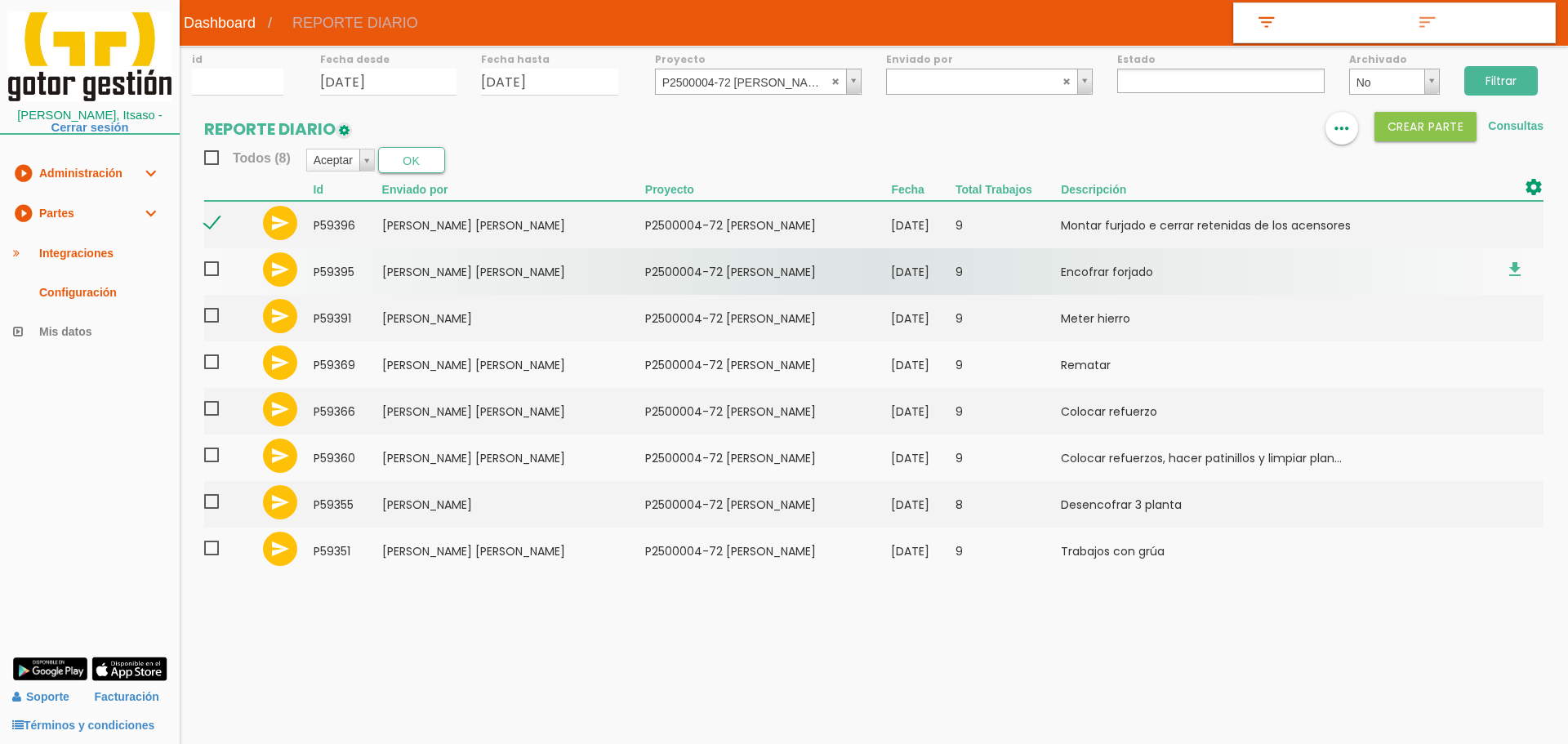
click at [208, 269] on span at bounding box center [218, 269] width 29 height 21
click at [0, 0] on input "checkbox" at bounding box center [0, 0] width 0 height 0
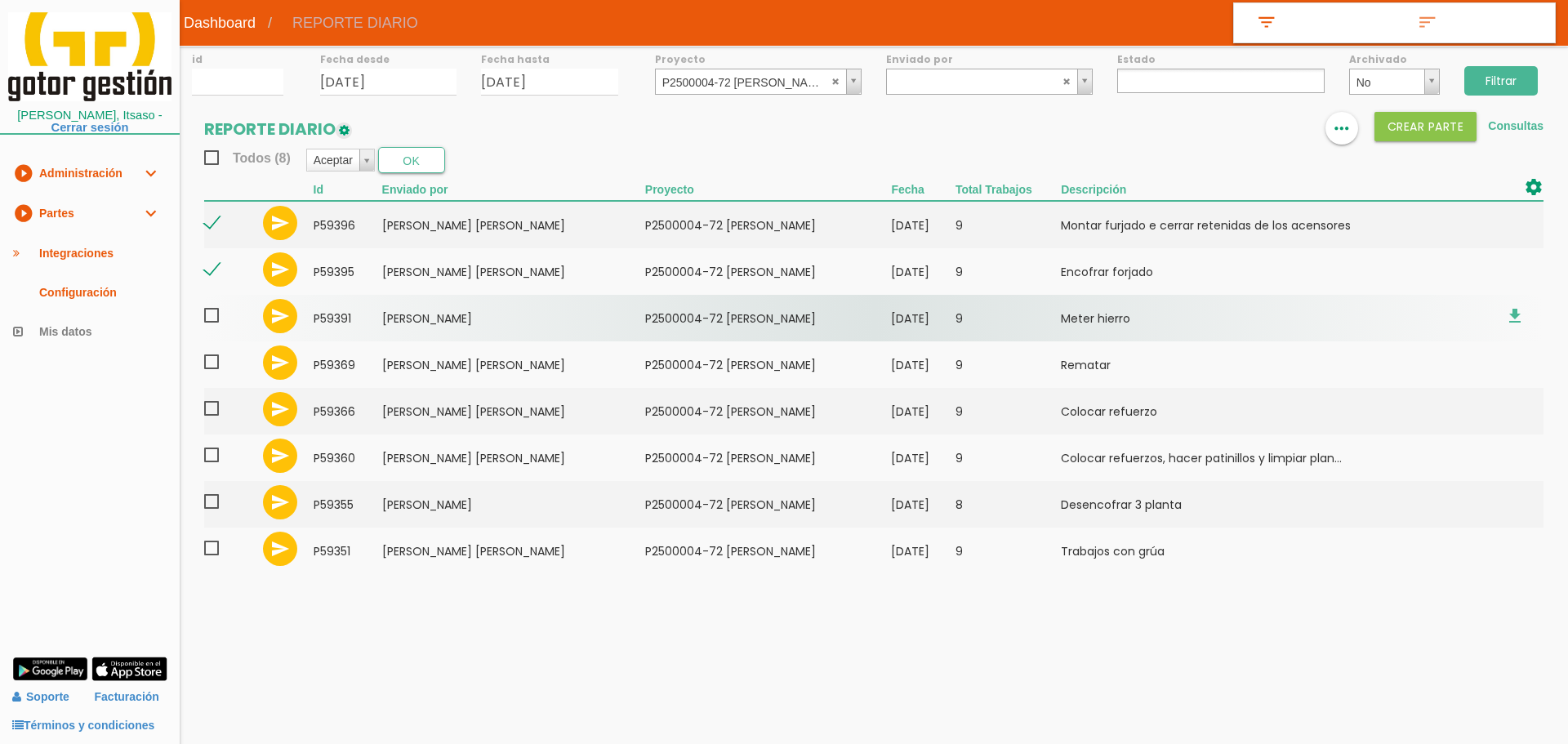
click at [210, 317] on span at bounding box center [218, 315] width 29 height 21
click at [0, 0] on input "checkbox" at bounding box center [0, 0] width 0 height 0
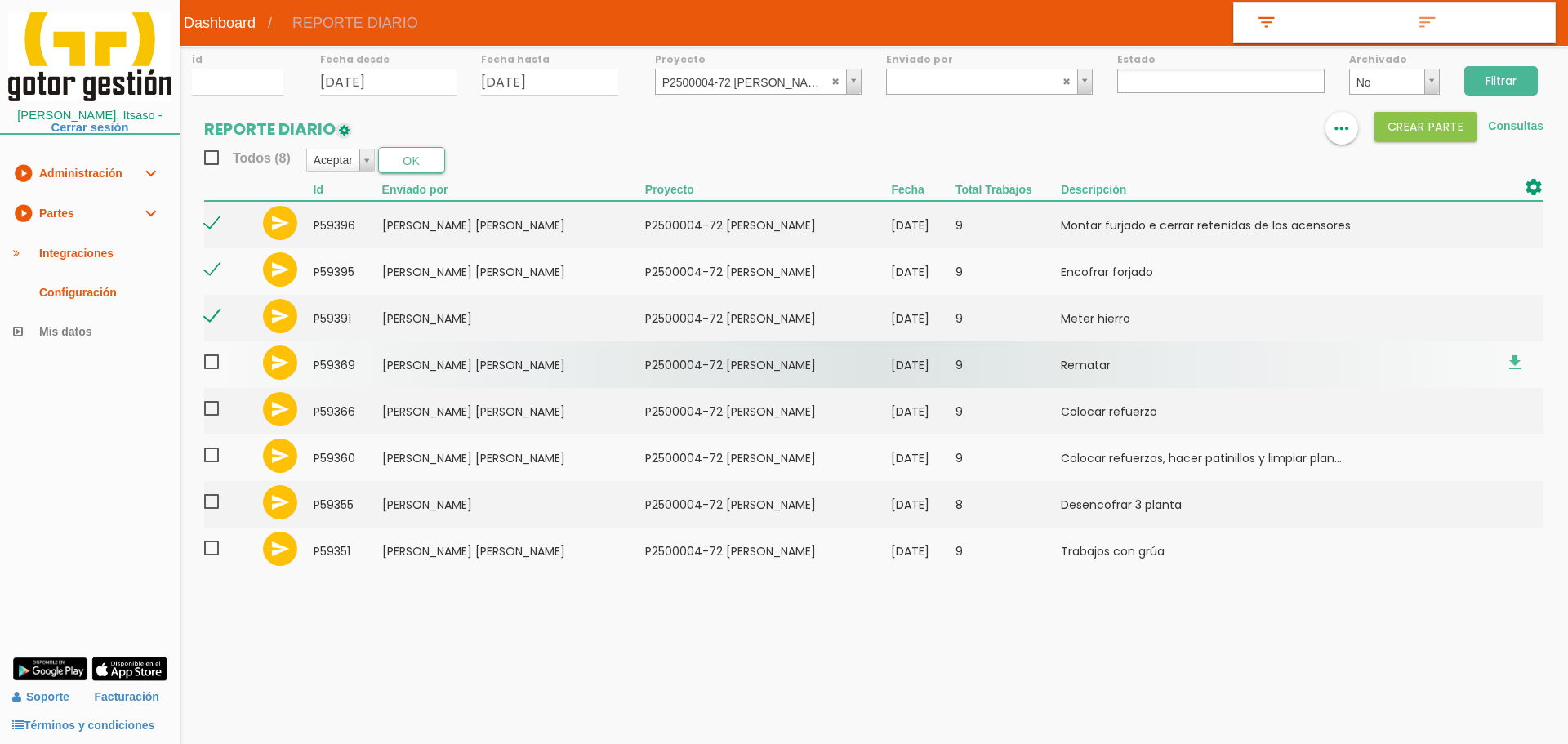
click at [210, 359] on span at bounding box center [218, 362] width 29 height 21
click at [0, 0] on input "checkbox" at bounding box center [0, 0] width 0 height 0
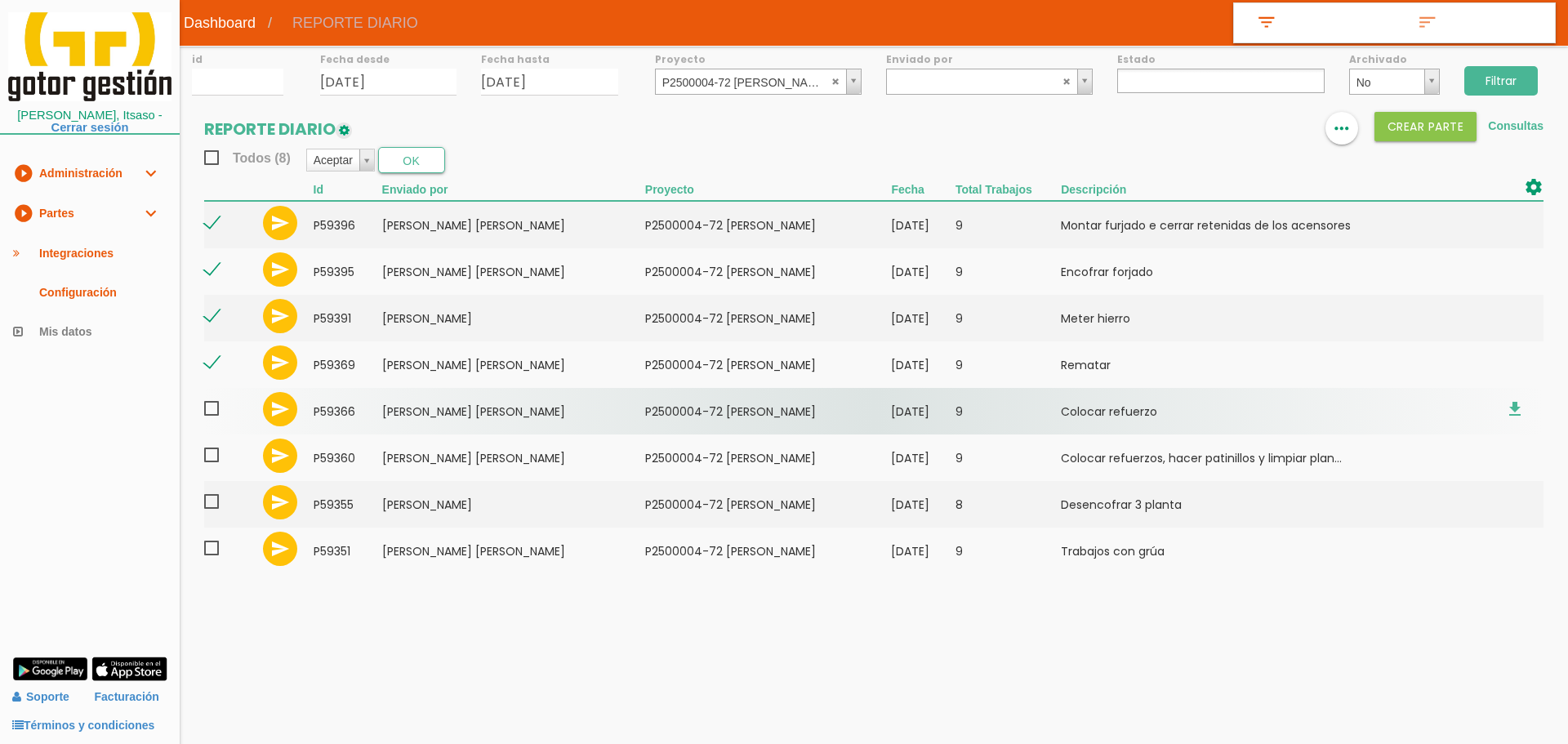
drag, startPoint x: 214, startPoint y: 411, endPoint x: 215, endPoint y: 421, distance: 10.0
click at [213, 410] on span at bounding box center [218, 408] width 29 height 21
click at [0, 0] on input "checkbox" at bounding box center [0, 0] width 0 height 0
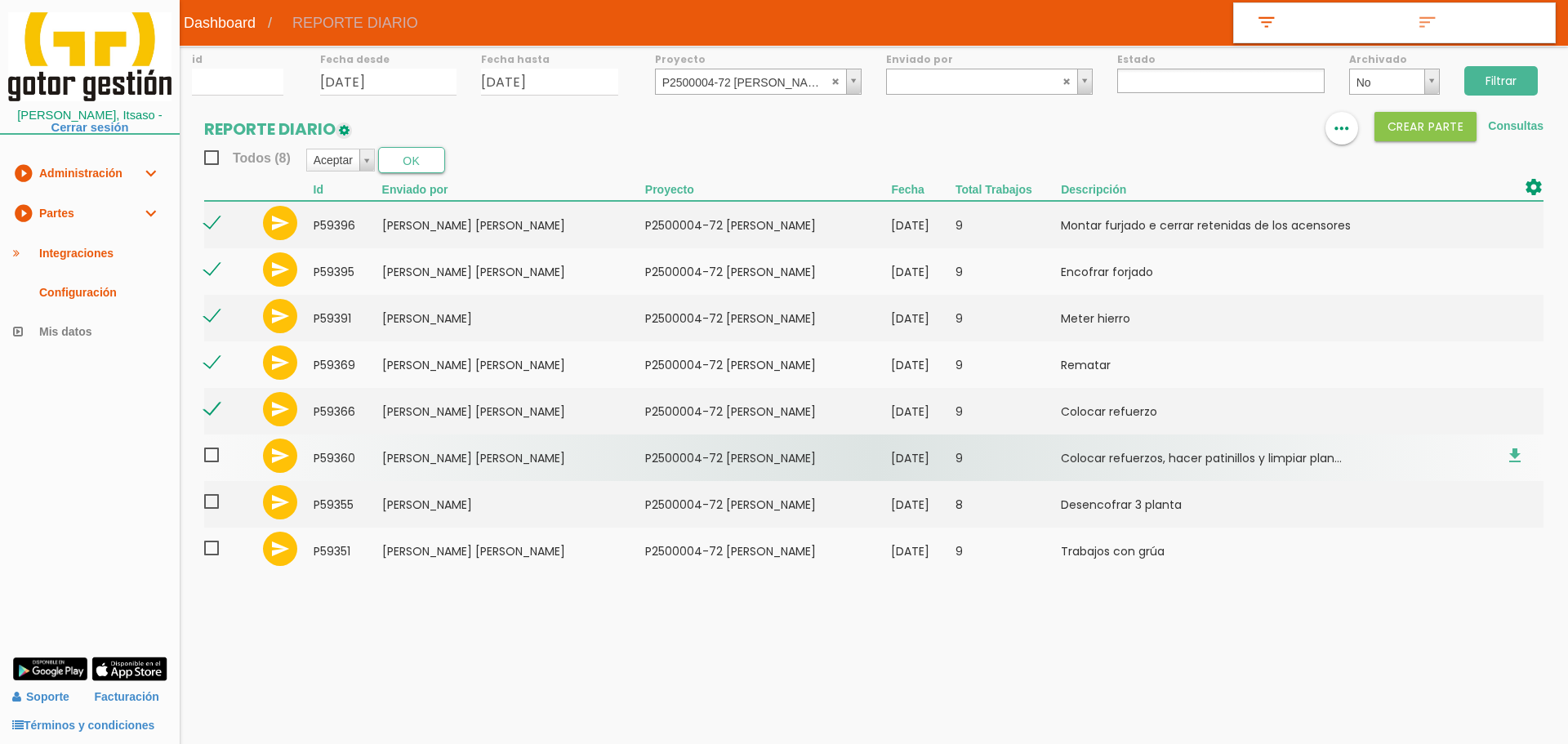
click at [214, 456] on span at bounding box center [218, 455] width 29 height 21
click at [0, 0] on input "checkbox" at bounding box center [0, 0] width 0 height 0
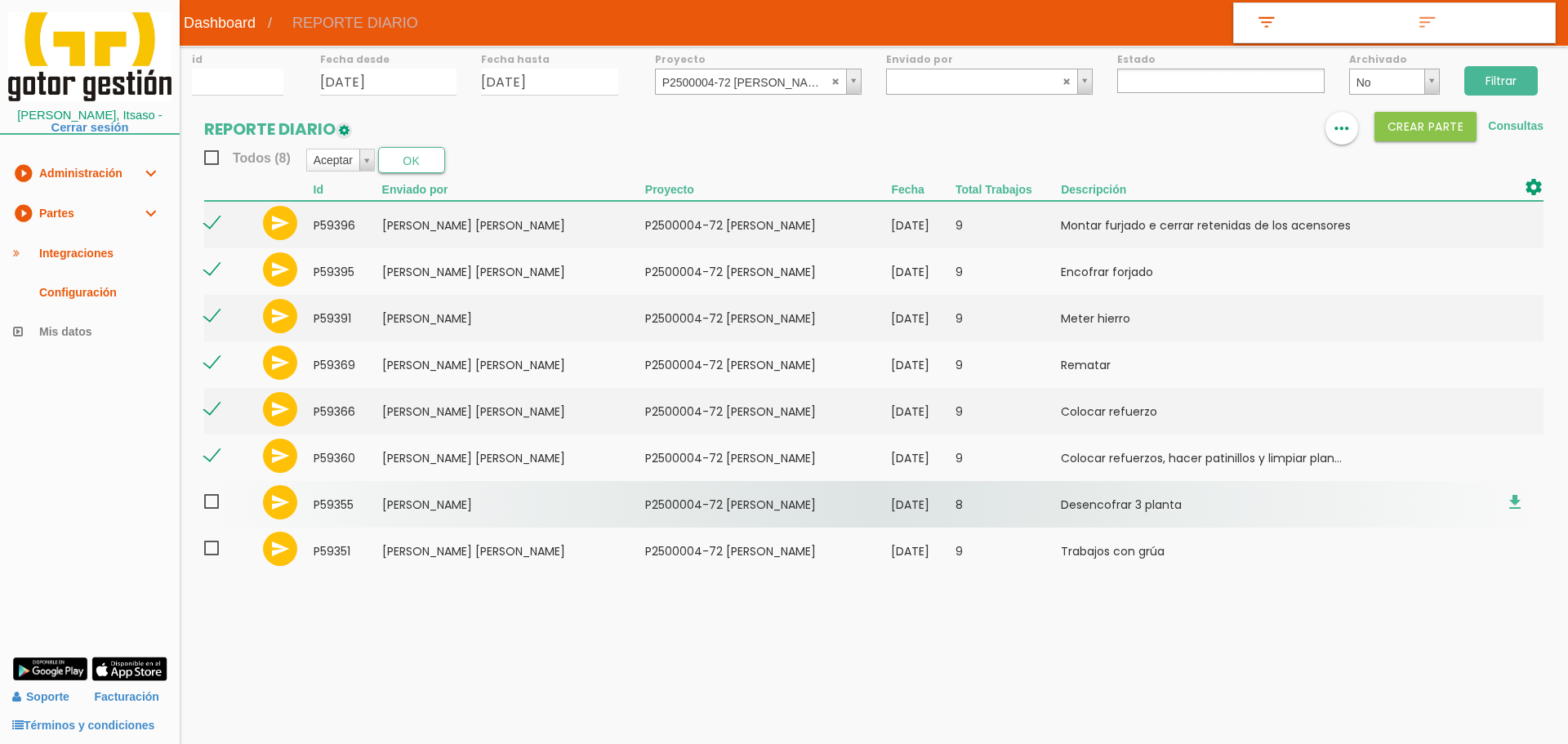
click at [210, 499] on span at bounding box center [218, 501] width 29 height 21
click at [0, 0] on input "checkbox" at bounding box center [0, 0] width 0 height 0
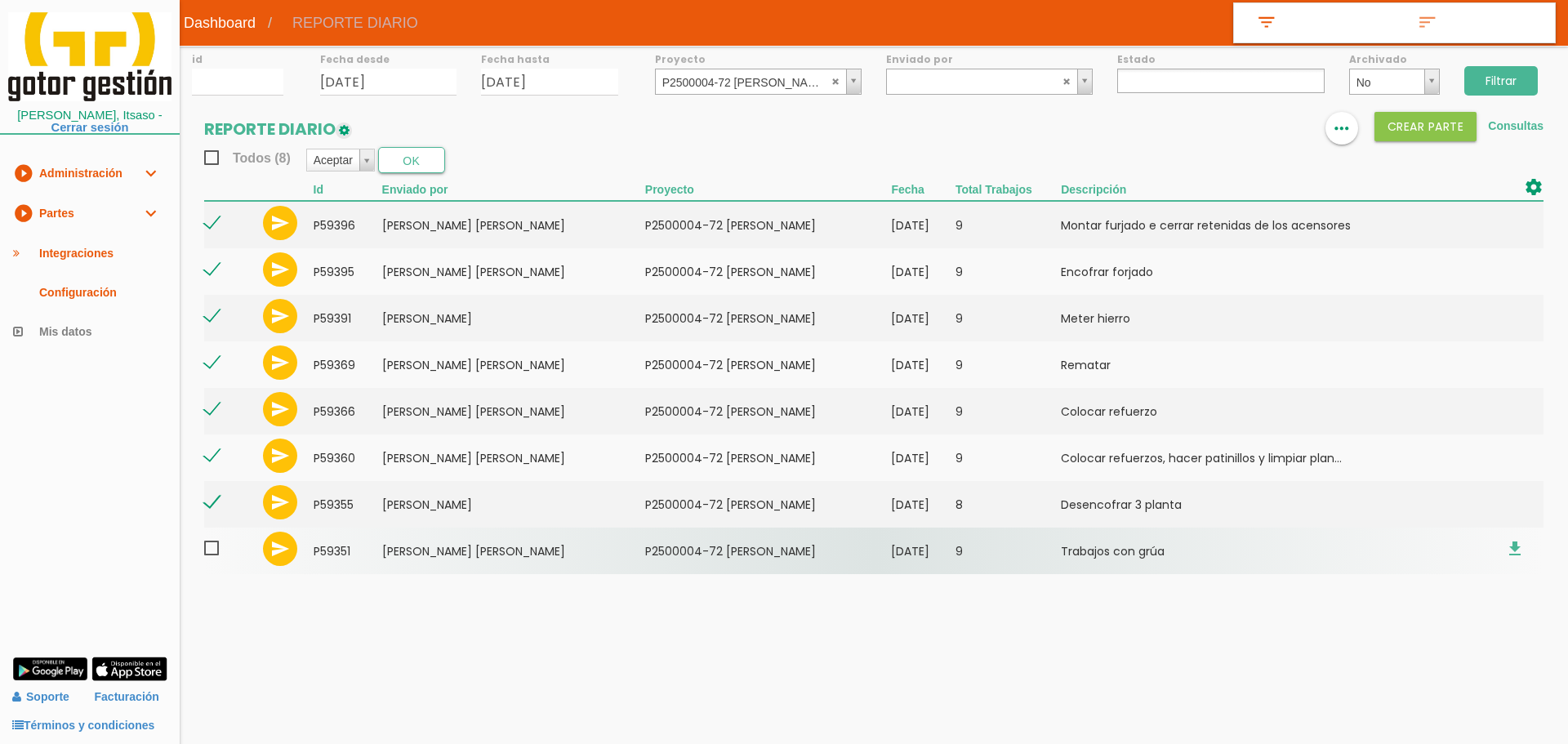
drag, startPoint x: 209, startPoint y: 545, endPoint x: 217, endPoint y: 543, distance: 8.2
click at [210, 545] on span at bounding box center [218, 548] width 29 height 21
click at [0, 0] on input "checkbox" at bounding box center [0, 0] width 0 height 0
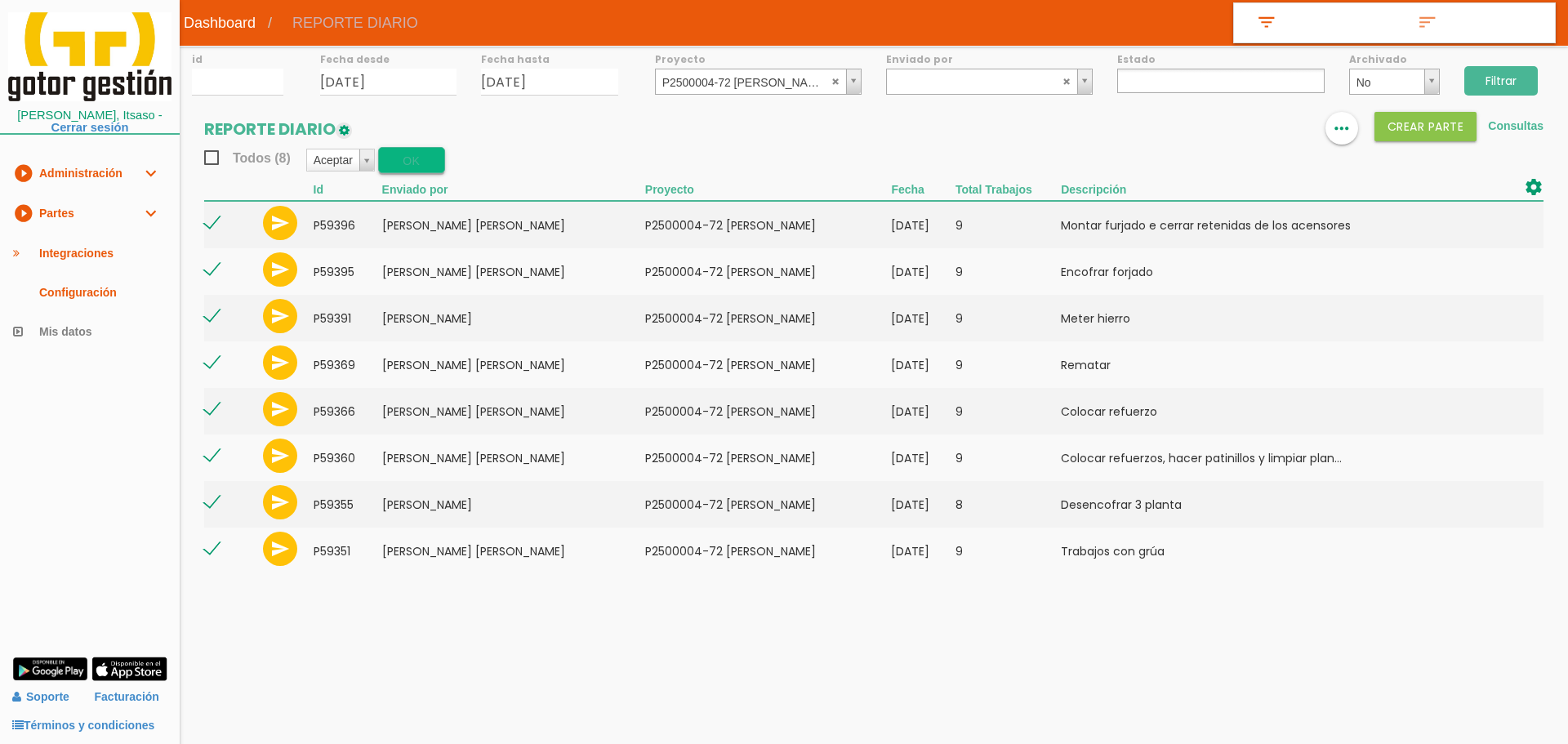
click at [428, 159] on button "OK" at bounding box center [412, 160] width 67 height 26
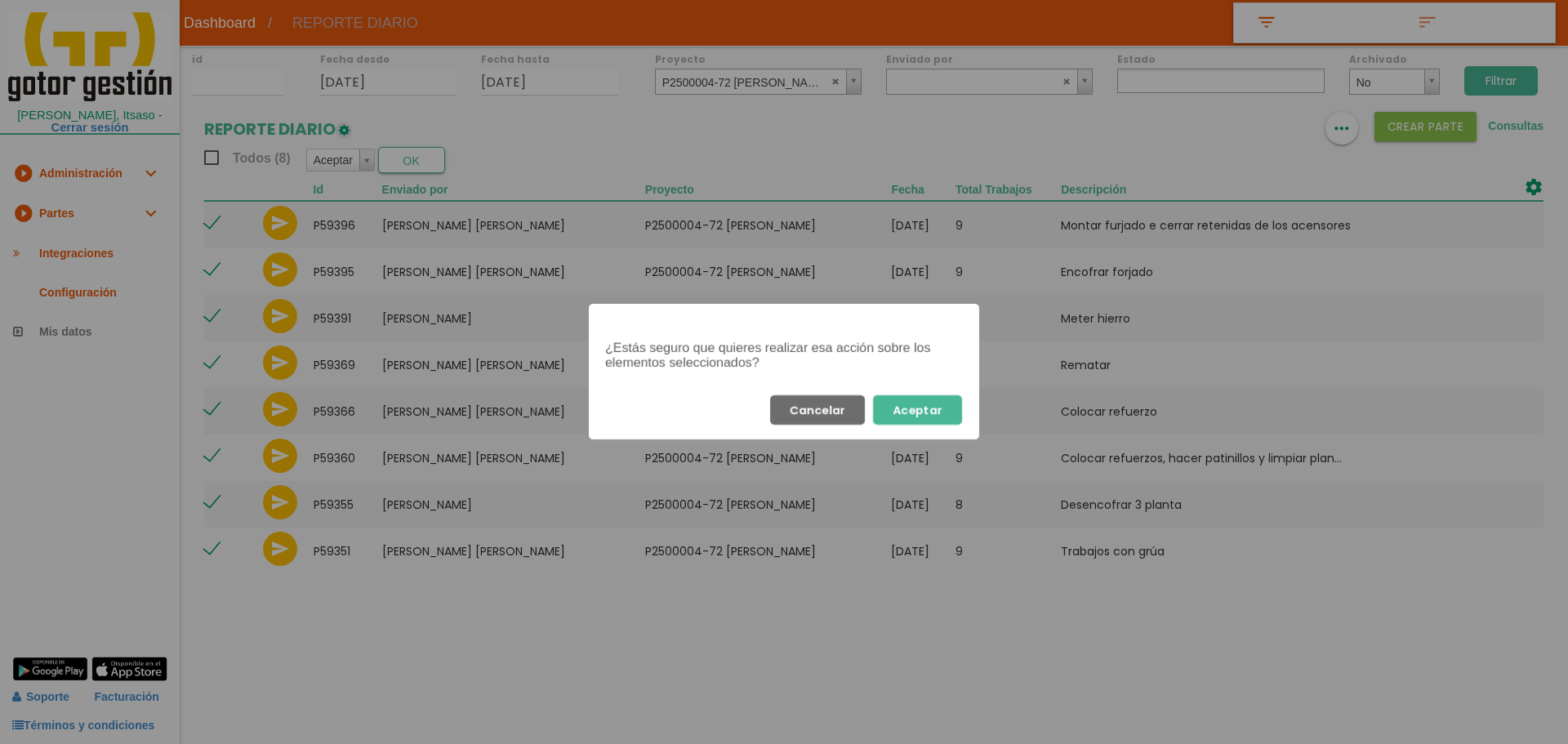
click at [917, 412] on button "Aceptar" at bounding box center [917, 410] width 89 height 30
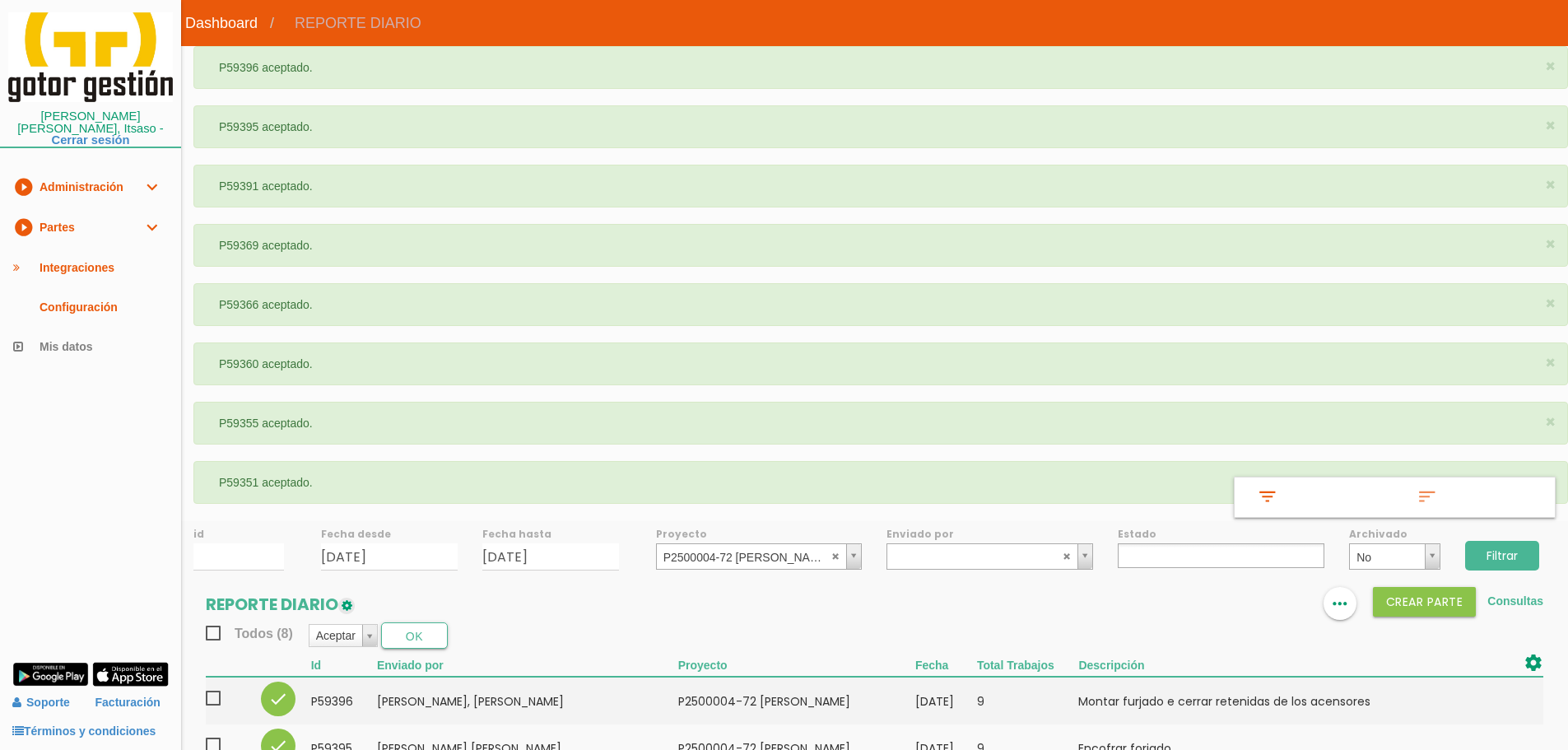
select select
click at [833, 557] on abbr at bounding box center [836, 555] width 10 height 10
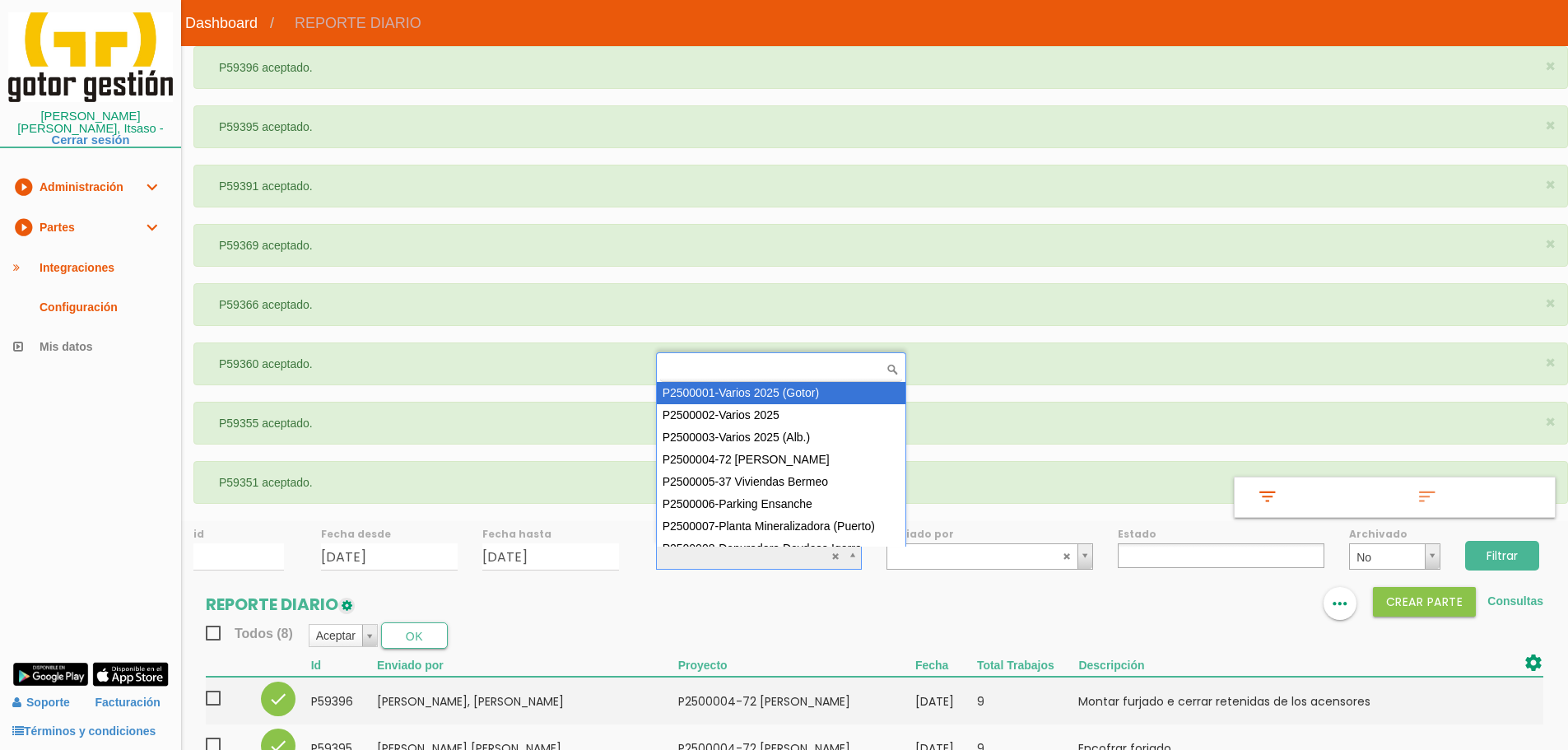
scroll to position [14, 0]
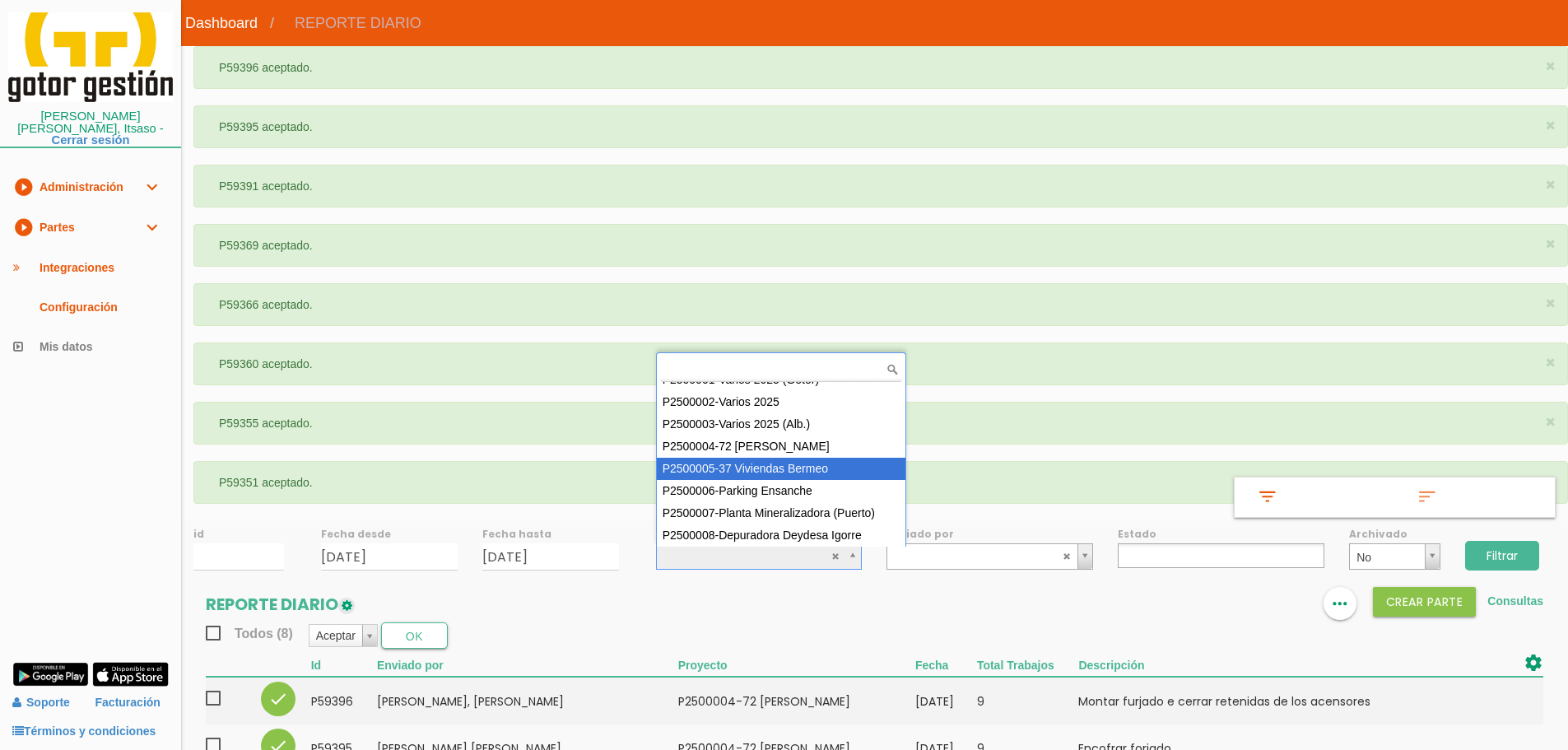
select select "87"
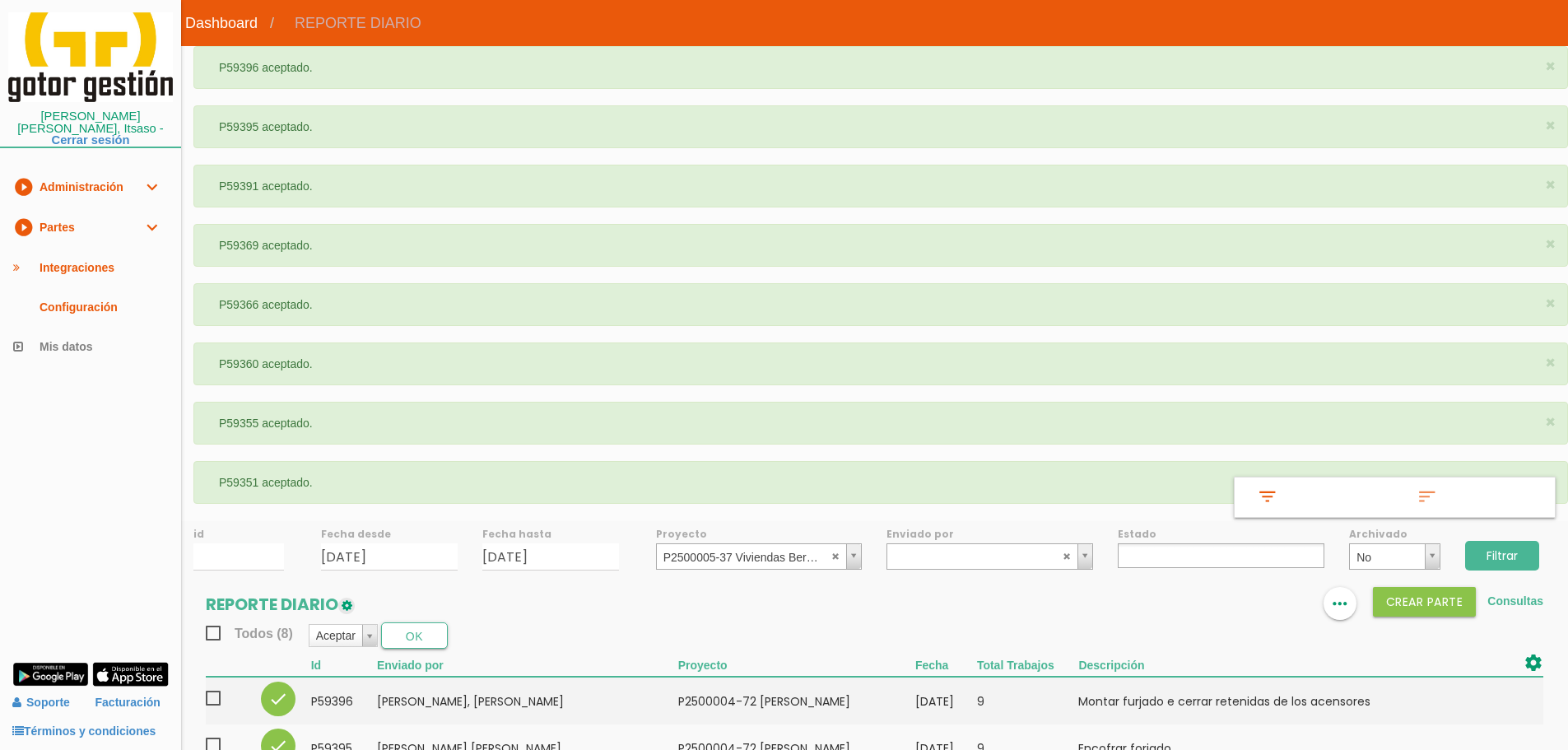
click at [1515, 546] on input "Filtrar" at bounding box center [1502, 555] width 74 height 30
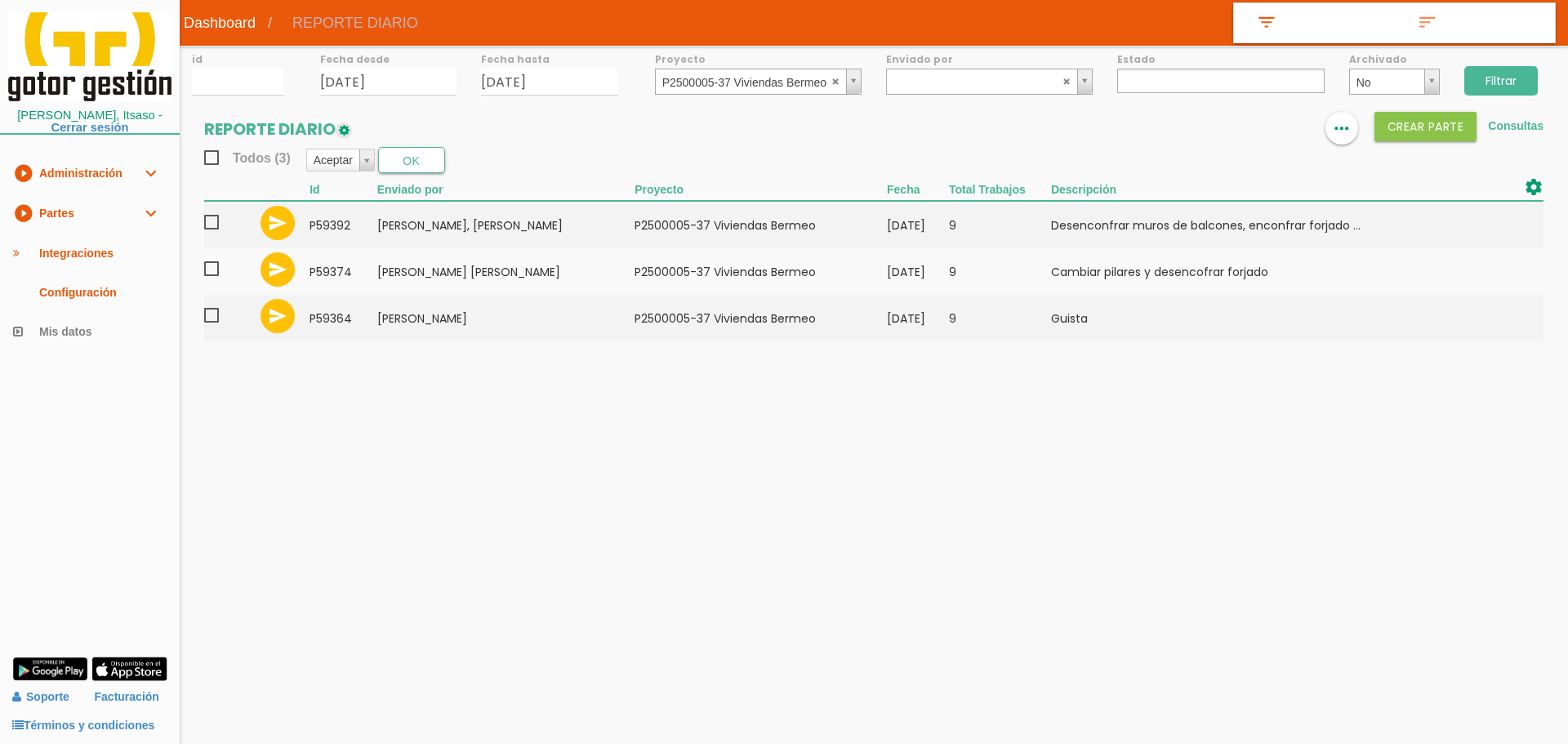
select select
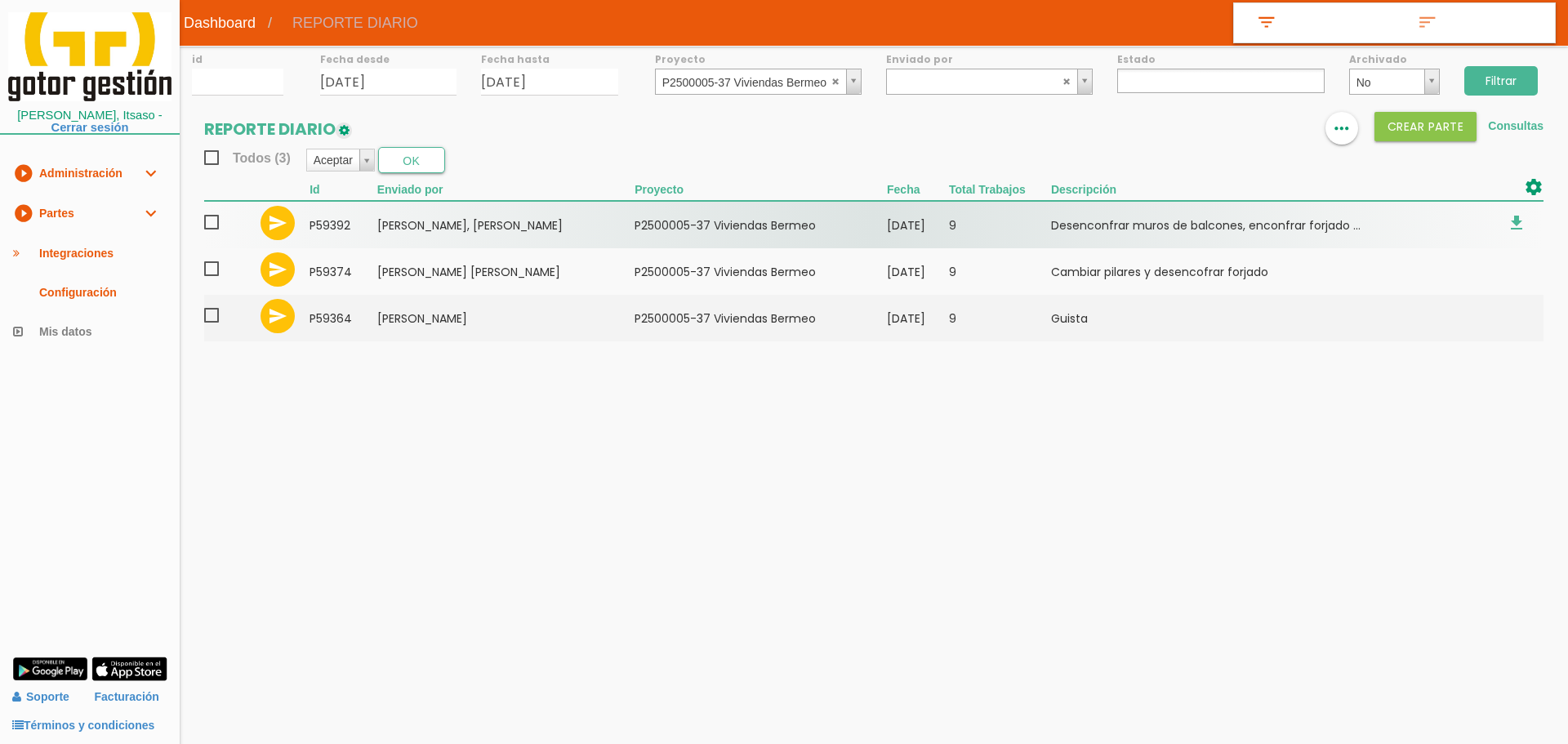
click at [220, 222] on span at bounding box center [218, 222] width 29 height 21
click at [0, 0] on input "checkbox" at bounding box center [0, 0] width 0 height 0
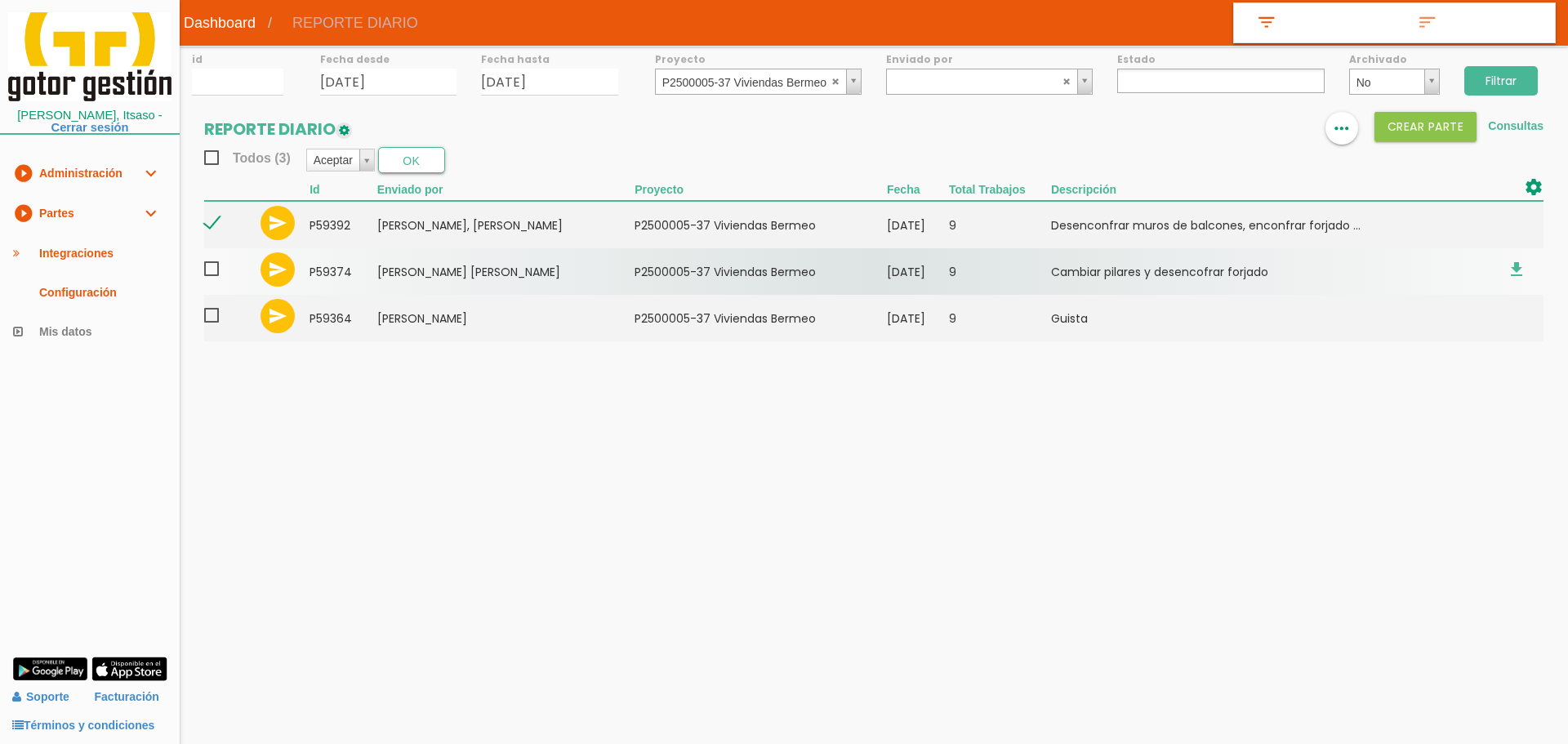
click at [217, 270] on span at bounding box center [218, 269] width 29 height 21
click at [0, 0] on input "checkbox" at bounding box center [0, 0] width 0 height 0
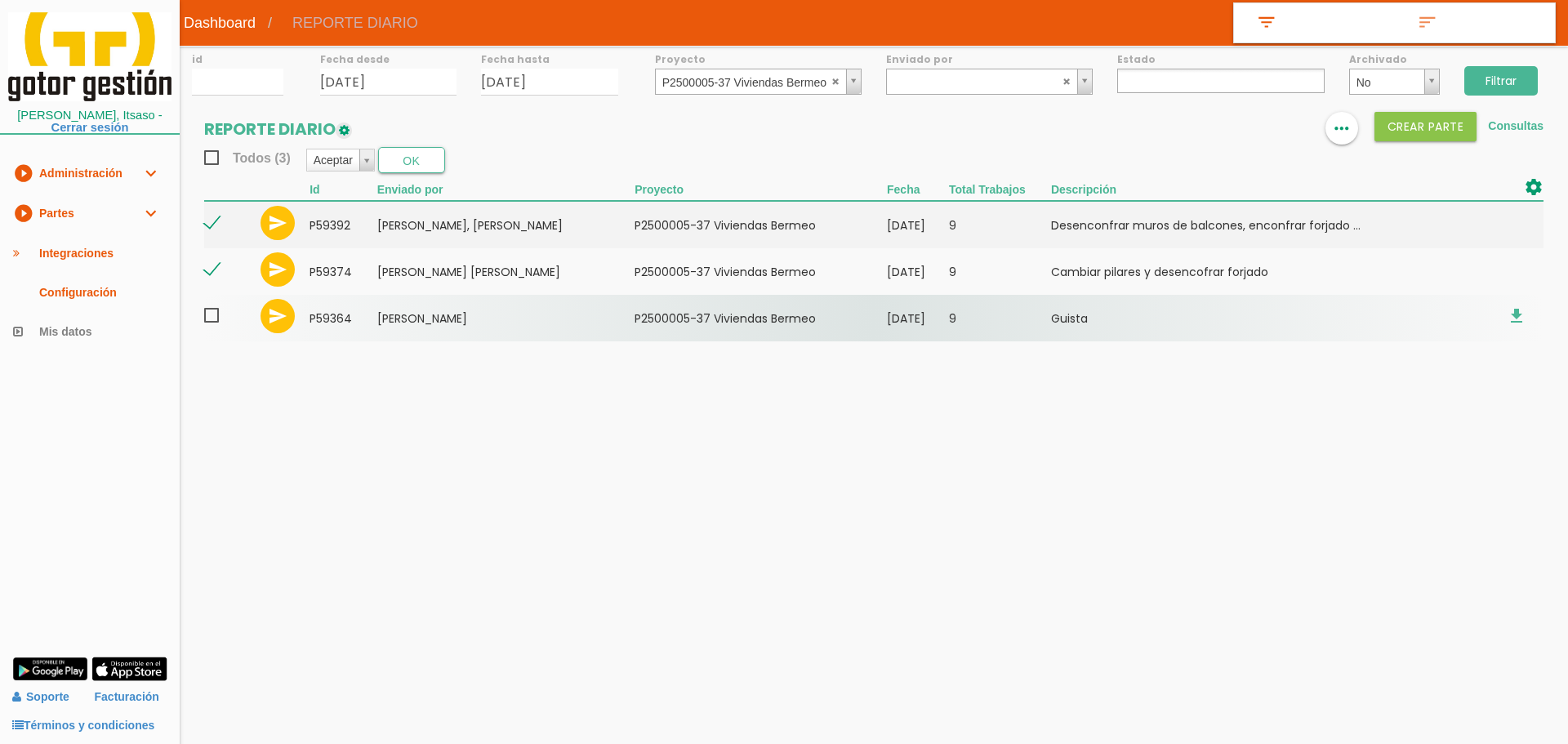
click at [208, 320] on span at bounding box center [218, 315] width 29 height 21
click at [0, 0] on input "checkbox" at bounding box center [0, 0] width 0 height 0
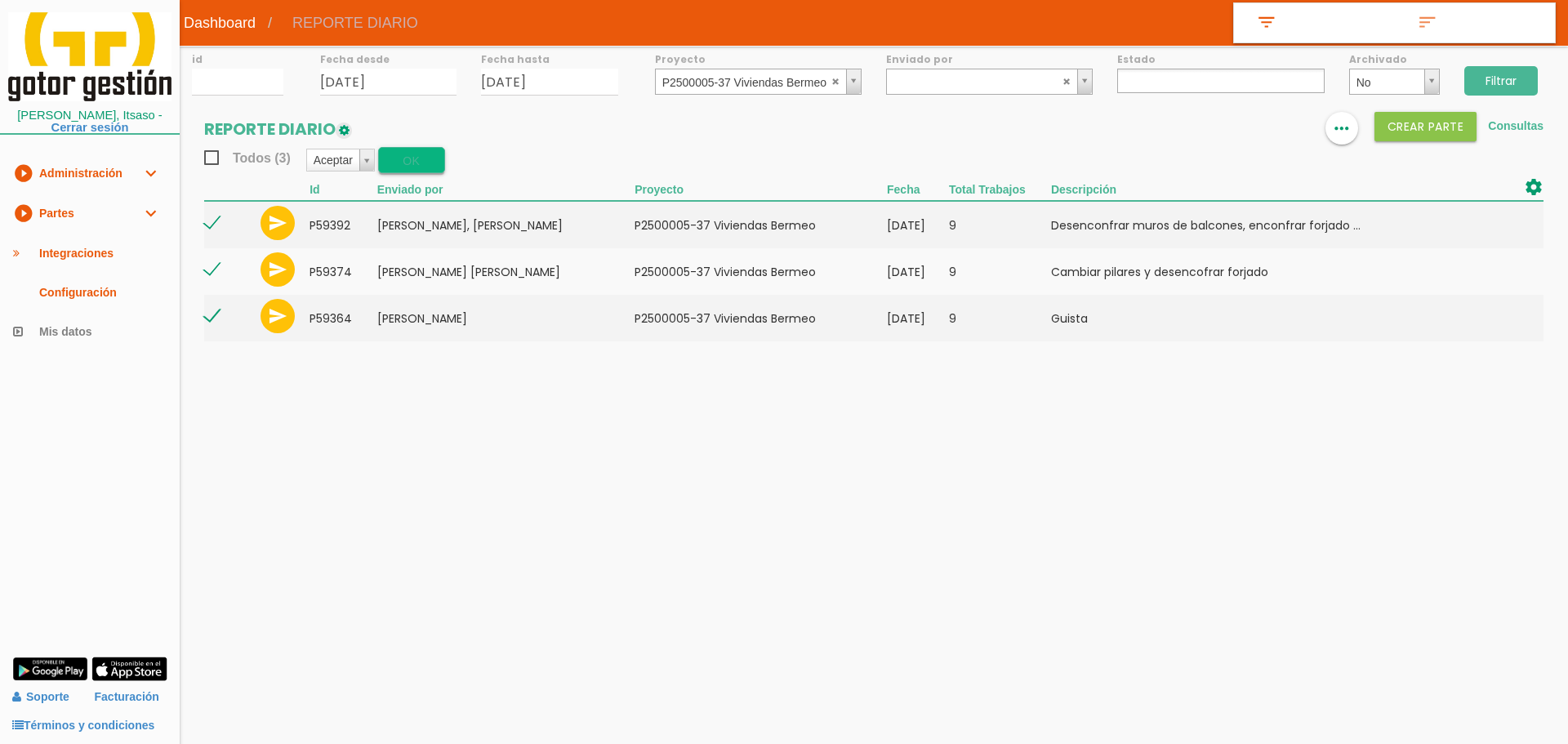
click at [405, 162] on button "OK" at bounding box center [412, 160] width 67 height 26
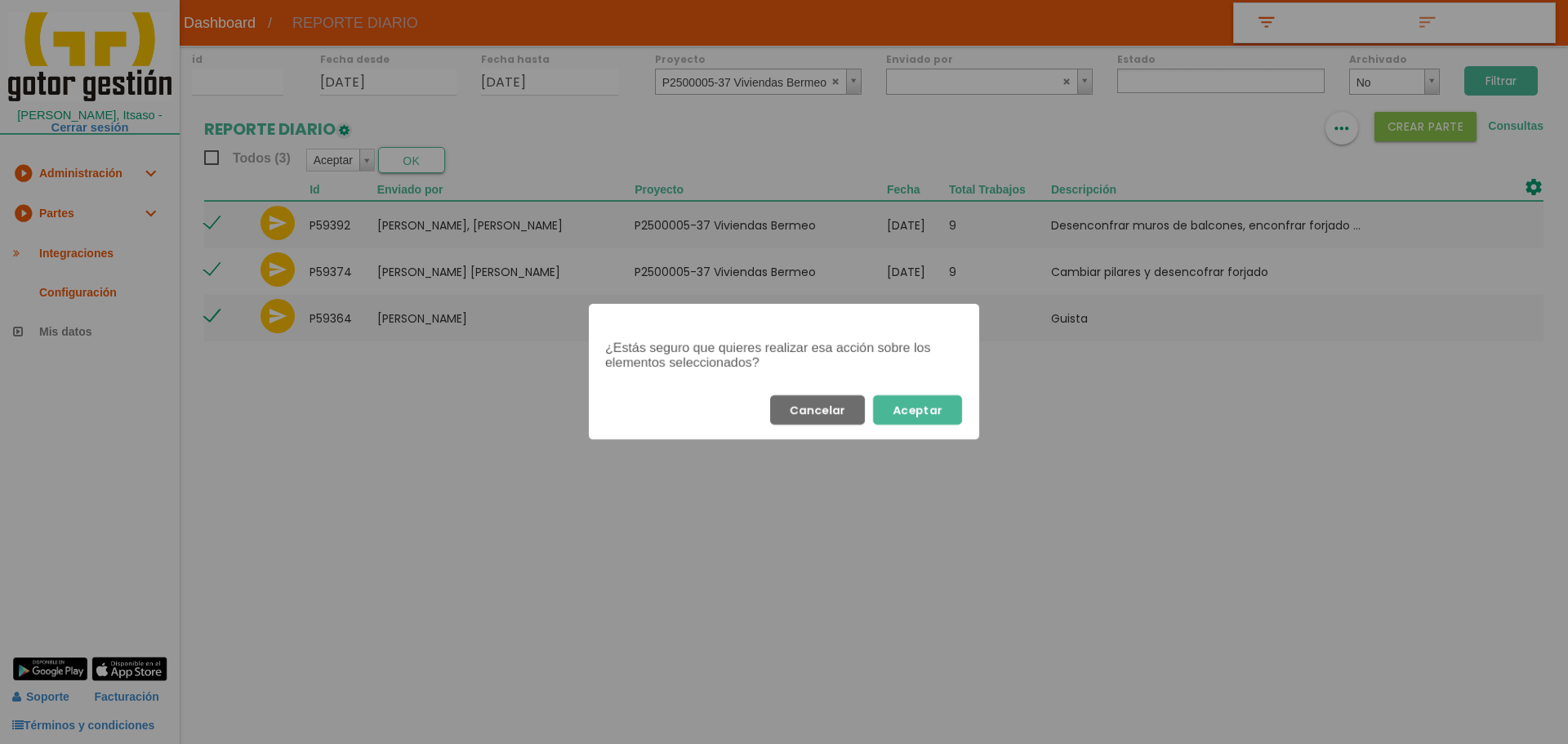
click at [916, 401] on button "Aceptar" at bounding box center [917, 410] width 89 height 30
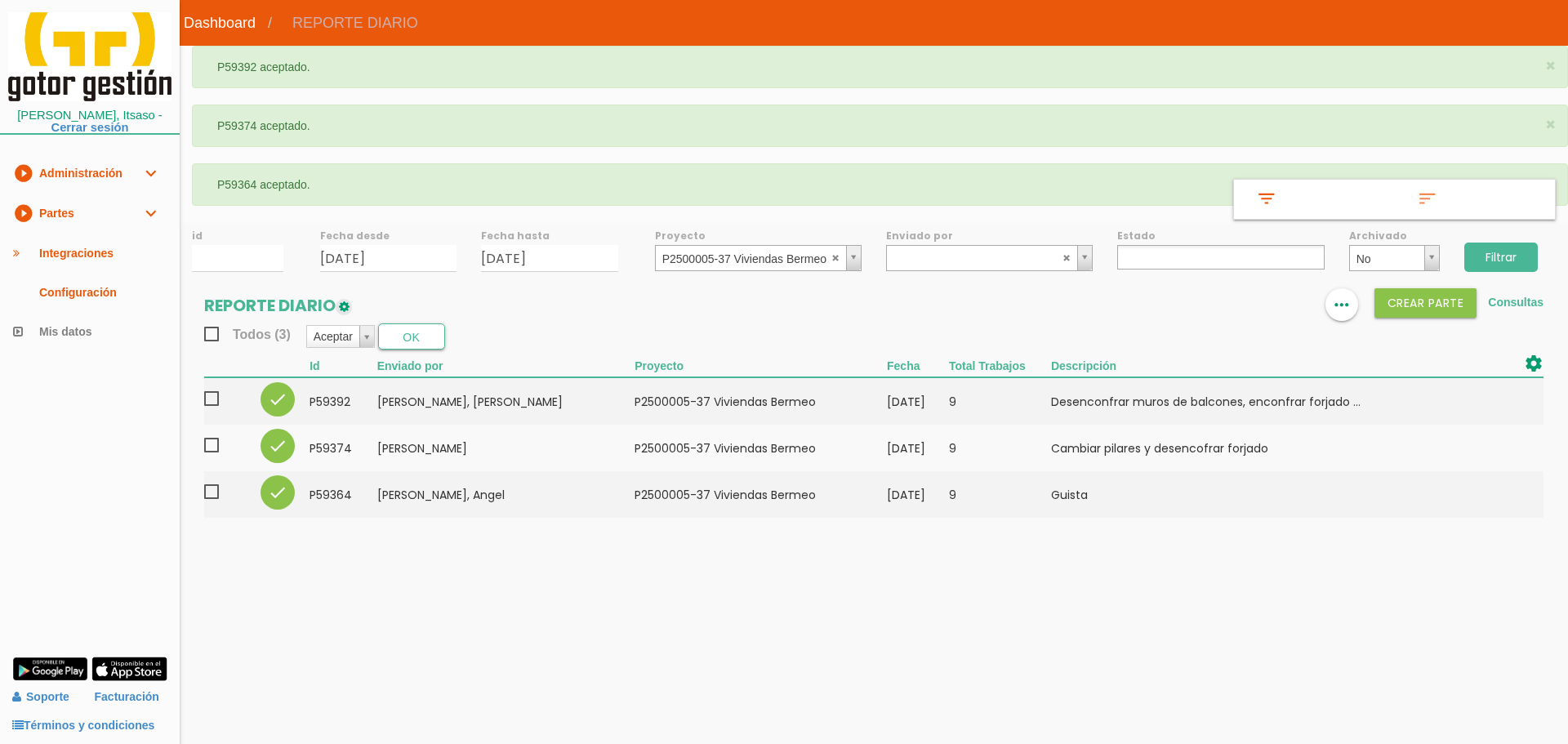
select select
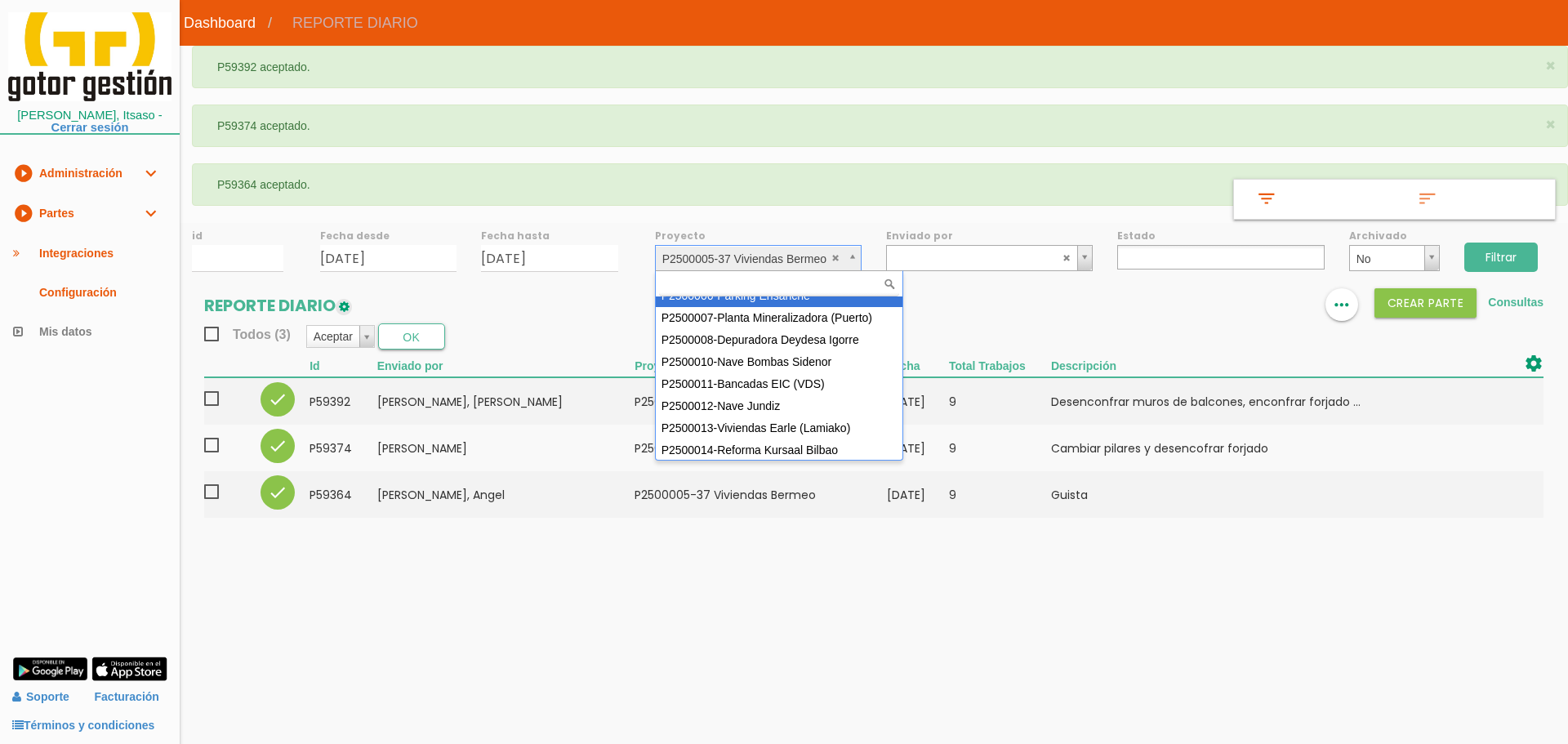
scroll to position [123, 0]
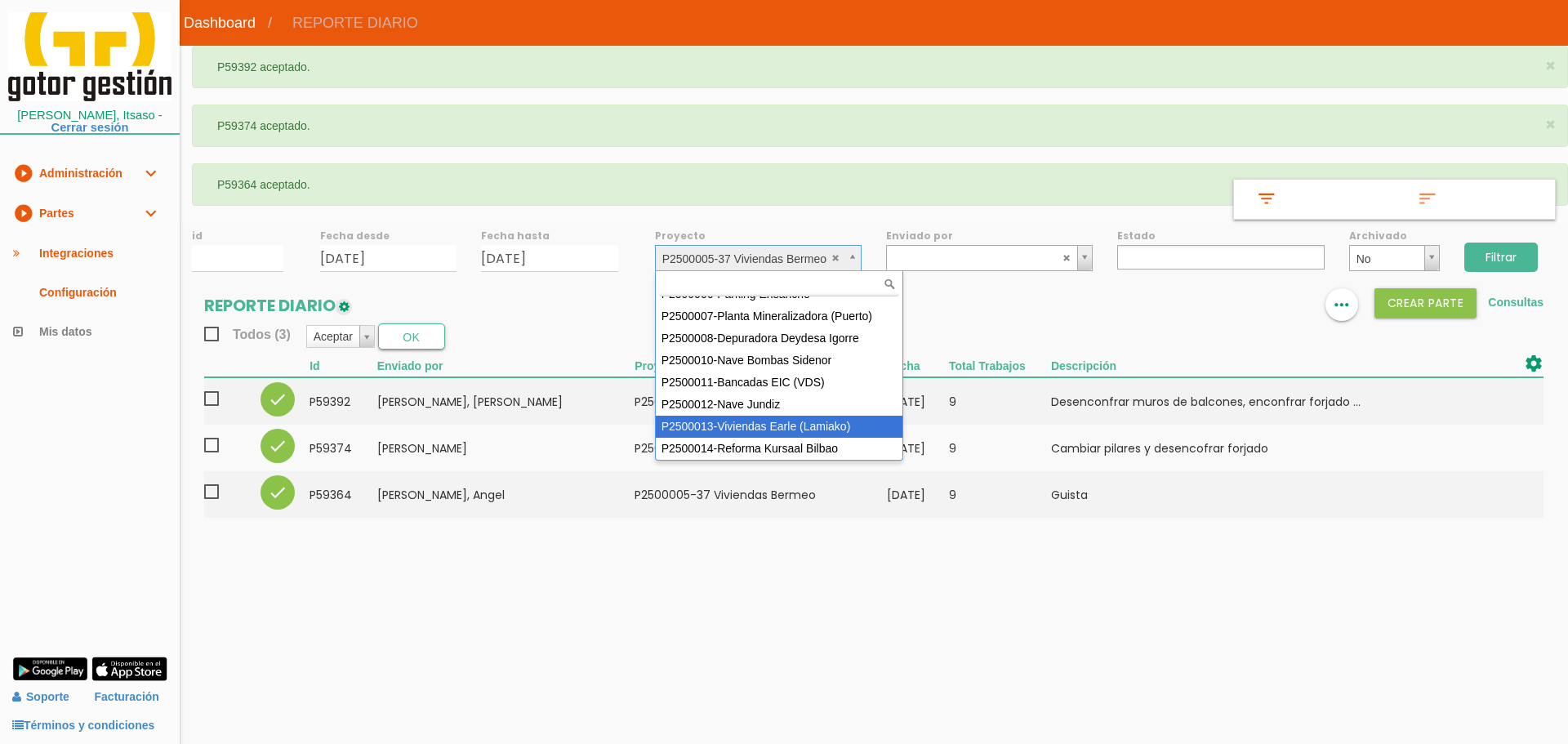
select select "96"
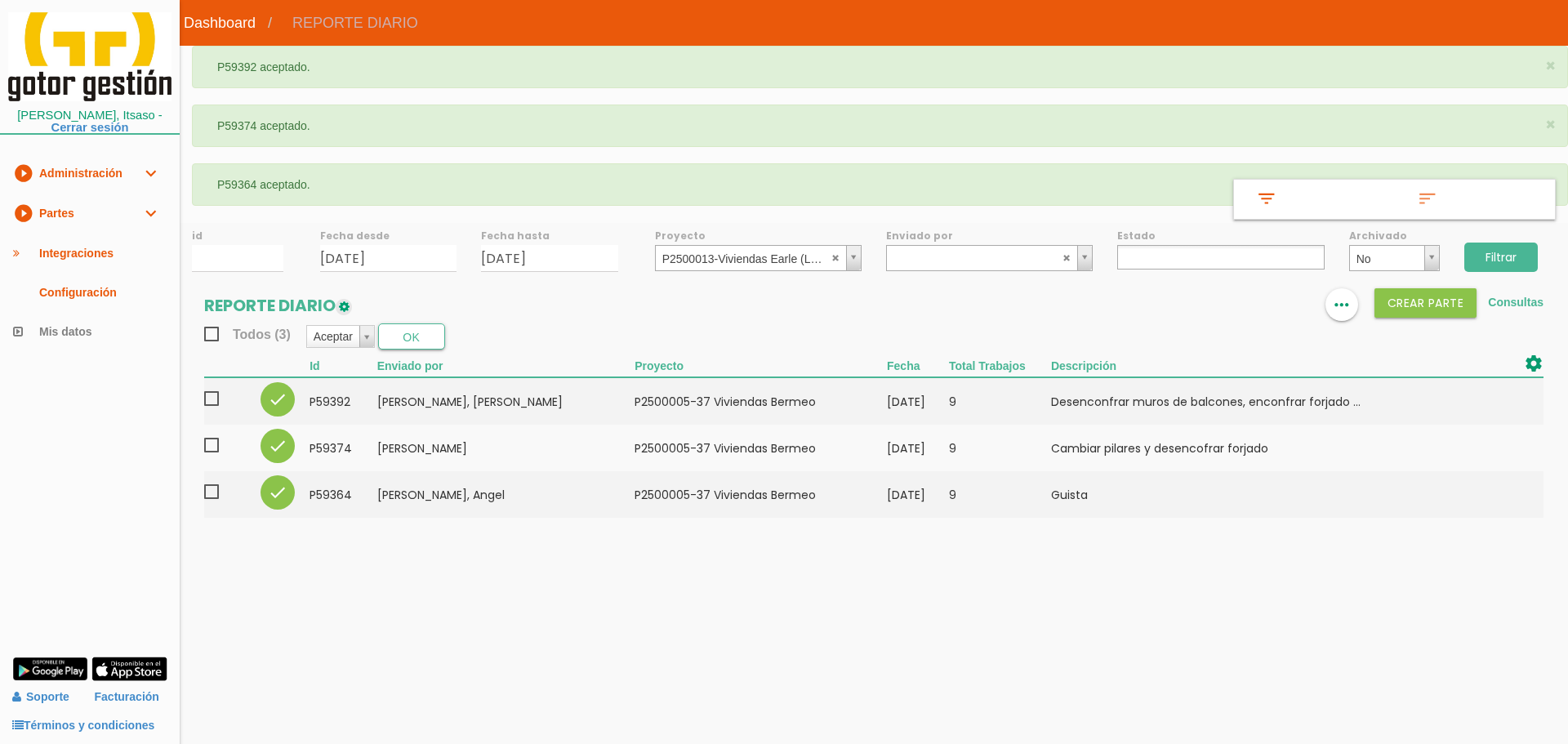
click at [1496, 261] on input "Filtrar" at bounding box center [1501, 257] width 74 height 30
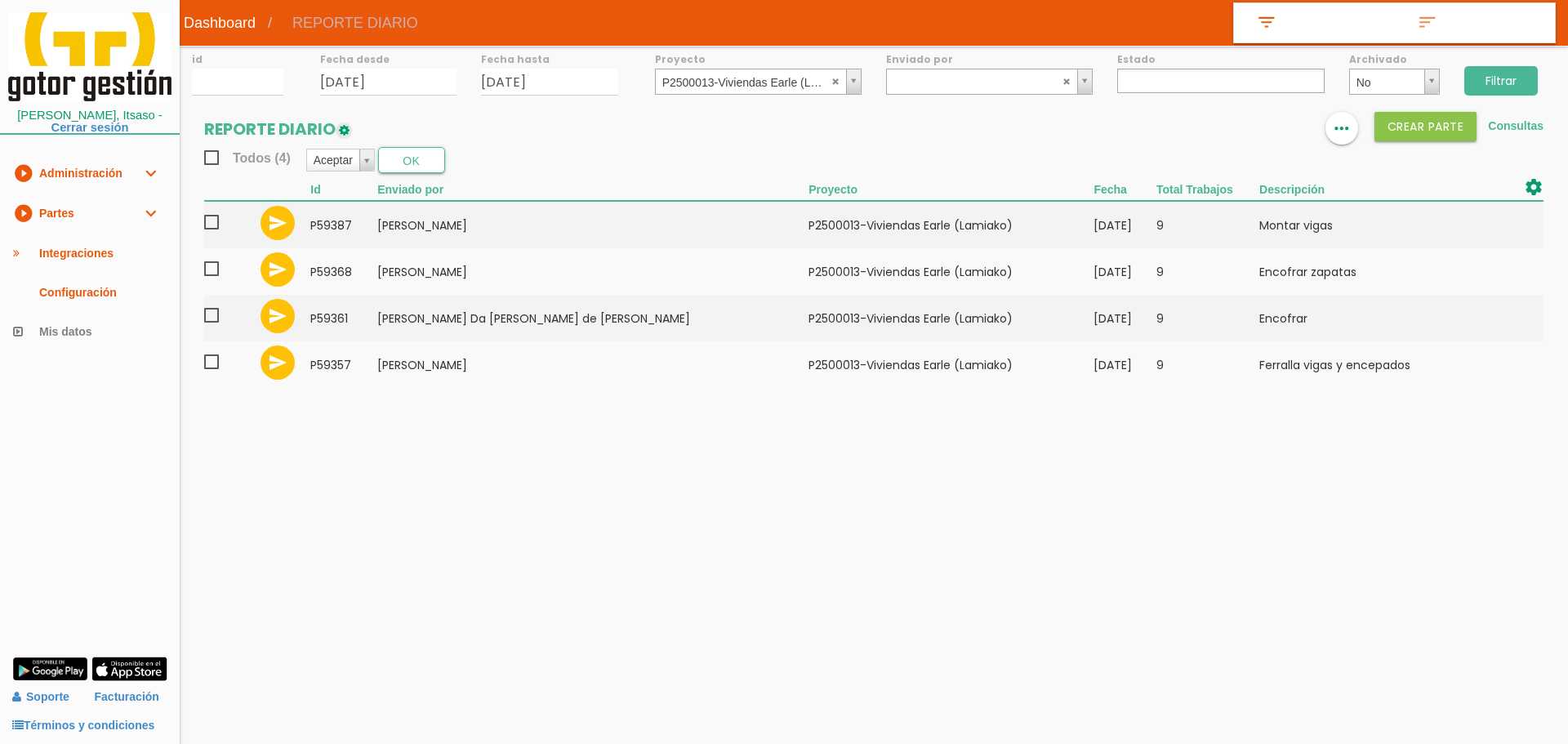
select select
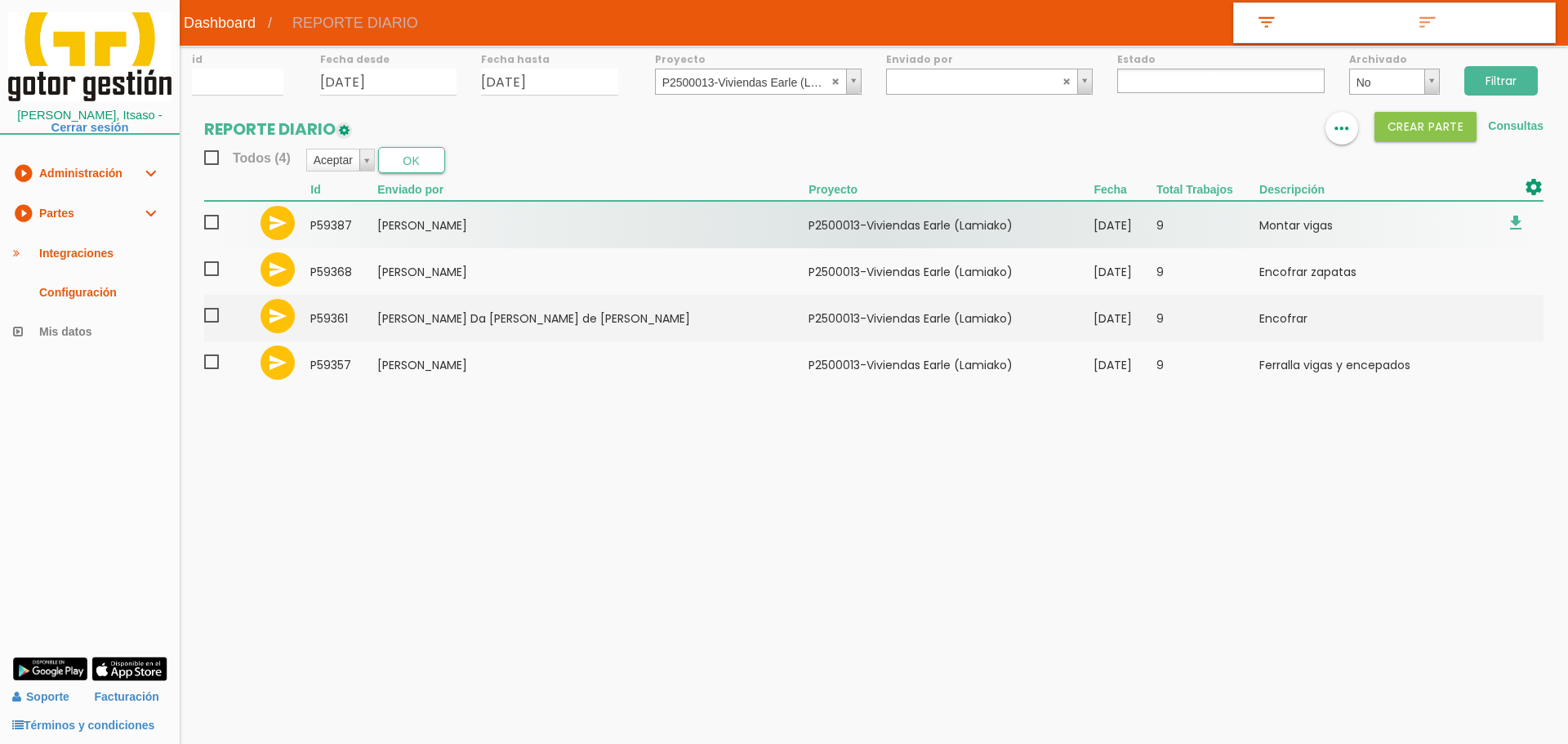
click at [209, 221] on span at bounding box center [218, 222] width 29 height 21
click at [0, 0] on input "checkbox" at bounding box center [0, 0] width 0 height 0
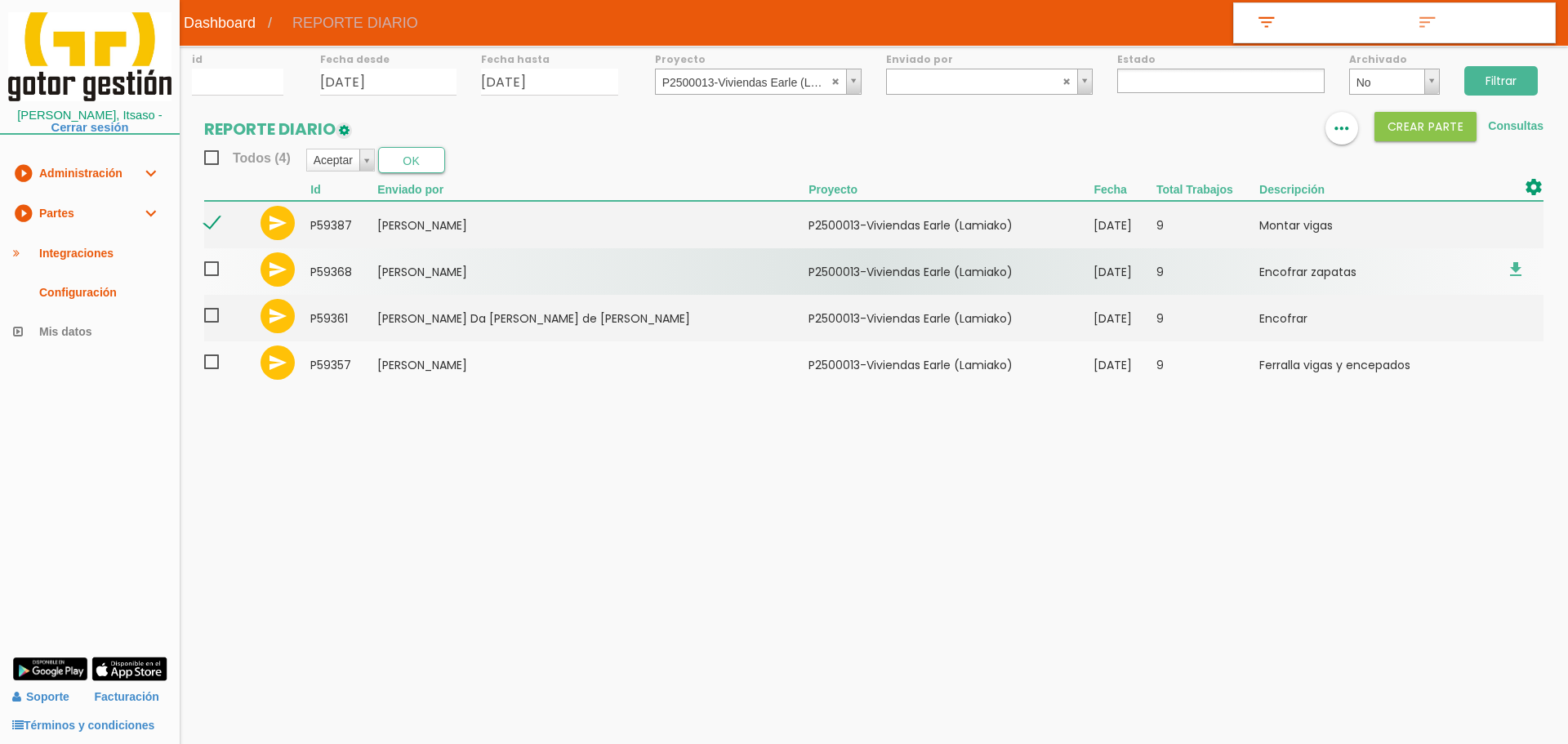
click at [217, 270] on span at bounding box center [218, 269] width 29 height 21
click at [0, 0] on input "checkbox" at bounding box center [0, 0] width 0 height 0
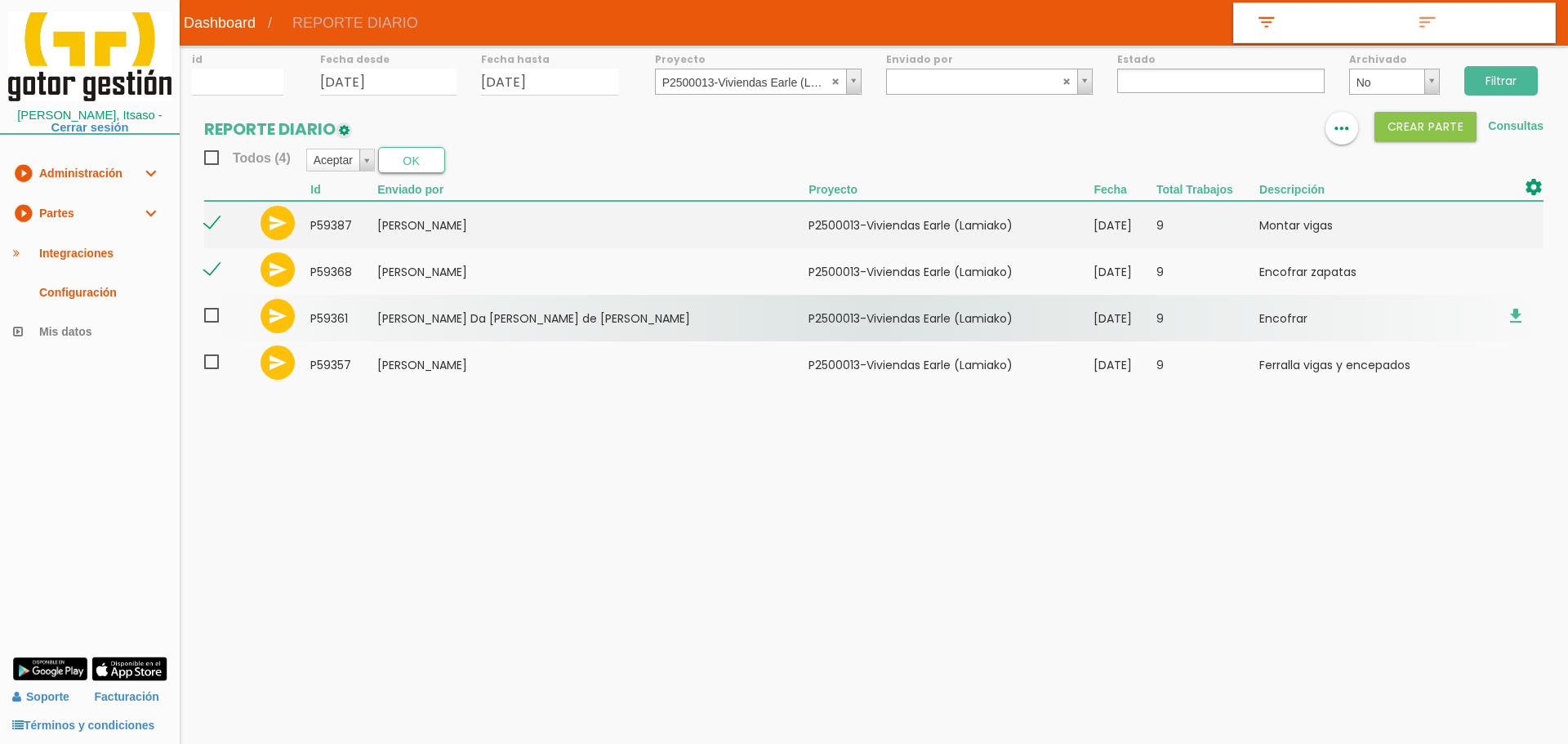
click at [210, 317] on span at bounding box center [218, 315] width 29 height 21
click at [0, 0] on input "checkbox" at bounding box center [0, 0] width 0 height 0
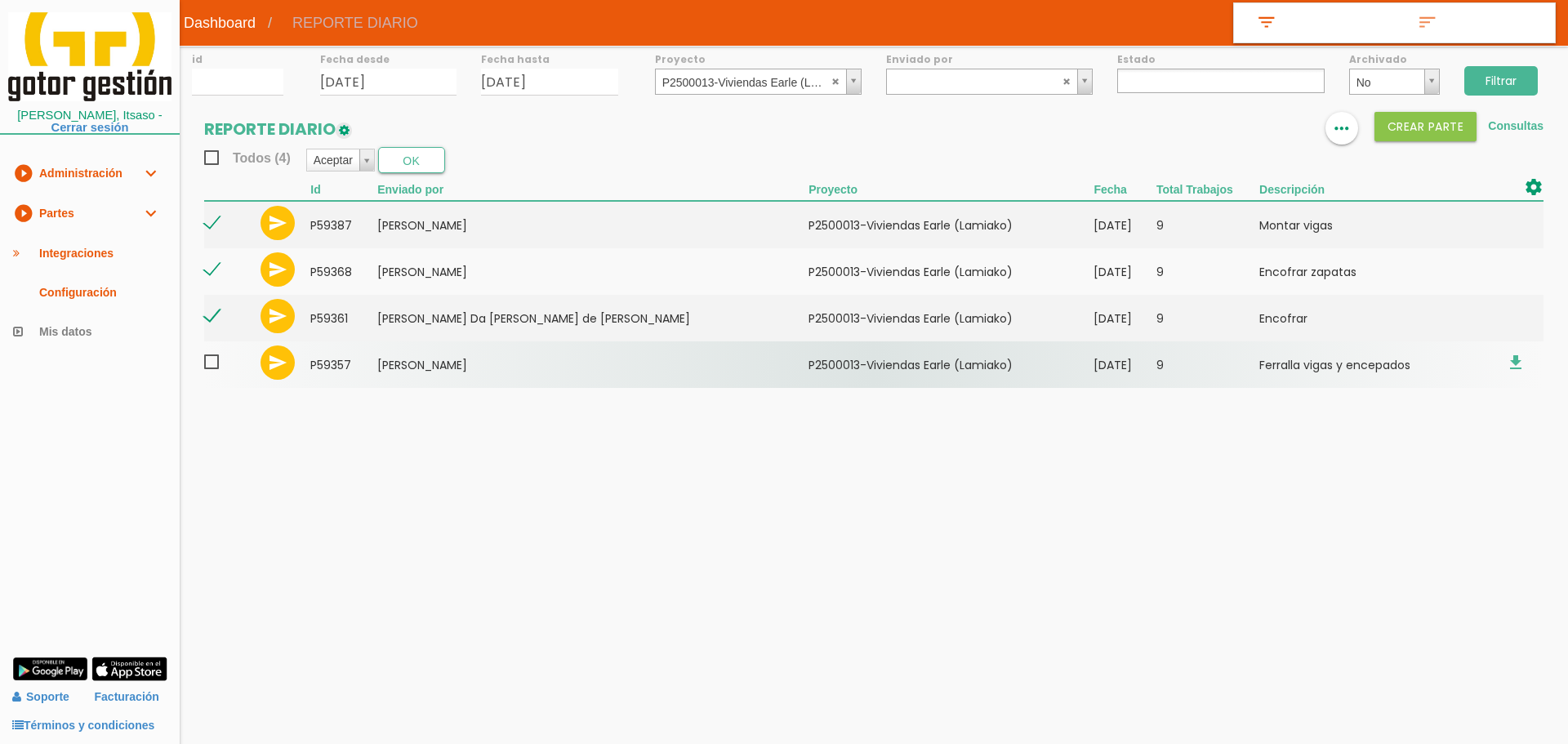
click at [210, 362] on span at bounding box center [218, 362] width 29 height 21
click at [0, 0] on input "checkbox" at bounding box center [0, 0] width 0 height 0
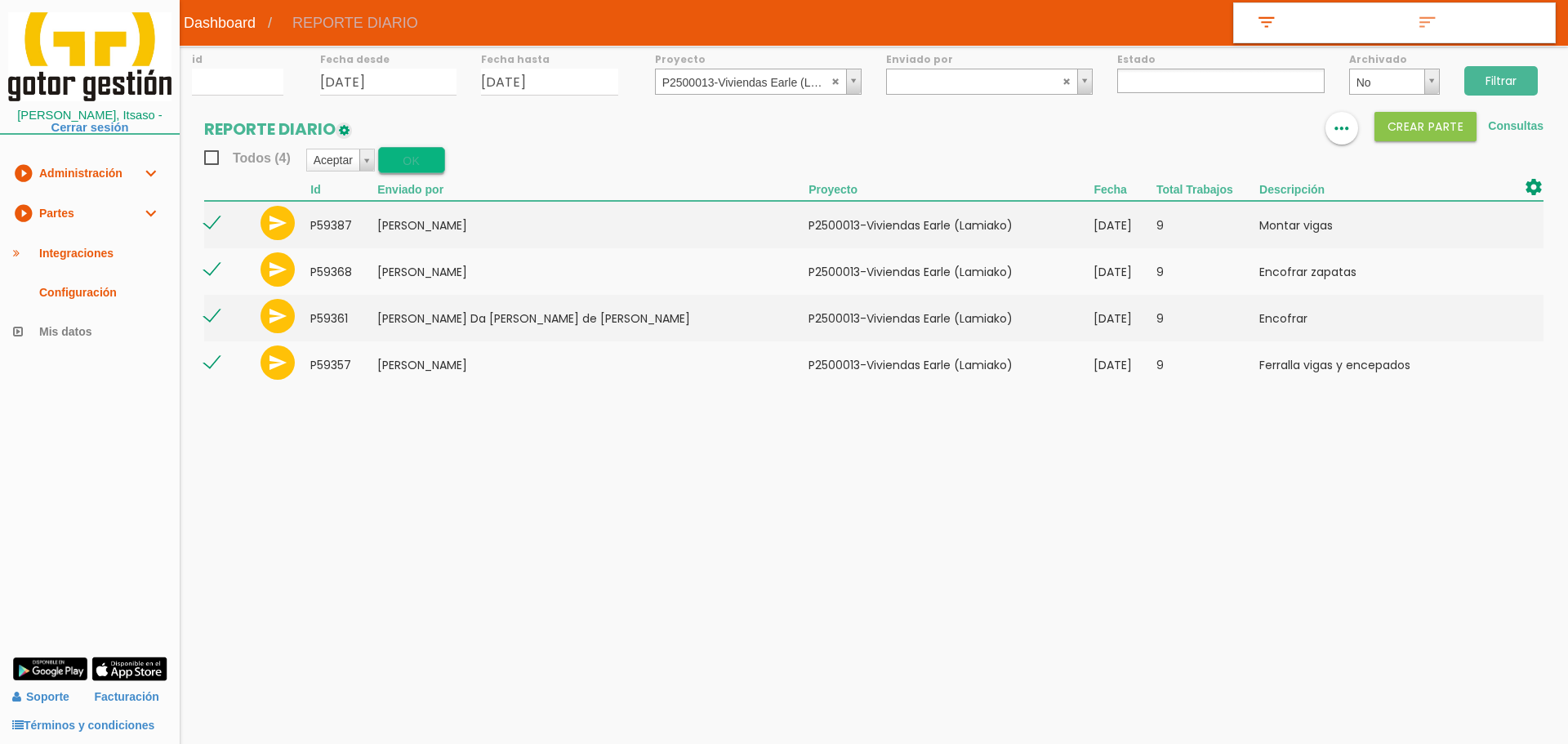
click at [385, 155] on button "OK" at bounding box center [412, 160] width 67 height 26
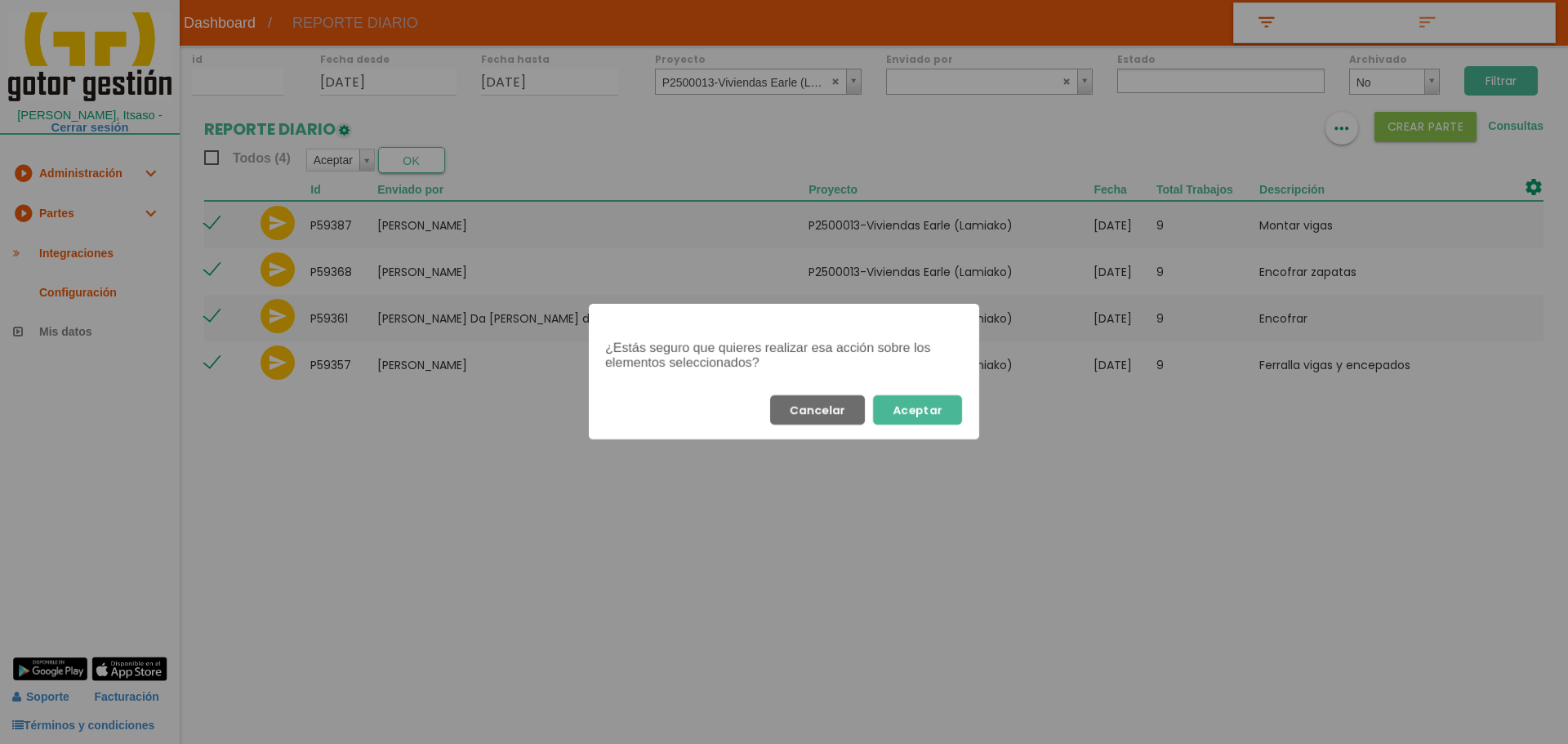
click at [927, 403] on button "Aceptar" at bounding box center [917, 410] width 89 height 30
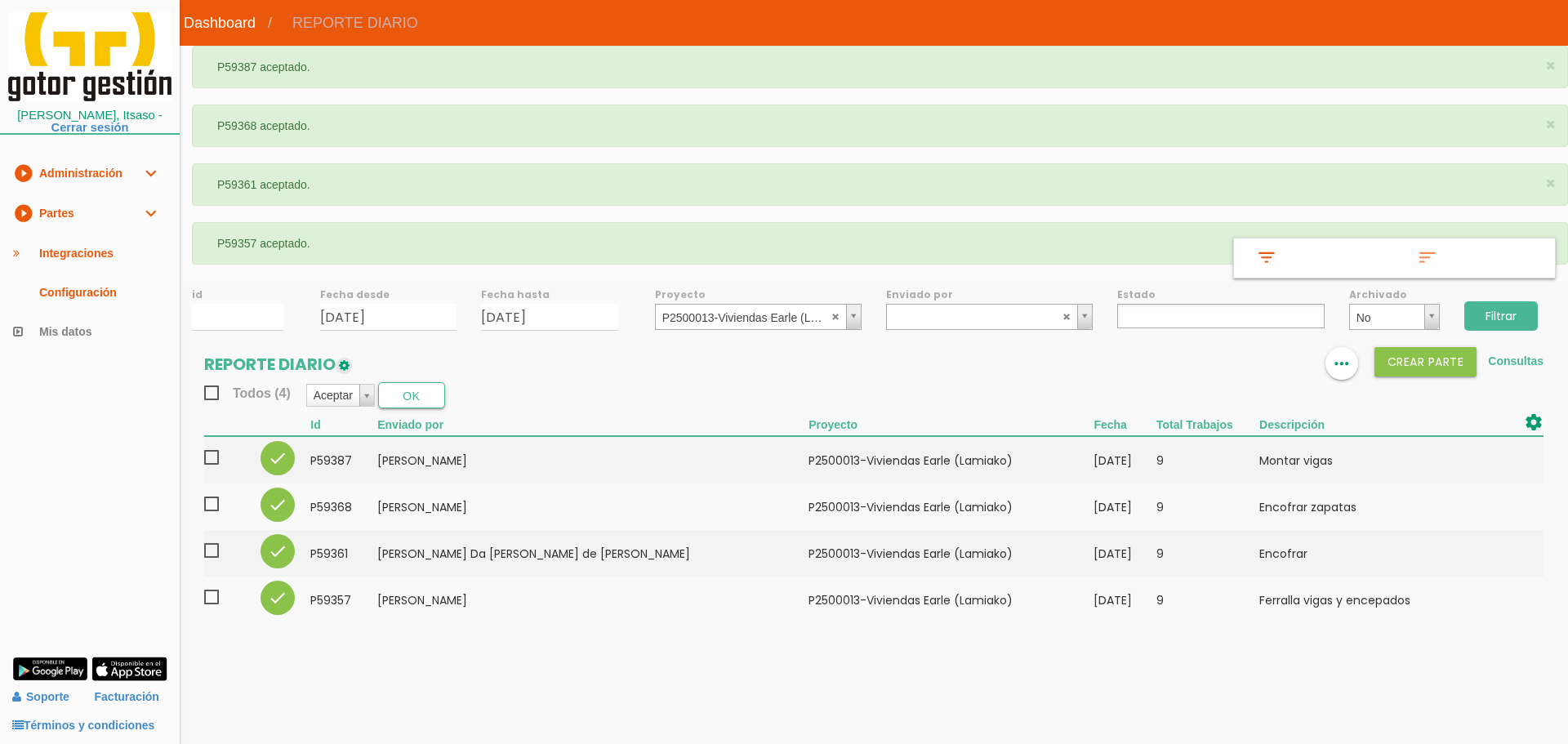
select select
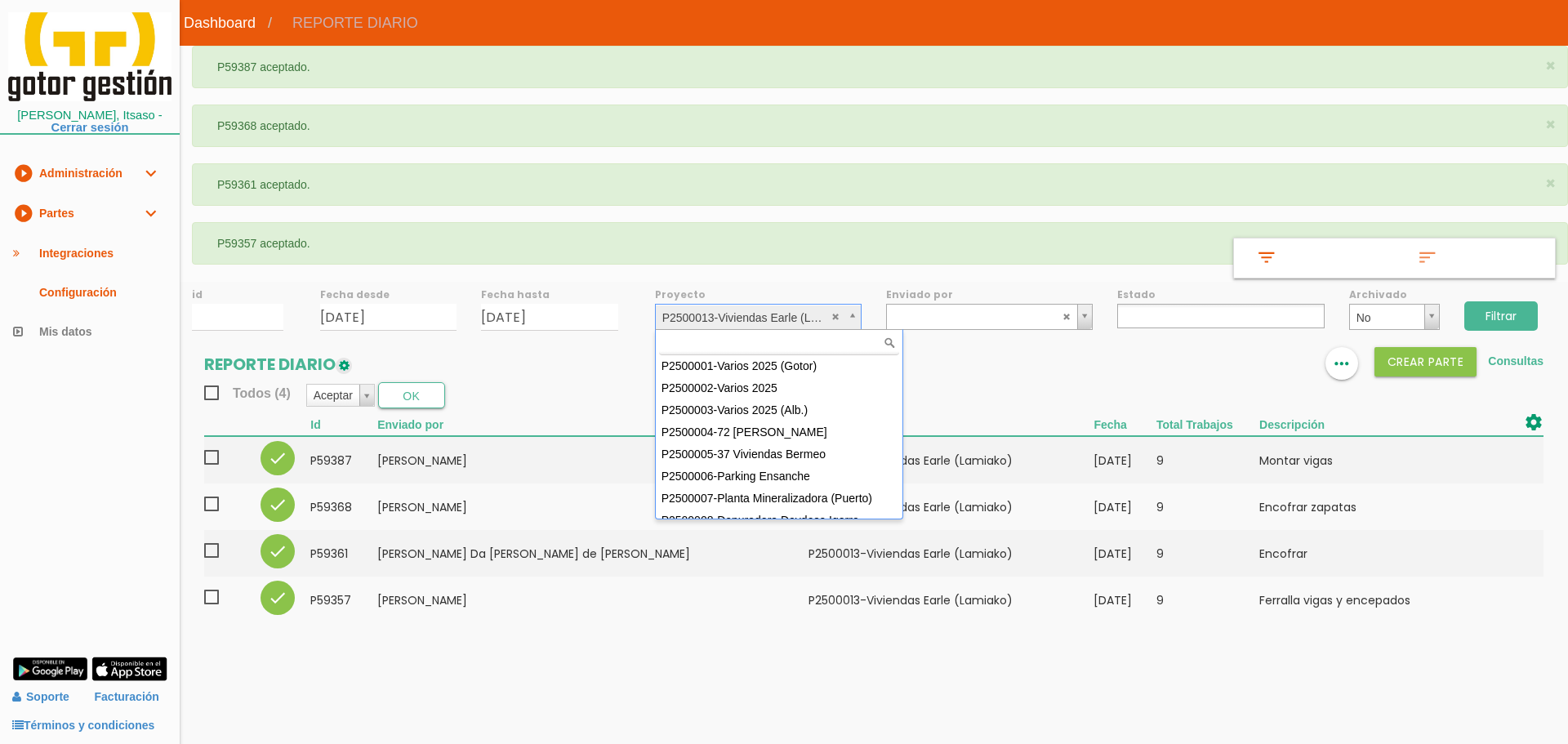
scroll to position [123, 0]
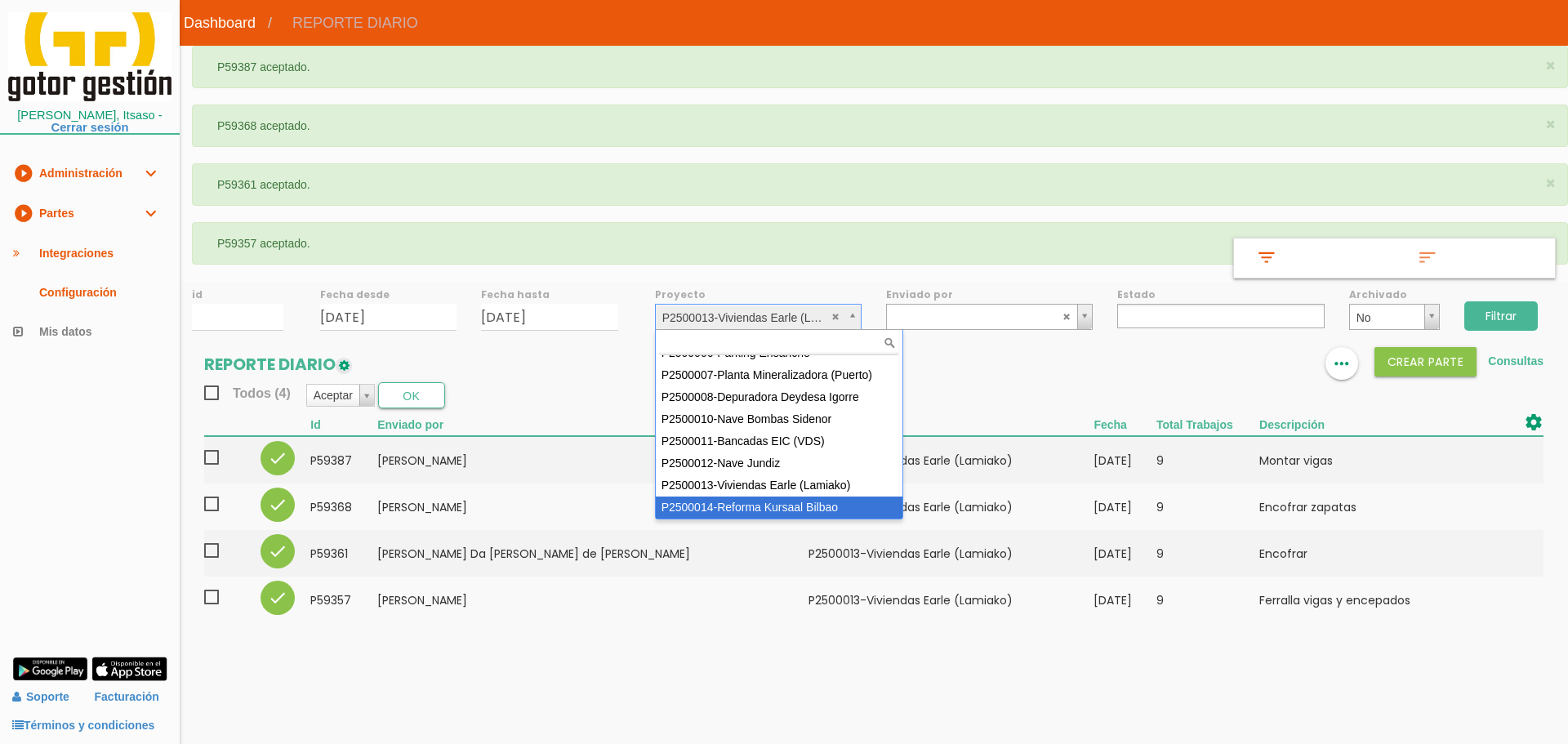
select select "97"
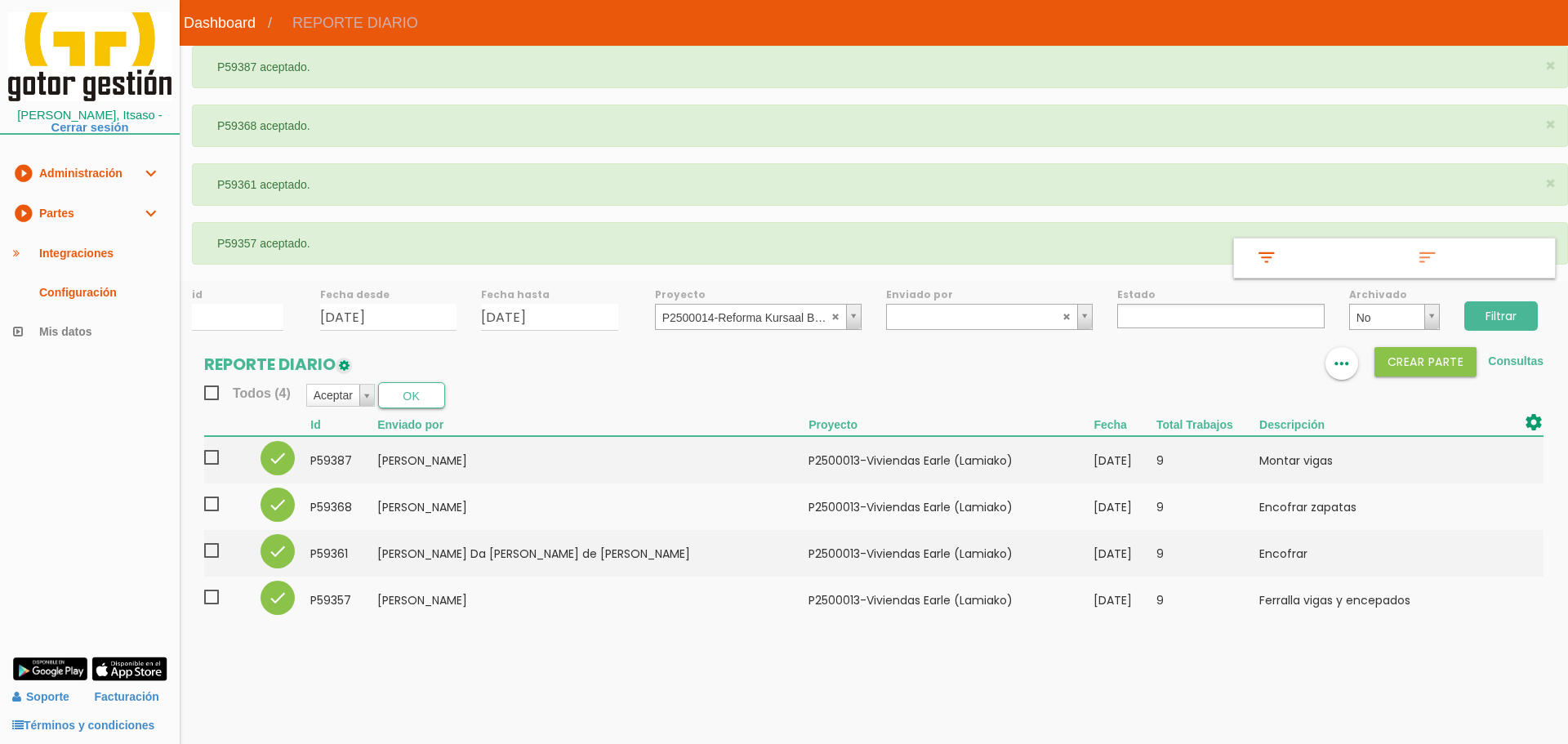
click at [1492, 313] on input "Filtrar" at bounding box center [1501, 315] width 74 height 30
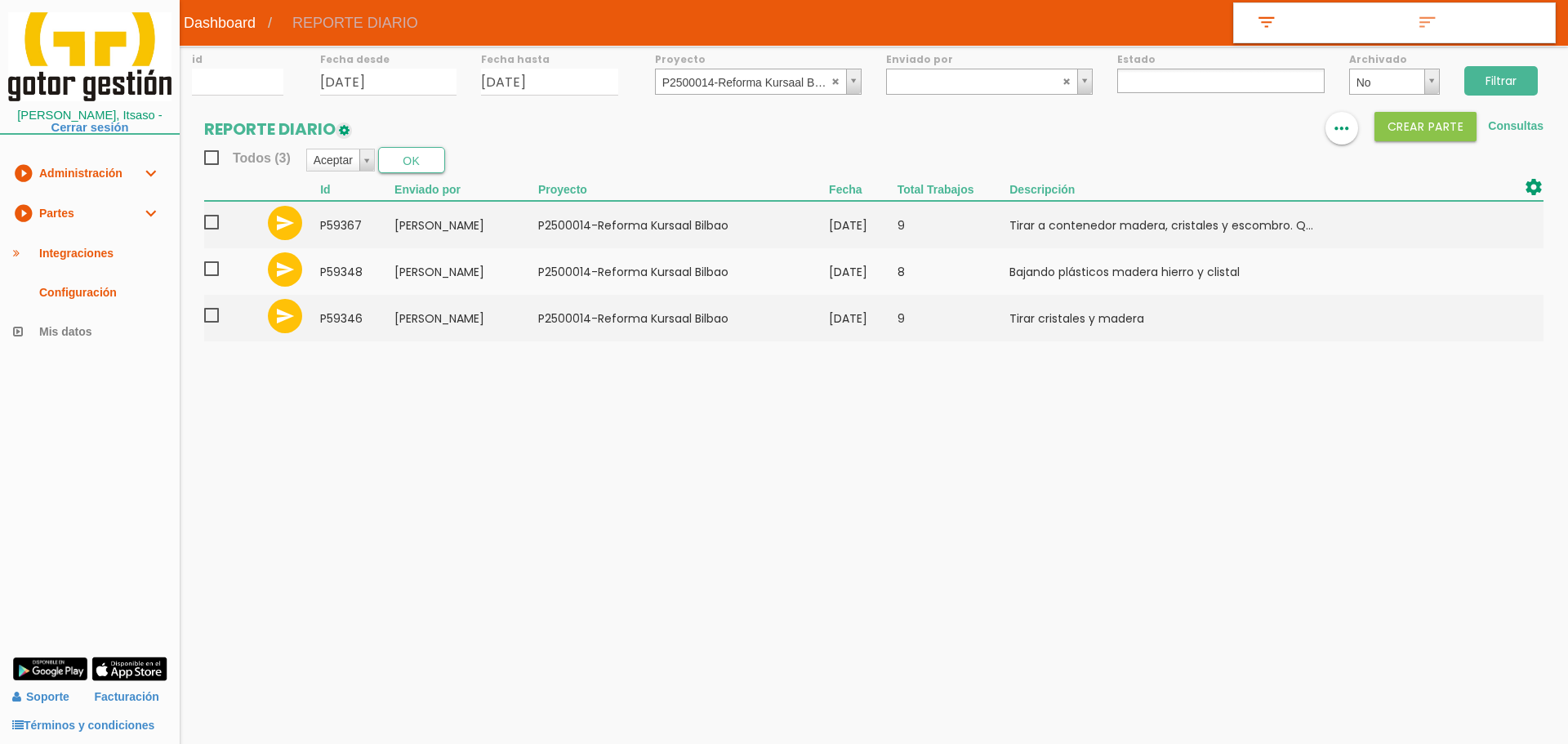
select select
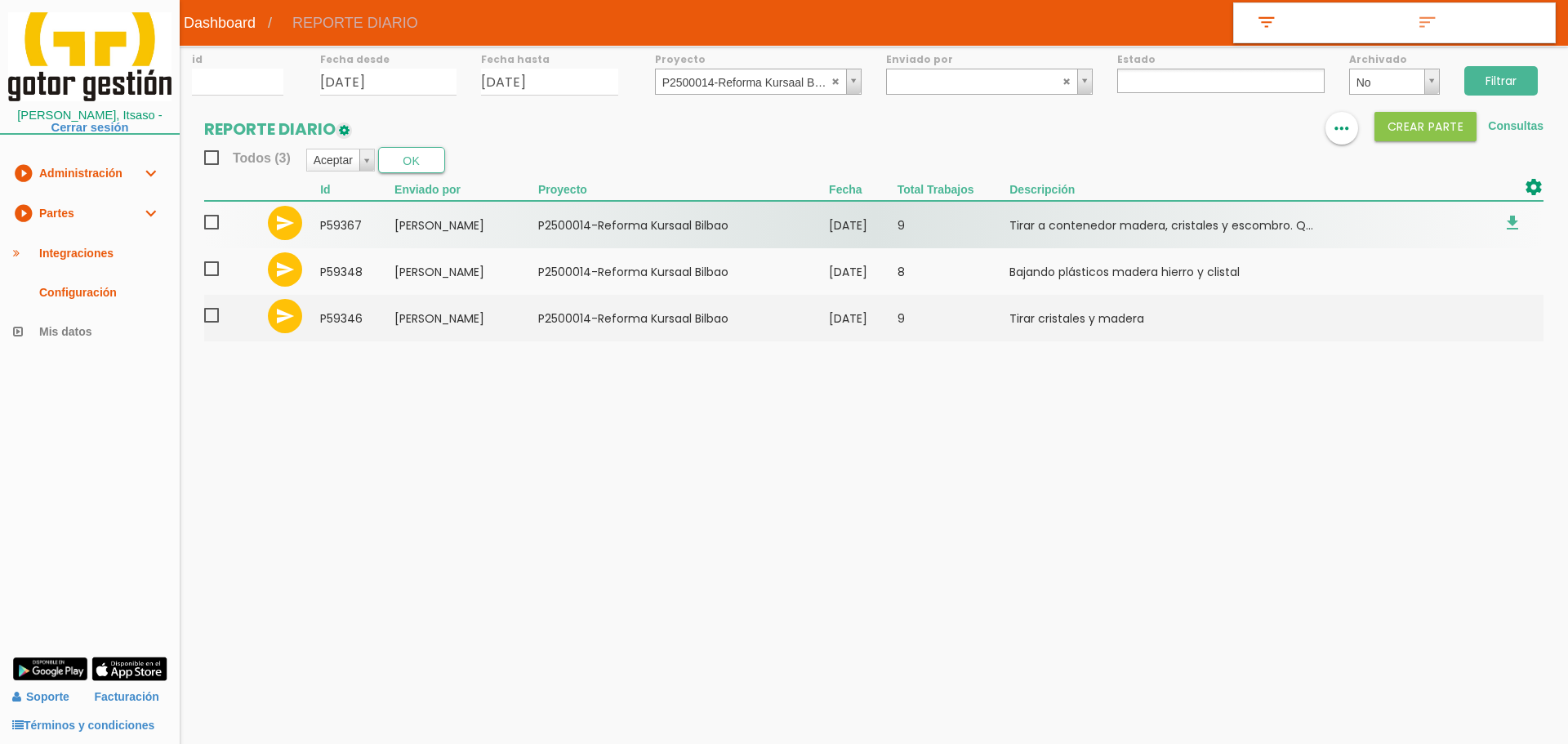
click at [210, 222] on span at bounding box center [218, 222] width 29 height 21
click at [0, 0] on input "checkbox" at bounding box center [0, 0] width 0 height 0
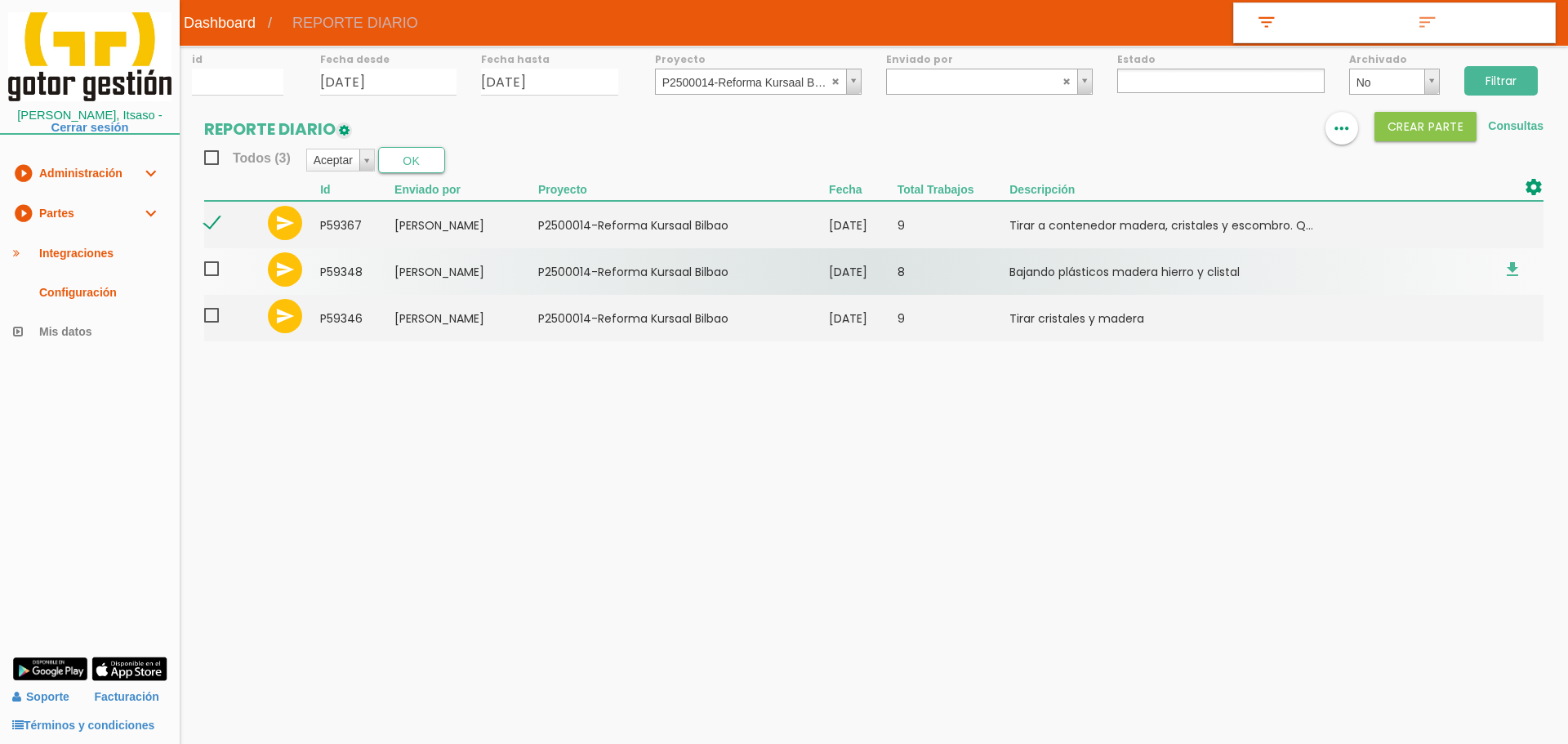
drag, startPoint x: 208, startPoint y: 277, endPoint x: 208, endPoint y: 310, distance: 33.0
click at [208, 278] on span at bounding box center [218, 269] width 29 height 21
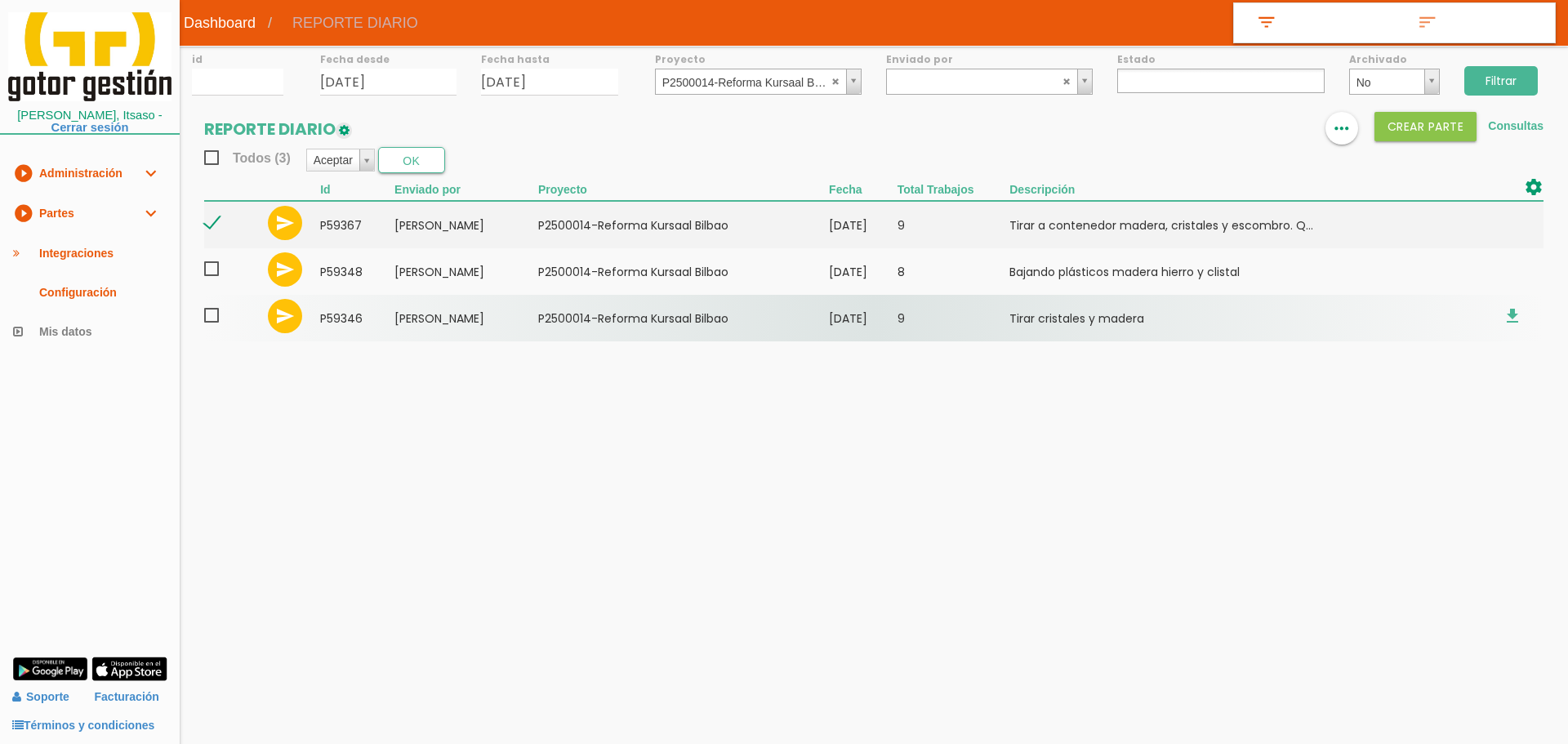
click at [0, 0] on input "checkbox" at bounding box center [0, 0] width 0 height 0
click at [208, 315] on span at bounding box center [218, 315] width 29 height 21
click at [0, 0] on input "checkbox" at bounding box center [0, 0] width 0 height 0
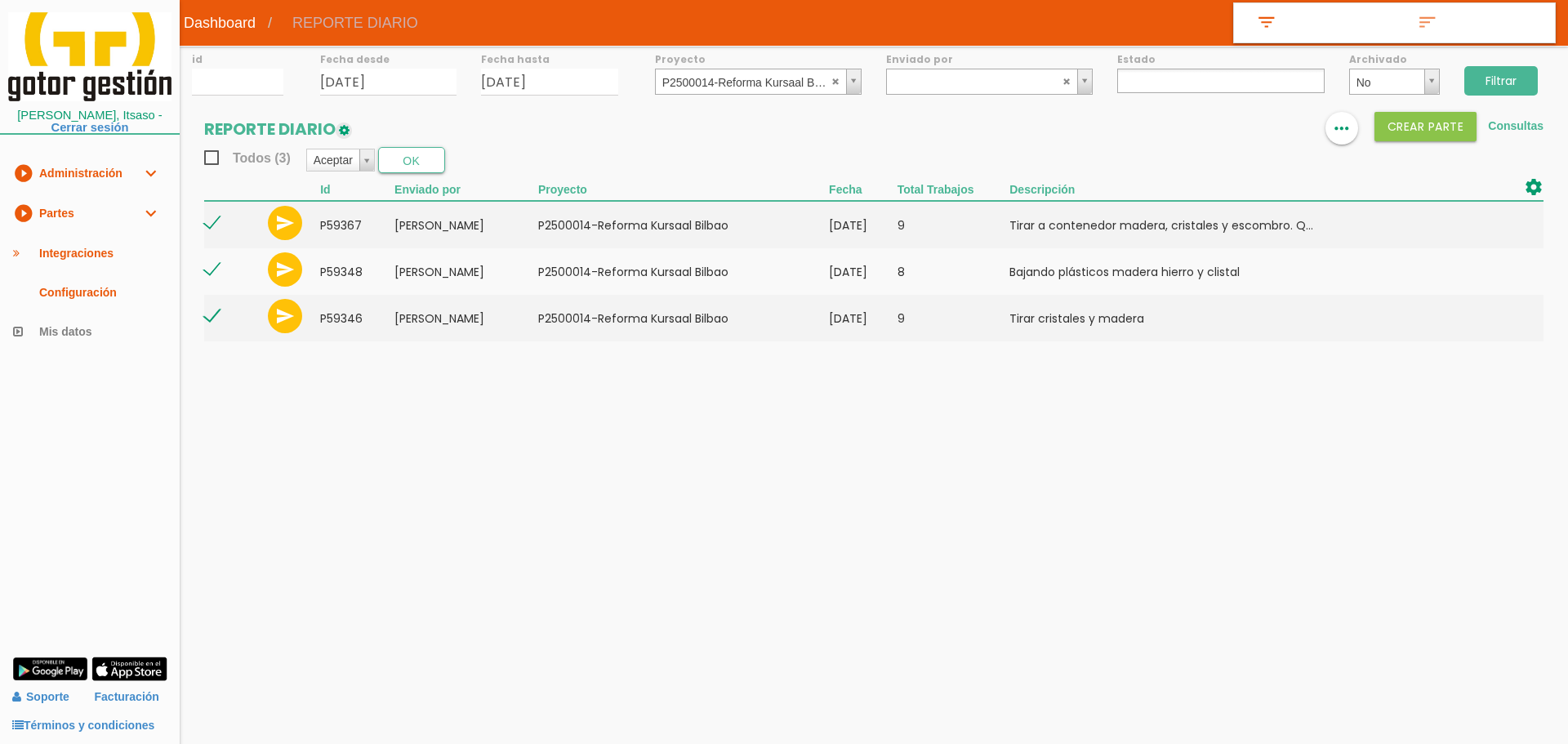
click at [405, 176] on section "REPORTE DIARIO format_list_bulleted view_column more_horiz Crear PARTE Consulta…" at bounding box center [873, 234] width 1388 height 245
click at [417, 159] on button "OK" at bounding box center [412, 160] width 67 height 26
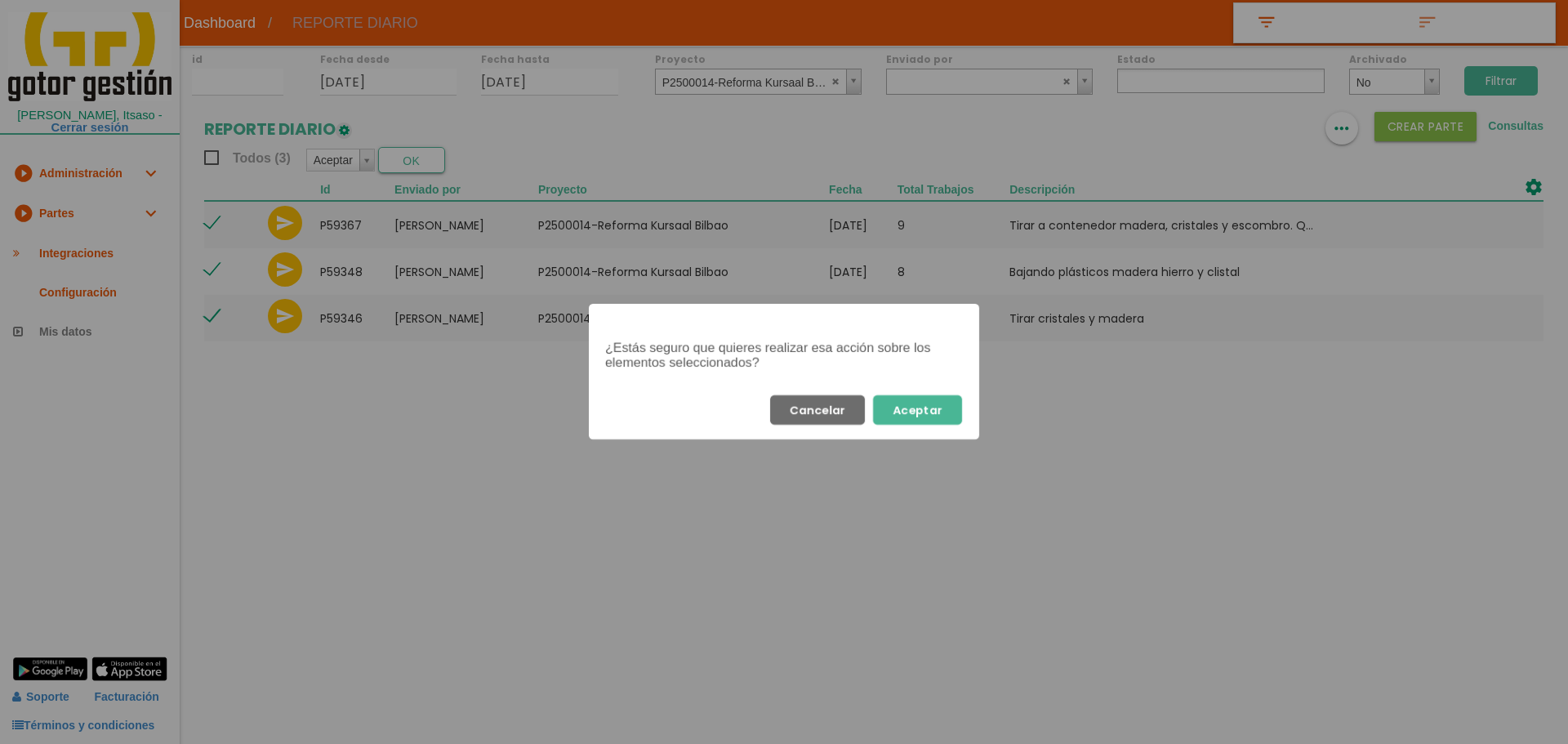
click at [940, 405] on button "Aceptar" at bounding box center [917, 410] width 89 height 30
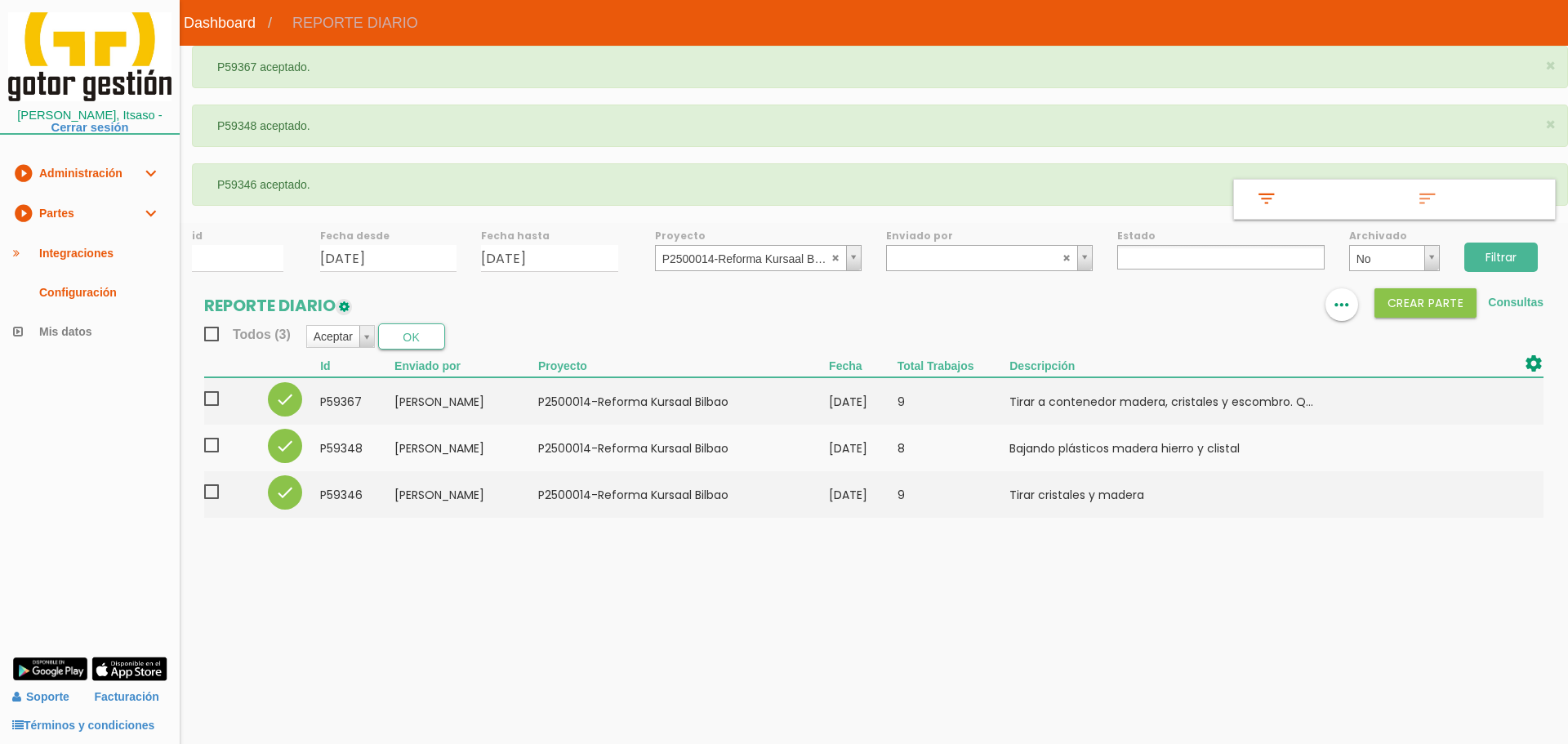
select select
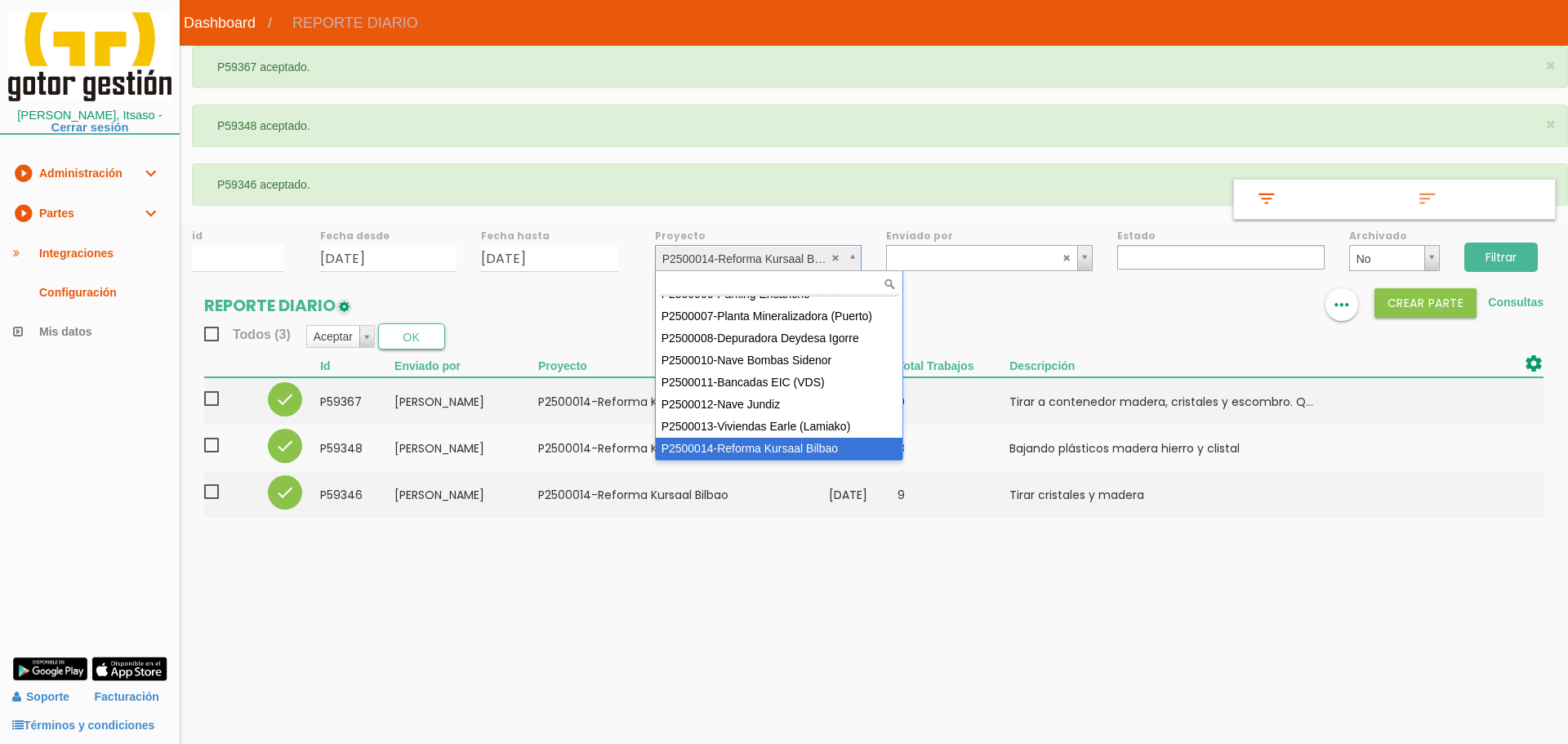
scroll to position [111, 0]
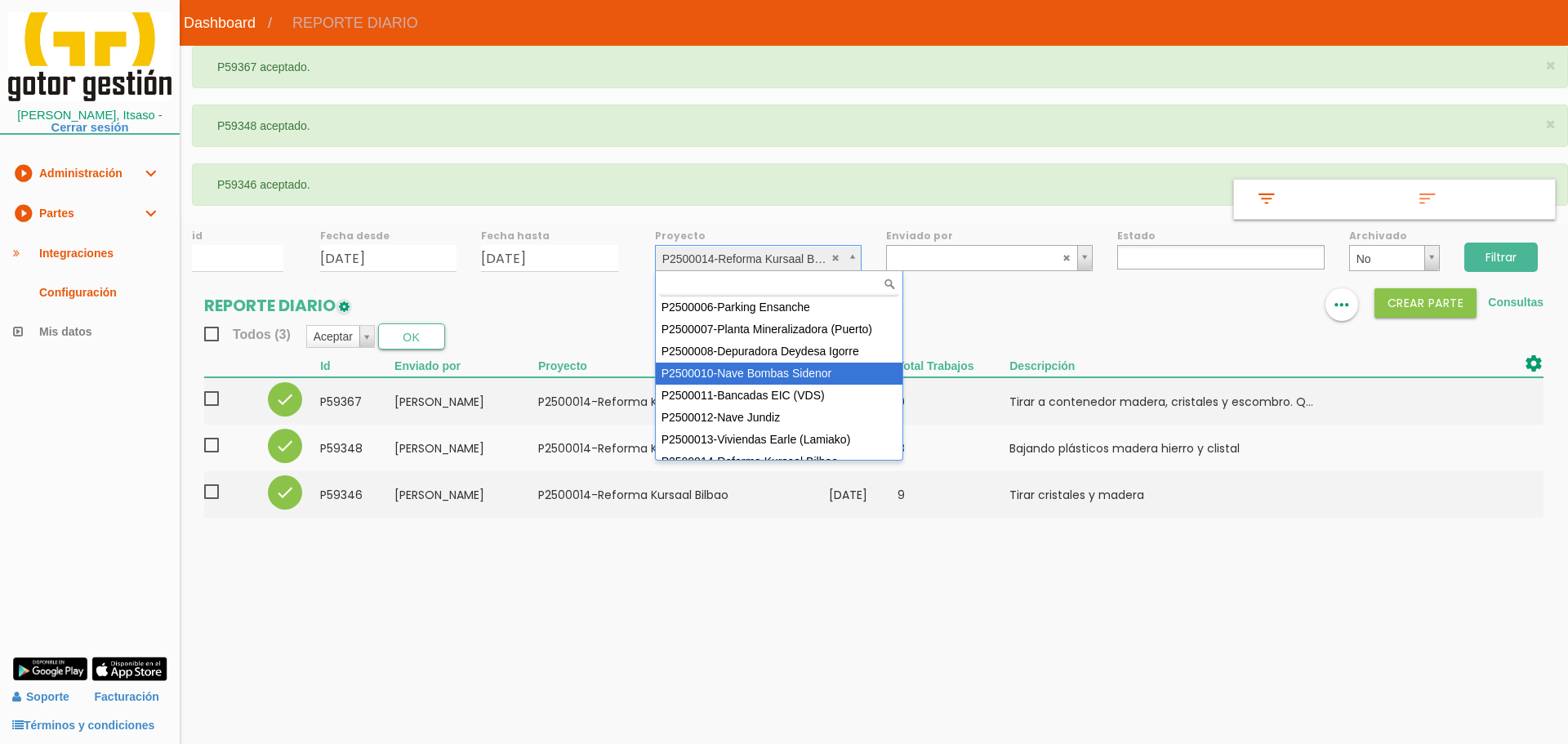
select select "92"
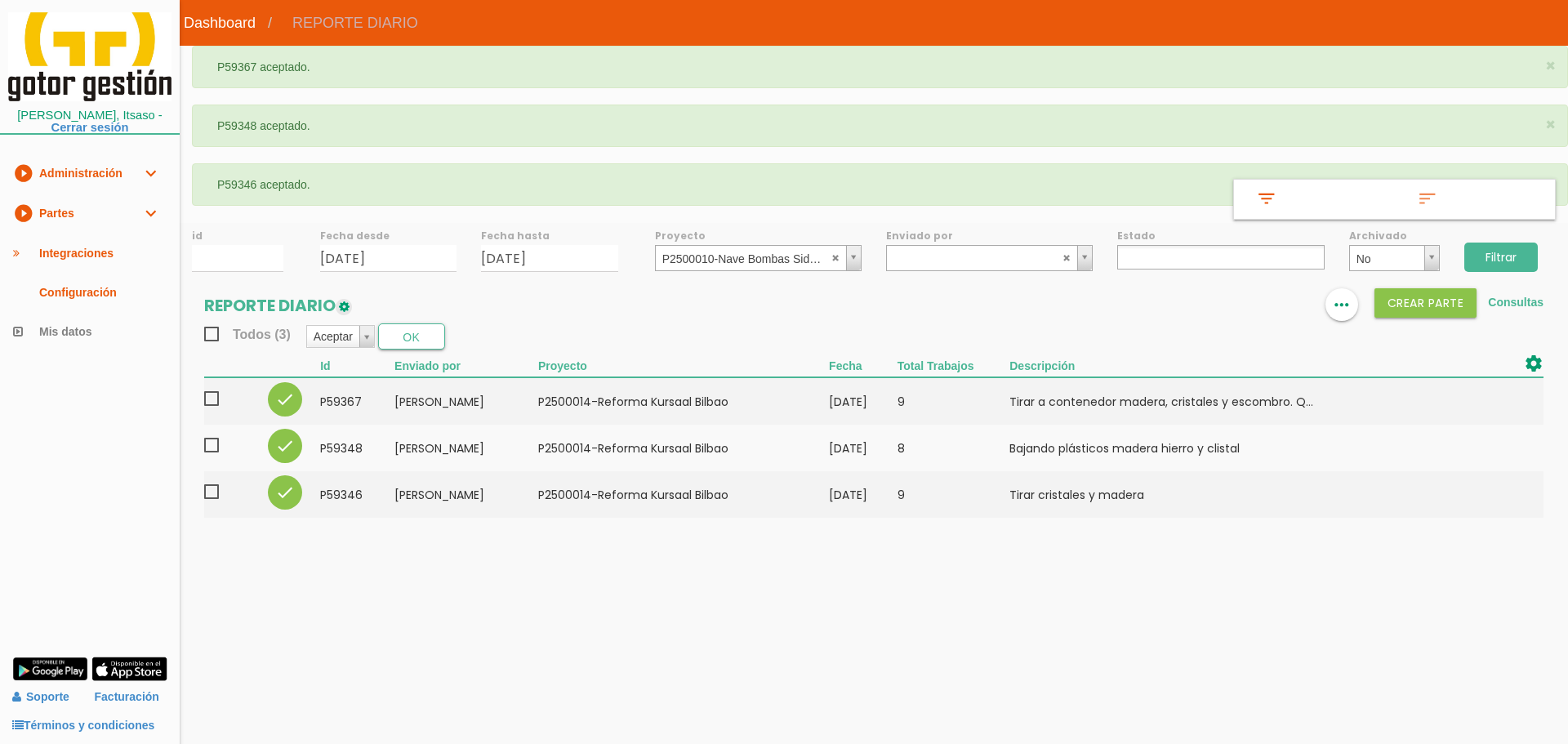
click at [1512, 254] on input "Filtrar" at bounding box center [1501, 257] width 74 height 30
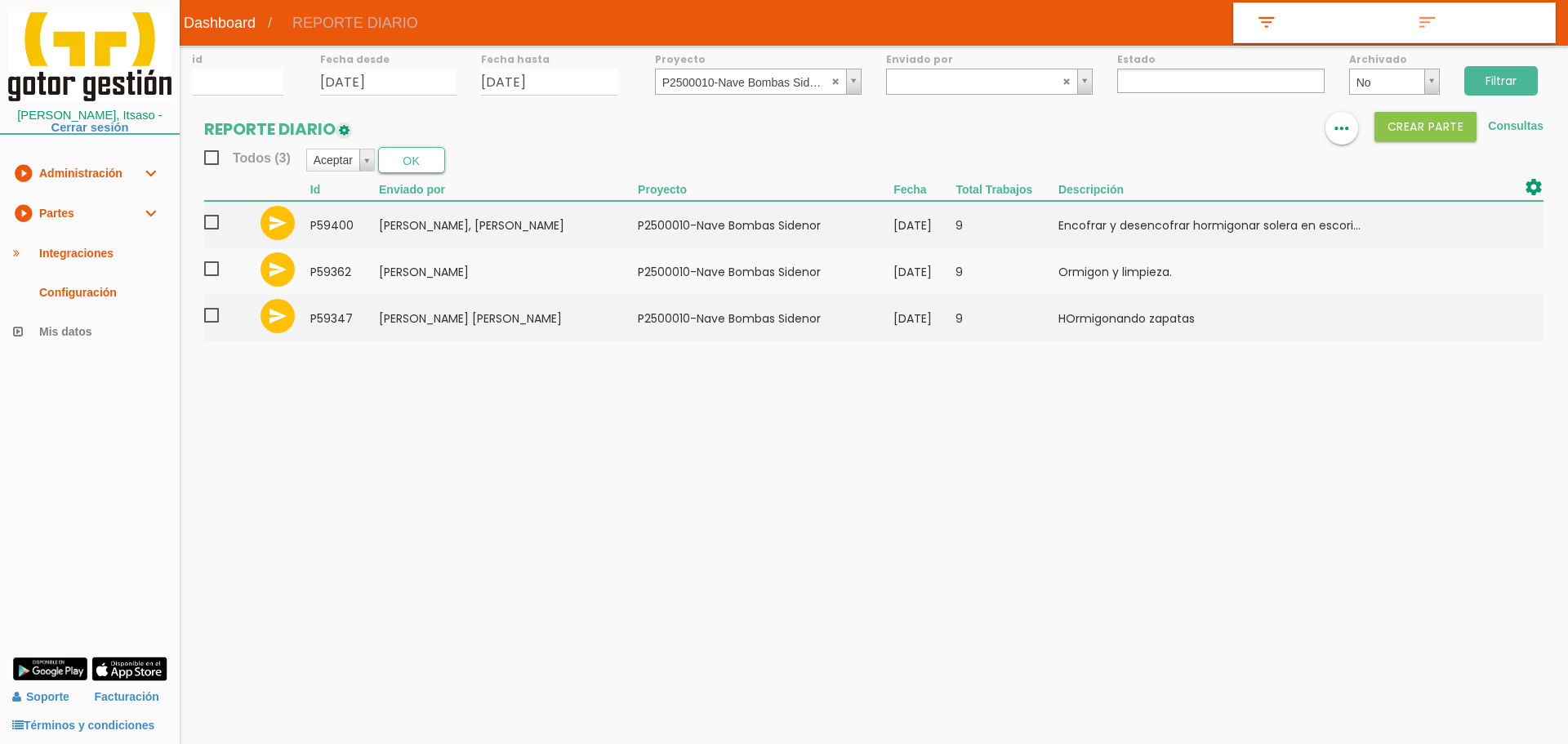
select select
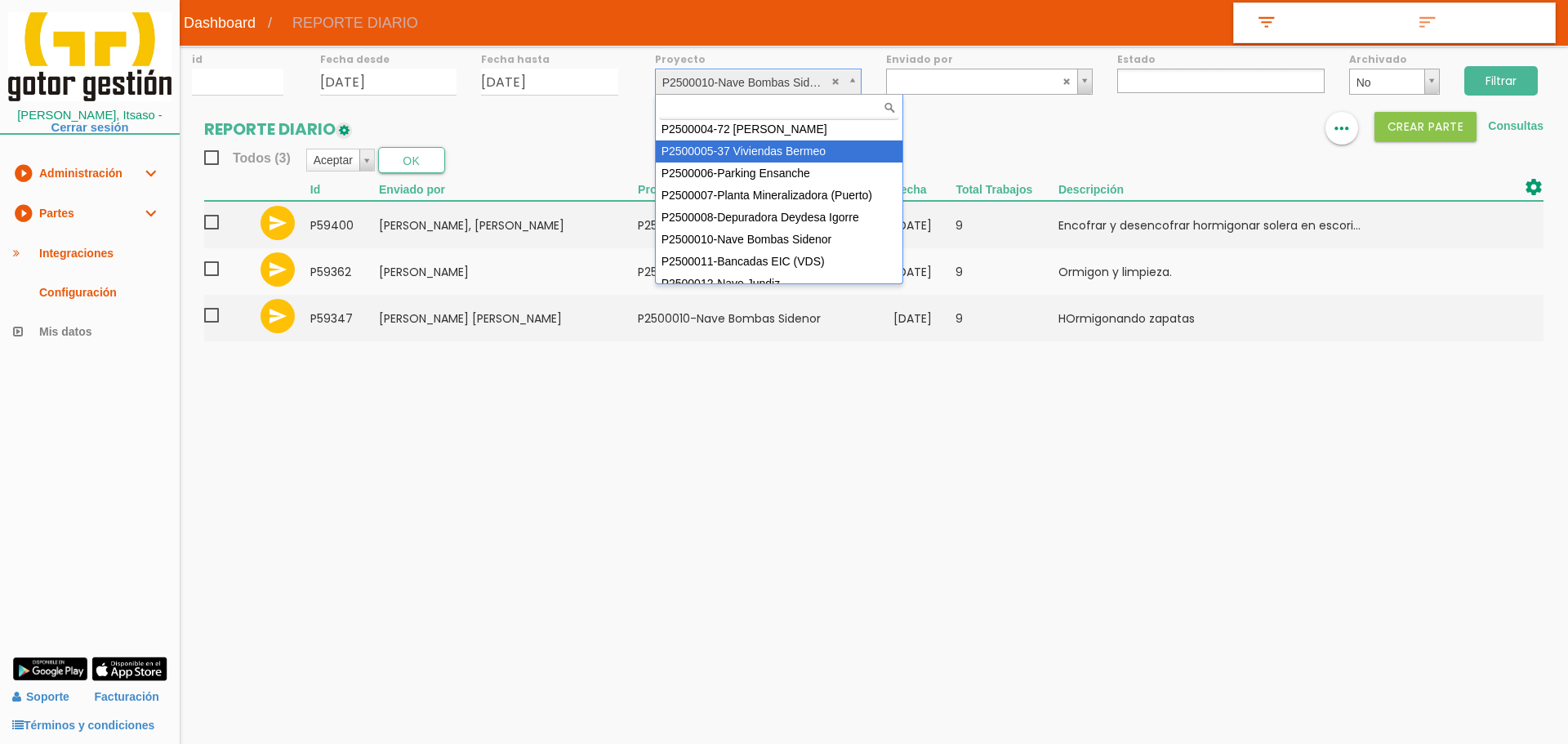
scroll to position [66, 0]
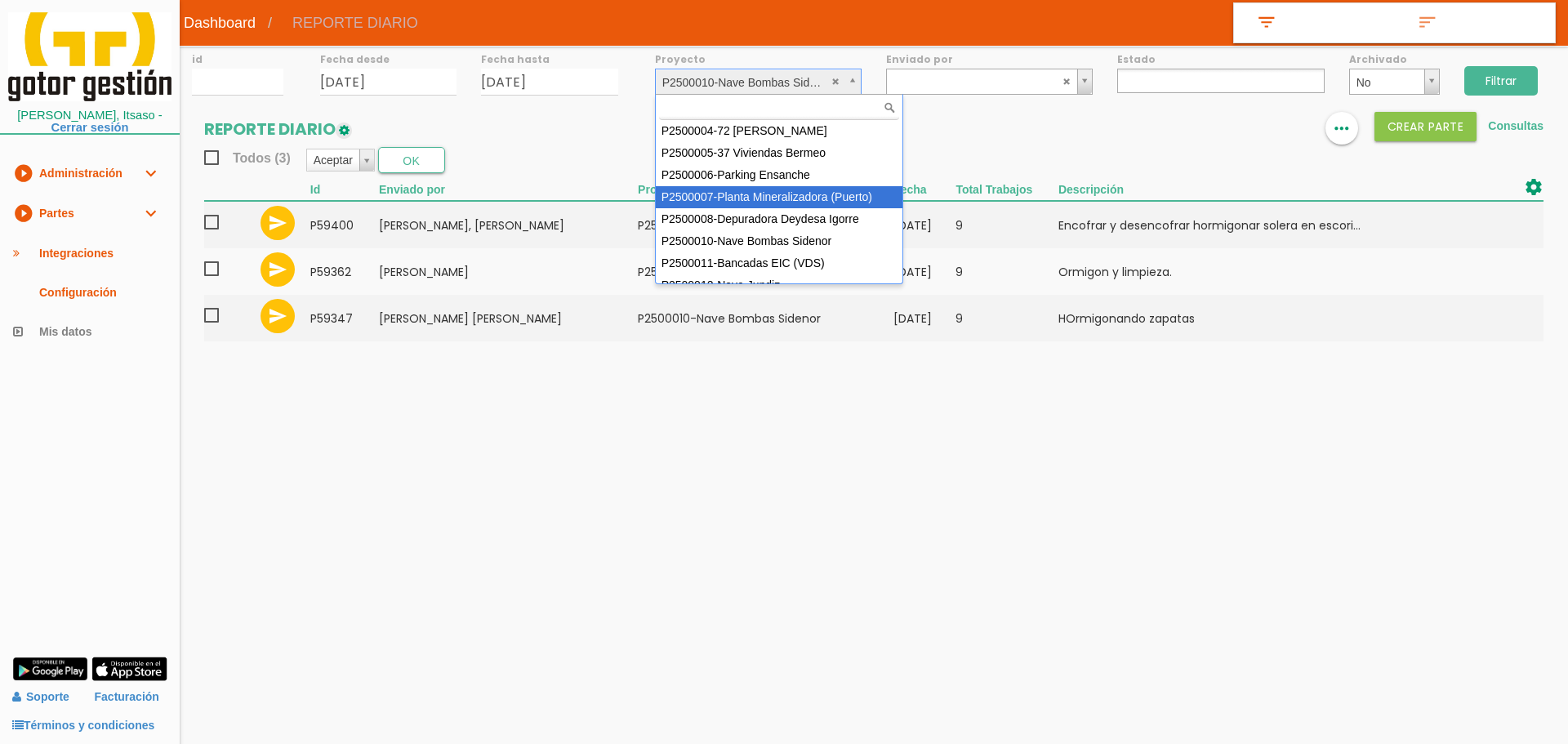
select select "89"
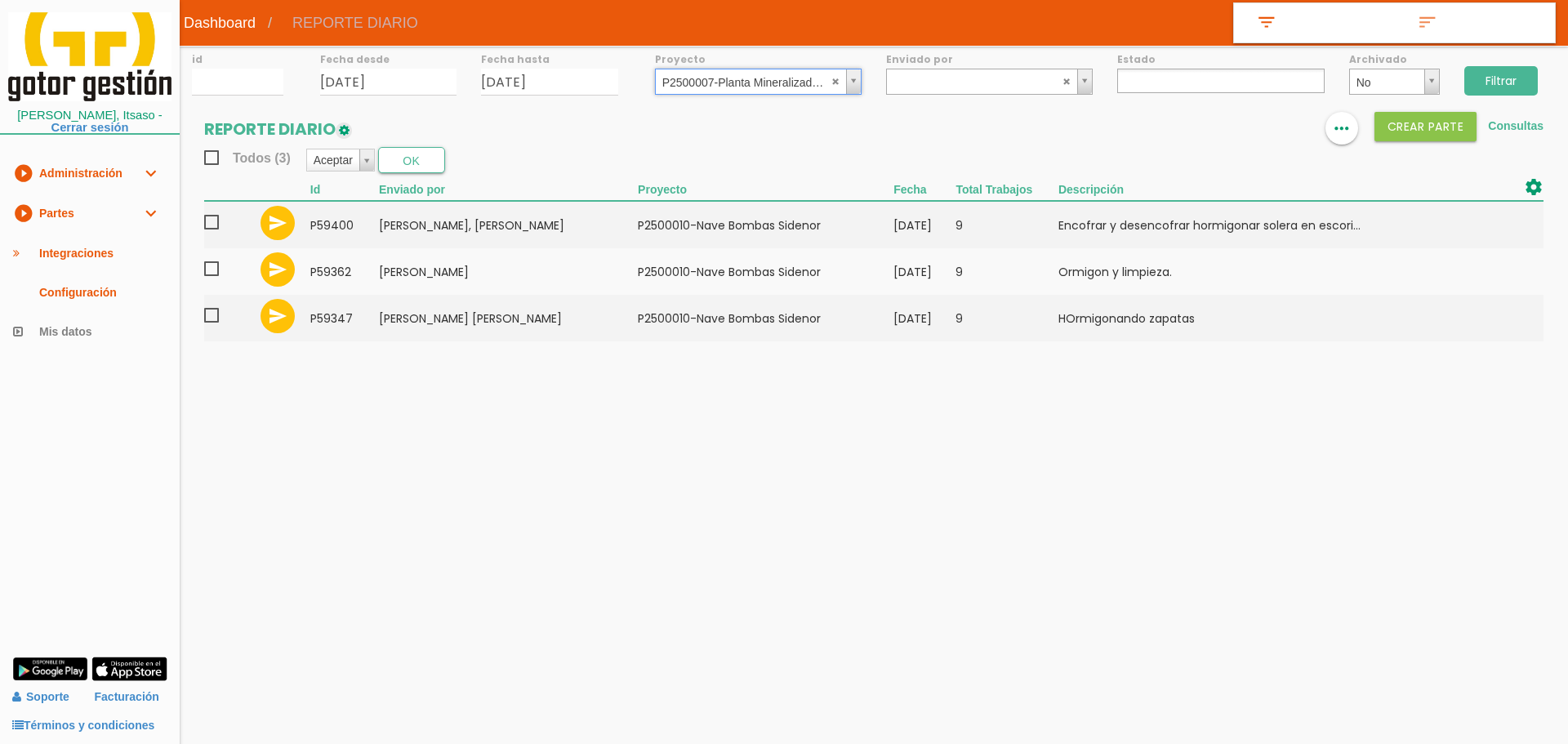
click at [1490, 90] on input "Filtrar" at bounding box center [1501, 81] width 74 height 30
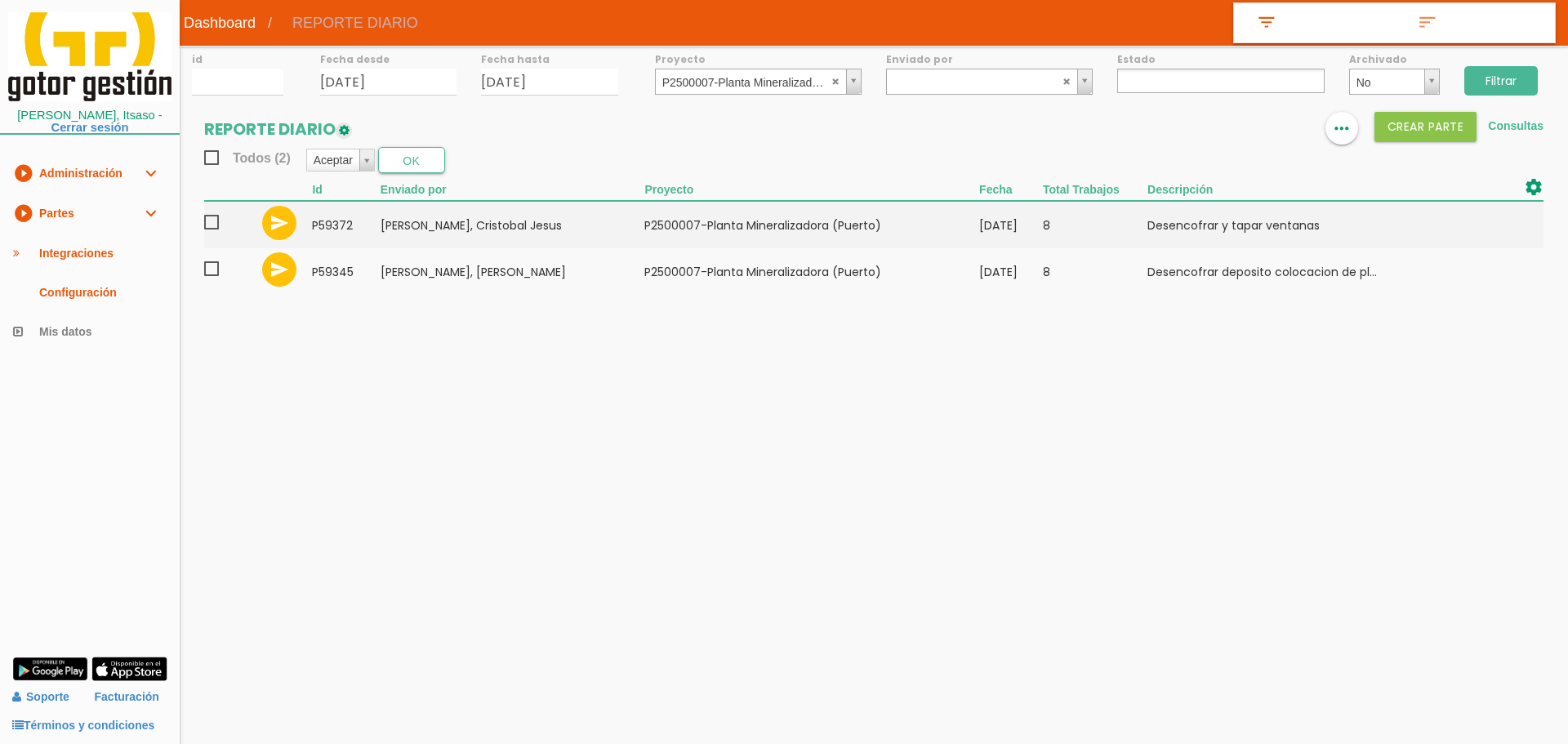
select select
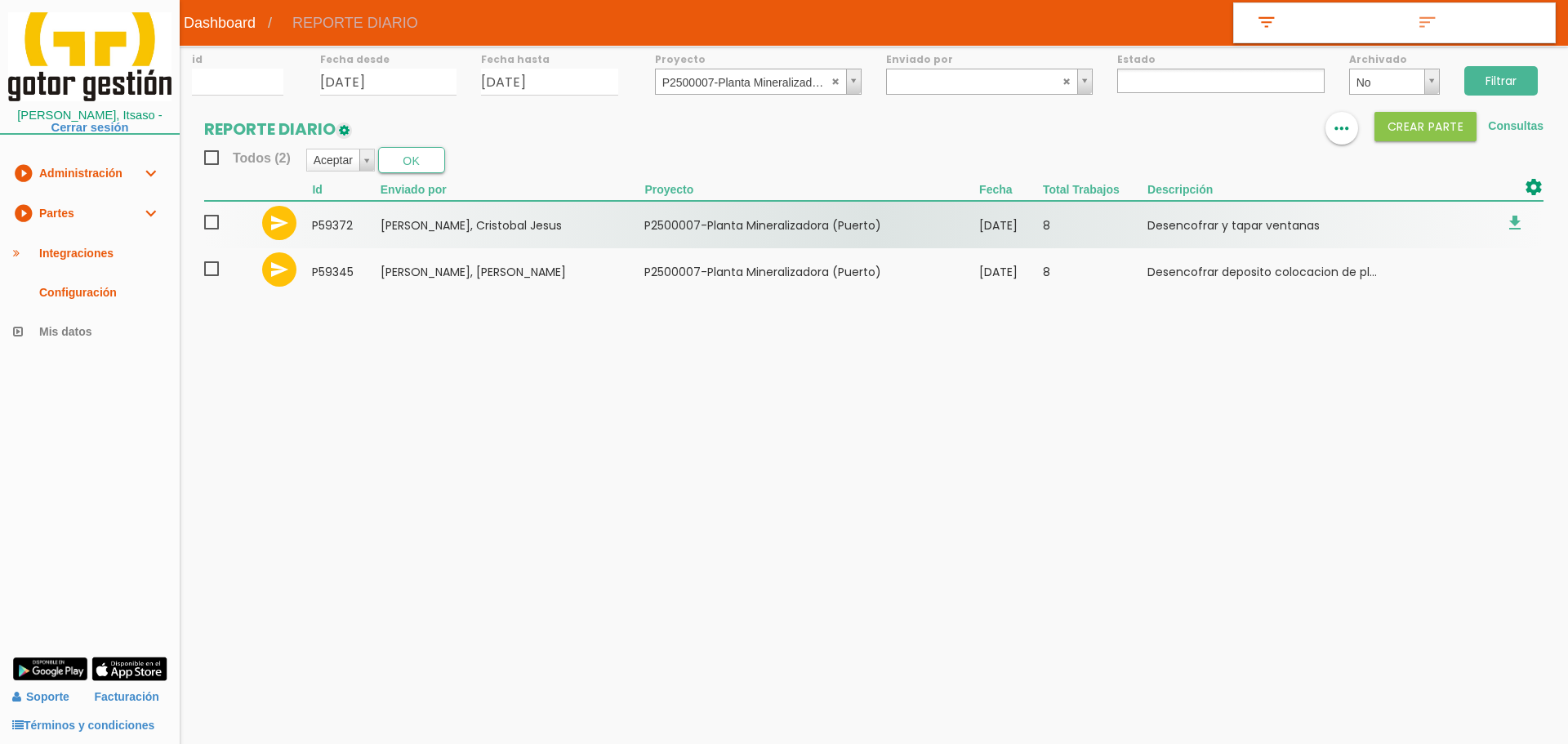
click at [209, 223] on span at bounding box center [218, 222] width 29 height 21
click at [0, 0] on input "checkbox" at bounding box center [0, 0] width 0 height 0
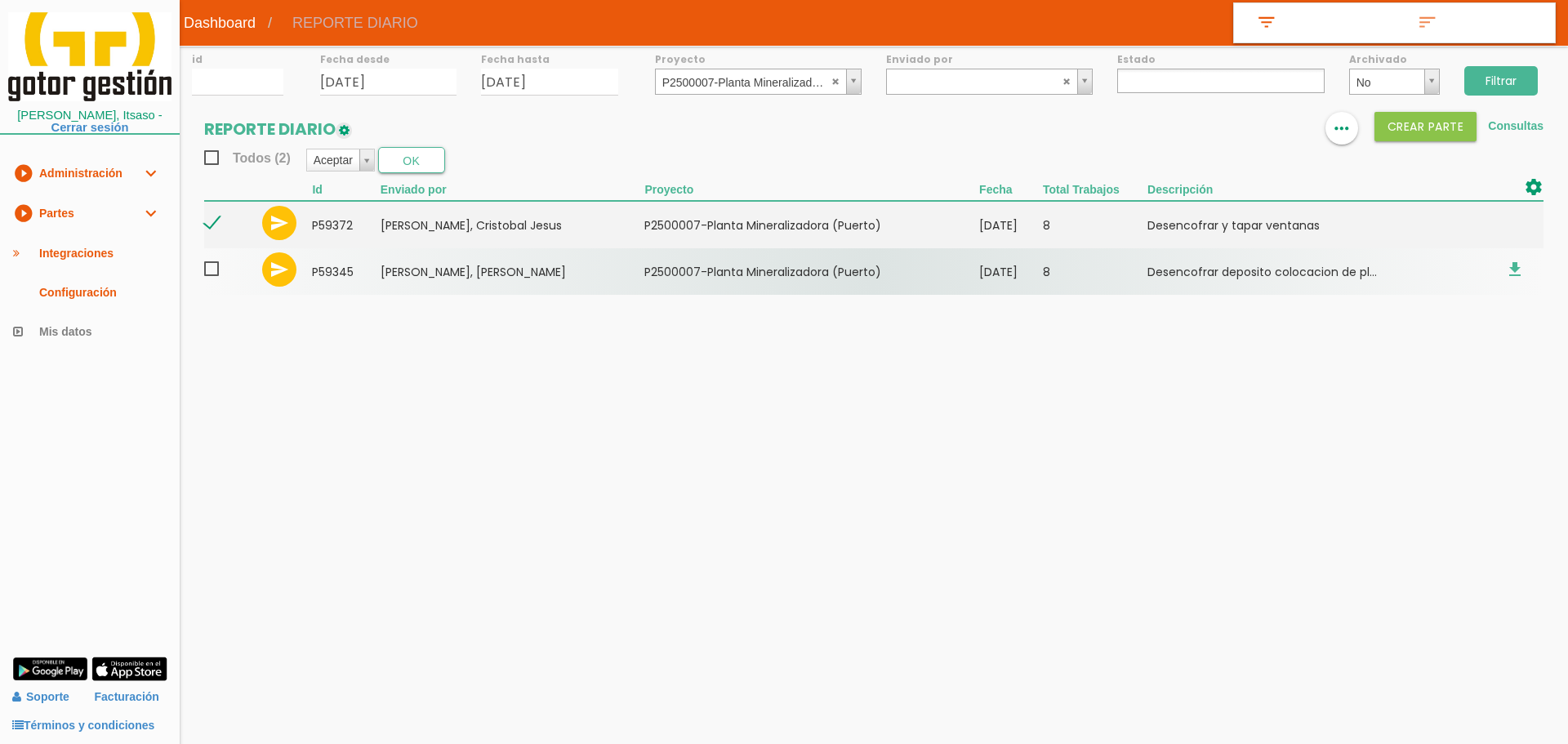
click at [209, 268] on span at bounding box center [218, 269] width 29 height 21
click at [0, 0] on input "checkbox" at bounding box center [0, 0] width 0 height 0
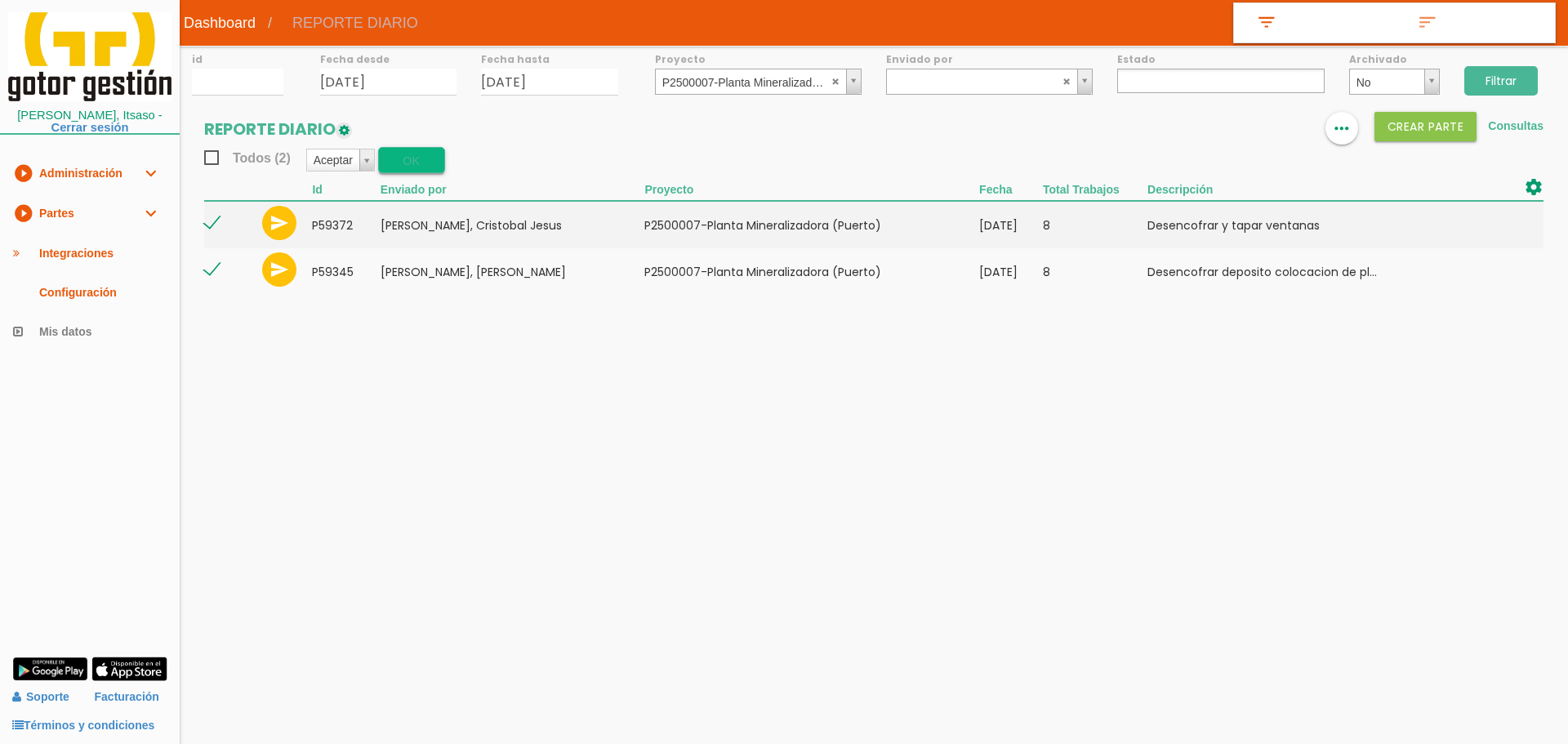
click at [415, 156] on button "OK" at bounding box center [412, 160] width 67 height 26
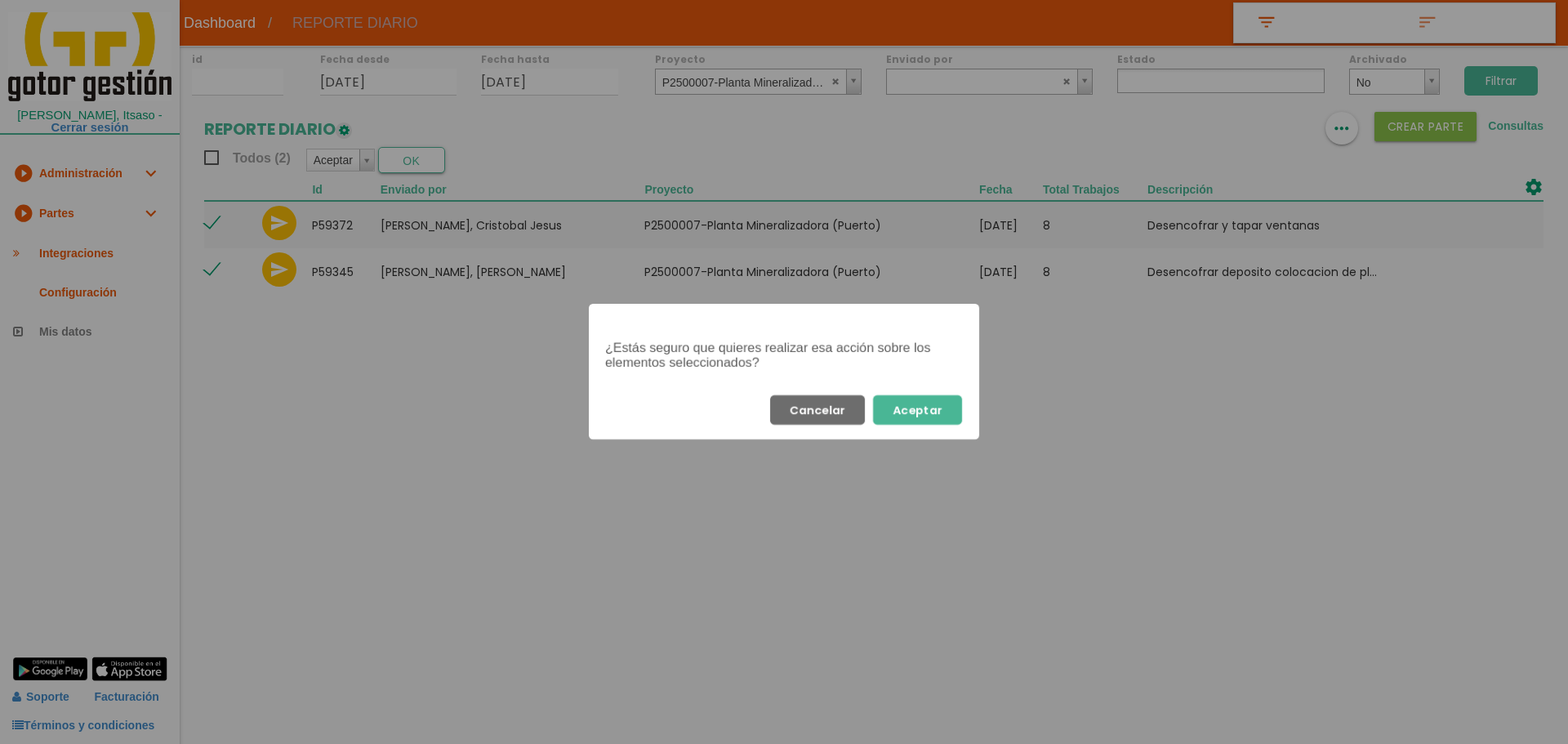
click at [938, 415] on button "Aceptar" at bounding box center [917, 410] width 89 height 30
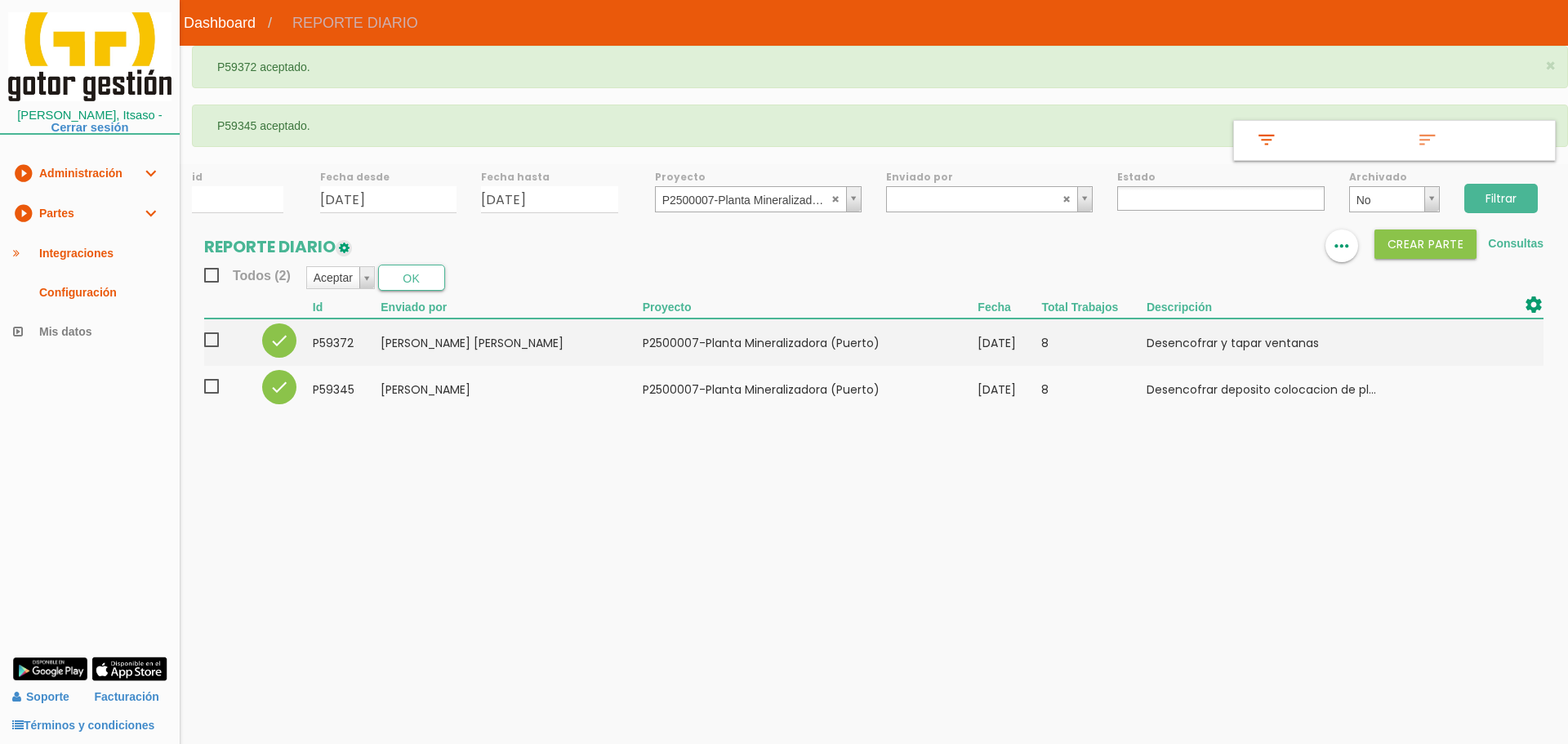
select select
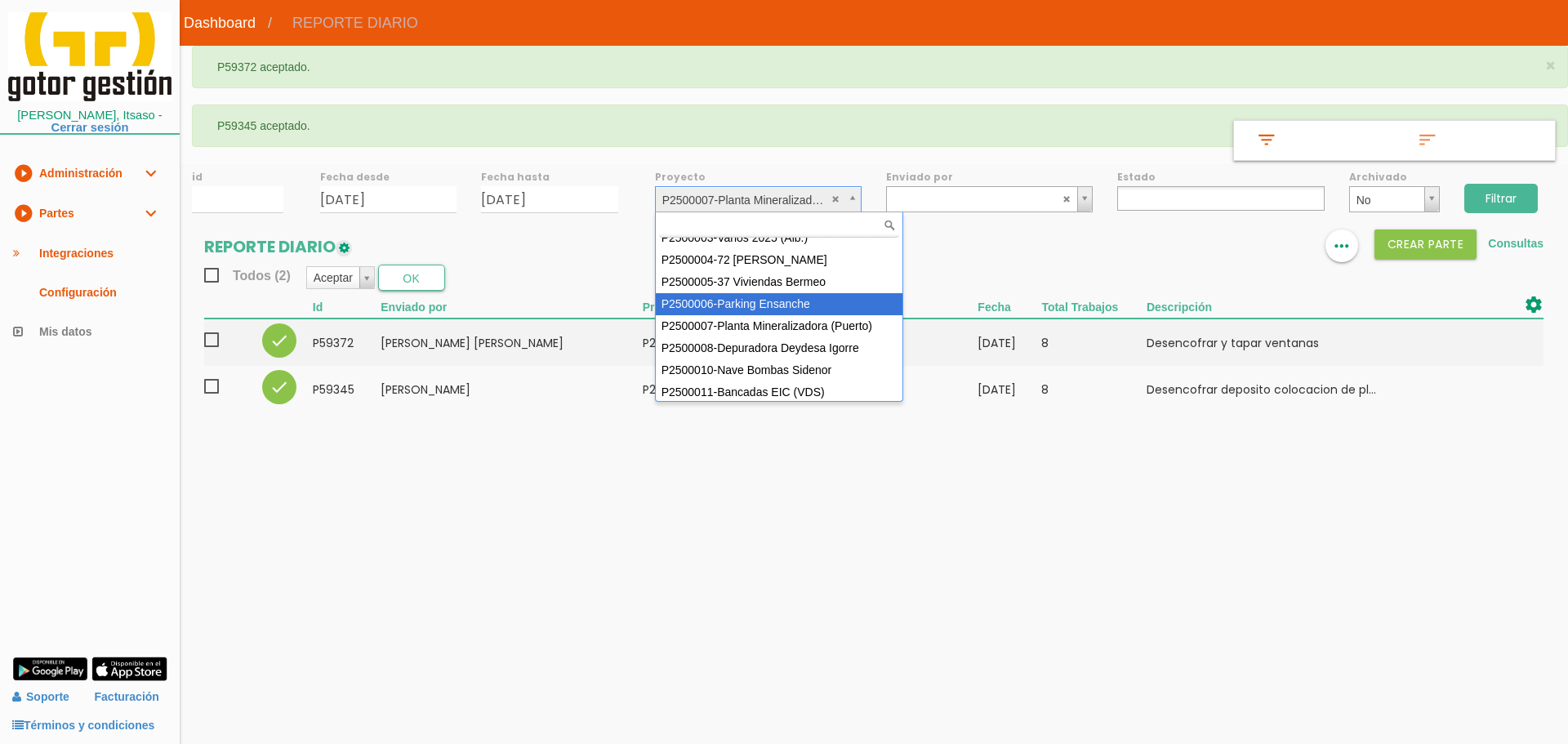
scroll to position [82, 0]
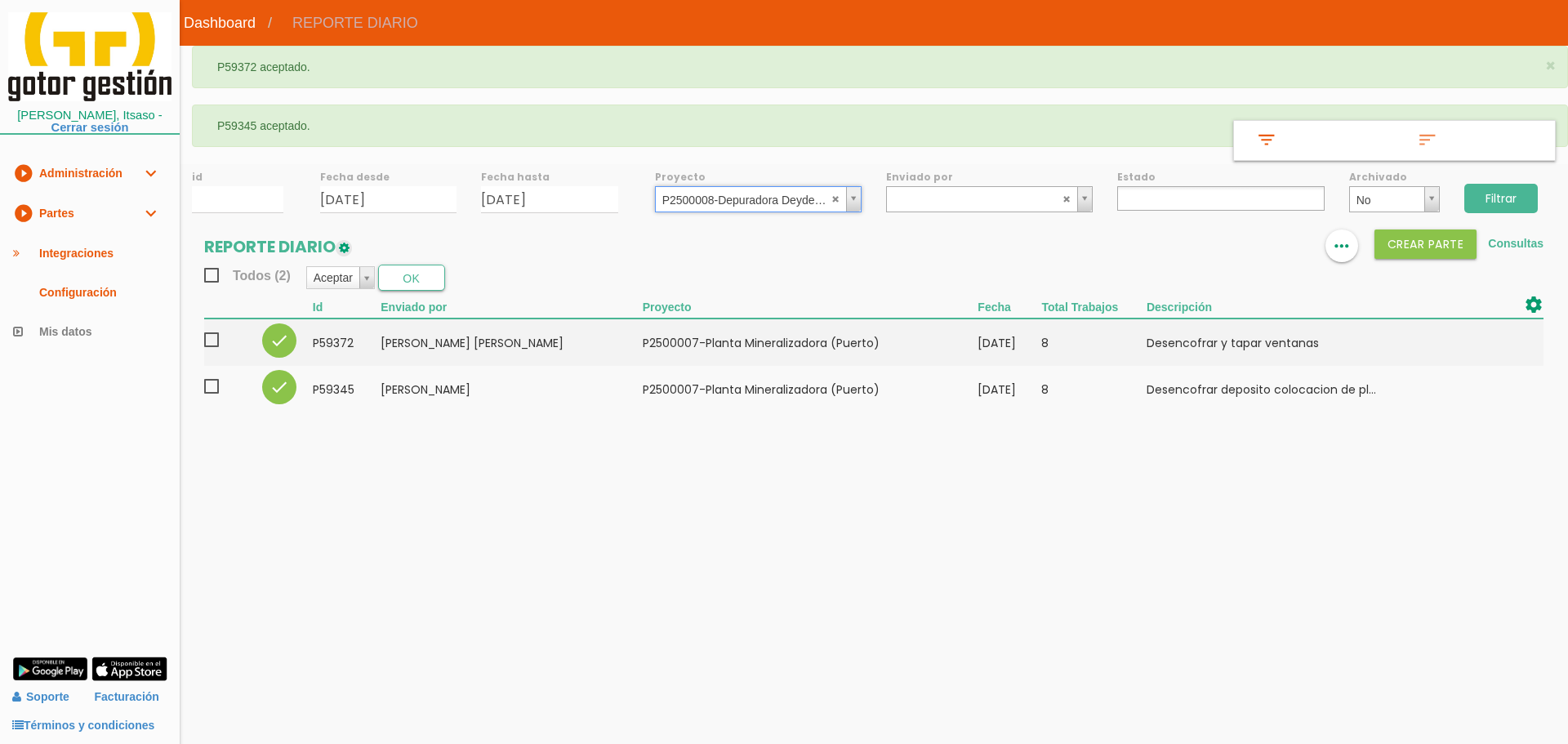
select select "90"
click at [1490, 193] on input "Filtrar" at bounding box center [1501, 198] width 74 height 30
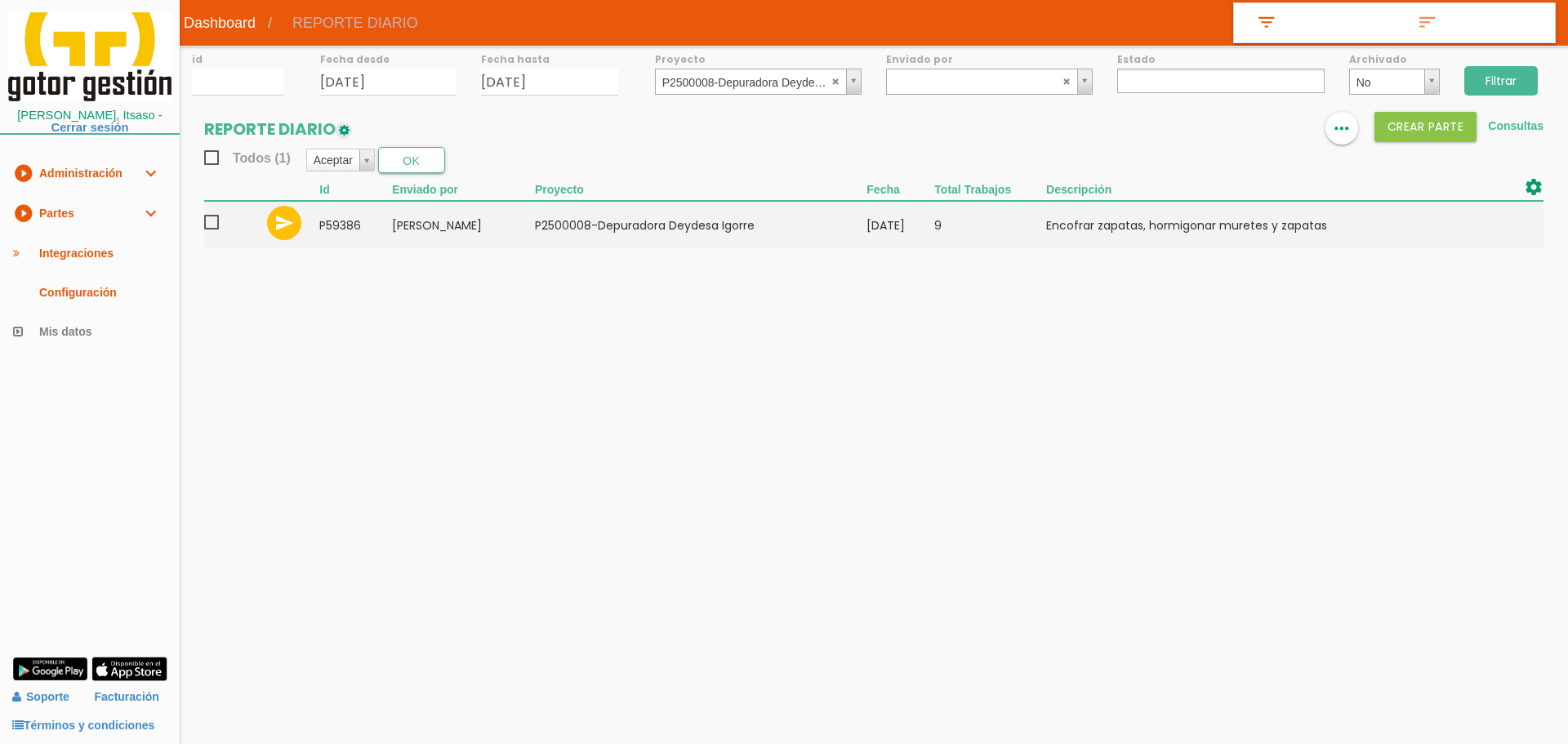
select select
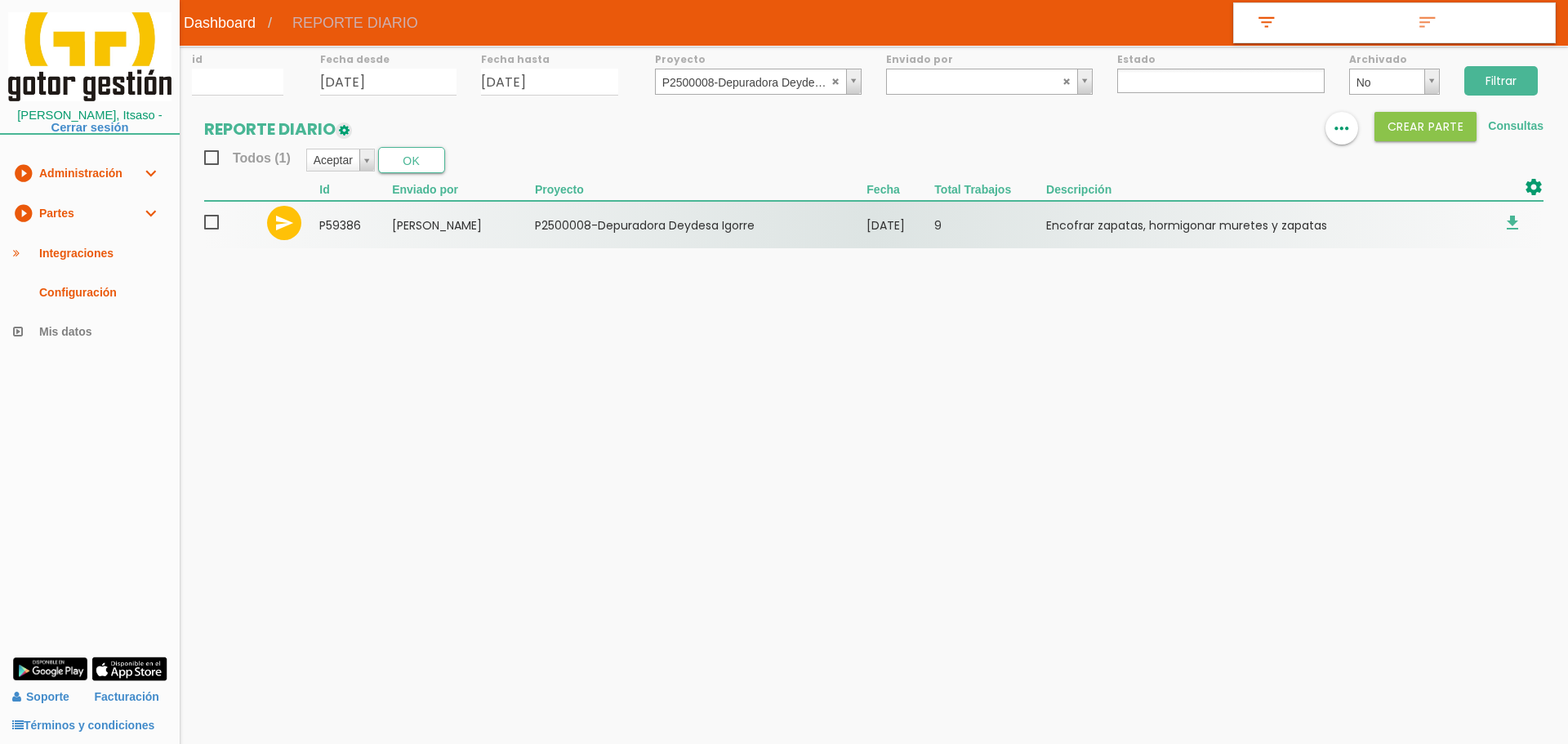
click at [215, 220] on span at bounding box center [218, 222] width 29 height 21
click at [0, 0] on input "checkbox" at bounding box center [0, 0] width 0 height 0
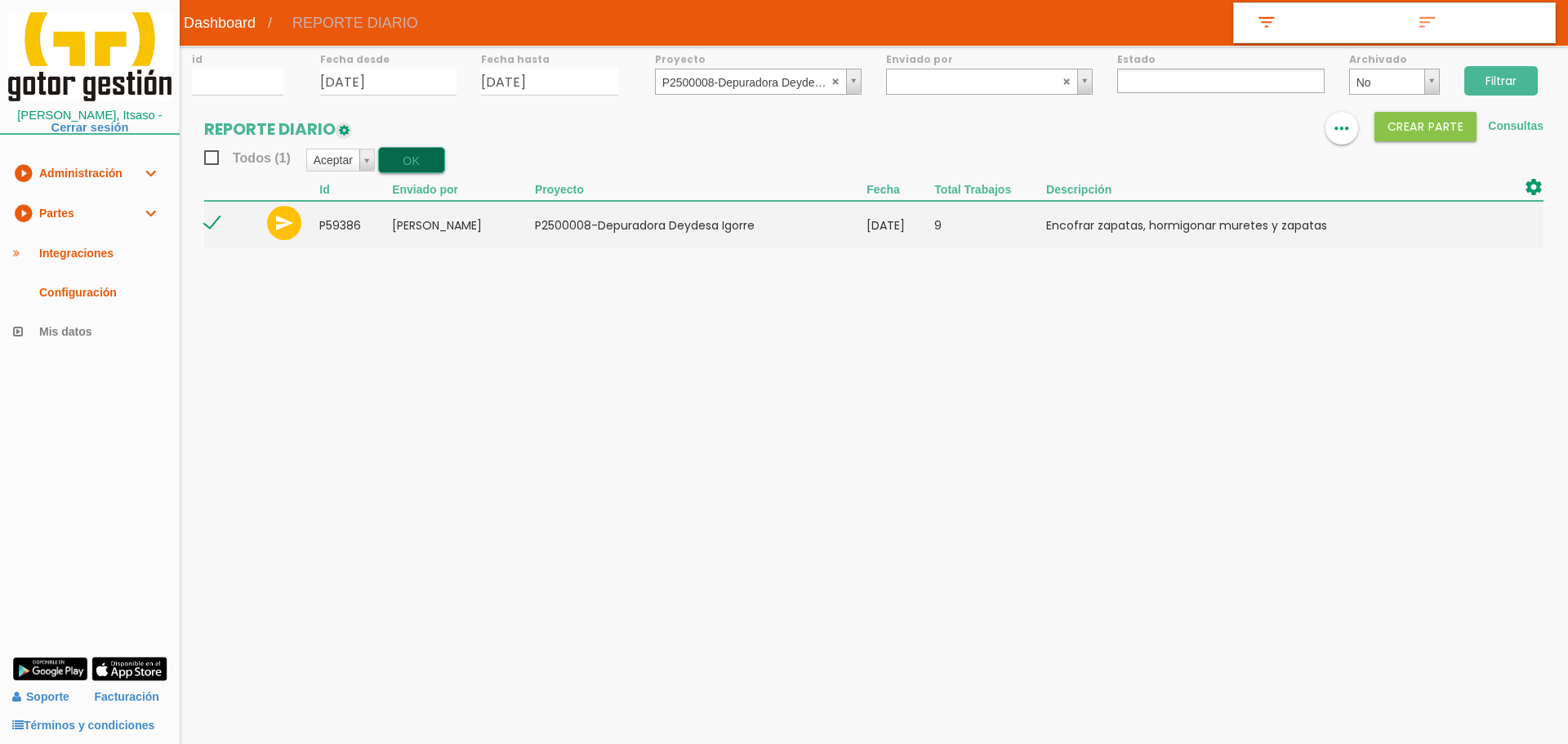
click at [446, 160] on div "Todos (1) Aceptar Aceptar Rechazar Borrar Archivar/Desarchivar Descargar_PDF Ex…" at bounding box center [873, 160] width 1339 height 26
click at [403, 165] on button "OK" at bounding box center [412, 160] width 67 height 26
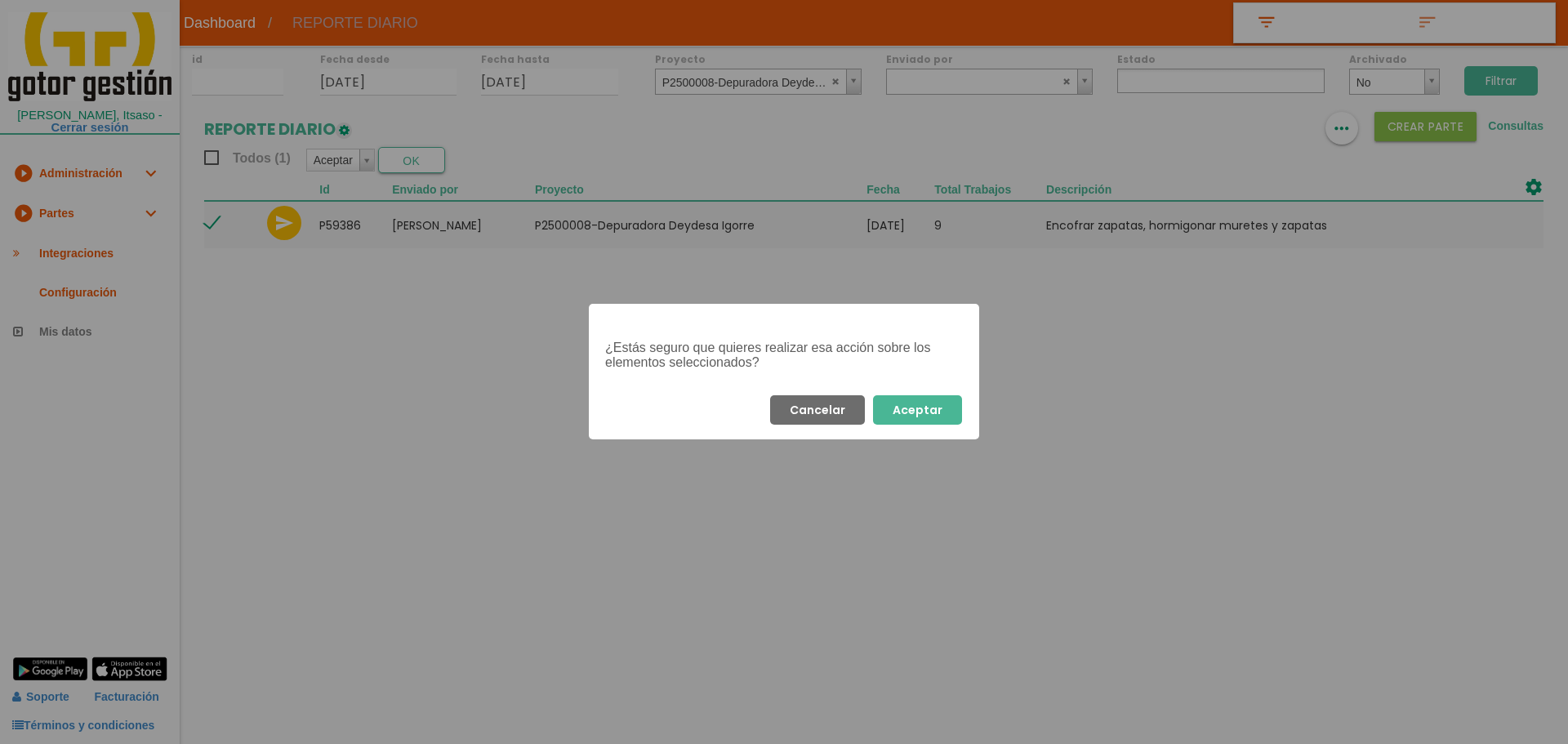
click at [924, 420] on button "Aceptar" at bounding box center [917, 410] width 89 height 30
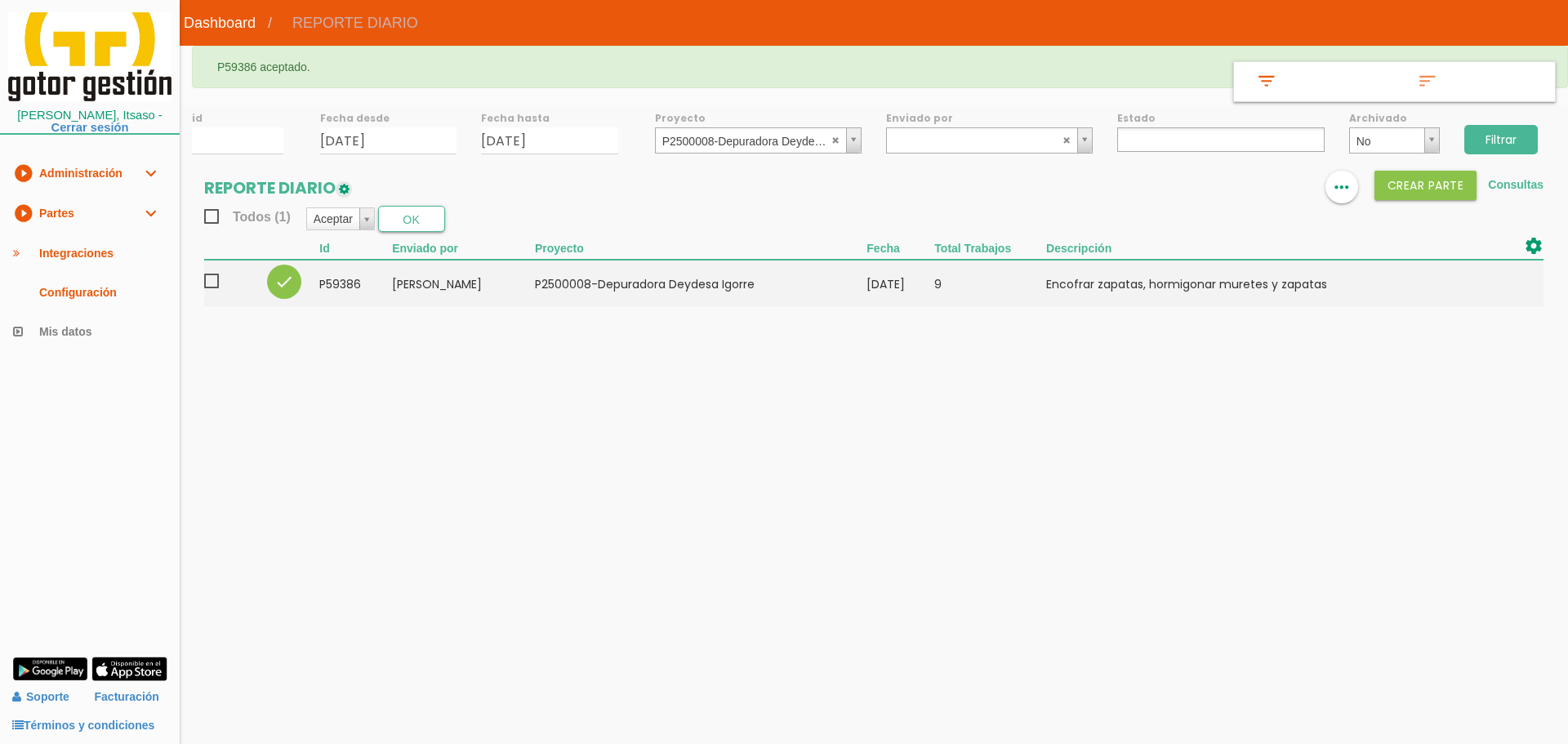
select select
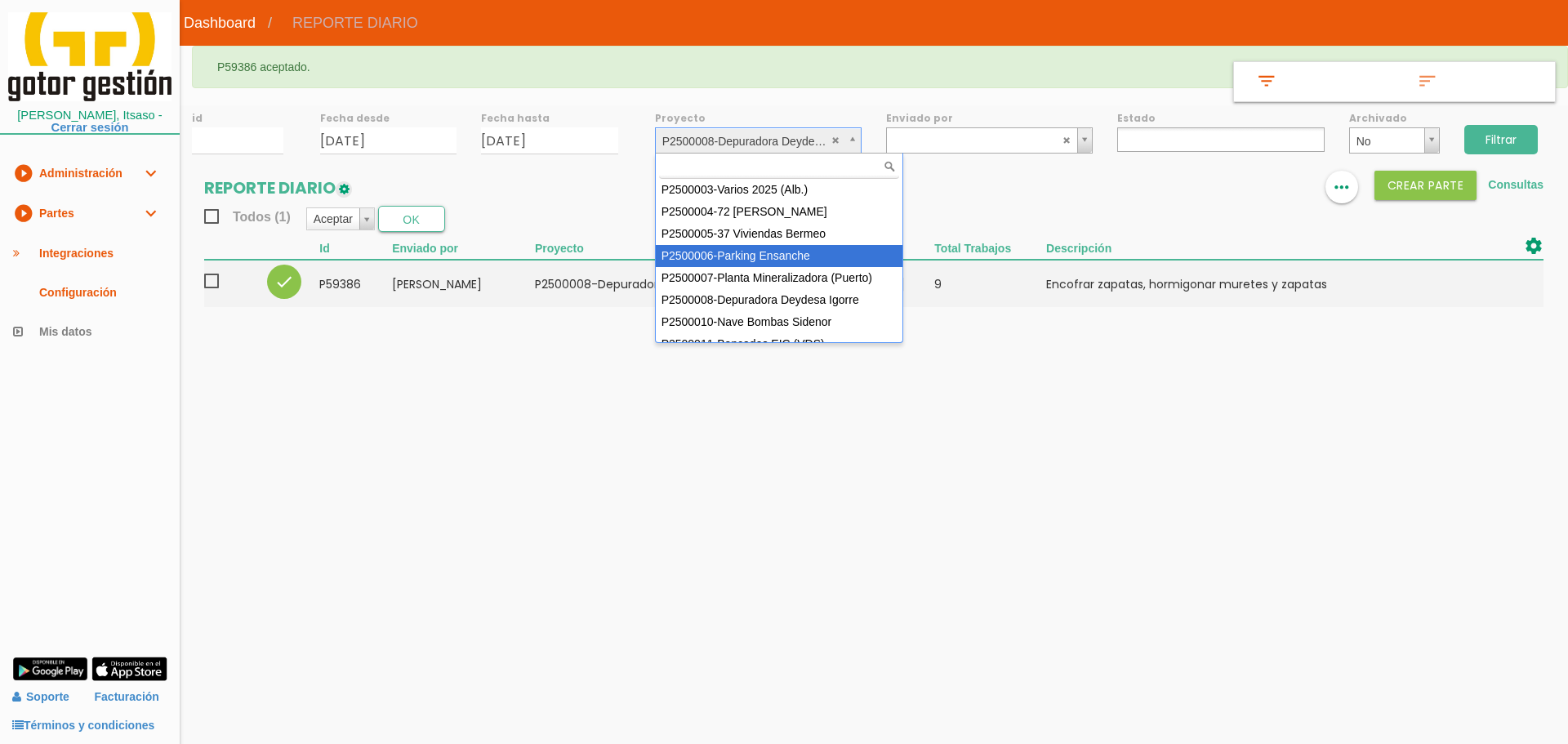
scroll to position [123, 0]
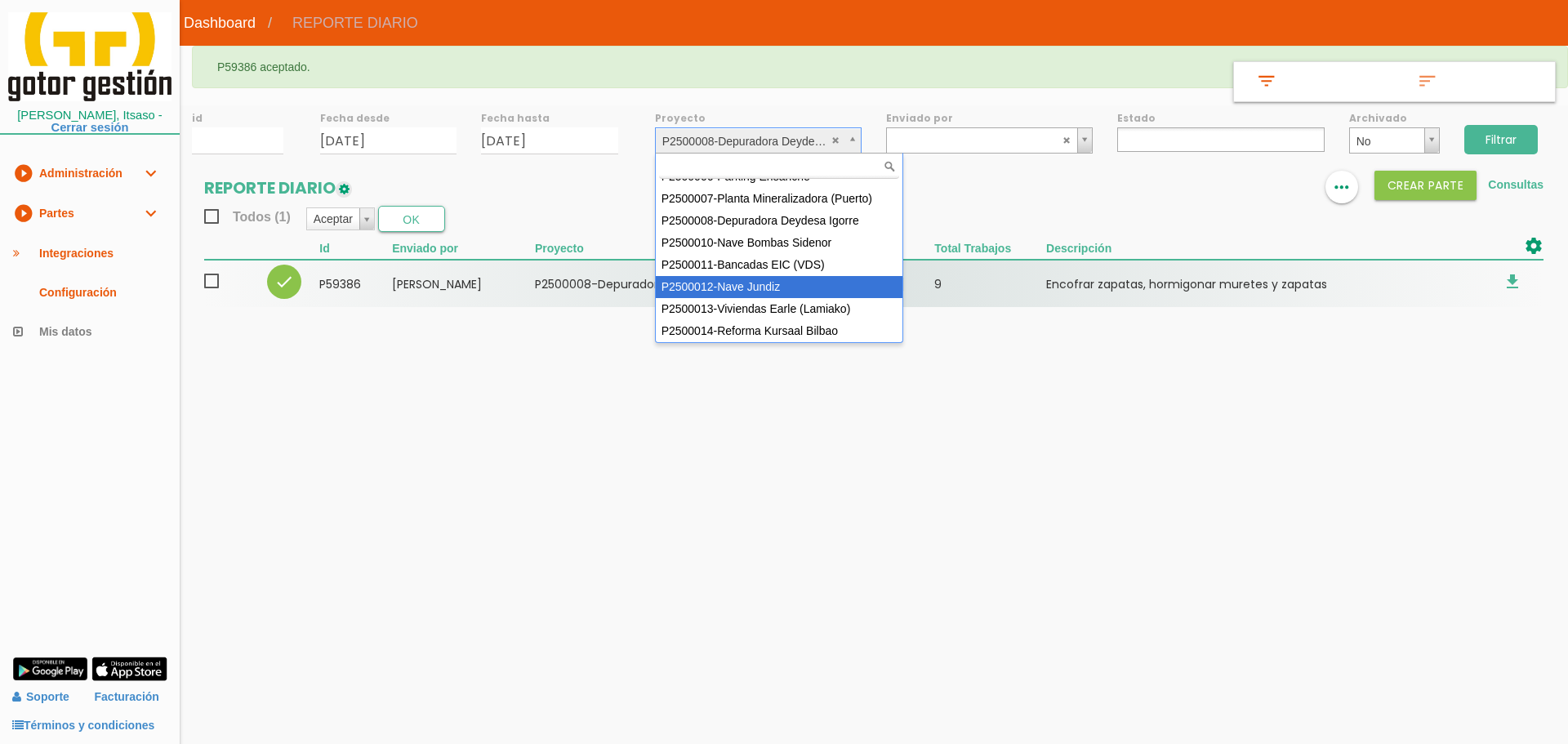
select select "95"
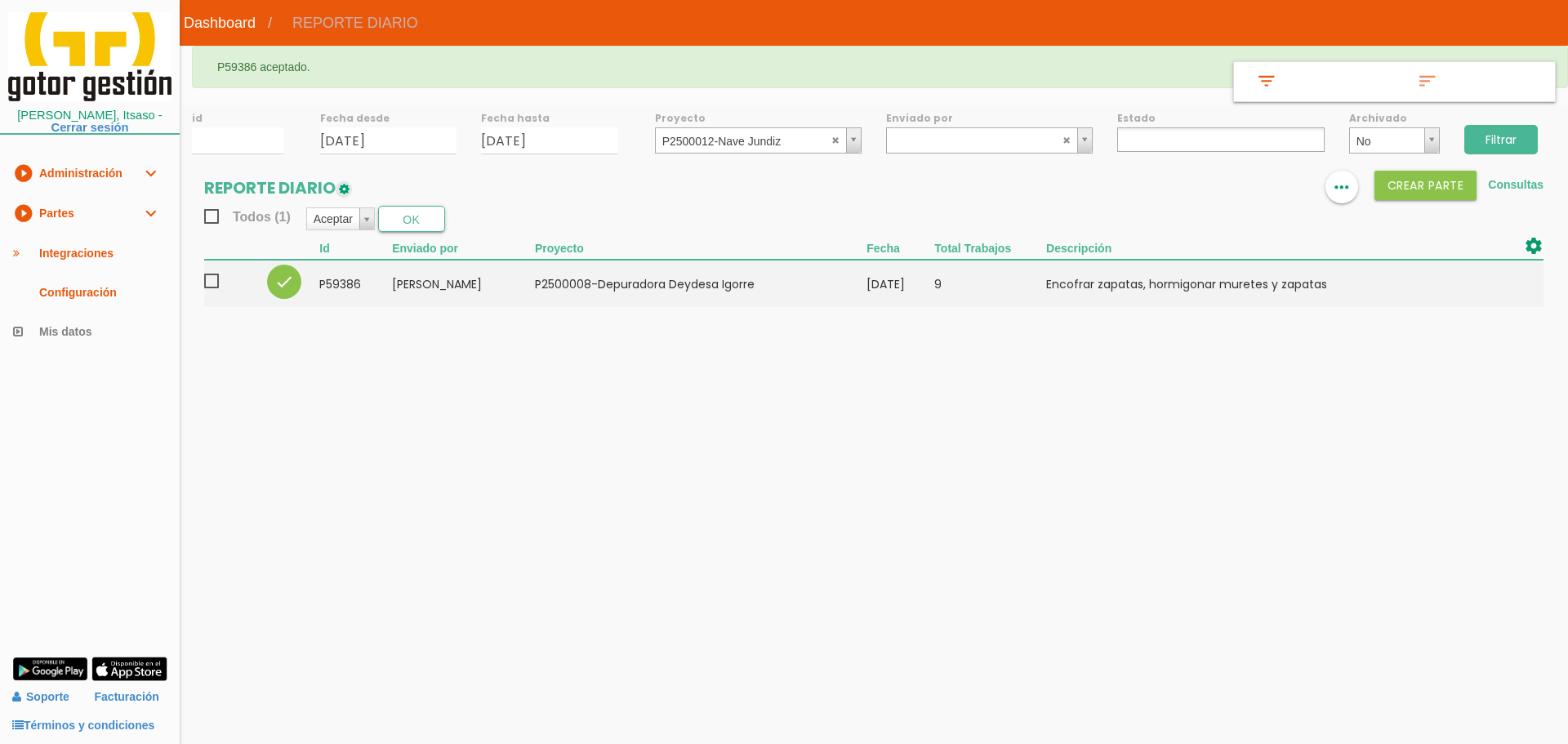
click at [1497, 143] on input "Filtrar" at bounding box center [1501, 139] width 74 height 30
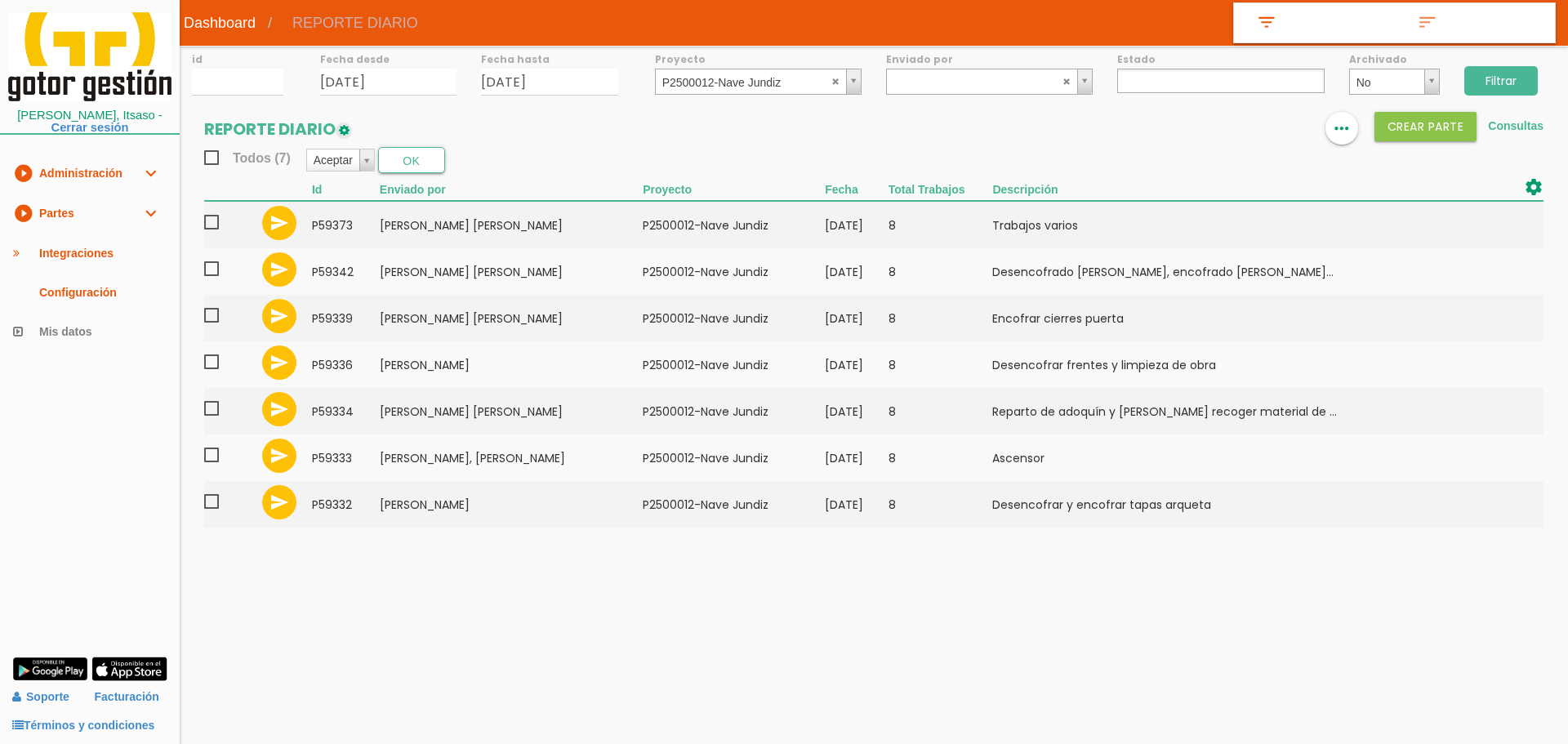
select select
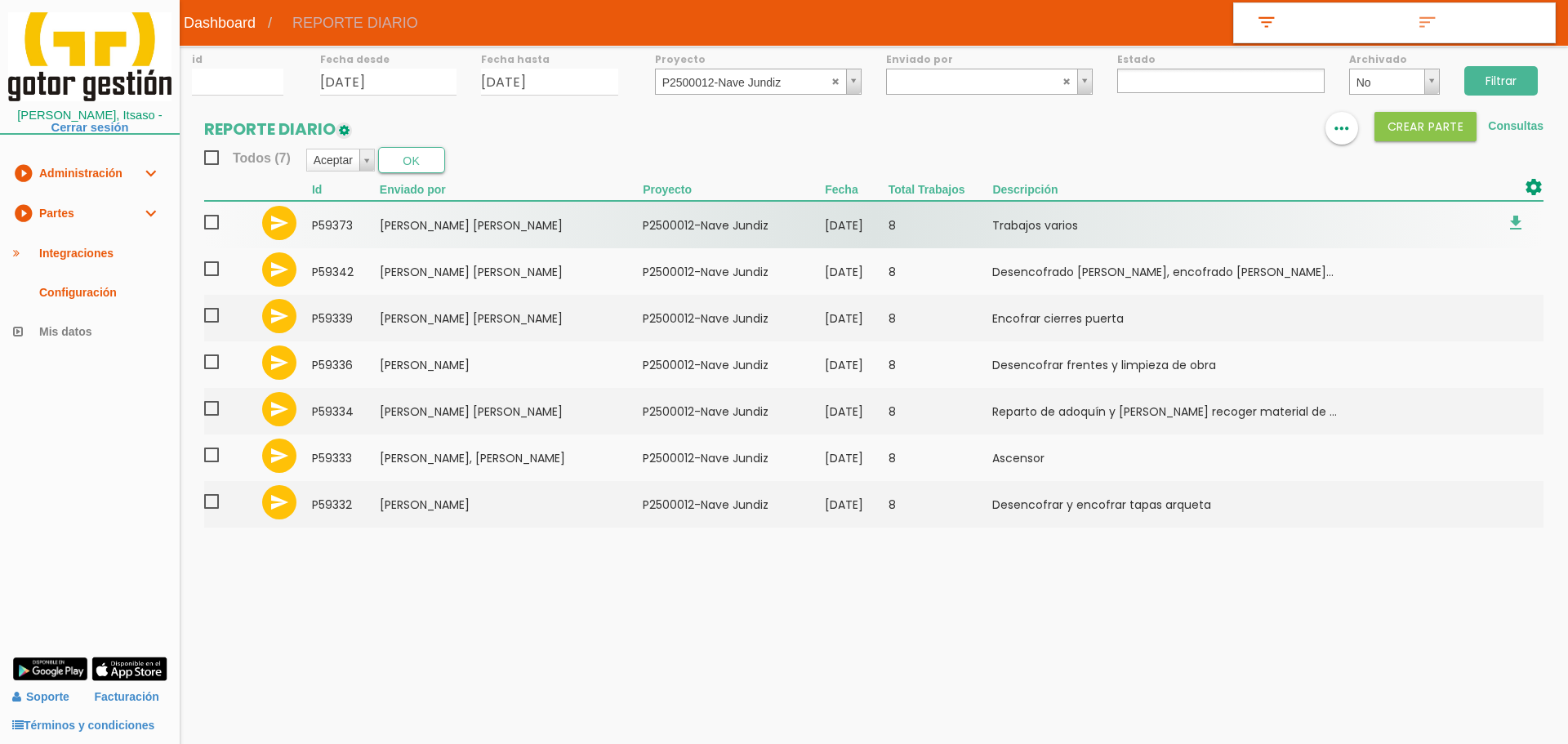
click at [217, 219] on span at bounding box center [218, 222] width 29 height 21
click at [0, 0] on input "checkbox" at bounding box center [0, 0] width 0 height 0
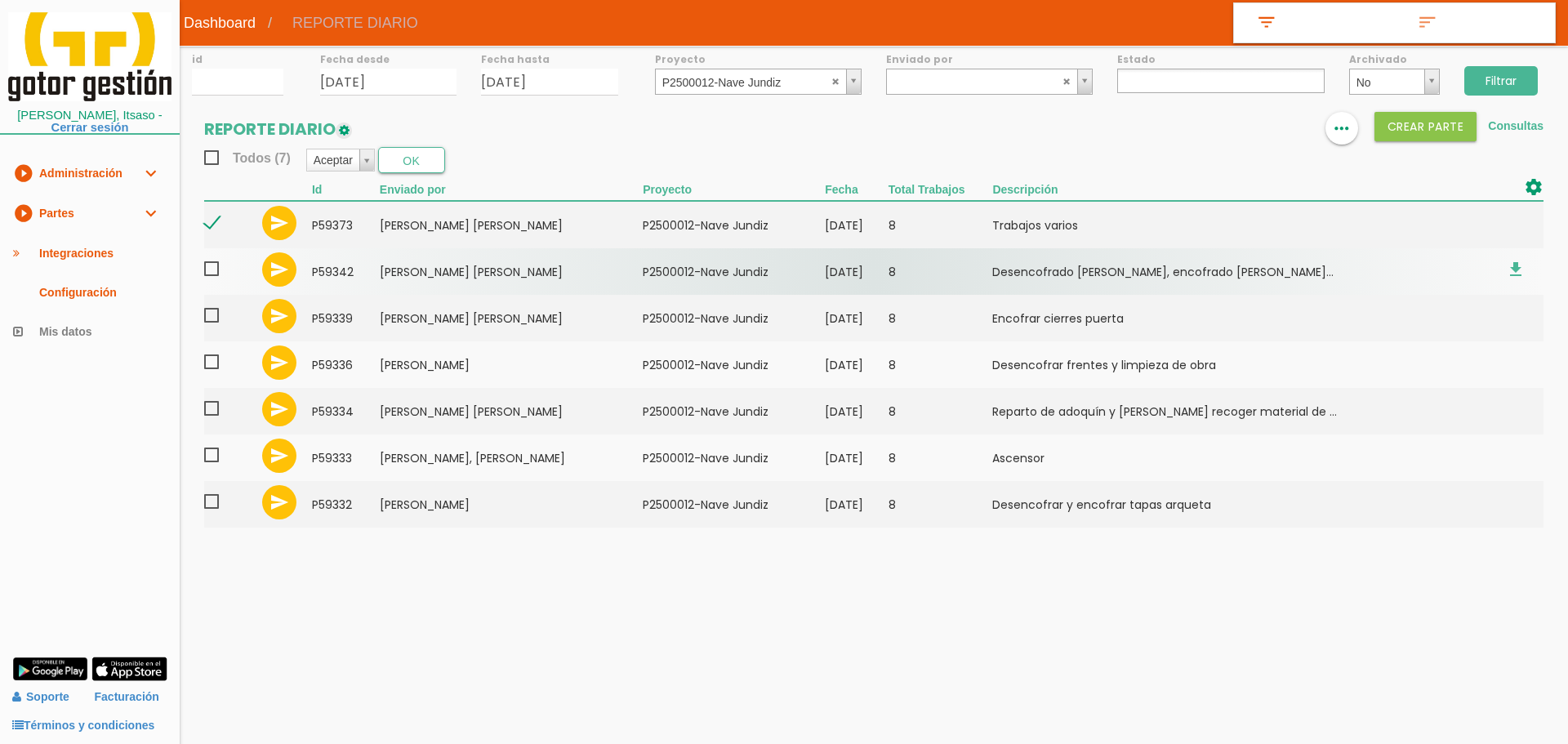
click at [211, 267] on span at bounding box center [218, 269] width 29 height 21
click at [0, 0] on input "checkbox" at bounding box center [0, 0] width 0 height 0
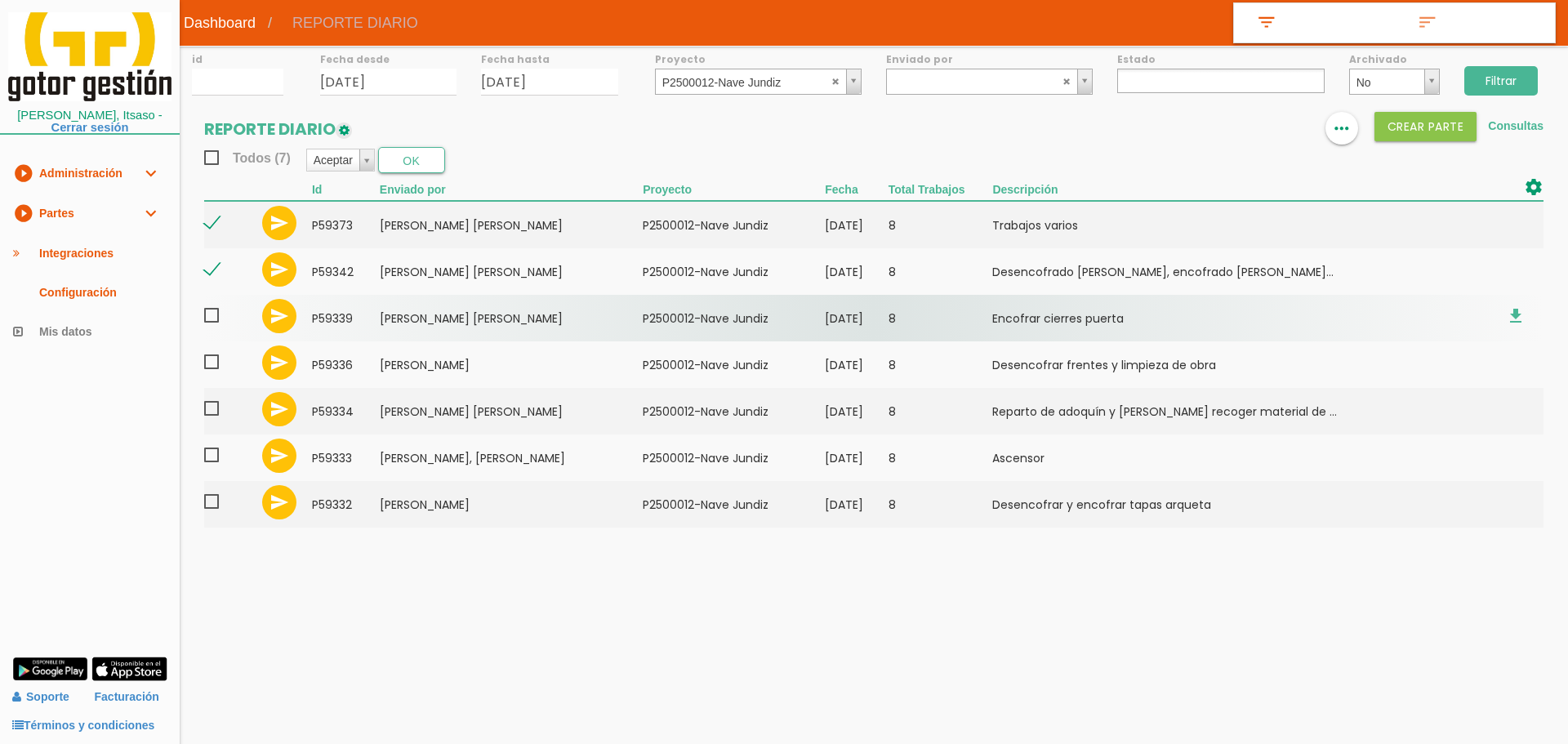
click at [212, 323] on span at bounding box center [218, 315] width 29 height 21
click at [0, 0] on input "checkbox" at bounding box center [0, 0] width 0 height 0
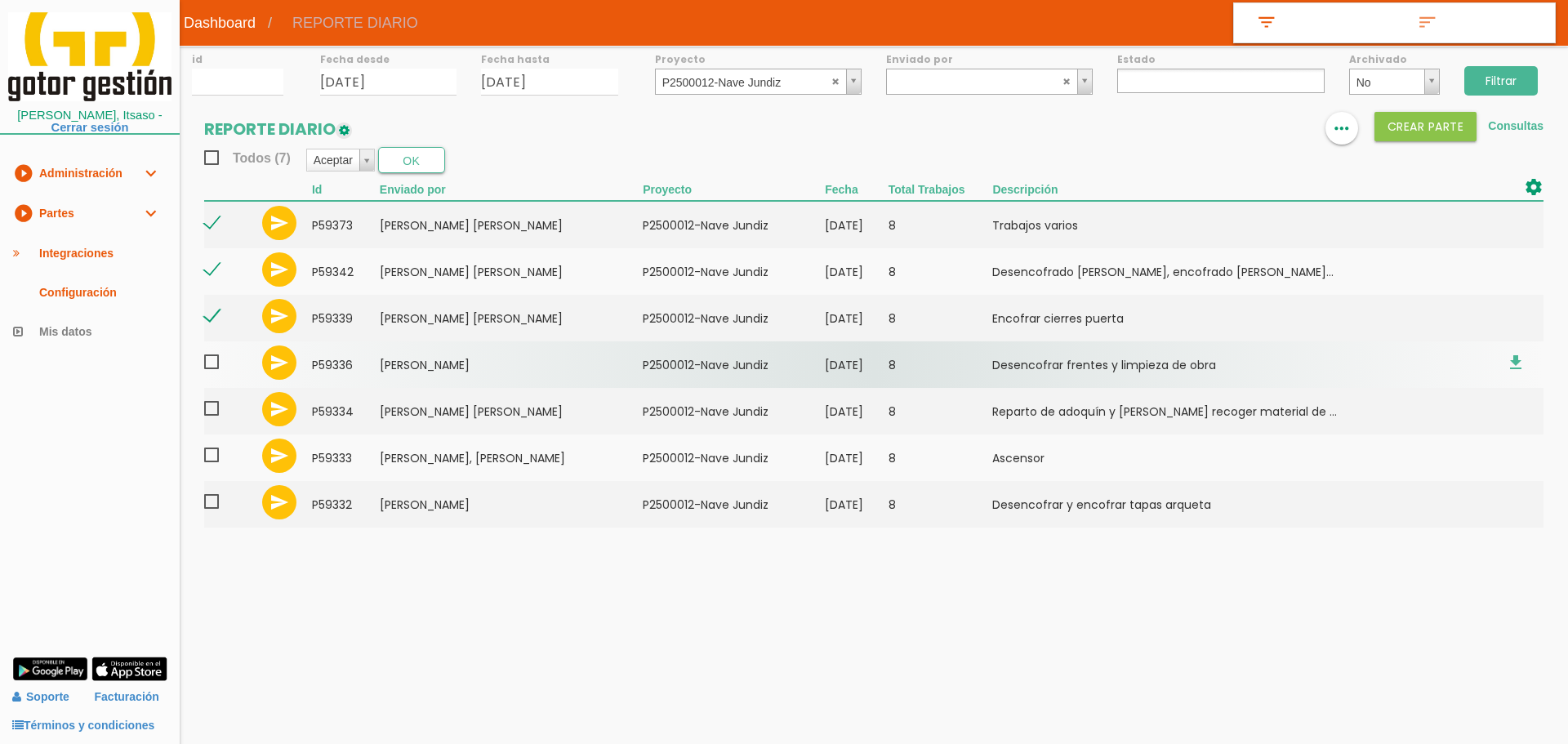
click at [214, 362] on span at bounding box center [218, 362] width 29 height 21
click at [0, 0] on input "checkbox" at bounding box center [0, 0] width 0 height 0
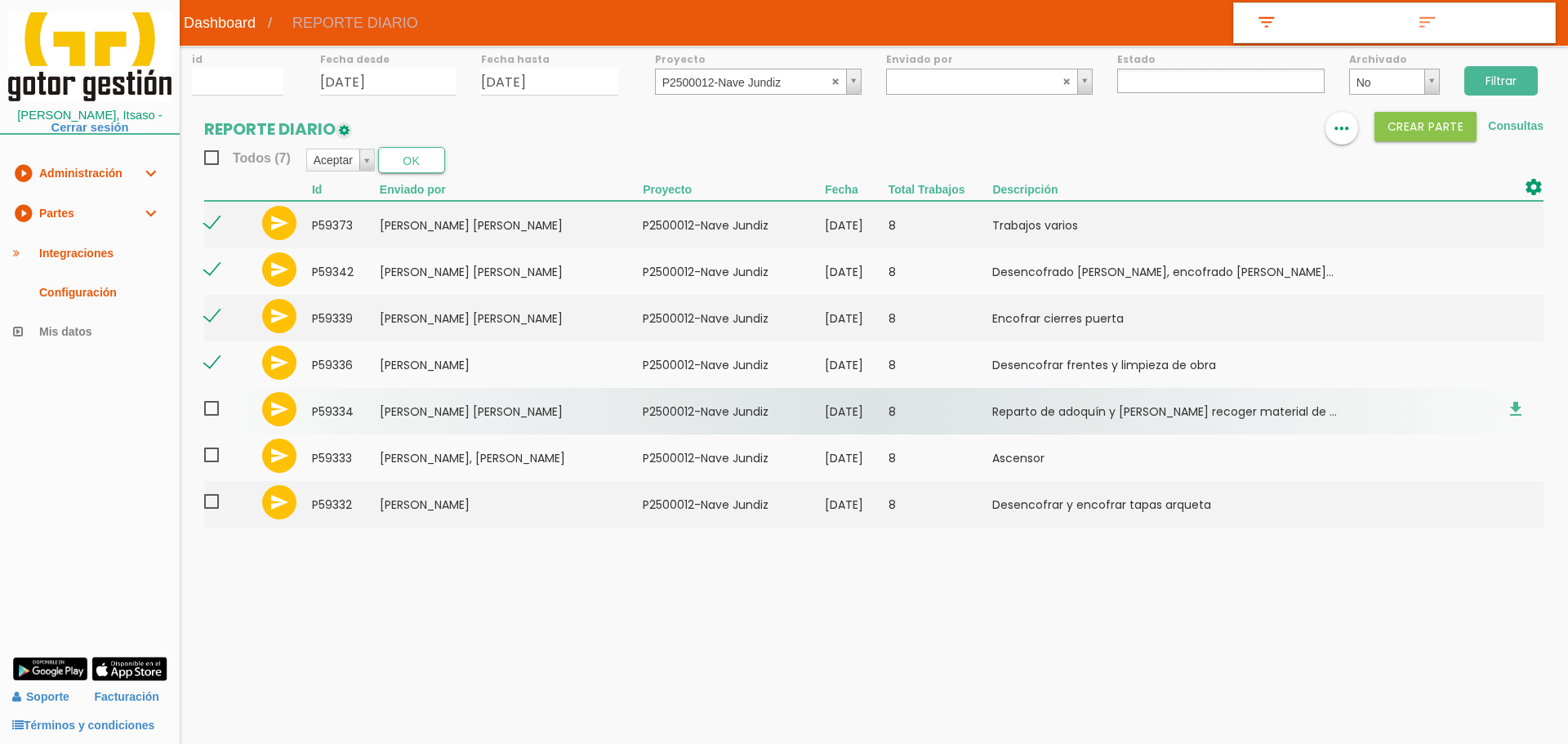
drag, startPoint x: 212, startPoint y: 407, endPoint x: 212, endPoint y: 416, distance: 9.0
click at [212, 409] on span at bounding box center [218, 408] width 29 height 21
click at [0, 0] on input "checkbox" at bounding box center [0, 0] width 0 height 0
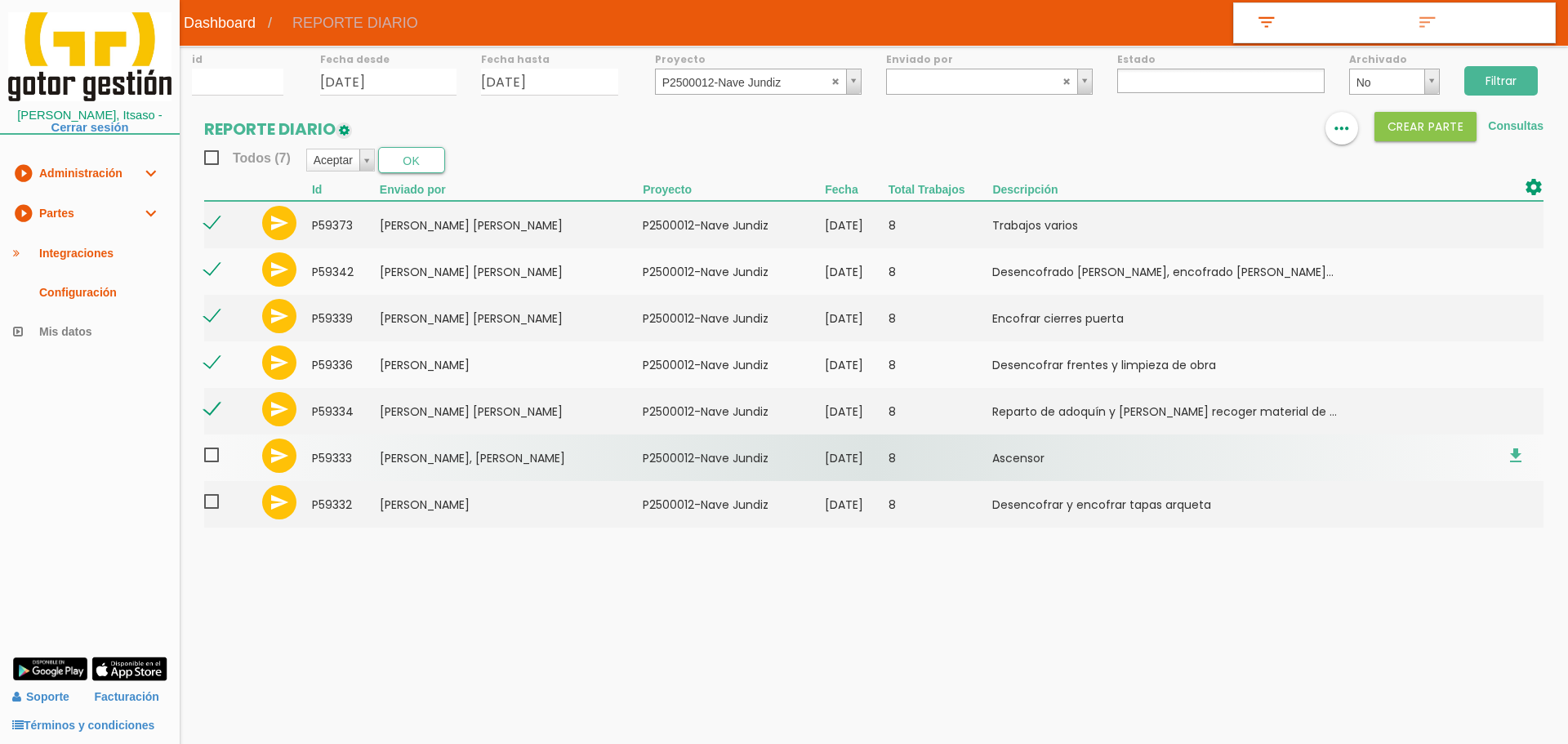
drag, startPoint x: 213, startPoint y: 455, endPoint x: 213, endPoint y: 470, distance: 15.0
click at [213, 457] on span at bounding box center [218, 455] width 29 height 21
click at [0, 0] on input "checkbox" at bounding box center [0, 0] width 0 height 0
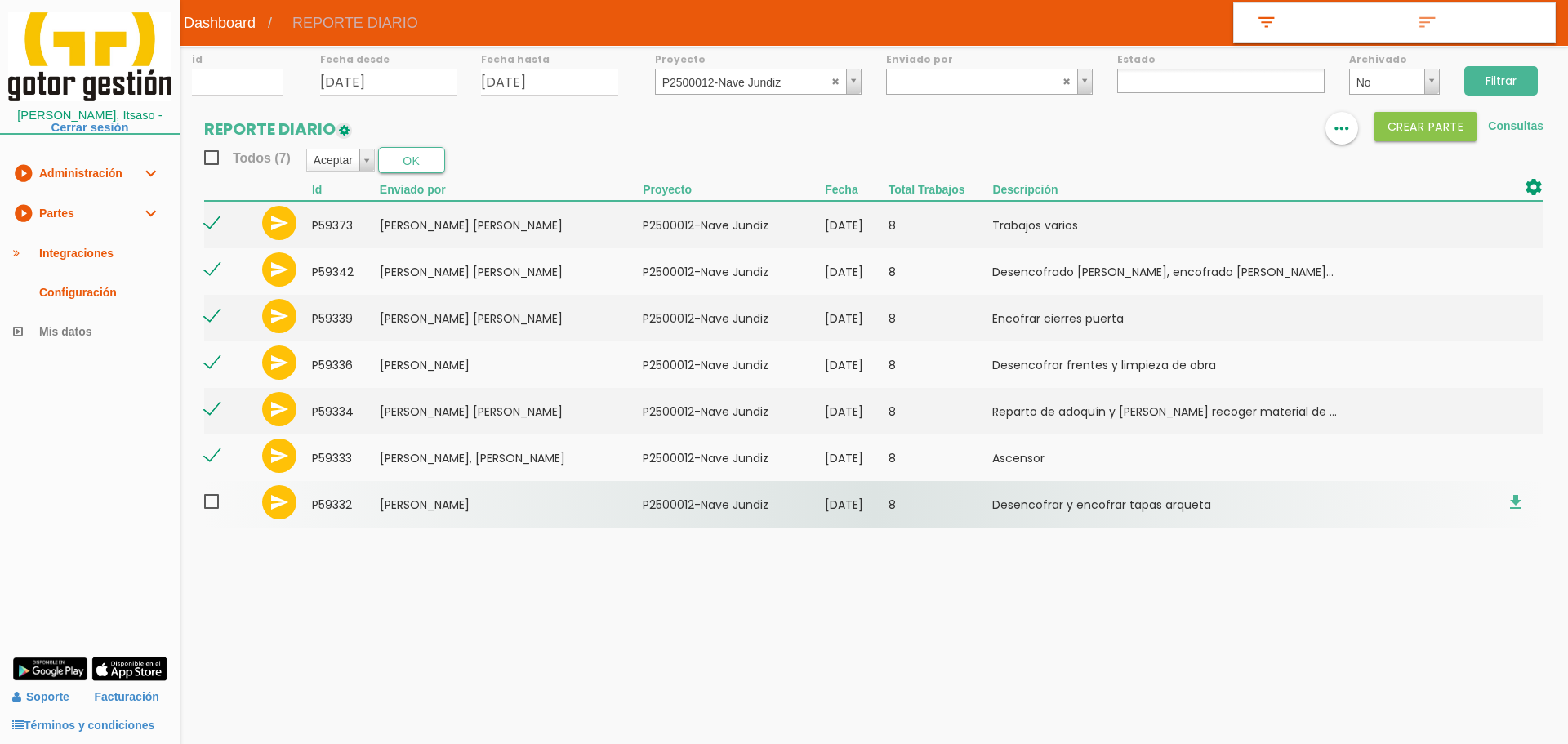
click at [210, 509] on span at bounding box center [218, 501] width 29 height 21
click at [0, 0] on input "checkbox" at bounding box center [0, 0] width 0 height 0
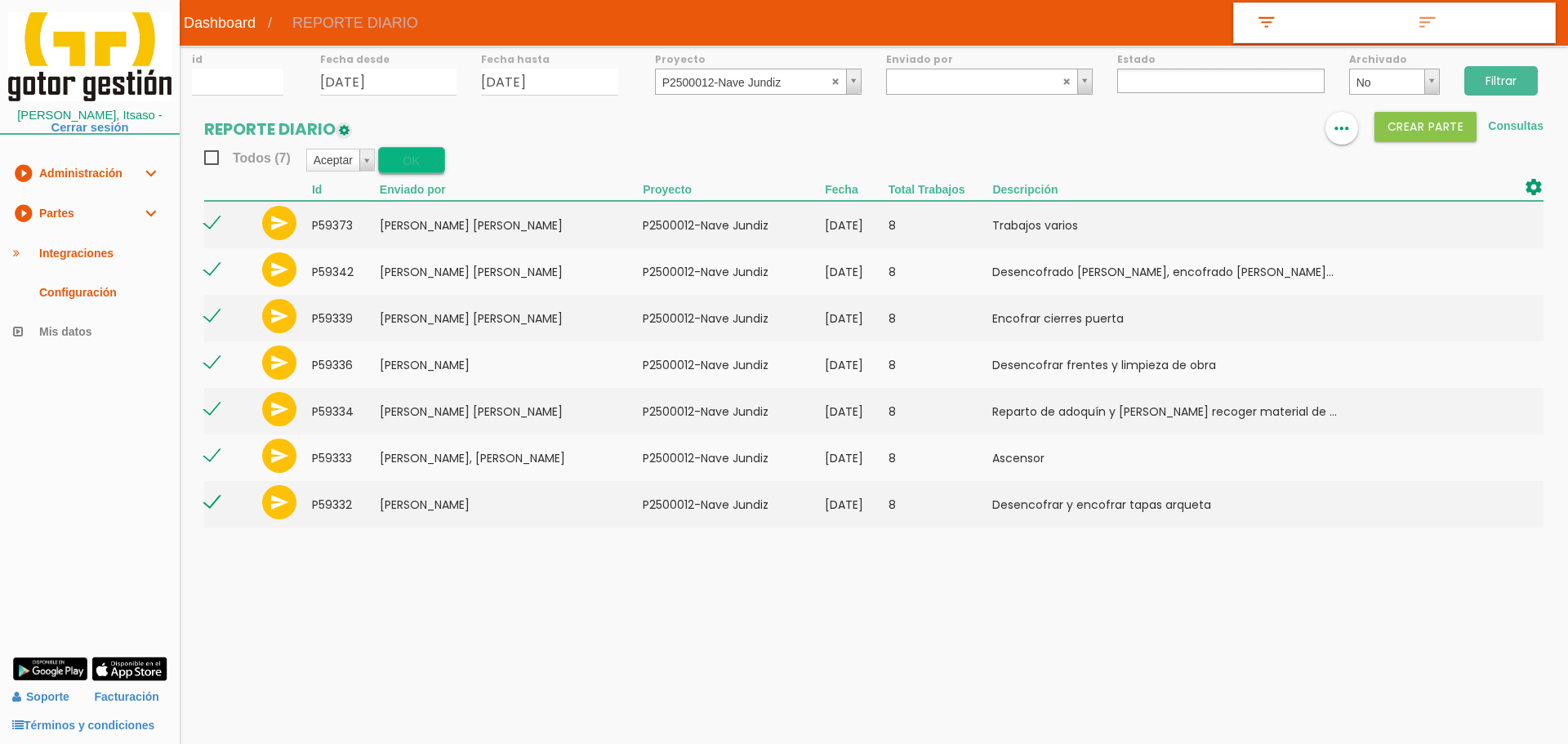
click at [413, 159] on button "OK" at bounding box center [412, 160] width 67 height 26
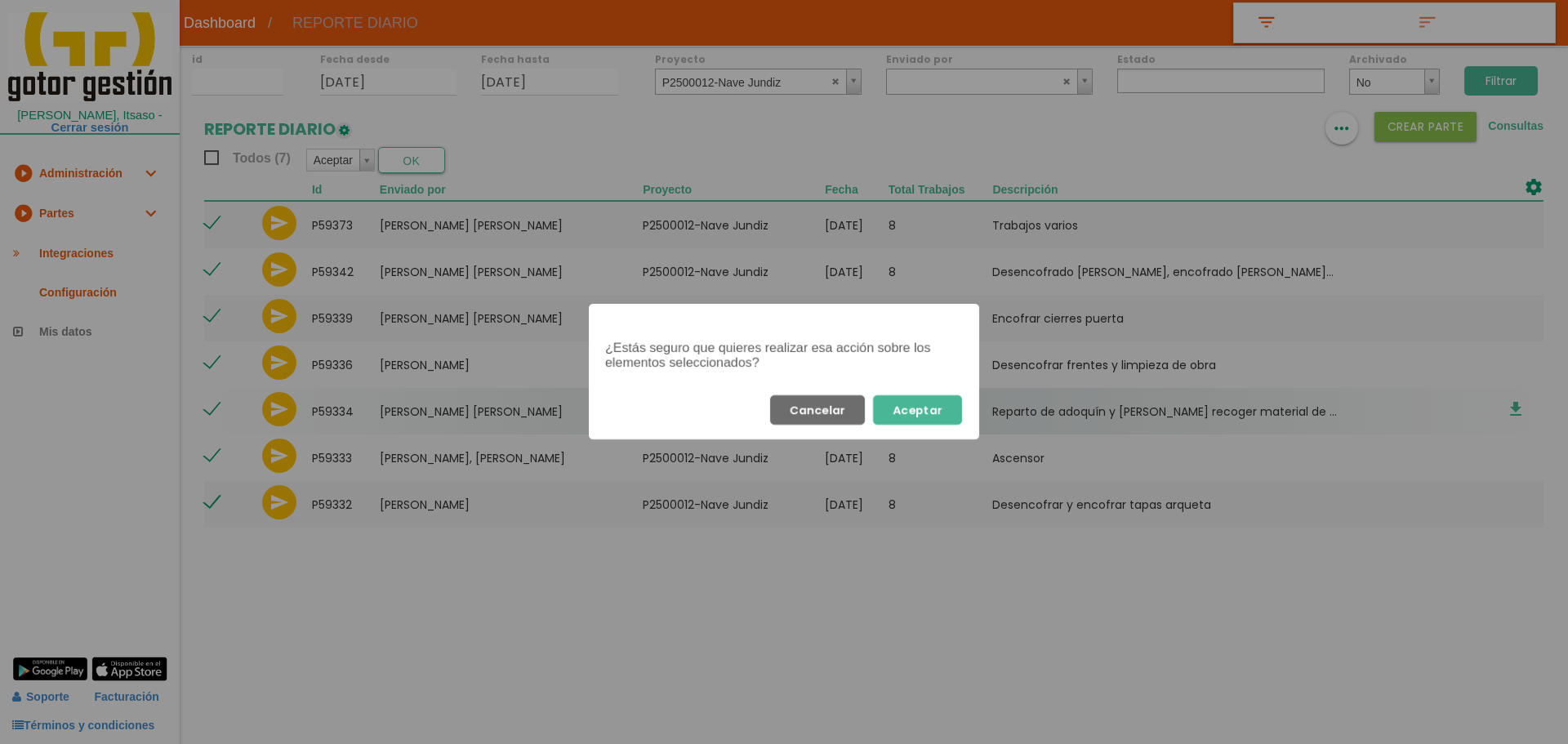
click at [935, 418] on button "Aceptar" at bounding box center [917, 410] width 89 height 30
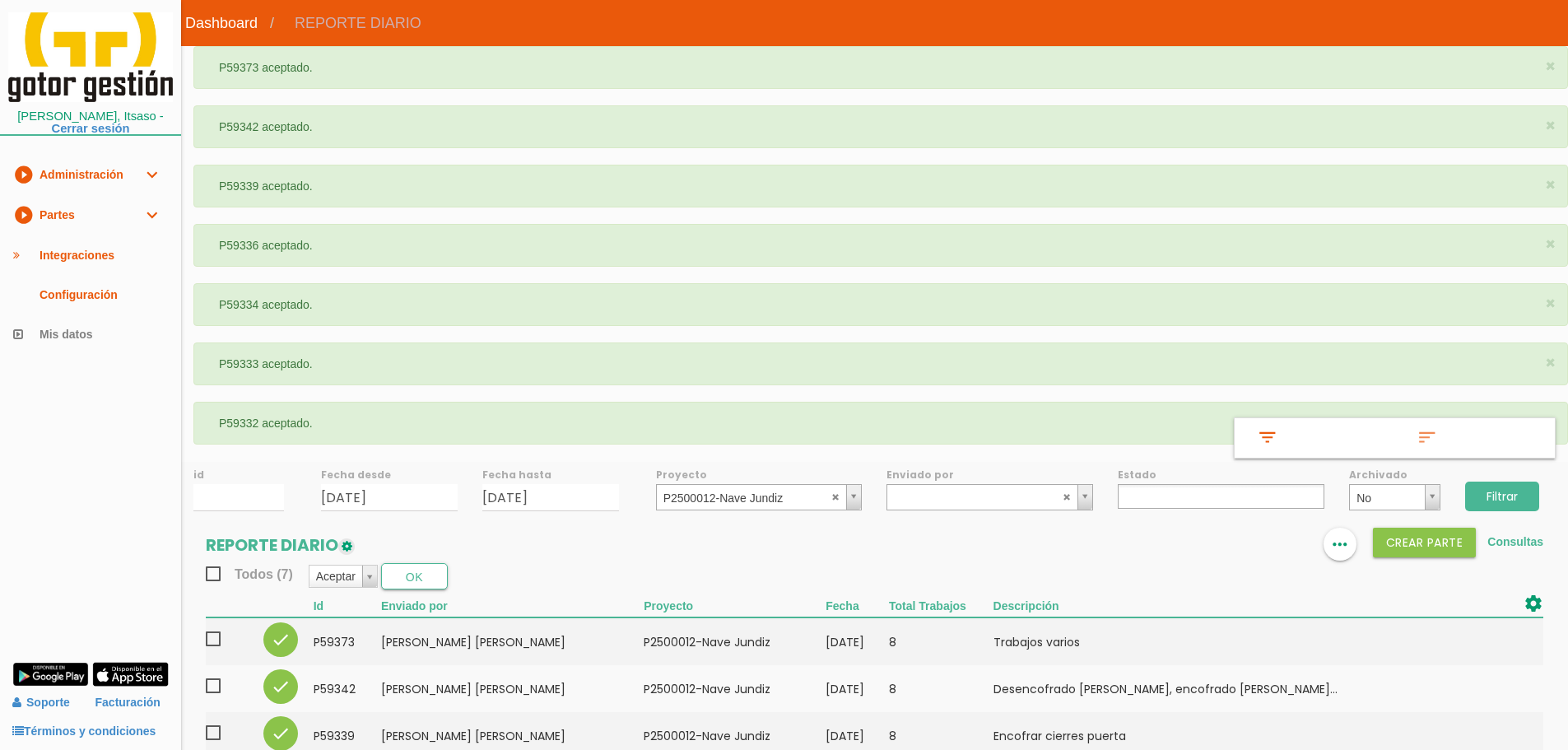
select select
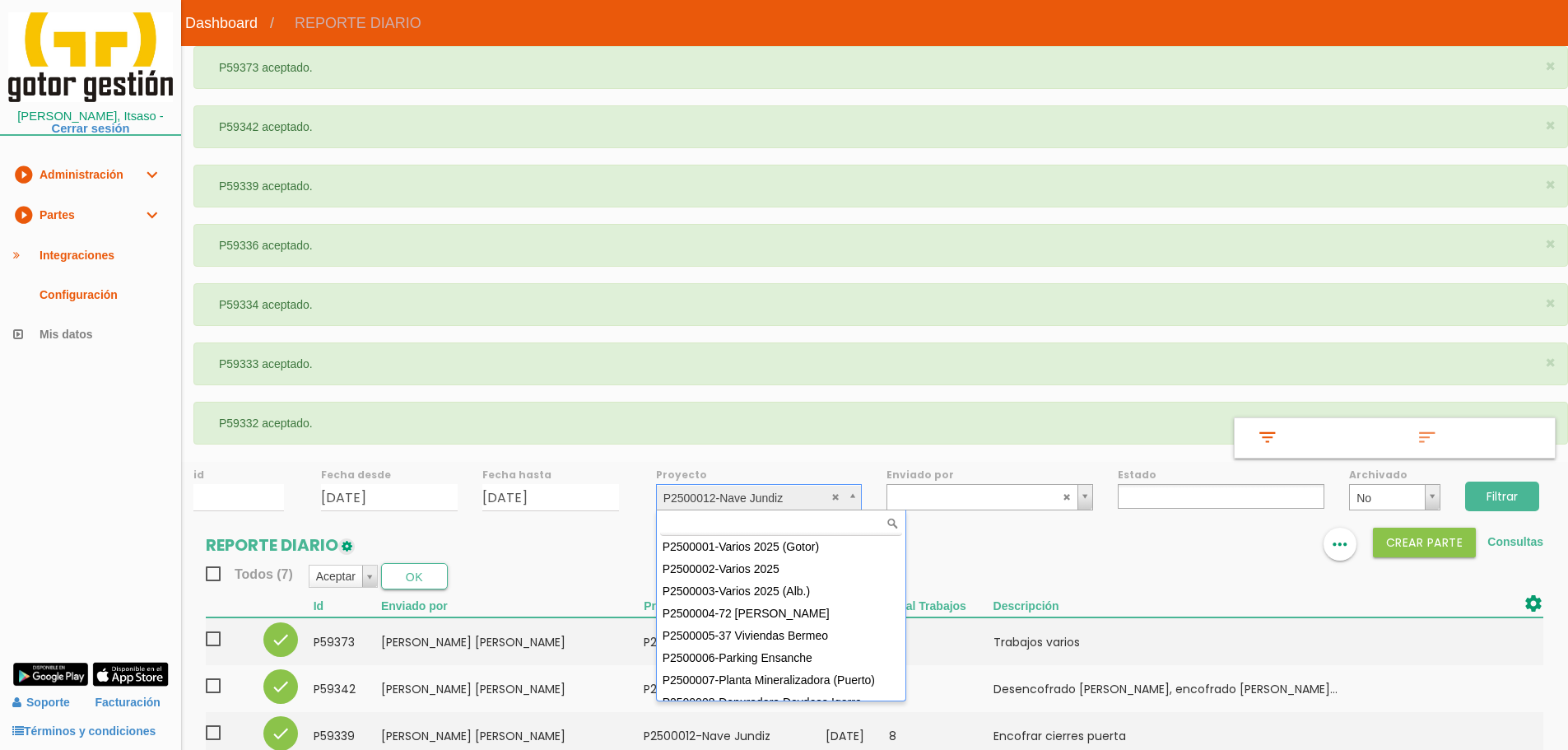
scroll to position [111, 0]
select select "88"
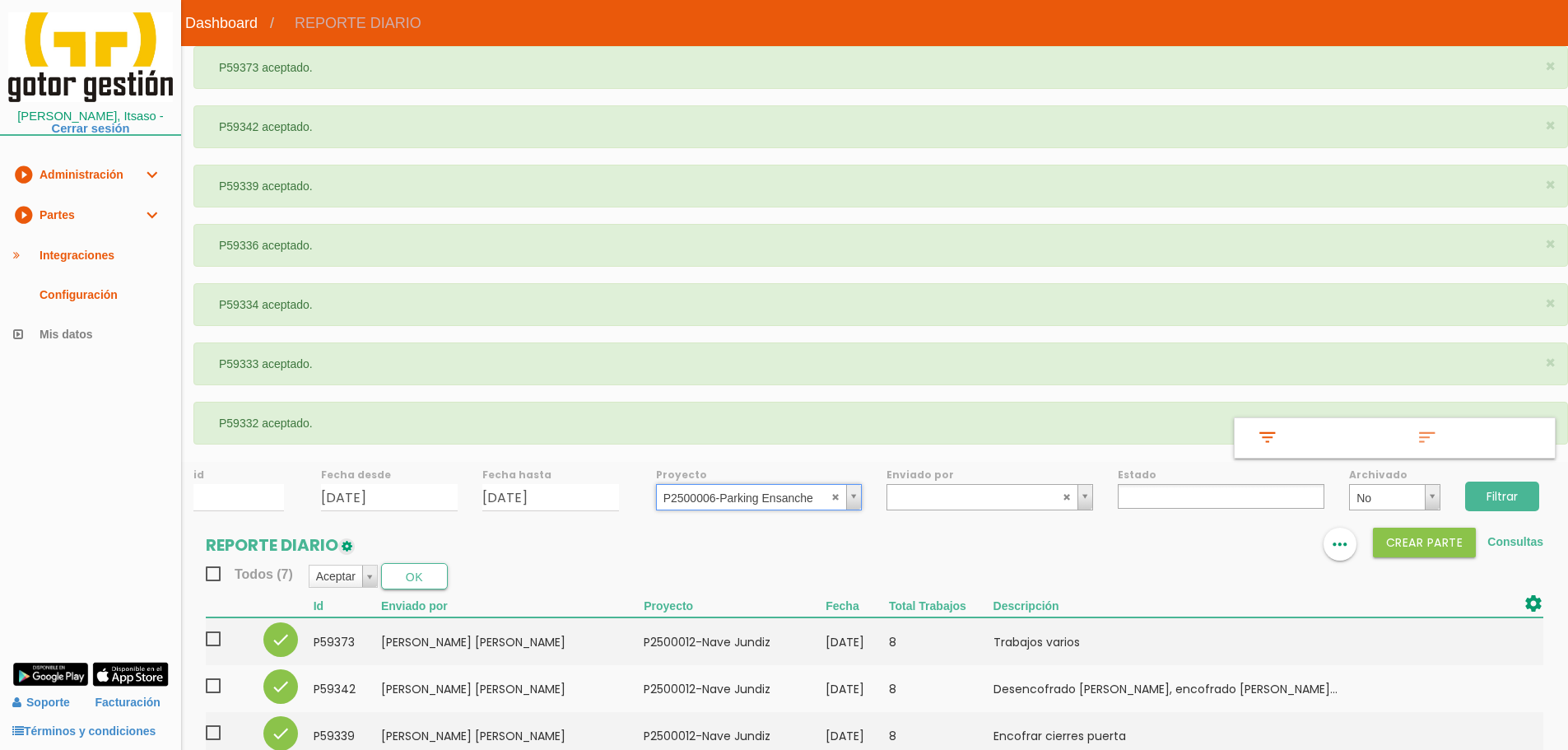
click at [1513, 498] on input "Filtrar" at bounding box center [1502, 496] width 74 height 30
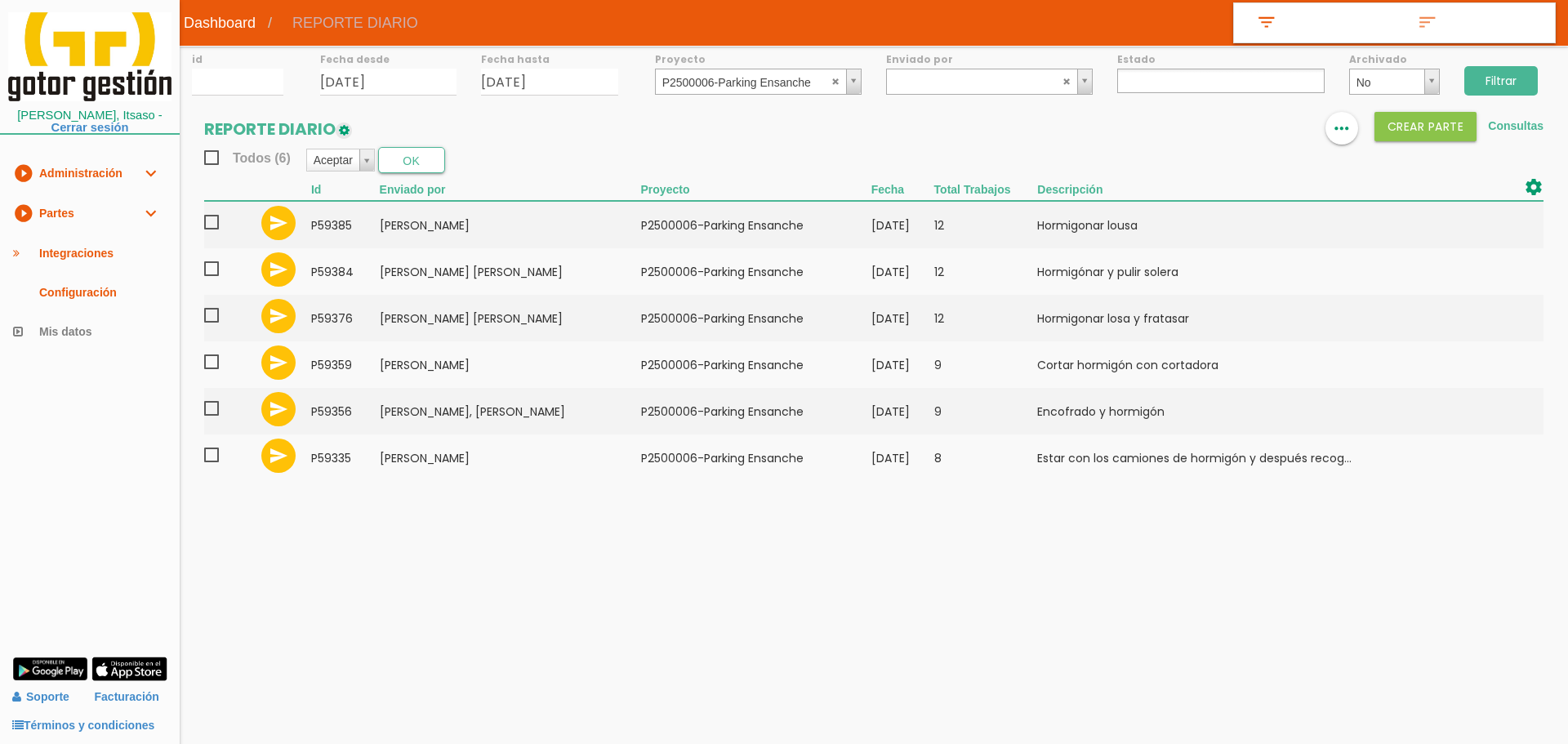
select select
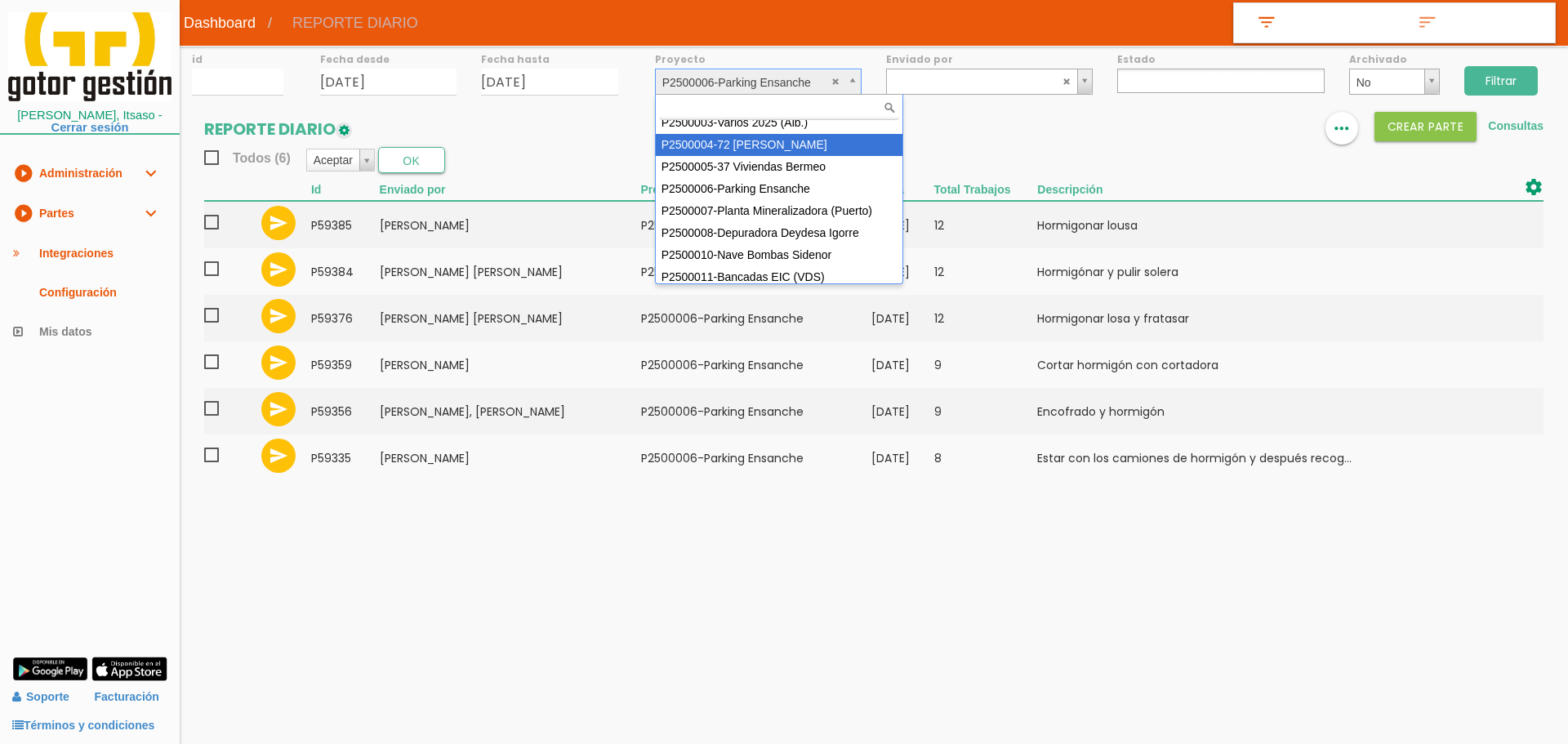
scroll to position [82, 0]
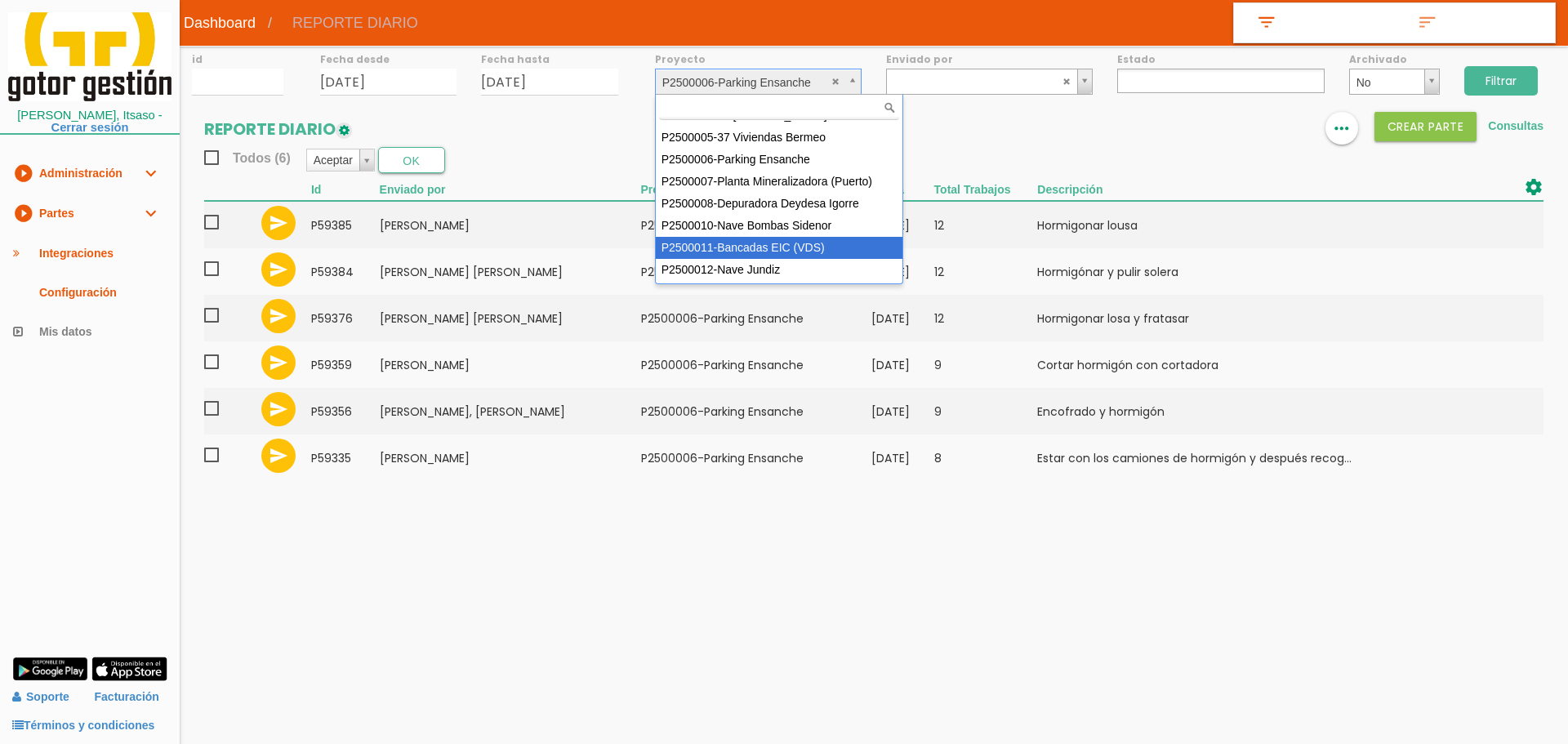
select select "93"
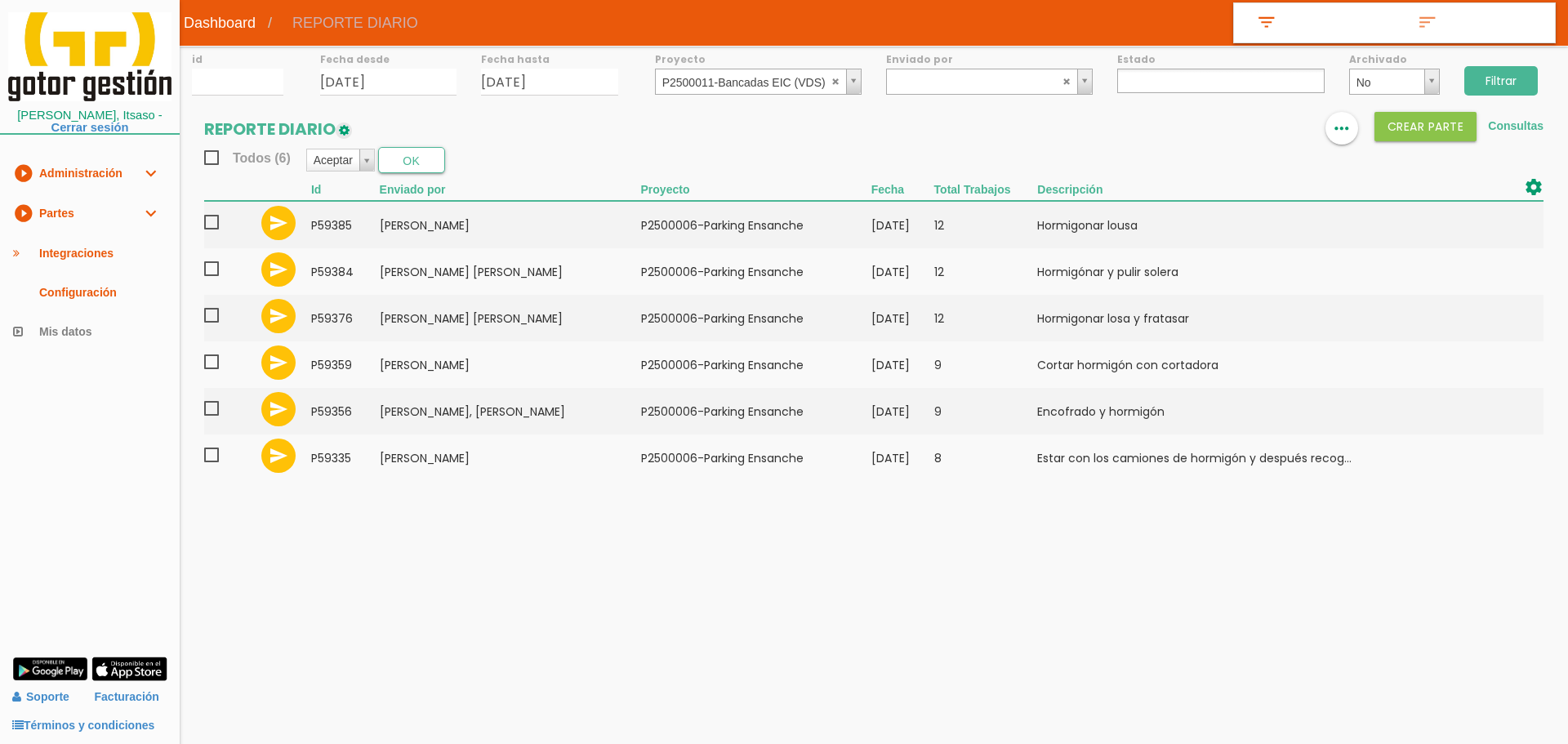
click at [1519, 82] on input "Filtrar" at bounding box center [1501, 81] width 74 height 30
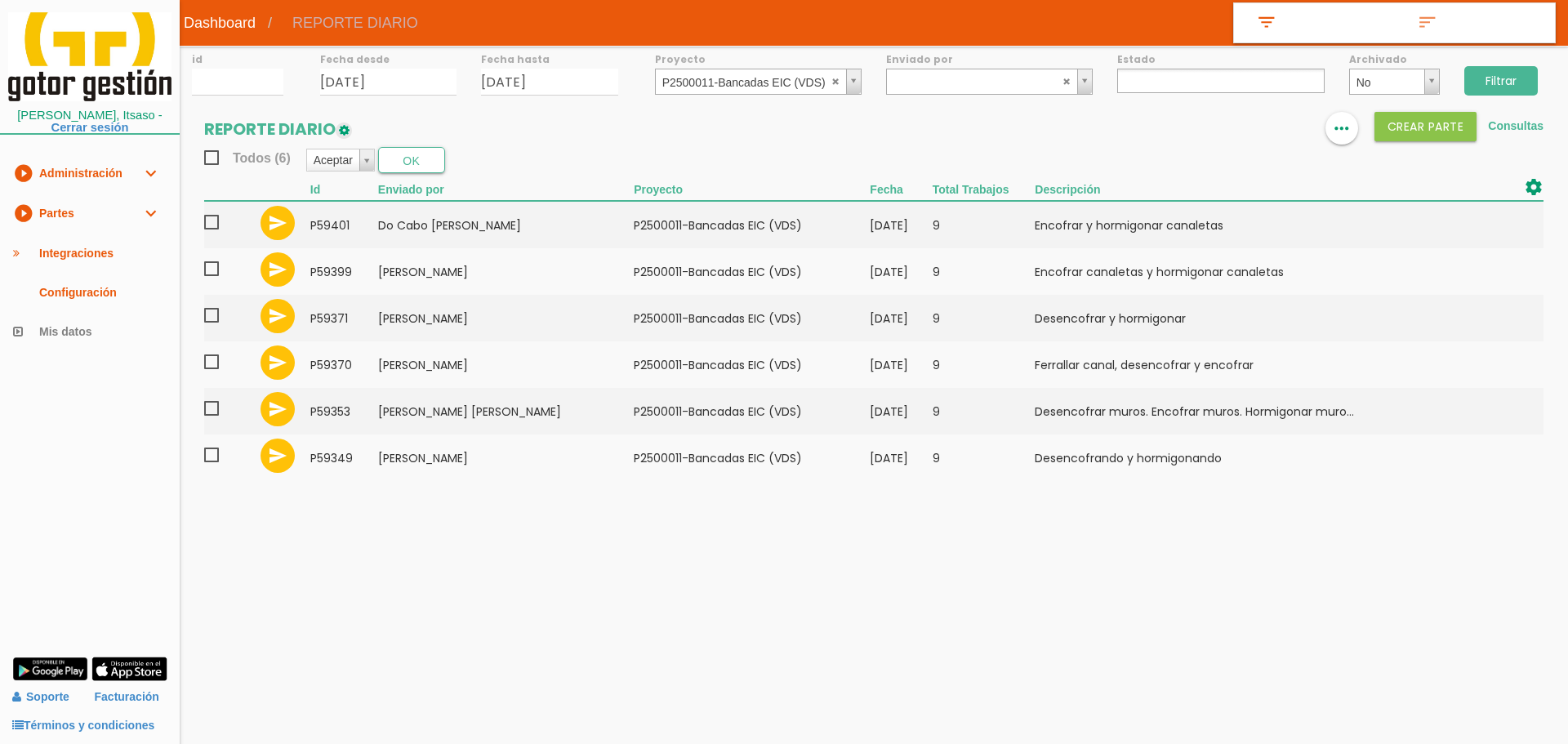
select select
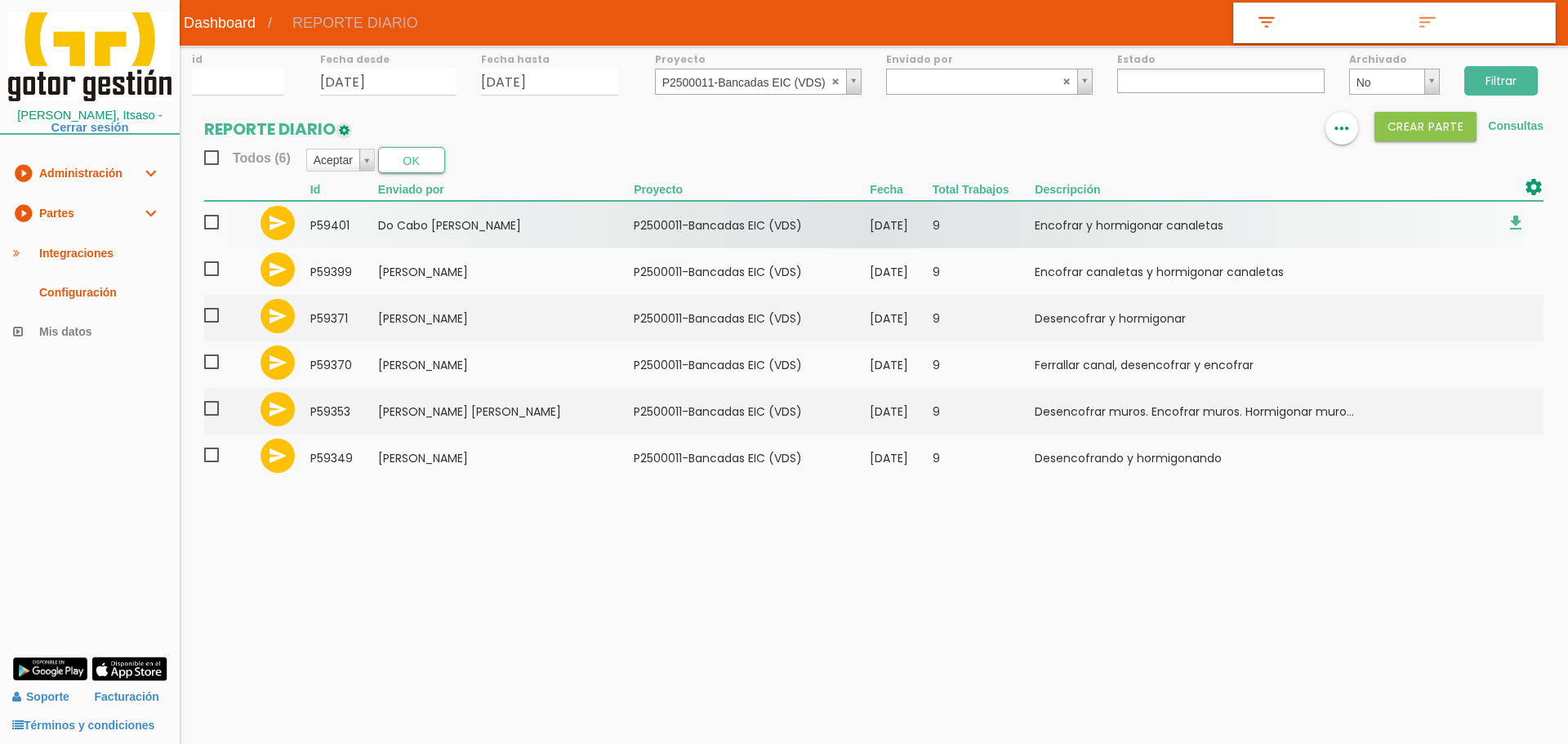
click at [217, 226] on span at bounding box center [218, 222] width 29 height 21
click at [0, 0] on input "checkbox" at bounding box center [0, 0] width 0 height 0
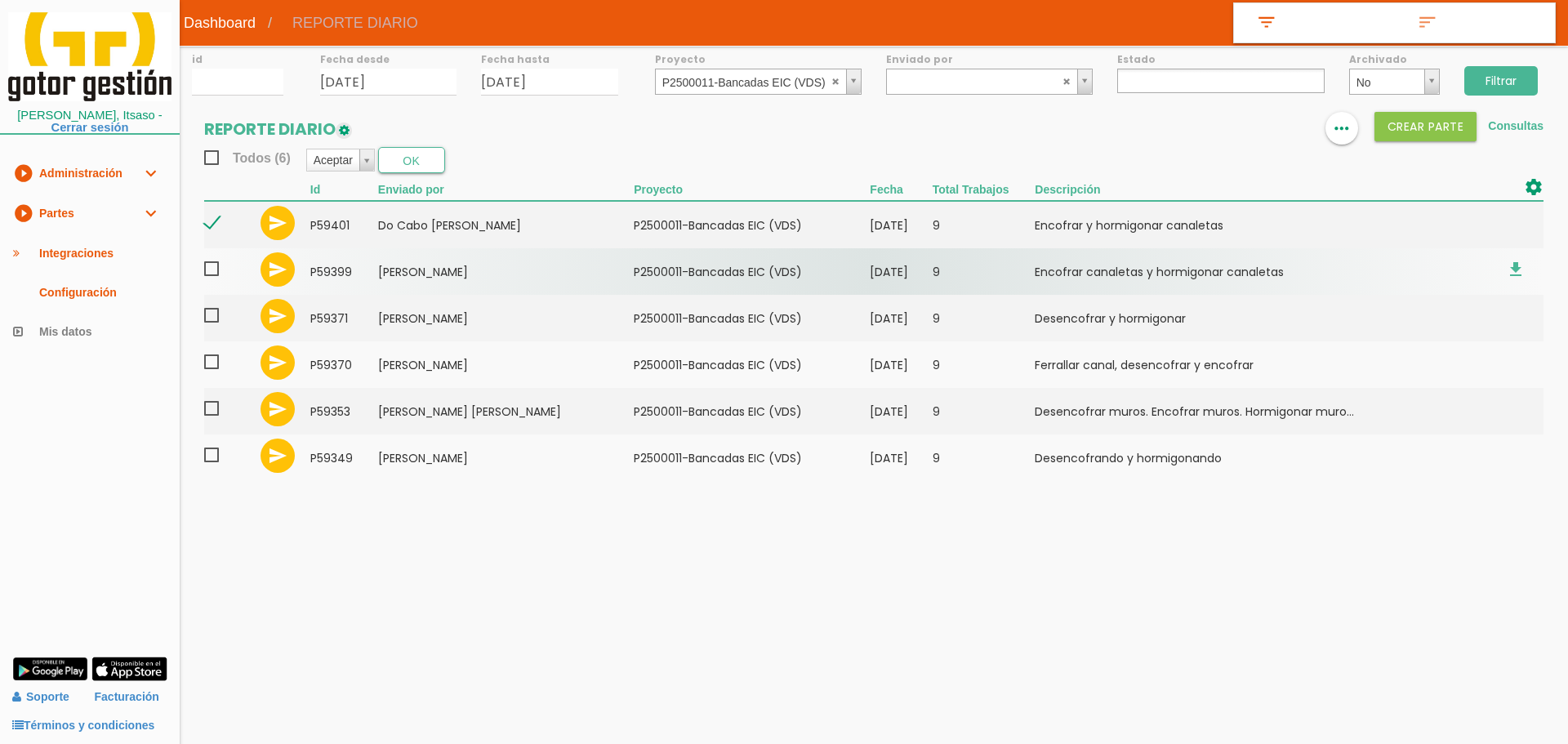
click at [212, 270] on span at bounding box center [218, 269] width 29 height 21
click at [0, 0] on input "checkbox" at bounding box center [0, 0] width 0 height 0
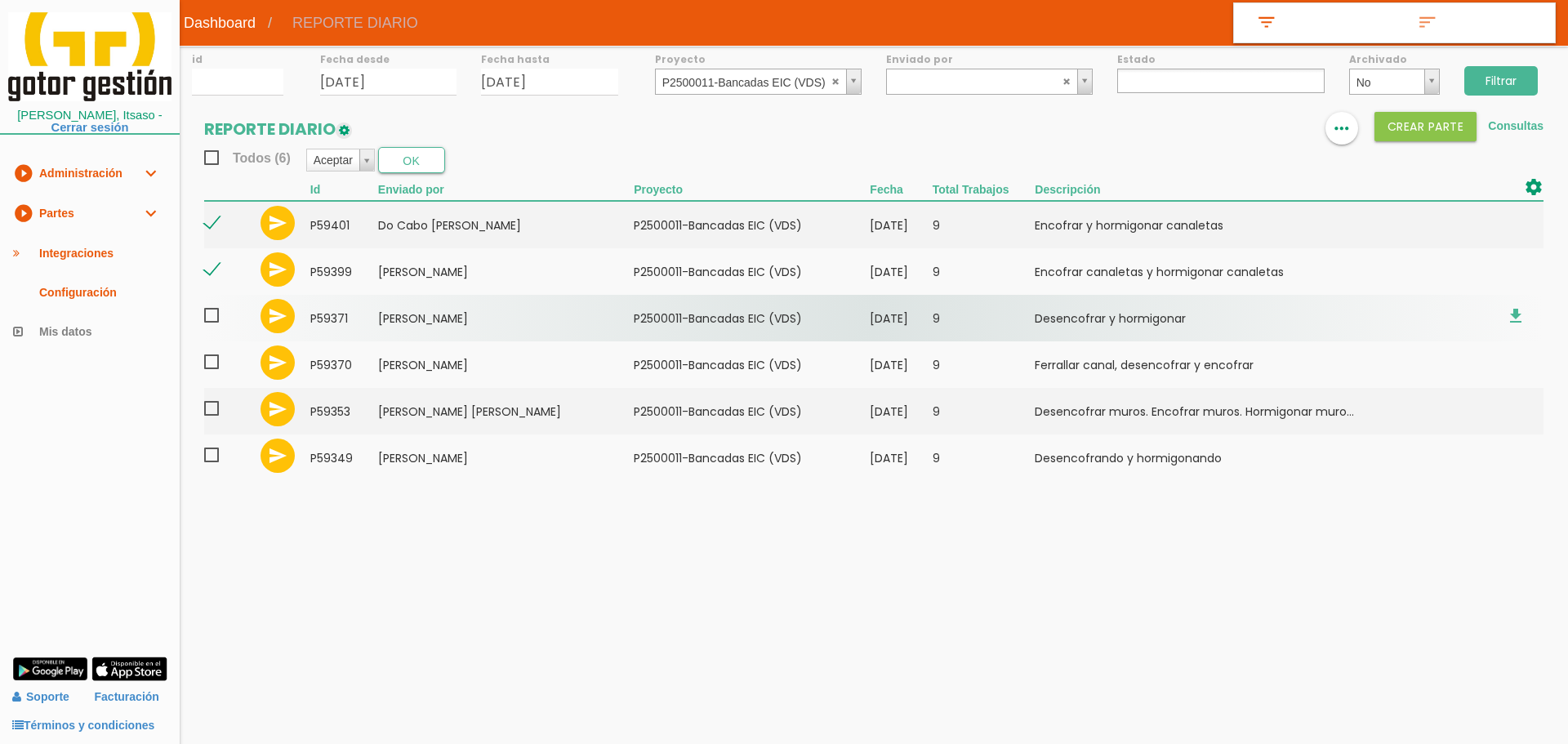
click at [208, 317] on span at bounding box center [218, 315] width 29 height 21
click at [0, 0] on input "checkbox" at bounding box center [0, 0] width 0 height 0
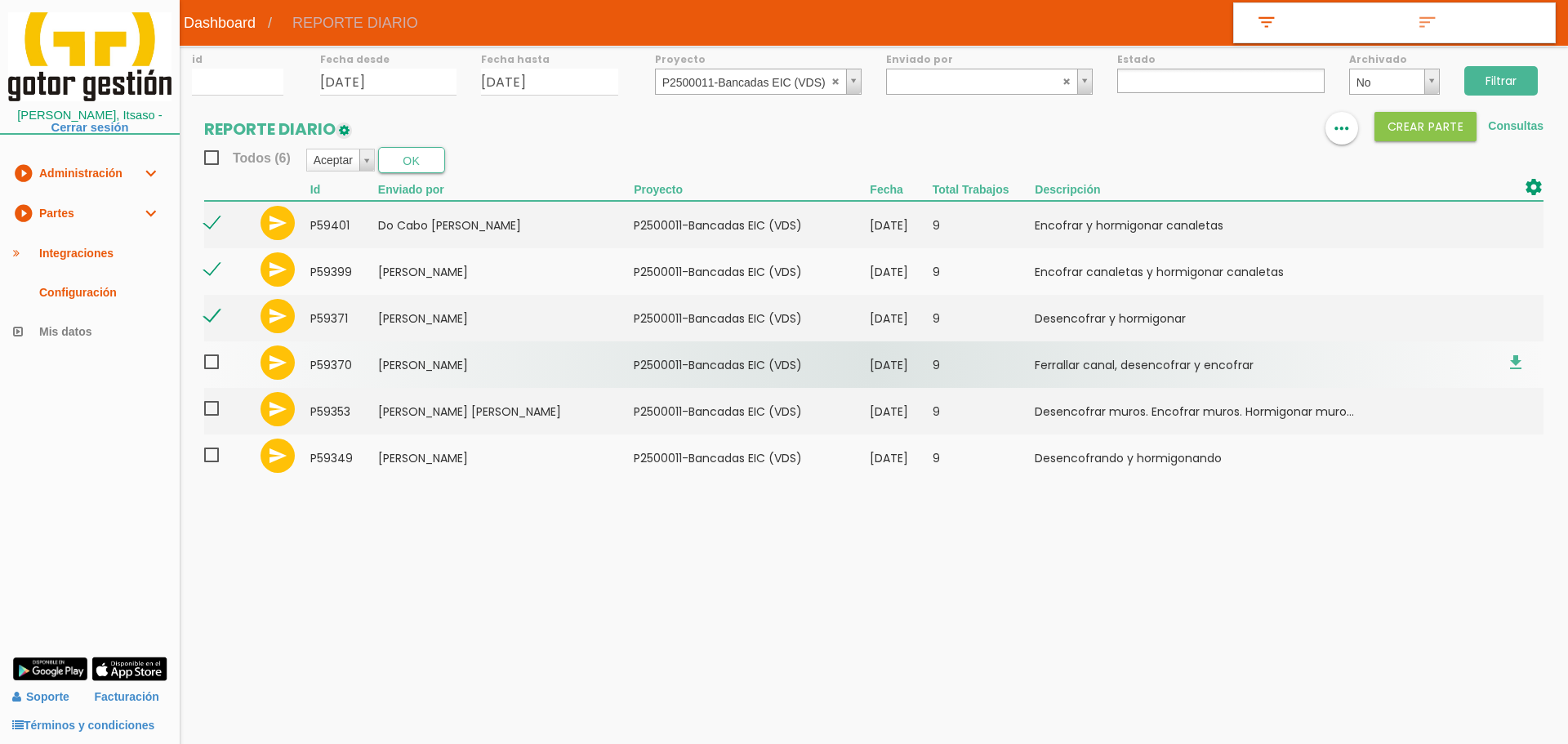
click at [208, 371] on span at bounding box center [218, 362] width 29 height 21
click at [0, 0] on input "checkbox" at bounding box center [0, 0] width 0 height 0
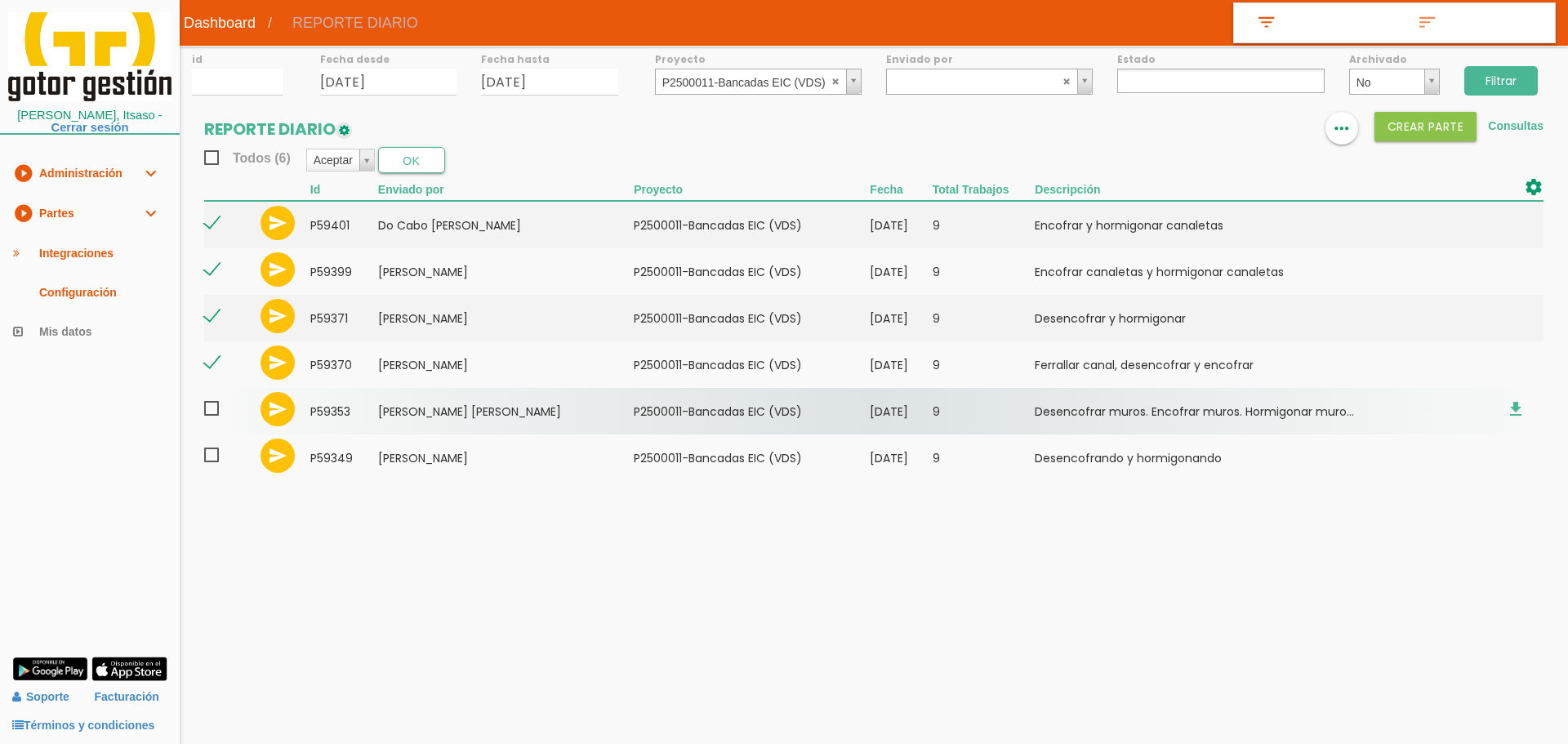
click at [211, 406] on span at bounding box center [218, 408] width 29 height 21
click at [0, 0] on input "checkbox" at bounding box center [0, 0] width 0 height 0
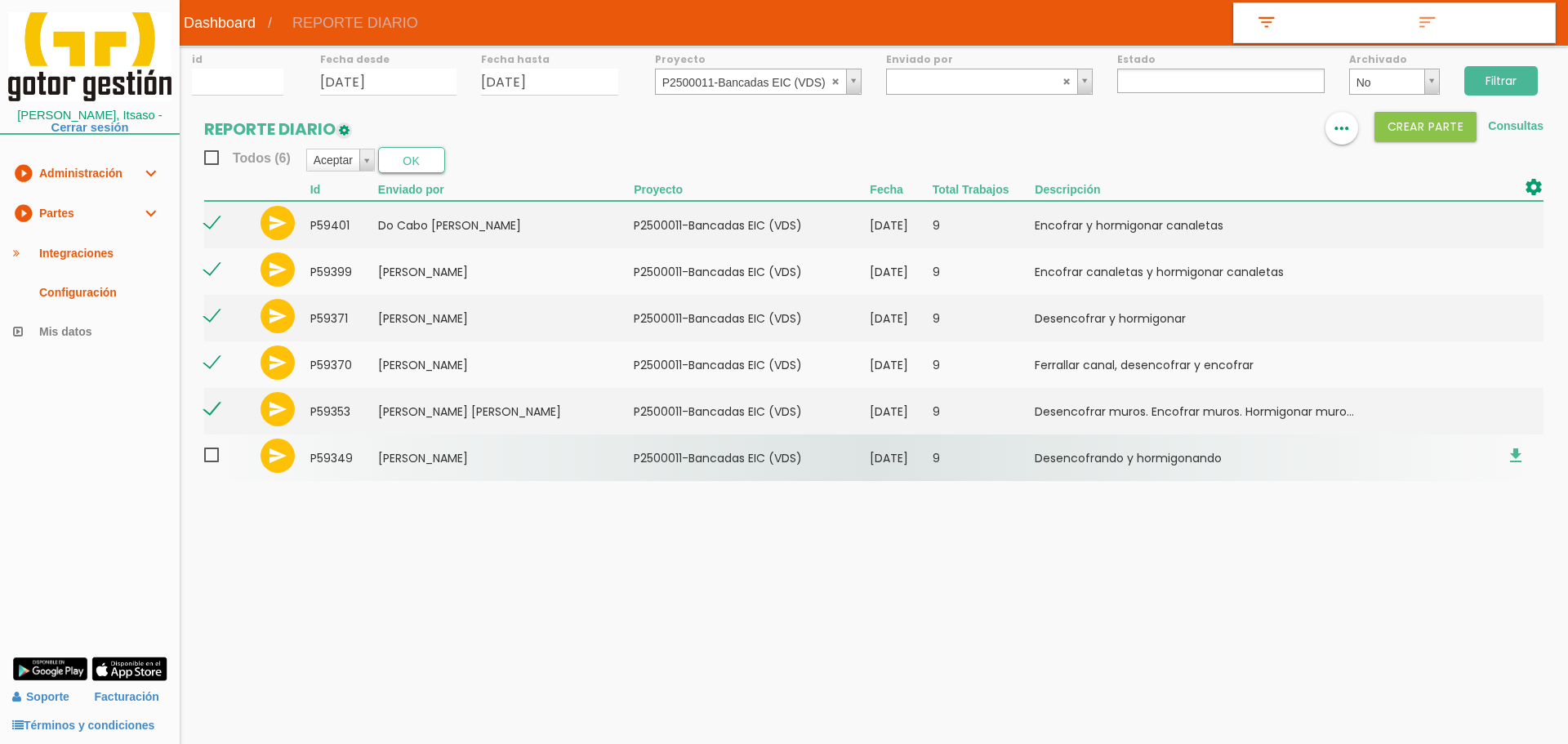
click at [216, 461] on span at bounding box center [218, 455] width 29 height 21
click at [0, 0] on input "checkbox" at bounding box center [0, 0] width 0 height 0
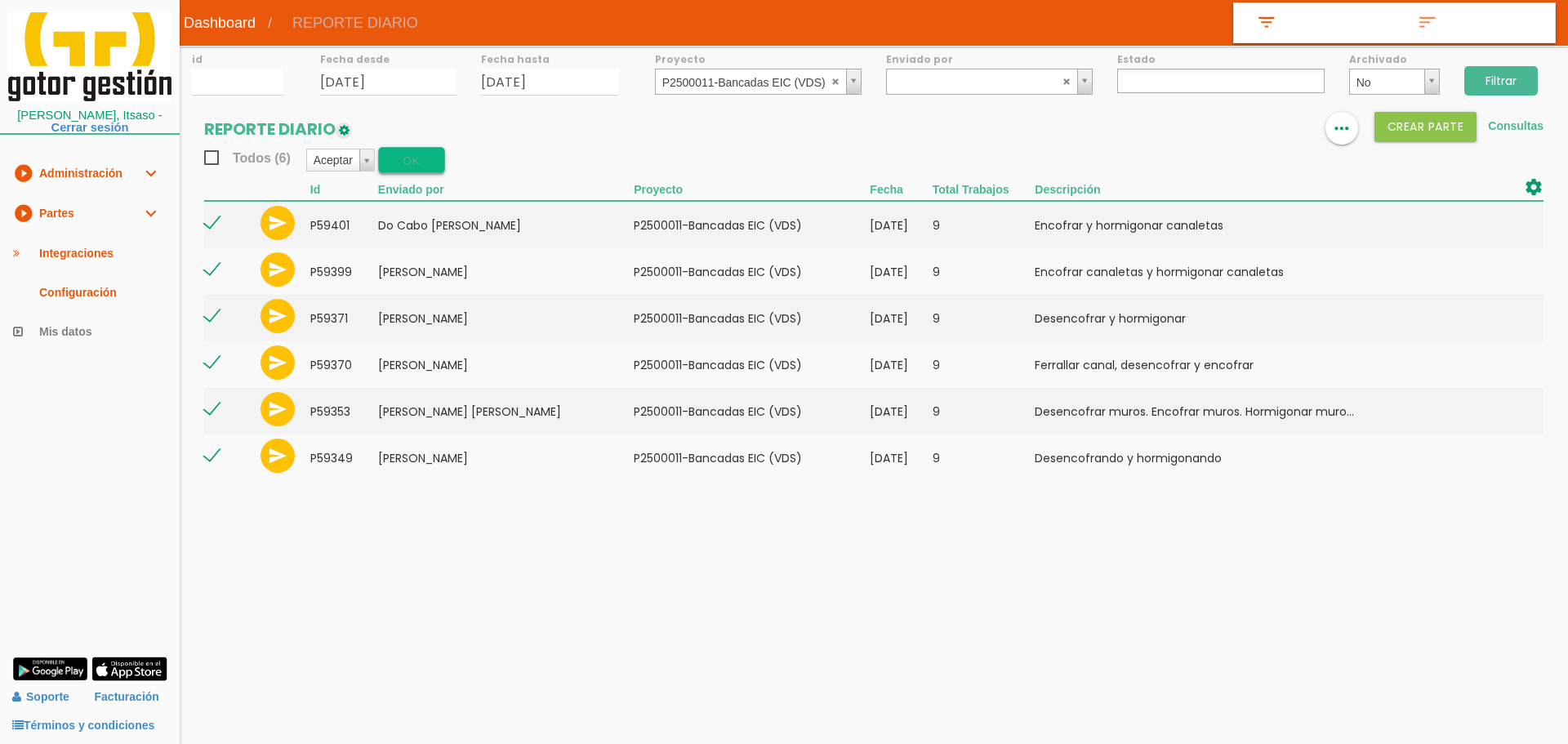
click at [400, 167] on button "OK" at bounding box center [412, 160] width 67 height 26
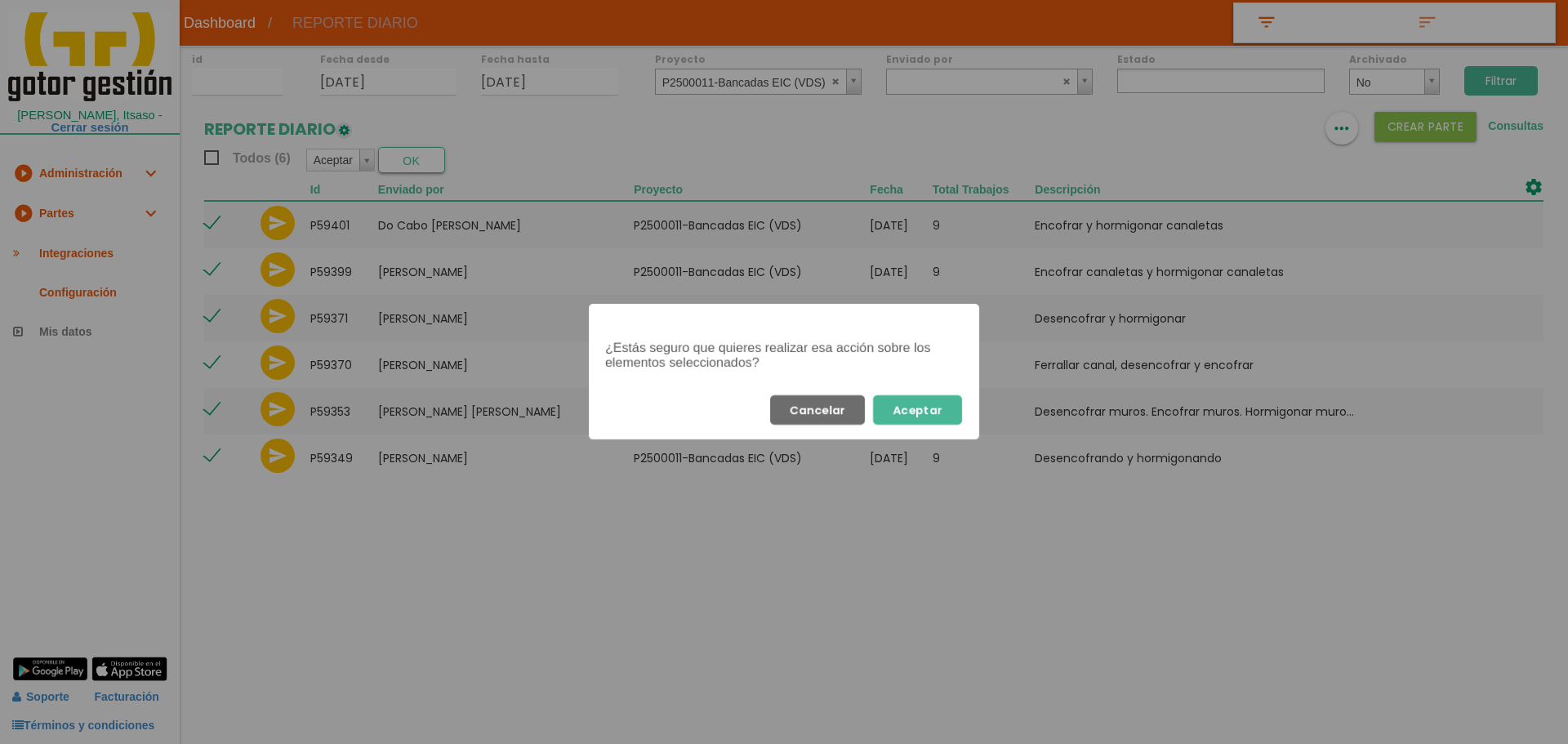
click at [935, 412] on button "Aceptar" at bounding box center [917, 410] width 89 height 30
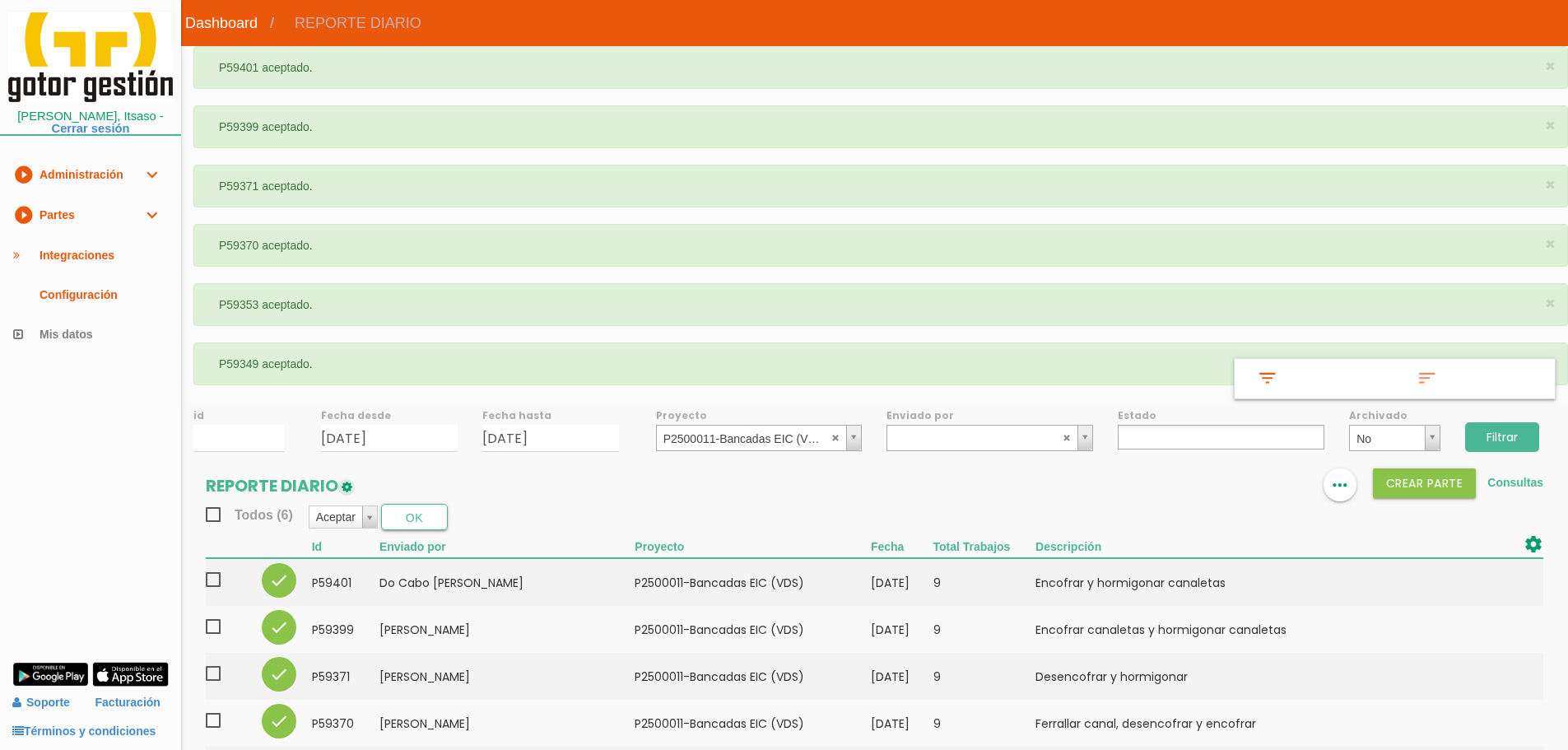
select select
click at [835, 438] on abbr at bounding box center [836, 437] width 10 height 10
click at [1491, 437] on input "Filtrar" at bounding box center [1502, 437] width 74 height 30
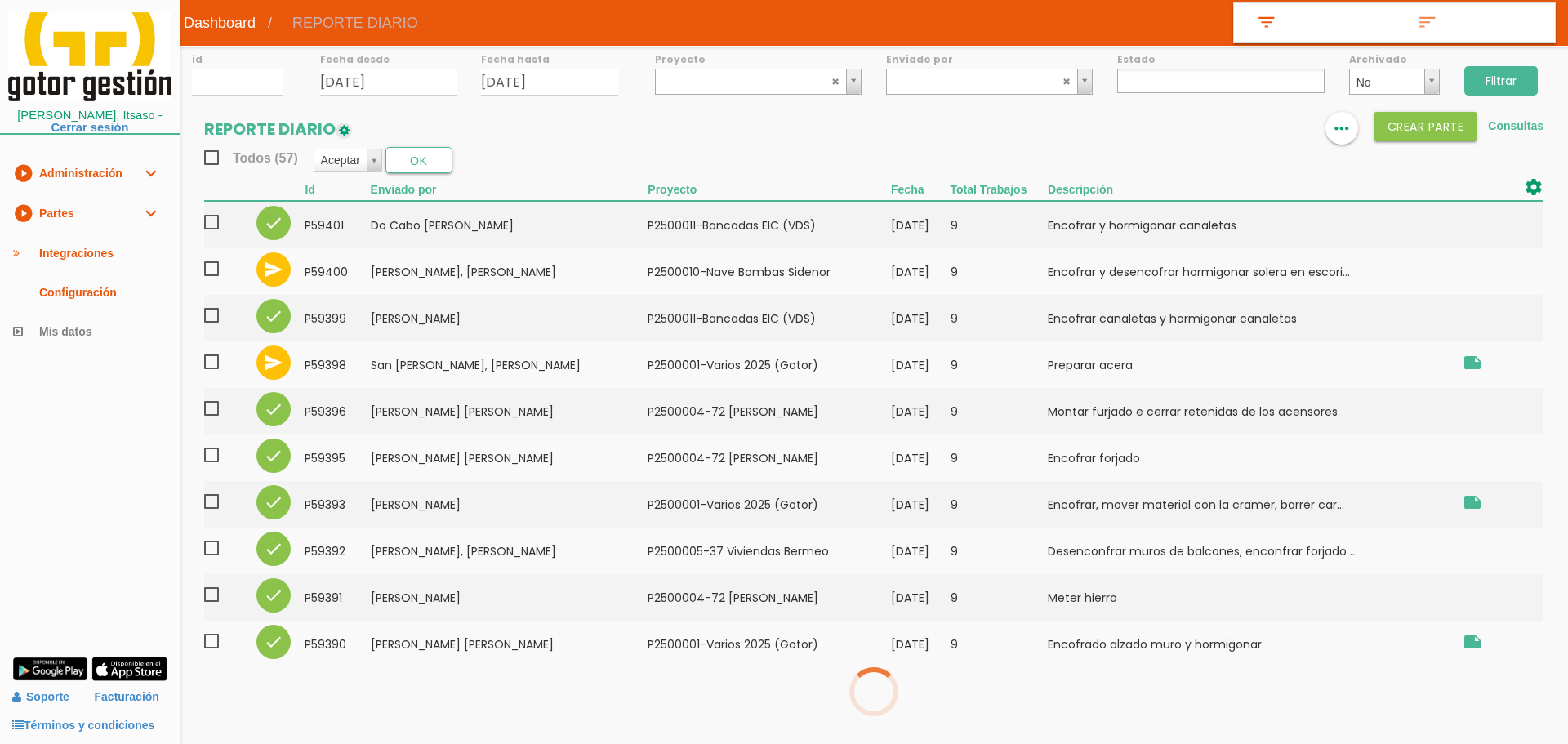
select select
